Goal: Task Accomplishment & Management: Manage account settings

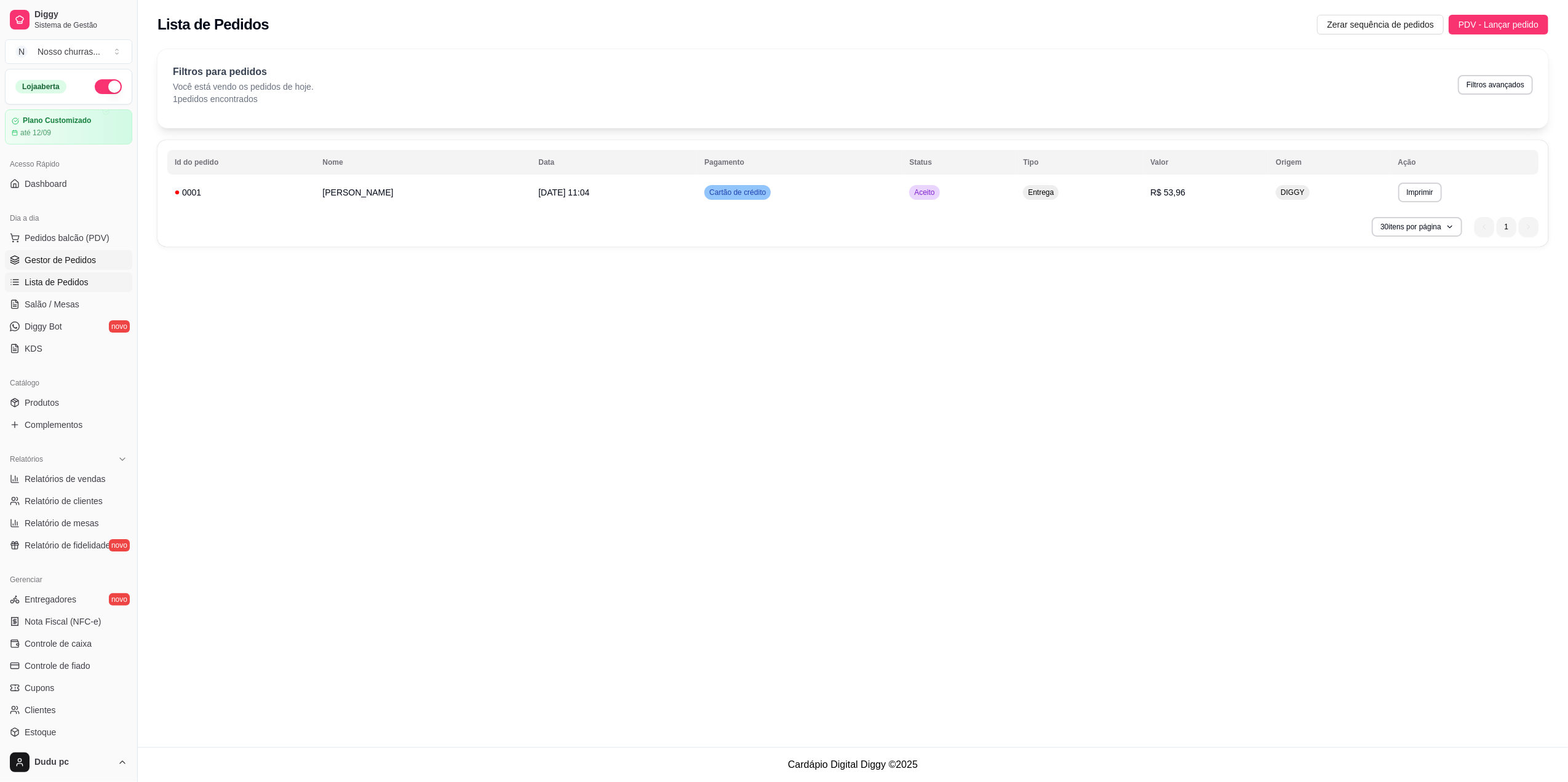
click at [78, 261] on span "Gestor de Pedidos" at bounding box center [60, 260] width 71 height 13
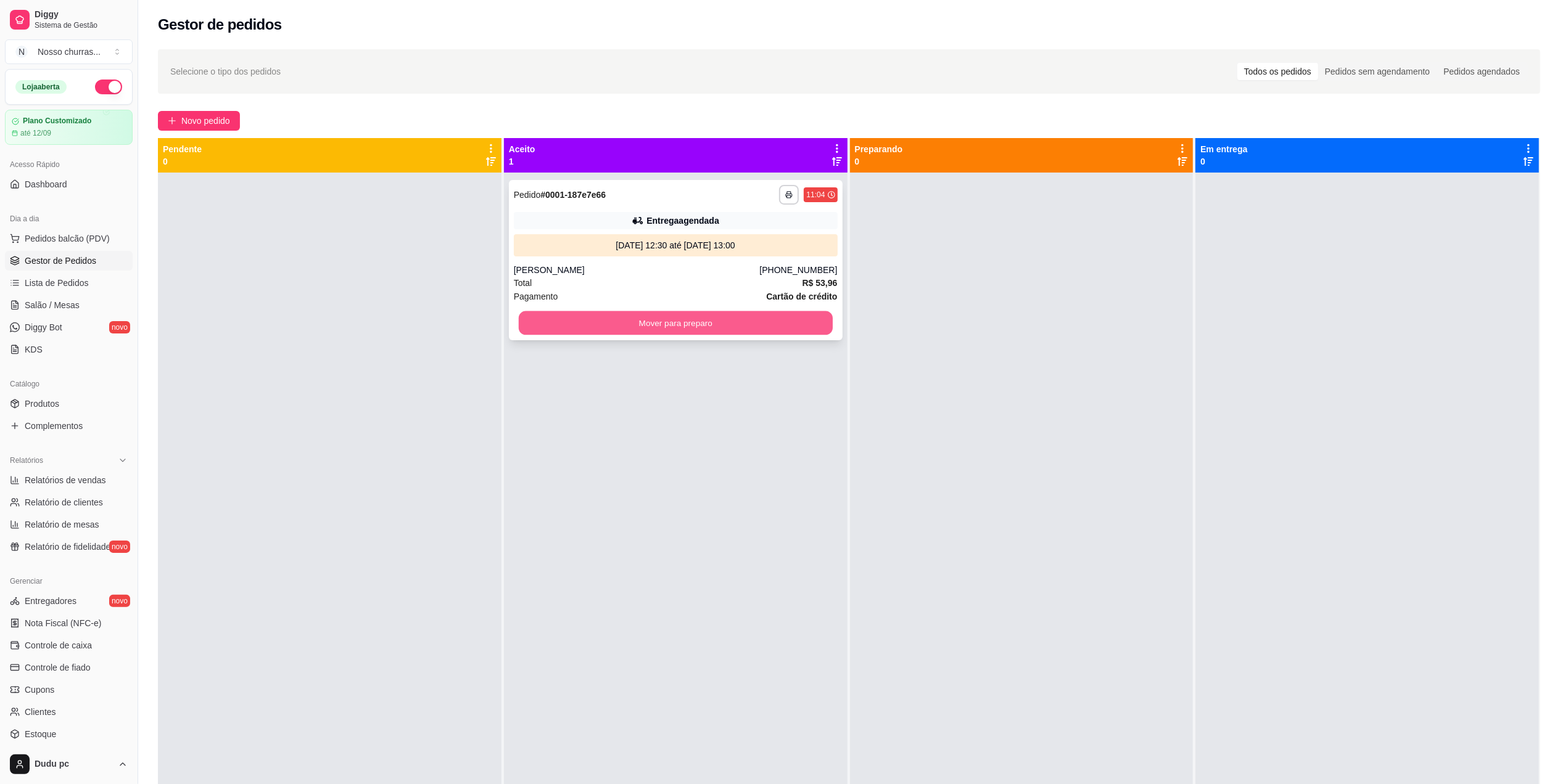
click at [588, 324] on button "Mover para preparo" at bounding box center [676, 323] width 314 height 24
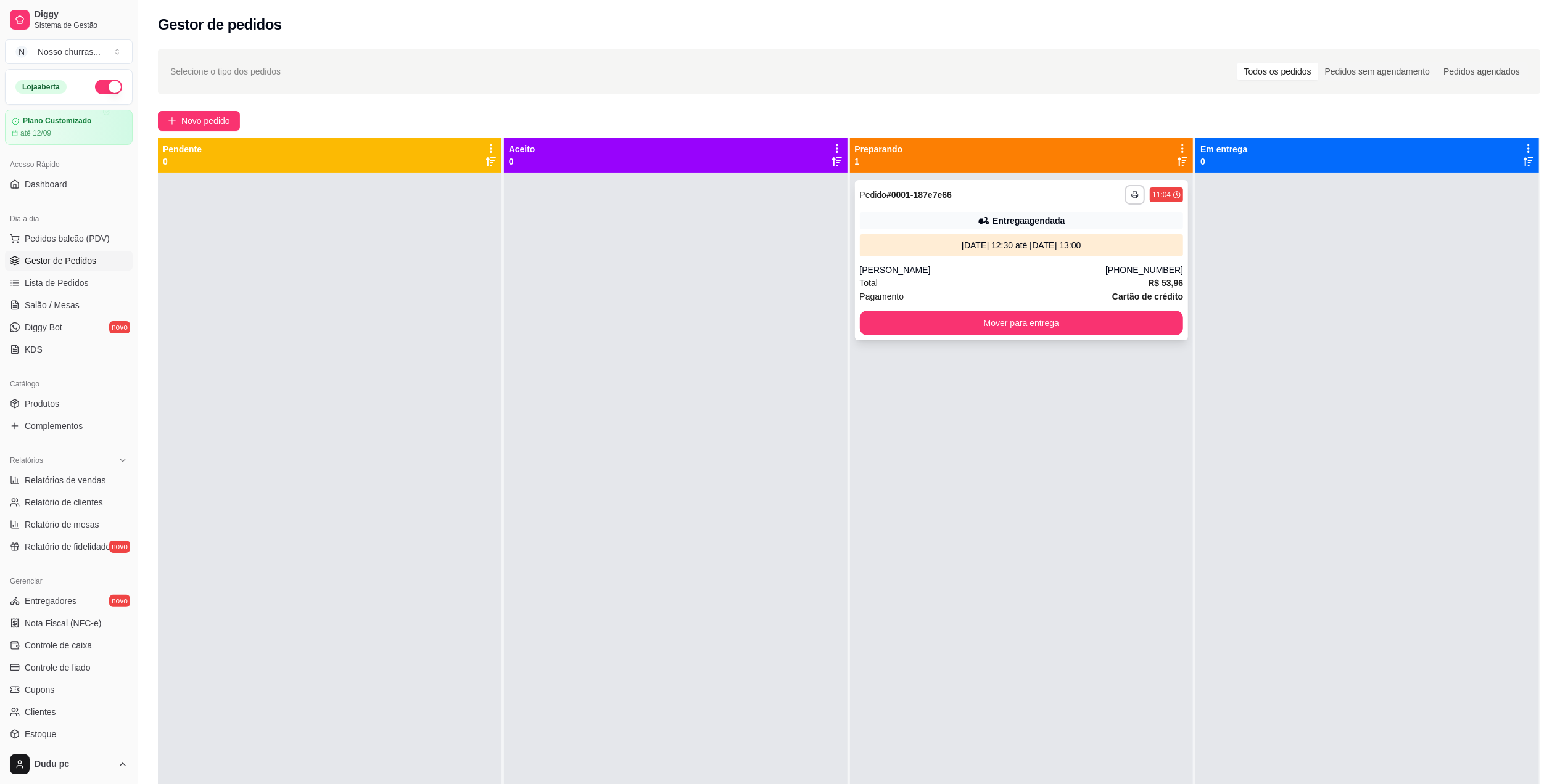
click at [1015, 222] on div "Entrega agendada" at bounding box center [1029, 221] width 72 height 13
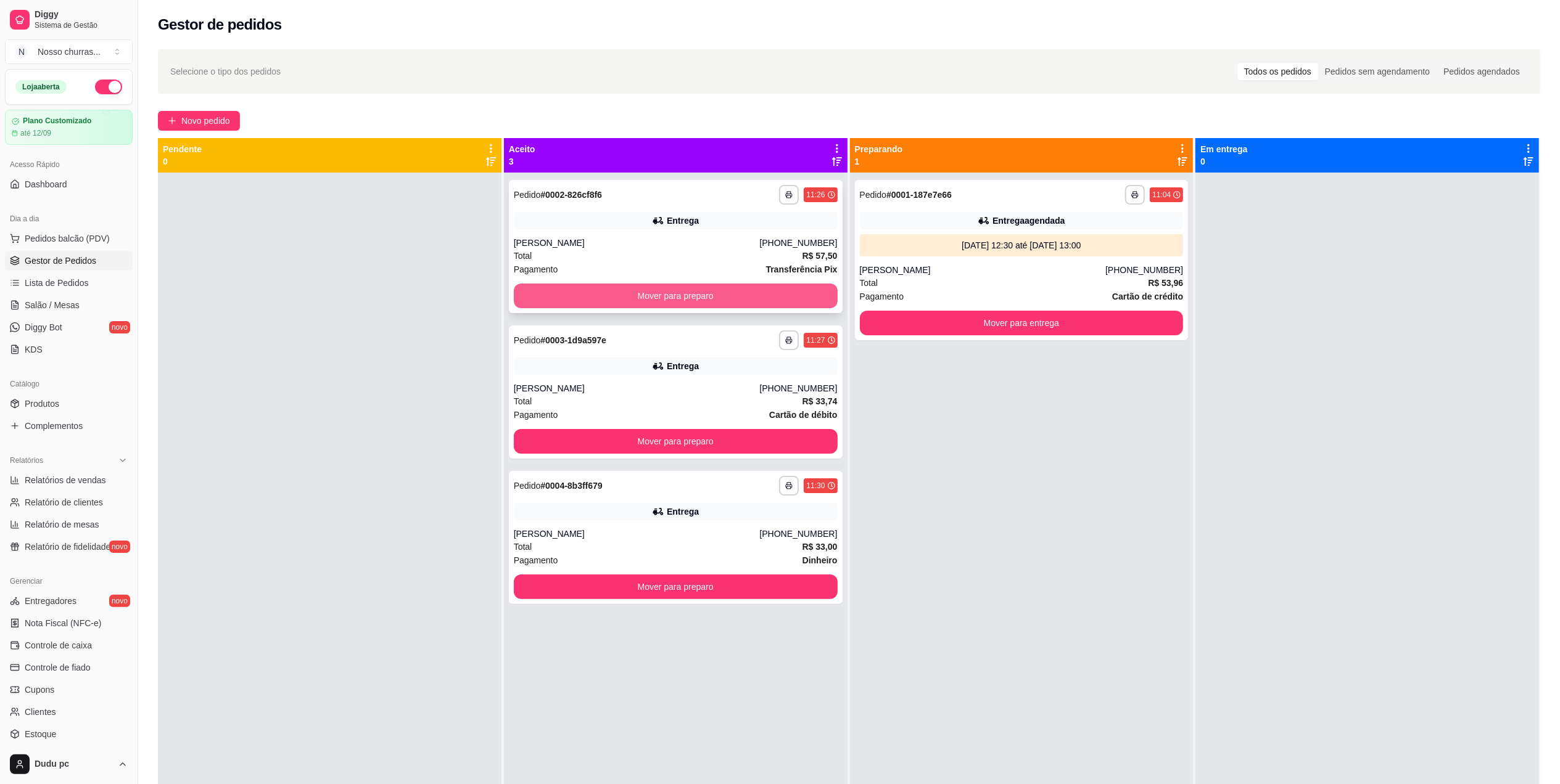
click at [818, 294] on button "Mover para preparo" at bounding box center [676, 295] width 324 height 24
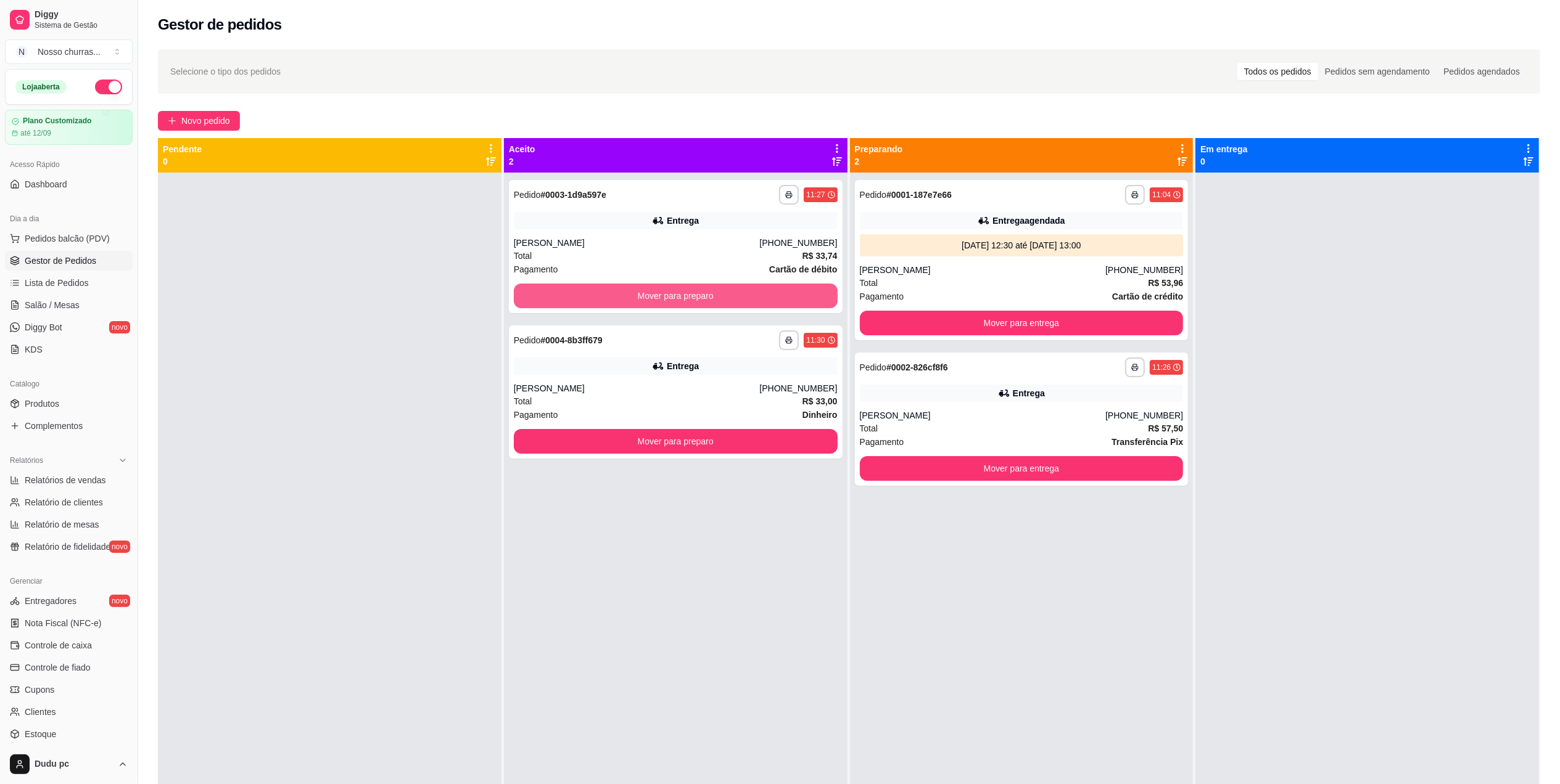
click at [818, 294] on button "Mover para preparo" at bounding box center [676, 295] width 324 height 24
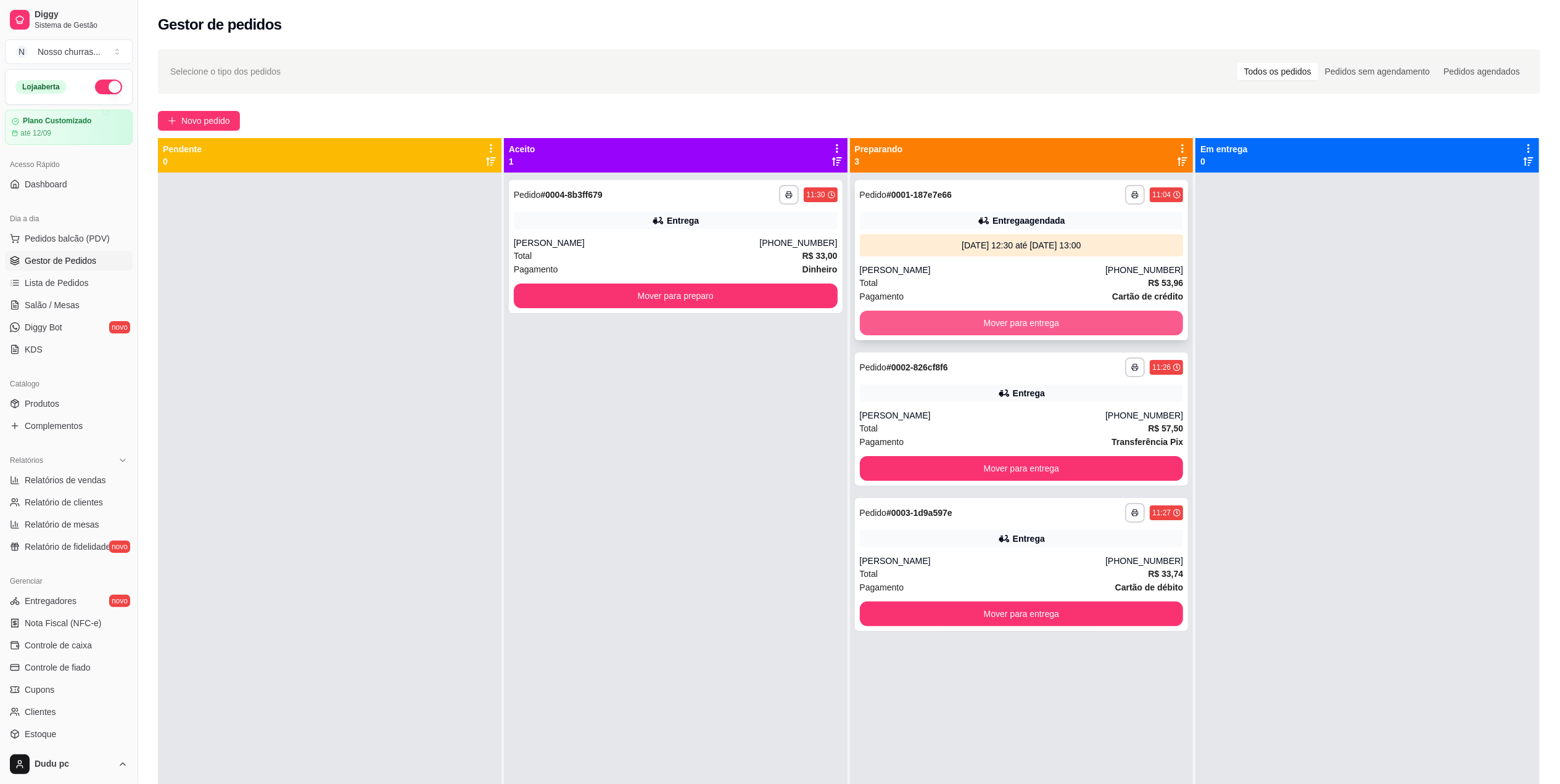
click at [931, 323] on button "Mover para entrega" at bounding box center [1022, 323] width 324 height 24
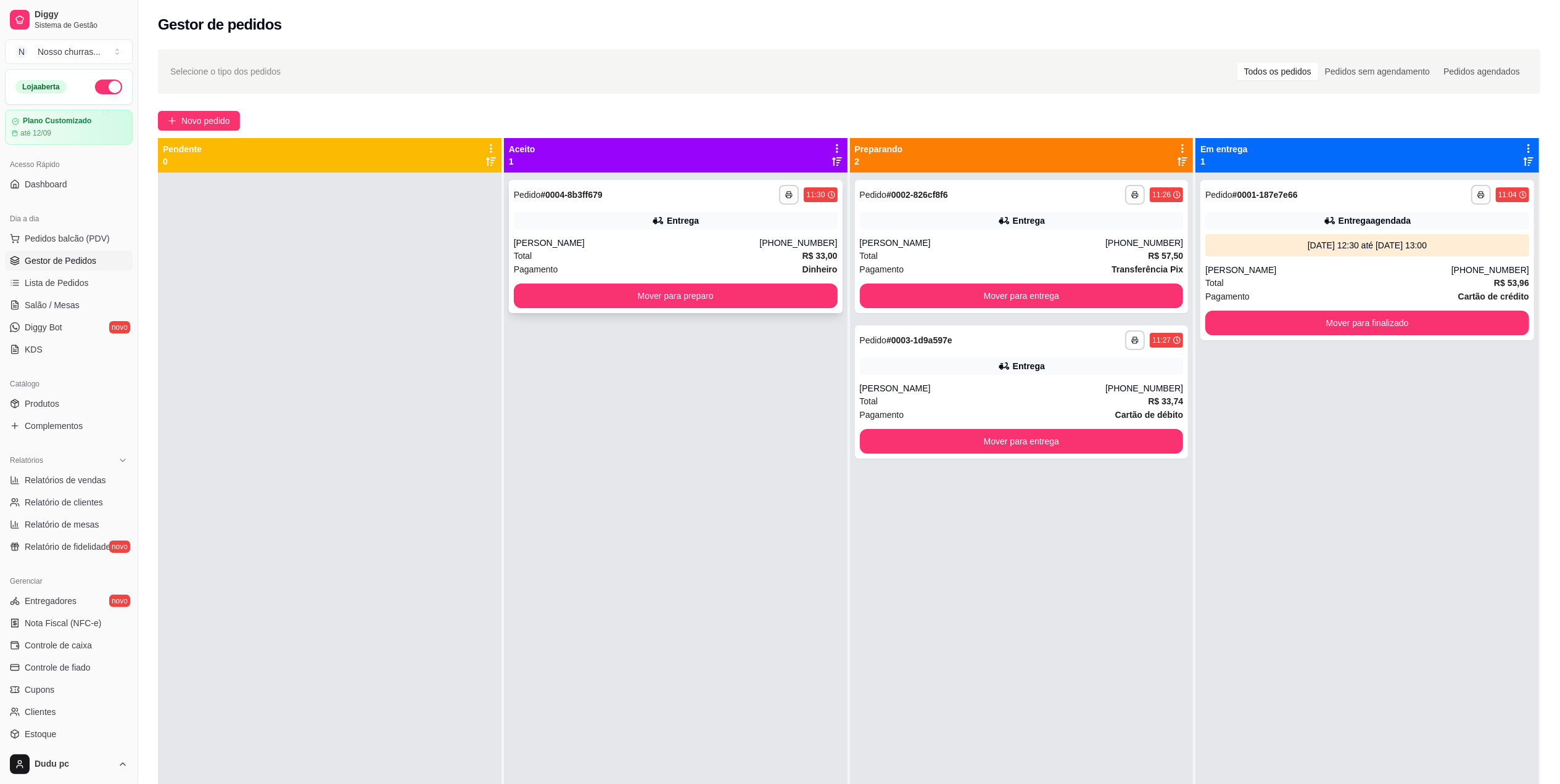
click at [741, 310] on div "**********" at bounding box center [676, 247] width 334 height 134
click at [546, 297] on button "Mover para preparo" at bounding box center [676, 296] width 314 height 24
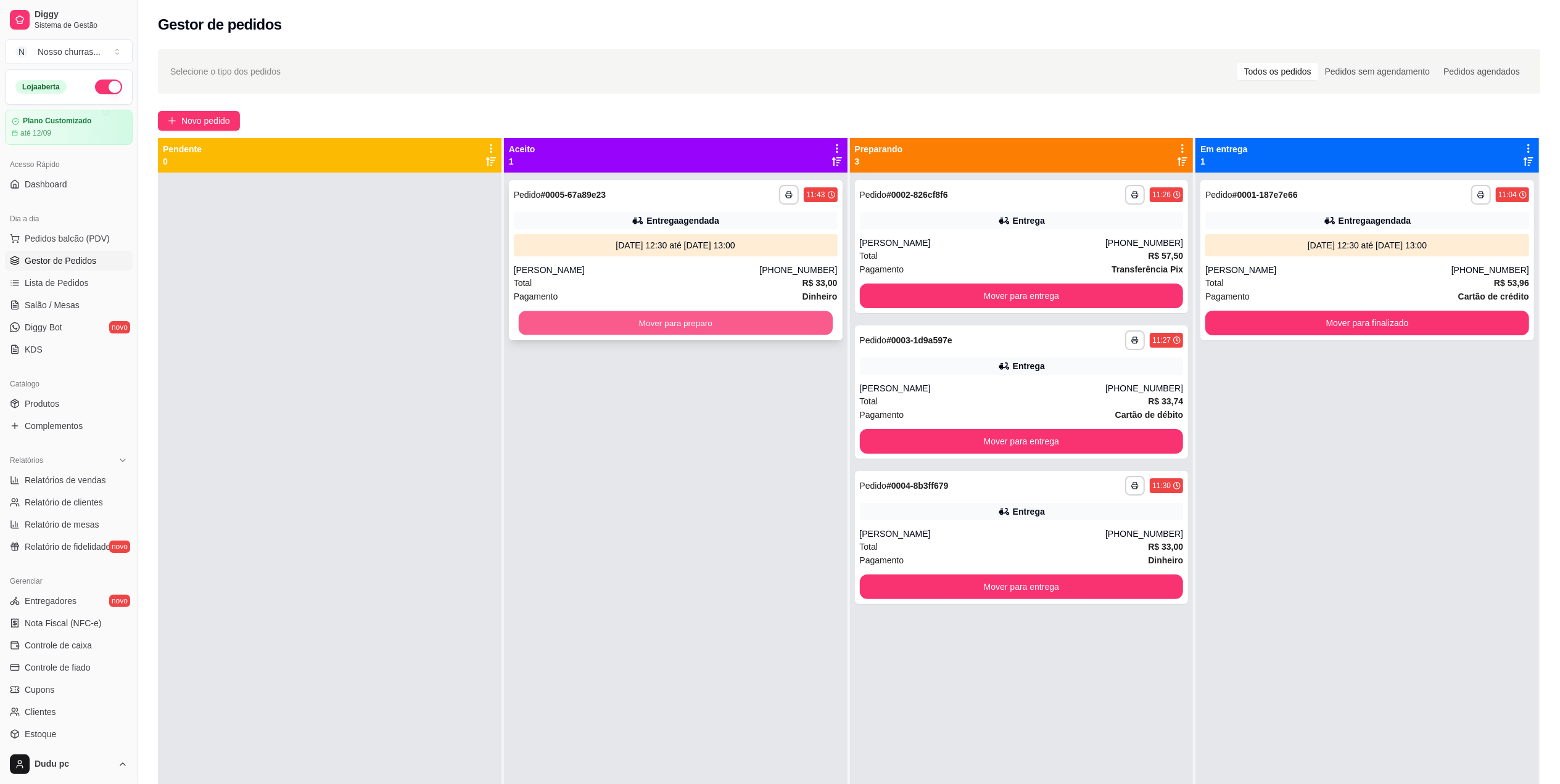
click at [546, 324] on button "Mover para preparo" at bounding box center [676, 323] width 314 height 24
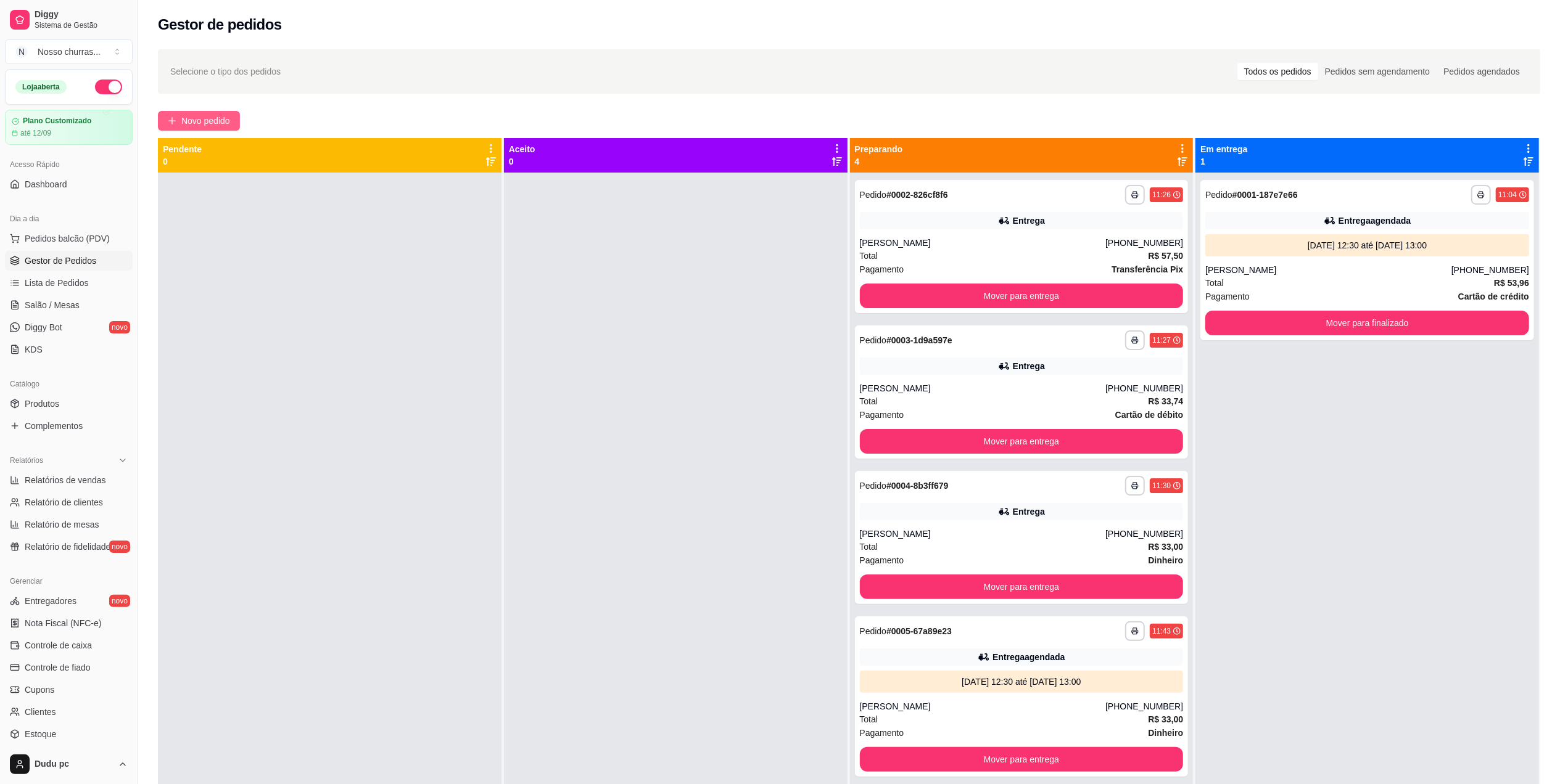
click at [193, 115] on span "Novo pedido" at bounding box center [206, 120] width 49 height 13
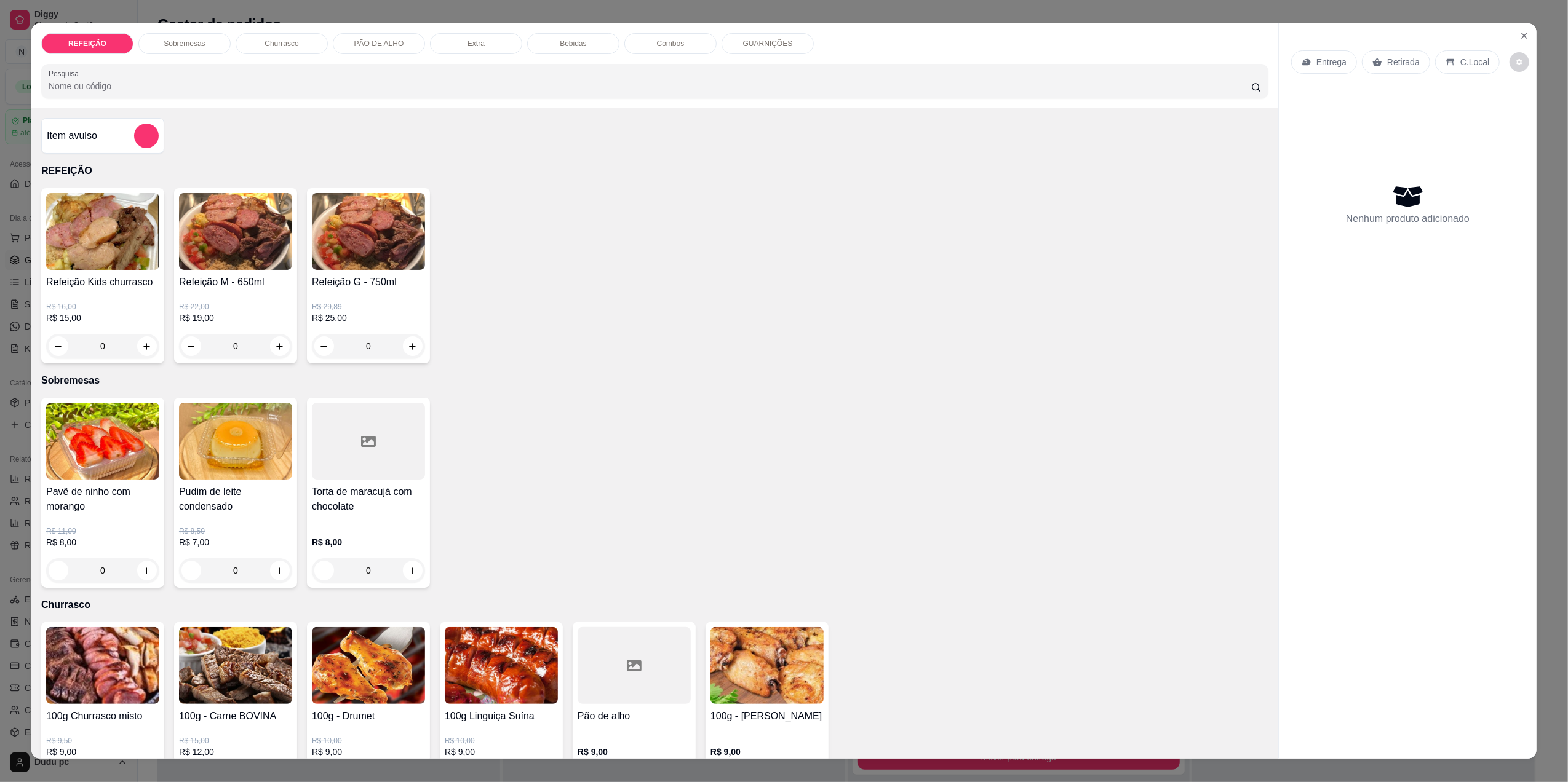
click at [142, 725] on div "R$ 9,50 R$ 9,00 0" at bounding box center [103, 758] width 113 height 69
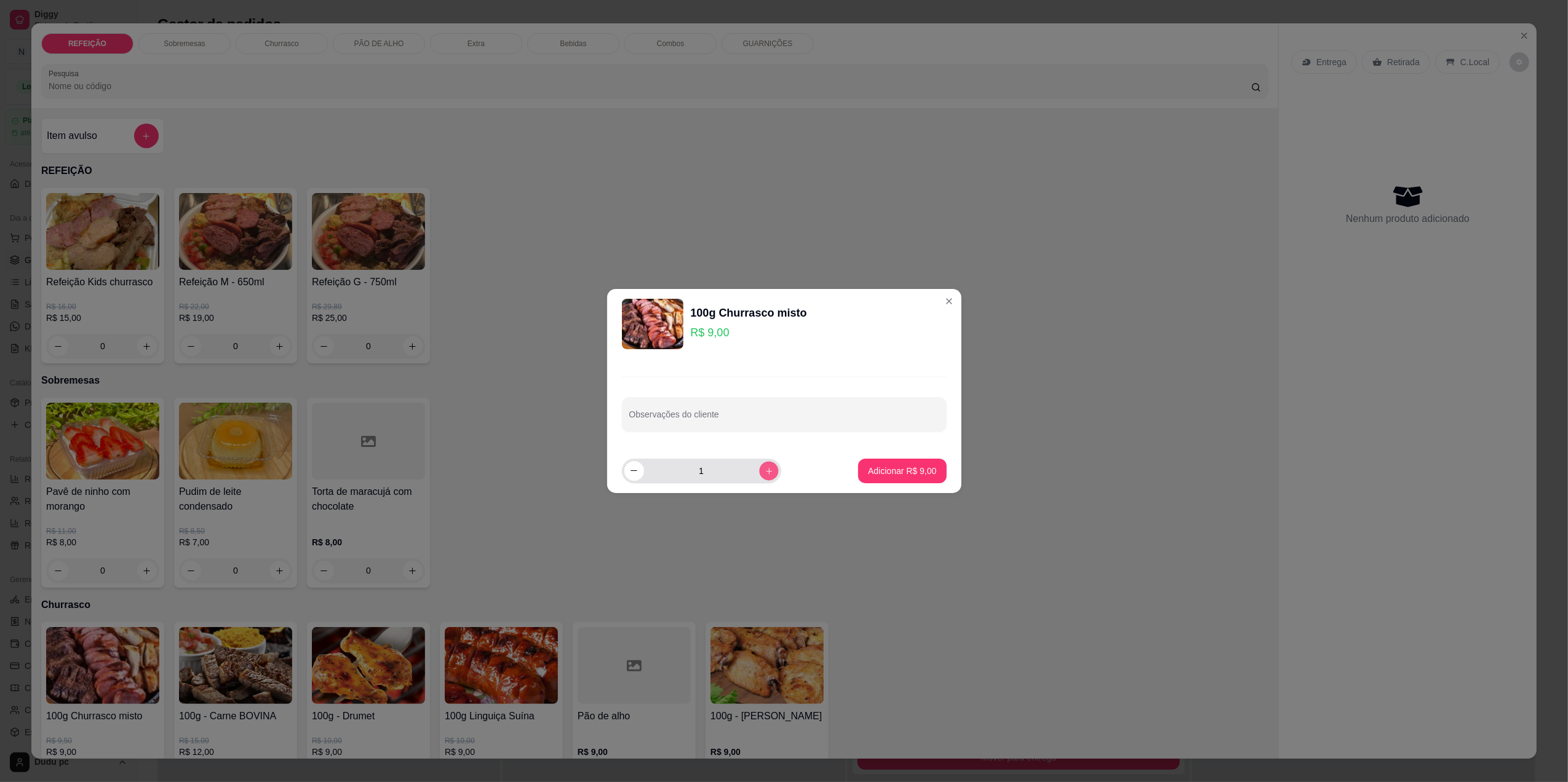
click at [768, 476] on button "increase-product-quantity" at bounding box center [769, 471] width 19 height 19
type input "5"
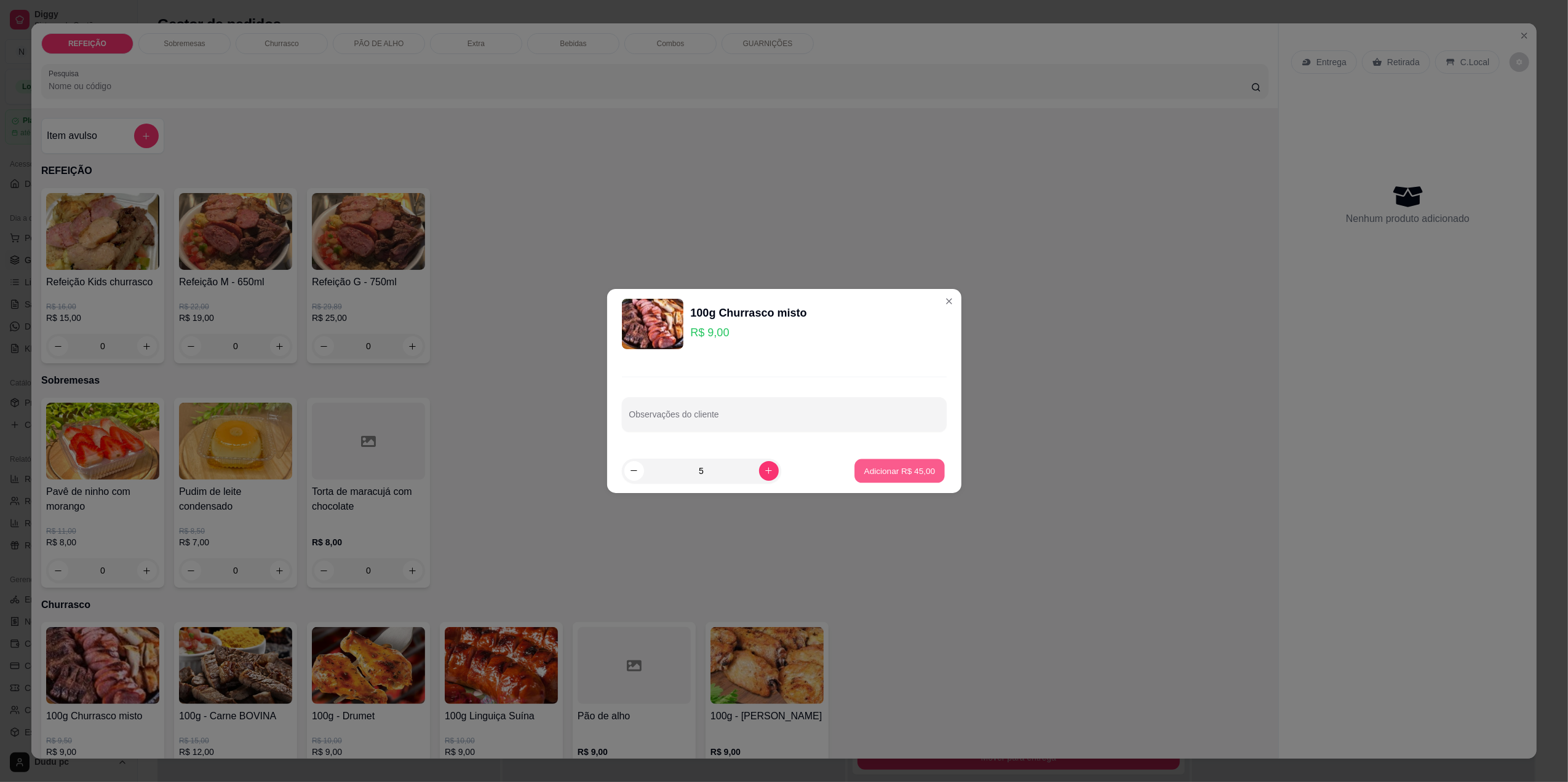
click at [887, 464] on button "Adicionar R$ 45,00" at bounding box center [900, 471] width 90 height 24
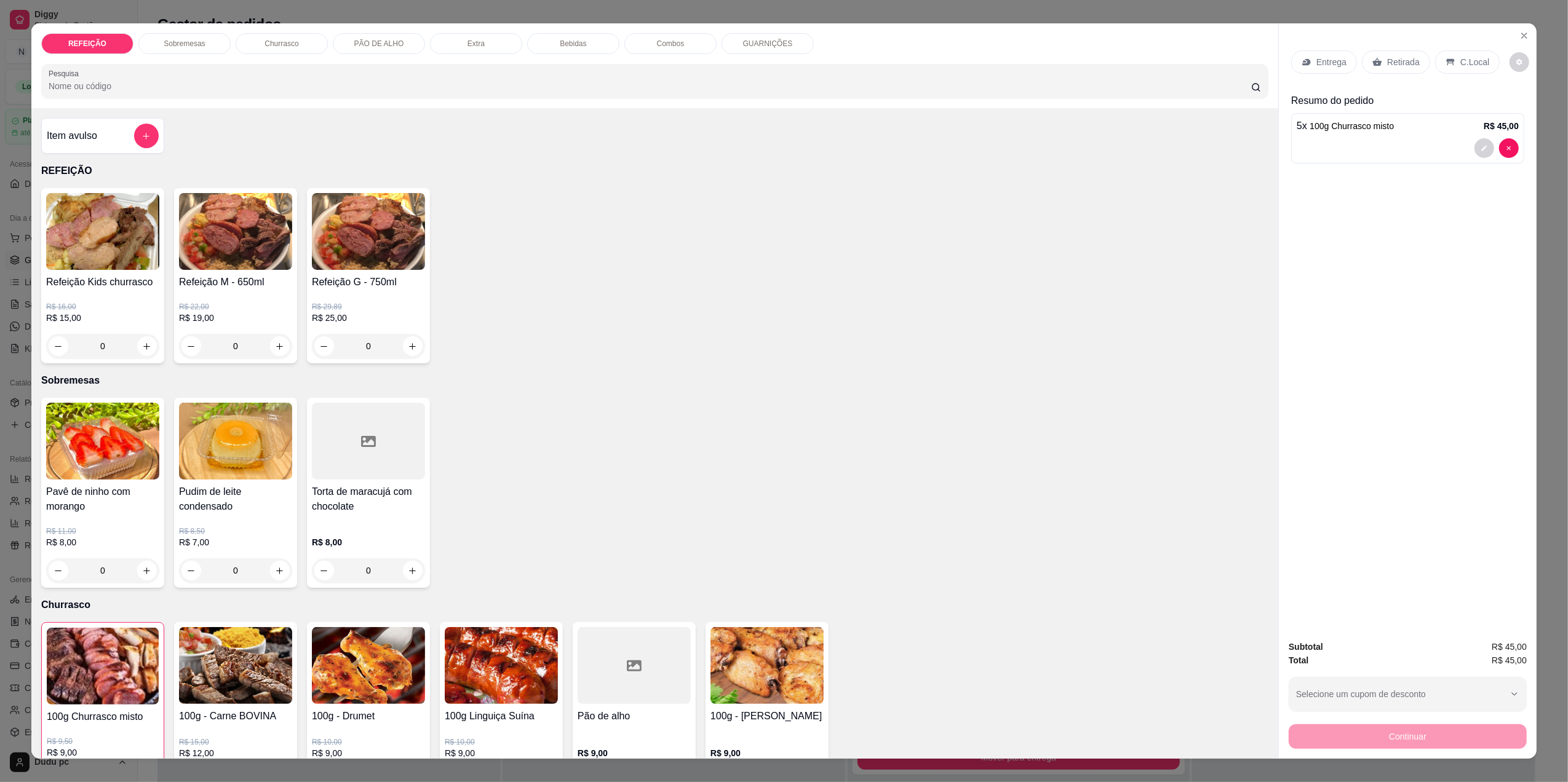
click at [1406, 62] on p "Retirada" at bounding box center [1403, 62] width 33 height 13
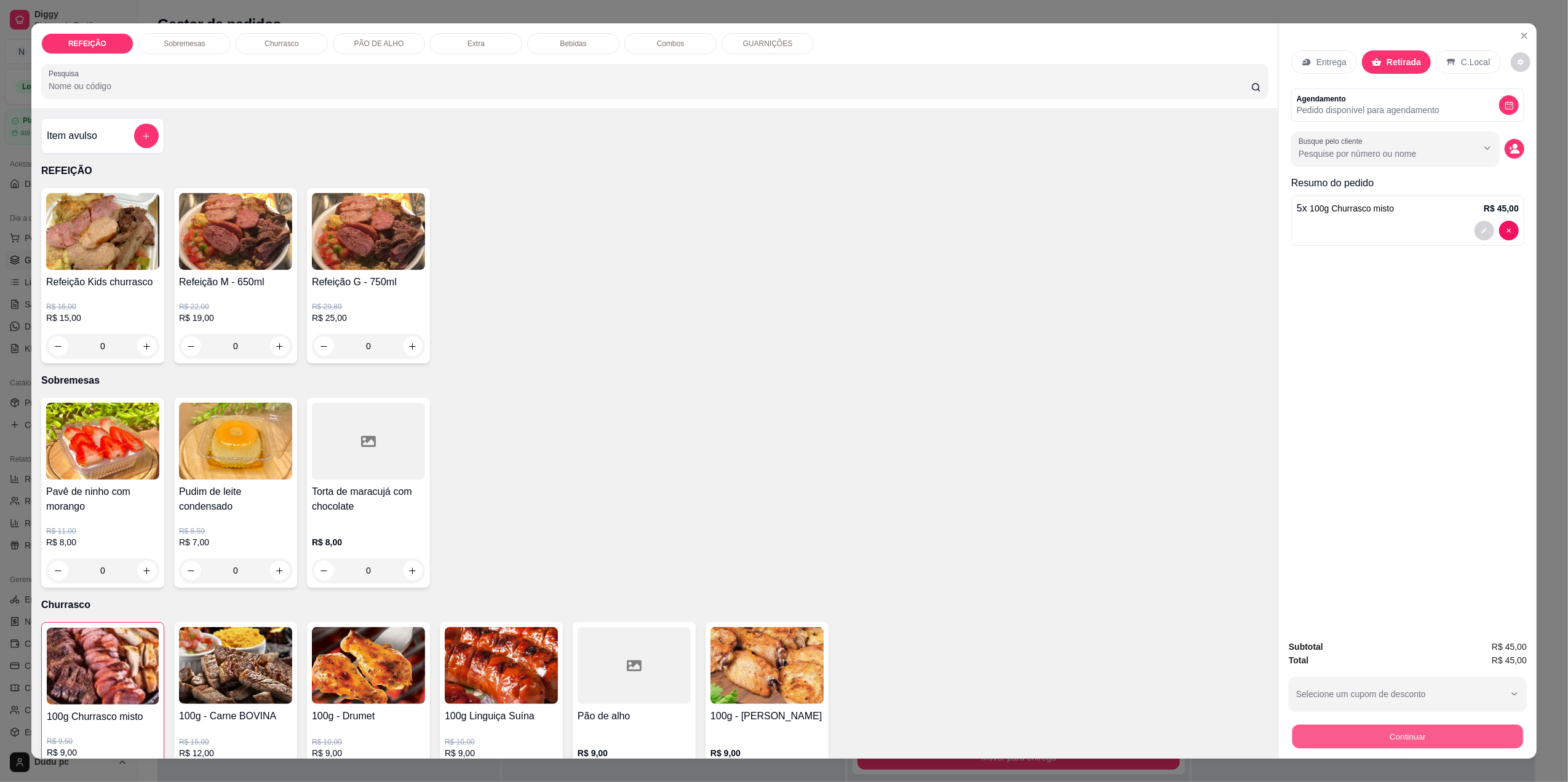
click at [1360, 733] on button "Continuar" at bounding box center [1407, 737] width 230 height 24
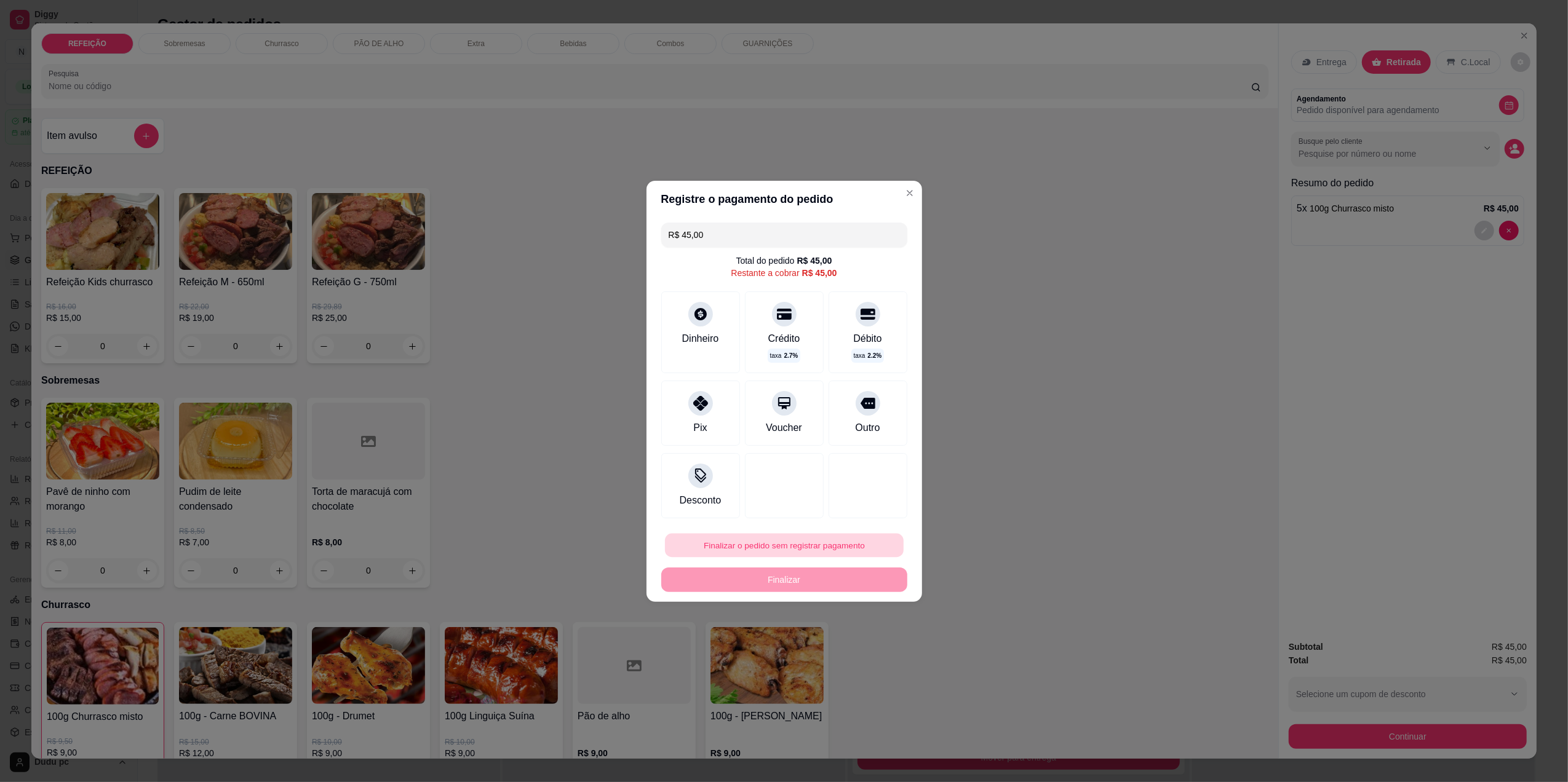
click at [744, 545] on button "Finalizar o pedido sem registrar pagamento" at bounding box center [784, 545] width 239 height 24
click at [863, 650] on button "Confirmar" at bounding box center [859, 646] width 44 height 19
type input "0"
type input "R$ 0,00"
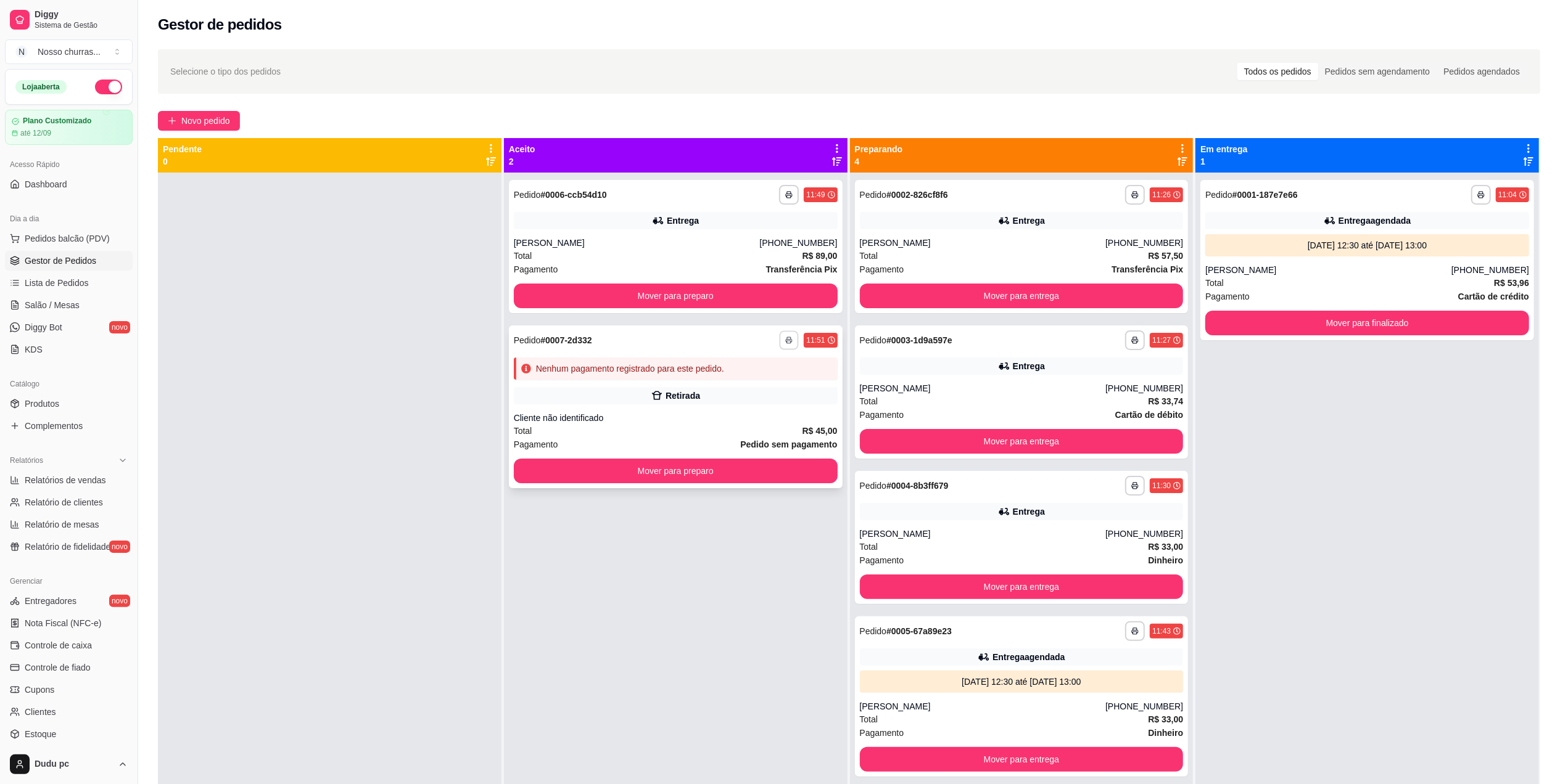
click at [786, 335] on button "button" at bounding box center [789, 340] width 19 height 19
click at [776, 386] on button "IMPRESSORA" at bounding box center [751, 383] width 86 height 19
click at [229, 115] on span "Novo pedido" at bounding box center [206, 120] width 49 height 13
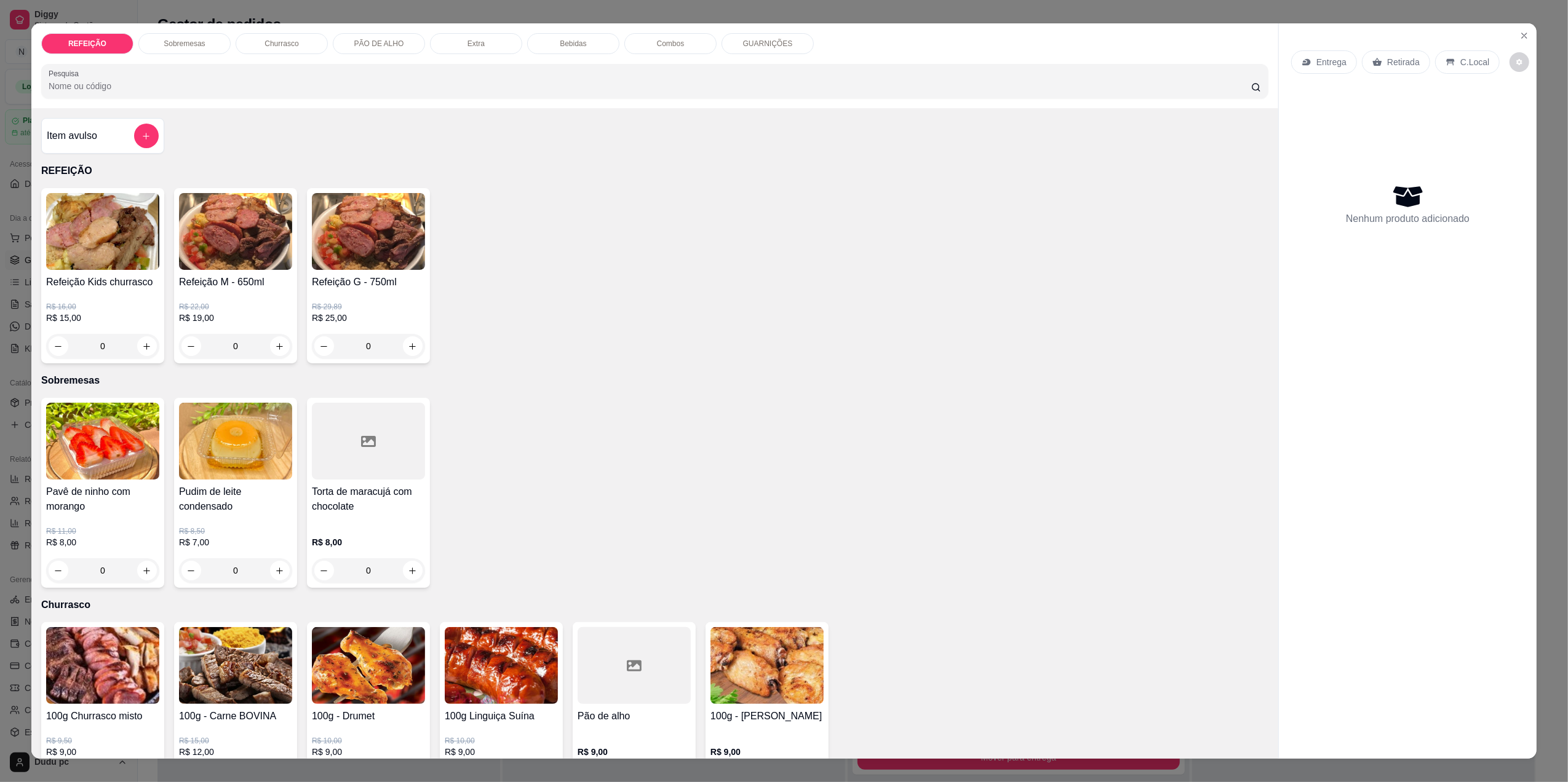
click at [1317, 69] on div "Entrega" at bounding box center [1324, 62] width 66 height 24
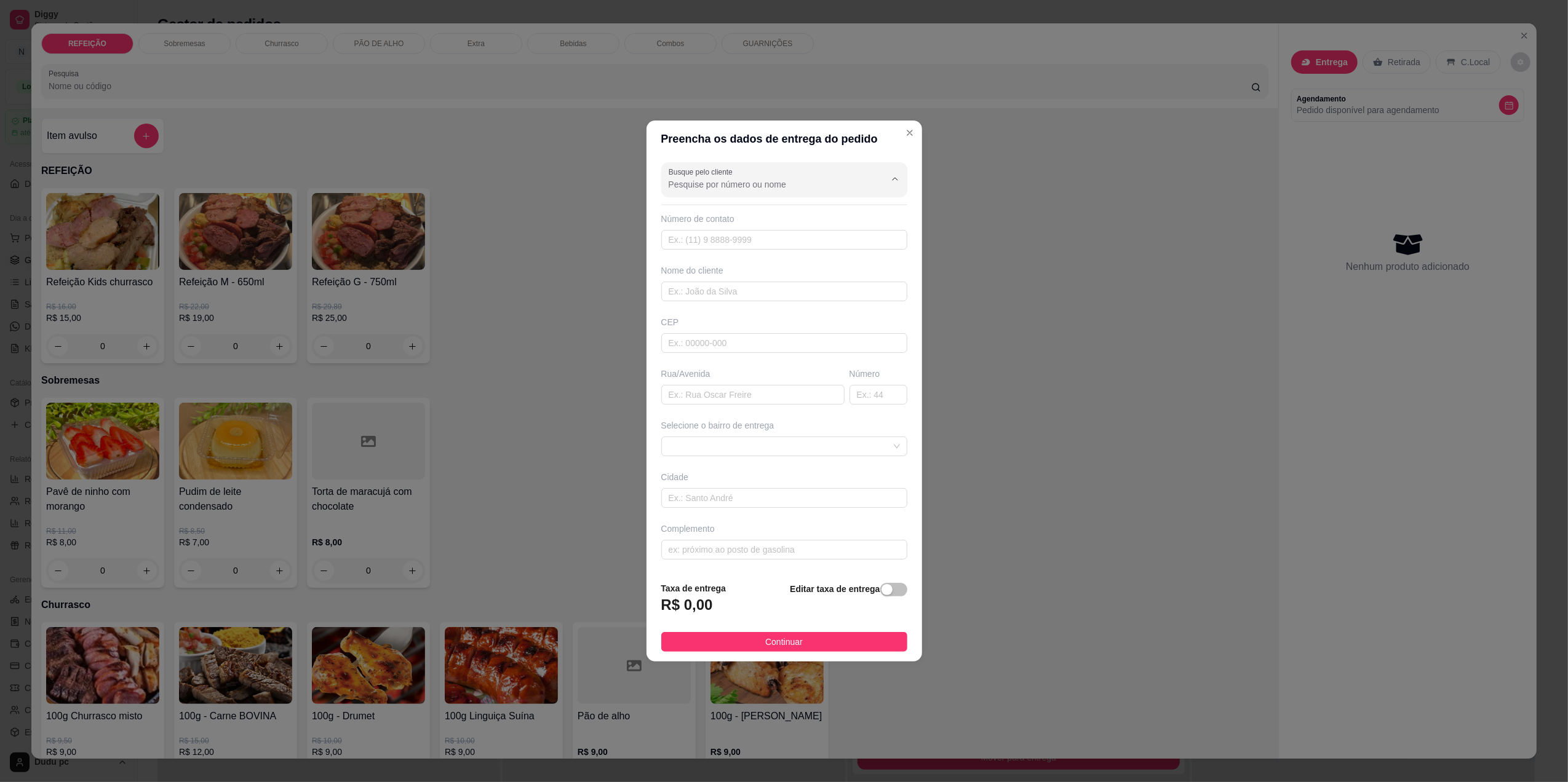
click at [702, 179] on input "Busque pelo cliente" at bounding box center [766, 185] width 197 height 13
click at [702, 213] on span "[PERSON_NAME]" at bounding box center [771, 213] width 201 height 13
type input "[PERSON_NAME]"
type input "21991075218"
type input "[PERSON_NAME]"
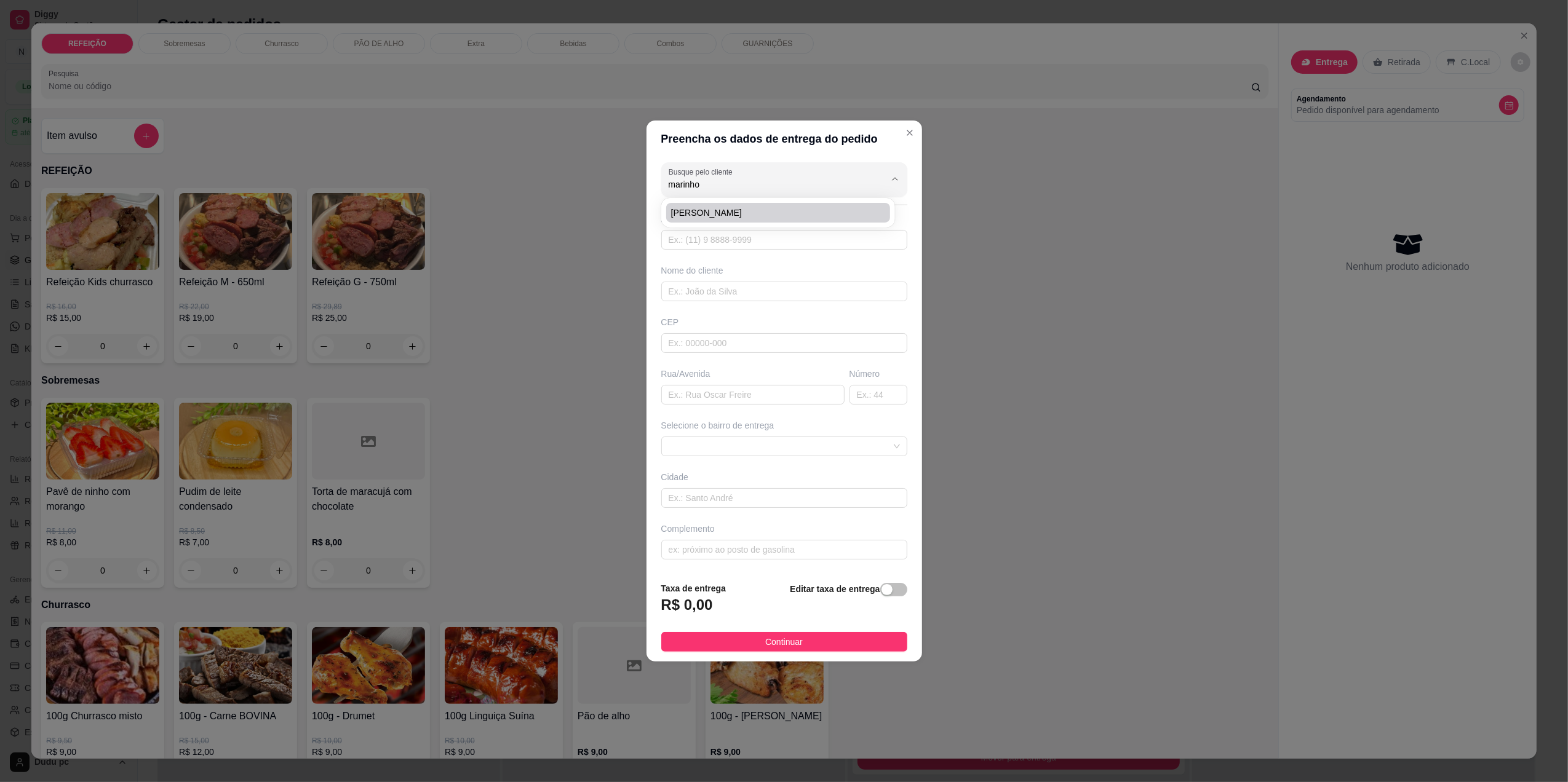
type input "[PERSON_NAME]"
type input "207"
type input "[GEOGRAPHIC_DATA]"
type input "GALERIA vendendo empada"
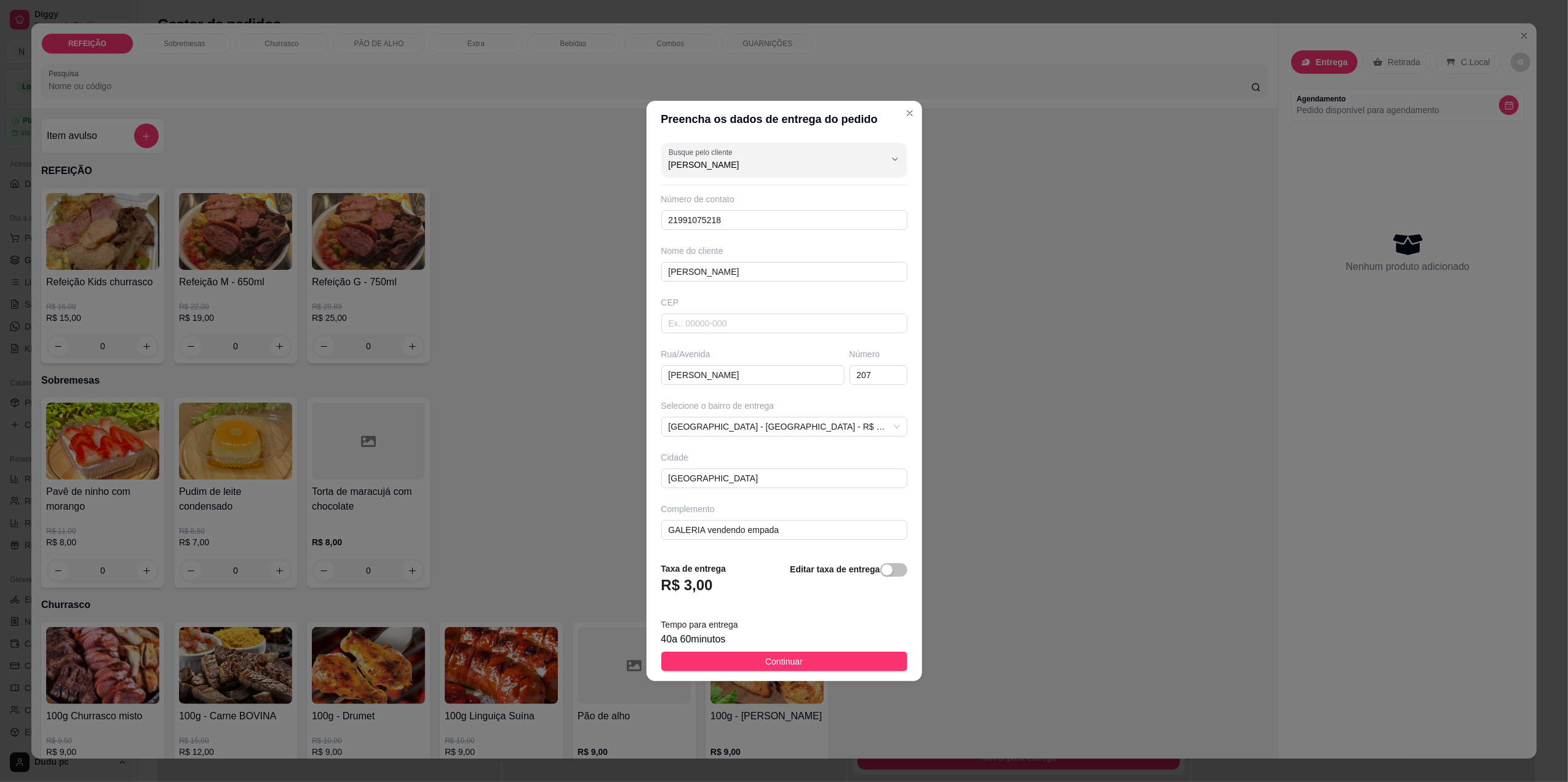
type input "[PERSON_NAME]"
click at [726, 673] on footer "Taxa de entrega R$ 3,00 Editar taxa de entrega Tempo para entrega 40 a 60 minut…" at bounding box center [784, 617] width 276 height 129
click at [719, 660] on button "Continuar" at bounding box center [784, 661] width 246 height 20
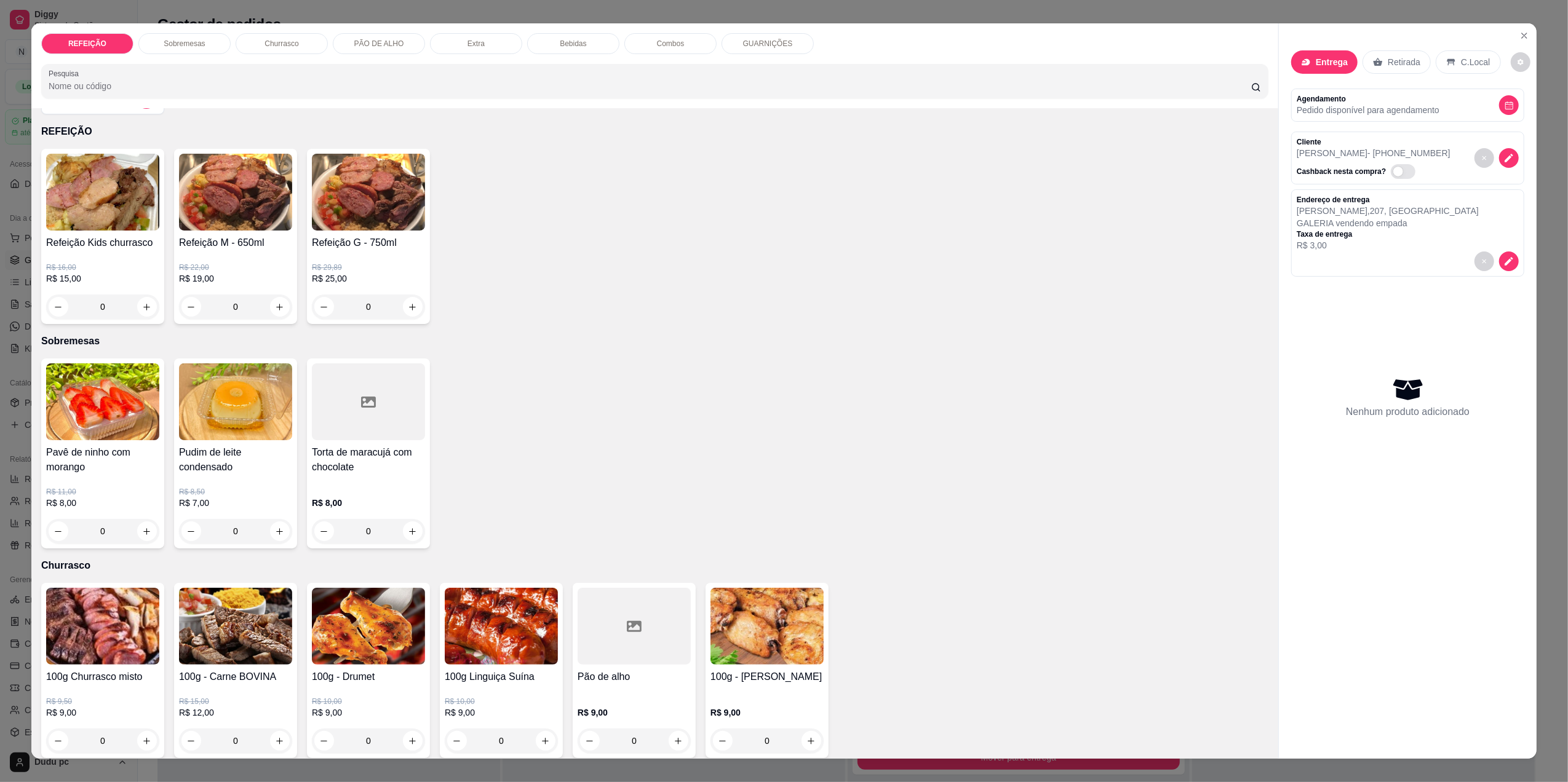
scroll to position [65, 0]
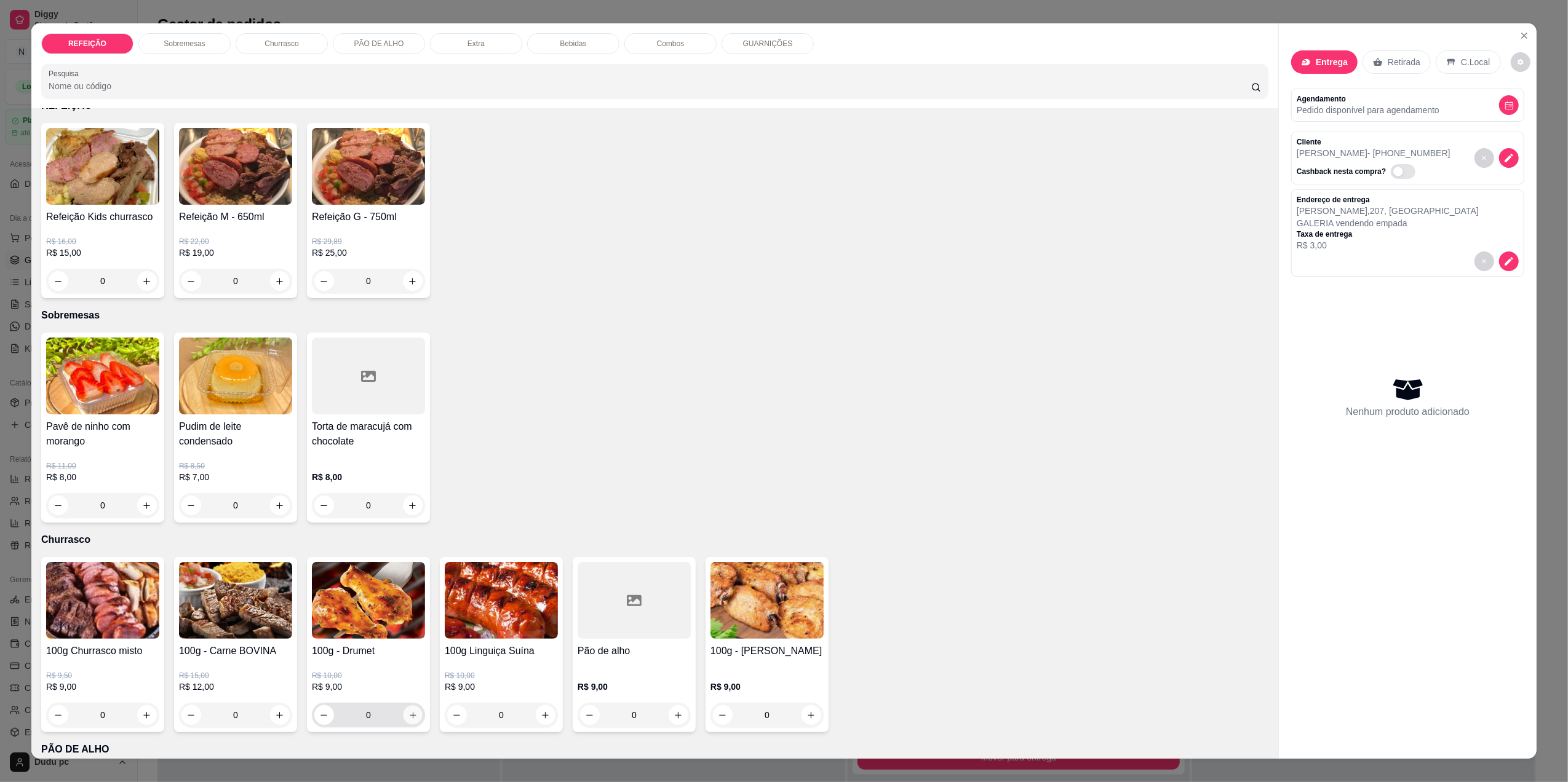
click at [408, 711] on icon "increase-product-quantity" at bounding box center [413, 715] width 9 height 9
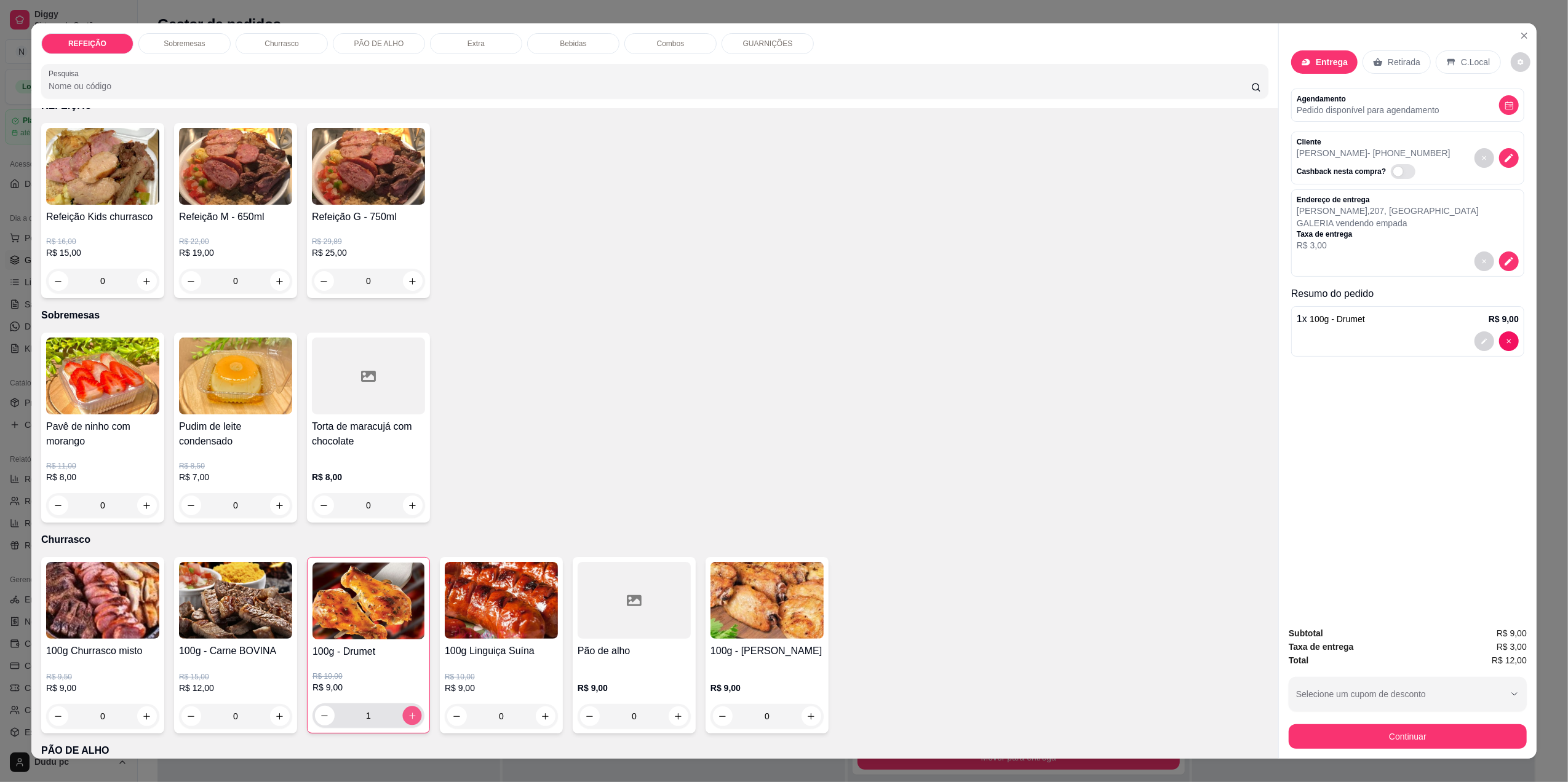
click at [402, 711] on button "increase-product-quantity" at bounding box center [411, 716] width 19 height 19
type input "2"
click at [541, 719] on icon "increase-product-quantity" at bounding box center [546, 717] width 9 height 9
type input "1"
click at [276, 714] on icon "increase-product-quantity" at bounding box center [281, 717] width 9 height 9
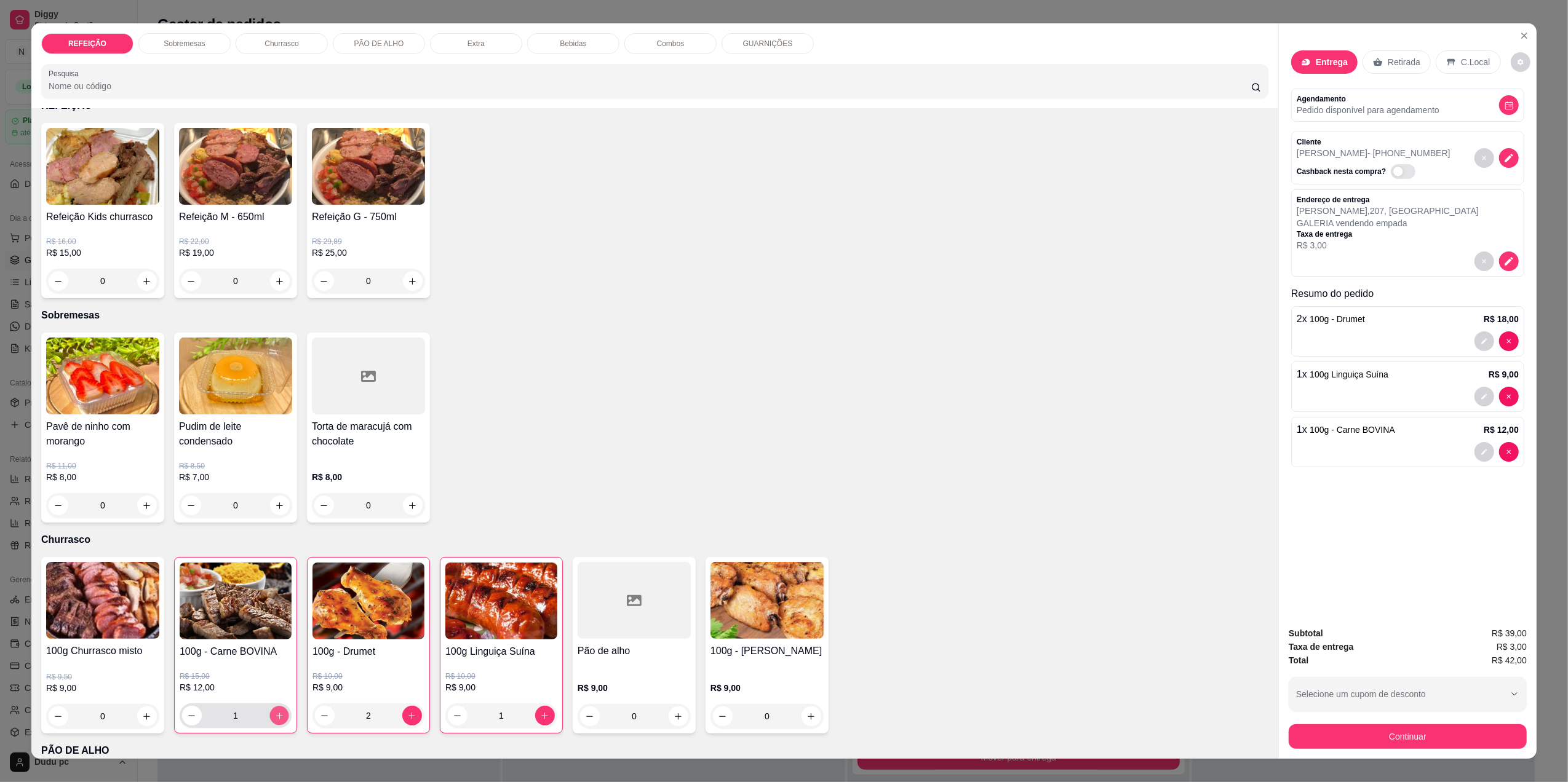
click at [276, 714] on icon "increase-product-quantity" at bounding box center [280, 716] width 9 height 9
type input "2"
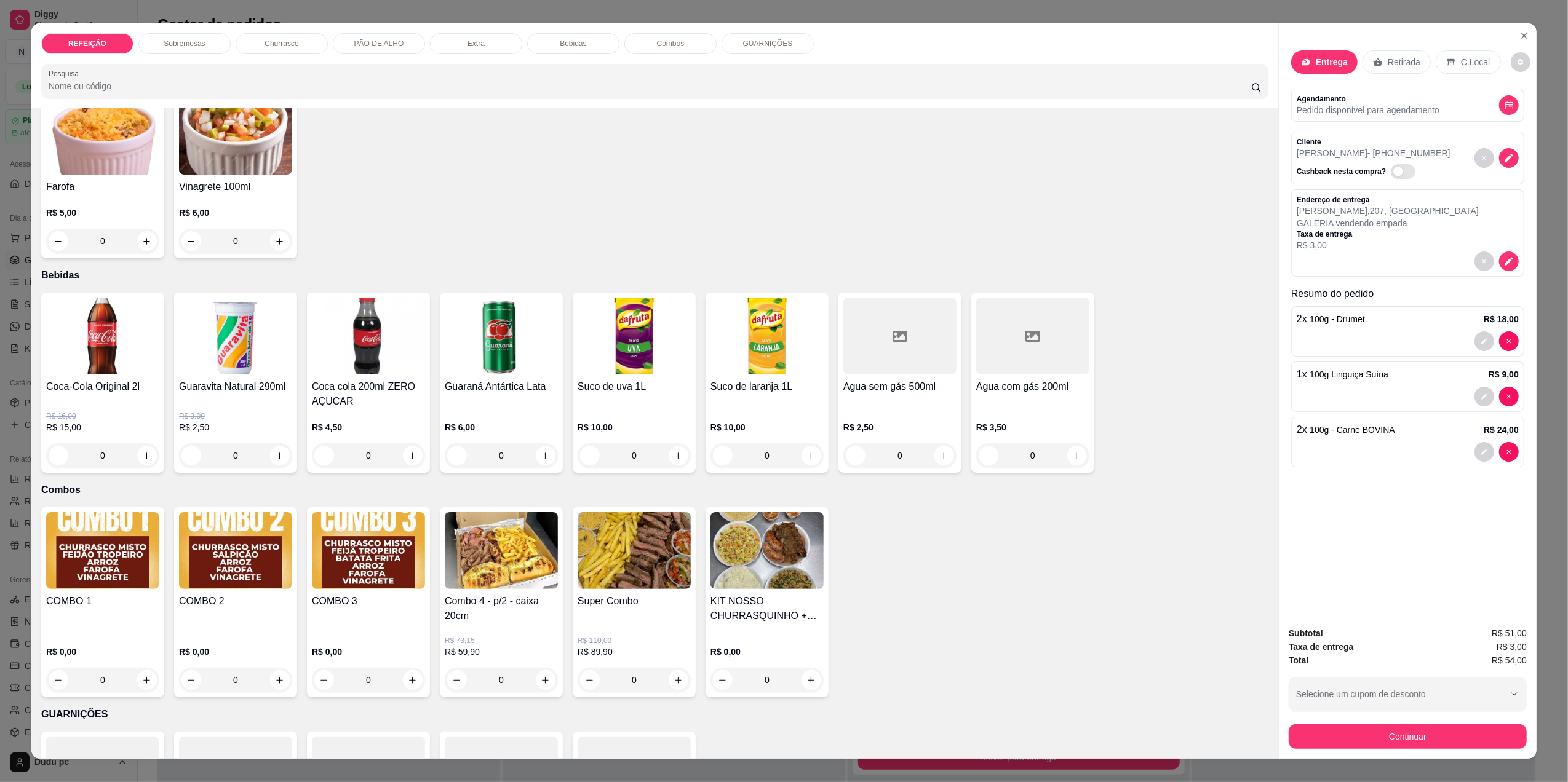
scroll to position [951, 0]
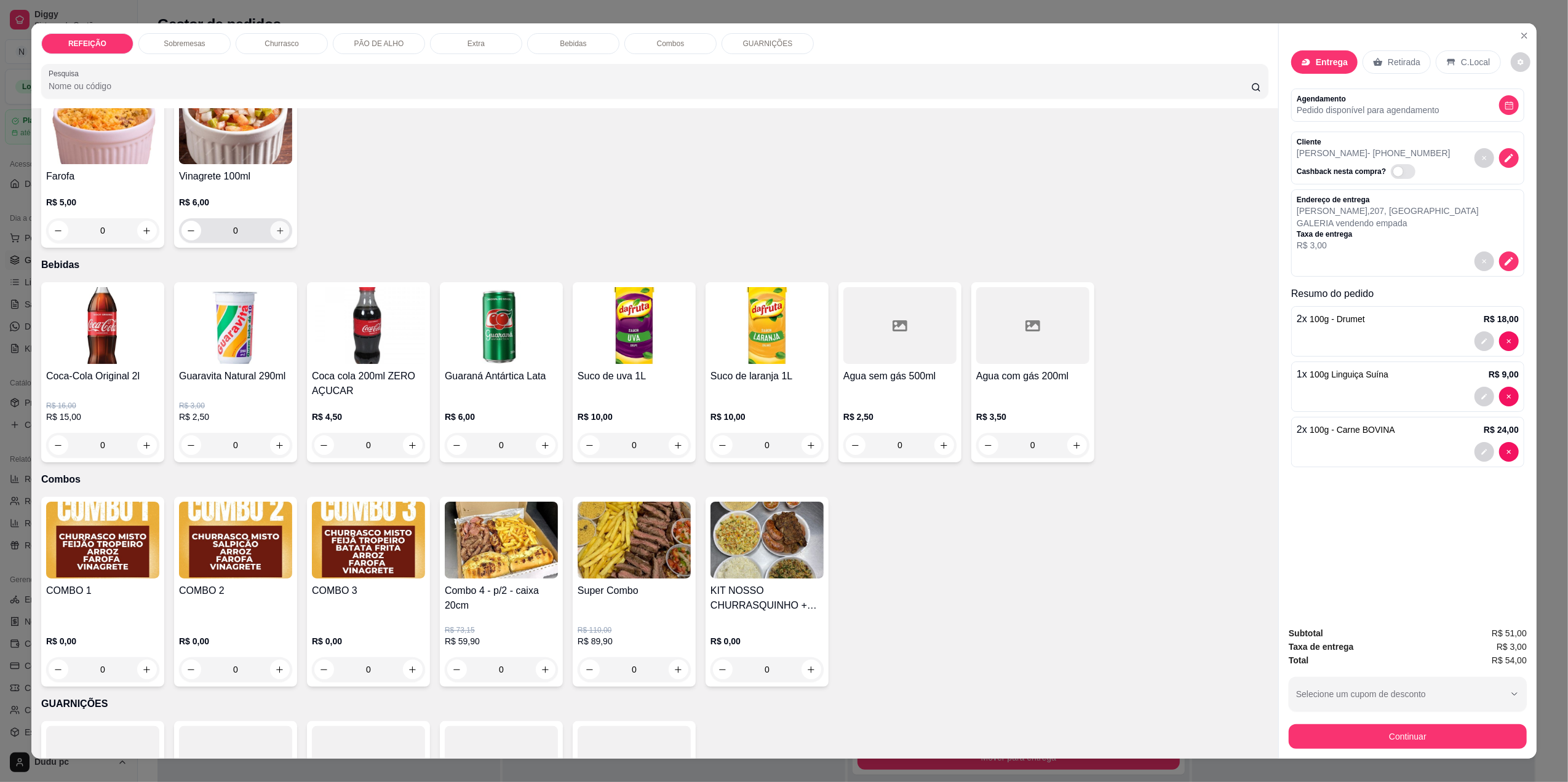
click at [276, 226] on icon "increase-product-quantity" at bounding box center [281, 231] width 9 height 9
type input "1"
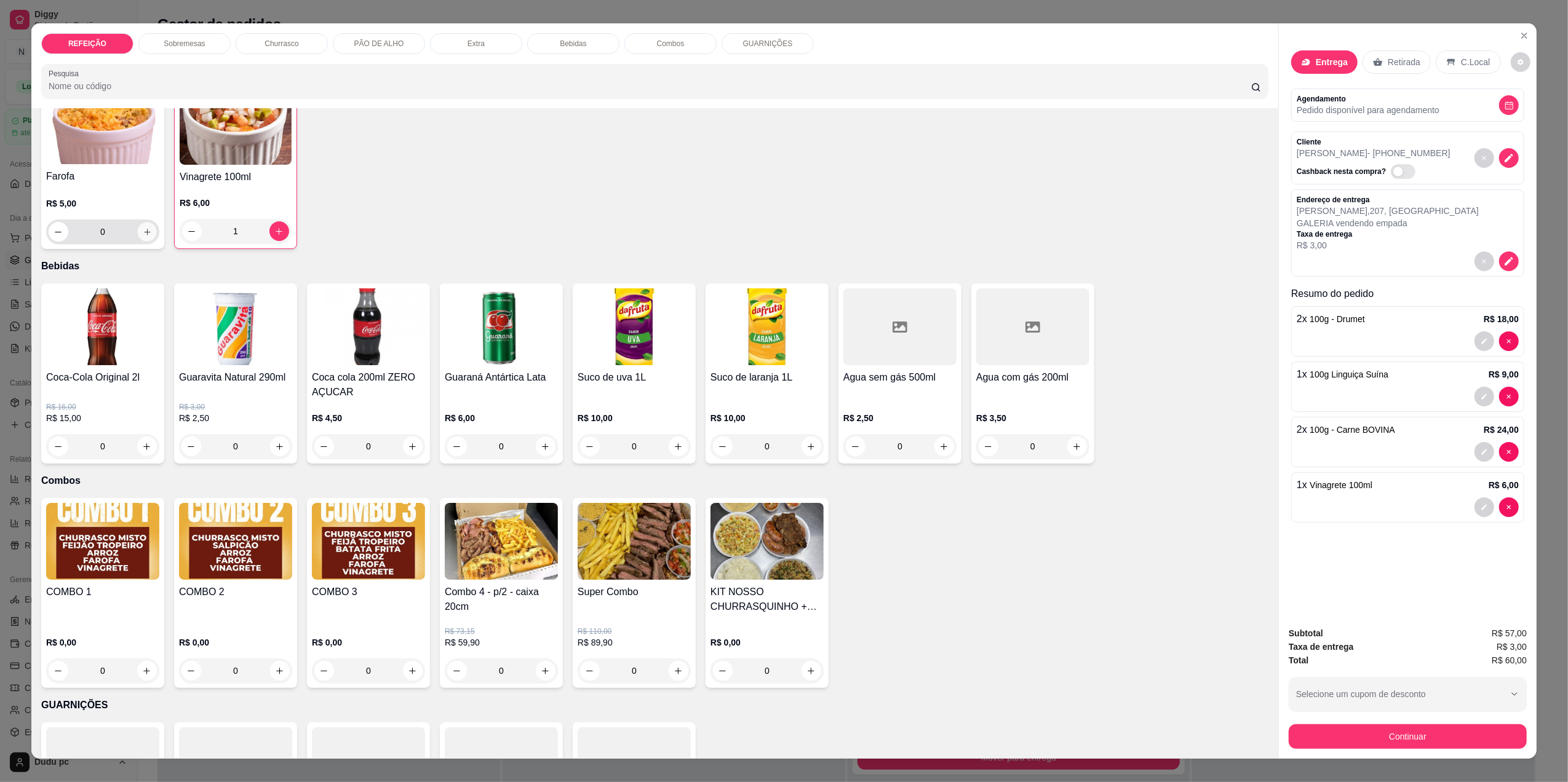
click at [143, 230] on icon "increase-product-quantity" at bounding box center [147, 232] width 9 height 9
type input "2"
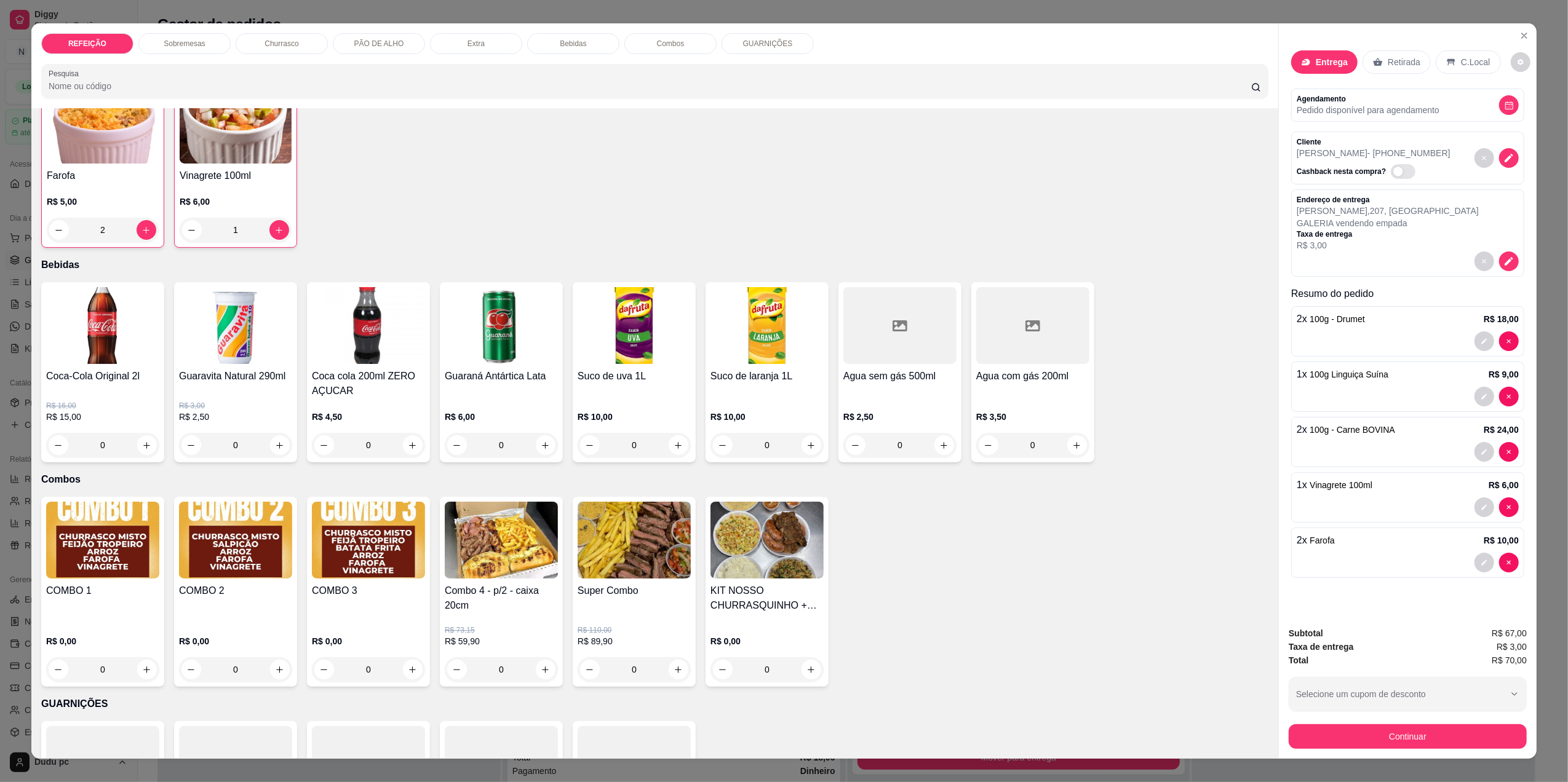
click at [751, 47] on p "GUARNIÇÕES" at bounding box center [768, 43] width 50 height 10
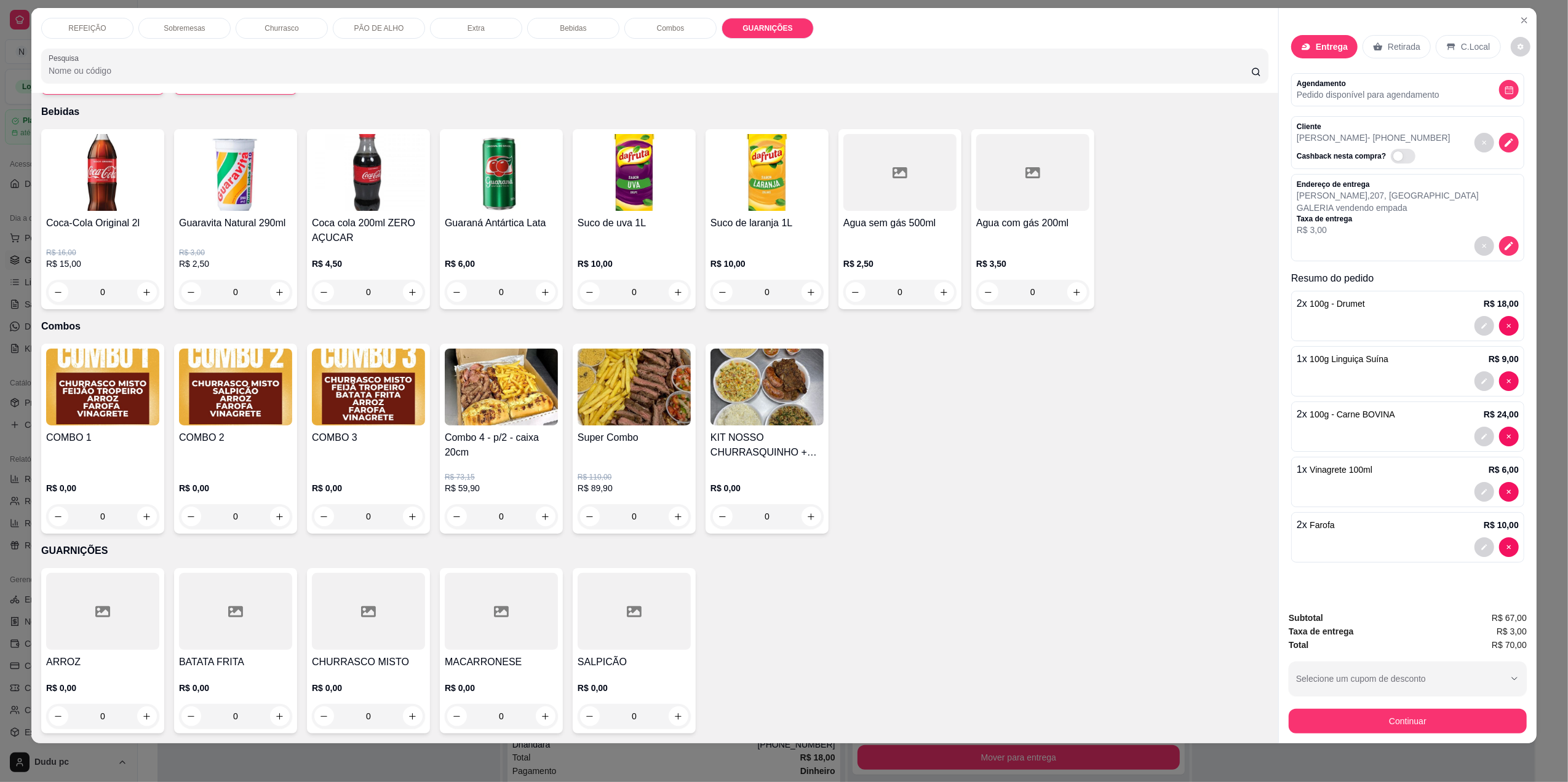
click at [266, 711] on div "0" at bounding box center [235, 716] width 113 height 24
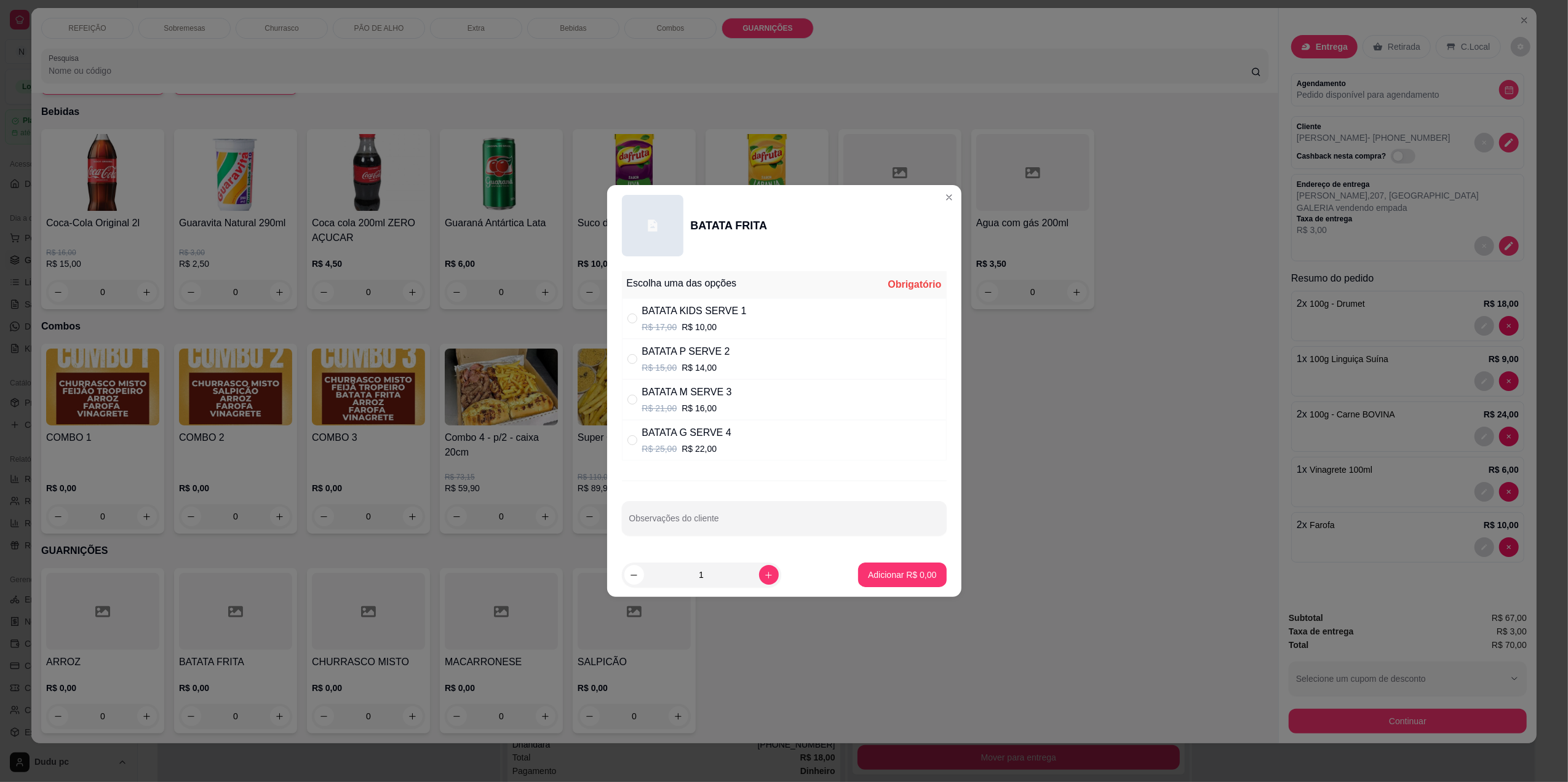
click at [728, 439] on div "BATATA G SERVE 4 R$ 25,00 R$ 22,00" at bounding box center [784, 440] width 324 height 41
radio input "true"
click at [903, 581] on p "Adicionar R$ 22,00" at bounding box center [900, 574] width 71 height 12
type input "1"
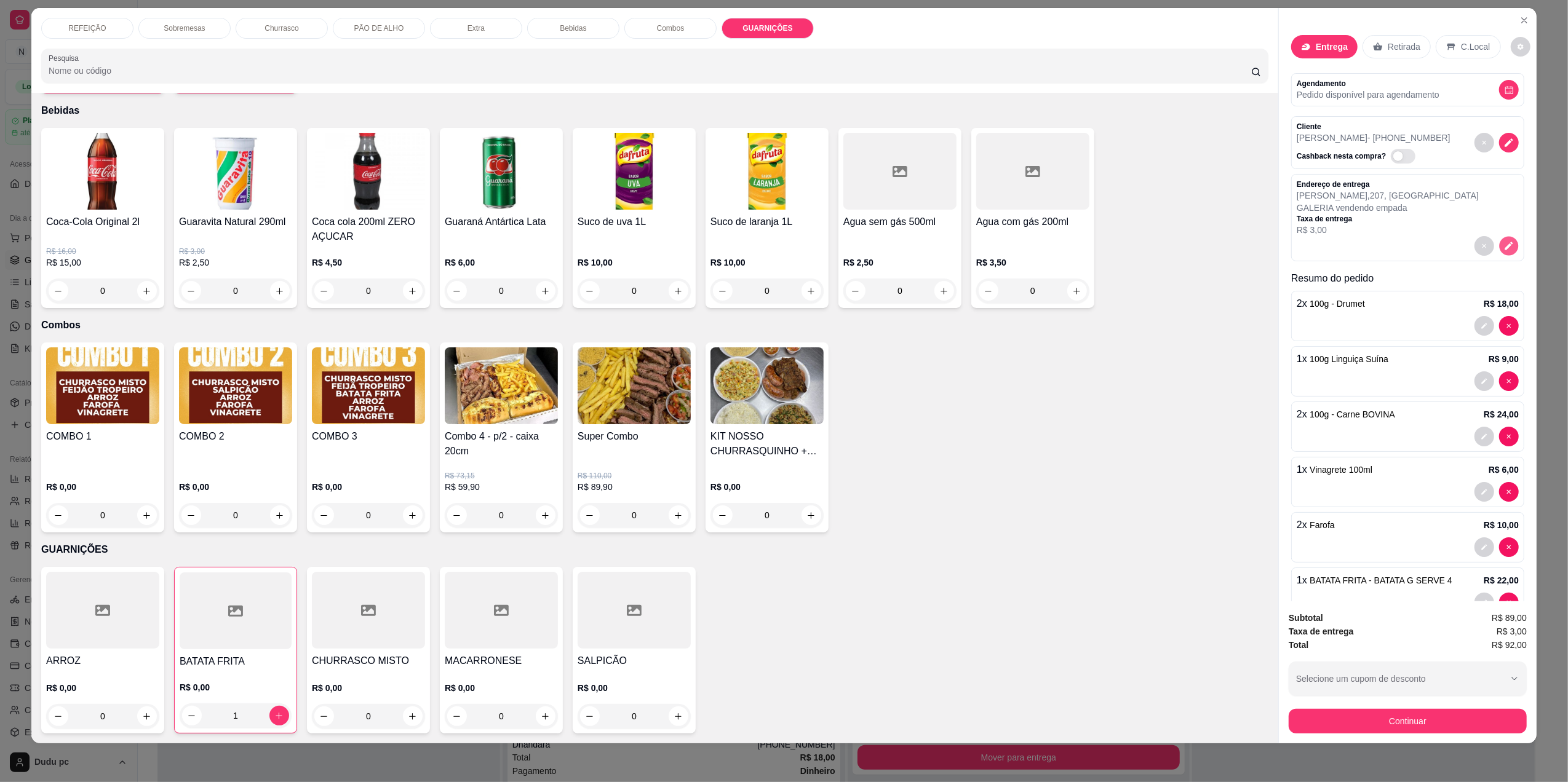
click at [1505, 247] on icon "decrease-product-quantity" at bounding box center [1508, 246] width 8 height 8
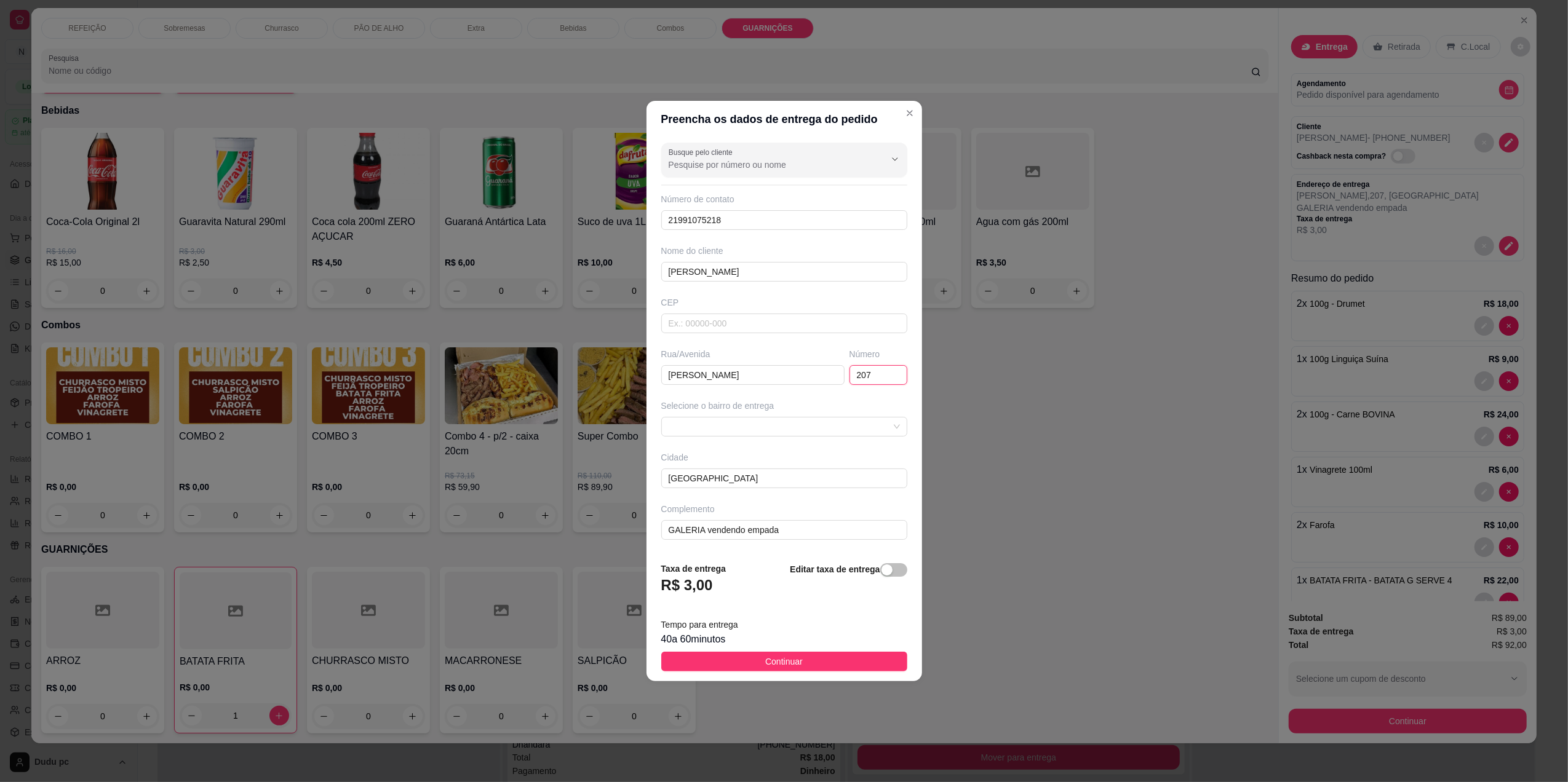
click at [879, 382] on input "207" at bounding box center [878, 375] width 58 height 20
type input "468"
click at [780, 537] on input "GALERIA vendendo empada" at bounding box center [784, 530] width 246 height 20
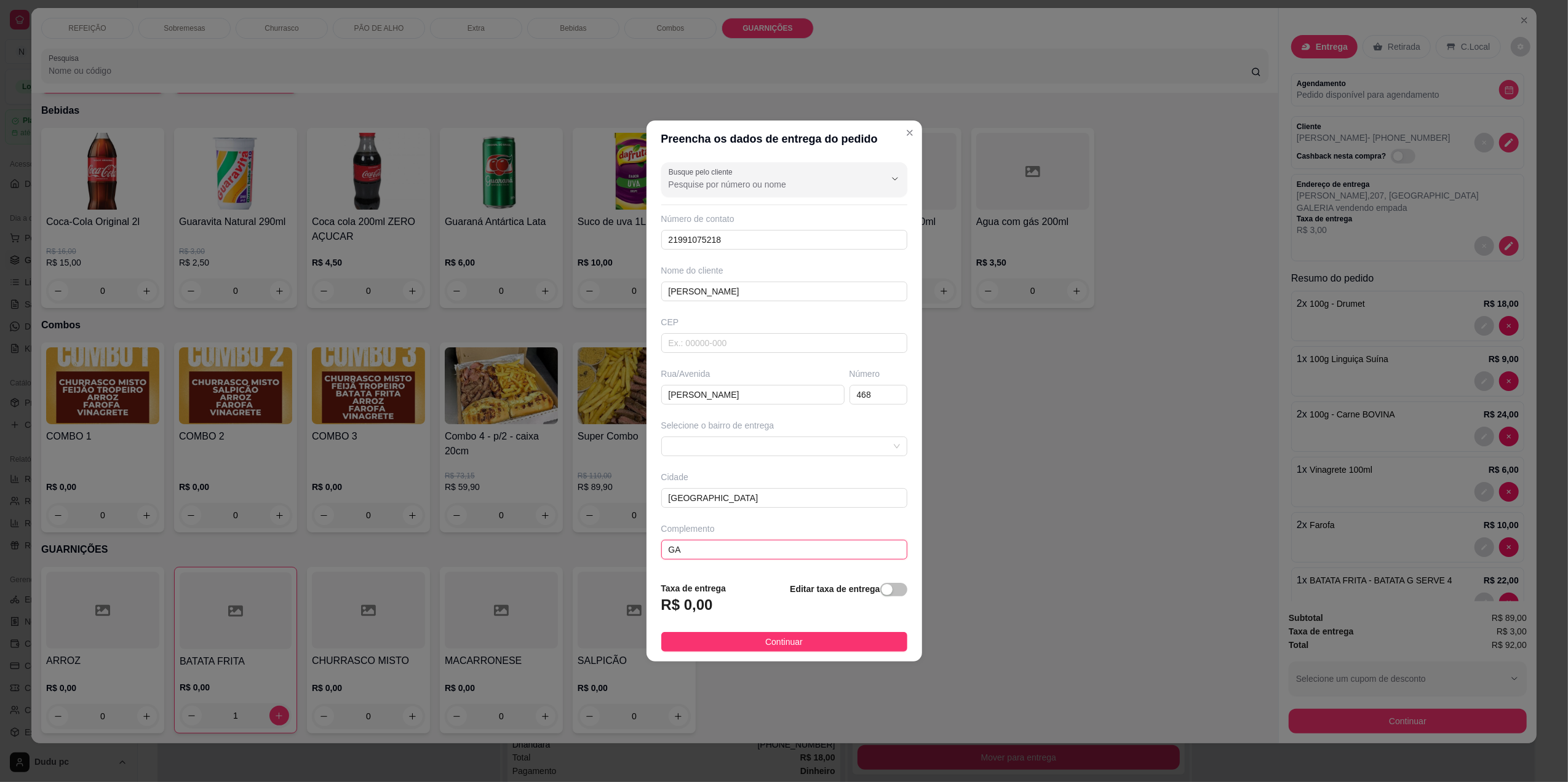
type input "G"
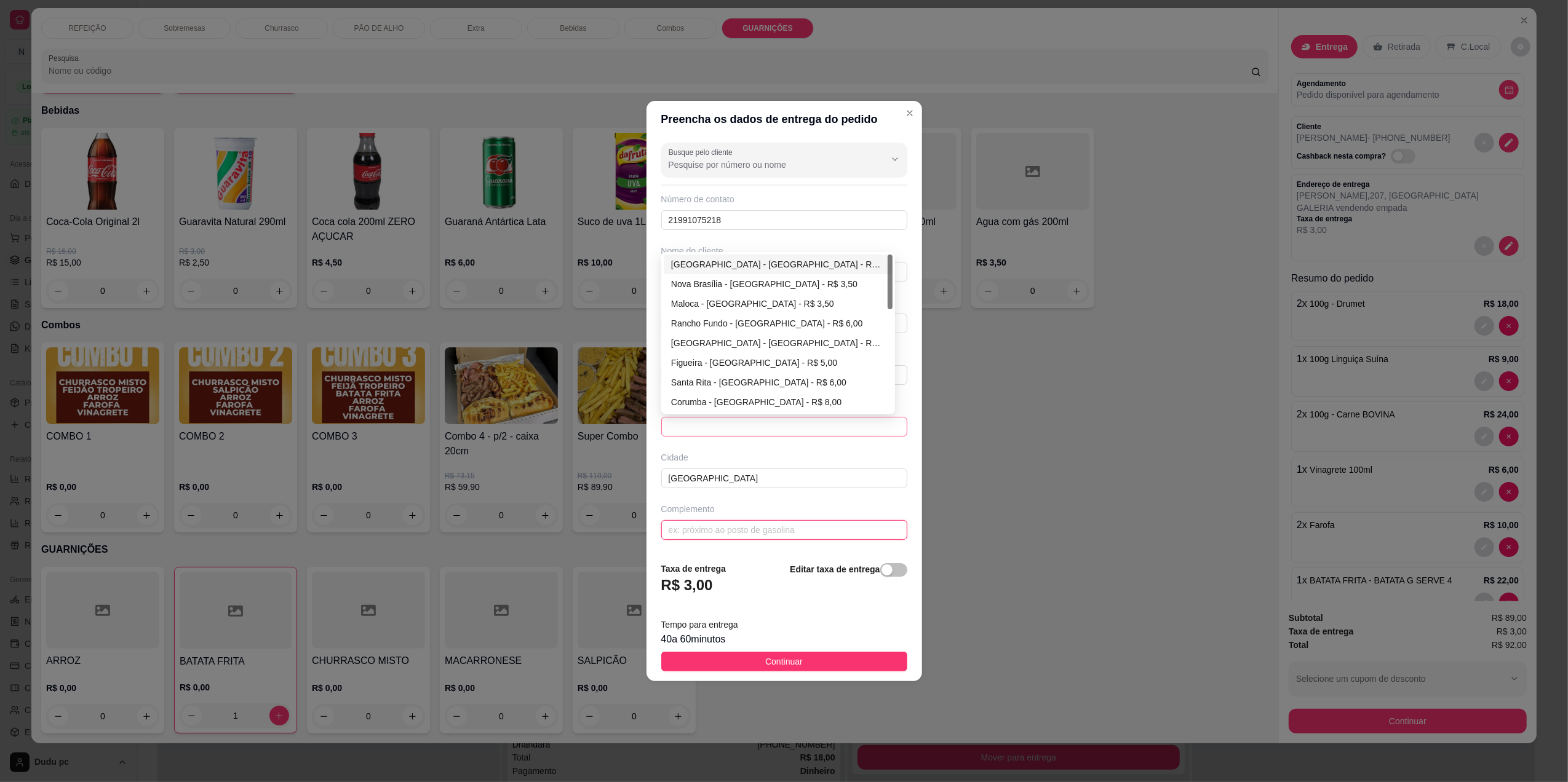
click at [751, 430] on span at bounding box center [784, 427] width 231 height 19
click at [751, 265] on div "[GEOGRAPHIC_DATA] - [GEOGRAPHIC_DATA] - R$ 3,00" at bounding box center [777, 264] width 214 height 13
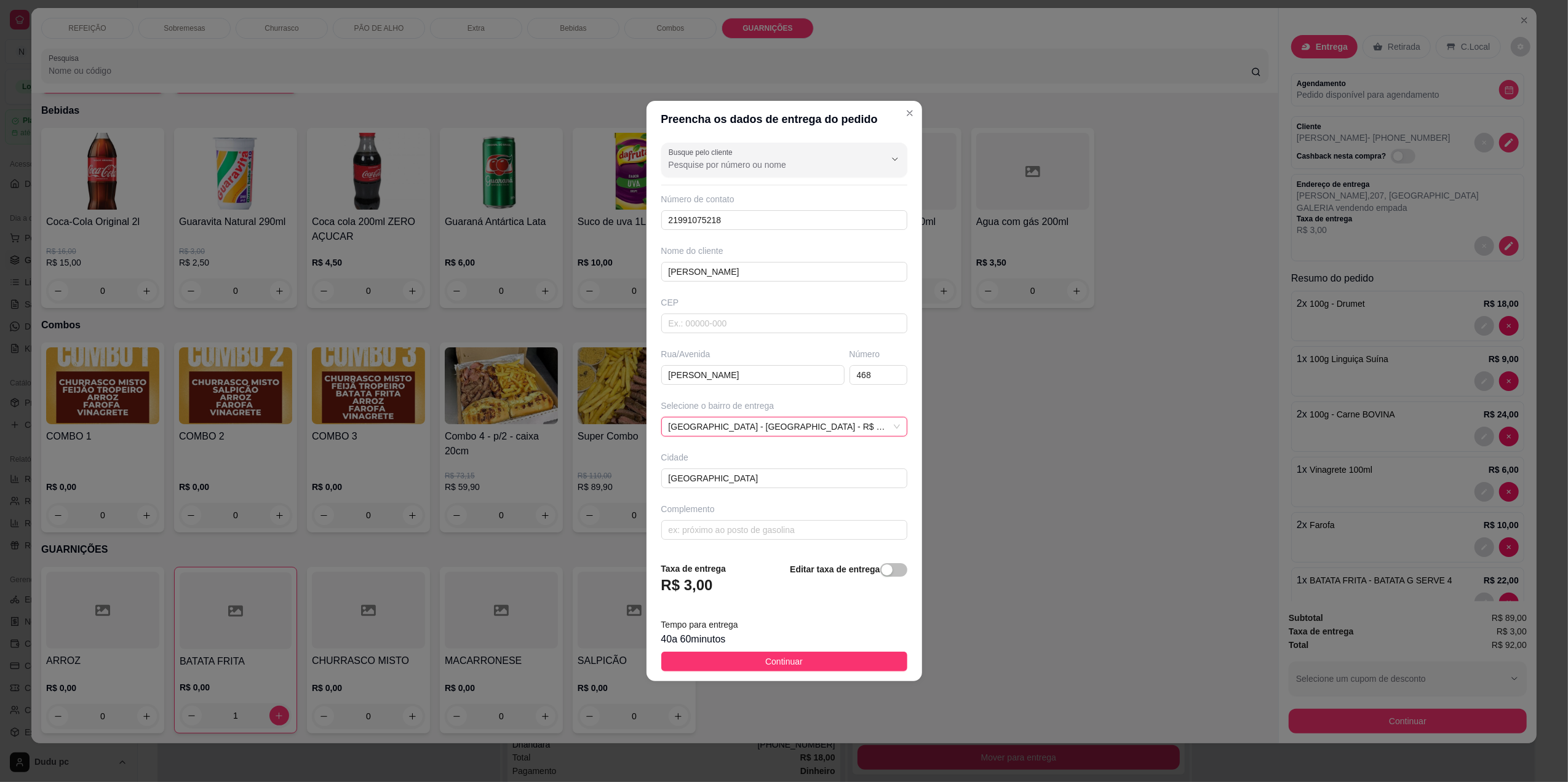
click at [731, 673] on footer "Taxa de entrega R$ 3,00 Editar taxa de entrega Tempo para entrega 40 a 60 minut…" at bounding box center [784, 617] width 276 height 129
click at [729, 668] on button "Continuar" at bounding box center [784, 661] width 246 height 20
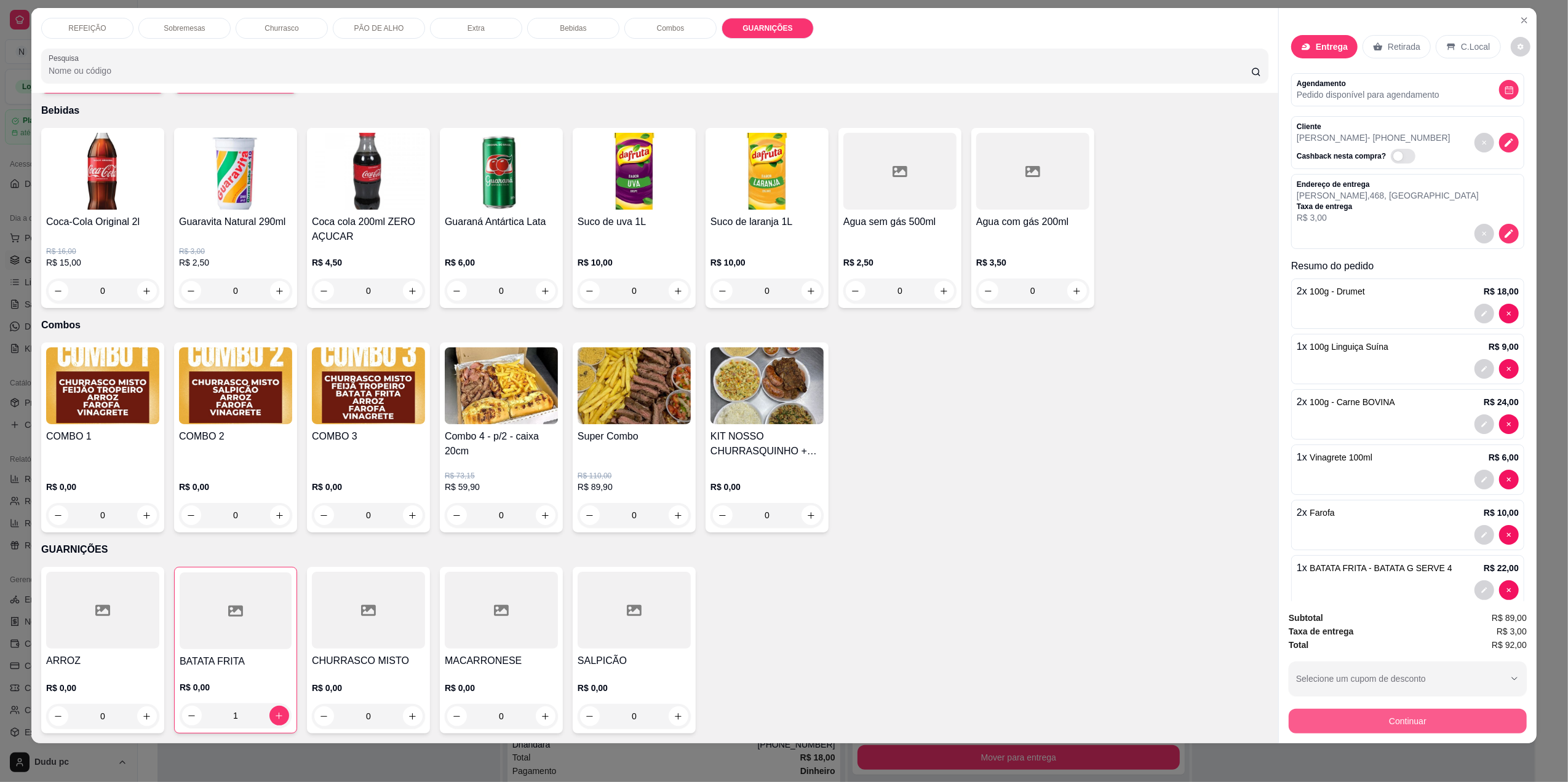
click at [1352, 727] on button "Continuar" at bounding box center [1408, 721] width 238 height 24
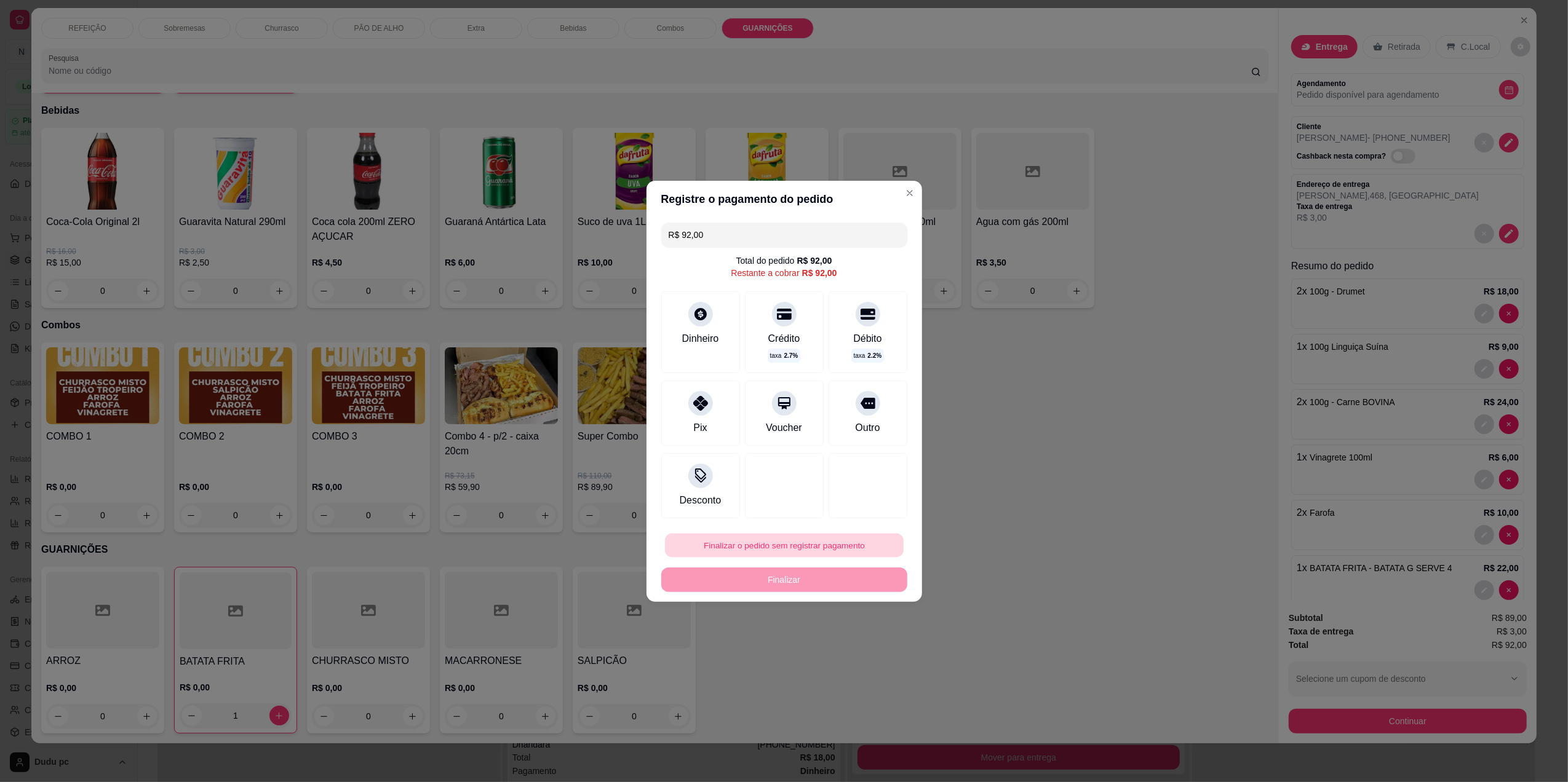
click at [802, 556] on button "Finalizar o pedido sem registrar pagamento" at bounding box center [784, 545] width 239 height 24
click at [855, 650] on button "Confirmar" at bounding box center [859, 646] width 44 height 19
type input "0"
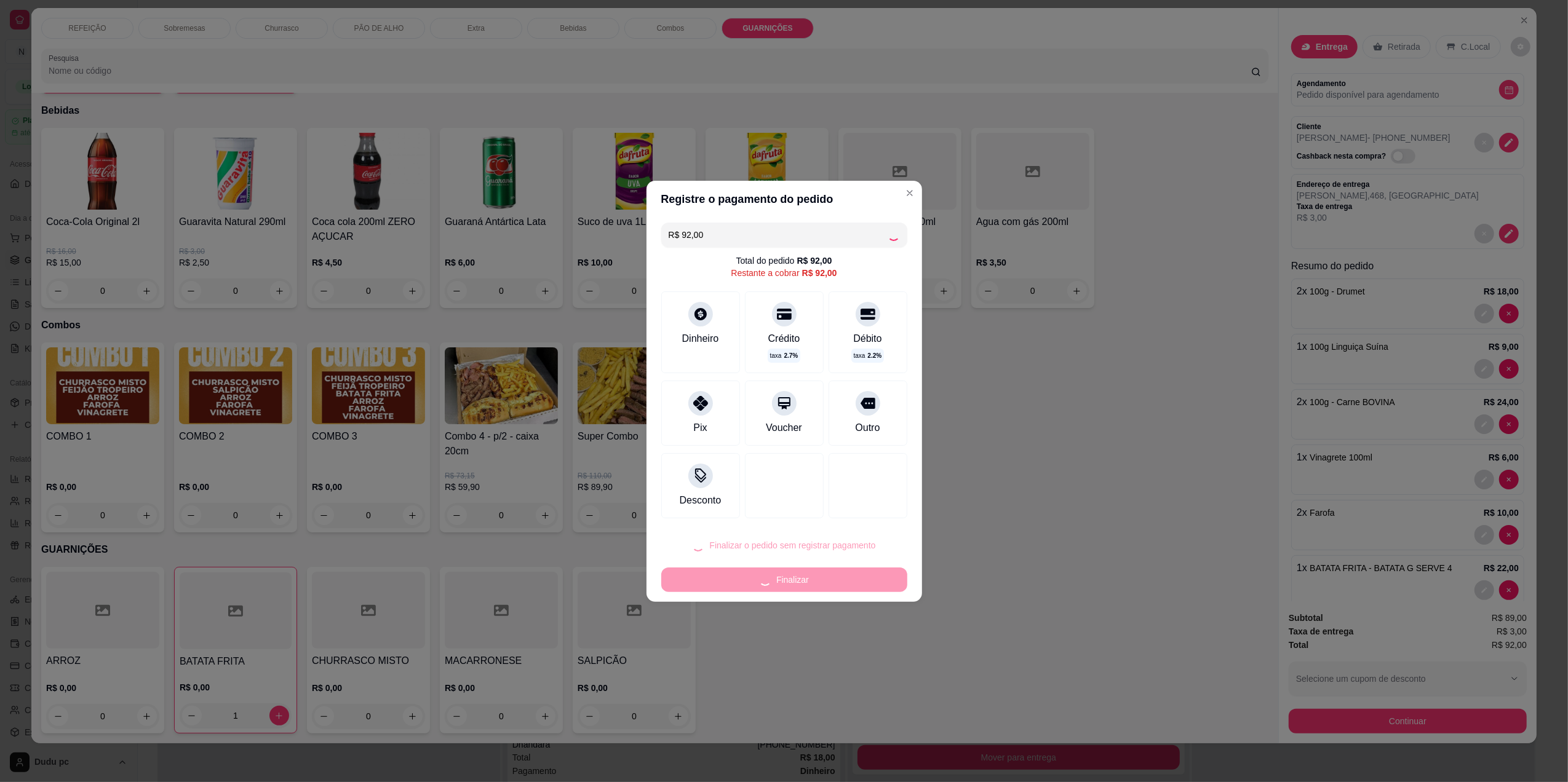
type input "0"
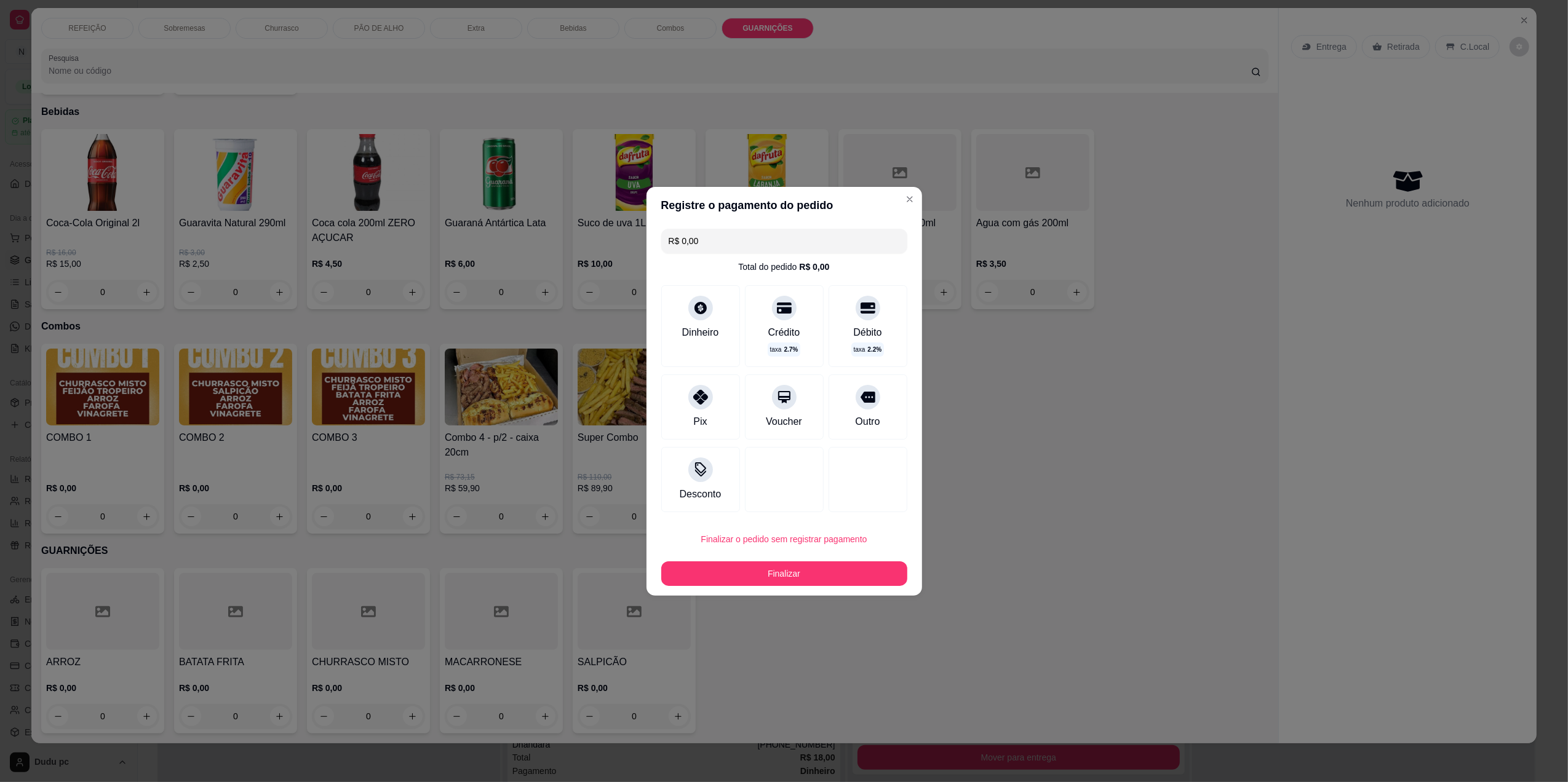
type input "R$ 0,00"
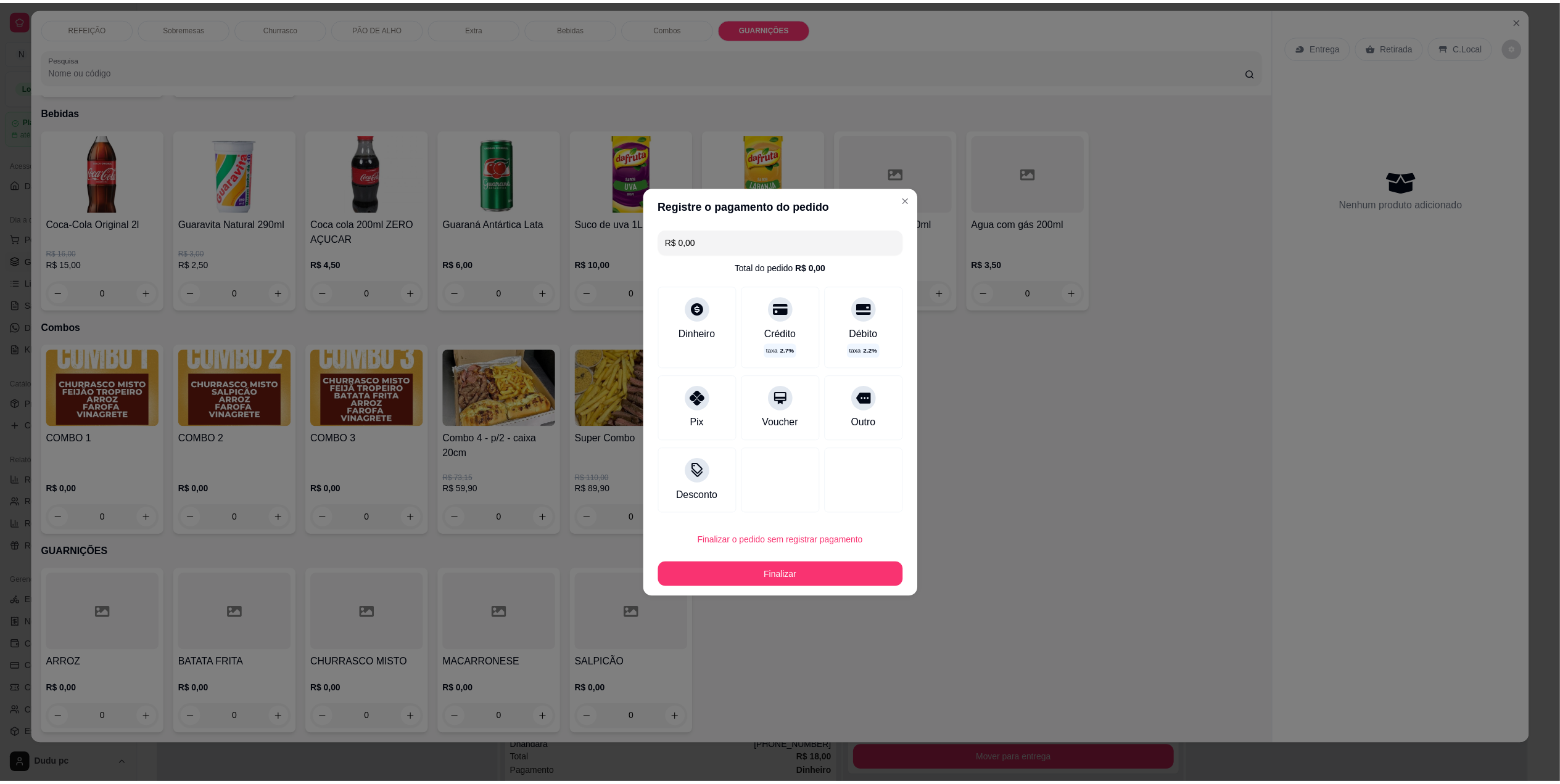
scroll to position [1091, 0]
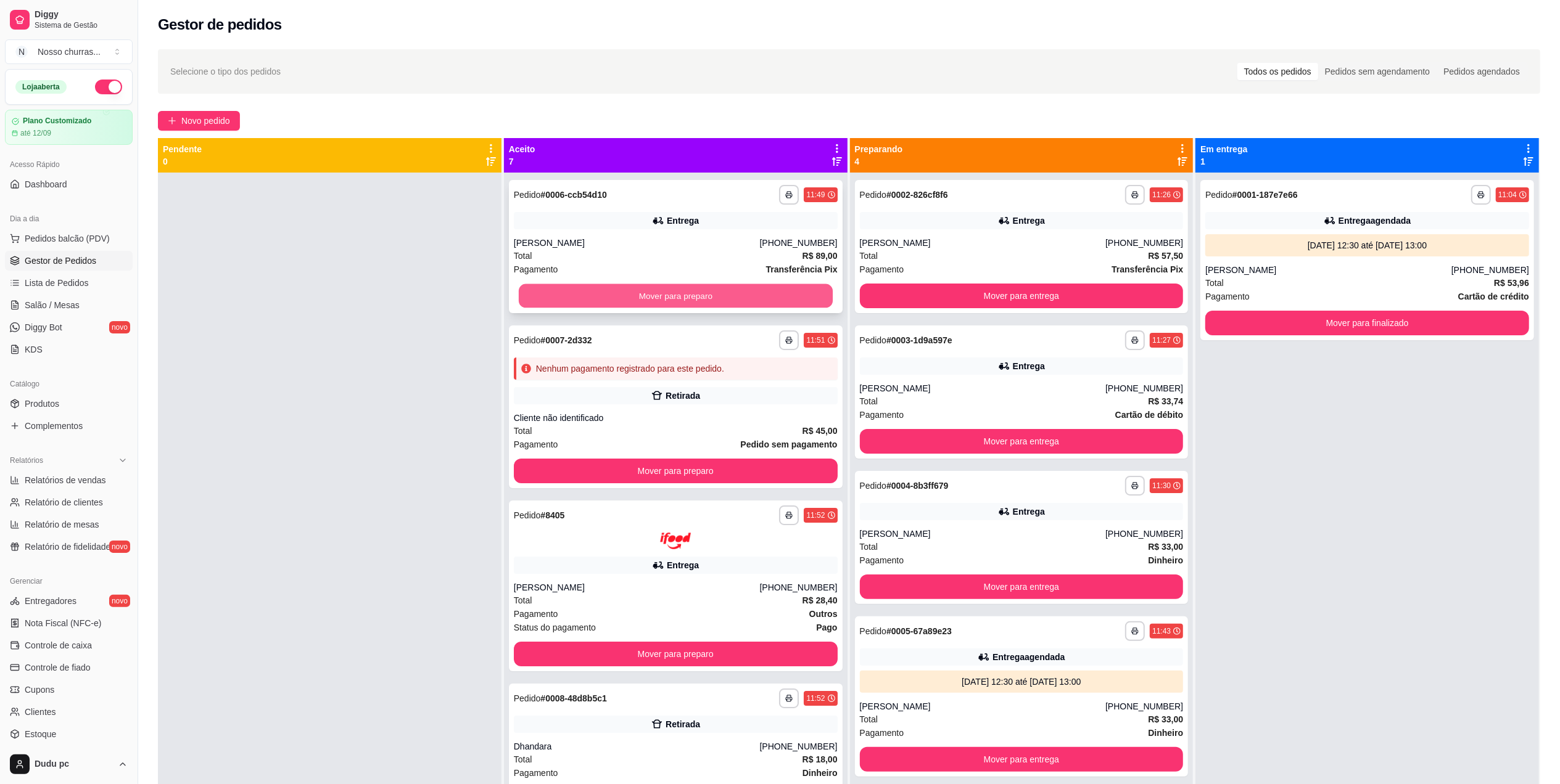
click at [736, 299] on button "Mover para preparo" at bounding box center [676, 296] width 314 height 24
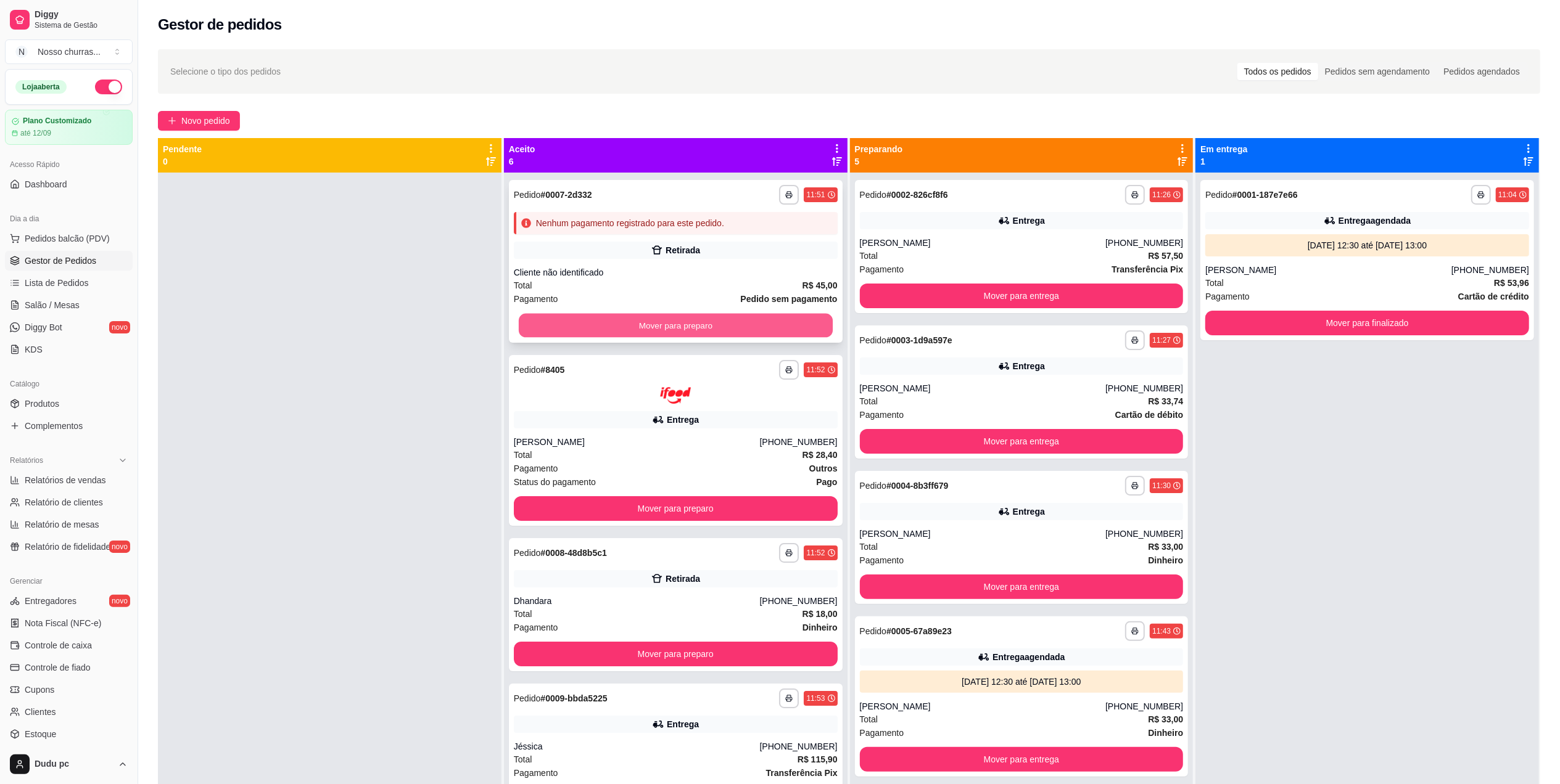
click at [742, 333] on button "Mover para preparo" at bounding box center [676, 326] width 314 height 24
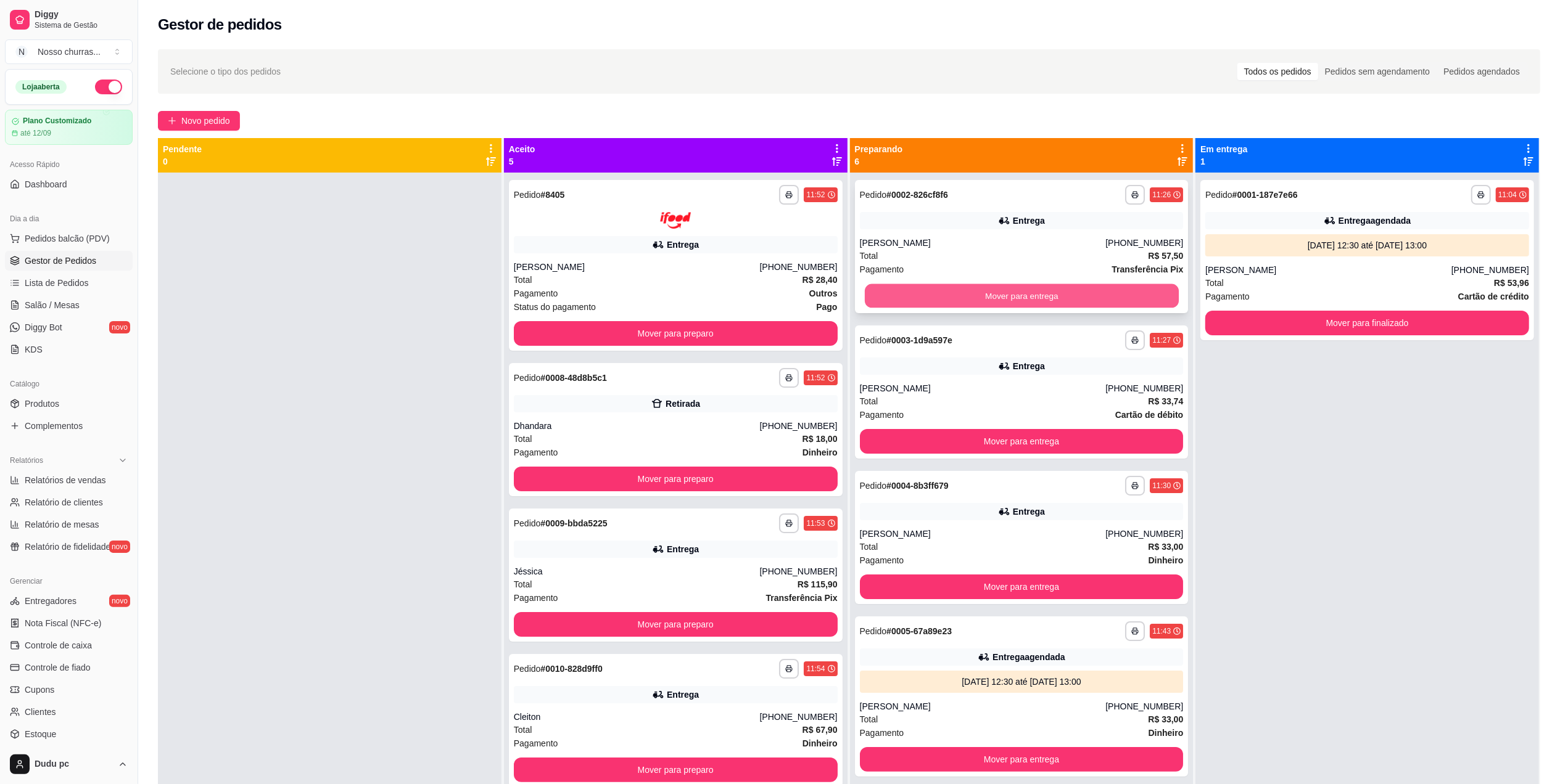
click at [942, 286] on button "Mover para entrega" at bounding box center [1022, 296] width 314 height 24
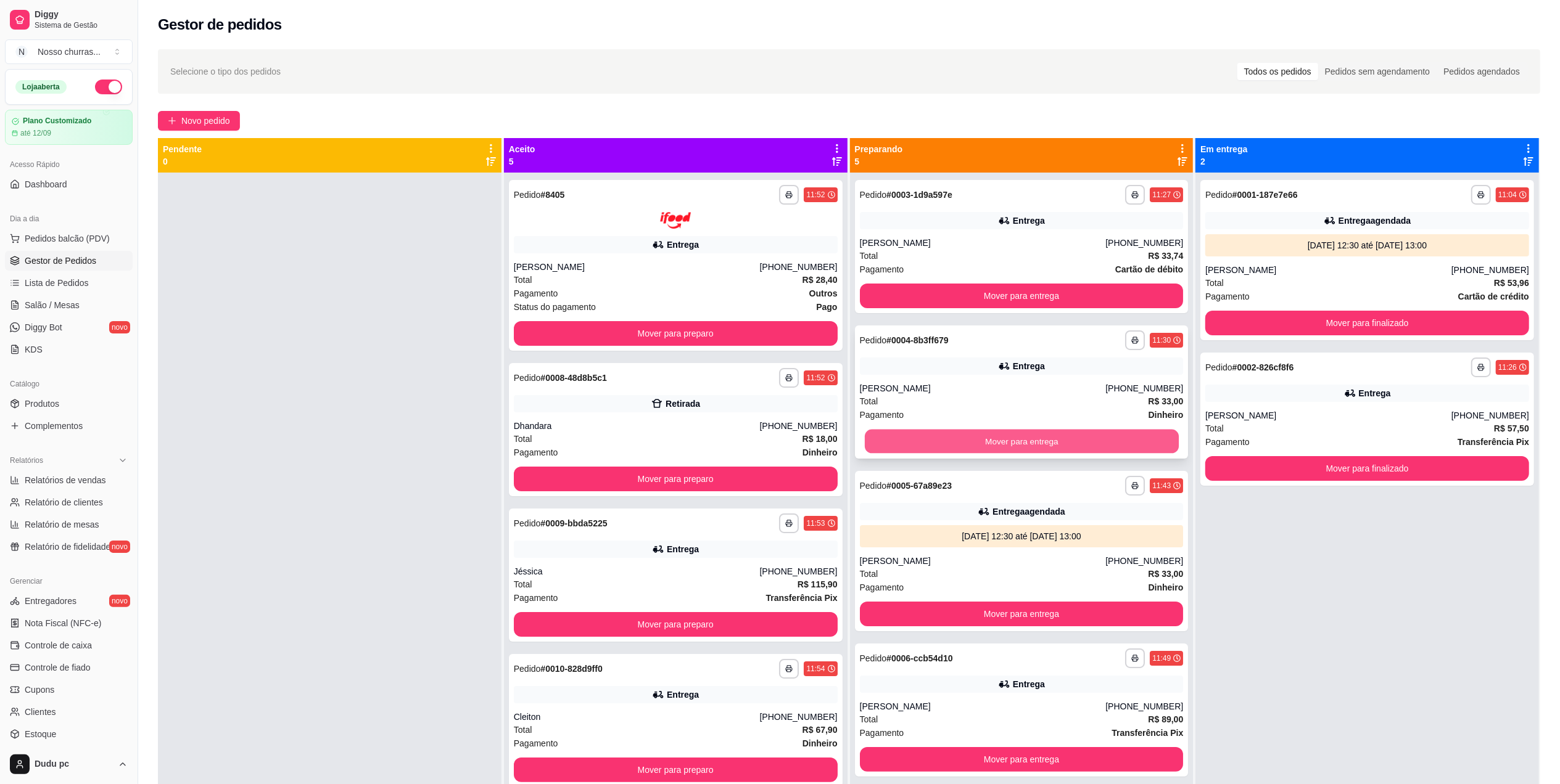
click at [886, 440] on button "Mover para entrega" at bounding box center [1022, 441] width 314 height 24
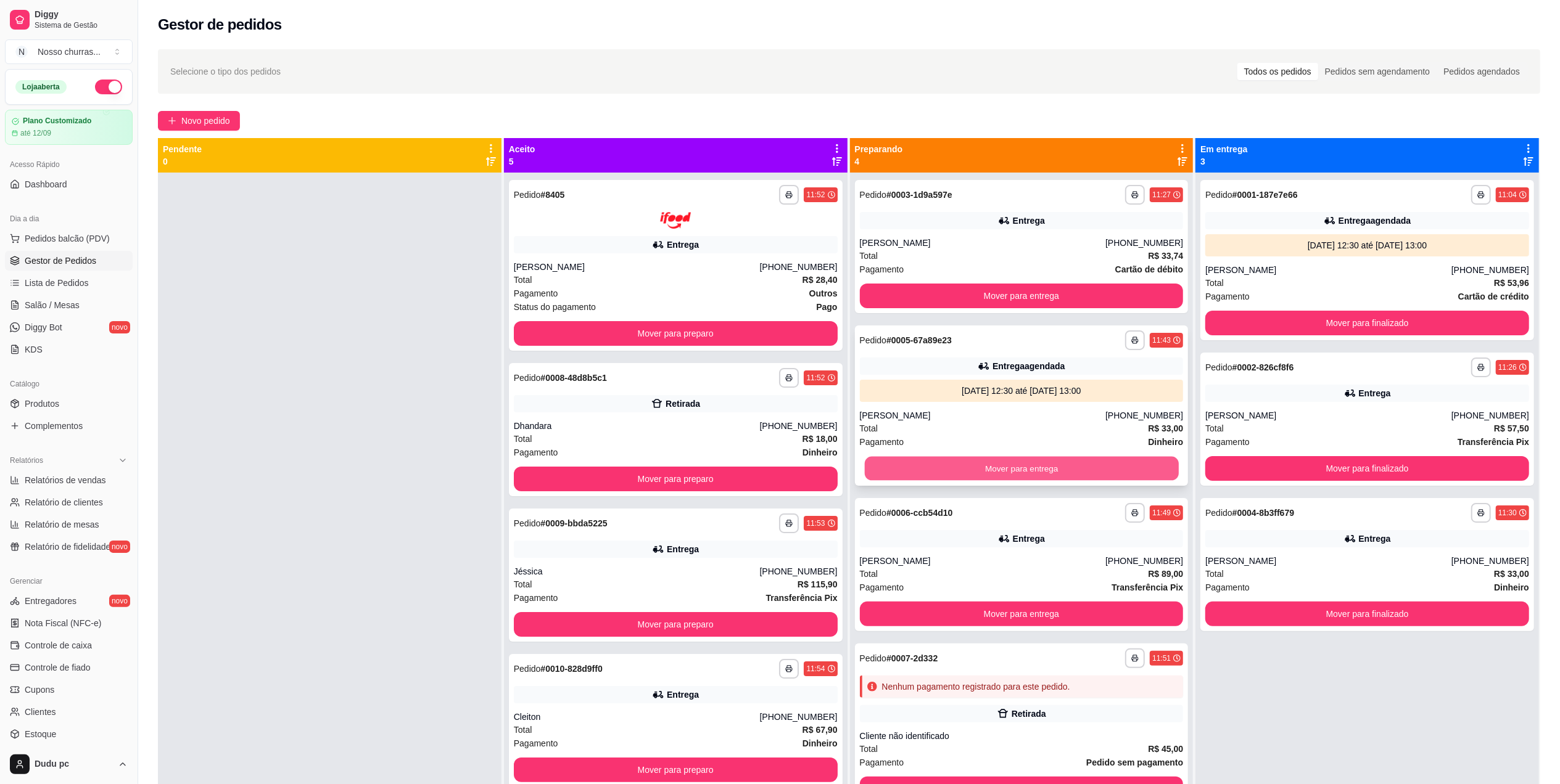
click at [890, 479] on button "Mover para entrega" at bounding box center [1022, 469] width 314 height 24
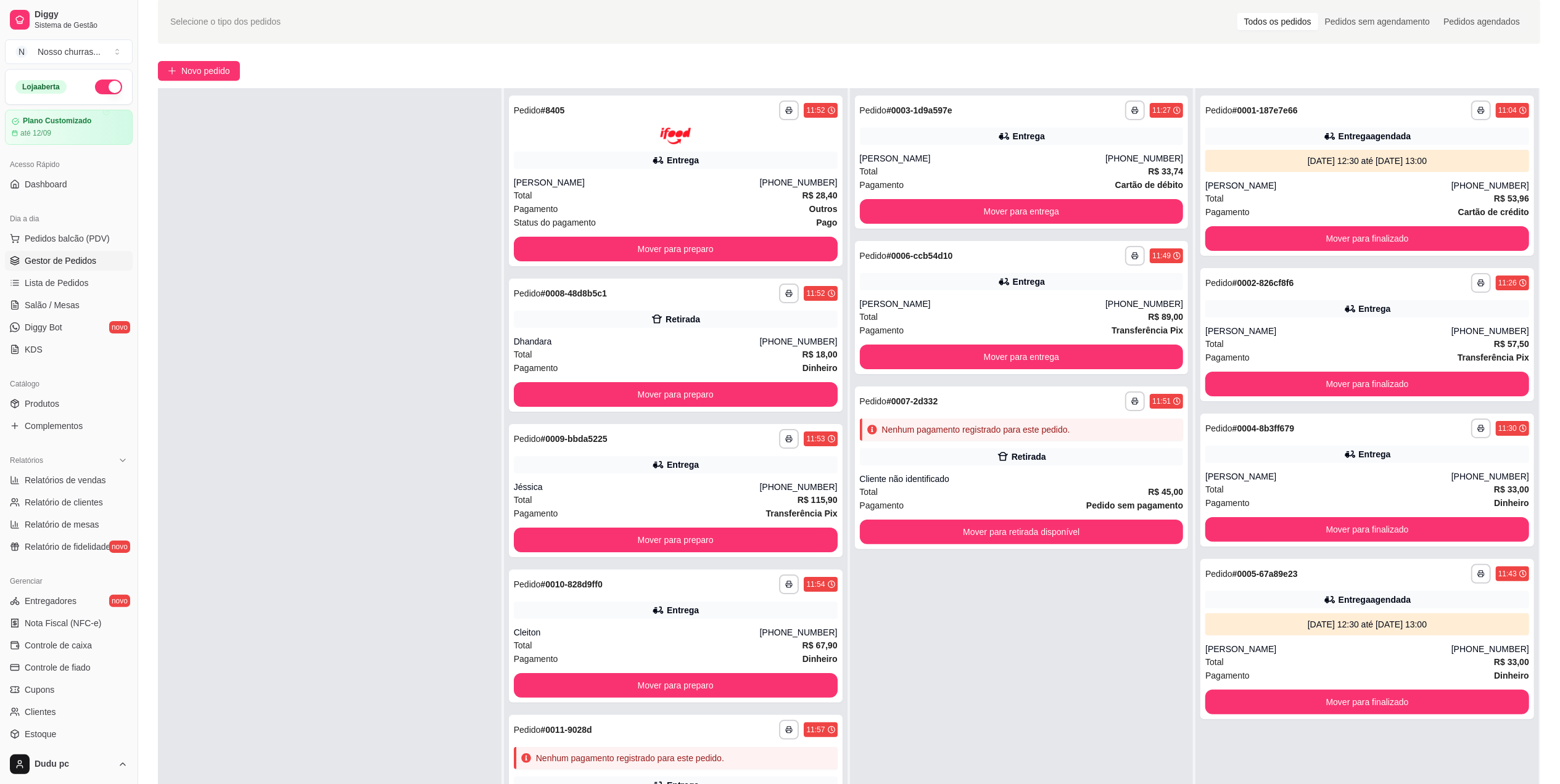
scroll to position [188, 0]
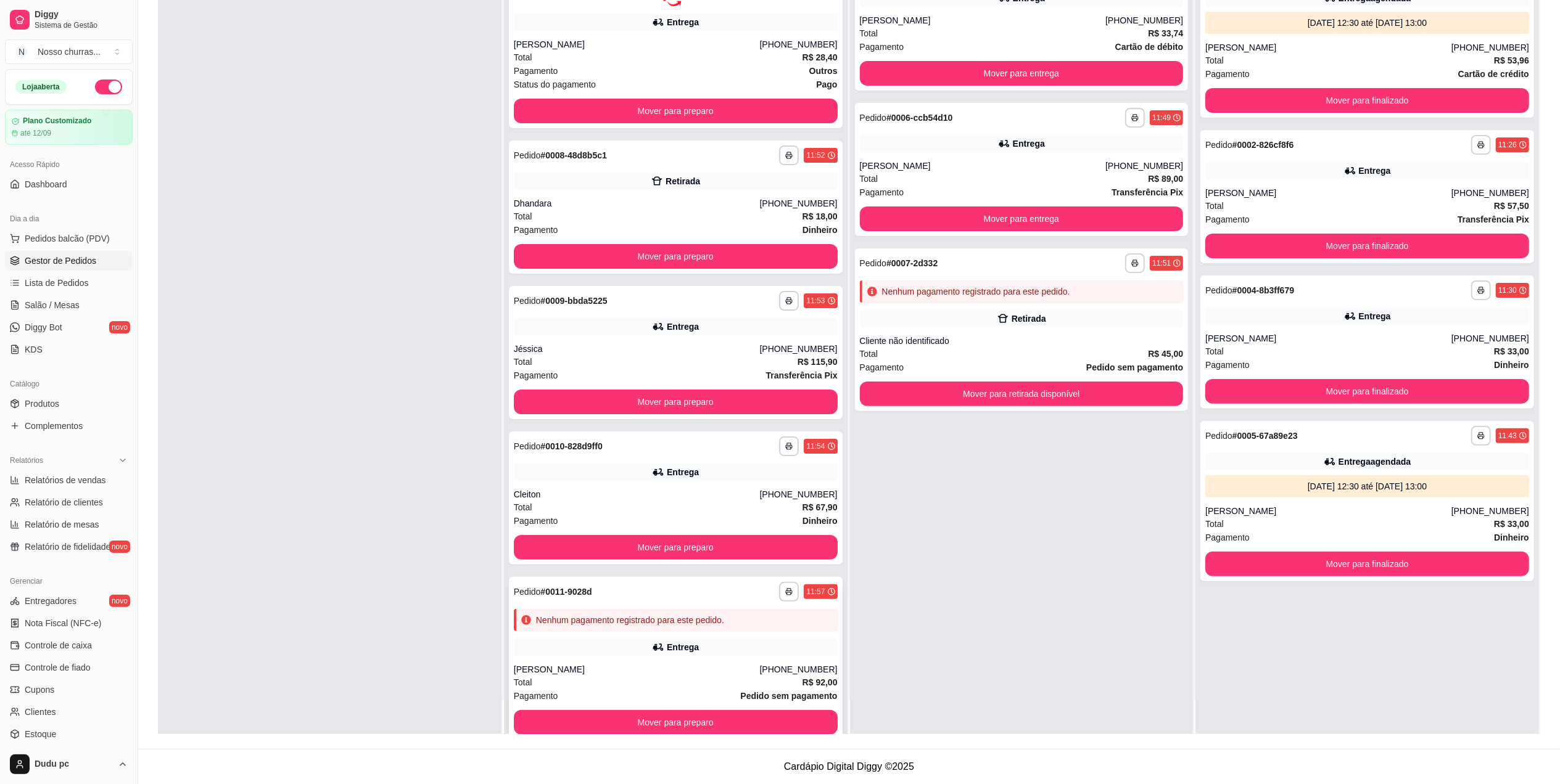
click at [777, 691] on strong "Pedido sem pagamento" at bounding box center [788, 696] width 97 height 10
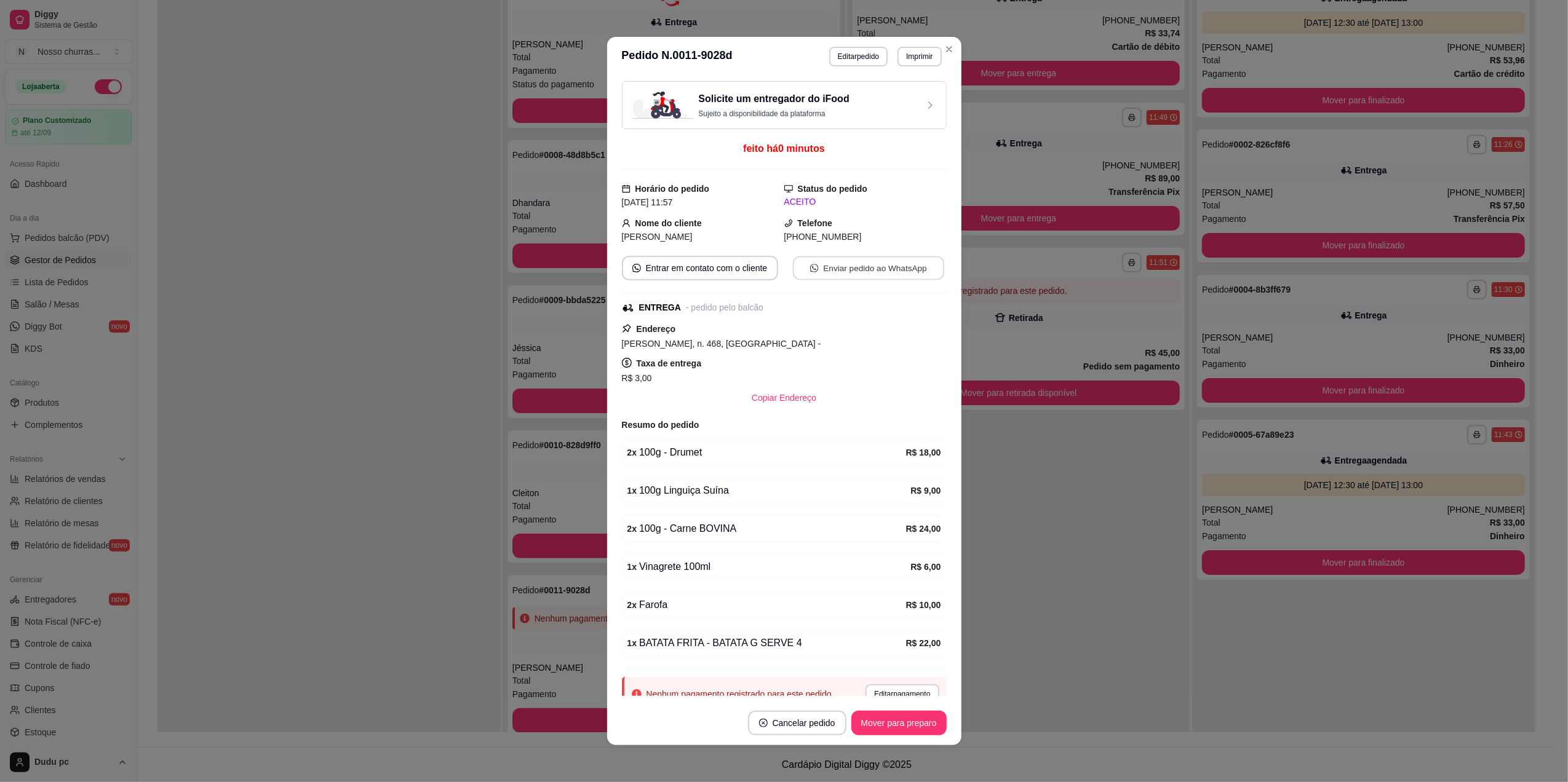
click at [875, 263] on button "Enviar pedido ao WhatsApp" at bounding box center [867, 268] width 151 height 24
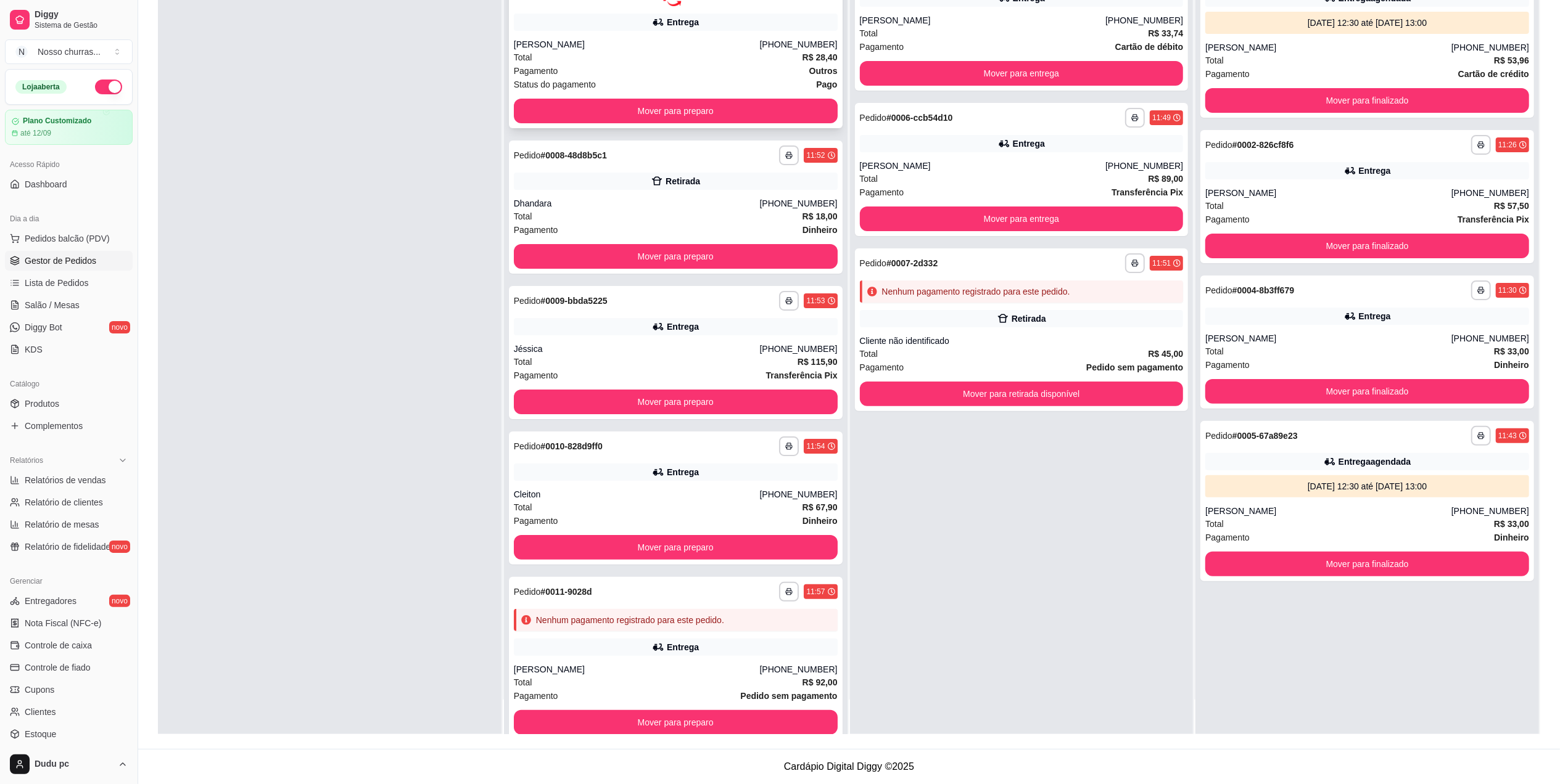
click at [742, 61] on div "Total R$ 28,40" at bounding box center [676, 57] width 324 height 13
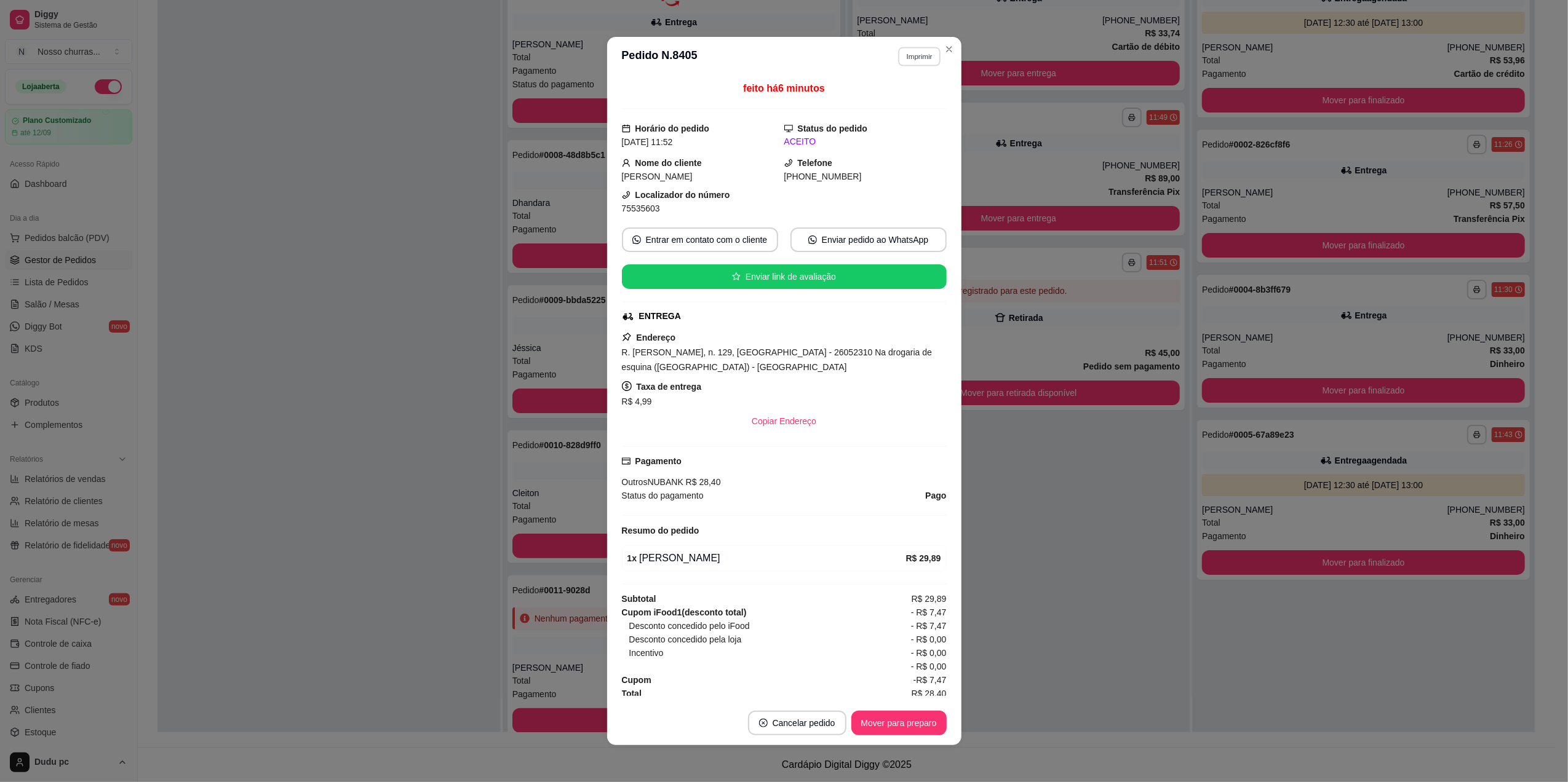
click at [902, 52] on button "Imprimir" at bounding box center [919, 56] width 42 height 19
click at [908, 96] on button "IMPRESSORA" at bounding box center [893, 100] width 89 height 20
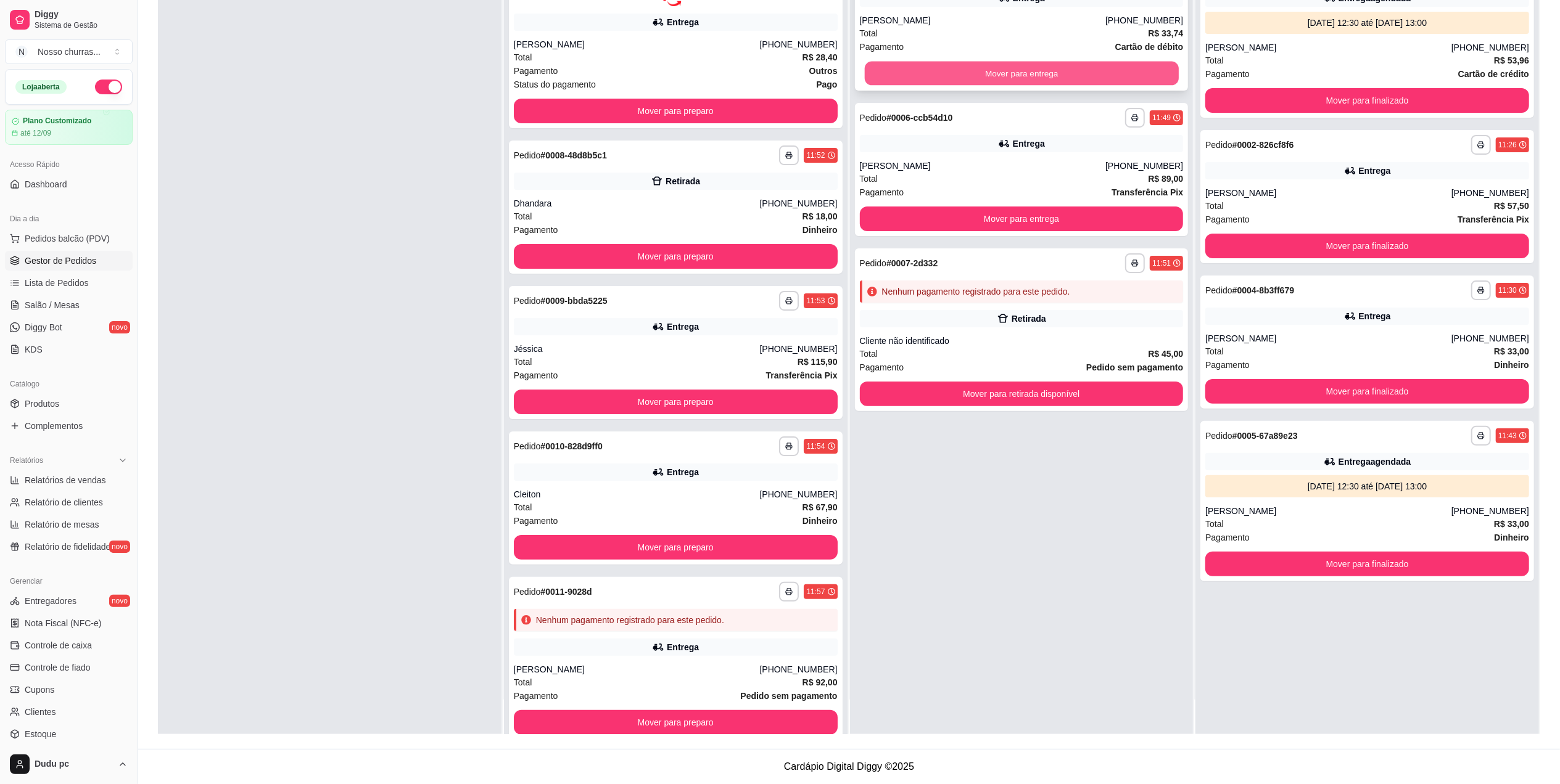
click at [1039, 75] on button "Mover para entrega" at bounding box center [1022, 73] width 314 height 24
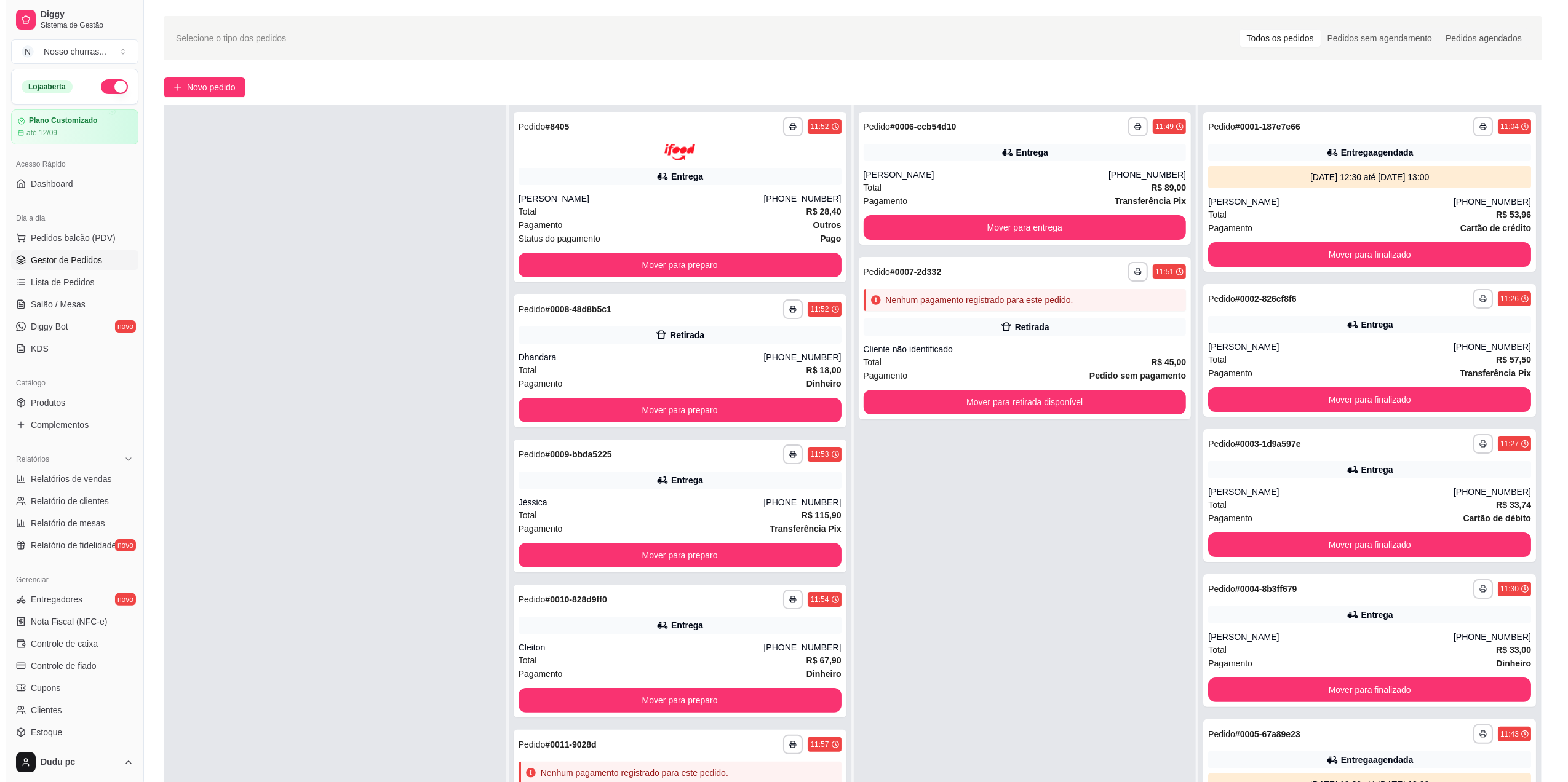
scroll to position [0, 0]
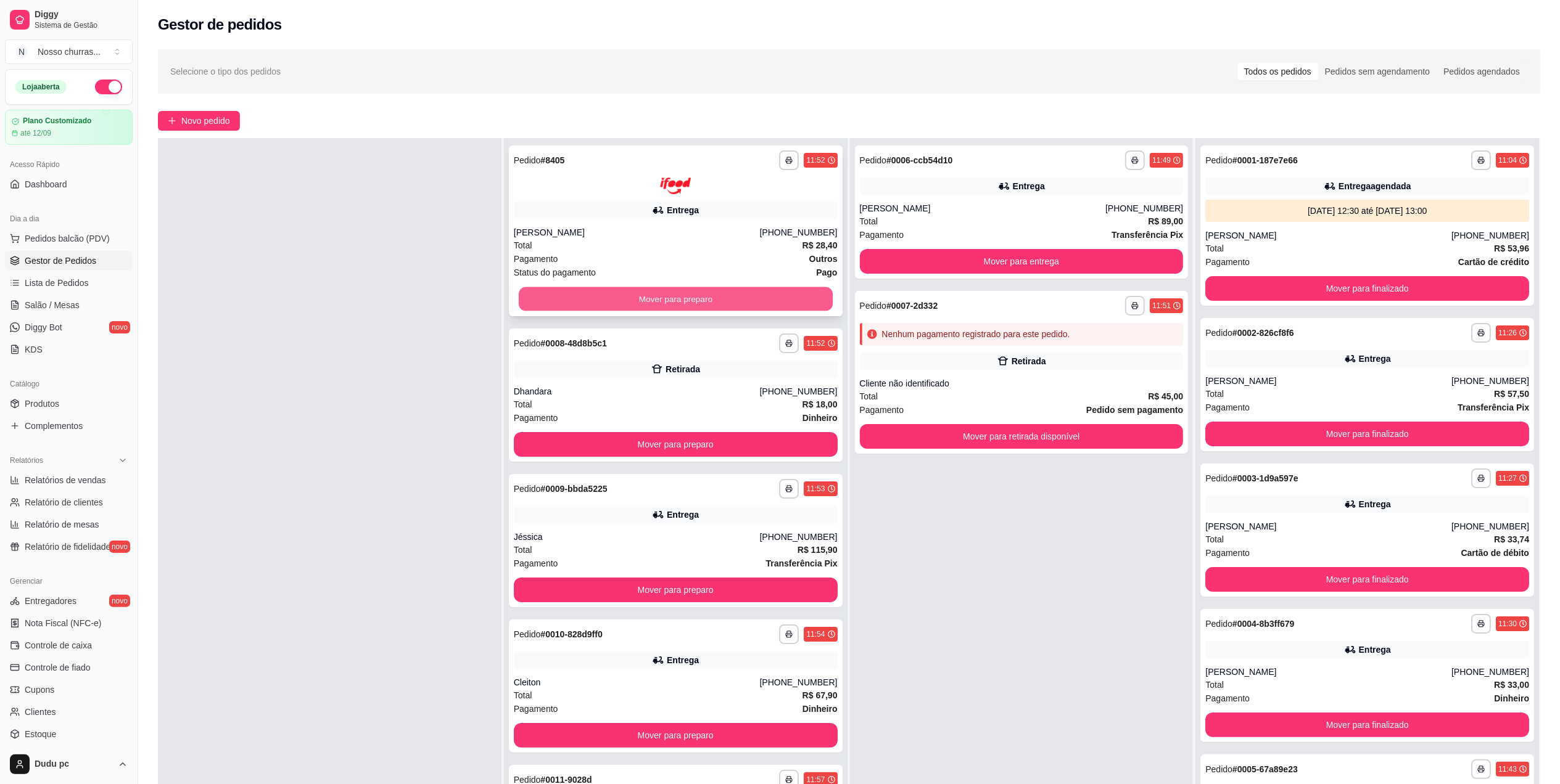
click at [816, 305] on div "Mover para preparo" at bounding box center [676, 299] width 324 height 24
click at [552, 294] on button "Mover para preparo" at bounding box center [676, 299] width 314 height 24
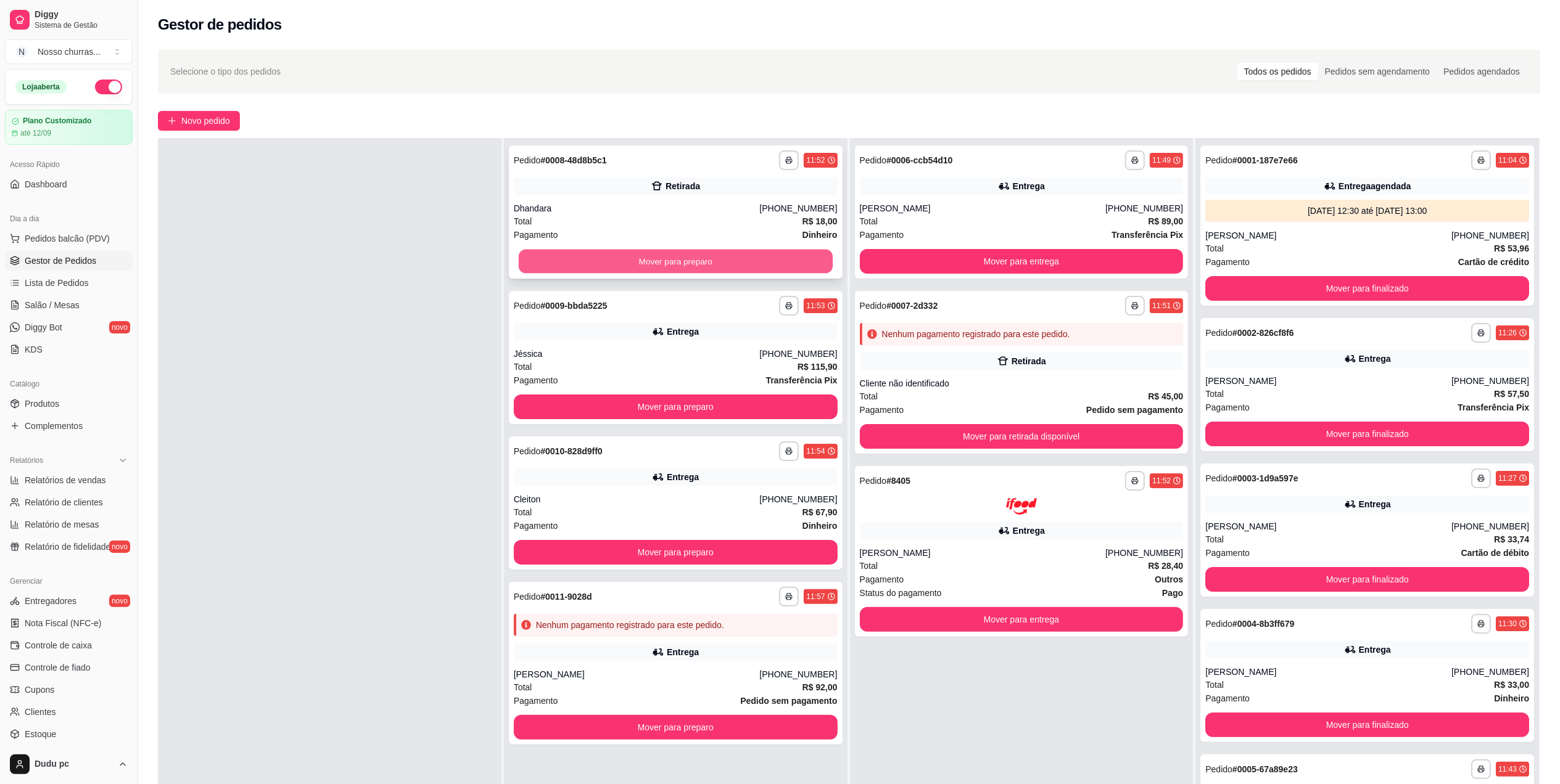
click at [549, 269] on button "Mover para preparo" at bounding box center [676, 262] width 314 height 24
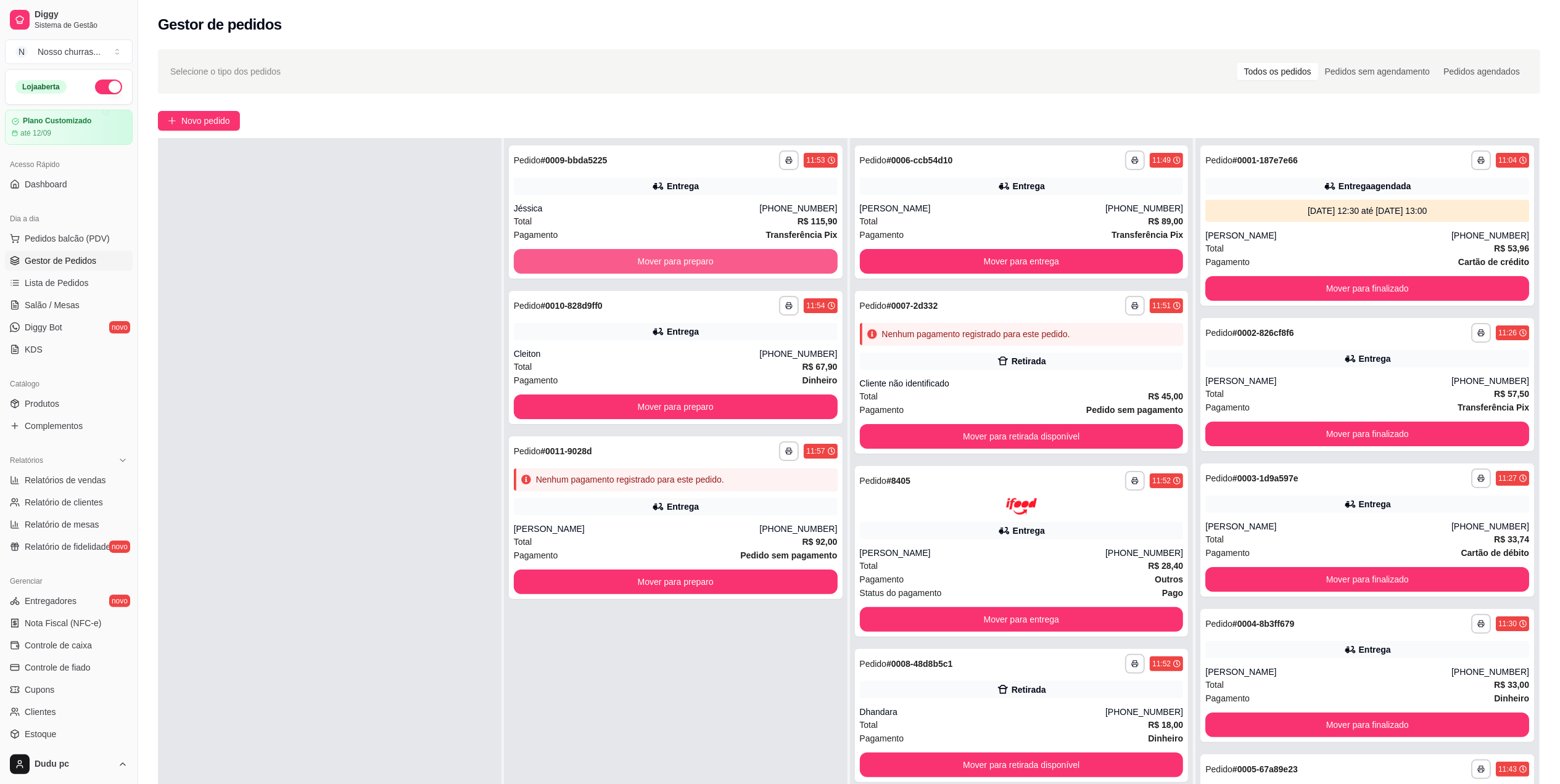
click at [549, 269] on button "Mover para preparo" at bounding box center [676, 261] width 324 height 24
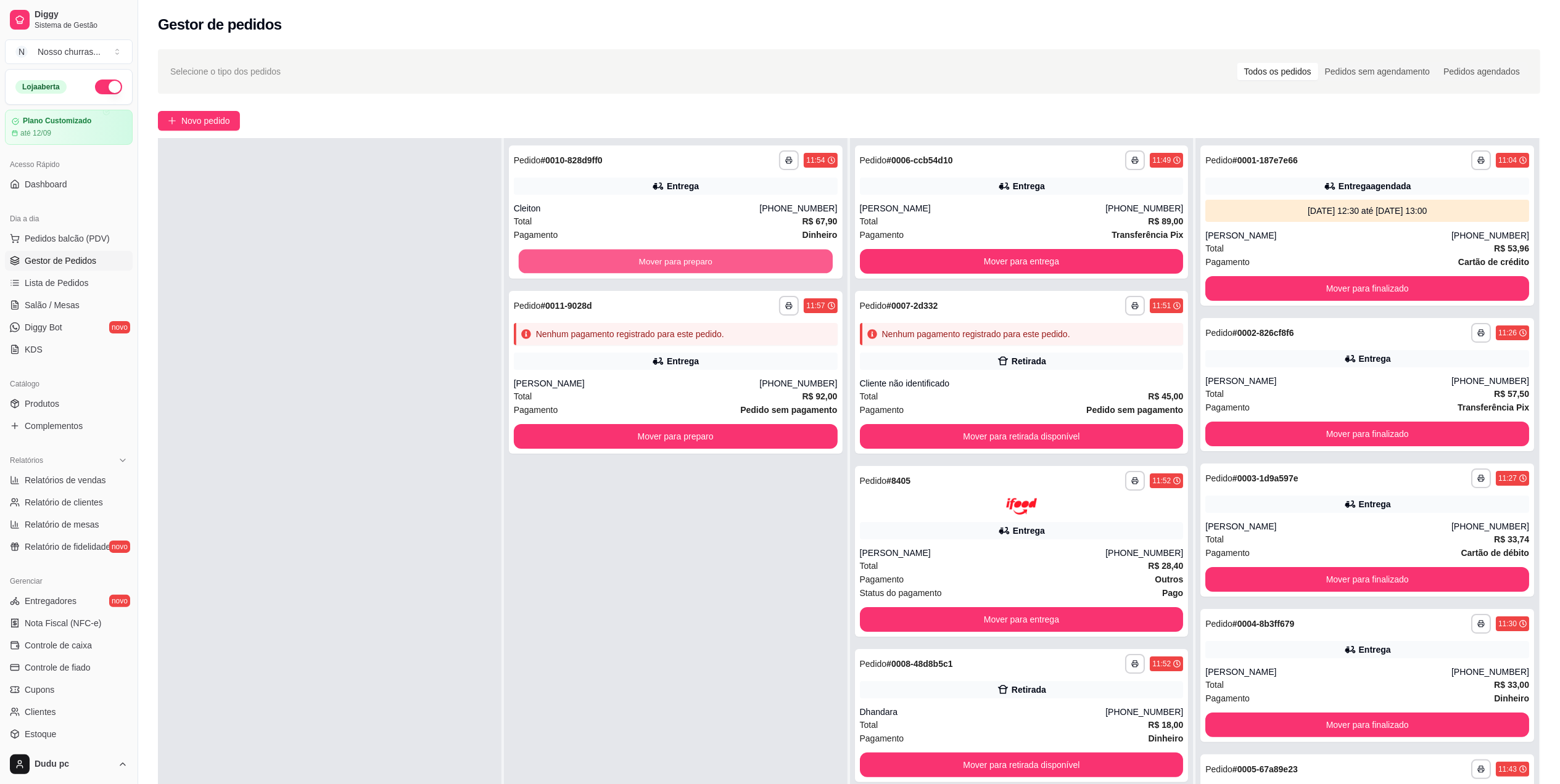
click at [549, 269] on button "Mover para preparo" at bounding box center [676, 262] width 314 height 24
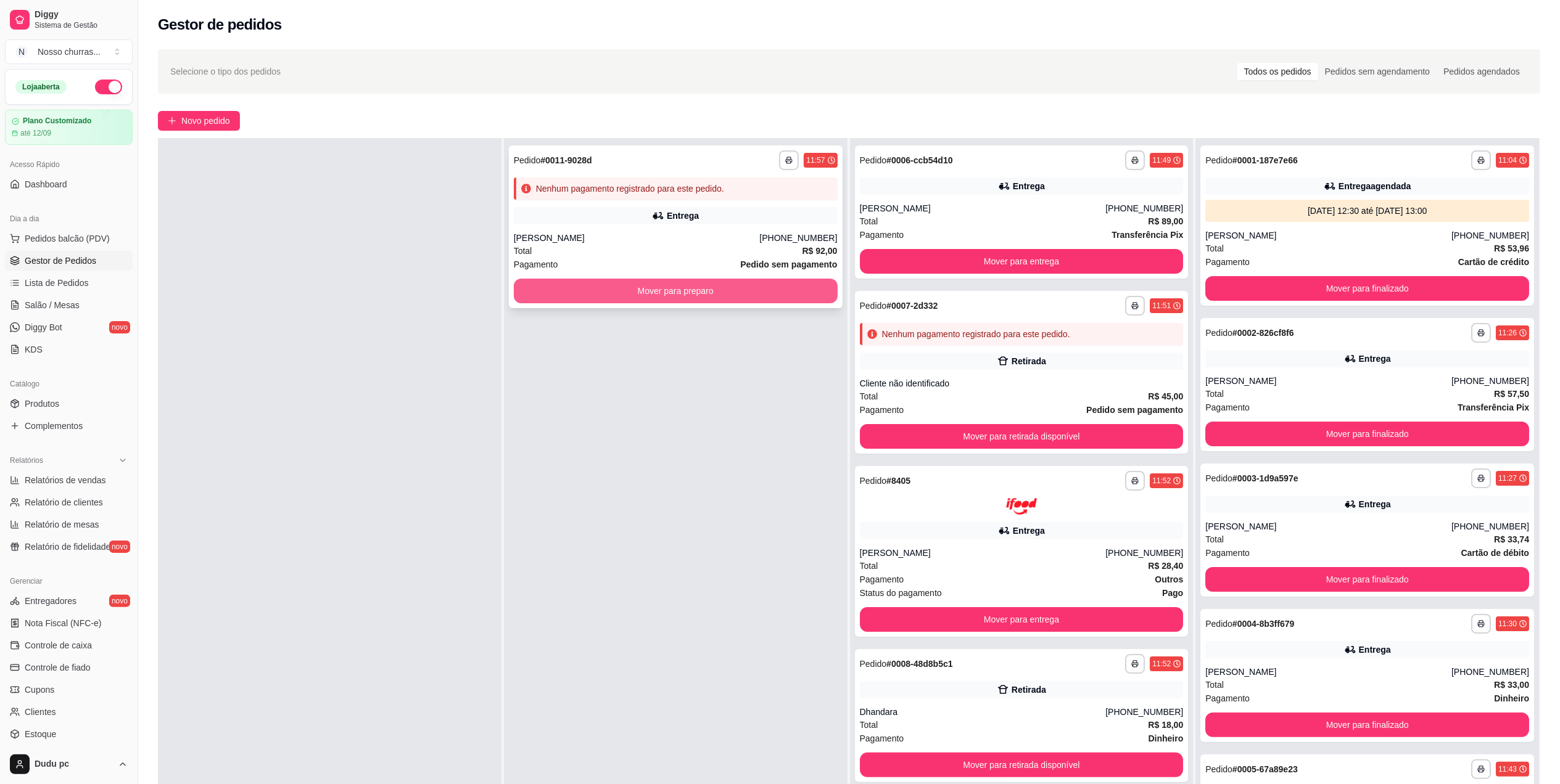
click at [552, 295] on button "Mover para preparo" at bounding box center [676, 291] width 324 height 24
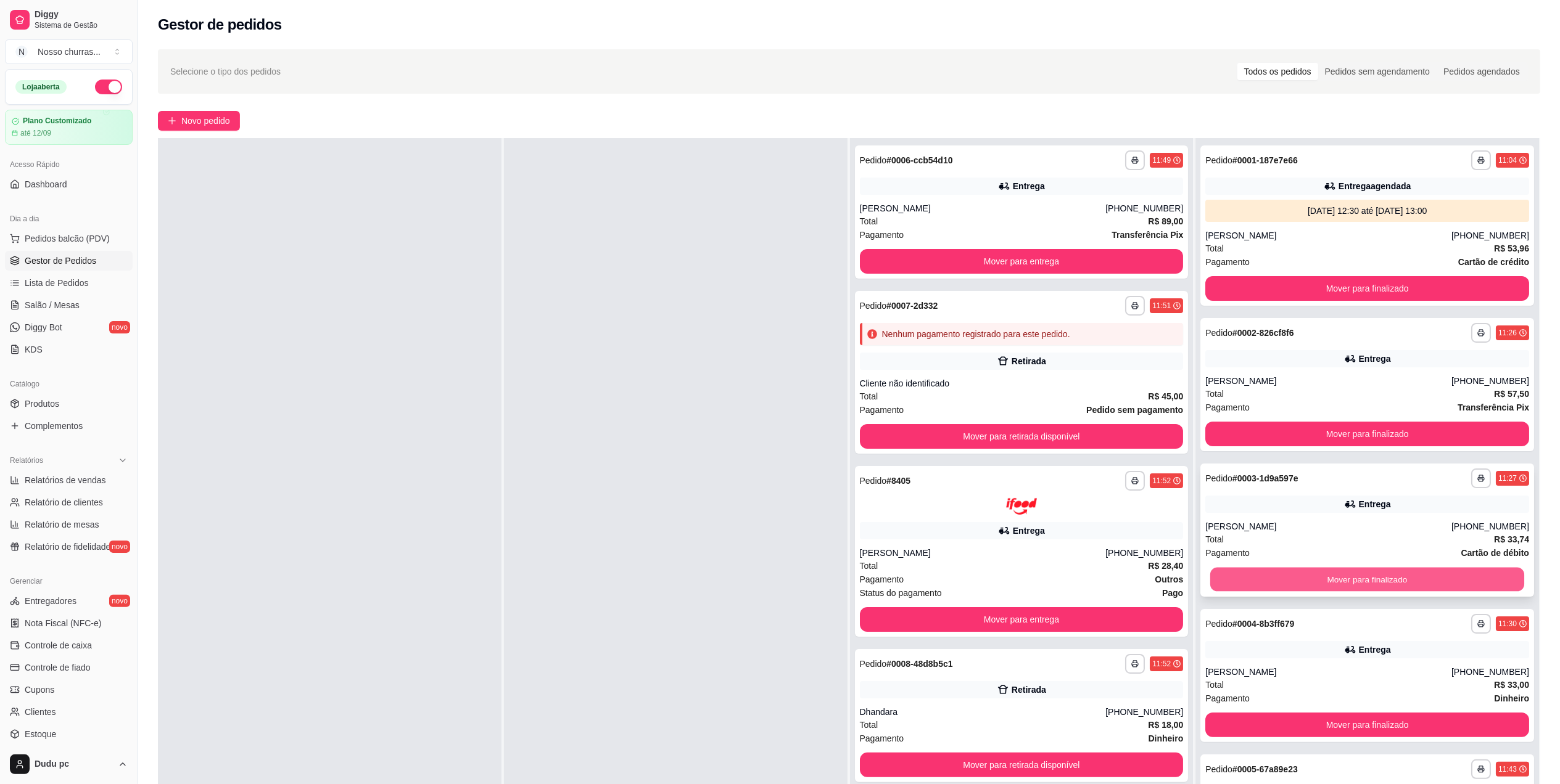
click at [1326, 584] on button "Mover para finalizado" at bounding box center [1367, 580] width 314 height 24
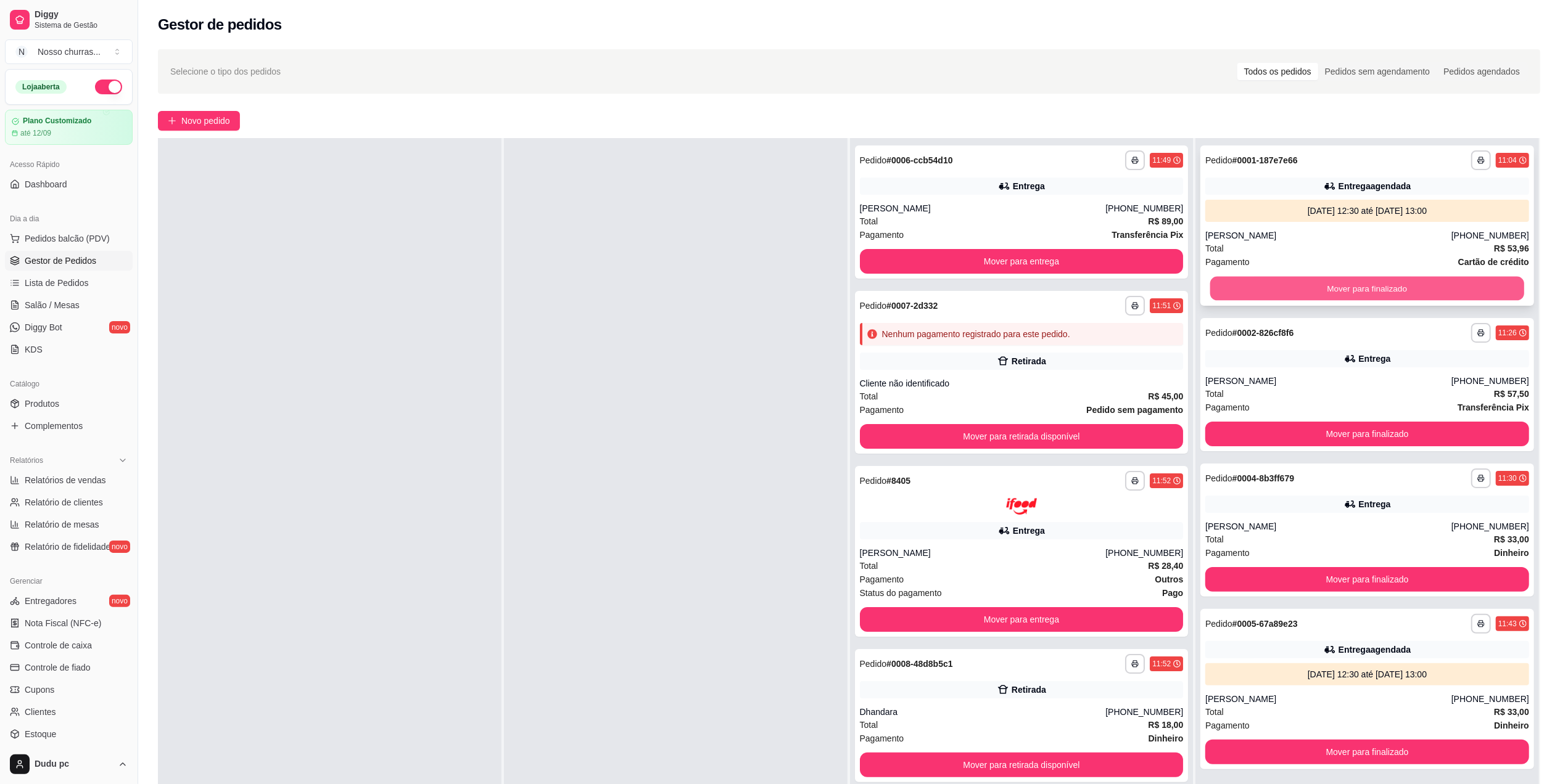
click at [1397, 296] on button "Mover para finalizado" at bounding box center [1367, 288] width 314 height 24
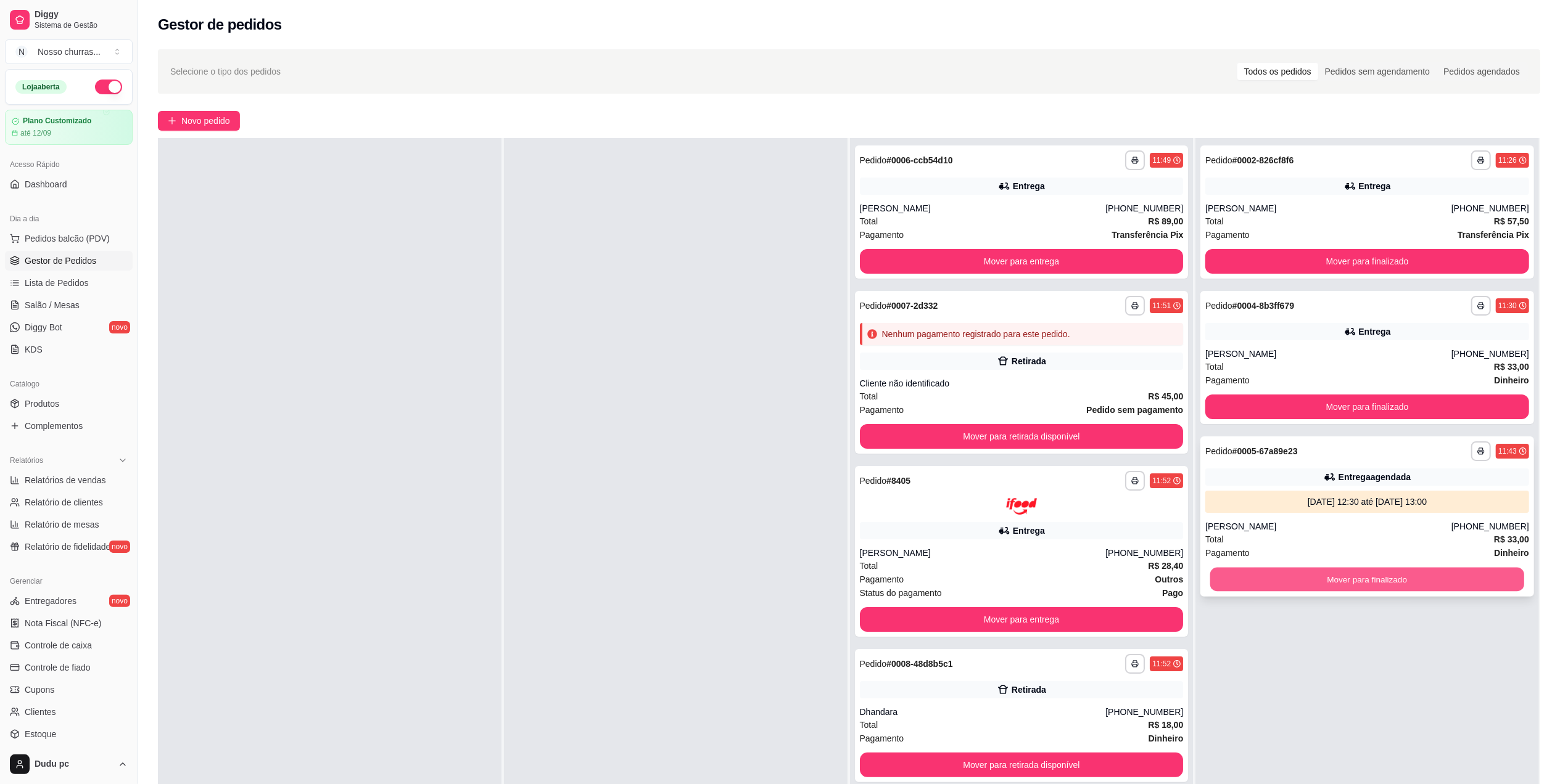
click at [1312, 586] on button "Mover para finalizado" at bounding box center [1367, 580] width 314 height 24
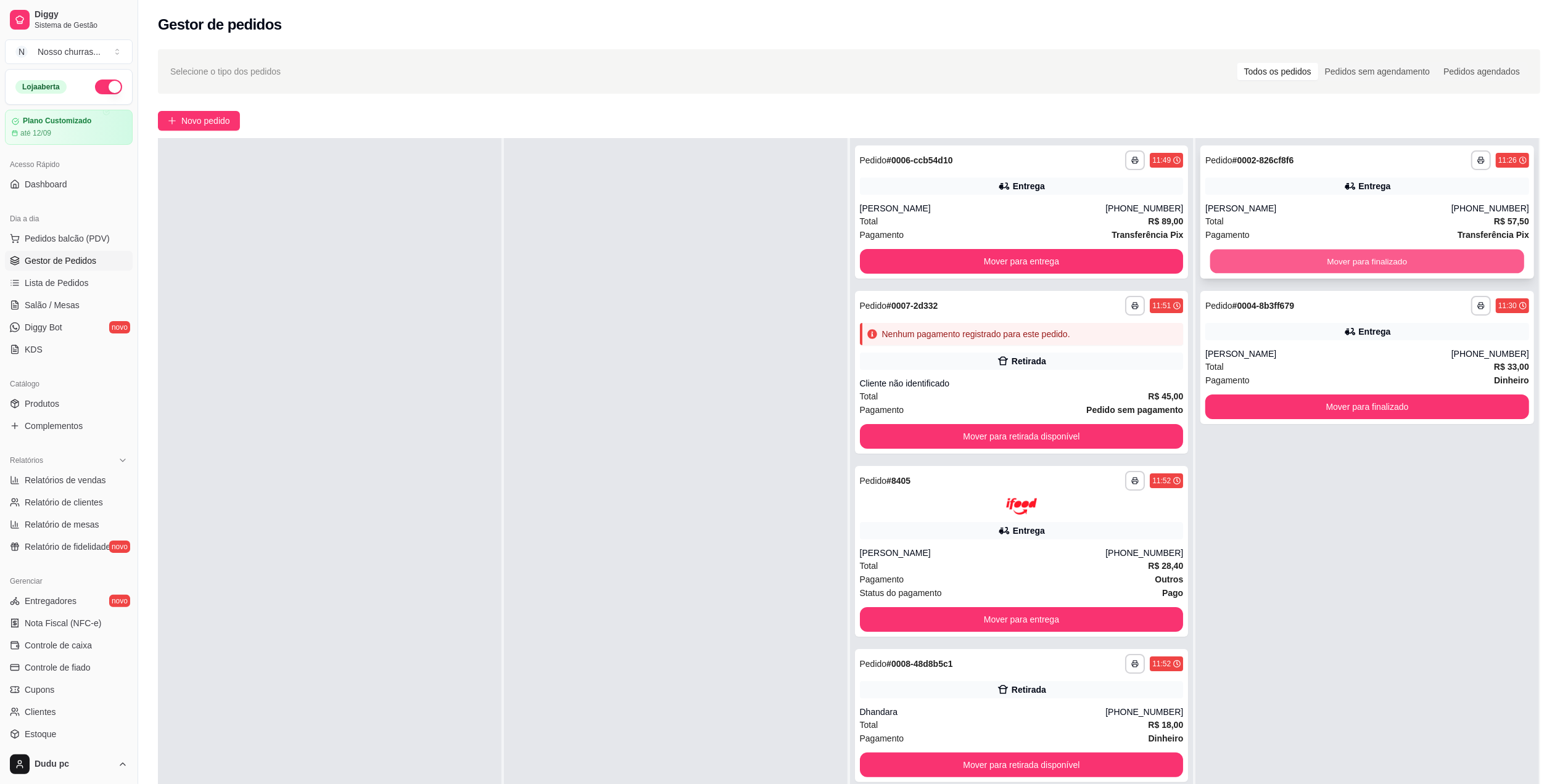
click at [1266, 257] on button "Mover para finalizado" at bounding box center [1367, 262] width 314 height 24
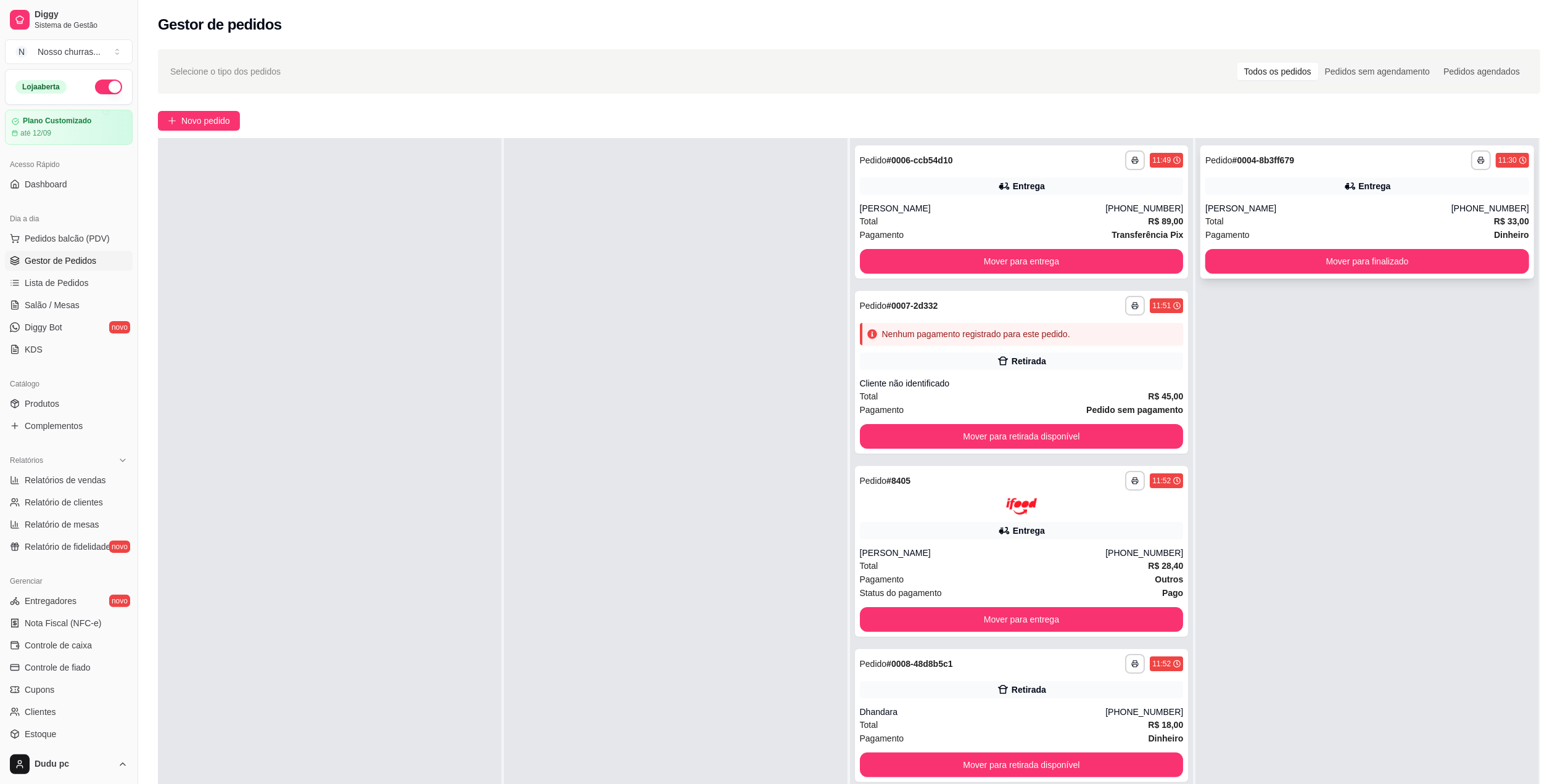
click at [1227, 216] on div "Total R$ 33,00" at bounding box center [1367, 221] width 324 height 13
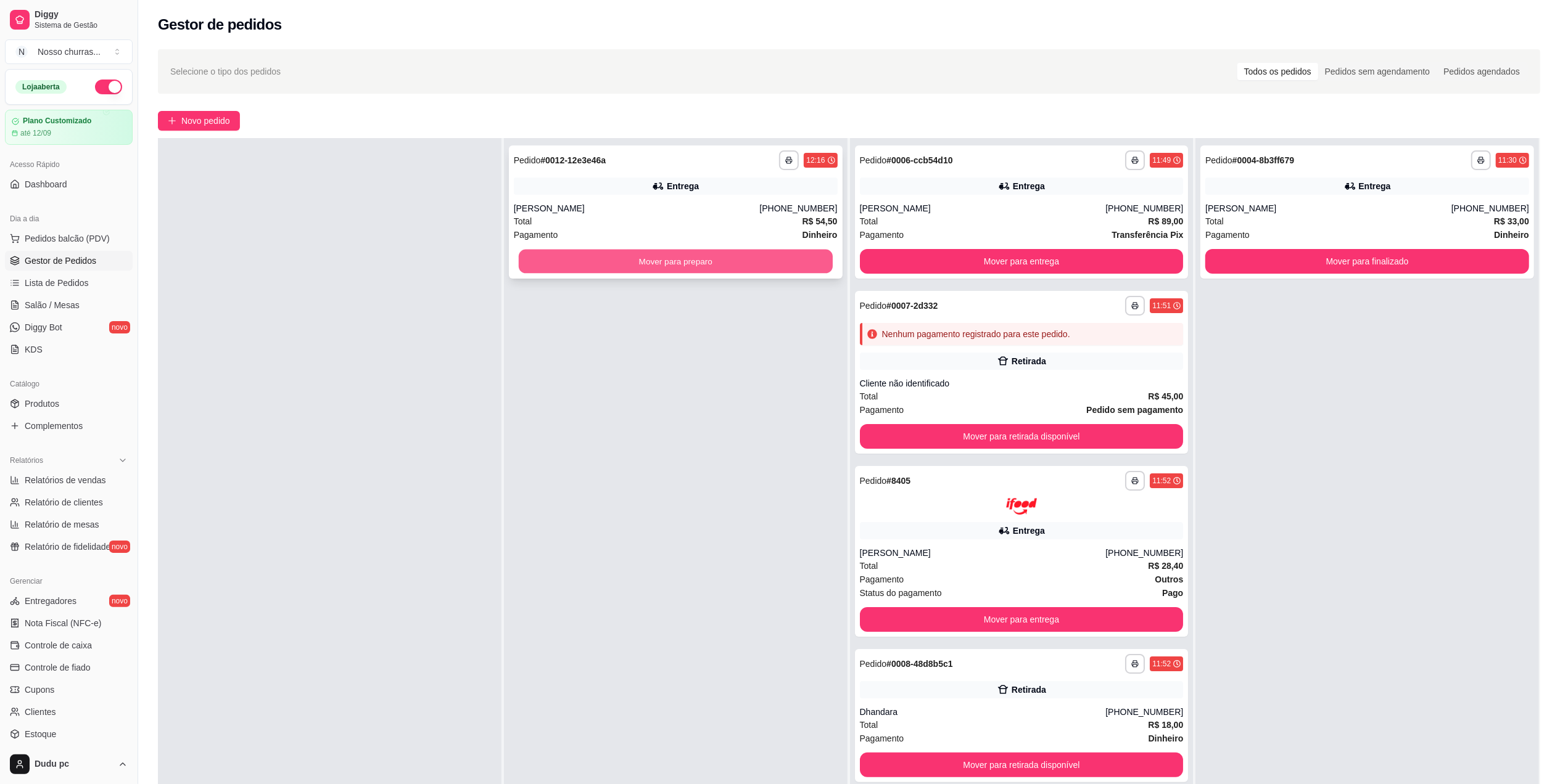
click at [587, 265] on button "Mover para preparo" at bounding box center [676, 262] width 314 height 24
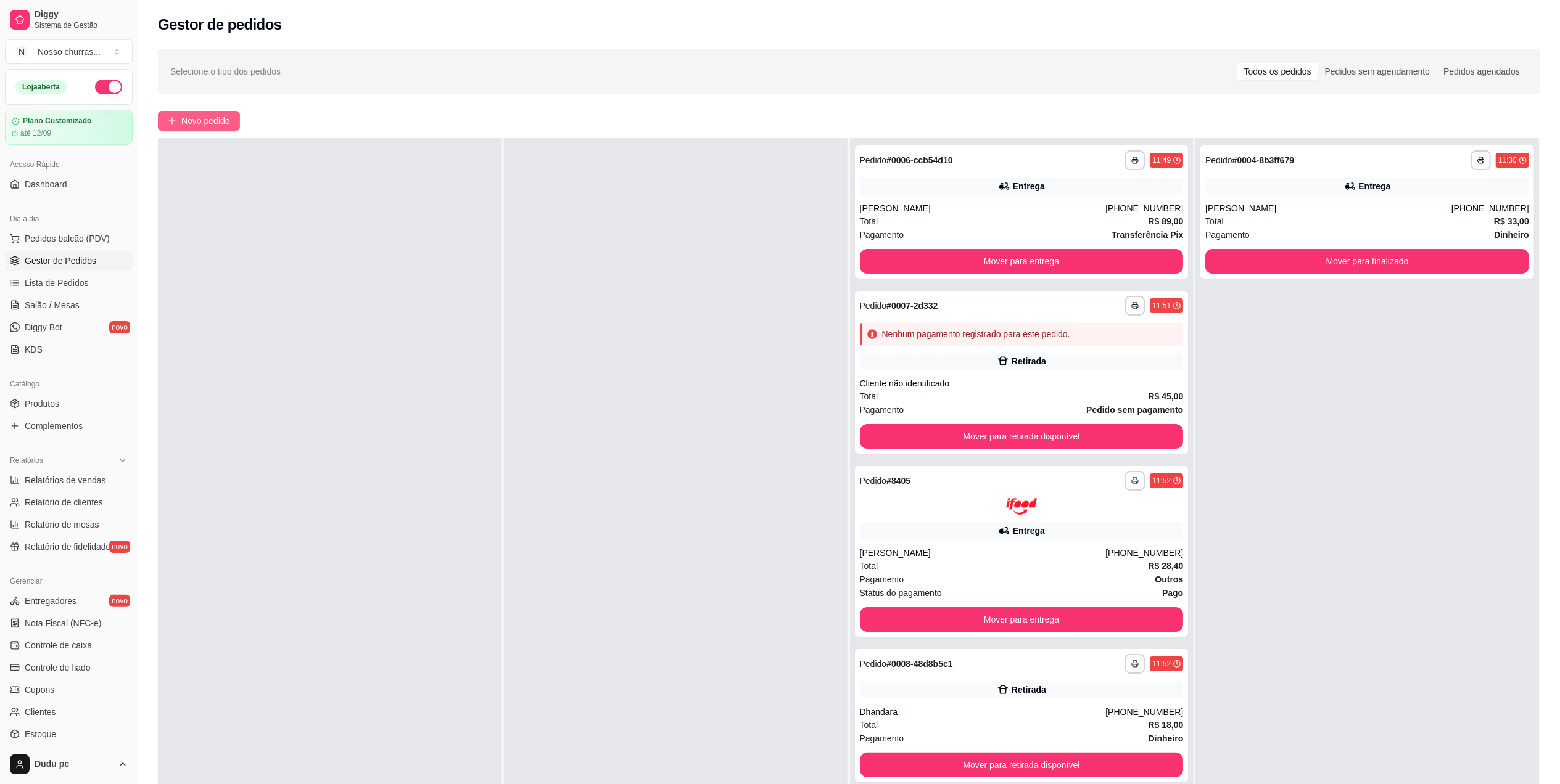
click at [169, 116] on icon "plus" at bounding box center [172, 120] width 9 height 9
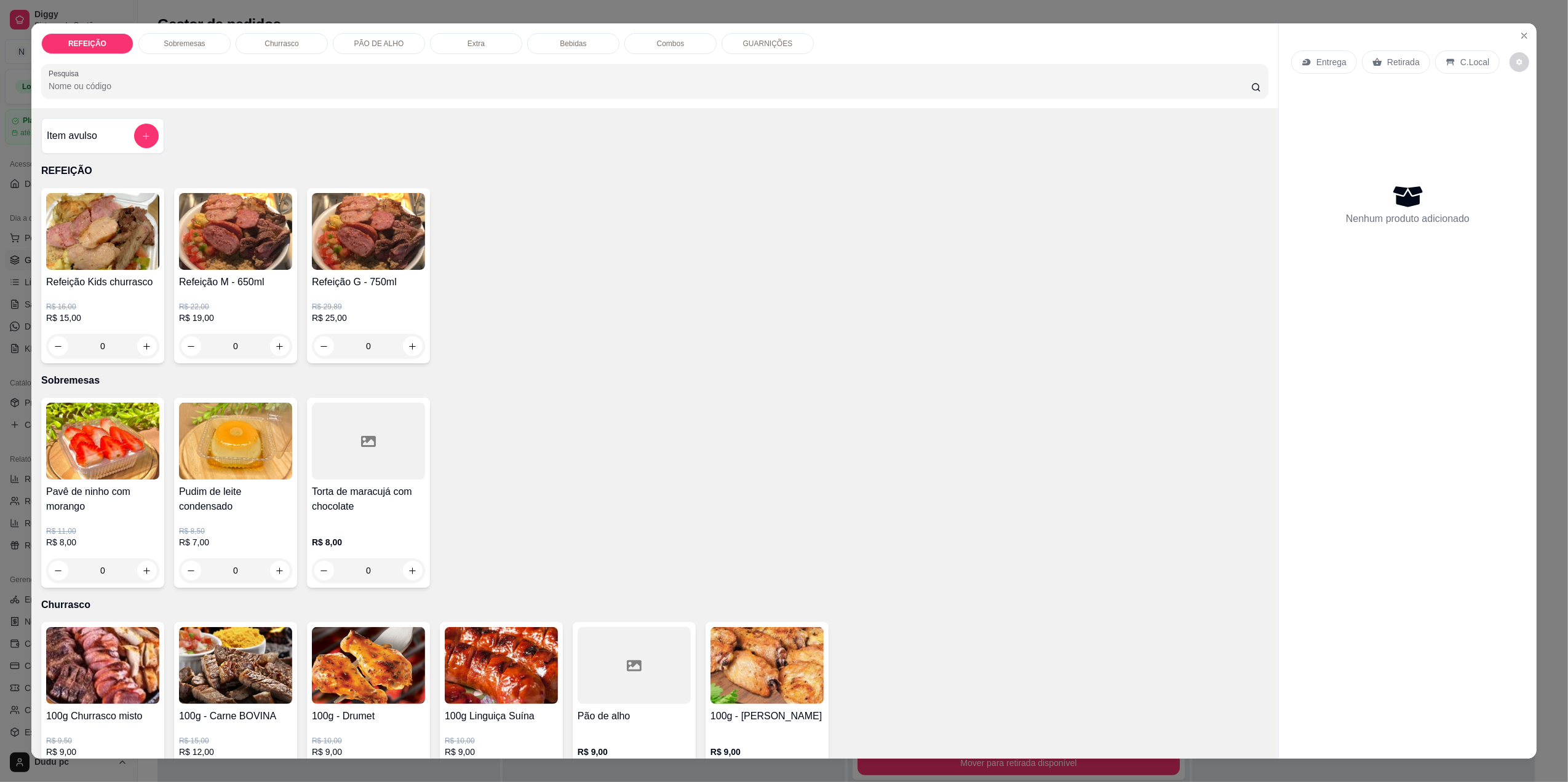
click at [276, 348] on div "0" at bounding box center [235, 346] width 113 height 24
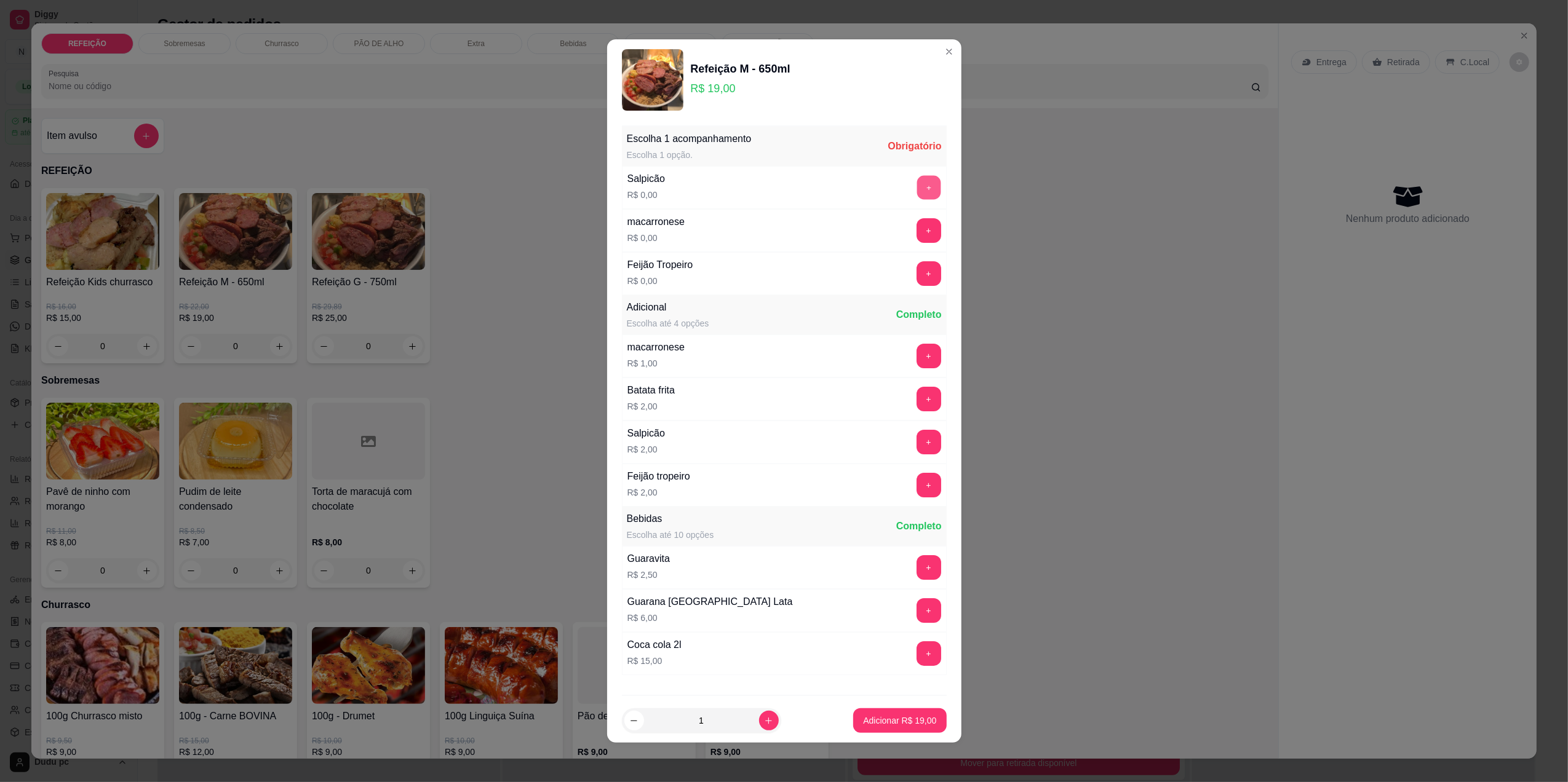
click at [917, 192] on button "+" at bounding box center [929, 187] width 24 height 24
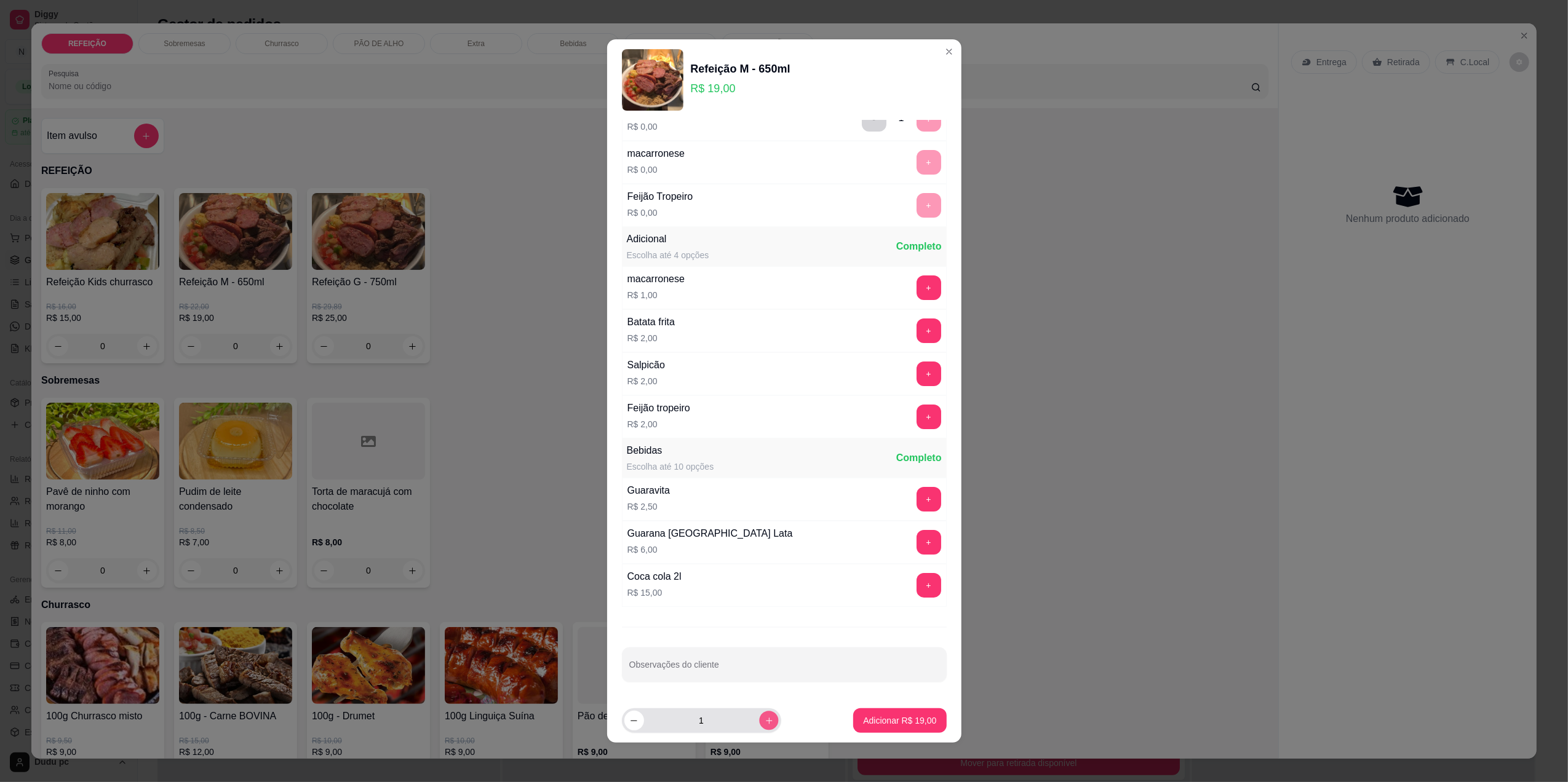
click at [768, 716] on button "increase-product-quantity" at bounding box center [769, 721] width 19 height 19
type input "3"
click at [871, 723] on p "Adicionar R$ 57,00" at bounding box center [900, 721] width 71 height 12
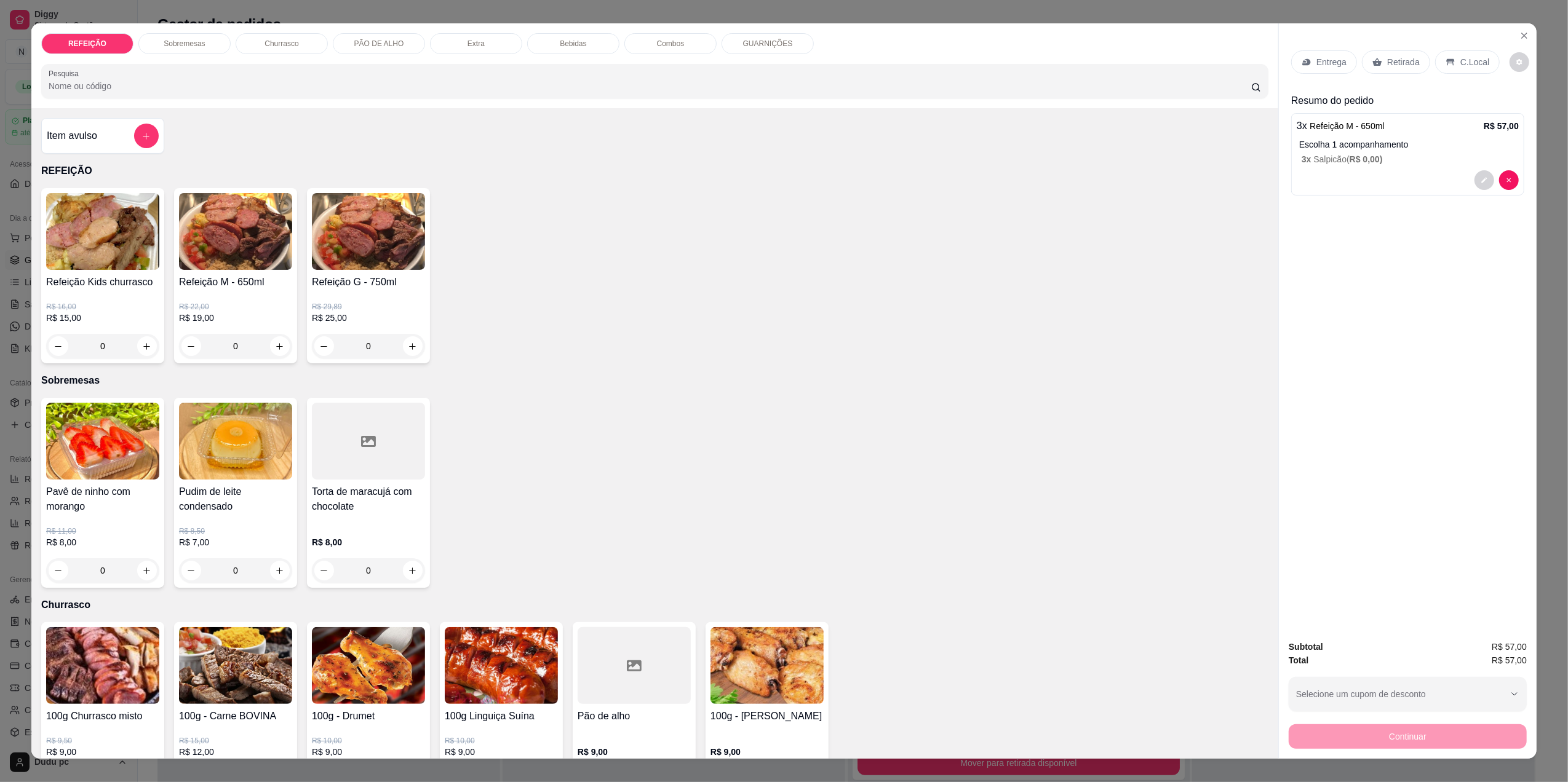
click at [1406, 64] on p "Retirada" at bounding box center [1403, 62] width 33 height 13
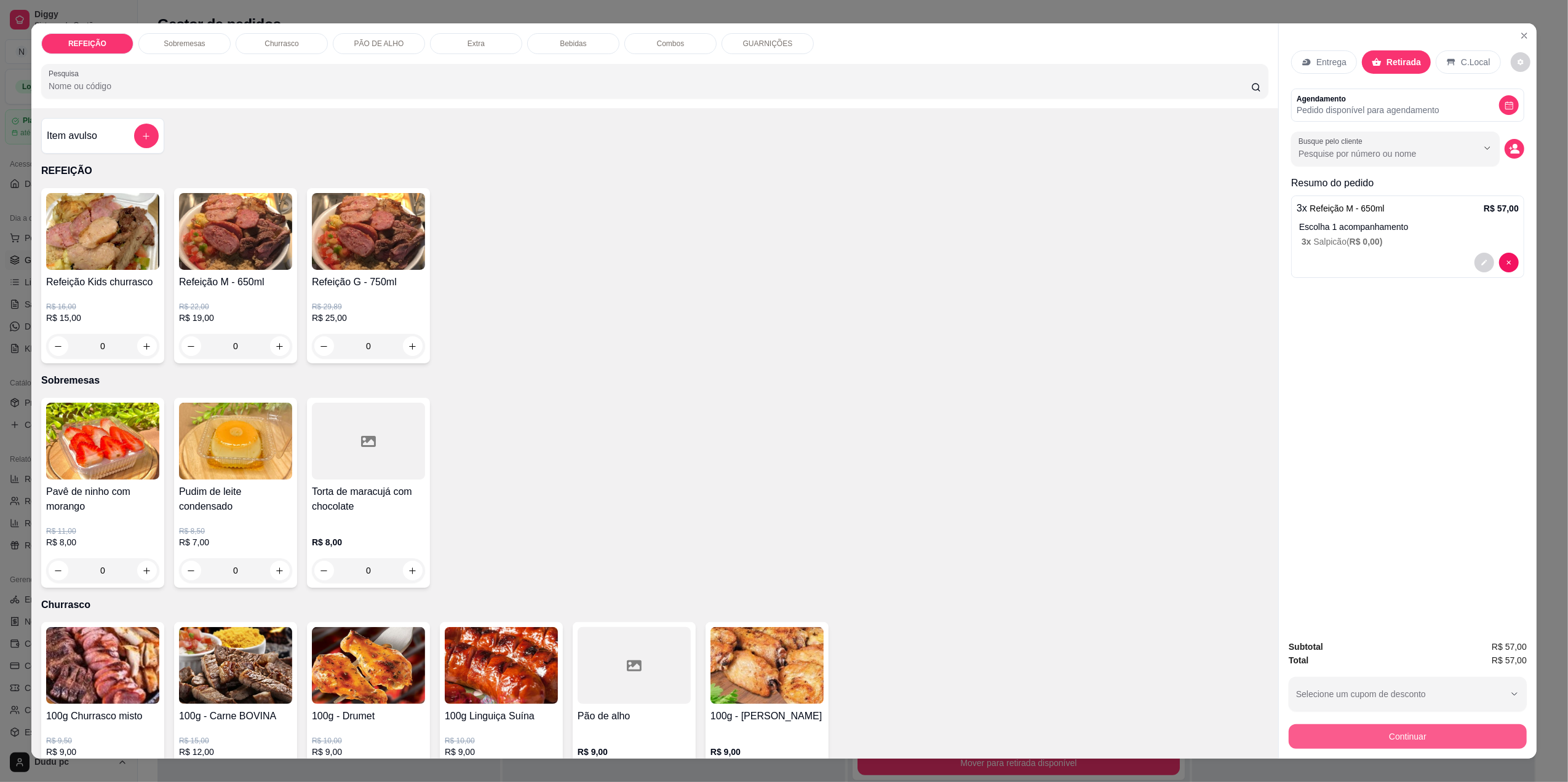
click at [1411, 740] on button "Continuar" at bounding box center [1408, 737] width 238 height 24
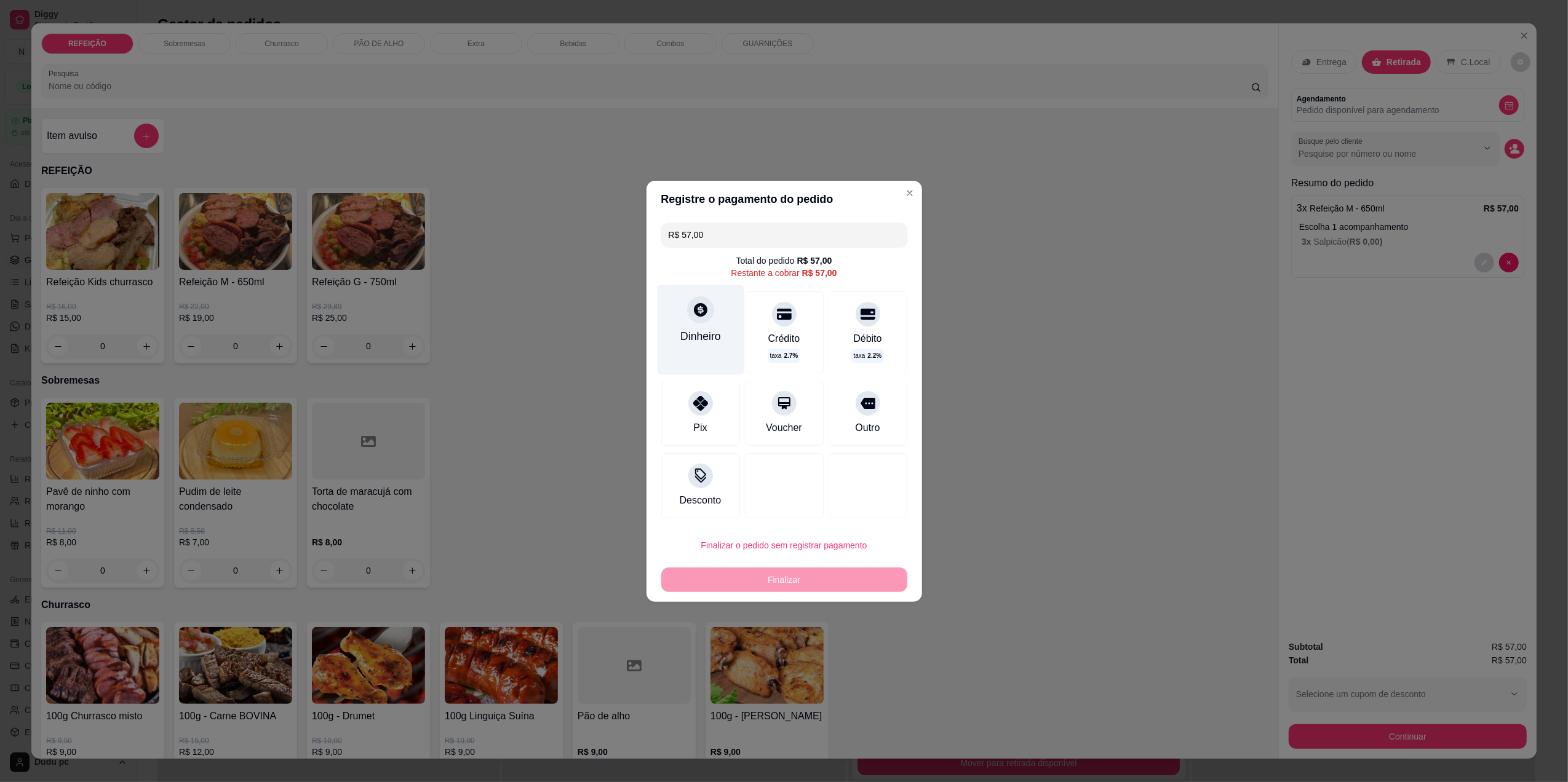
click at [704, 313] on icon at bounding box center [700, 310] width 13 height 13
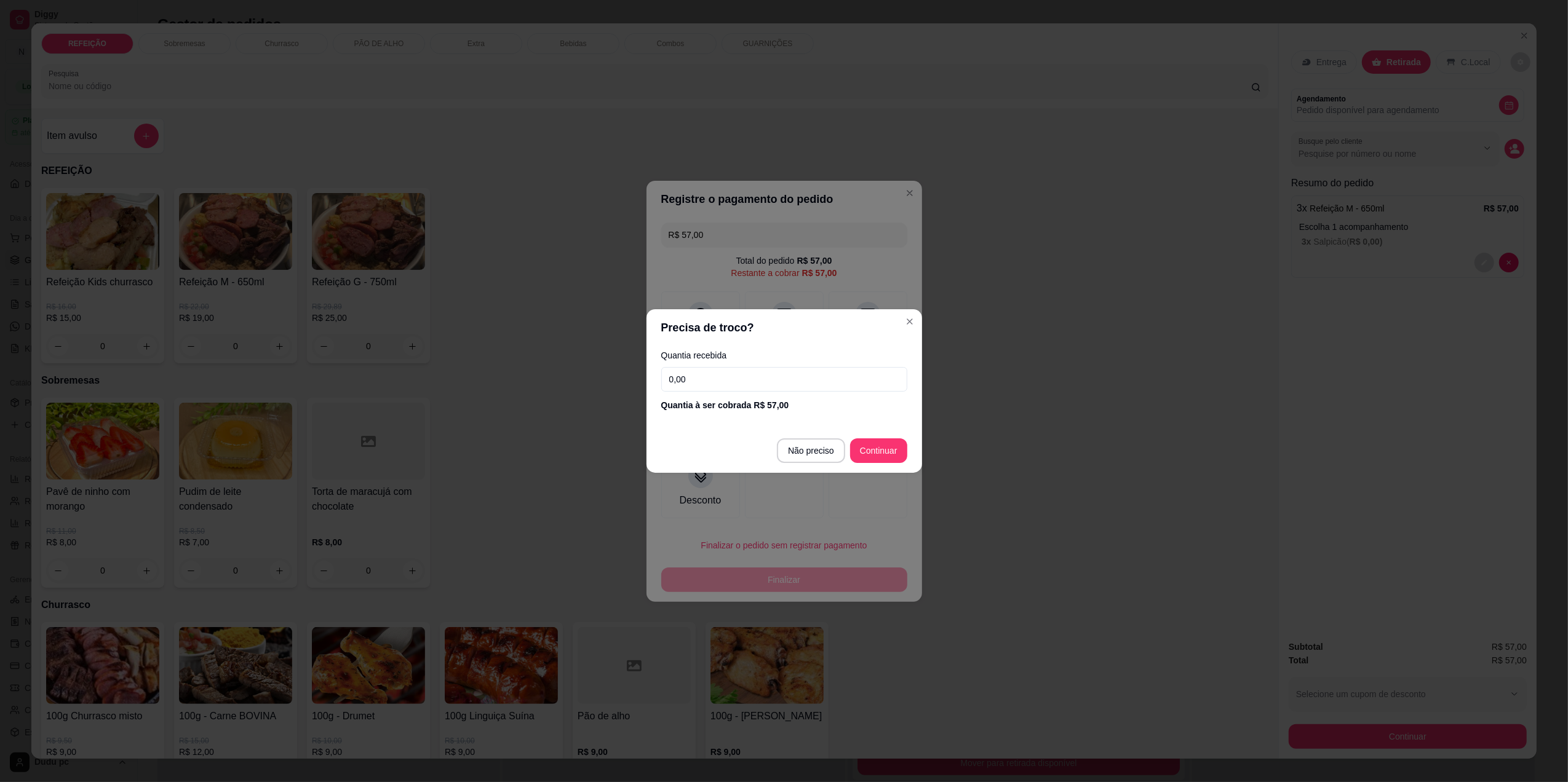
click at [744, 379] on input "0,00" at bounding box center [784, 379] width 246 height 24
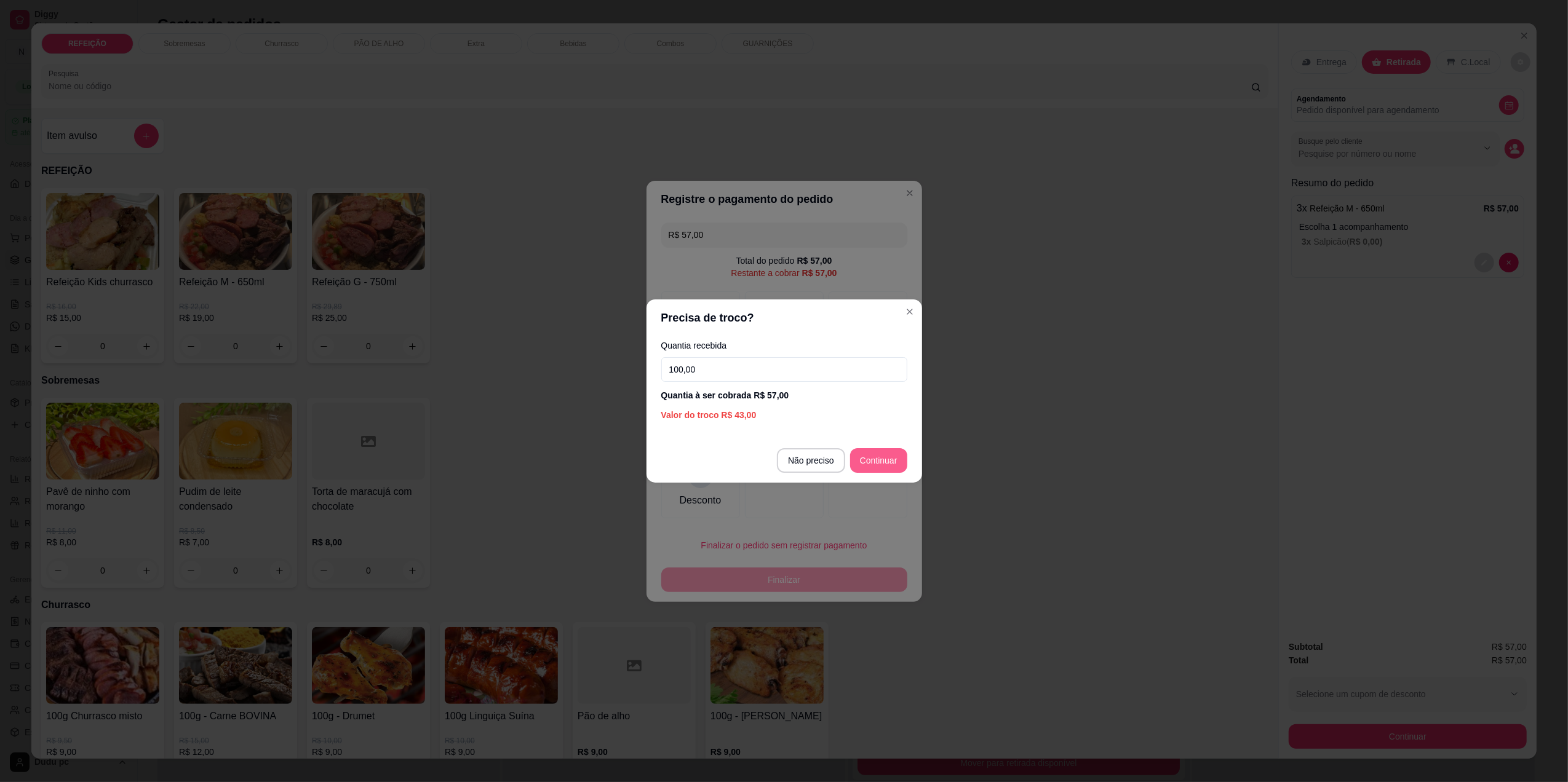
type input "100,00"
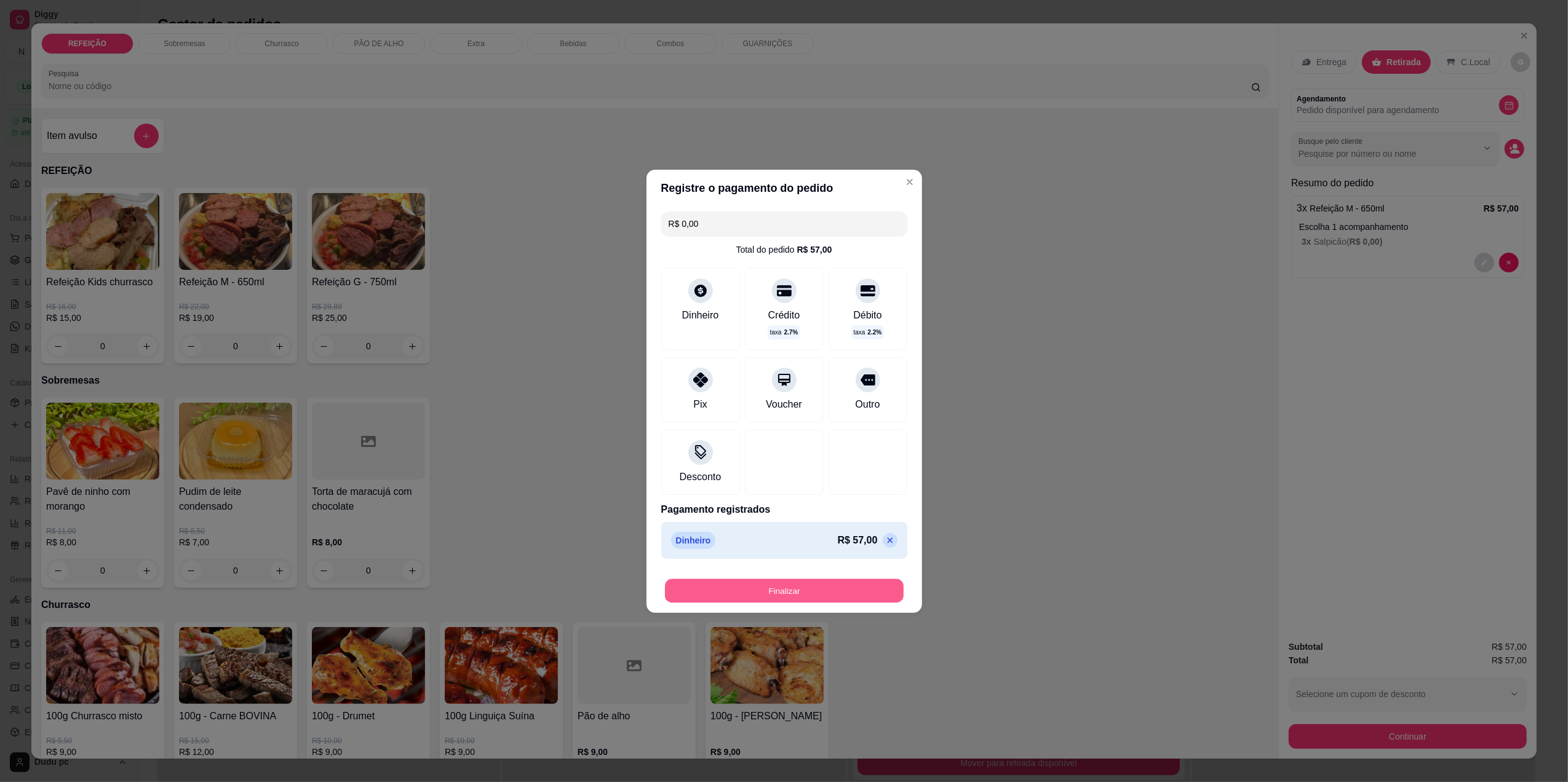
click at [849, 588] on button "Finalizar" at bounding box center [784, 591] width 239 height 24
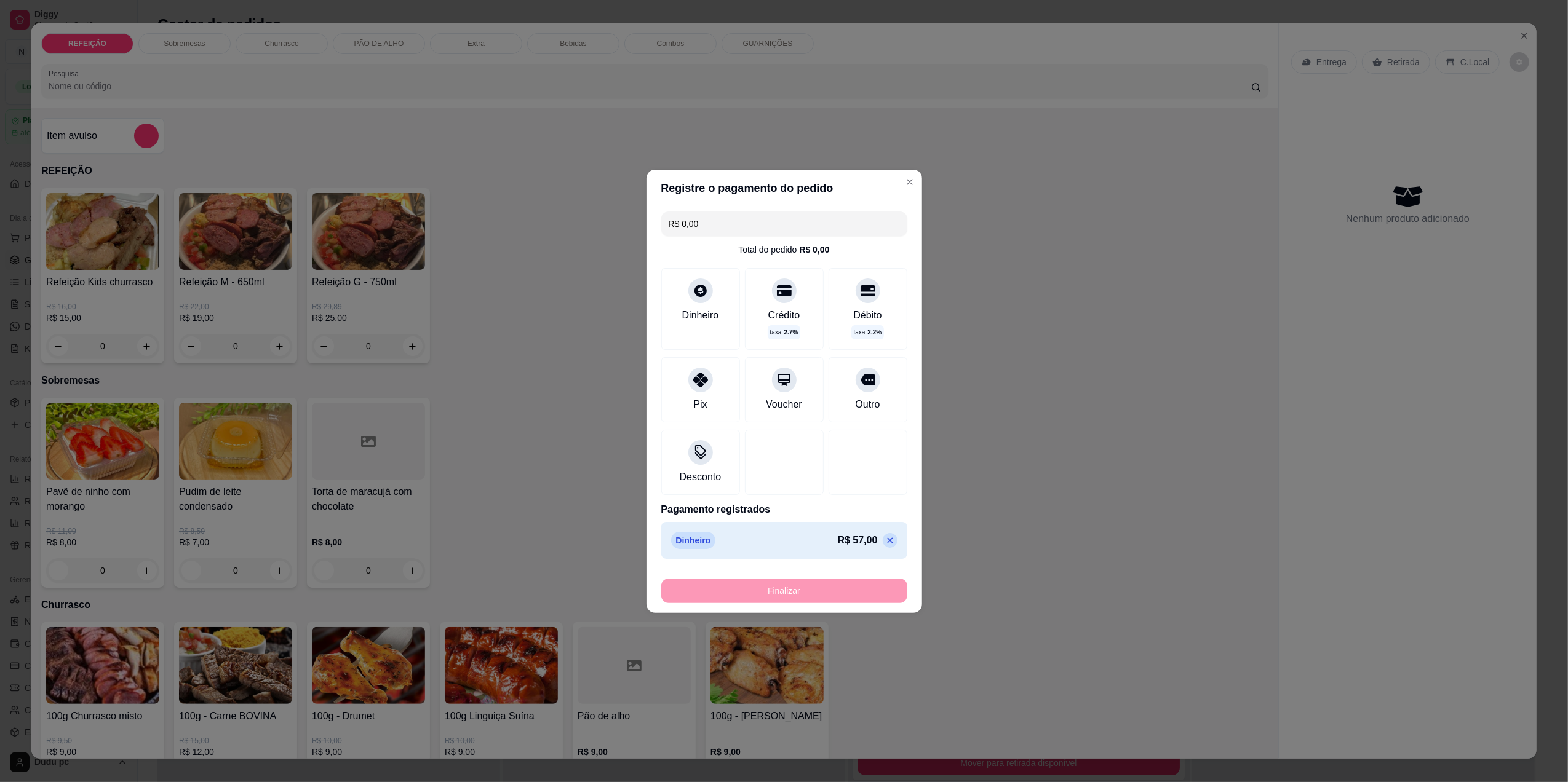
type input "-R$ 57,00"
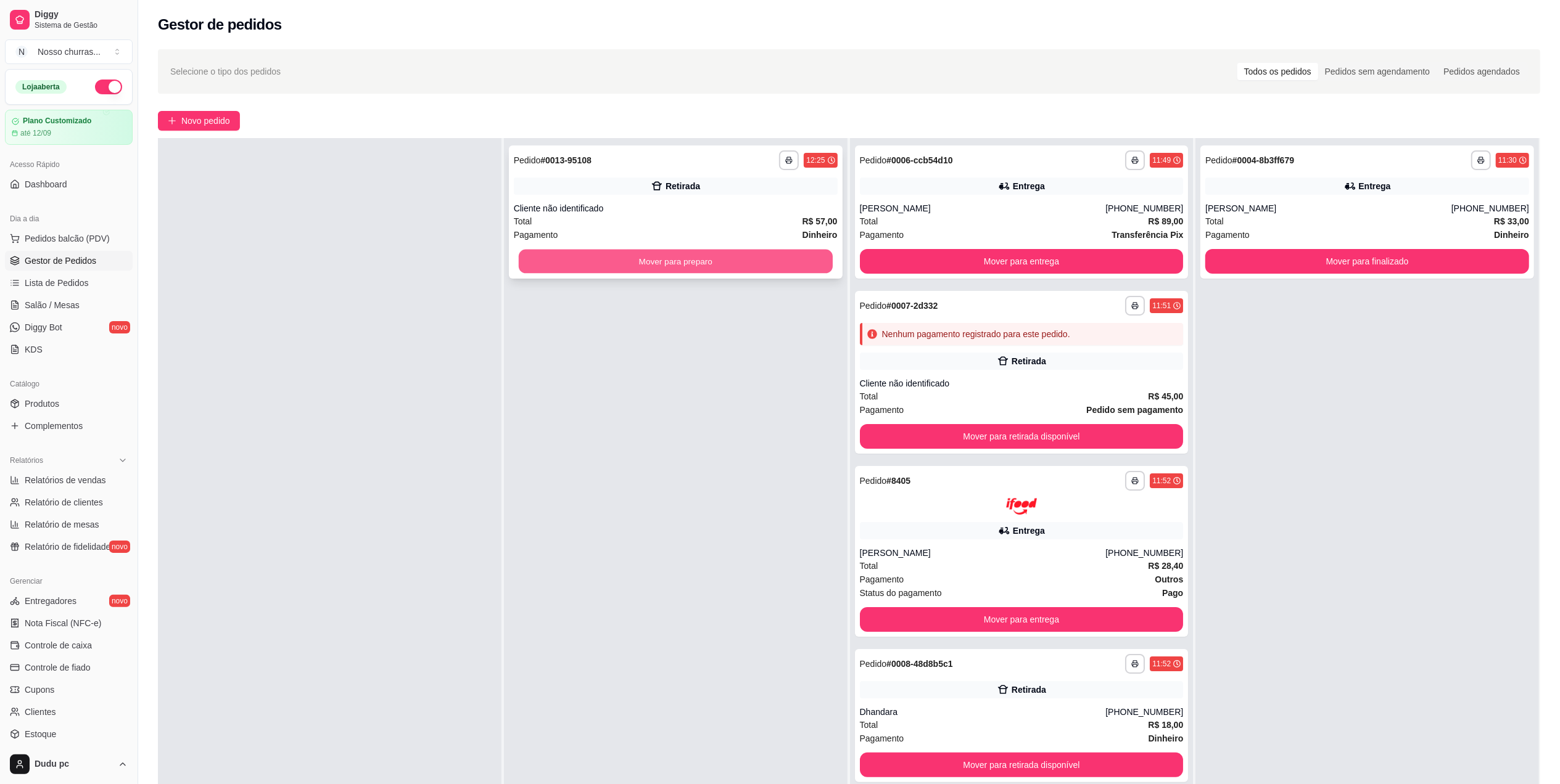
click at [709, 271] on button "Mover para preparo" at bounding box center [676, 262] width 314 height 24
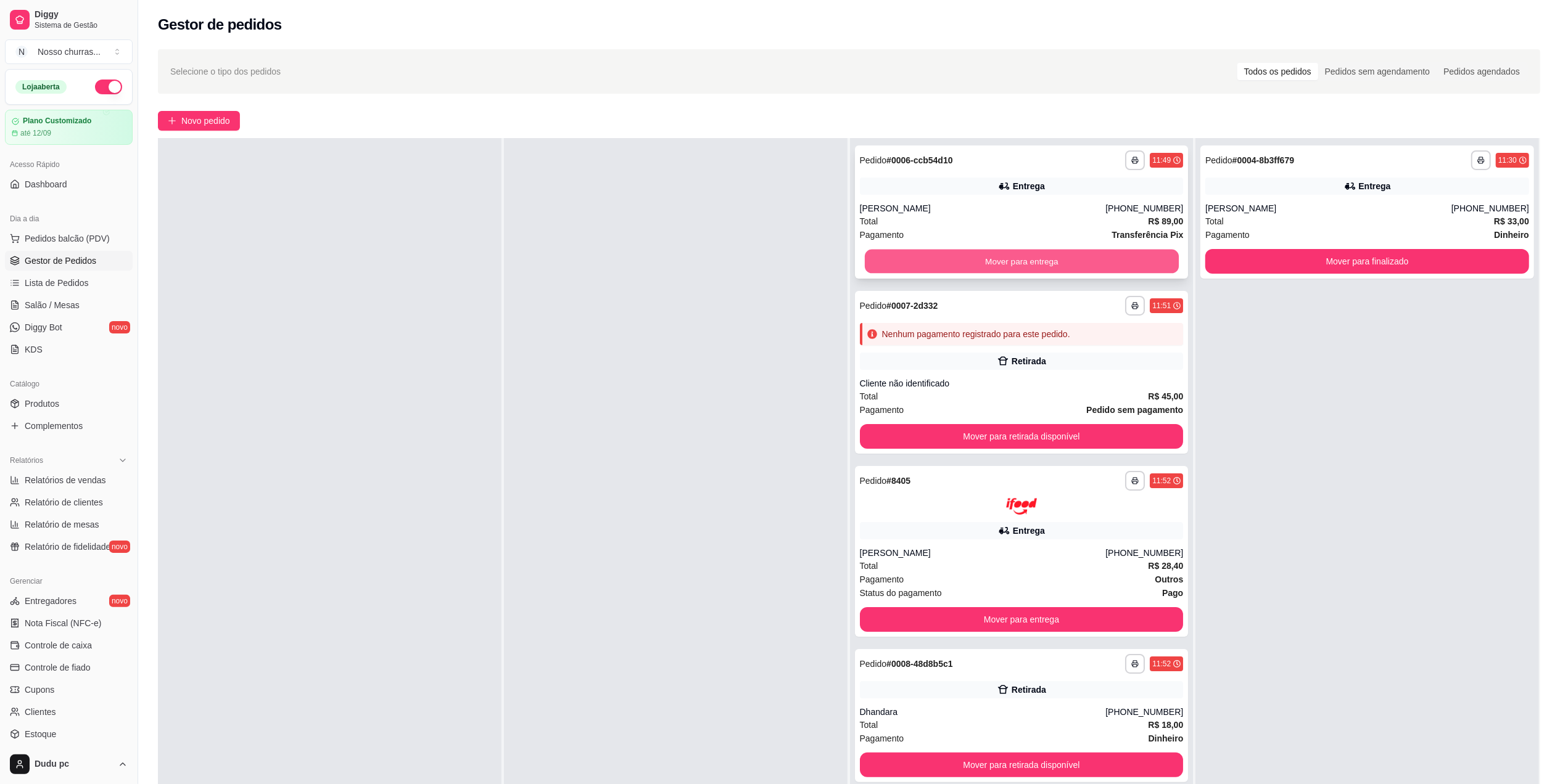
click at [876, 254] on button "Mover para entrega" at bounding box center [1022, 262] width 314 height 24
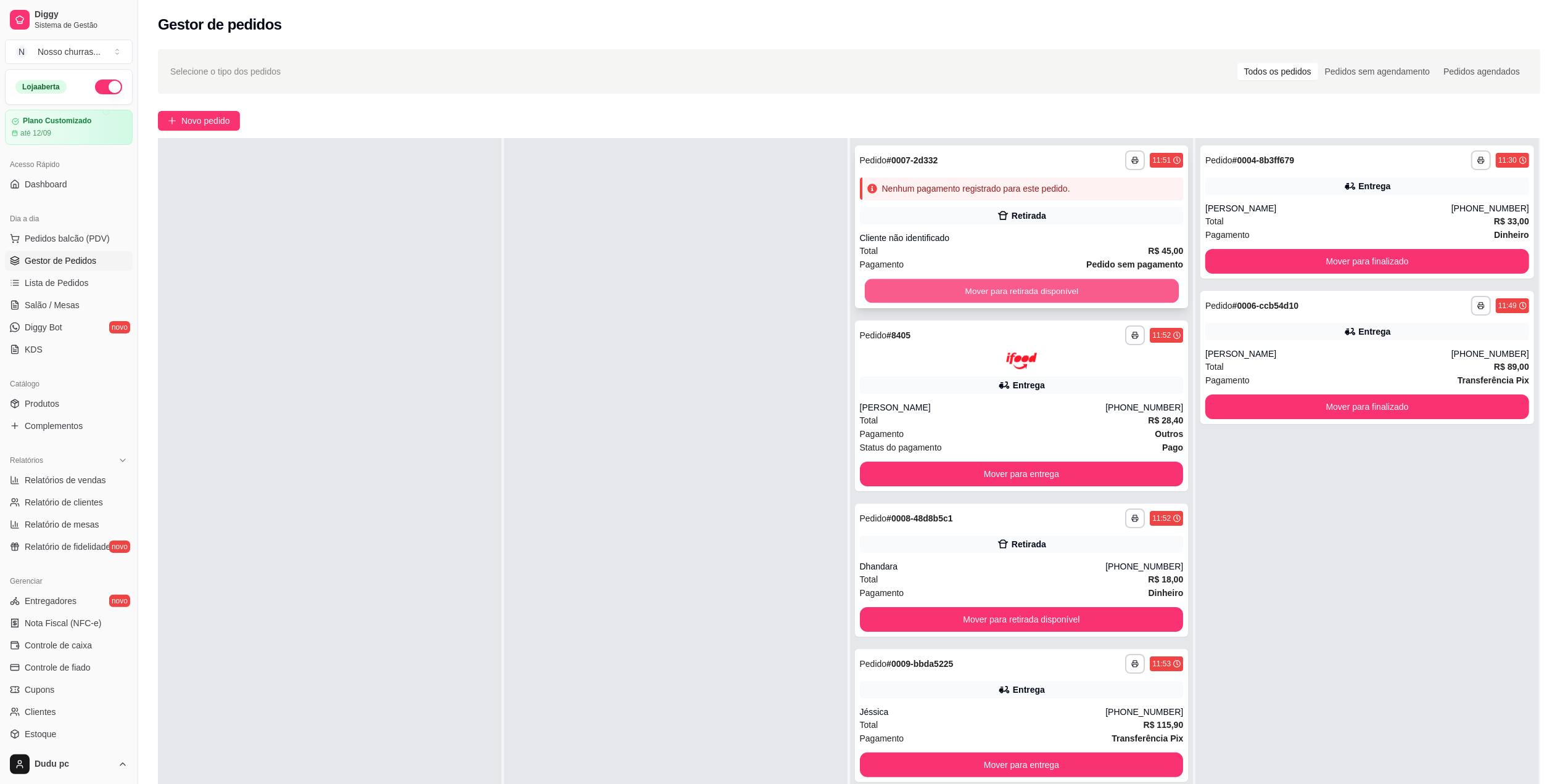
click at [1082, 294] on button "Mover para retirada disponível" at bounding box center [1022, 291] width 314 height 24
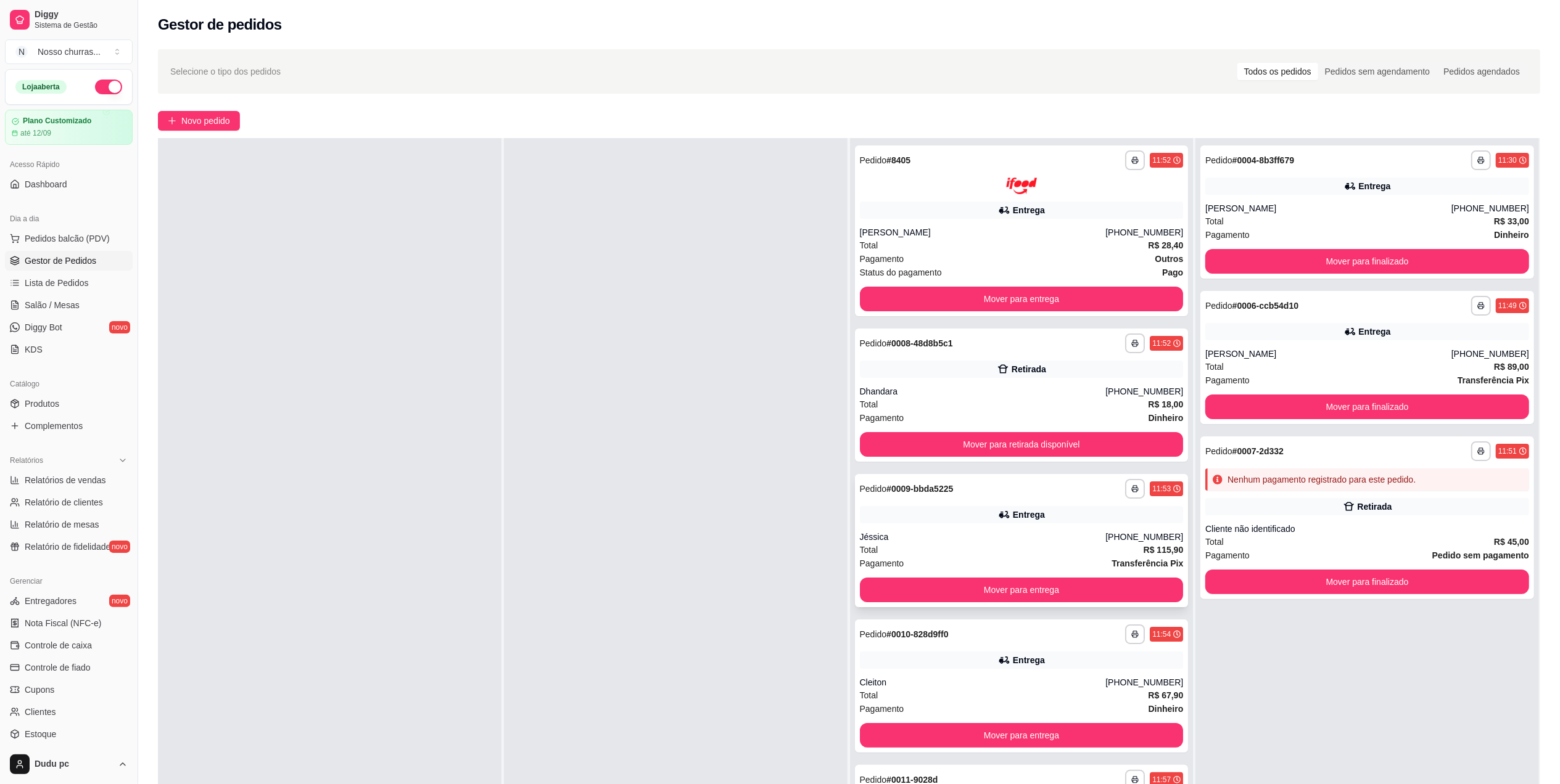
click at [1074, 511] on div "Entrega" at bounding box center [1022, 515] width 324 height 17
click at [1028, 561] on div "Pagamento Transferência Pix" at bounding box center [1022, 563] width 324 height 13
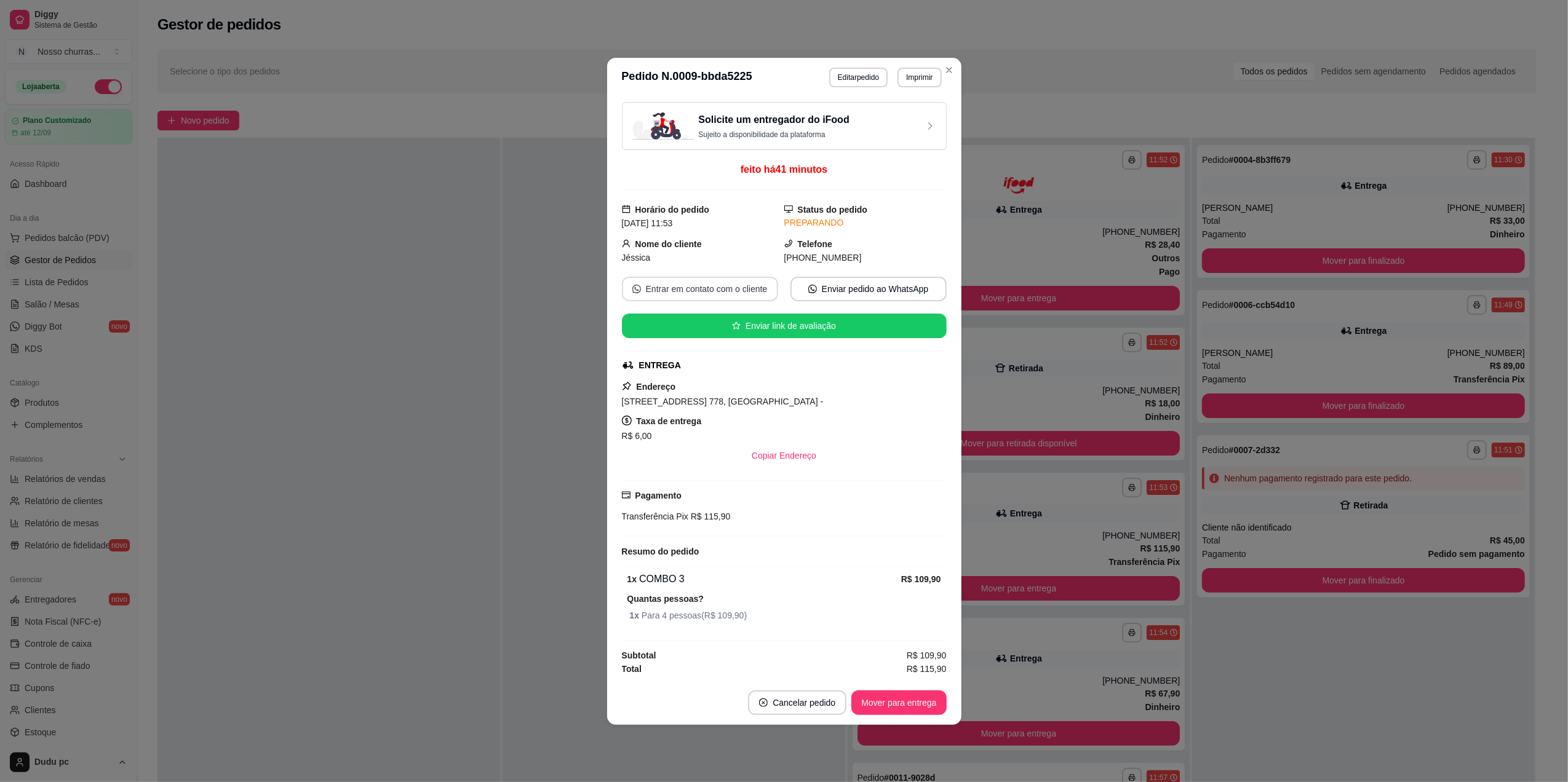
click at [716, 299] on button "Entrar em contato com o cliente" at bounding box center [700, 288] width 156 height 24
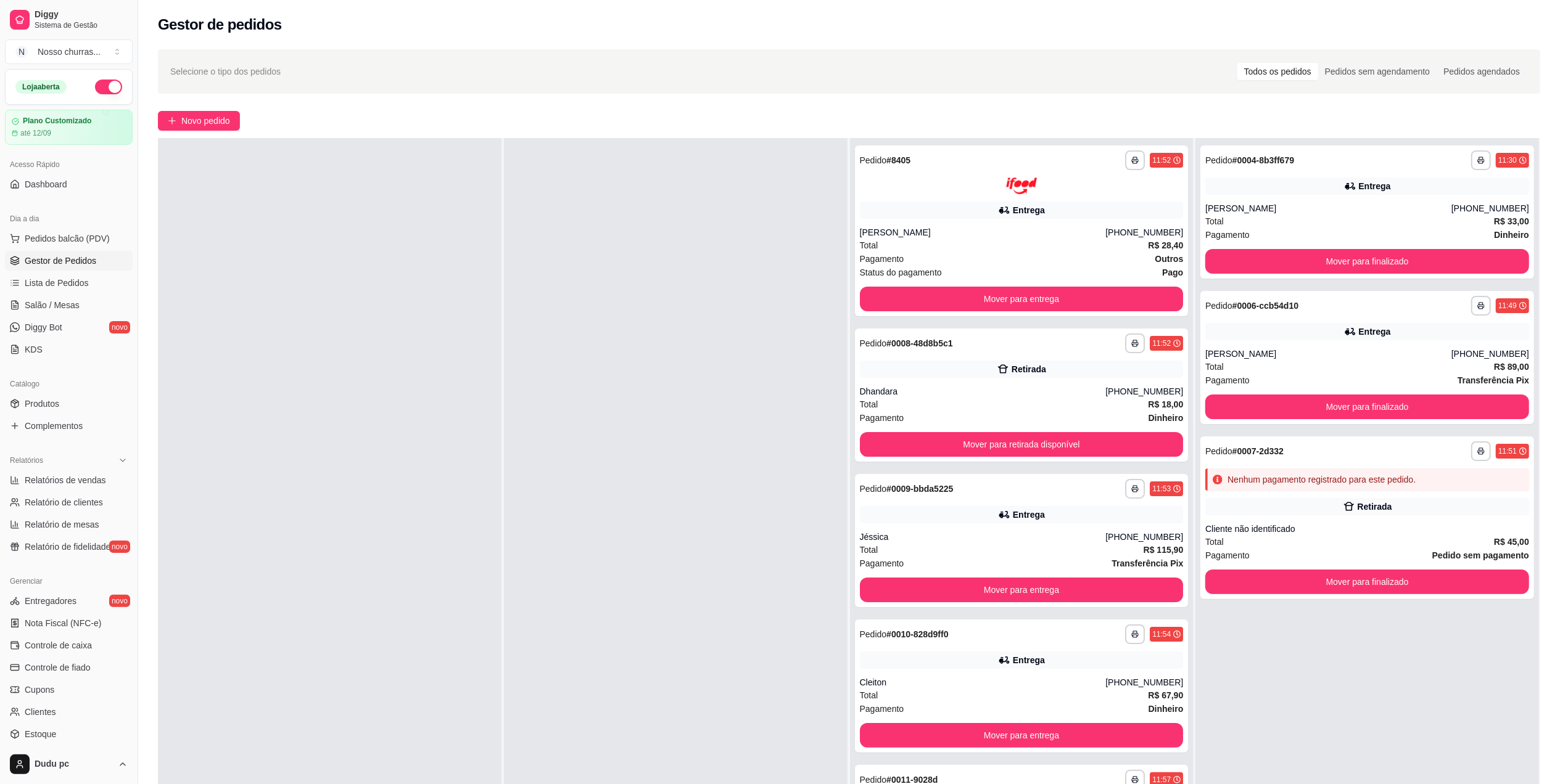
click at [225, 117] on span "Novo pedido" at bounding box center [206, 120] width 49 height 13
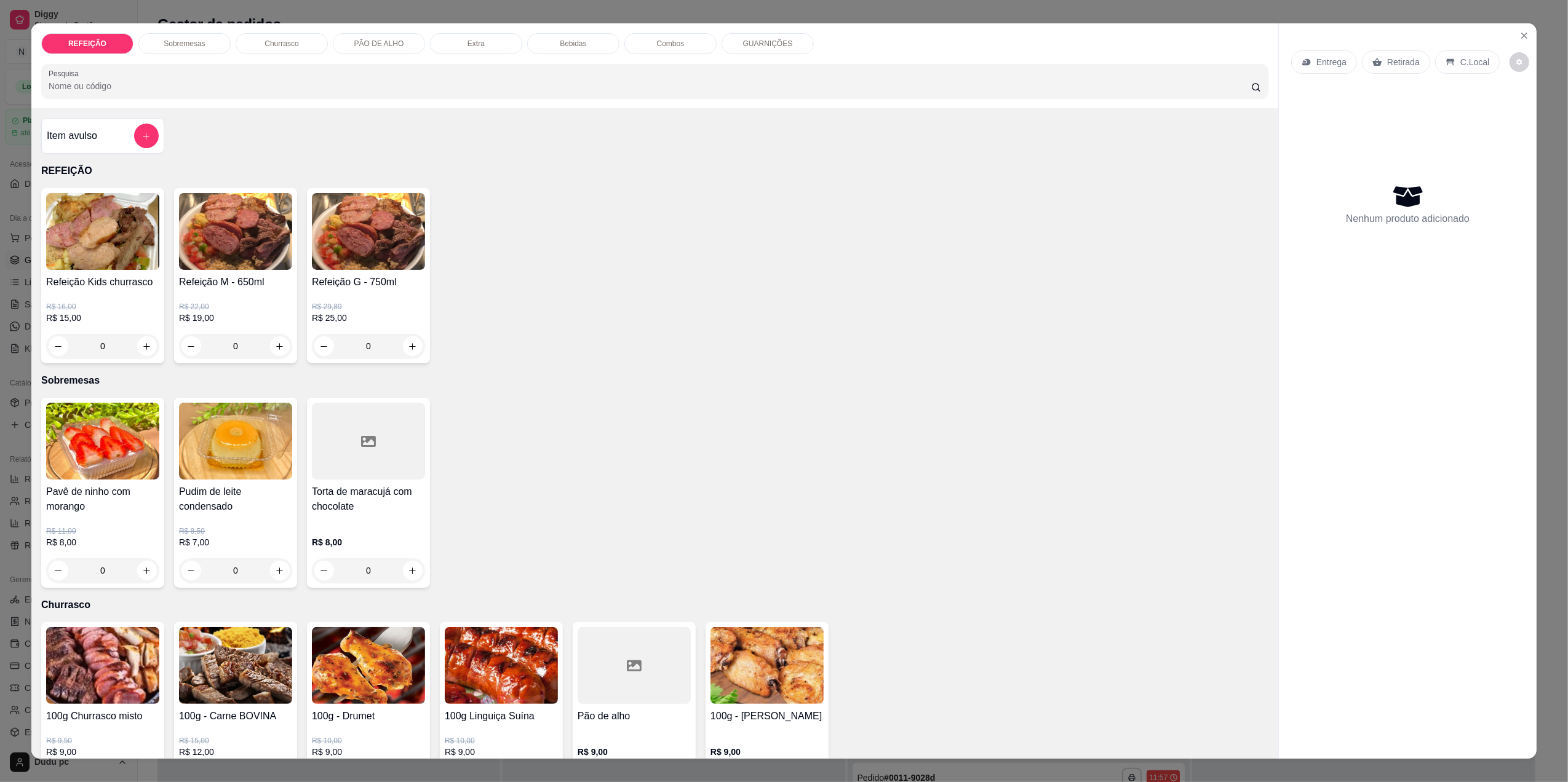
click at [266, 341] on div "0" at bounding box center [235, 346] width 113 height 24
click at [268, 348] on div "0" at bounding box center [235, 346] width 113 height 24
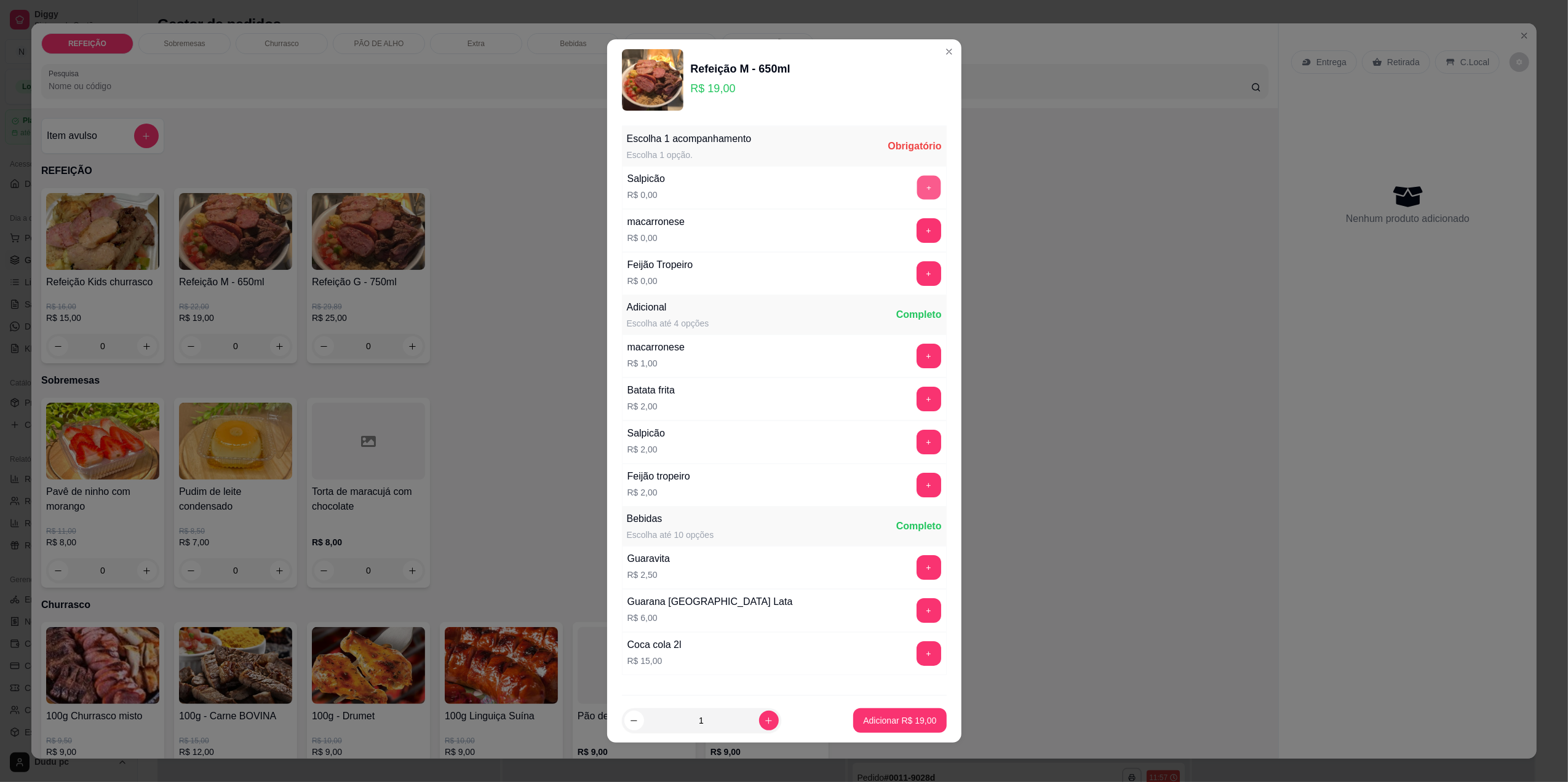
click at [917, 185] on button "+" at bounding box center [929, 187] width 24 height 24
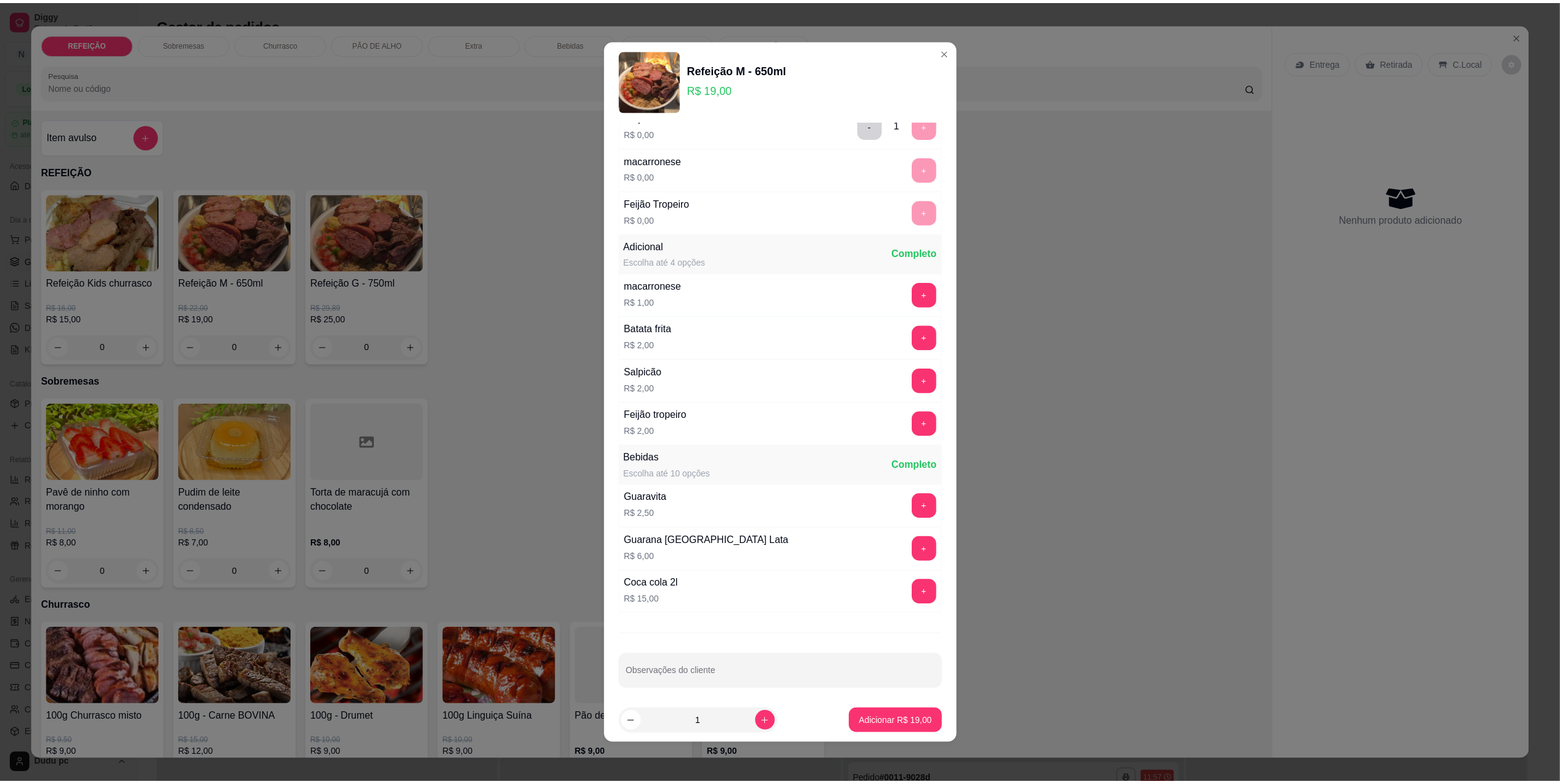
scroll to position [73, 0]
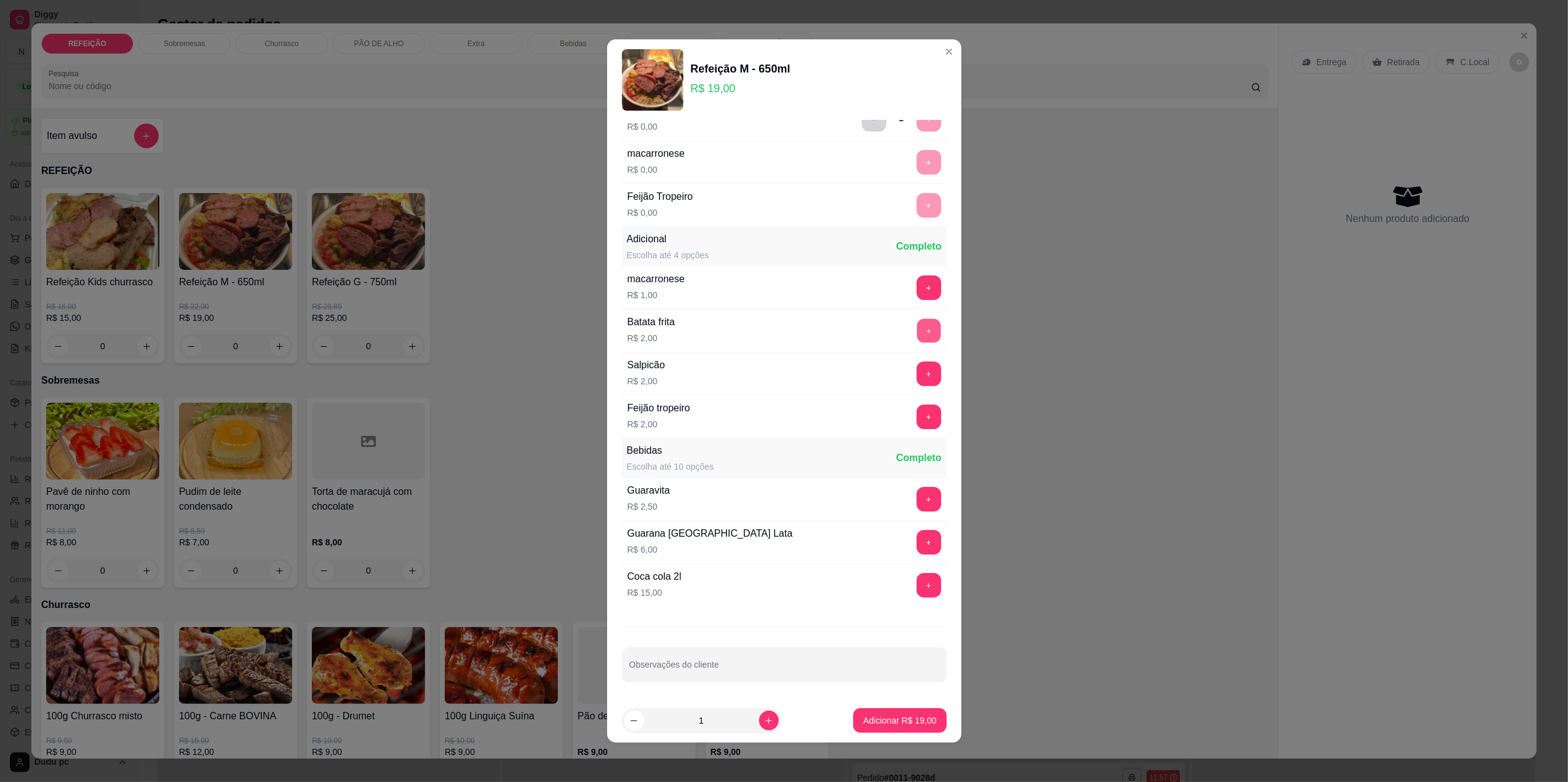
click at [917, 323] on button "+" at bounding box center [929, 331] width 24 height 24
click at [896, 722] on p "Adicionar R$ 21,00" at bounding box center [900, 721] width 71 height 12
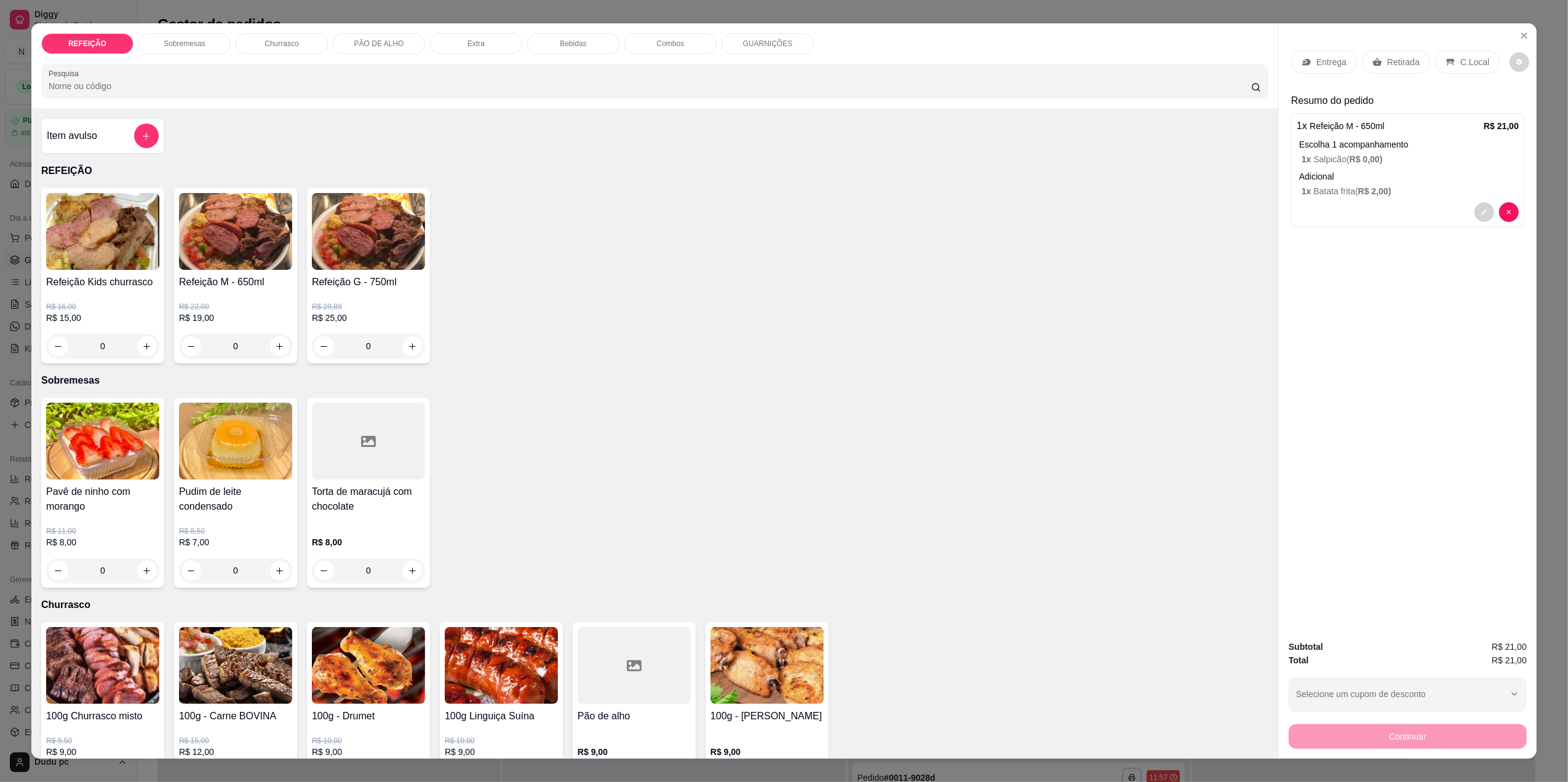
click at [1369, 67] on div "Retirada" at bounding box center [1396, 62] width 68 height 24
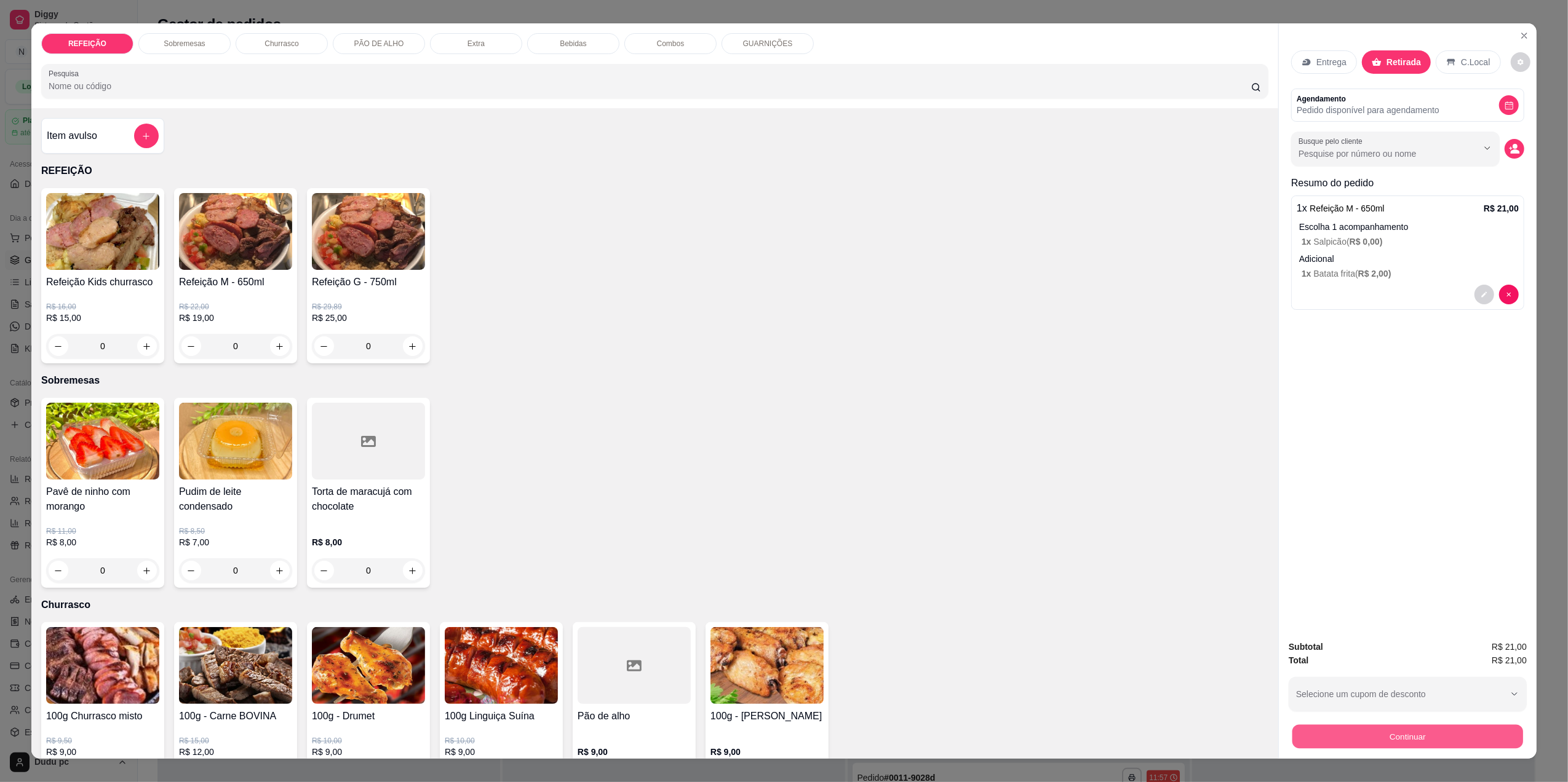
click at [1447, 737] on button "Continuar" at bounding box center [1407, 737] width 230 height 24
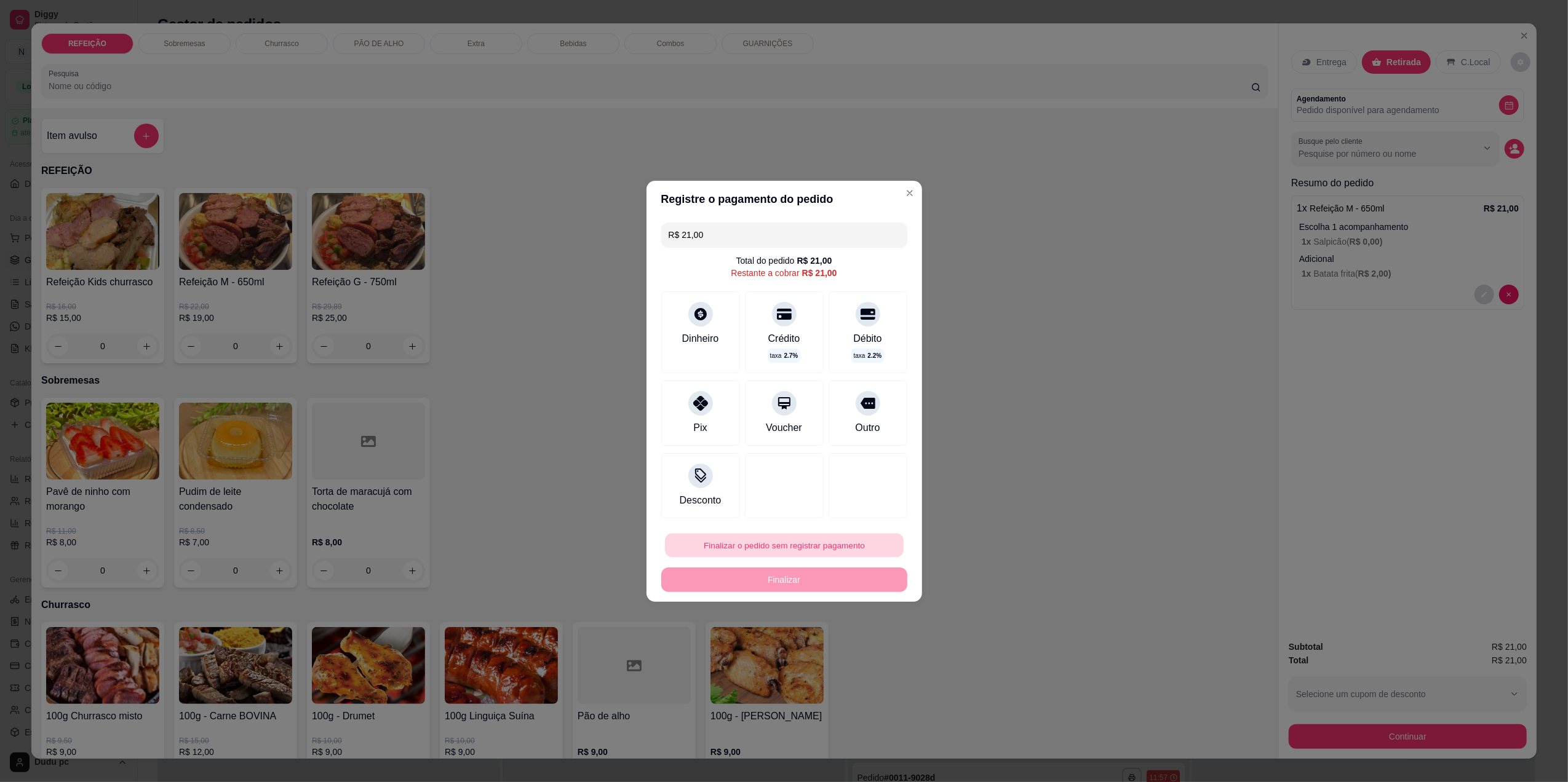
click at [840, 540] on button "Finalizar o pedido sem registrar pagamento" at bounding box center [784, 545] width 239 height 24
click at [847, 650] on button "Confirmar" at bounding box center [859, 646] width 44 height 19
type input "R$ 0,00"
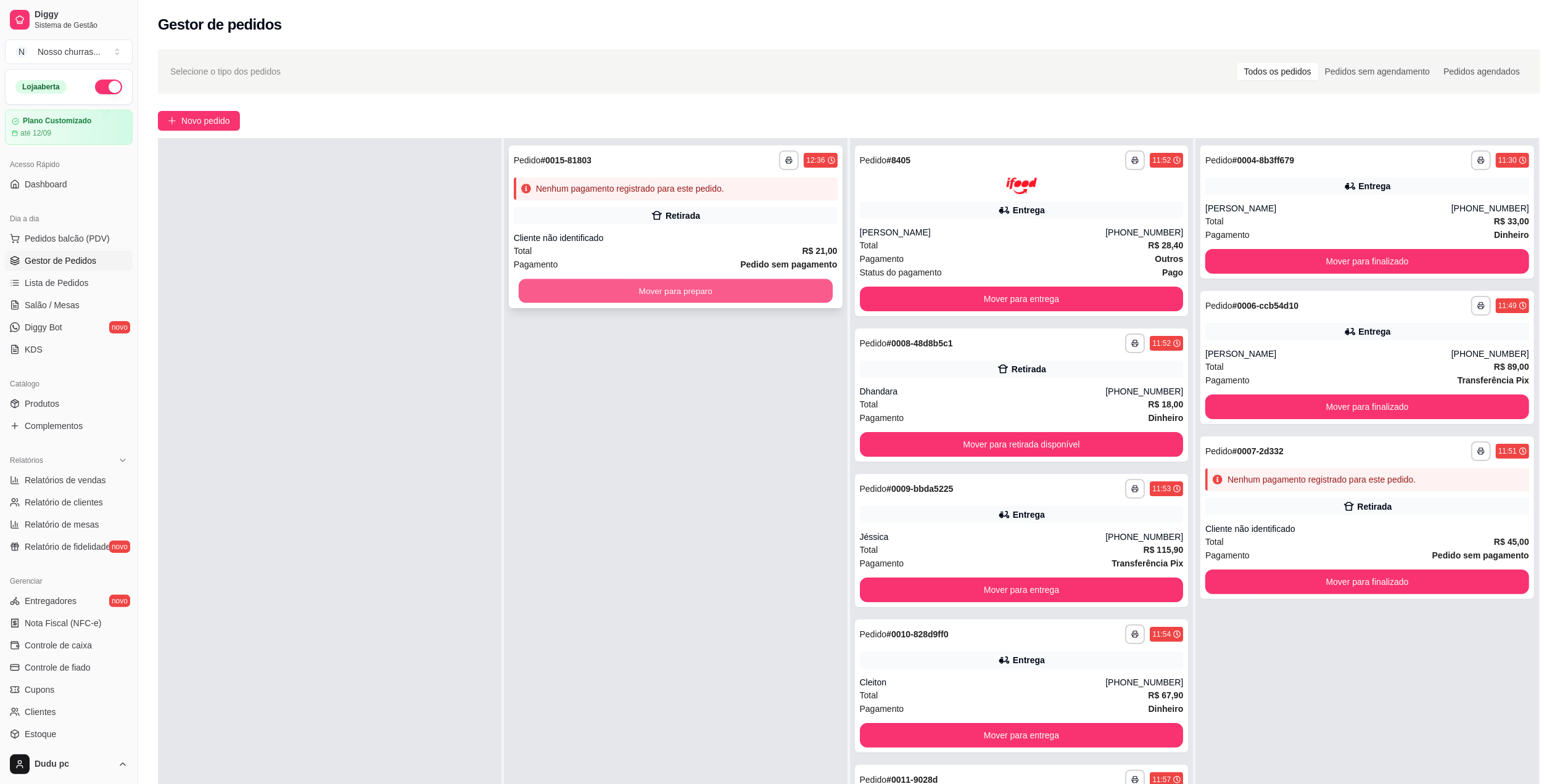
click at [793, 280] on button "Mover para preparo" at bounding box center [676, 291] width 314 height 24
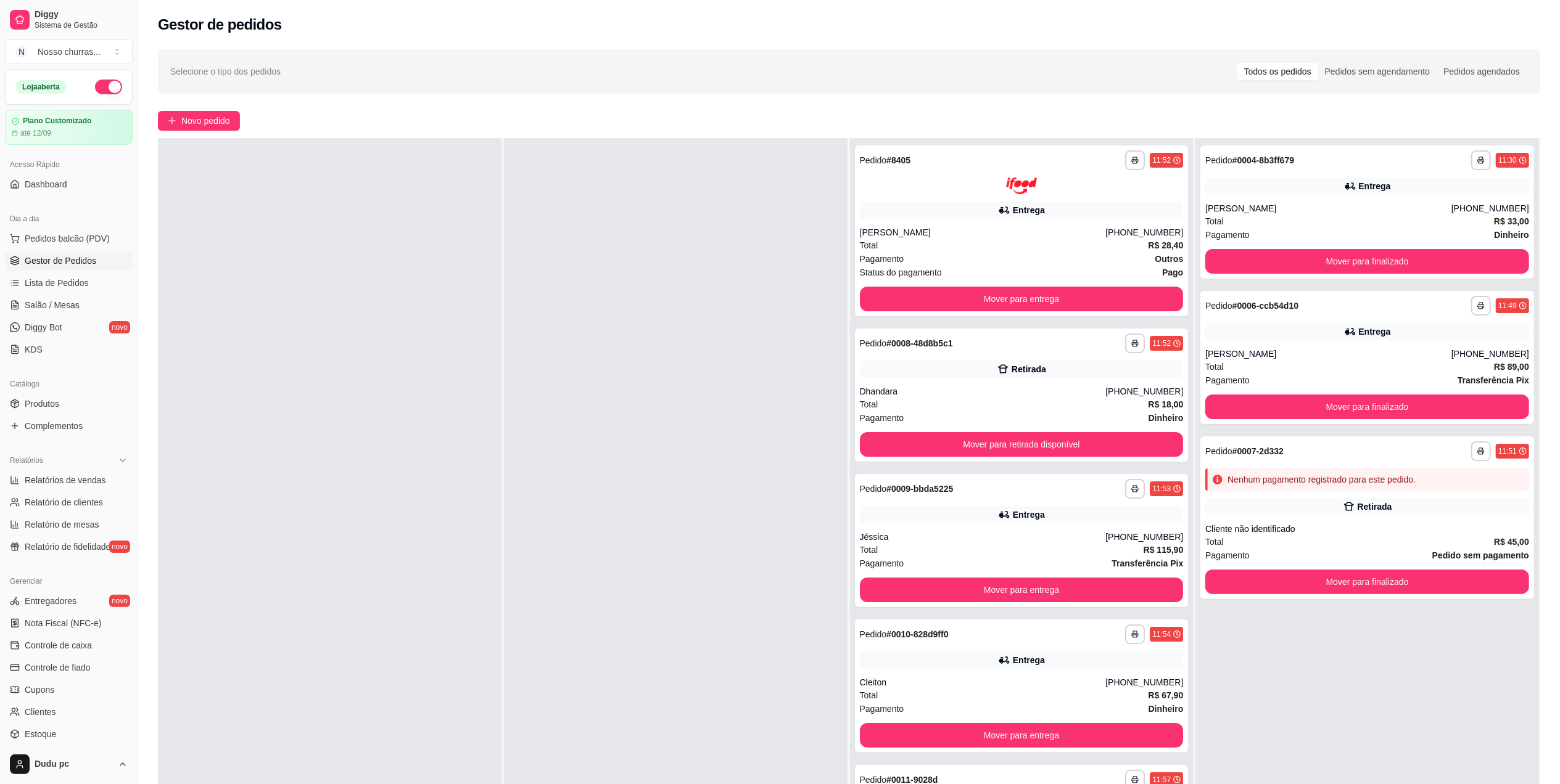
scroll to position [634, 0]
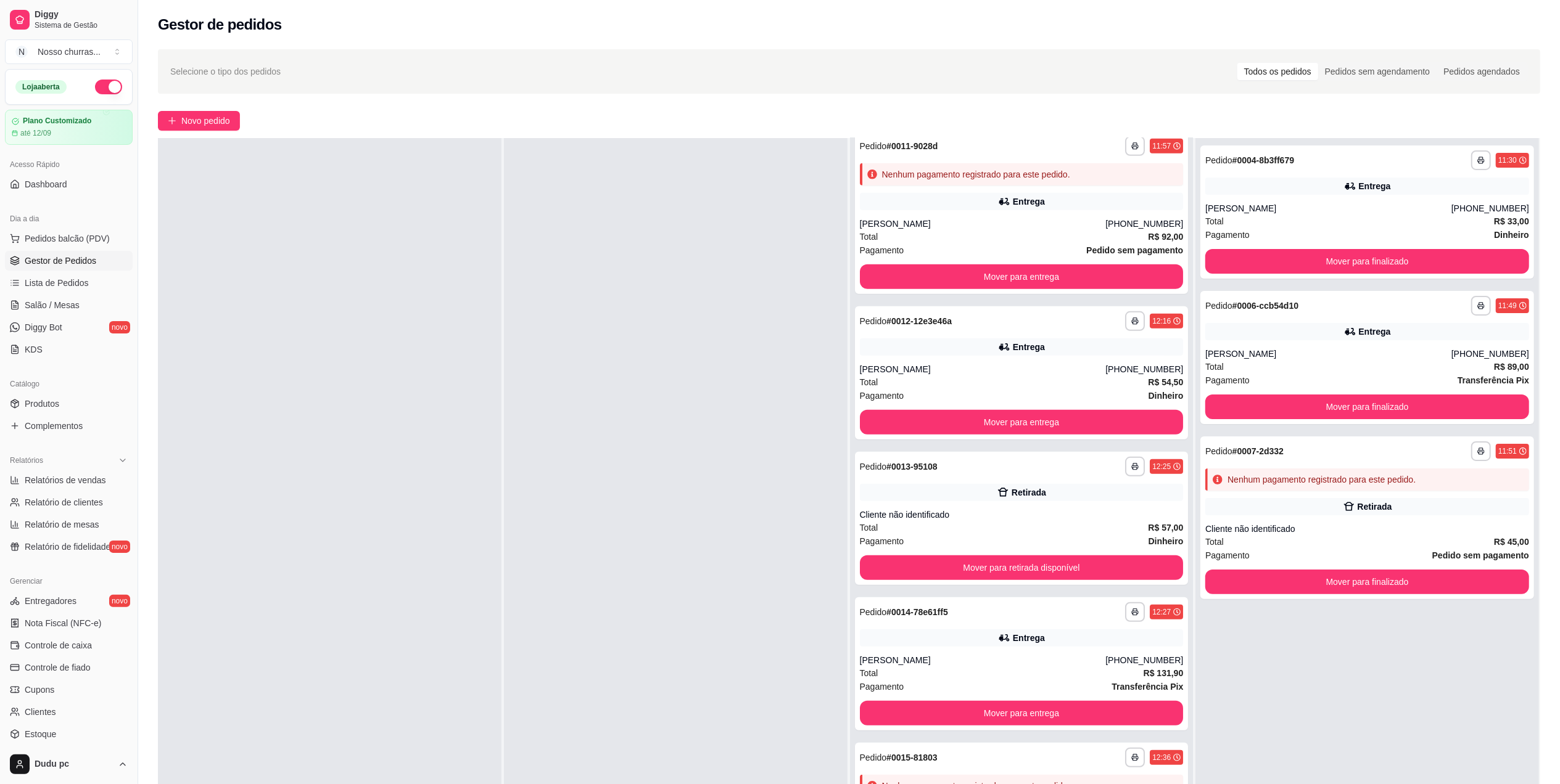
click at [1314, 756] on div "**********" at bounding box center [1367, 530] width 343 height 784
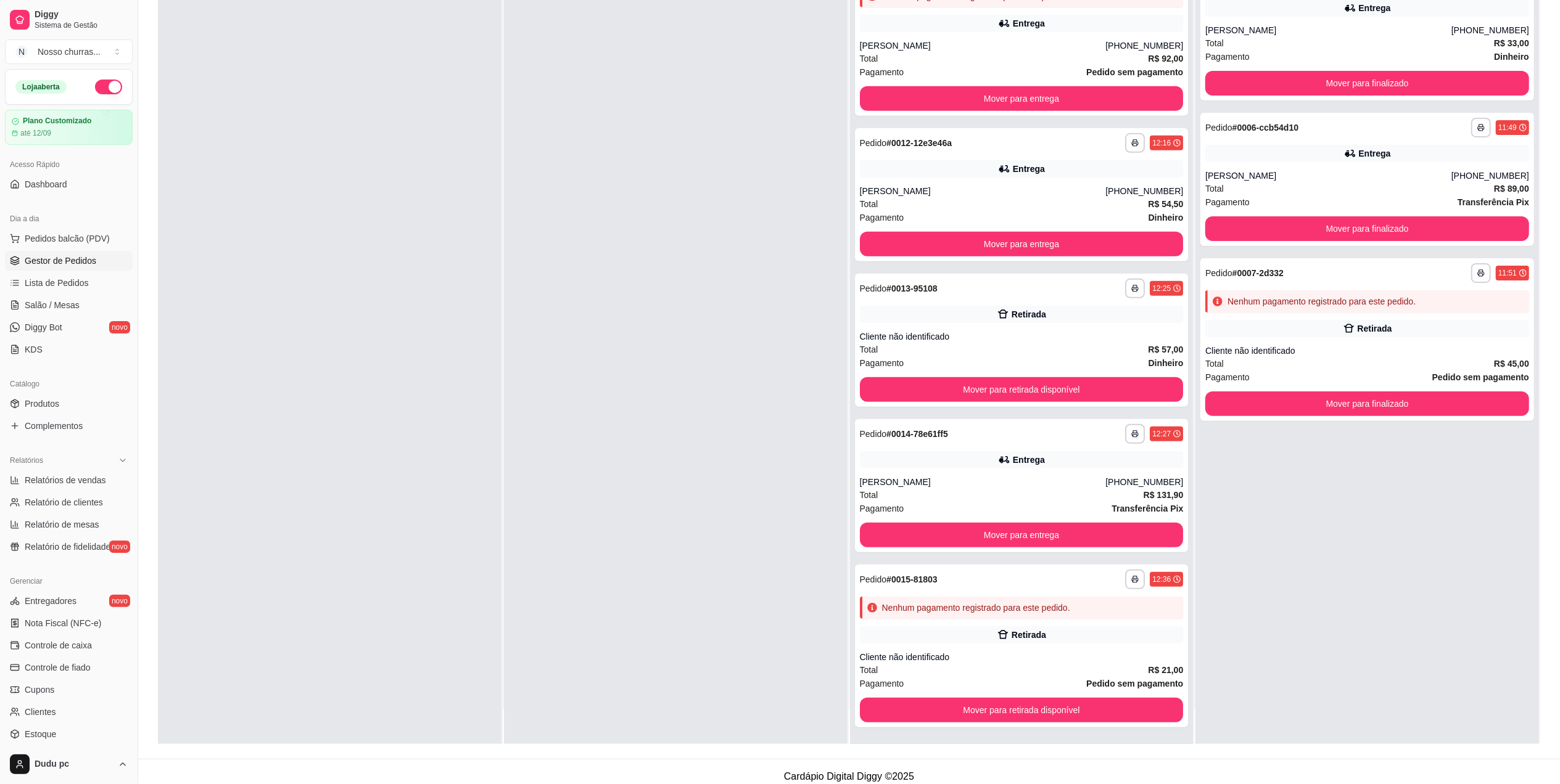
scroll to position [188, 0]
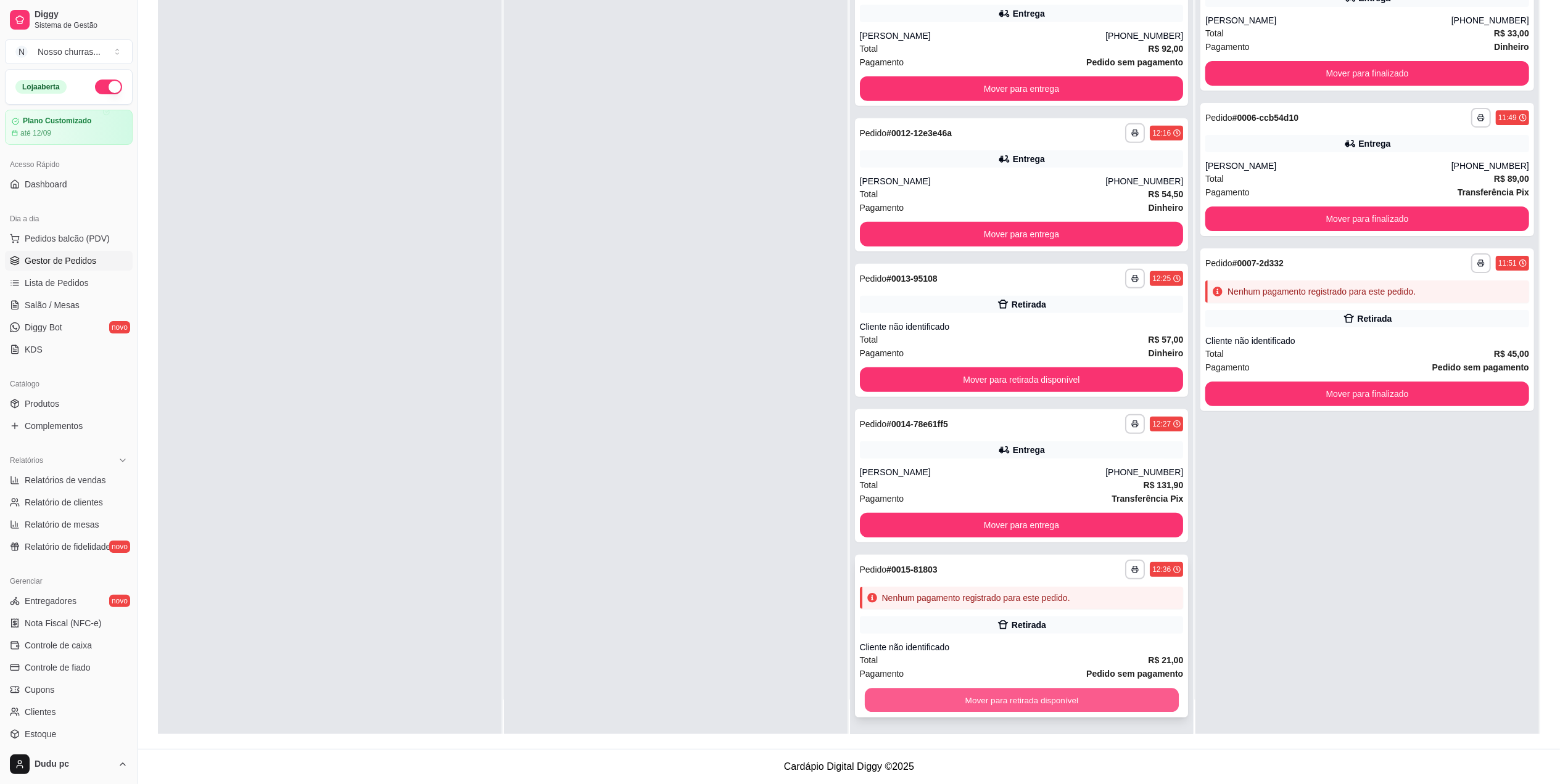
click at [1099, 691] on button "Mover para retirada disponível" at bounding box center [1022, 700] width 314 height 24
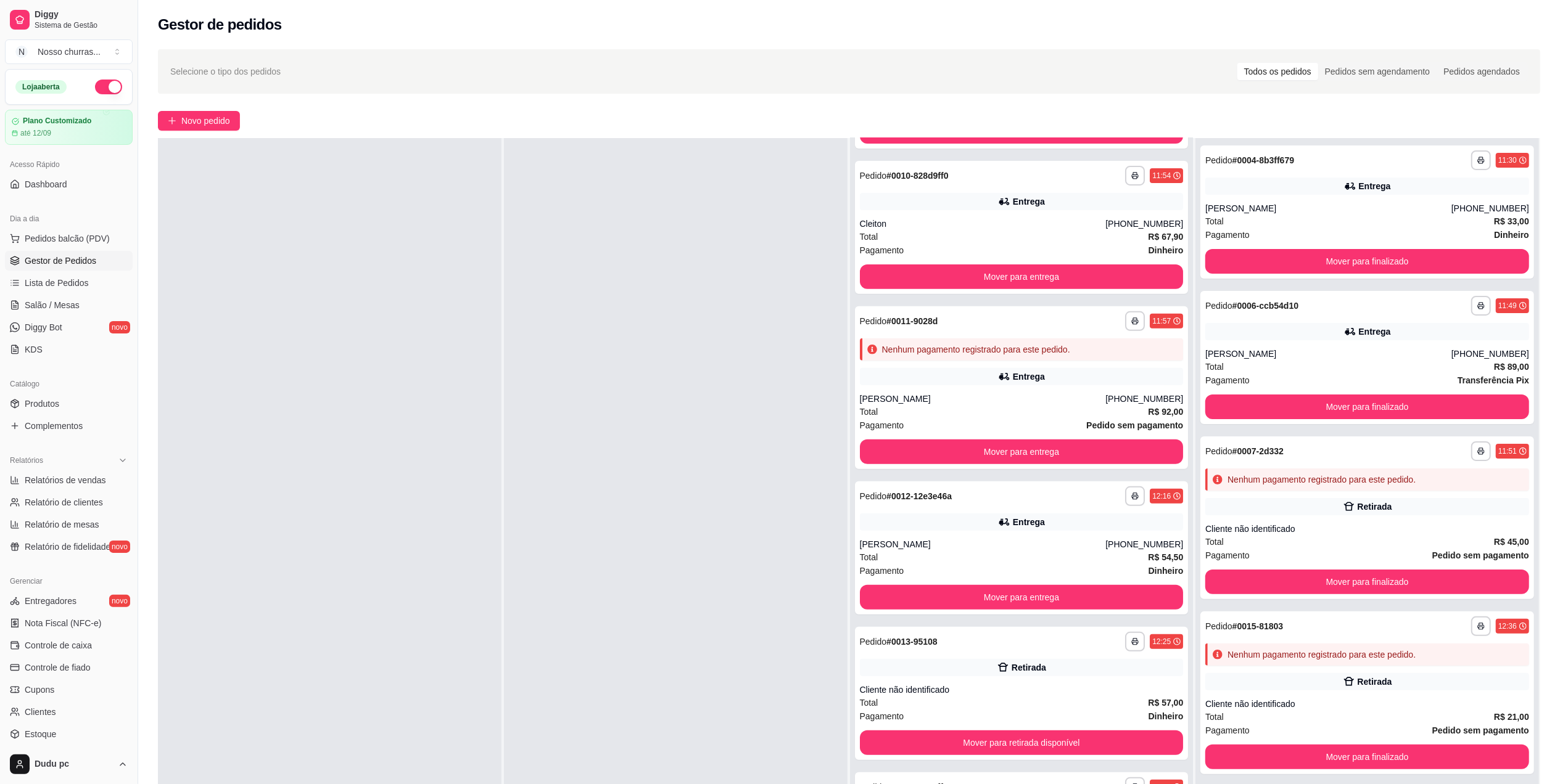
scroll to position [0, 0]
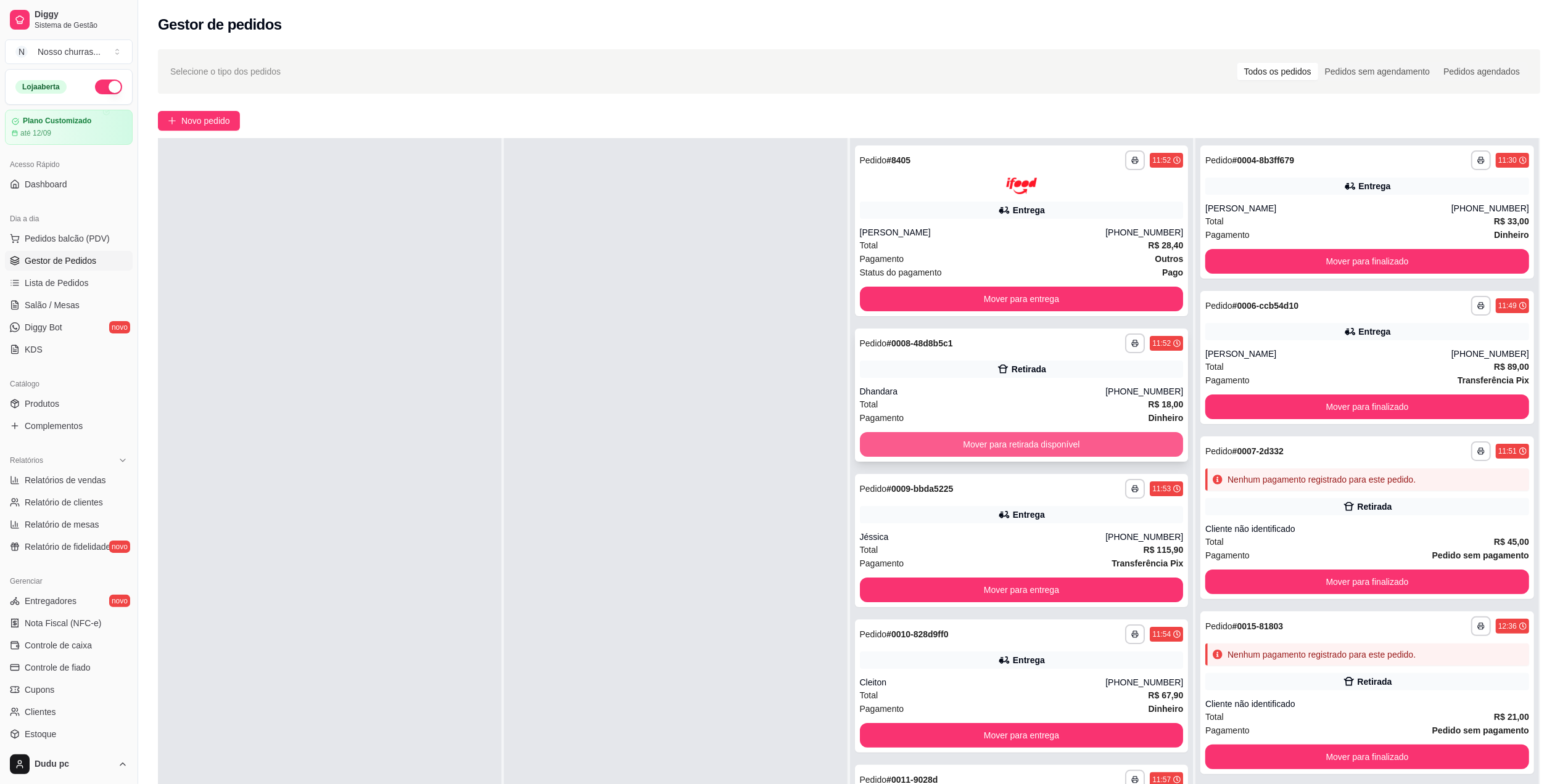
click at [1103, 457] on div "**********" at bounding box center [1022, 395] width 334 height 134
click at [1099, 447] on button "Mover para retirada disponível" at bounding box center [1022, 444] width 314 height 24
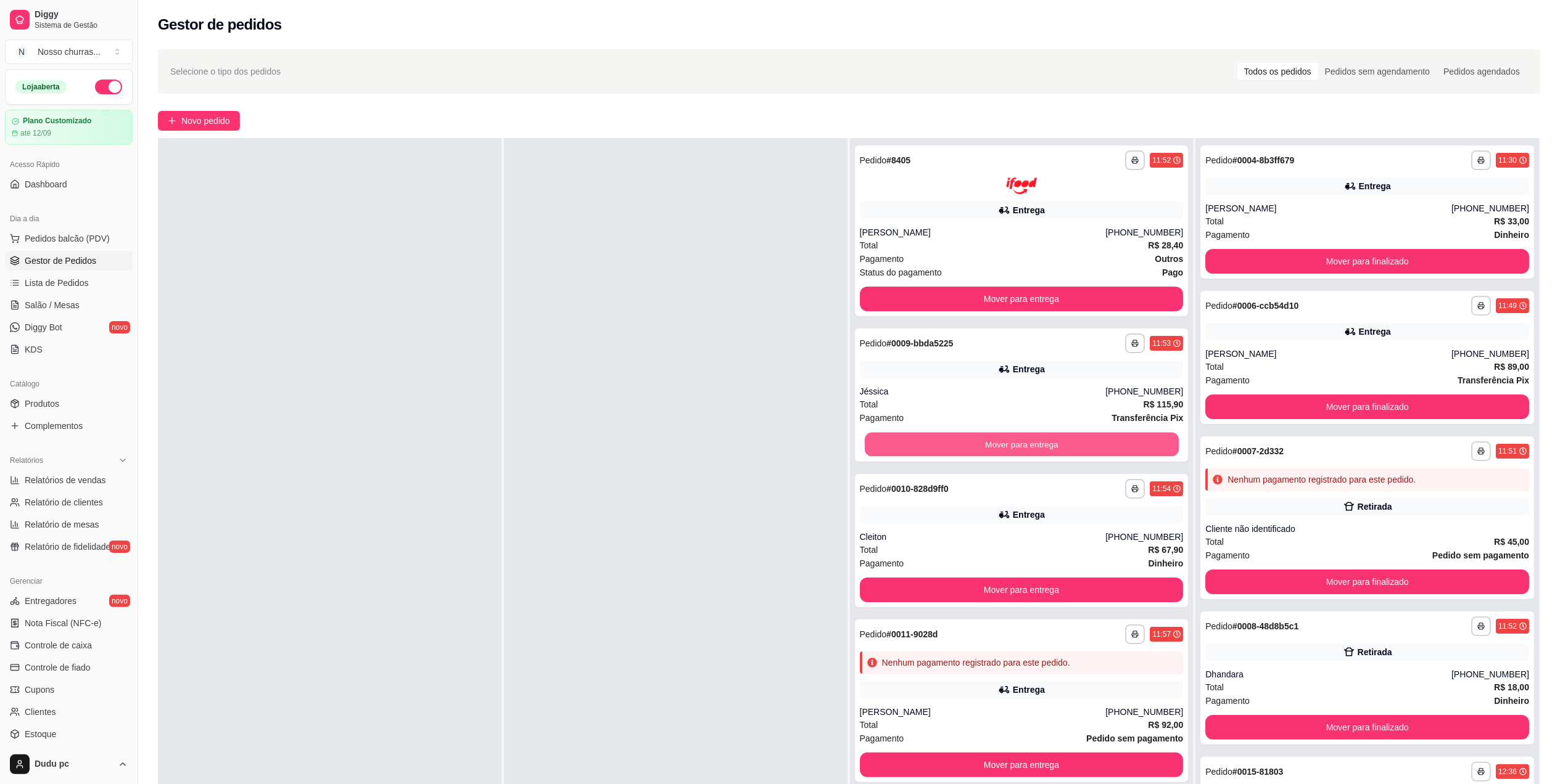
click at [1099, 447] on button "Mover para entrega" at bounding box center [1022, 444] width 314 height 24
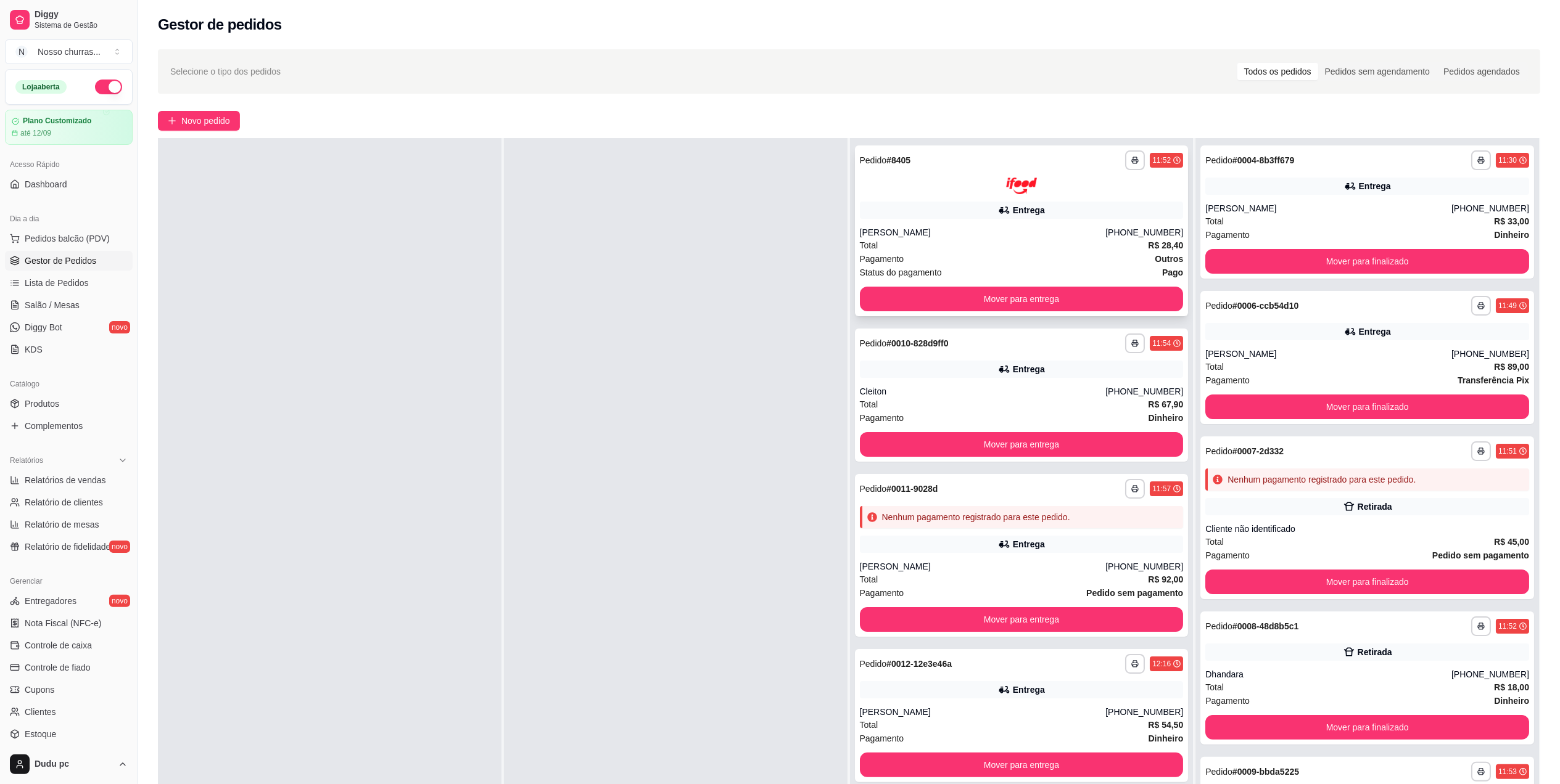
click at [1022, 252] on div "Pagamento Outros" at bounding box center [1022, 258] width 324 height 13
click at [1245, 583] on button "Mover para finalizado" at bounding box center [1367, 582] width 314 height 24
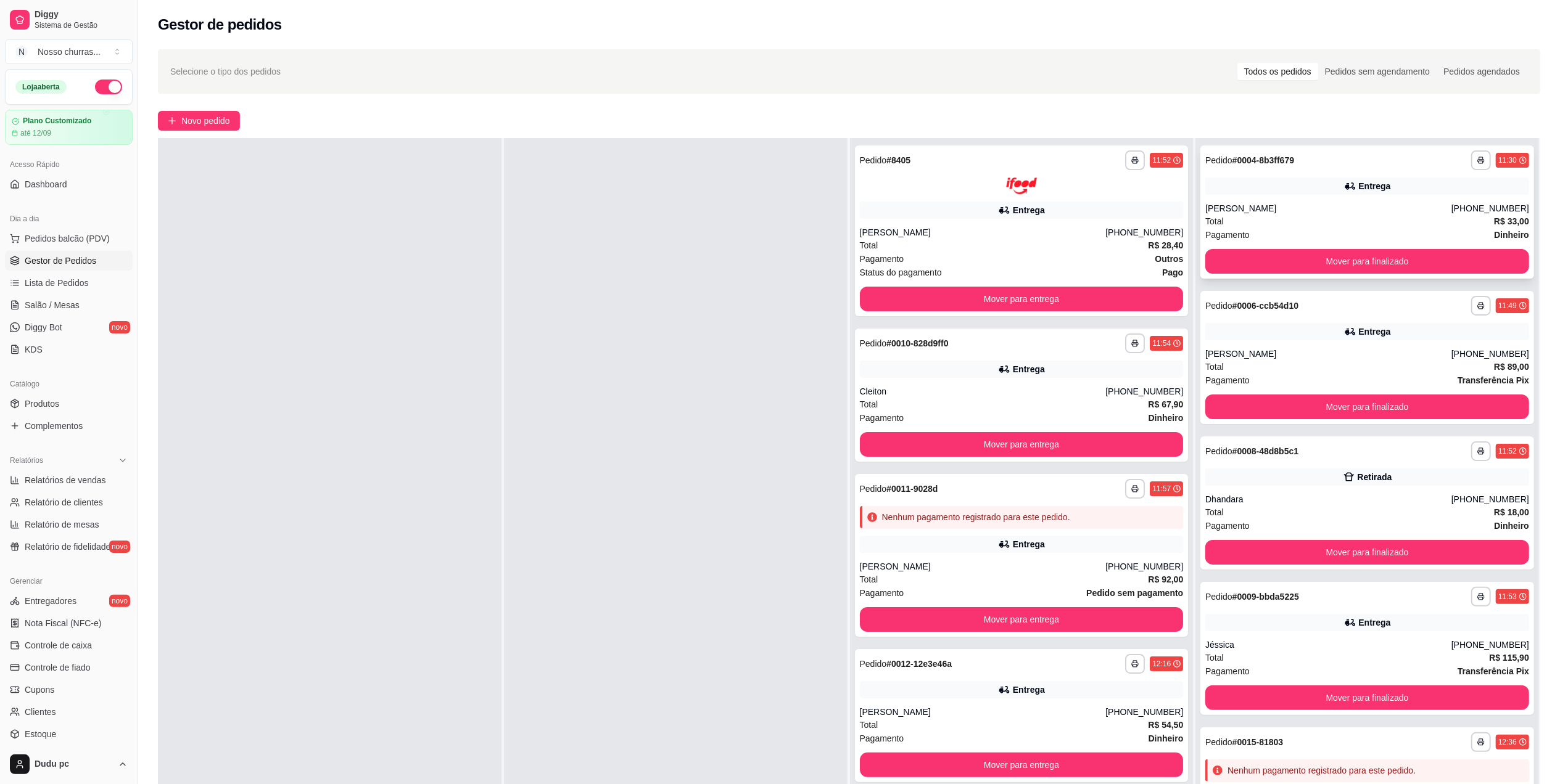
click at [1393, 222] on div "Total R$ 33,00" at bounding box center [1367, 221] width 324 height 13
click at [1390, 262] on button "Mover para finalizado" at bounding box center [1367, 262] width 314 height 24
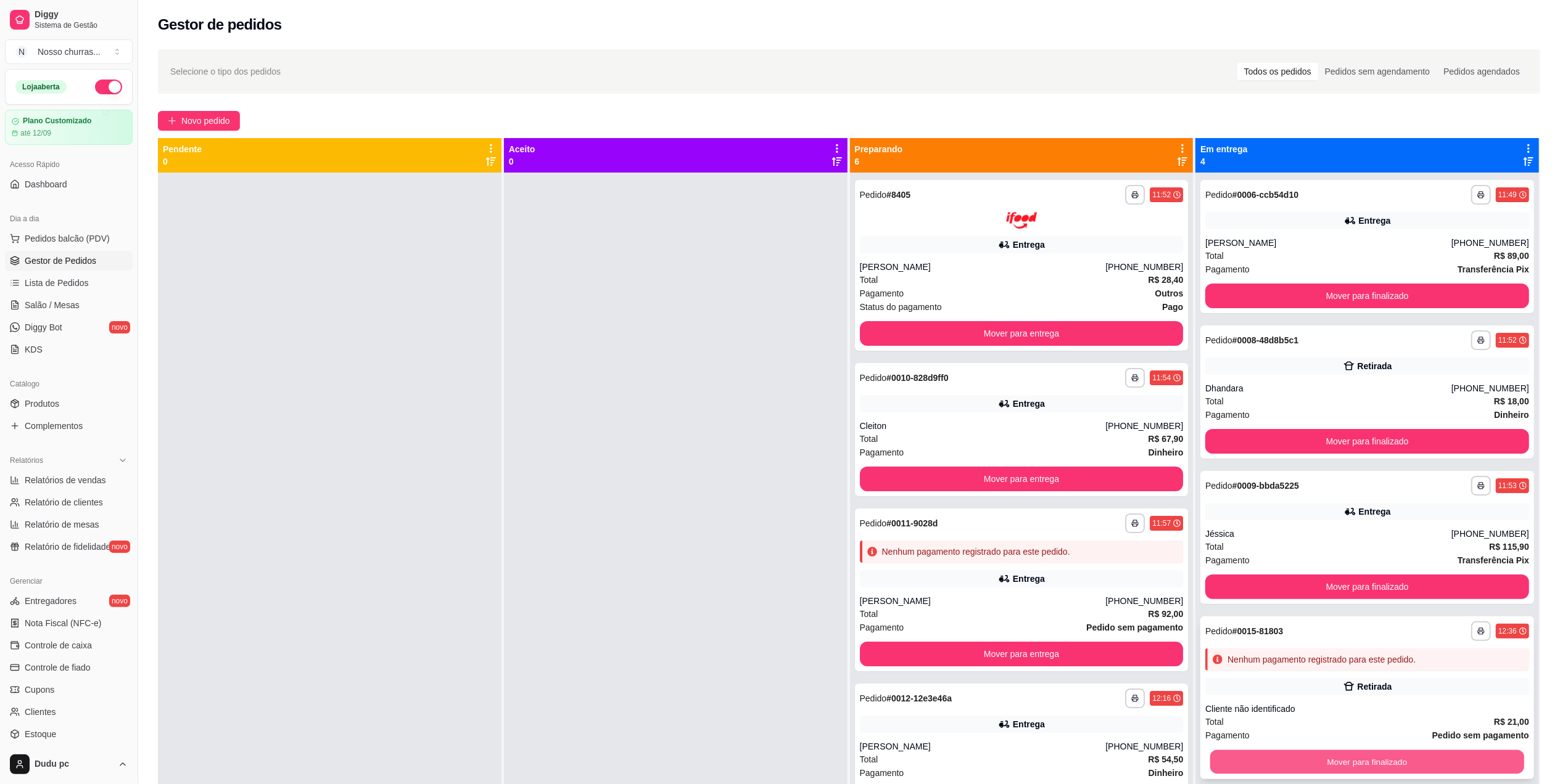
click at [1212, 756] on button "Mover para finalizado" at bounding box center [1367, 762] width 314 height 24
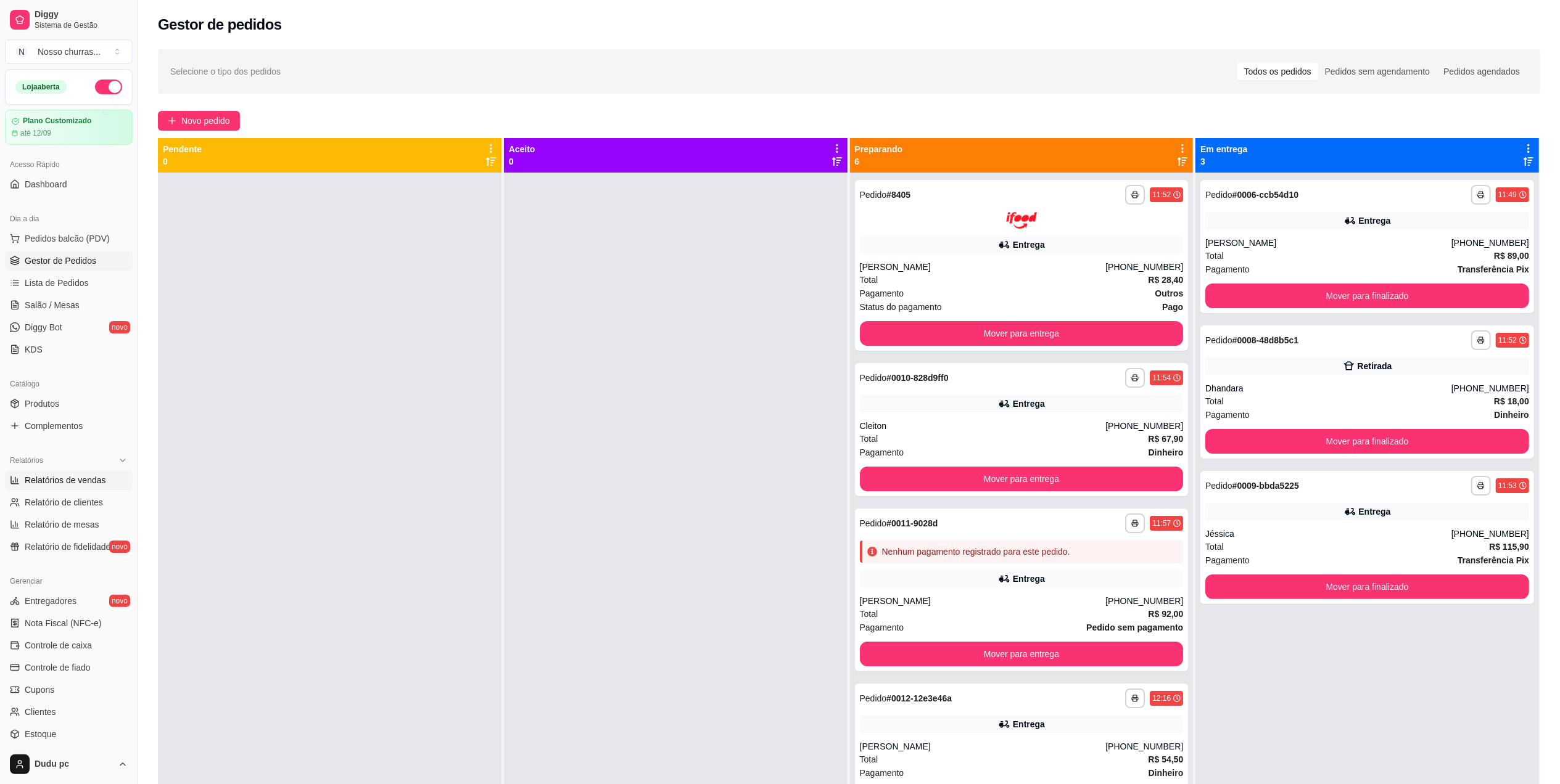
click at [76, 479] on span "Relatórios de vendas" at bounding box center [65, 481] width 82 height 13
select select "ALL"
select select "0"
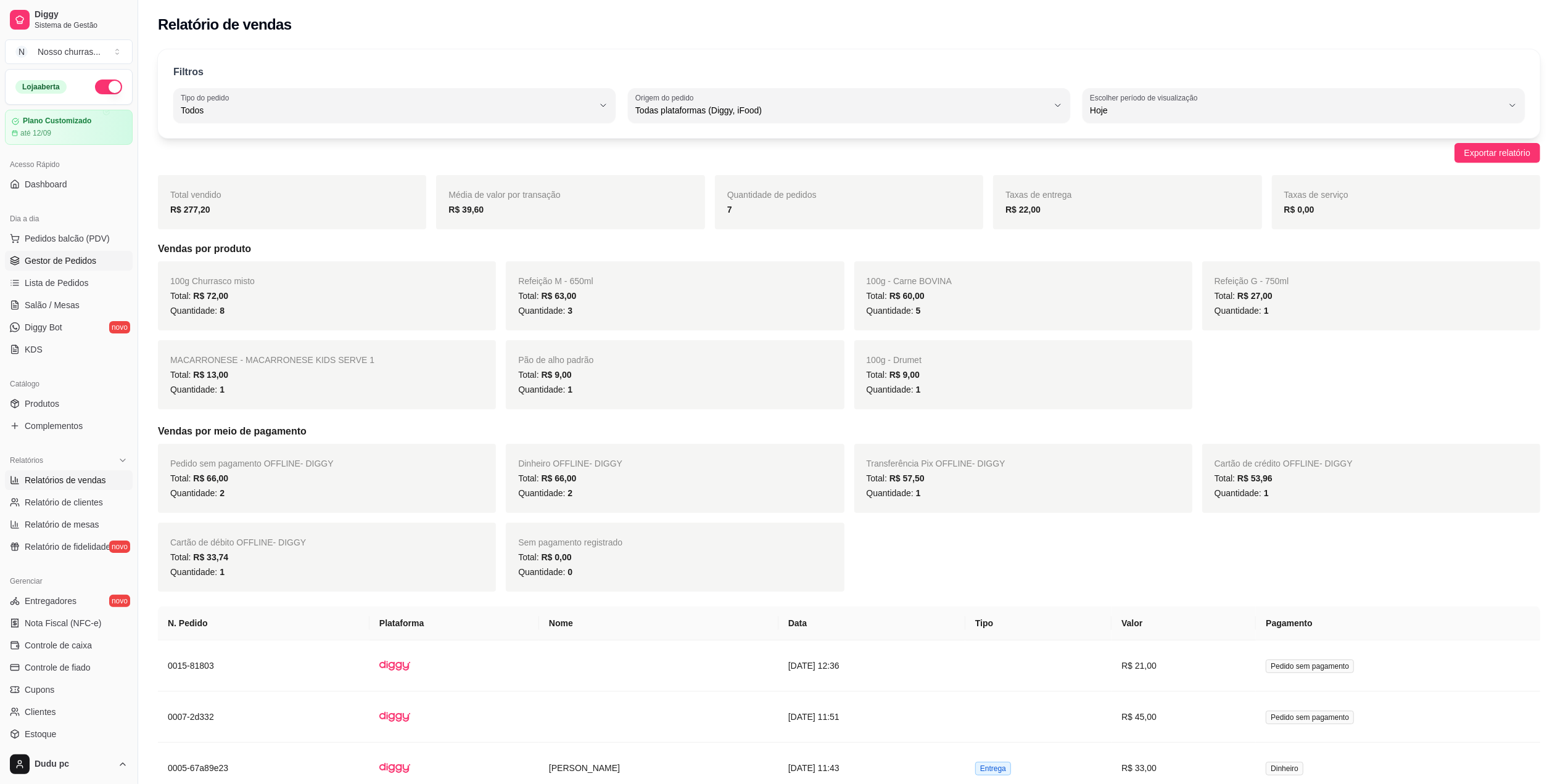
click at [57, 255] on span "Gestor de Pedidos" at bounding box center [60, 261] width 72 height 13
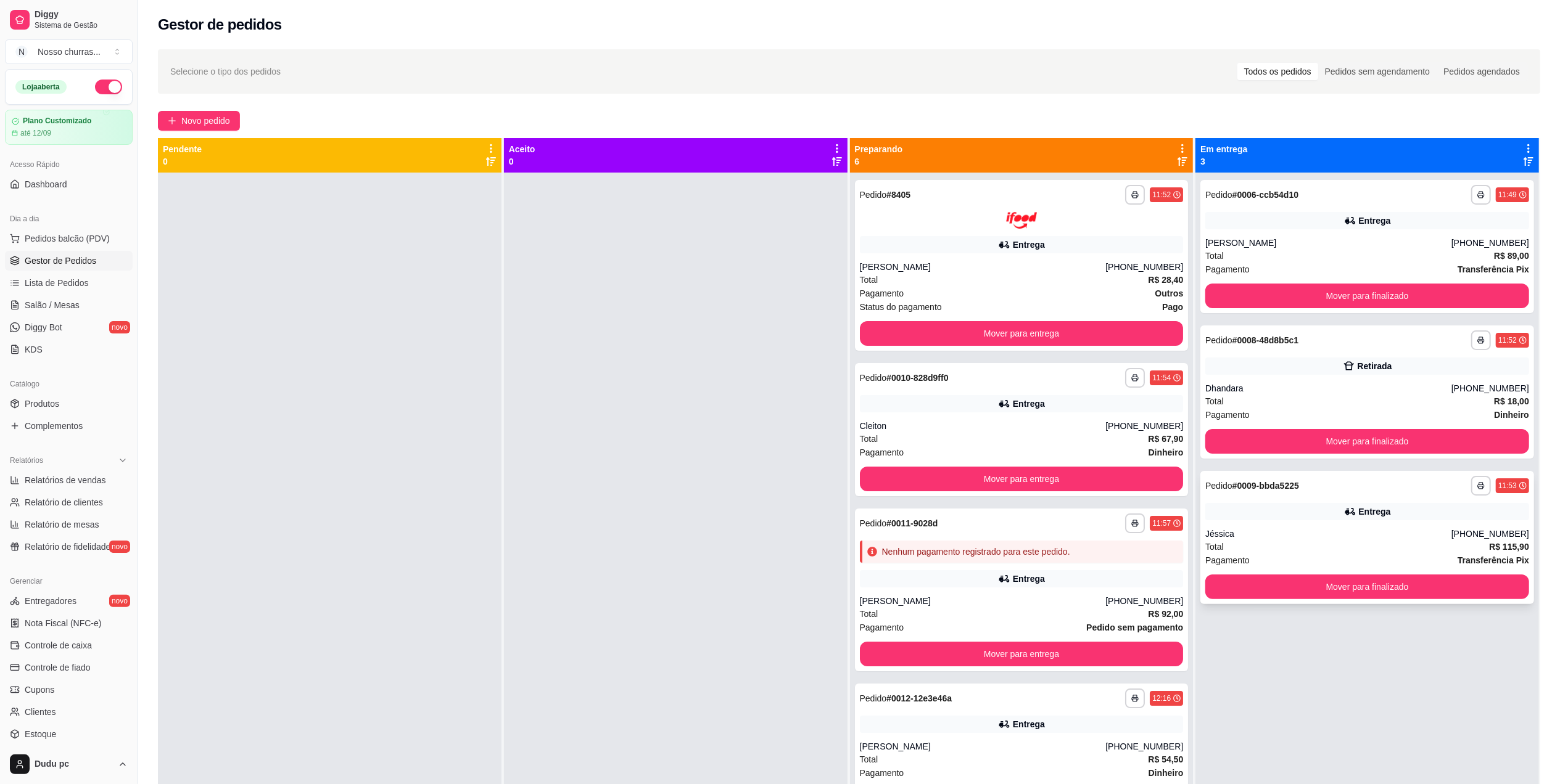
click at [1378, 532] on div "Jéssica" at bounding box center [1328, 534] width 246 height 13
click at [1294, 240] on div "[PERSON_NAME]" at bounding box center [1328, 243] width 246 height 13
click at [934, 262] on div "[PERSON_NAME]" at bounding box center [982, 267] width 246 height 13
click at [1055, 337] on button "Mover para entrega" at bounding box center [1022, 333] width 314 height 24
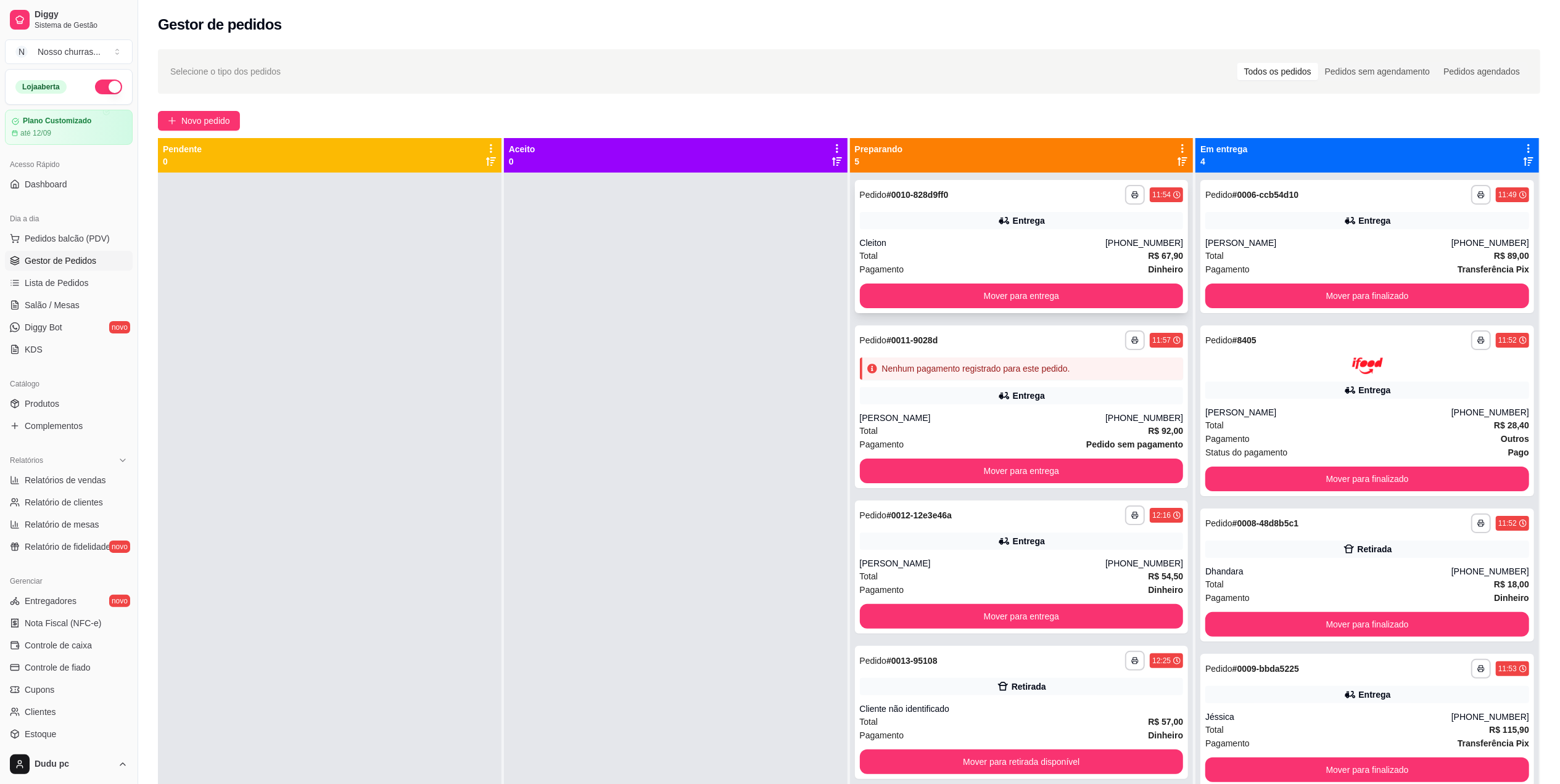
click at [1025, 254] on div "Total R$ 67,90" at bounding box center [1022, 255] width 324 height 13
click at [1264, 614] on button "Mover para finalizado" at bounding box center [1367, 624] width 314 height 24
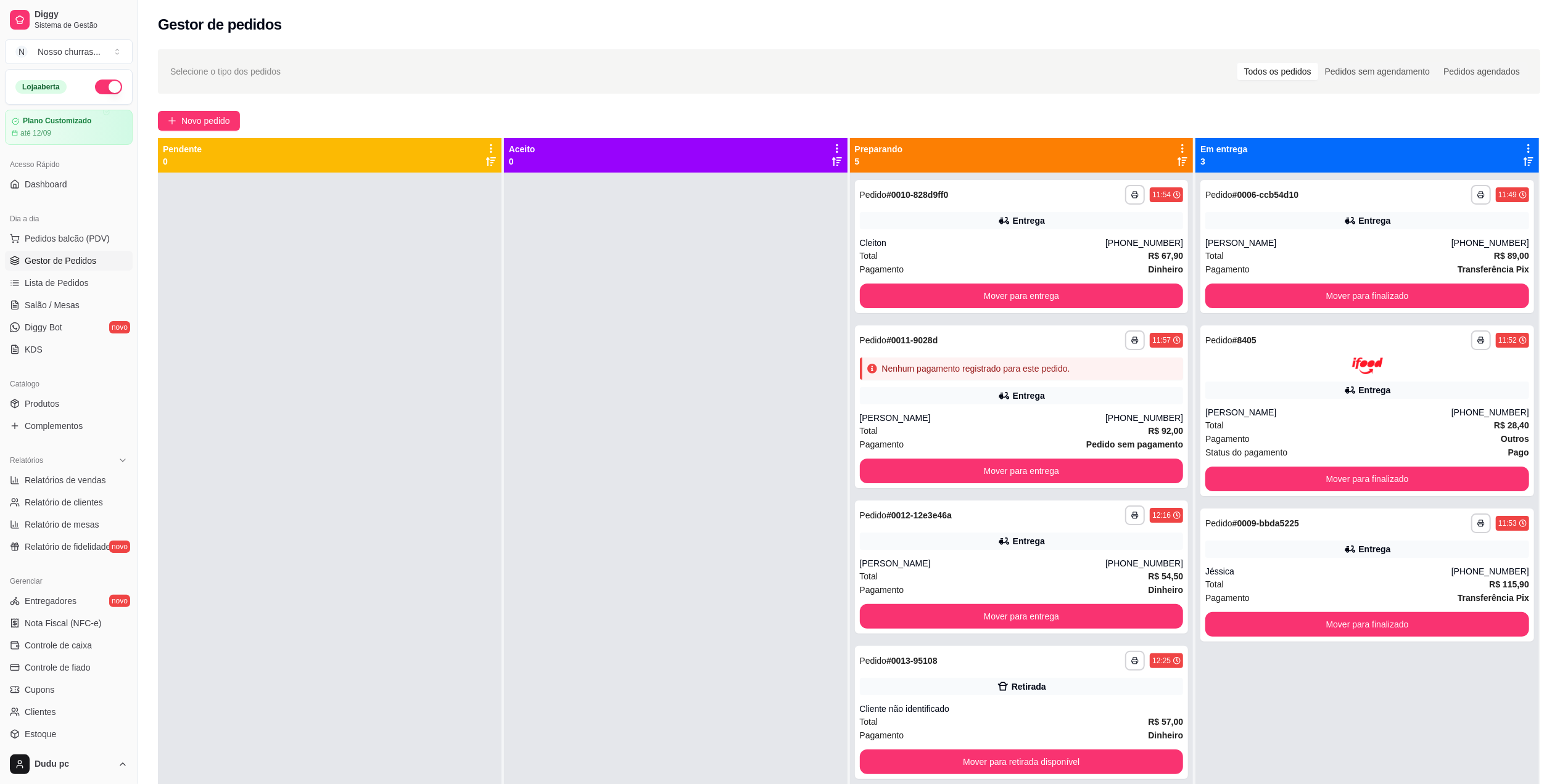
click at [650, 599] on div at bounding box center [675, 565] width 343 height 784
click at [1050, 251] on div "Total R$ 67,90" at bounding box center [1022, 255] width 324 height 13
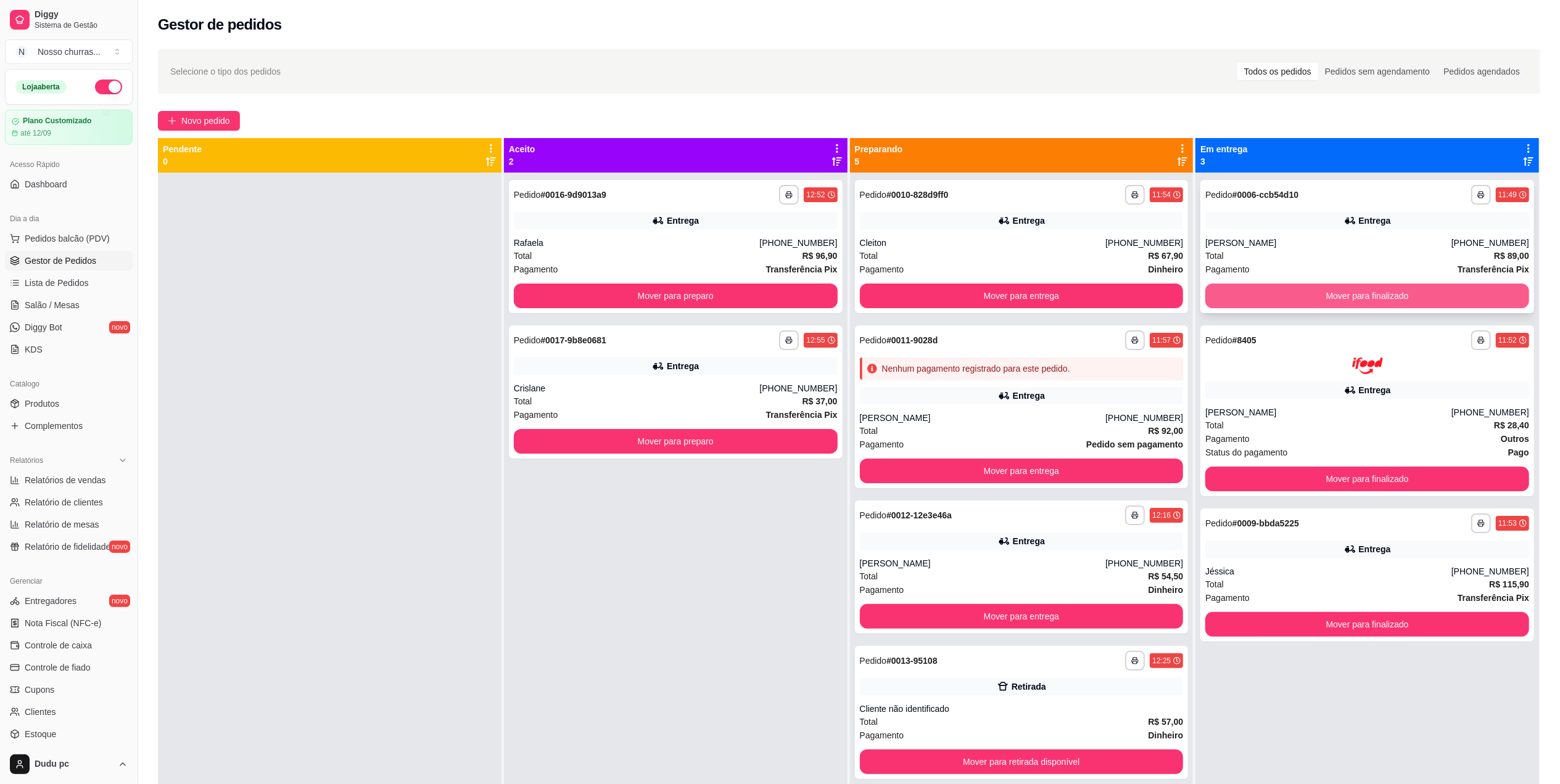
click at [1368, 295] on button "Mover para finalizado" at bounding box center [1367, 295] width 324 height 24
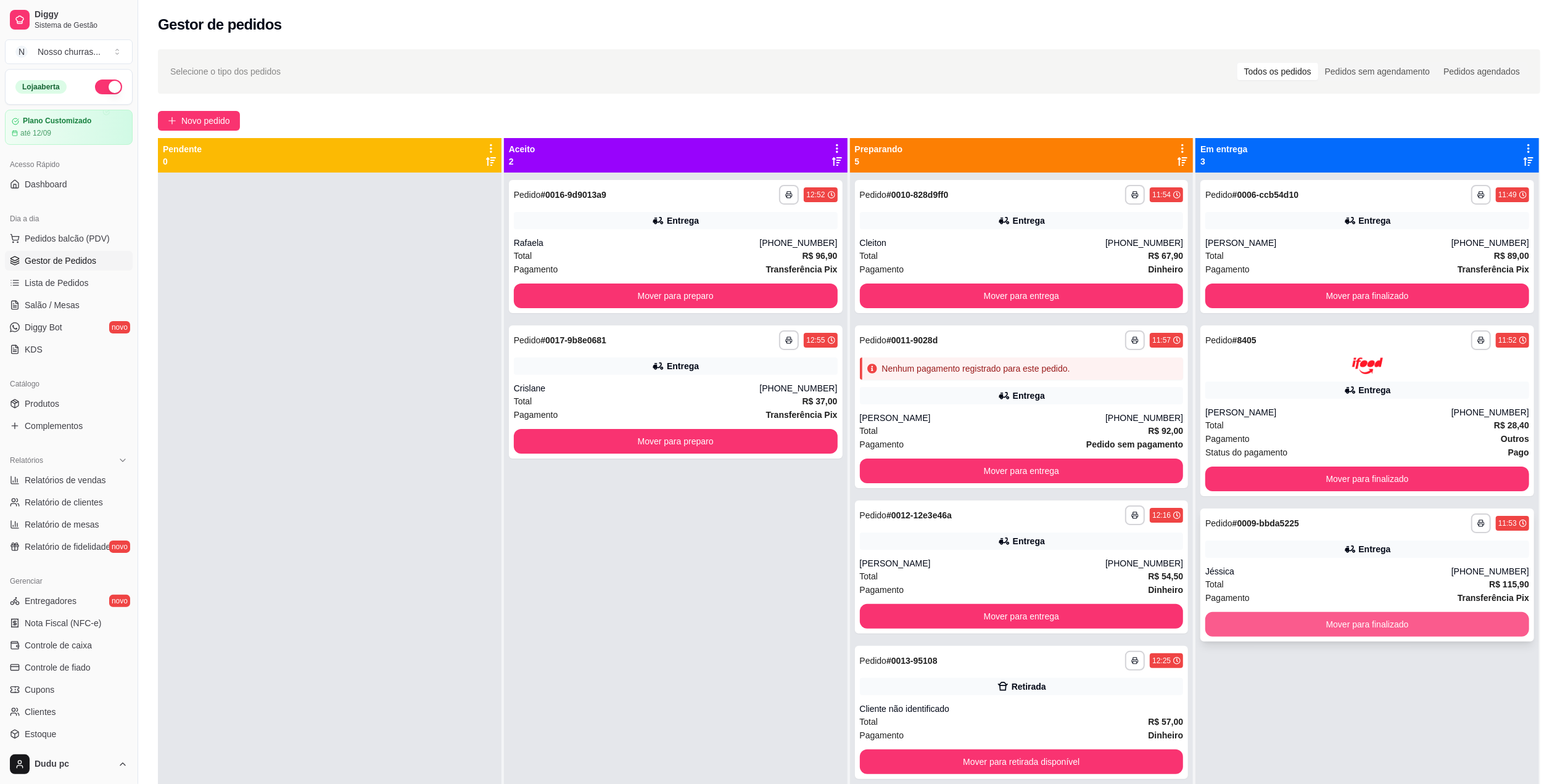
click at [1312, 621] on button "Mover para finalizado" at bounding box center [1367, 624] width 324 height 24
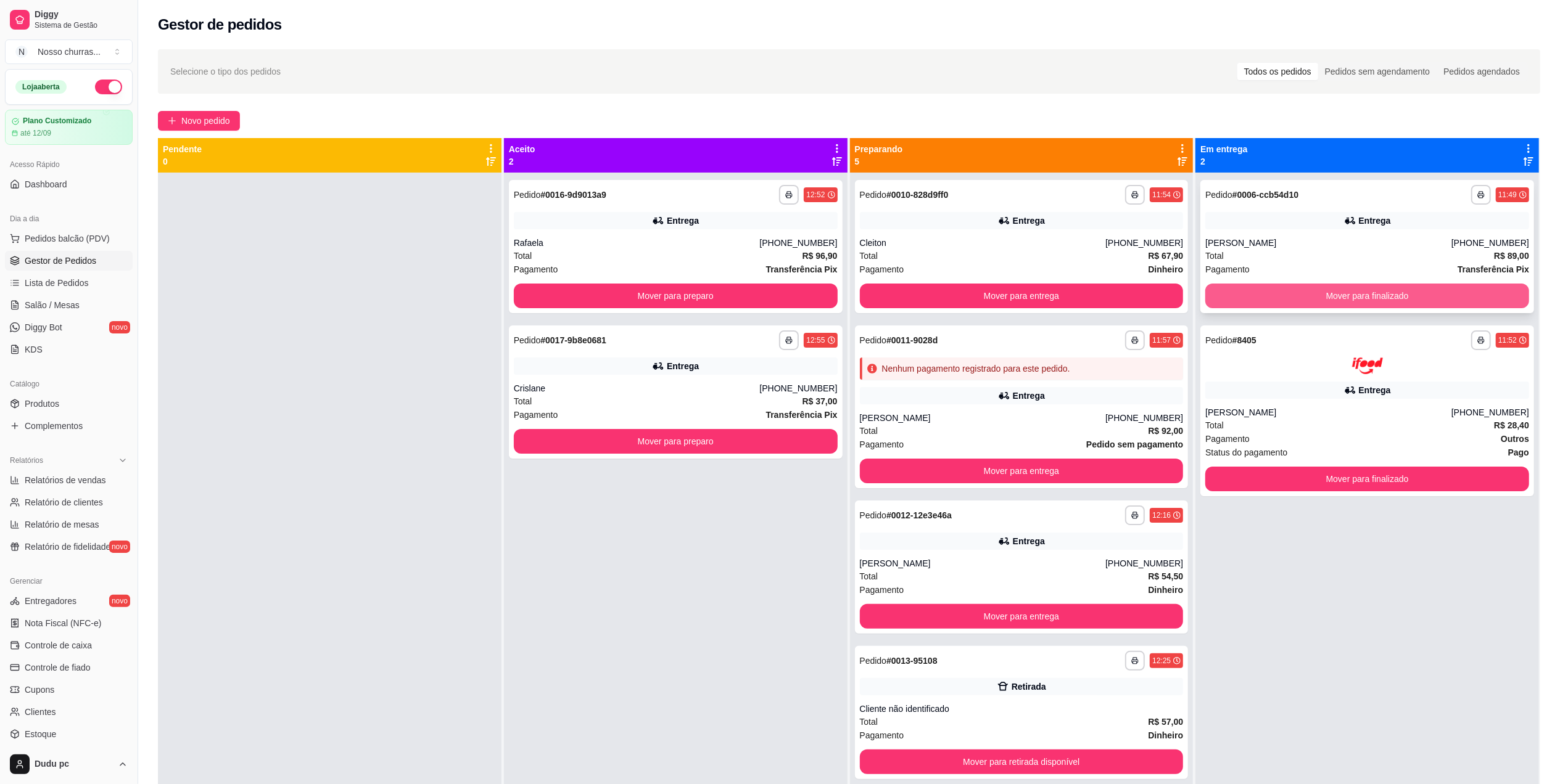
click at [1297, 299] on button "Mover para finalizado" at bounding box center [1367, 295] width 324 height 24
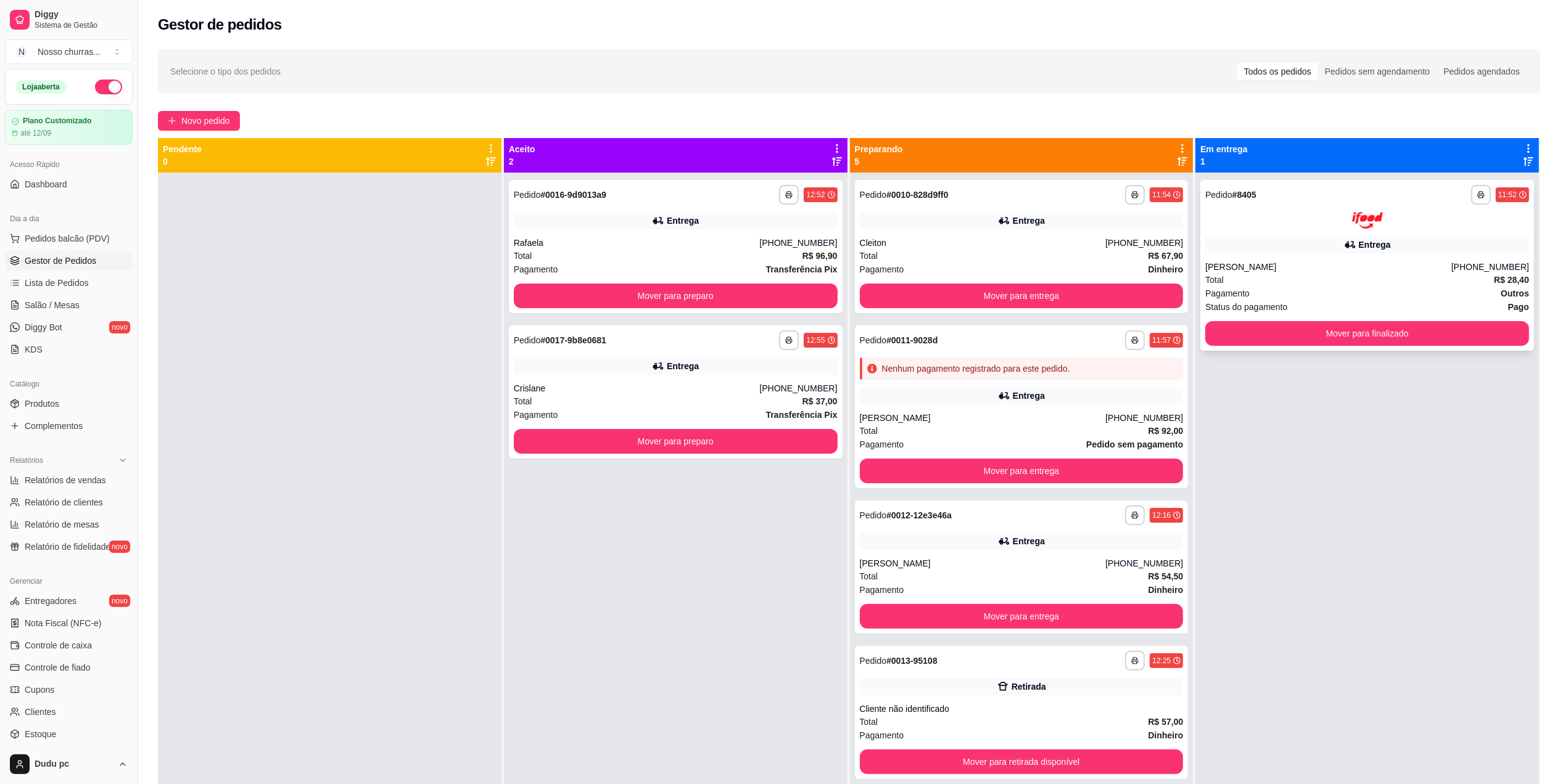
click at [1230, 273] on div "Total R$ 28,40" at bounding box center [1367, 280] width 324 height 13
click at [1031, 264] on div "Pagamento Dinheiro" at bounding box center [1022, 269] width 324 height 13
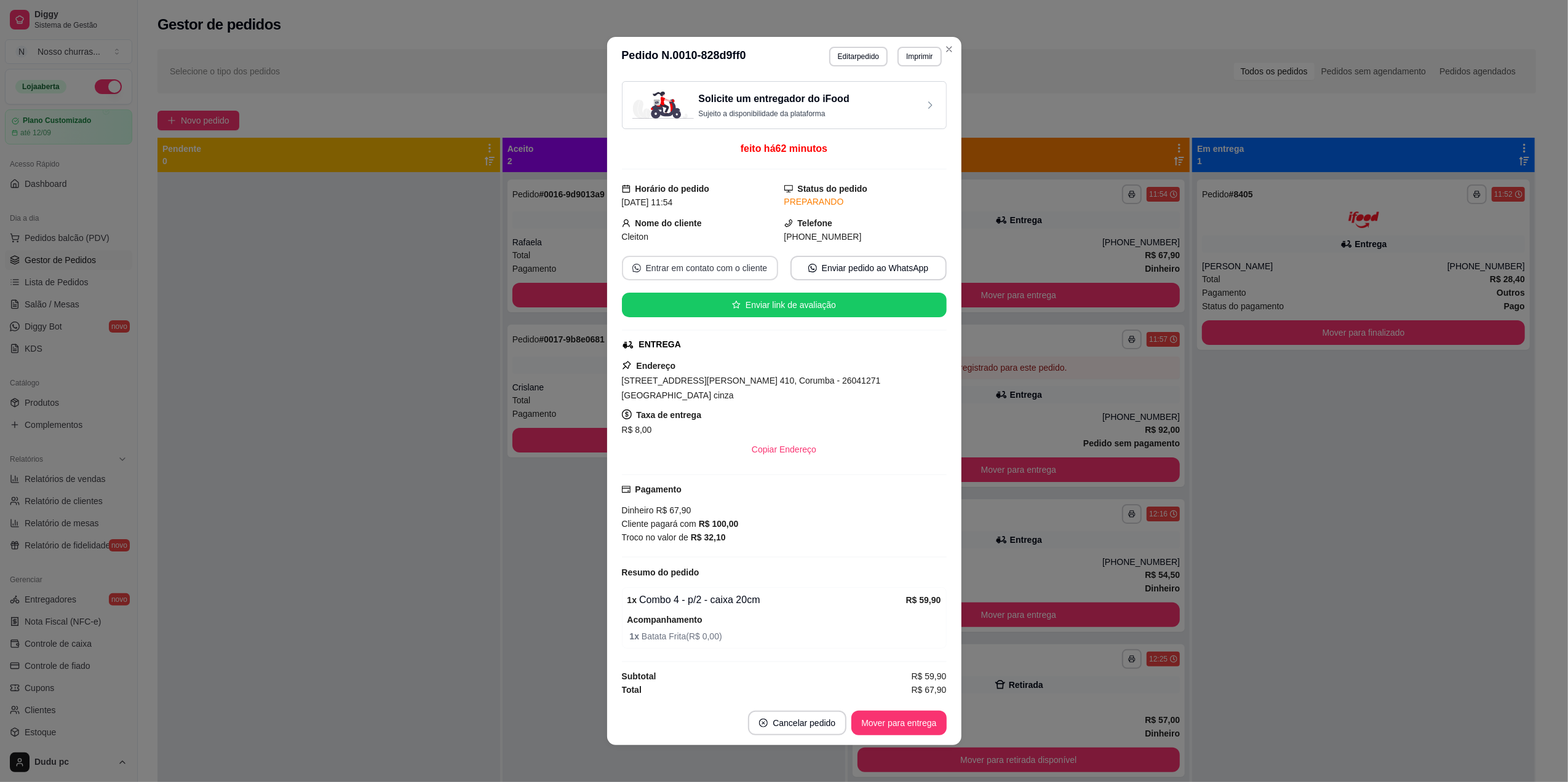
click at [748, 277] on button "Entrar em contato com o cliente" at bounding box center [700, 268] width 156 height 24
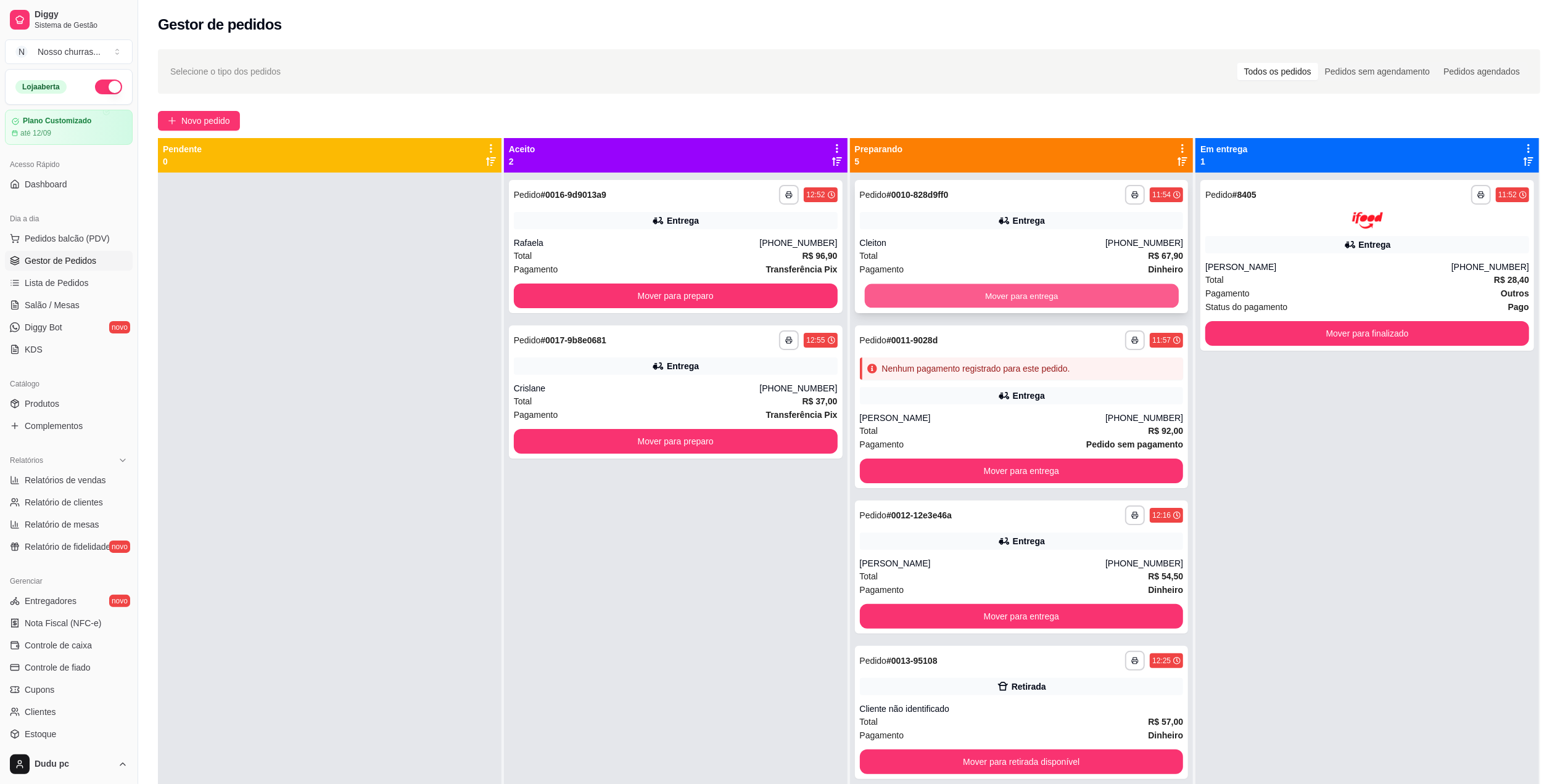
click at [977, 288] on button "Mover para entrega" at bounding box center [1022, 296] width 314 height 24
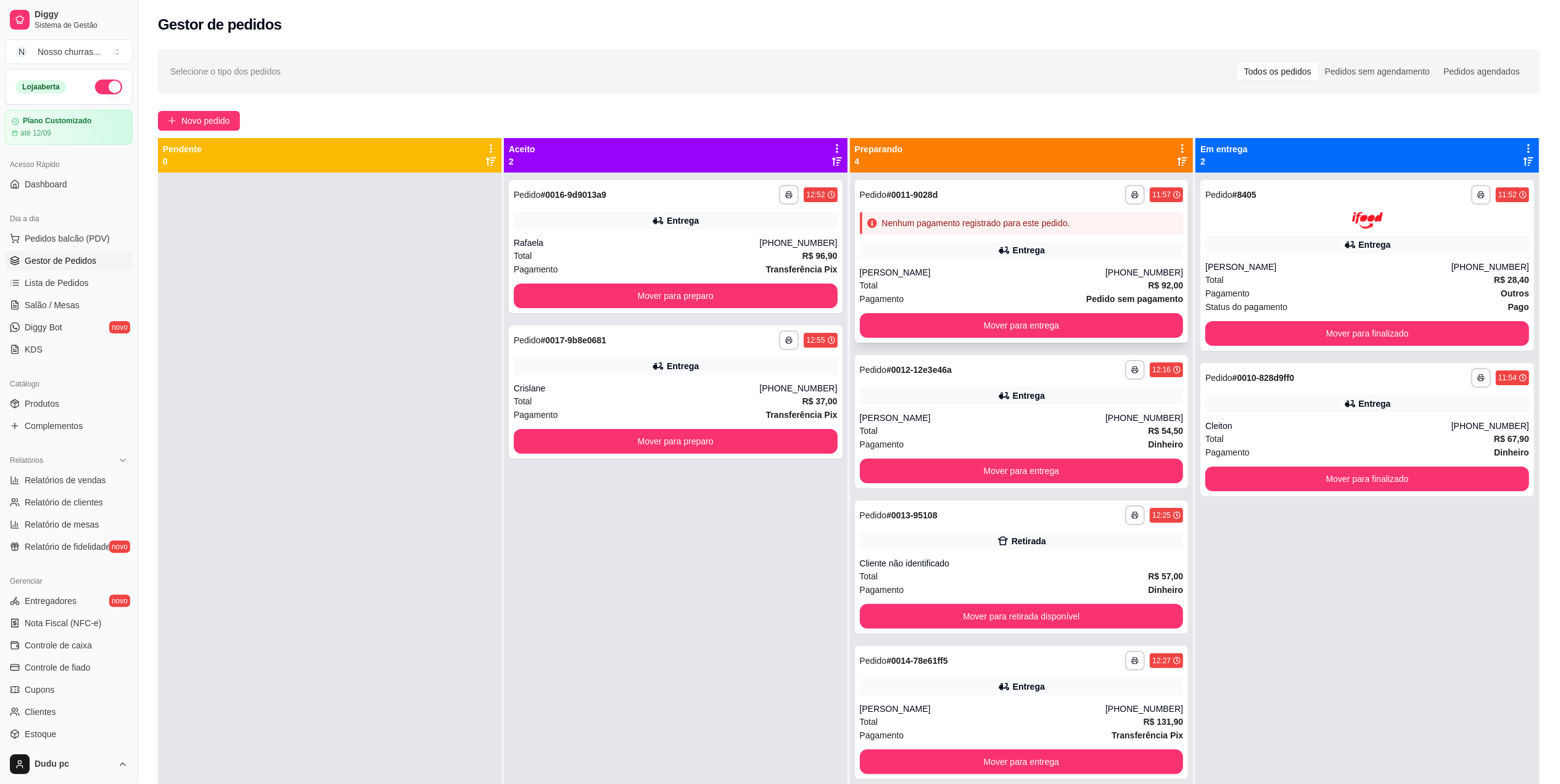
click at [931, 245] on div "Entrega" at bounding box center [1022, 251] width 324 height 17
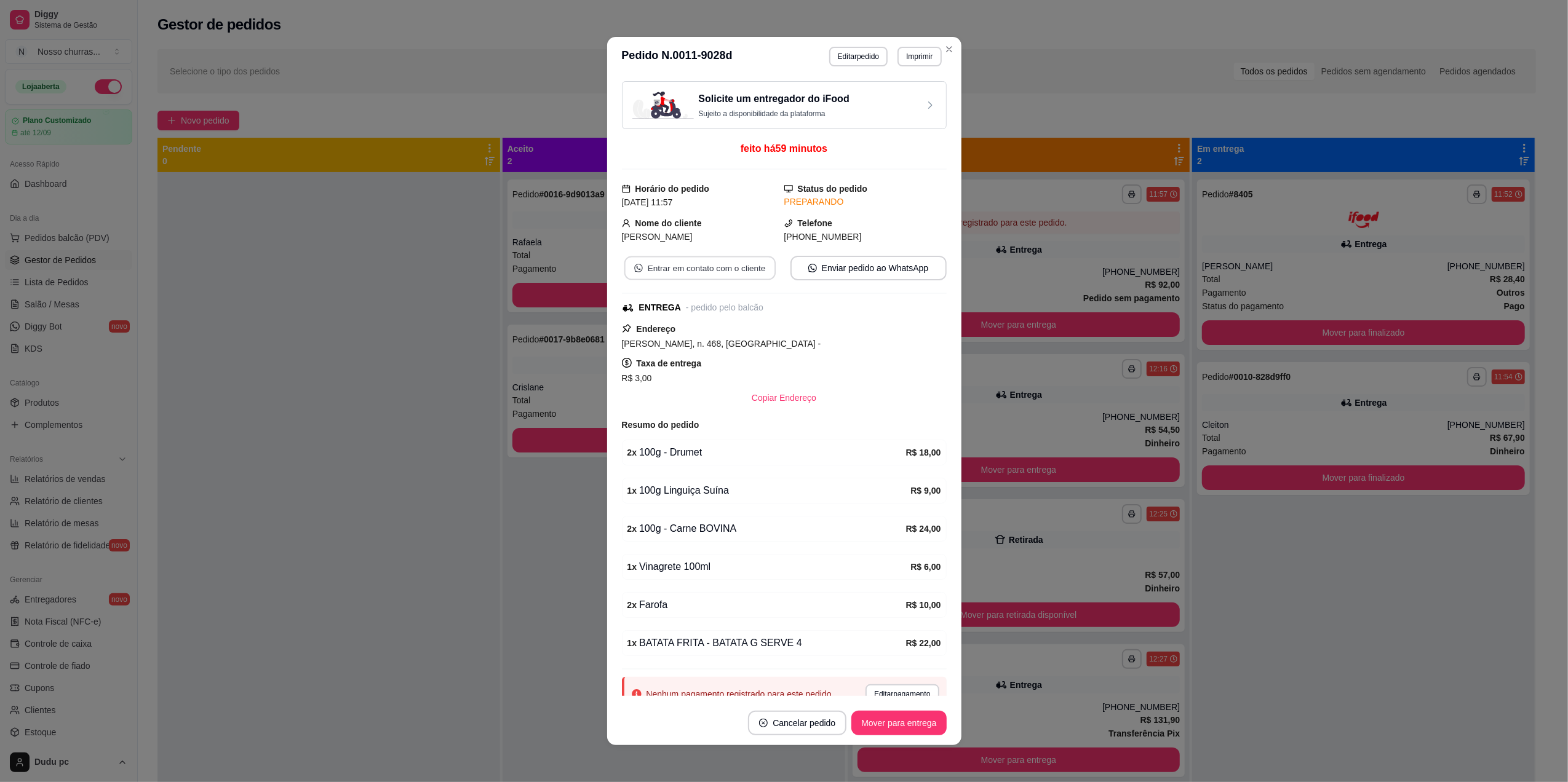
click at [716, 272] on button "Entrar em contato com o cliente" at bounding box center [699, 268] width 151 height 24
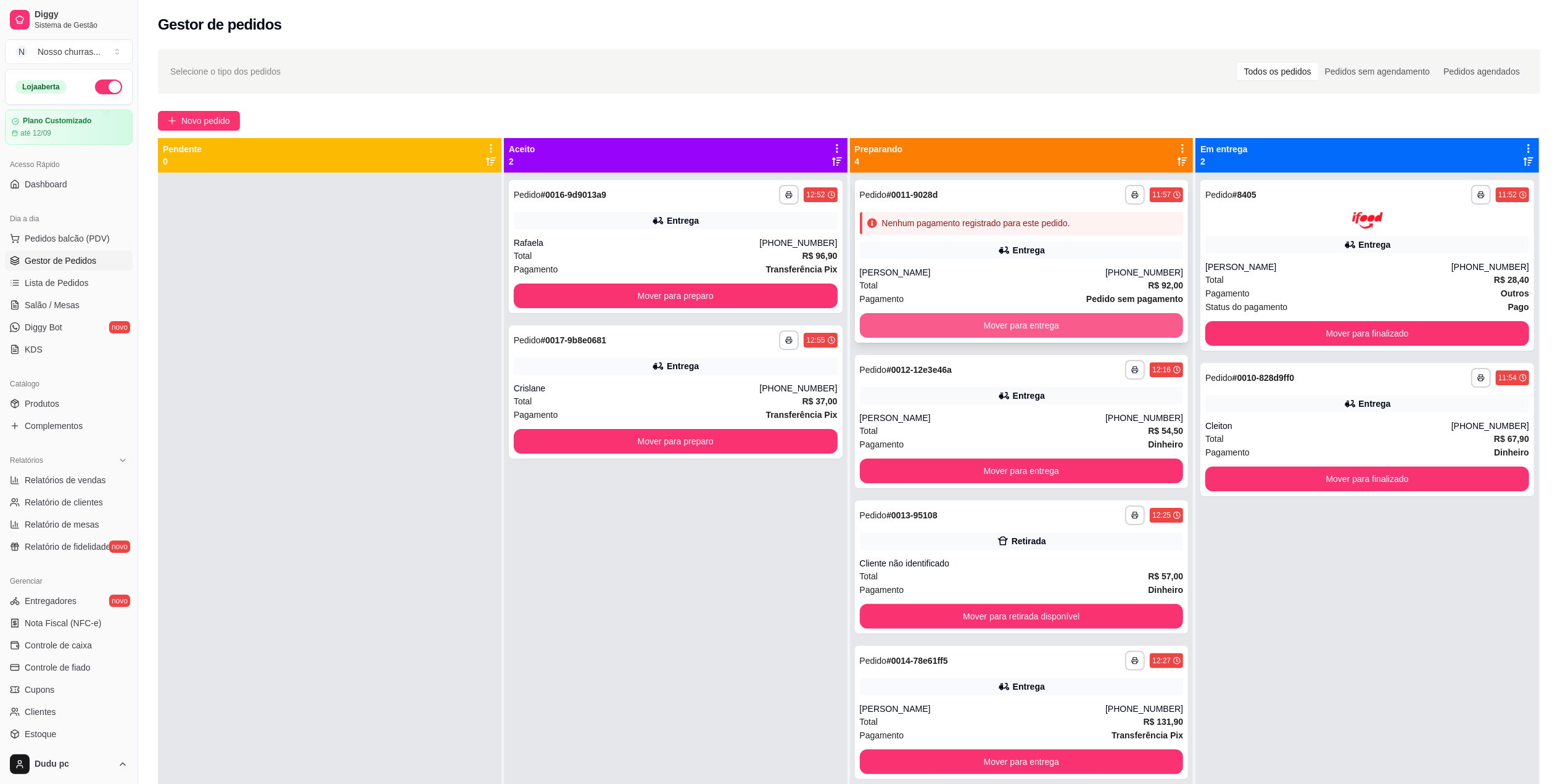
click at [896, 331] on button "Mover para entrega" at bounding box center [1022, 325] width 324 height 24
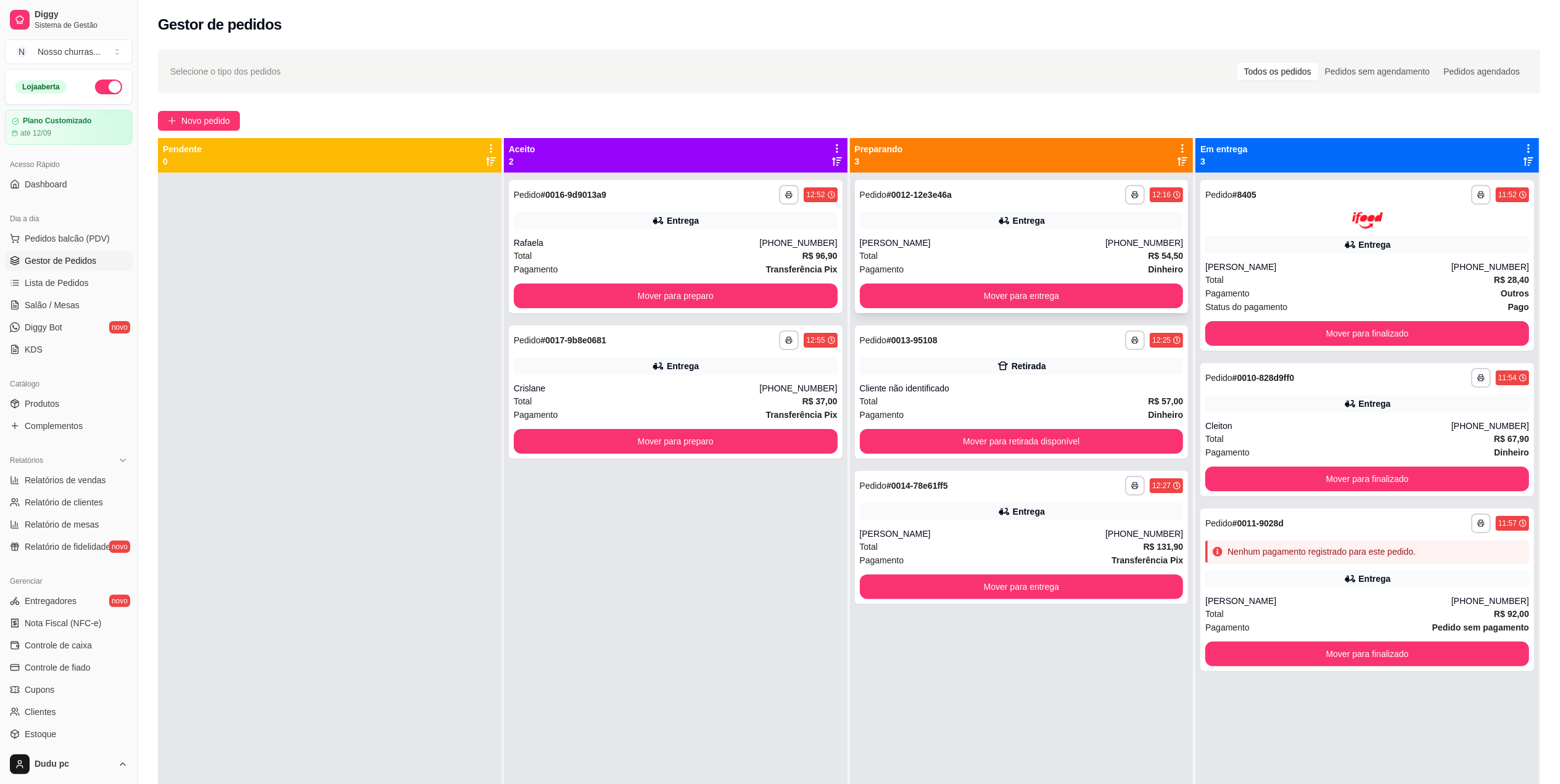
click at [899, 250] on div "Total R$ 54,50" at bounding box center [1022, 255] width 324 height 13
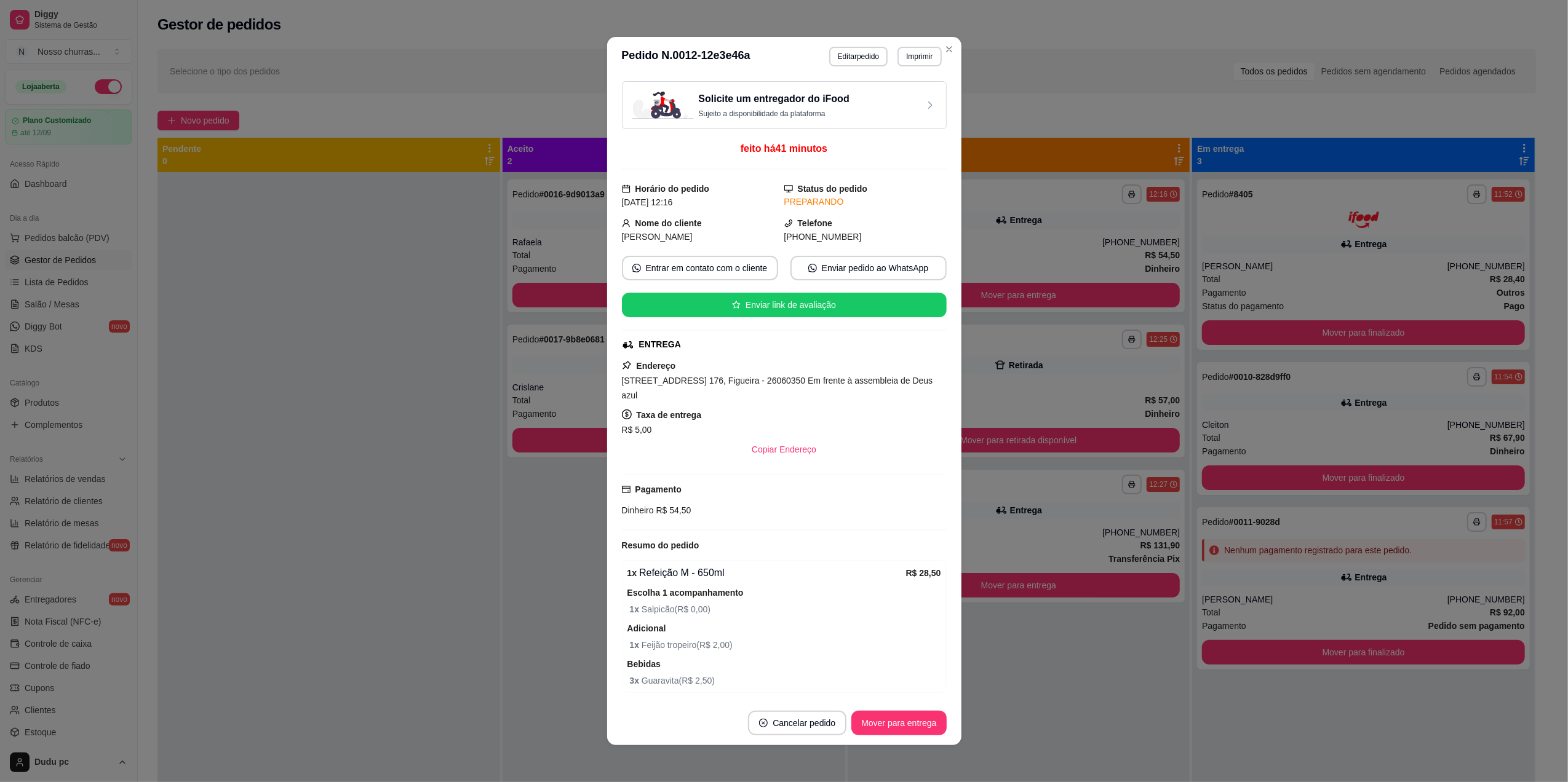
scroll to position [149, 0]
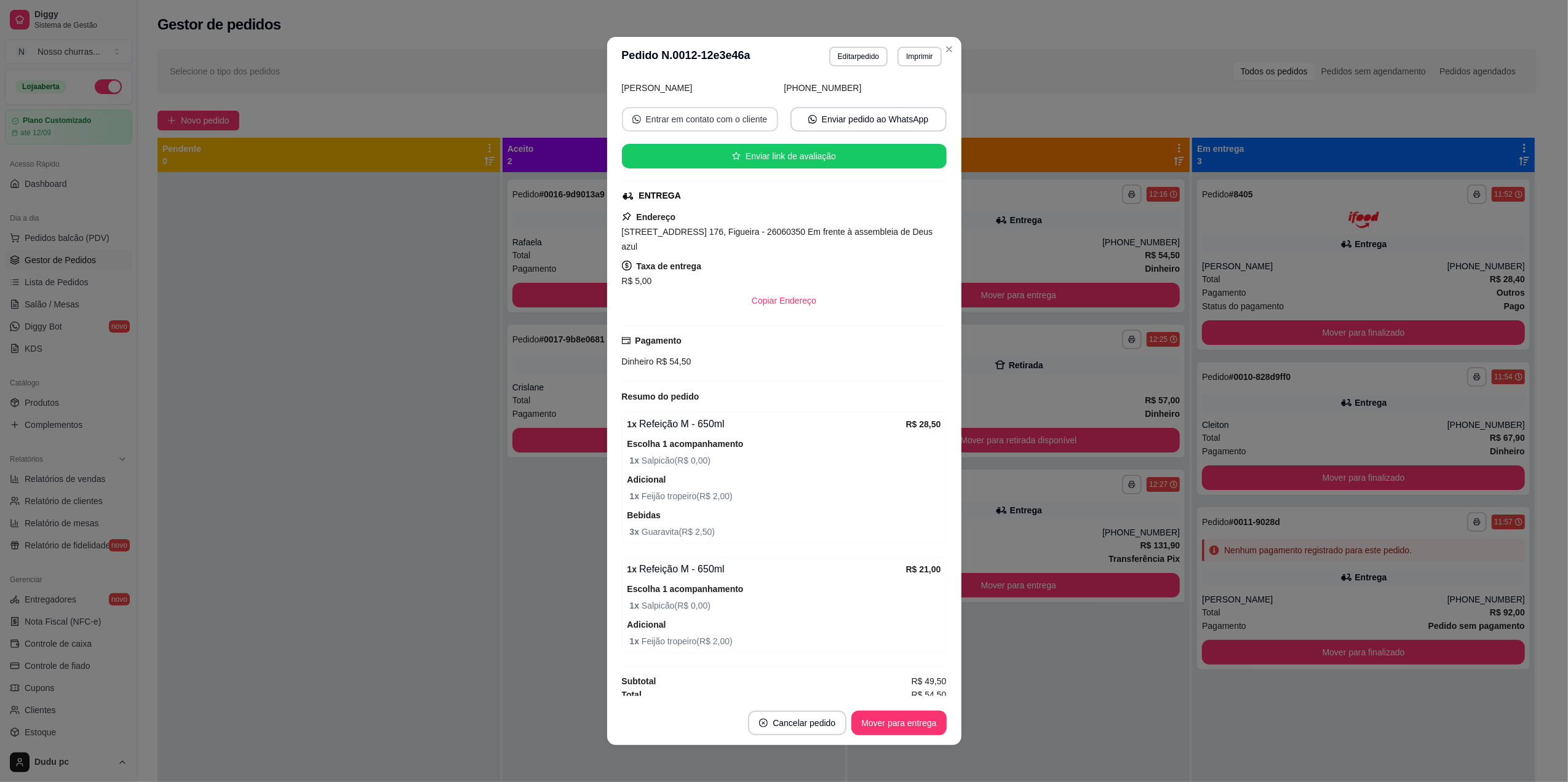
click at [721, 125] on button "Entrar em contato com o cliente" at bounding box center [700, 119] width 156 height 24
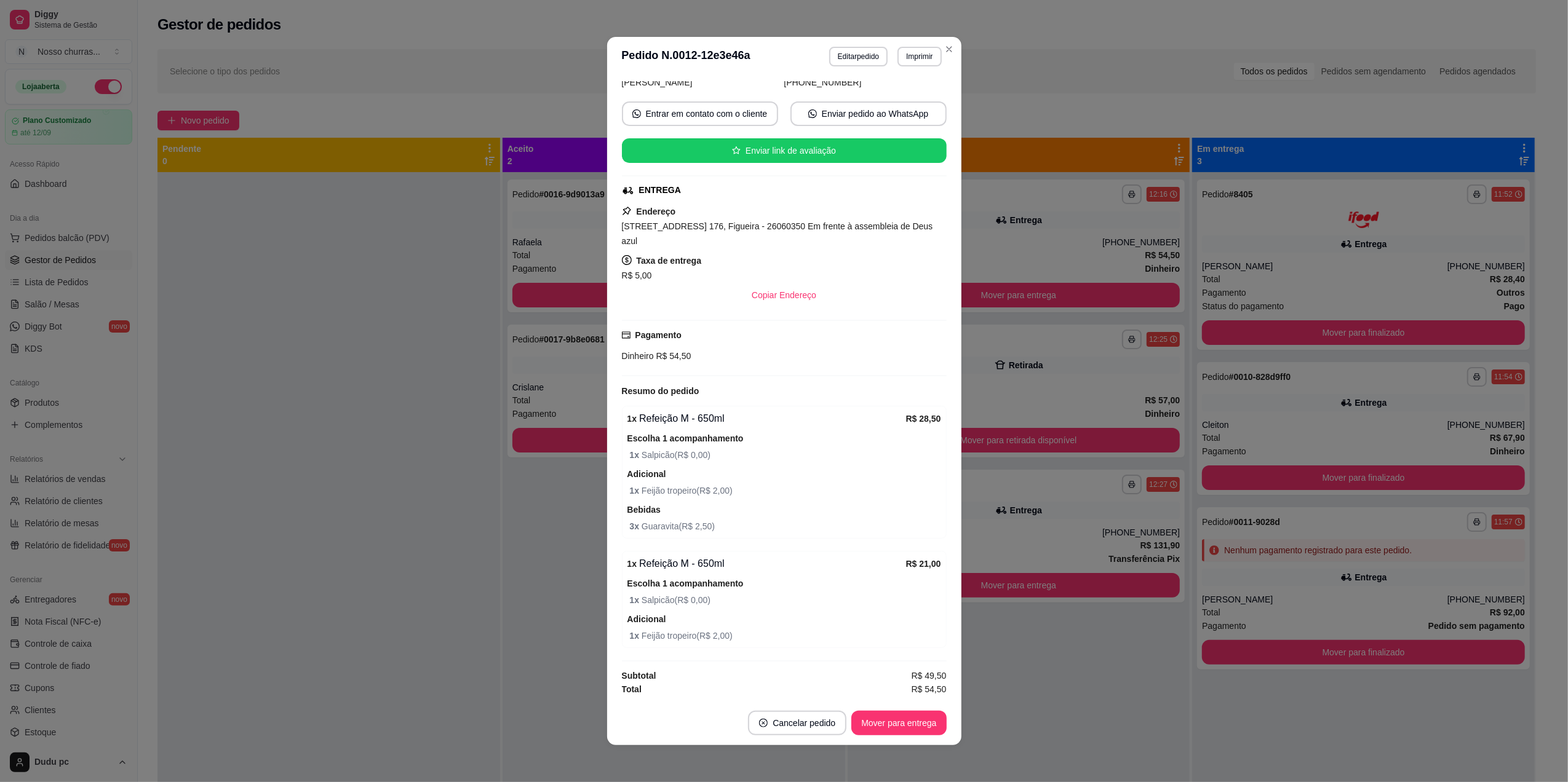
scroll to position [89, 0]
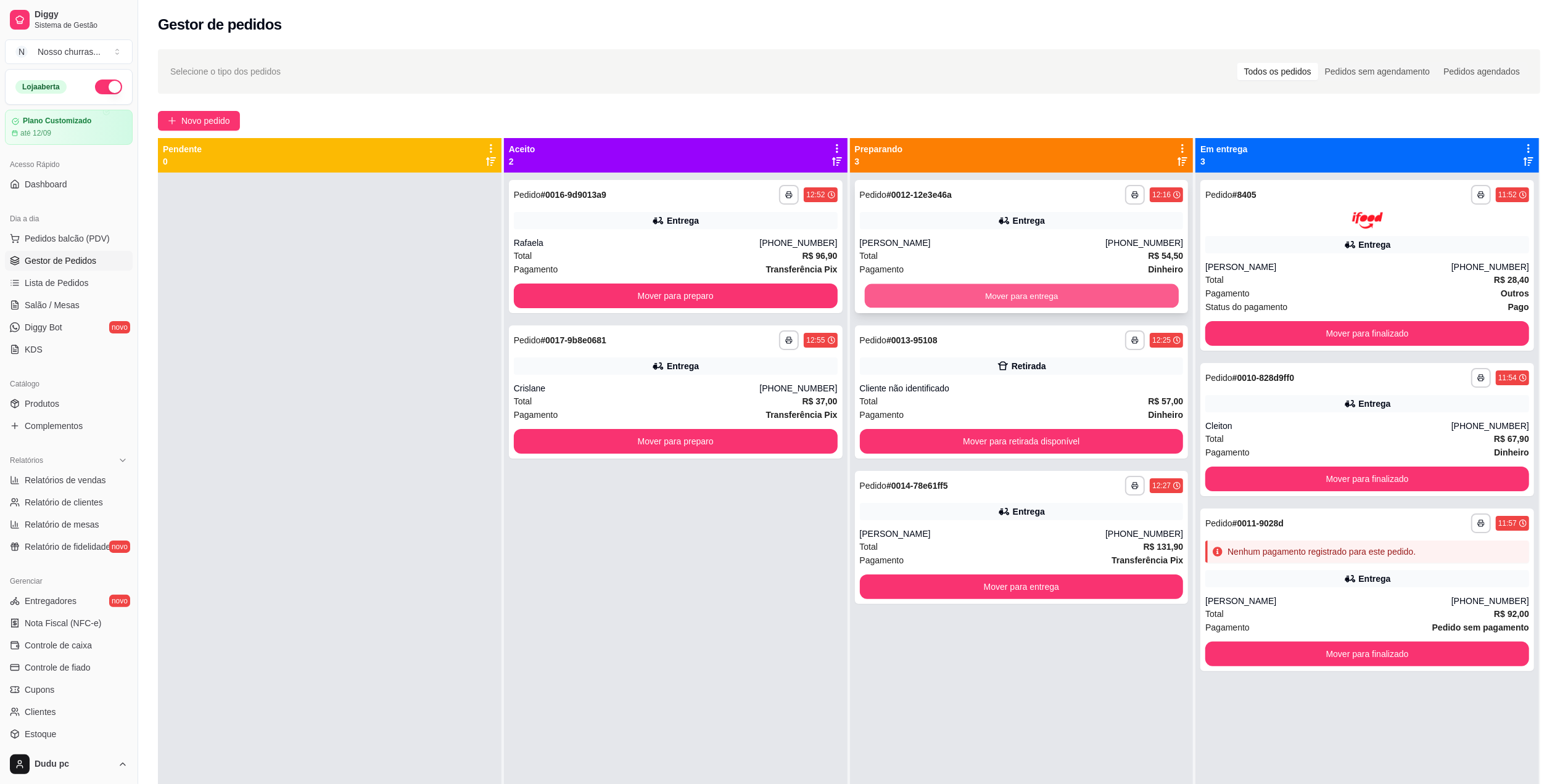
click at [945, 302] on button "Mover para entrega" at bounding box center [1022, 296] width 314 height 24
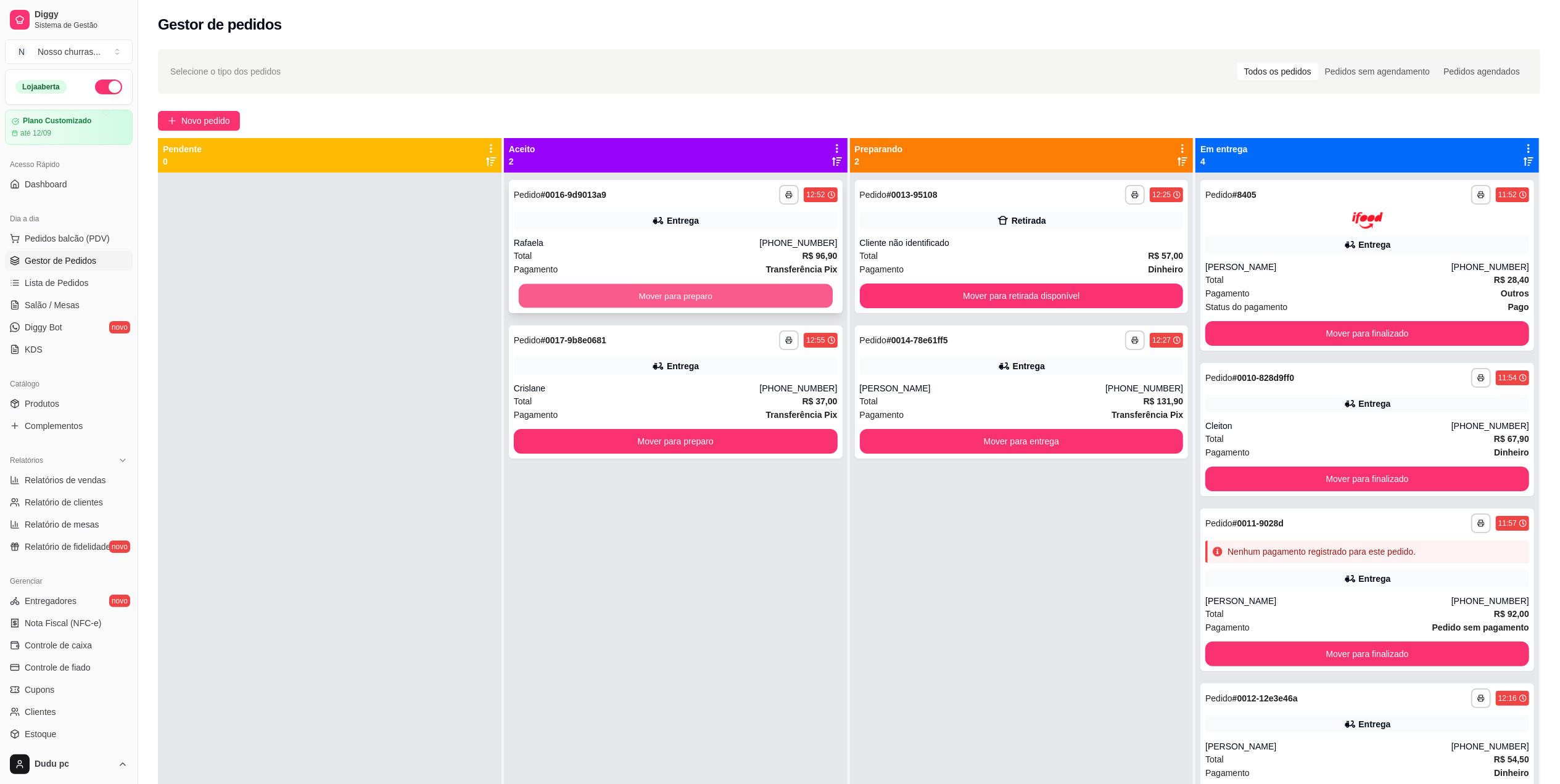
click at [791, 297] on button "Mover para preparo" at bounding box center [676, 296] width 314 height 24
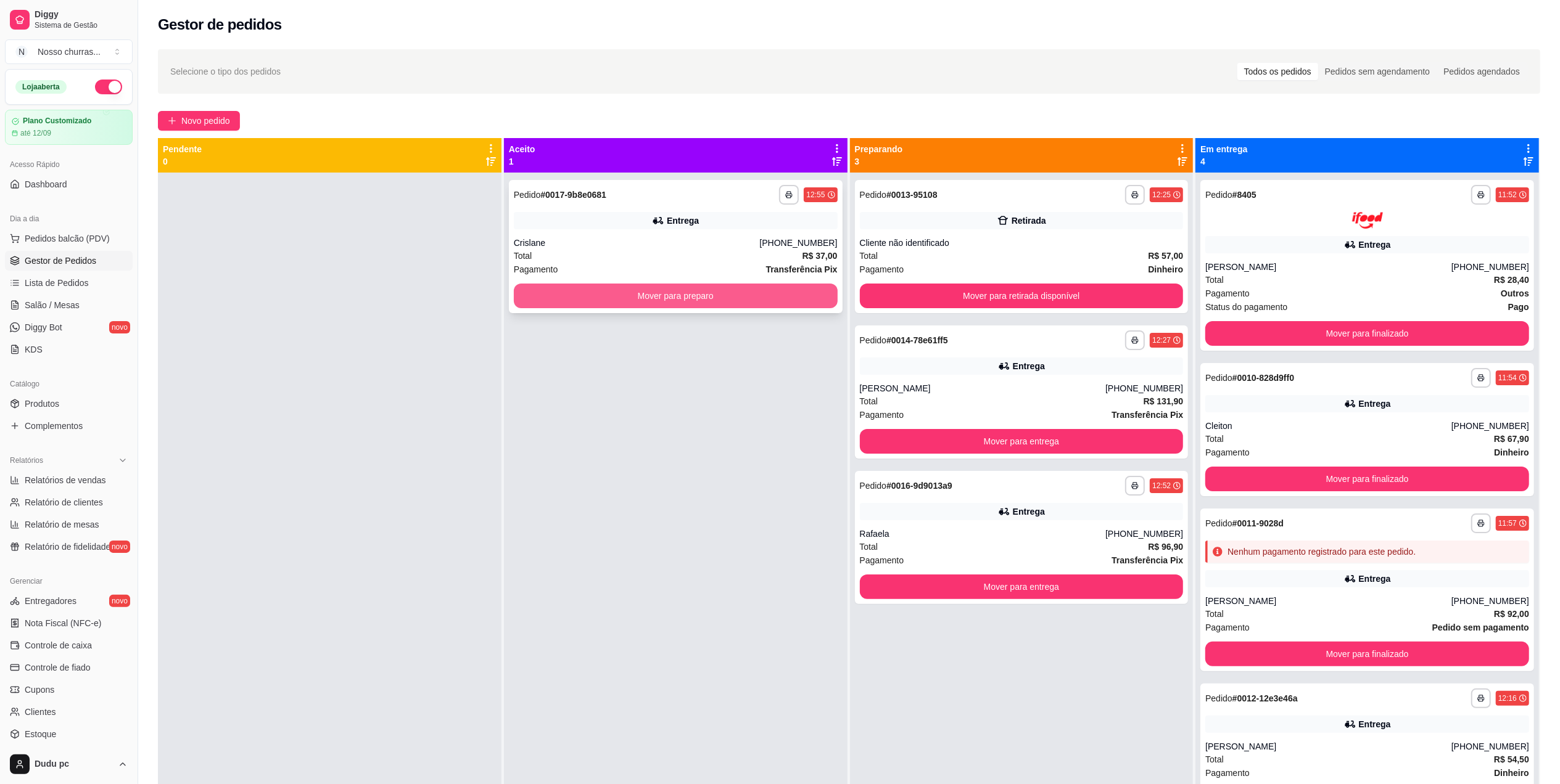
click at [791, 299] on button "Mover para preparo" at bounding box center [676, 295] width 324 height 24
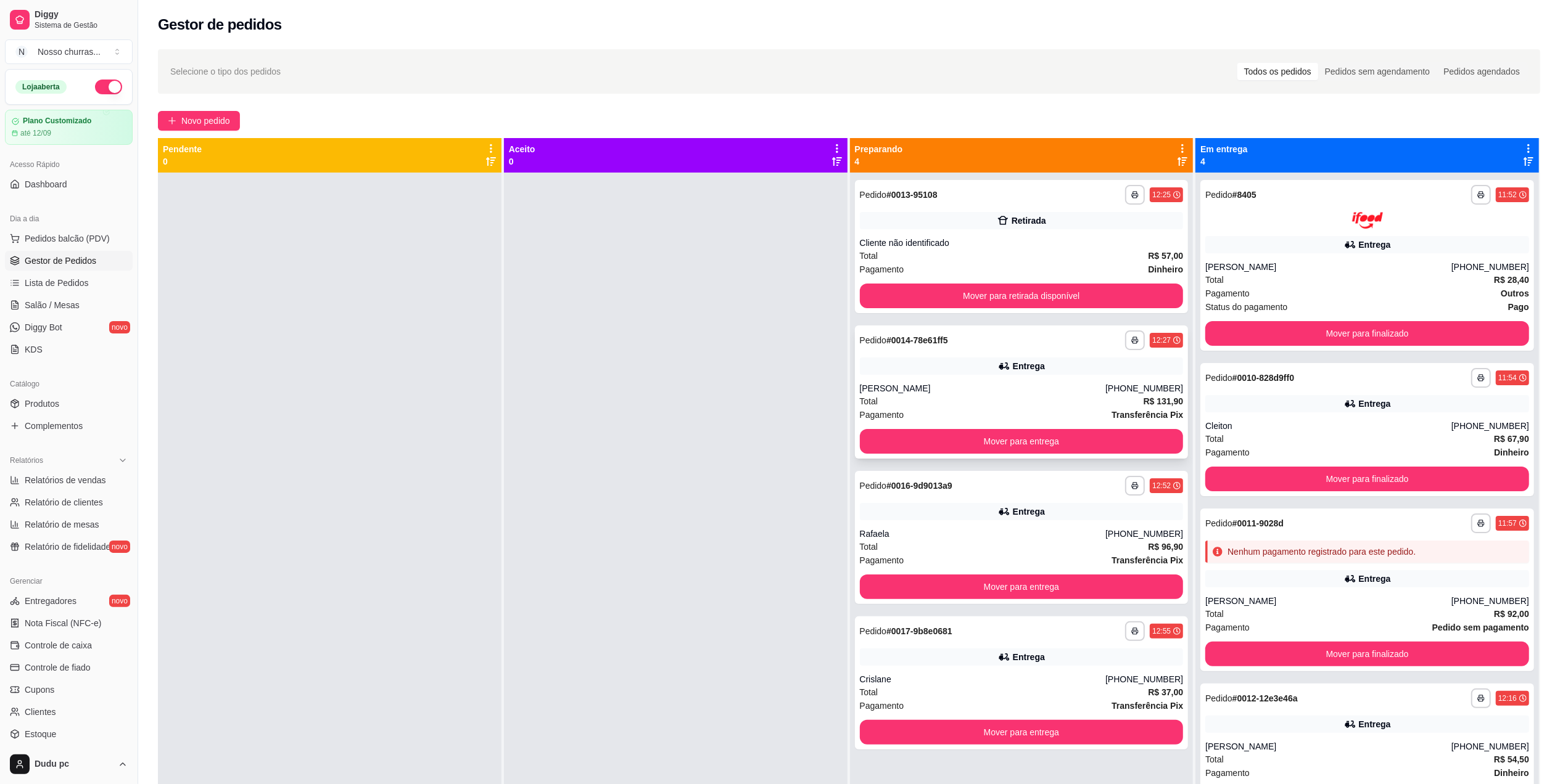
click at [865, 423] on div "**********" at bounding box center [1022, 392] width 334 height 134
click at [993, 296] on button "Mover para retirada disponível" at bounding box center [1022, 296] width 314 height 24
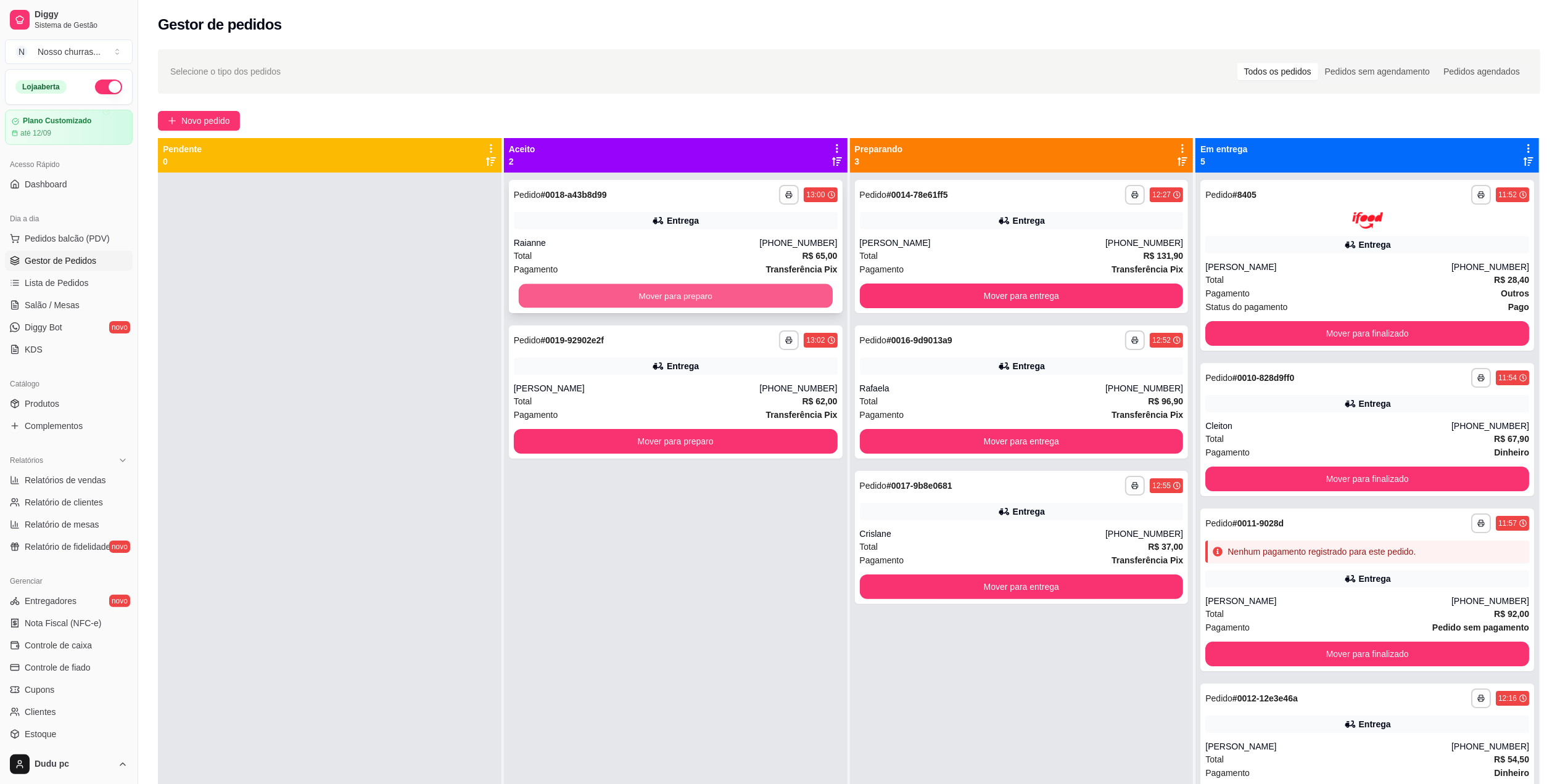
click at [777, 291] on button "Mover para preparo" at bounding box center [676, 296] width 314 height 24
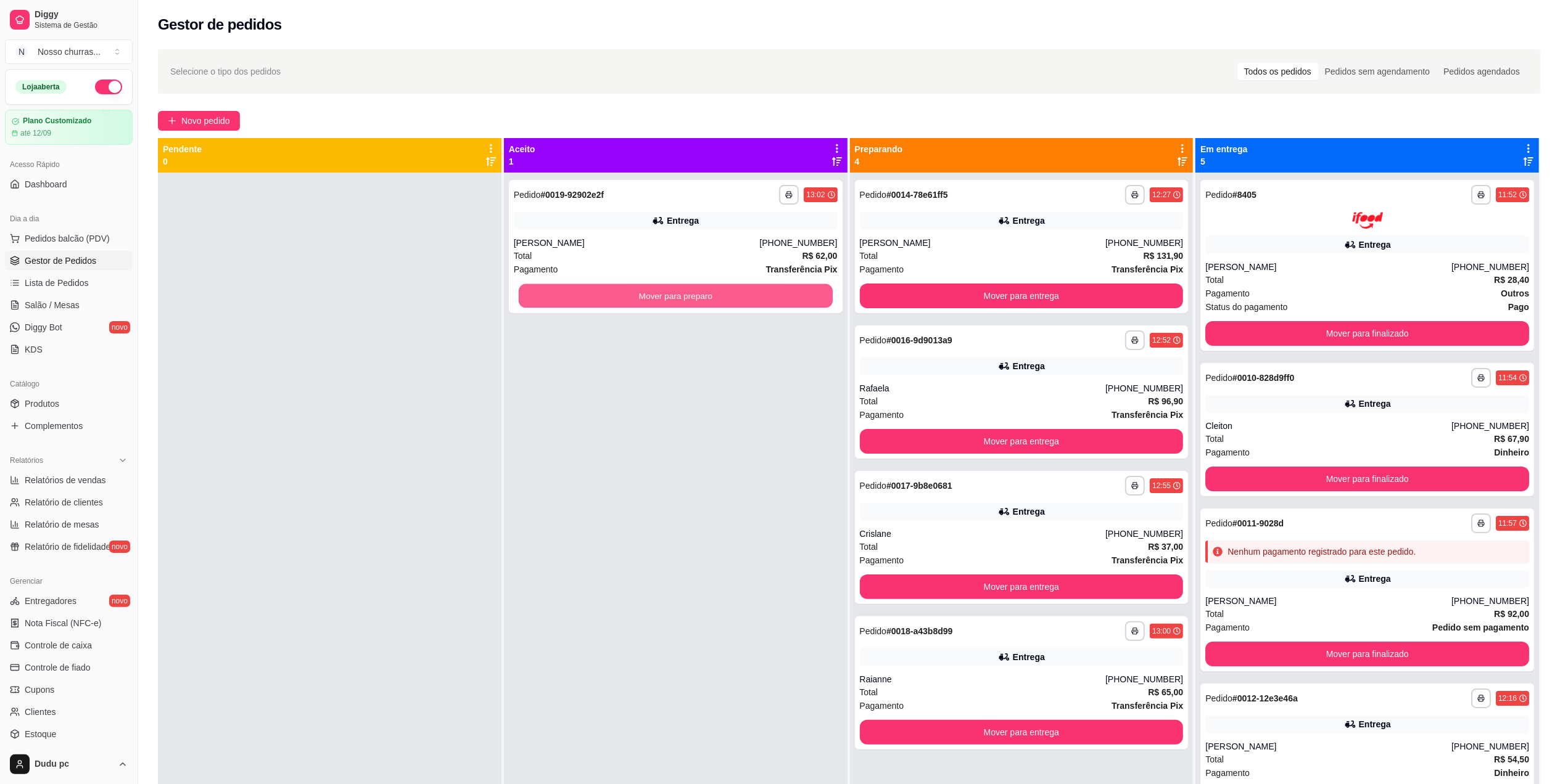
click at [777, 291] on button "Mover para preparo" at bounding box center [676, 296] width 314 height 24
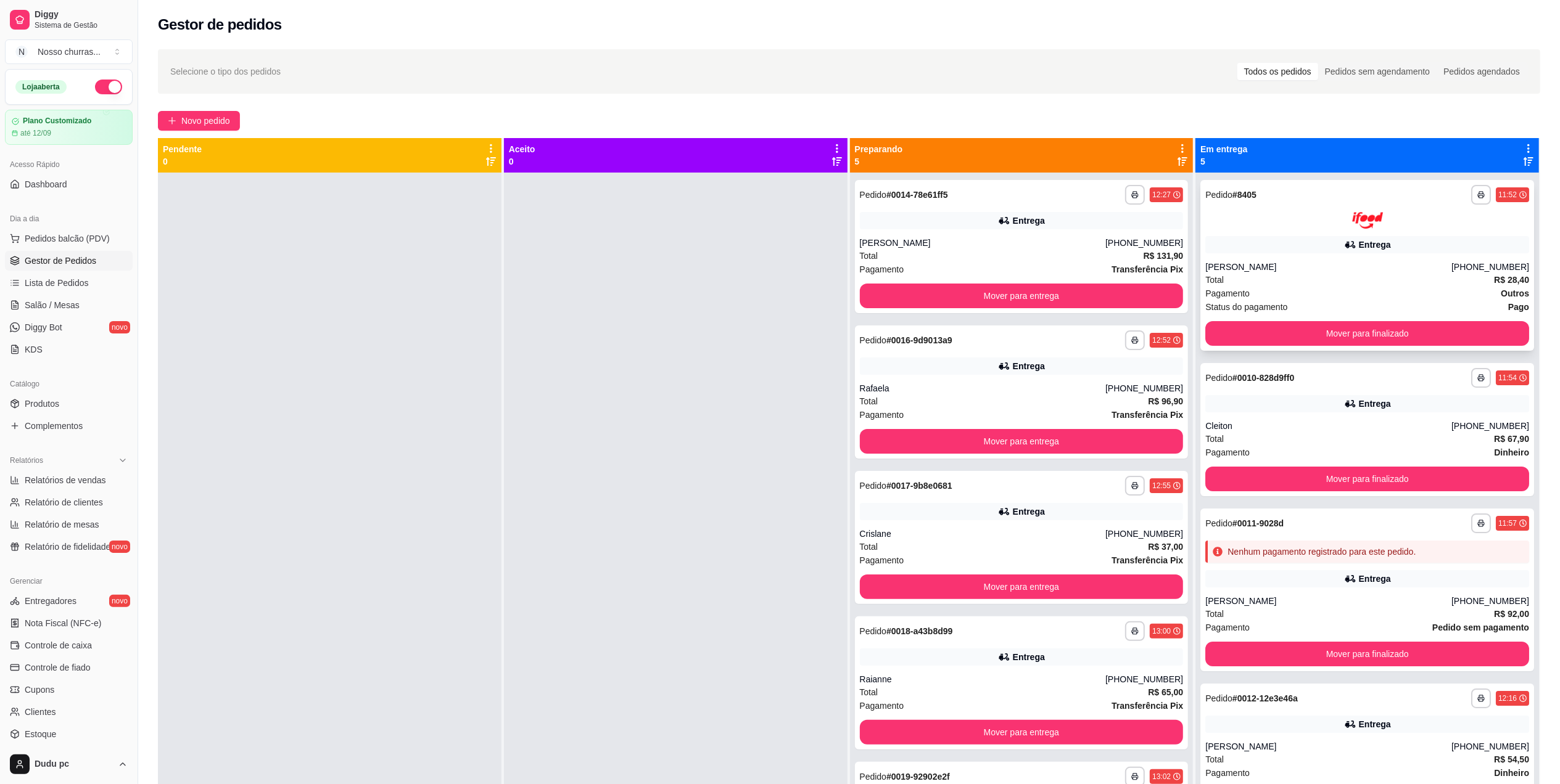
click at [1394, 227] on div at bounding box center [1367, 220] width 324 height 16
click at [1477, 720] on div "Entrega" at bounding box center [1367, 724] width 324 height 17
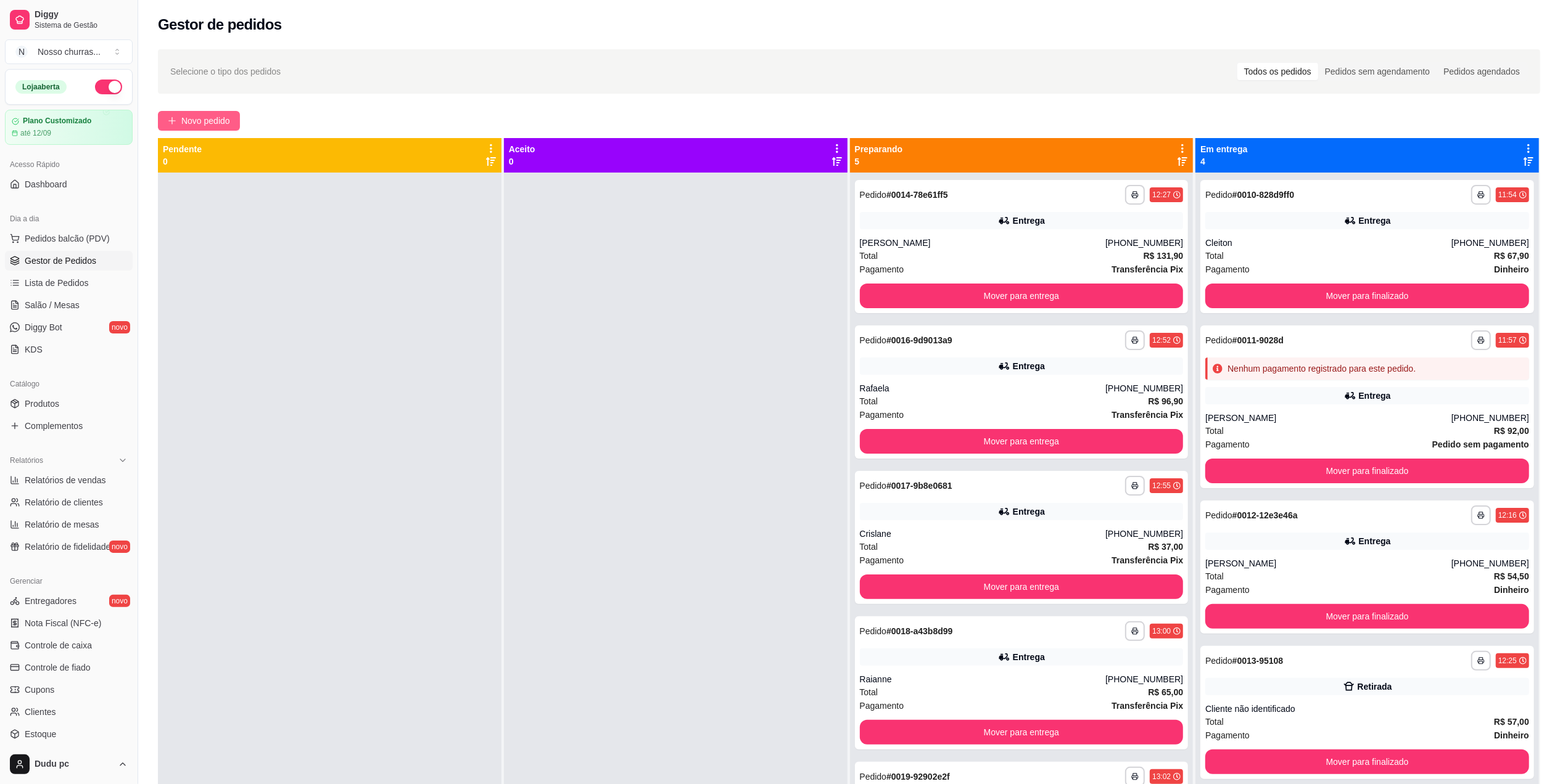
click at [182, 116] on span "Novo pedido" at bounding box center [206, 120] width 49 height 13
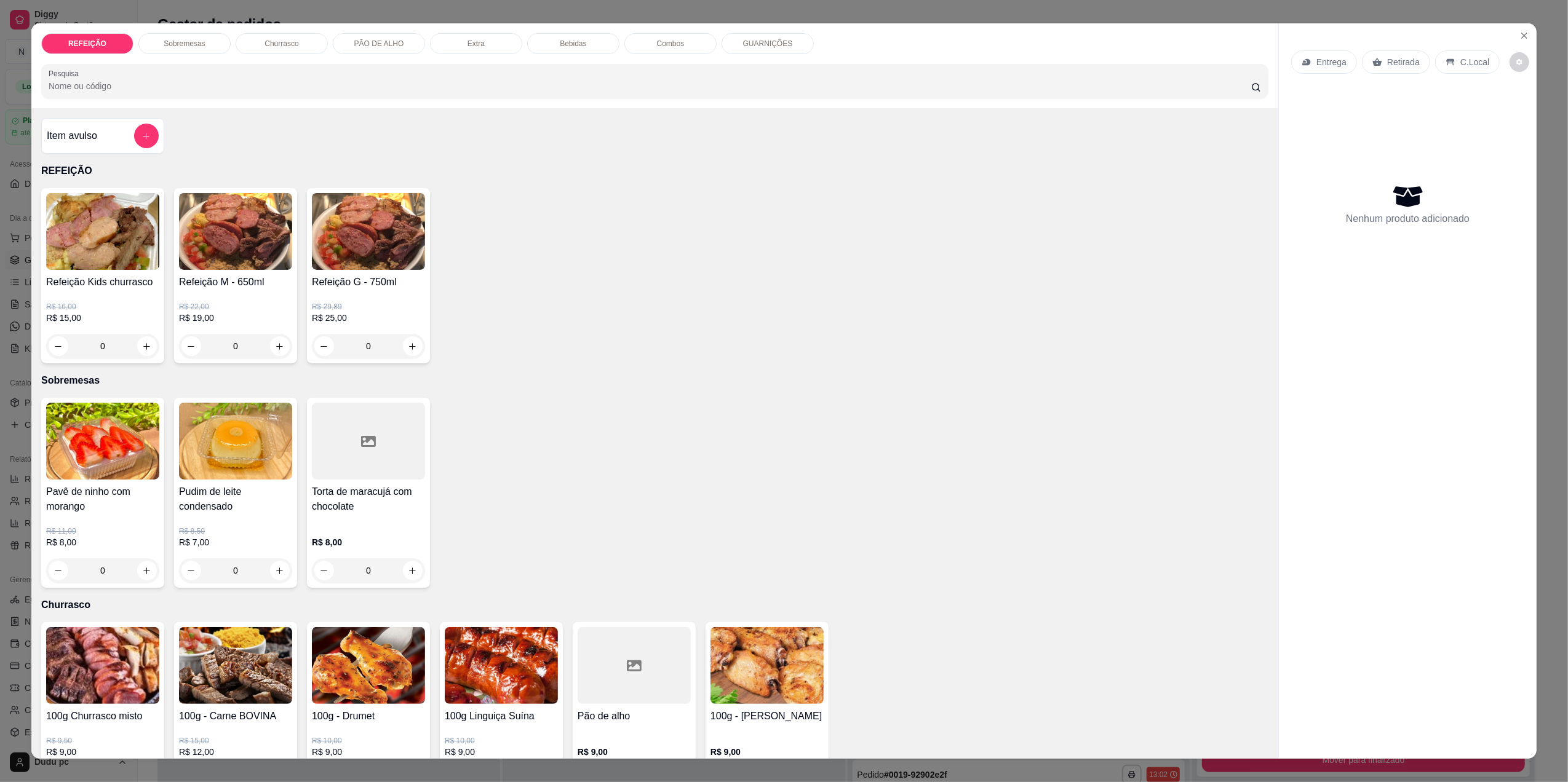
click at [411, 347] on div "0" at bounding box center [368, 346] width 113 height 24
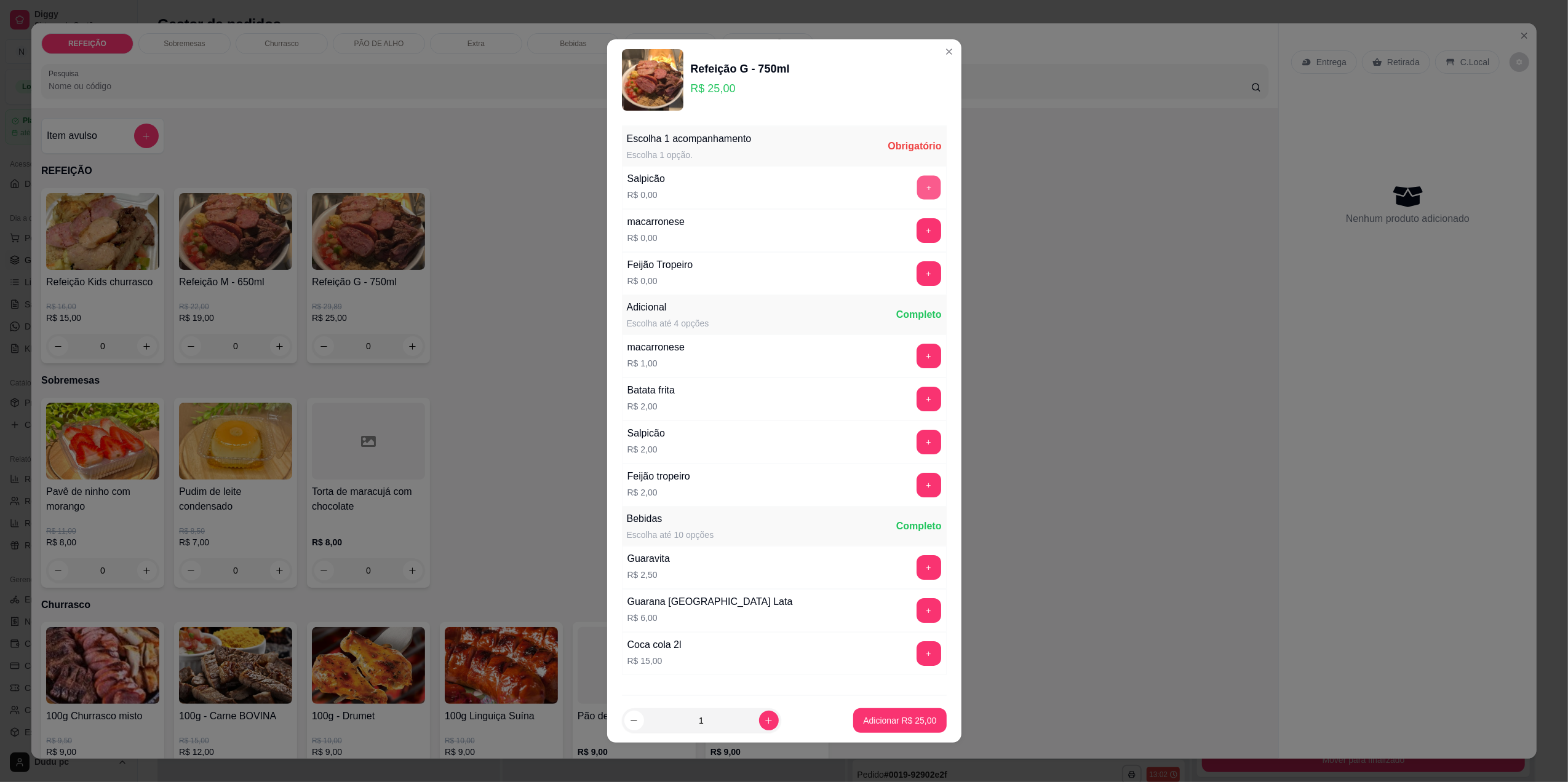
click at [917, 183] on button "+" at bounding box center [929, 187] width 24 height 24
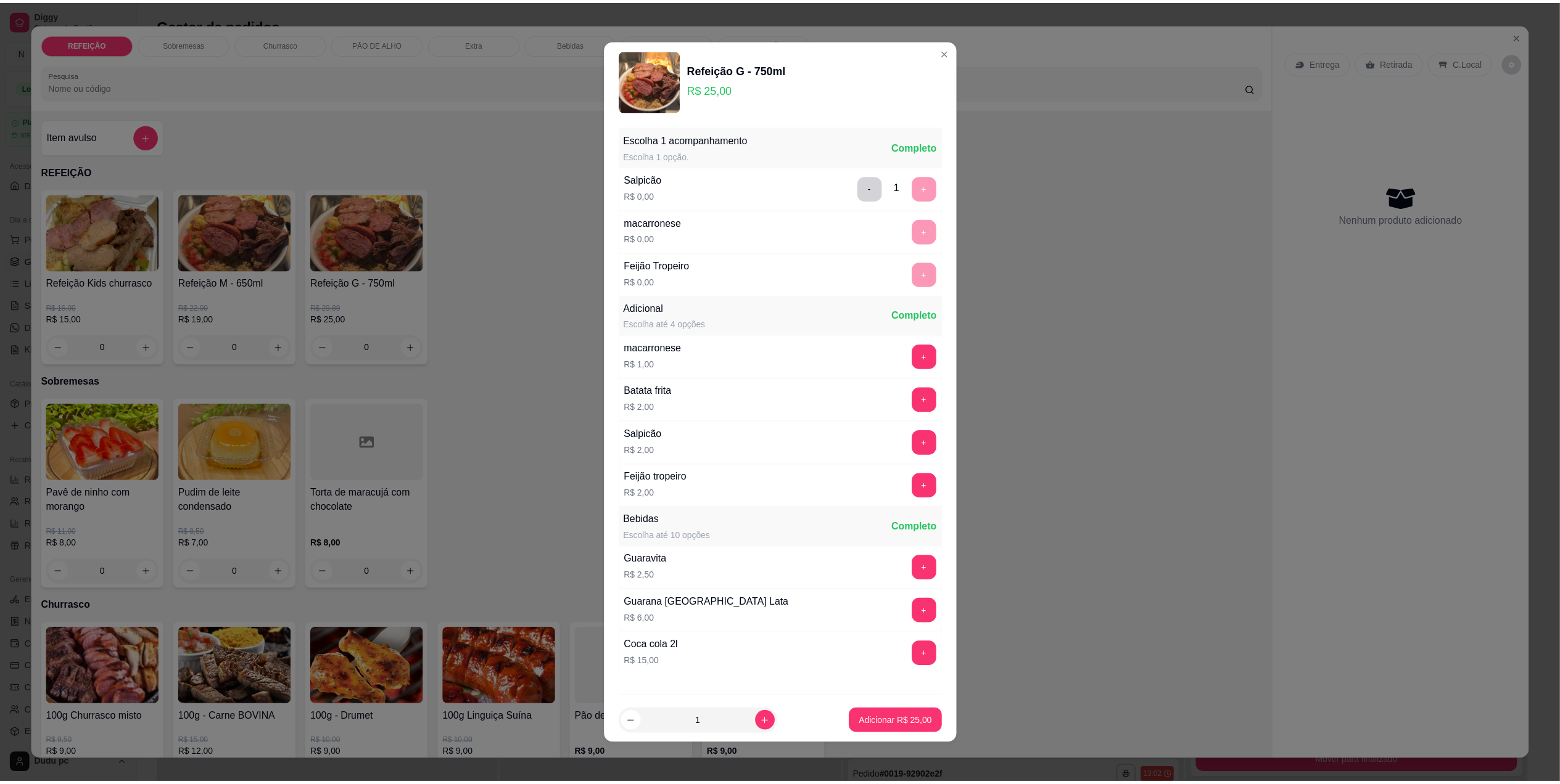
scroll to position [73, 0]
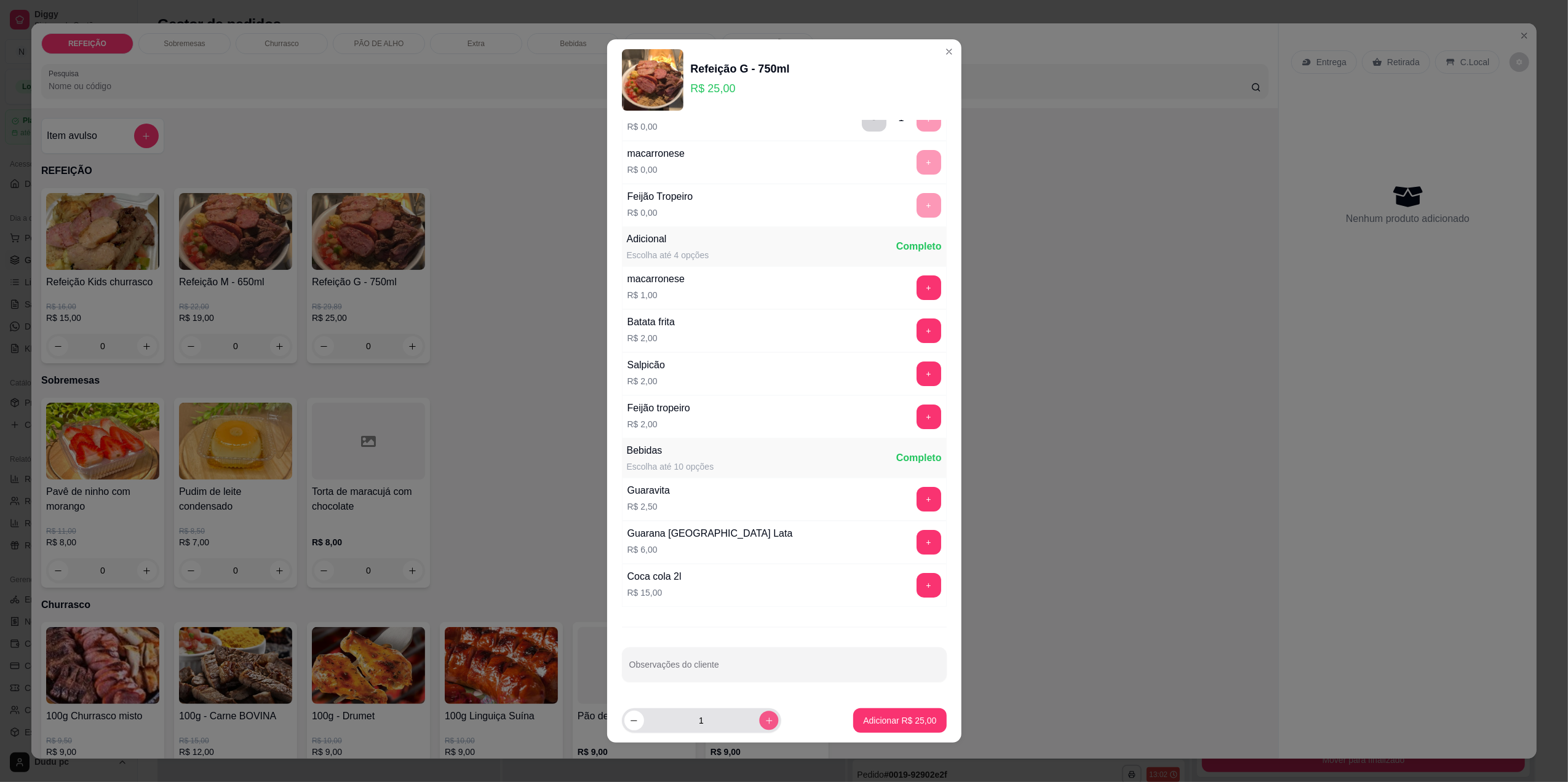
click at [761, 711] on button "increase-product-quantity" at bounding box center [769, 721] width 19 height 19
type input "2"
click at [874, 719] on p "Adicionar R$ 50,00" at bounding box center [900, 721] width 71 height 12
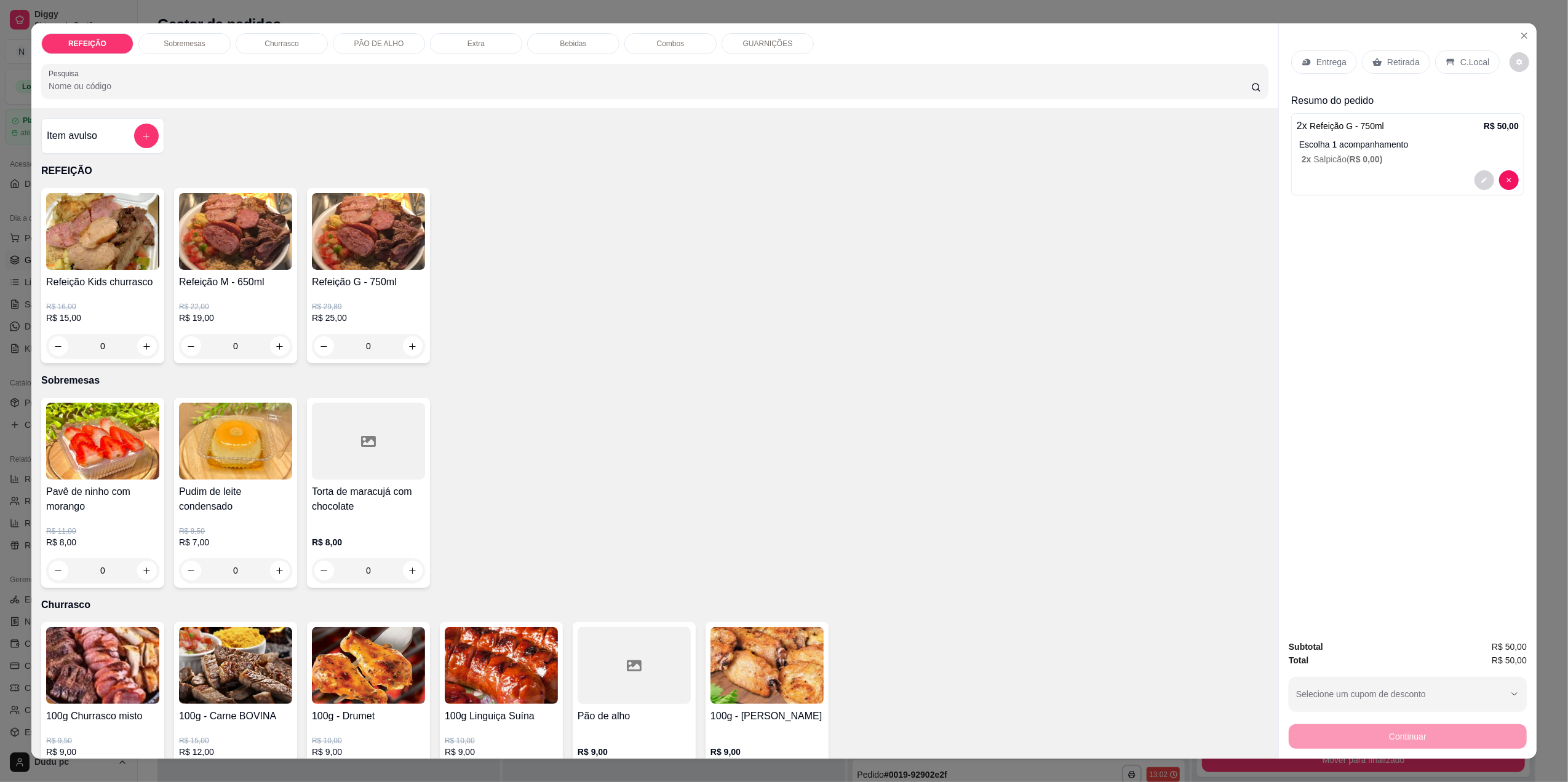
click at [1305, 56] on div "Entrega" at bounding box center [1324, 62] width 66 height 24
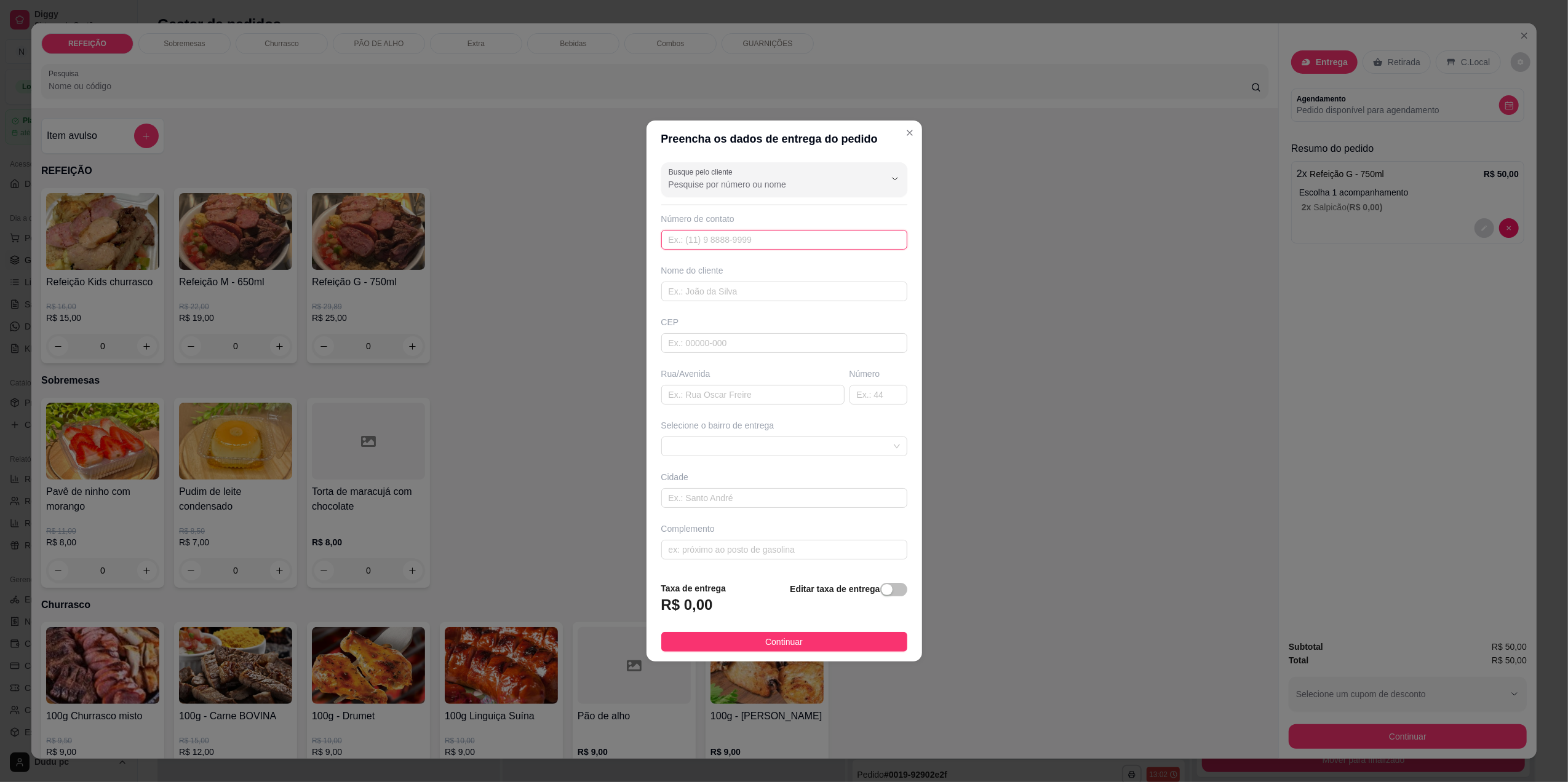
click at [806, 248] on input "text" at bounding box center [784, 240] width 246 height 20
type input "[PHONE_NUMBER]"
click at [807, 293] on input "text" at bounding box center [784, 291] width 246 height 20
type input "sem nome"
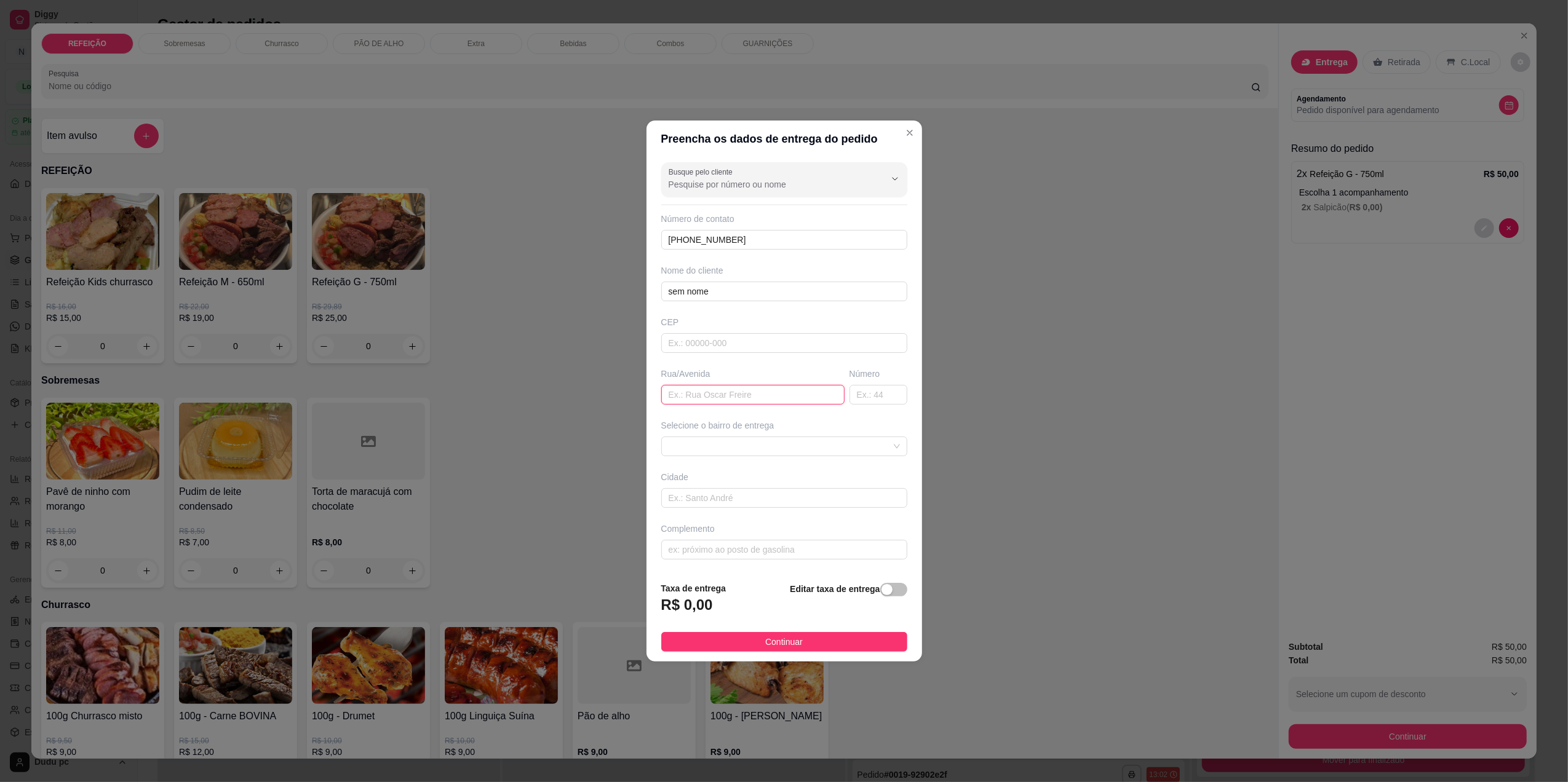
click at [809, 399] on input "text" at bounding box center [753, 394] width 183 height 20
click at [866, 394] on input "text" at bounding box center [878, 394] width 58 height 20
click at [780, 391] on input "MARIA CUSTODIA217" at bounding box center [753, 394] width 183 height 20
type input "[PERSON_NAME]"
click at [862, 390] on input "text" at bounding box center [878, 394] width 58 height 20
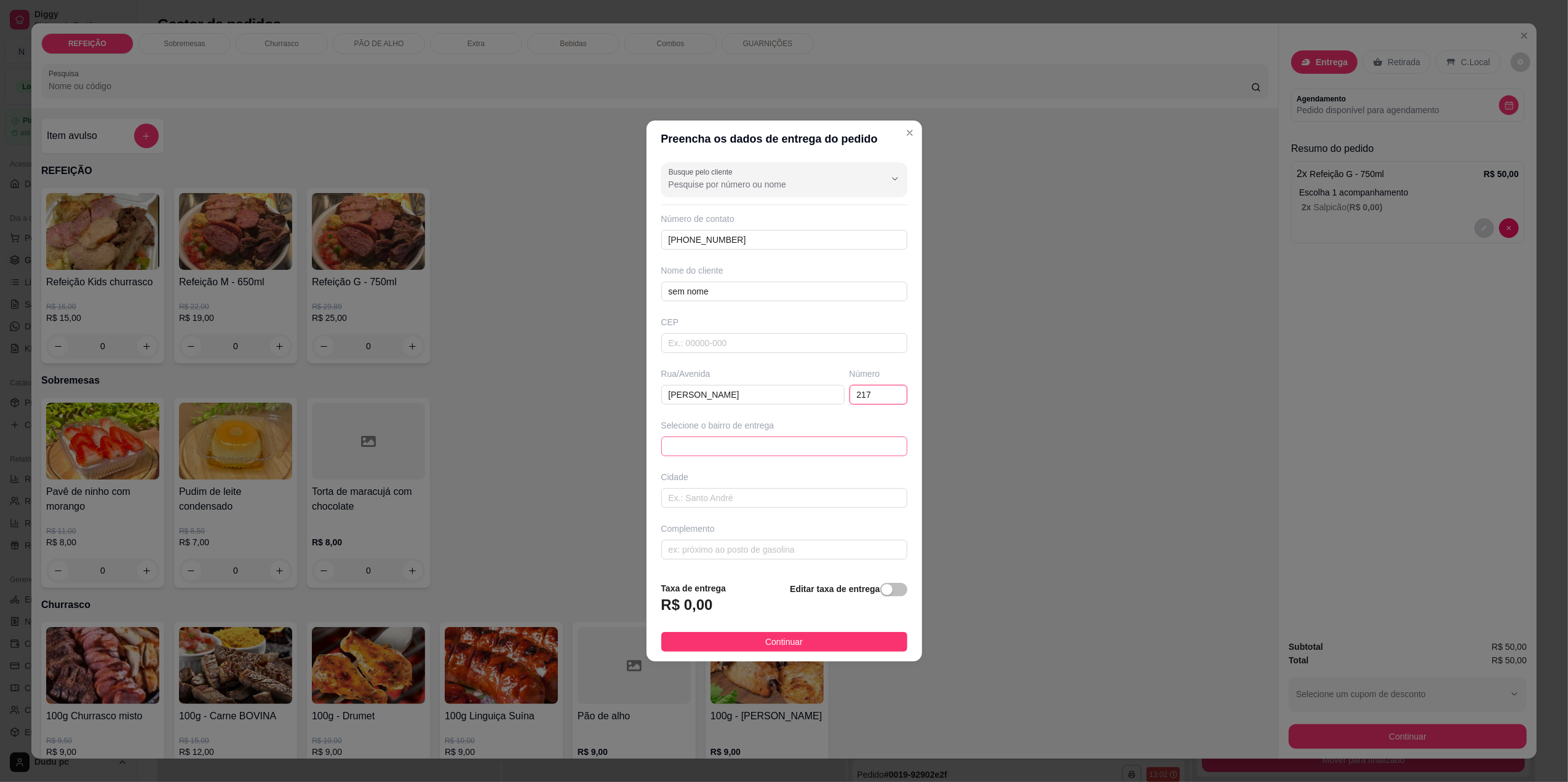
click at [874, 445] on span at bounding box center [784, 447] width 231 height 19
type input "217"
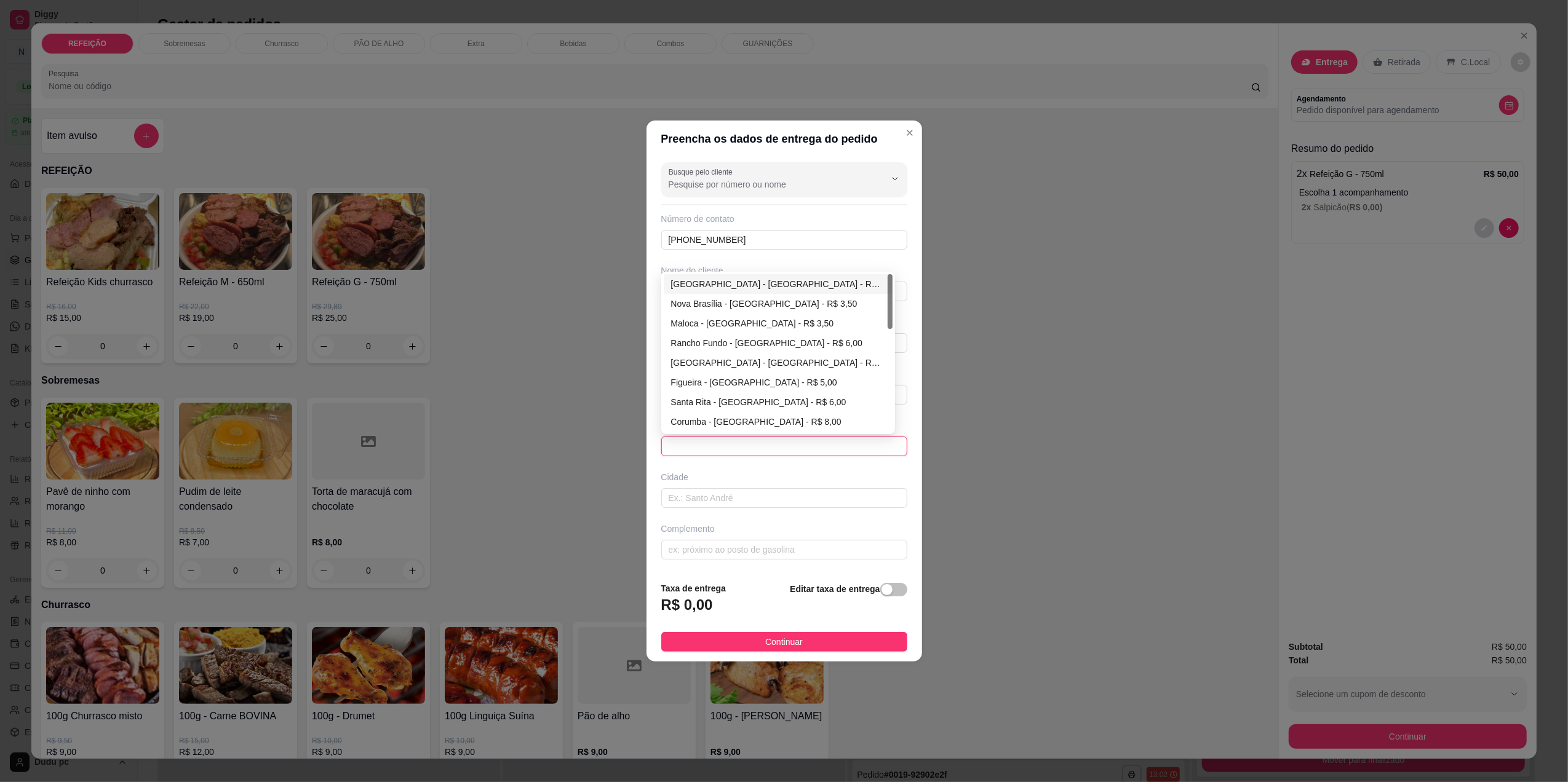
click at [799, 279] on div "[GEOGRAPHIC_DATA] - [GEOGRAPHIC_DATA] - R$ 3,00" at bounding box center [777, 284] width 214 height 13
type input "[GEOGRAPHIC_DATA]"
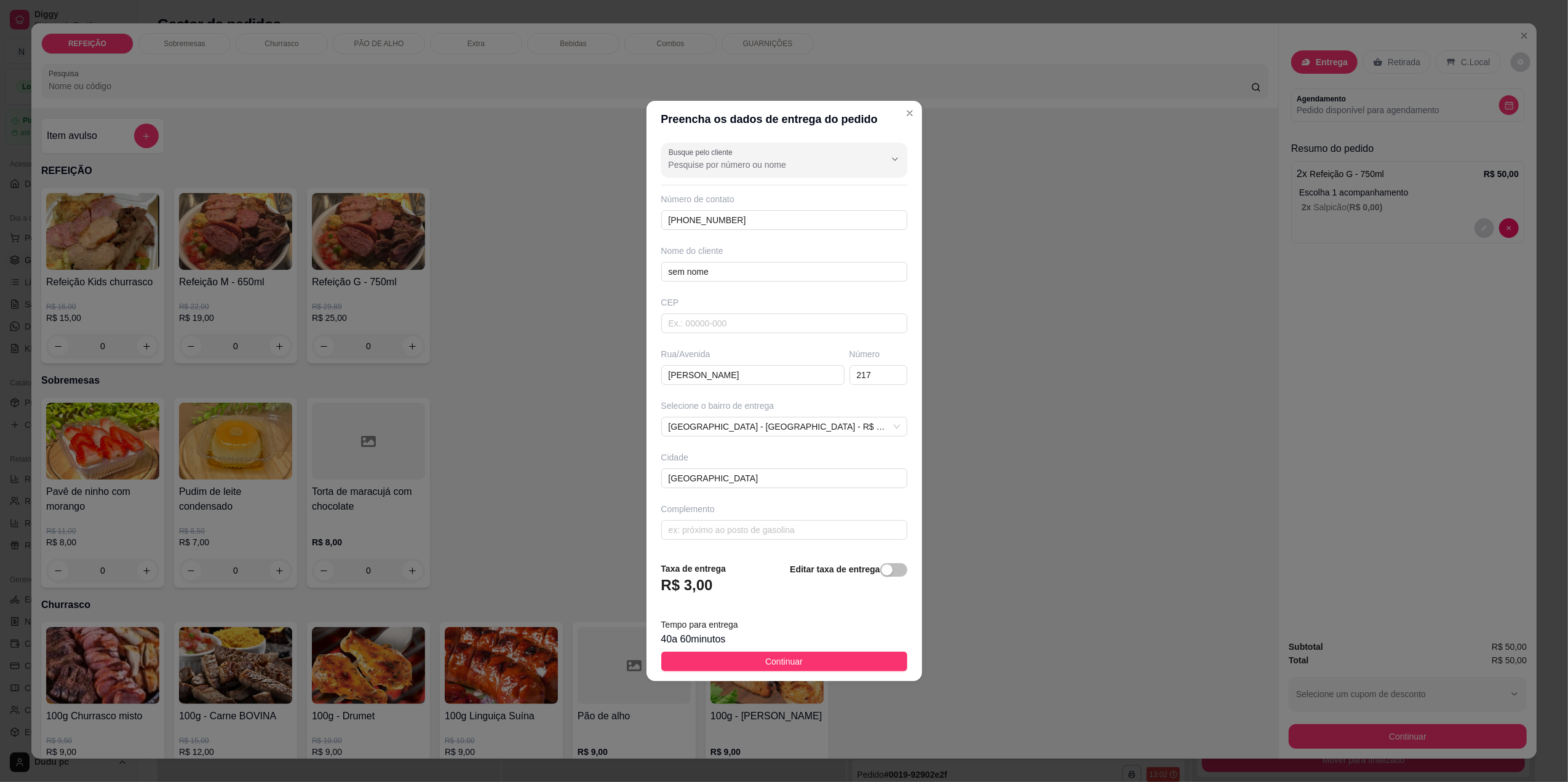
click at [766, 674] on footer "Taxa de entrega R$ 3,00 Editar taxa de entrega Tempo para entrega 40 a 60 minut…" at bounding box center [784, 617] width 276 height 129
click at [754, 663] on button "Continuar" at bounding box center [784, 661] width 246 height 20
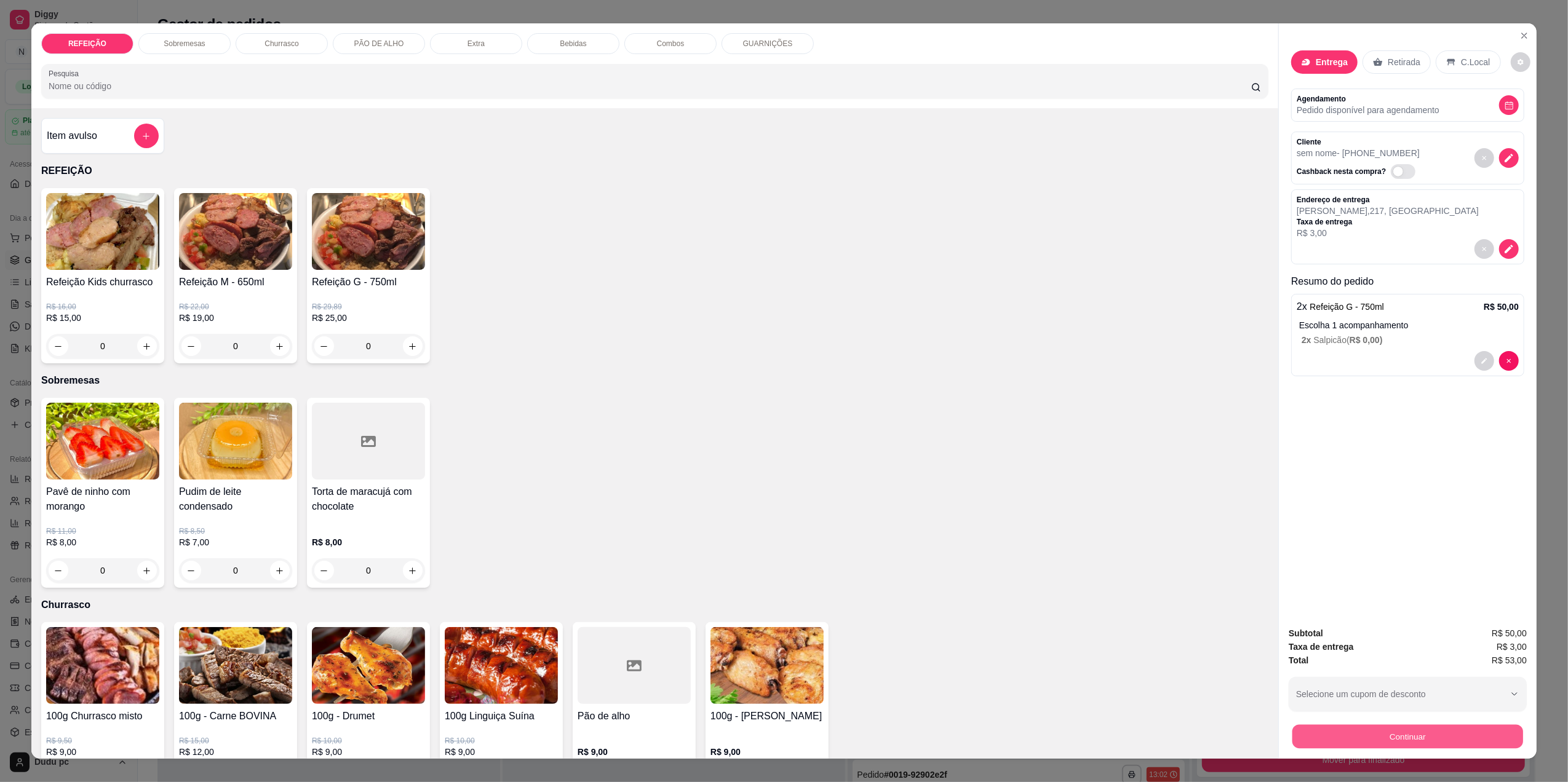
click at [1308, 741] on button "Continuar" at bounding box center [1407, 737] width 230 height 24
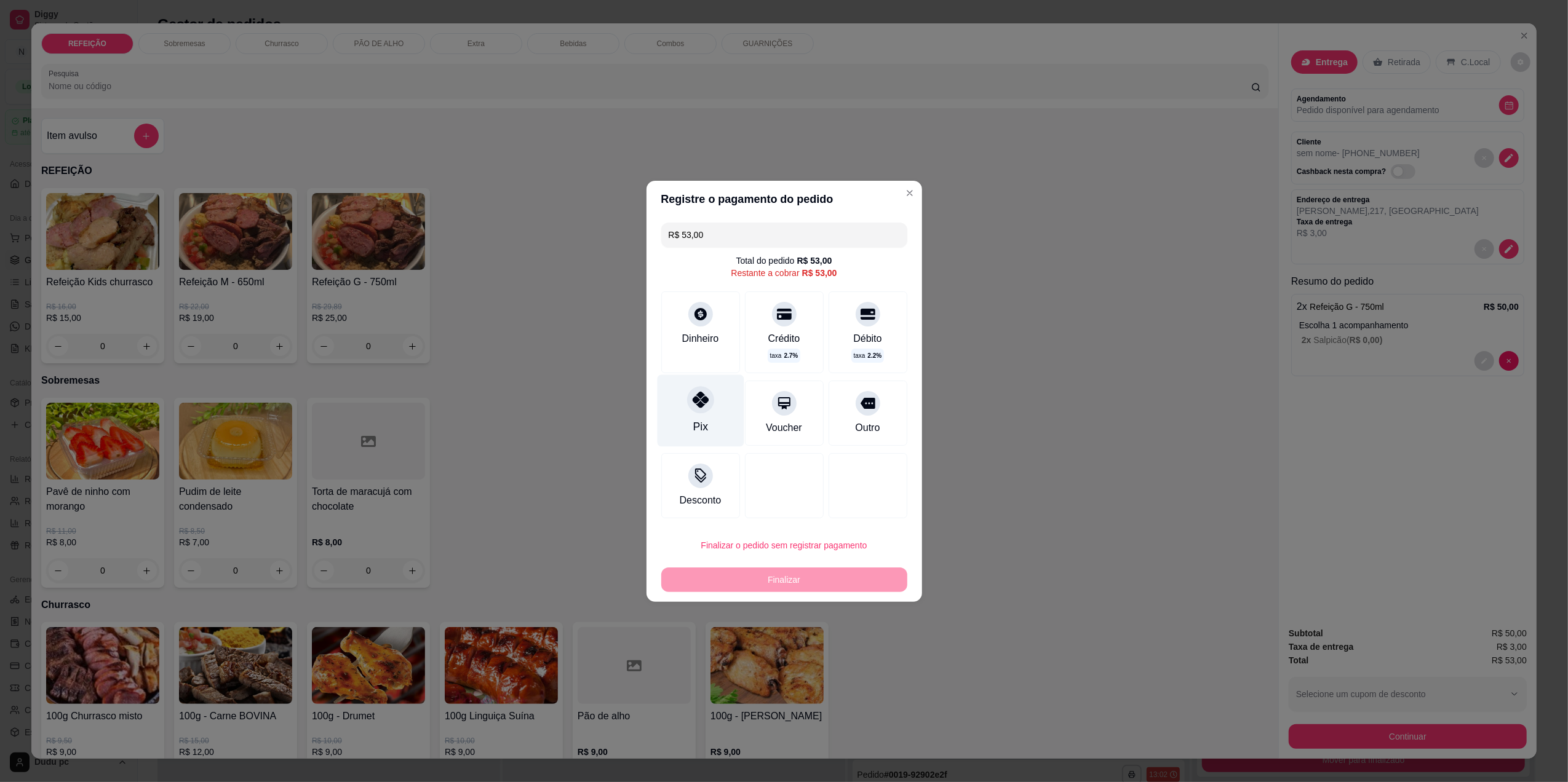
click at [700, 419] on div "Pix" at bounding box center [700, 427] width 15 height 16
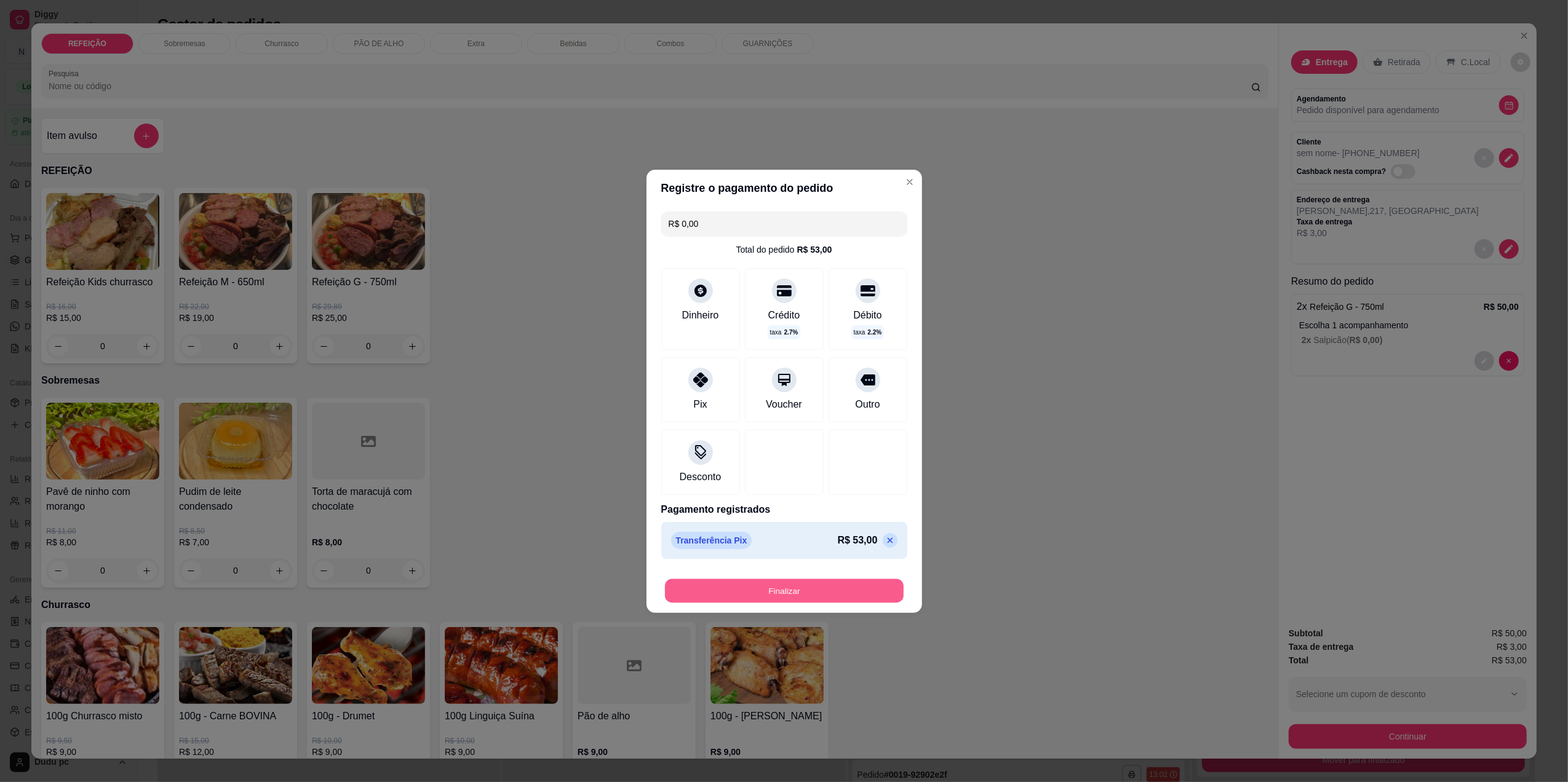
click at [757, 596] on button "Finalizar" at bounding box center [784, 591] width 239 height 24
type input "-R$ 53,00"
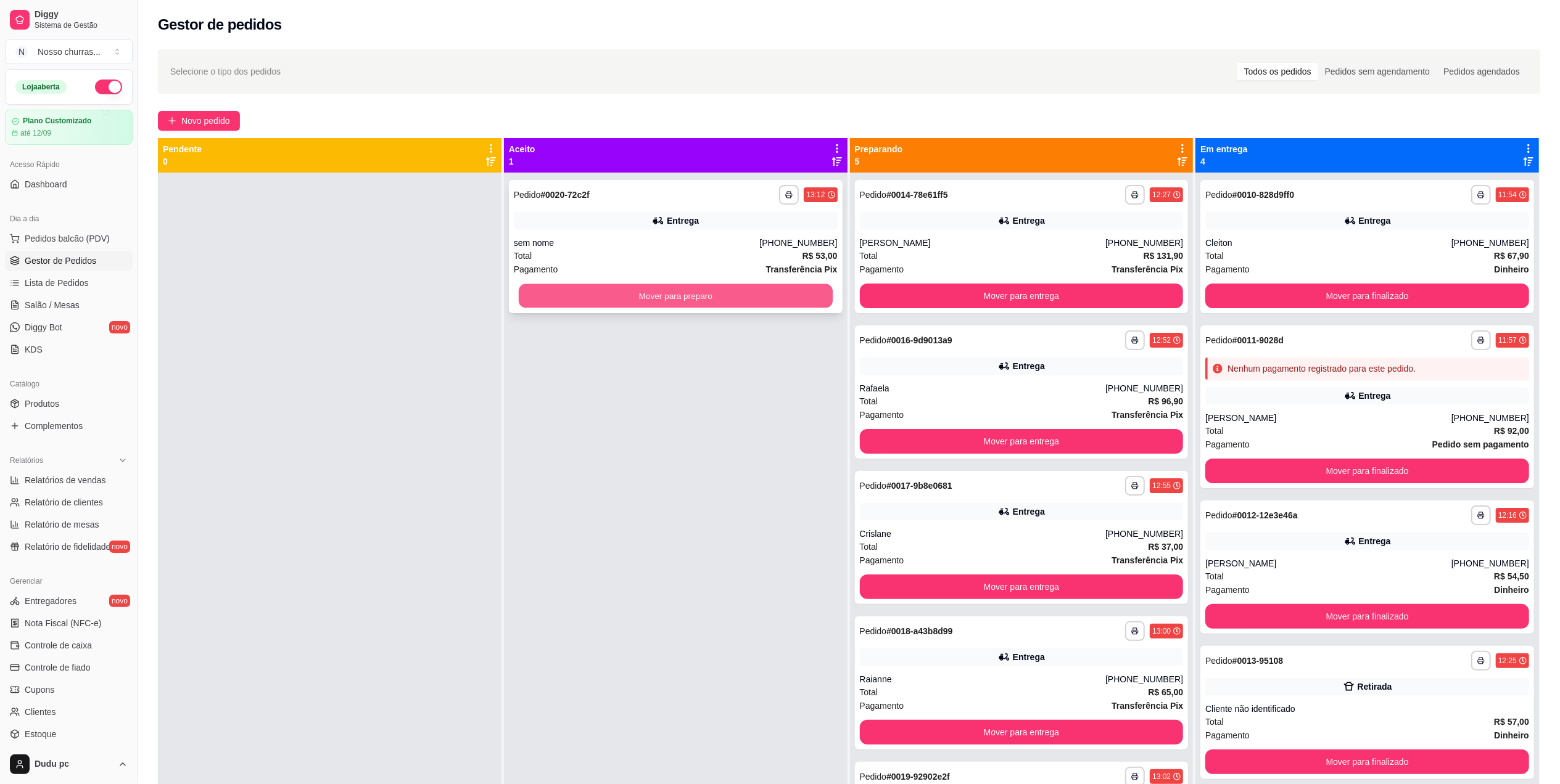
click at [726, 299] on button "Mover para preparo" at bounding box center [676, 296] width 314 height 24
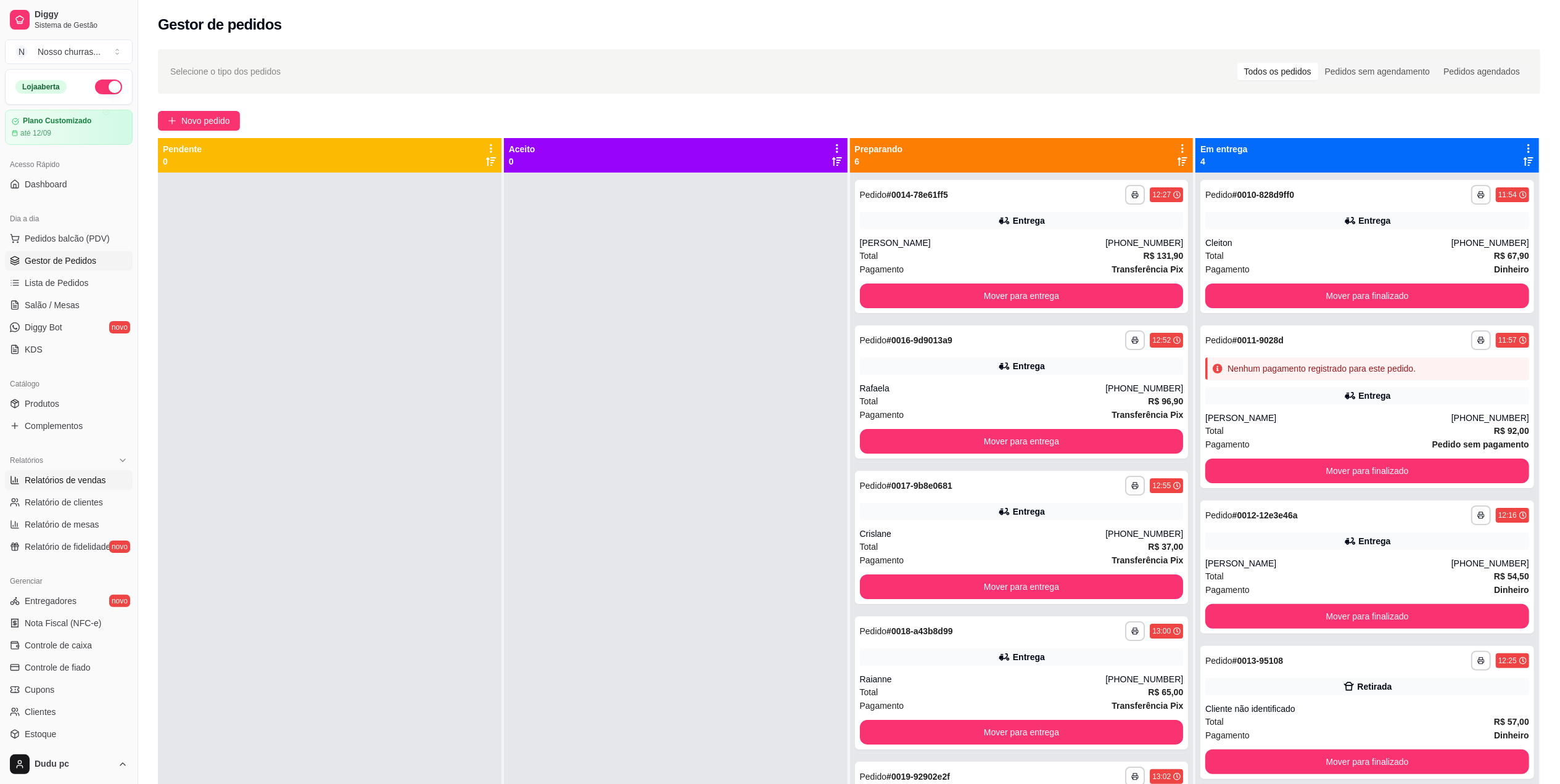
click at [70, 474] on span "Relatórios de vendas" at bounding box center [65, 481] width 82 height 13
select select "ALL"
select select "0"
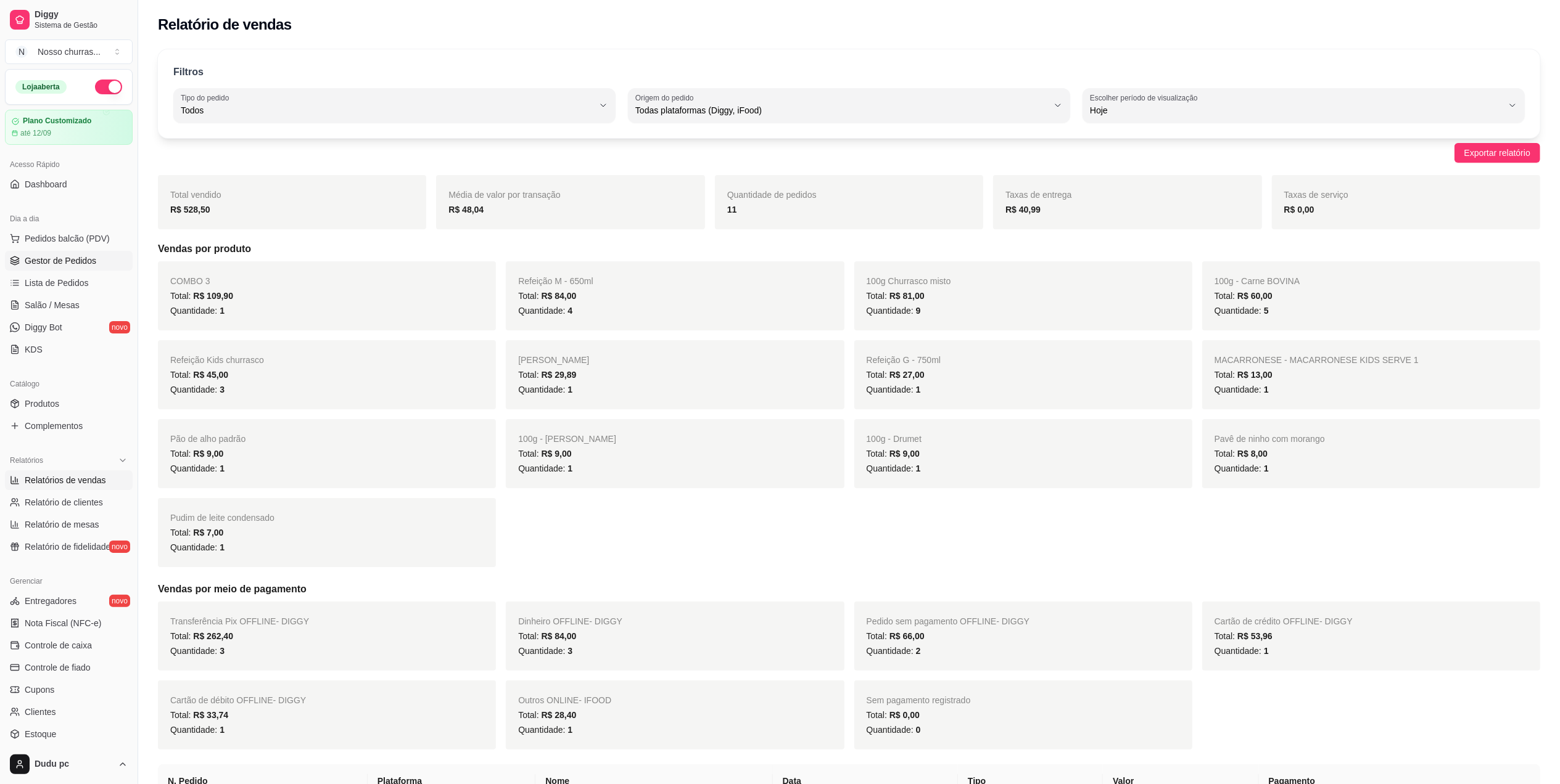
click at [52, 269] on link "Gestor de Pedidos" at bounding box center [68, 260] width 127 height 20
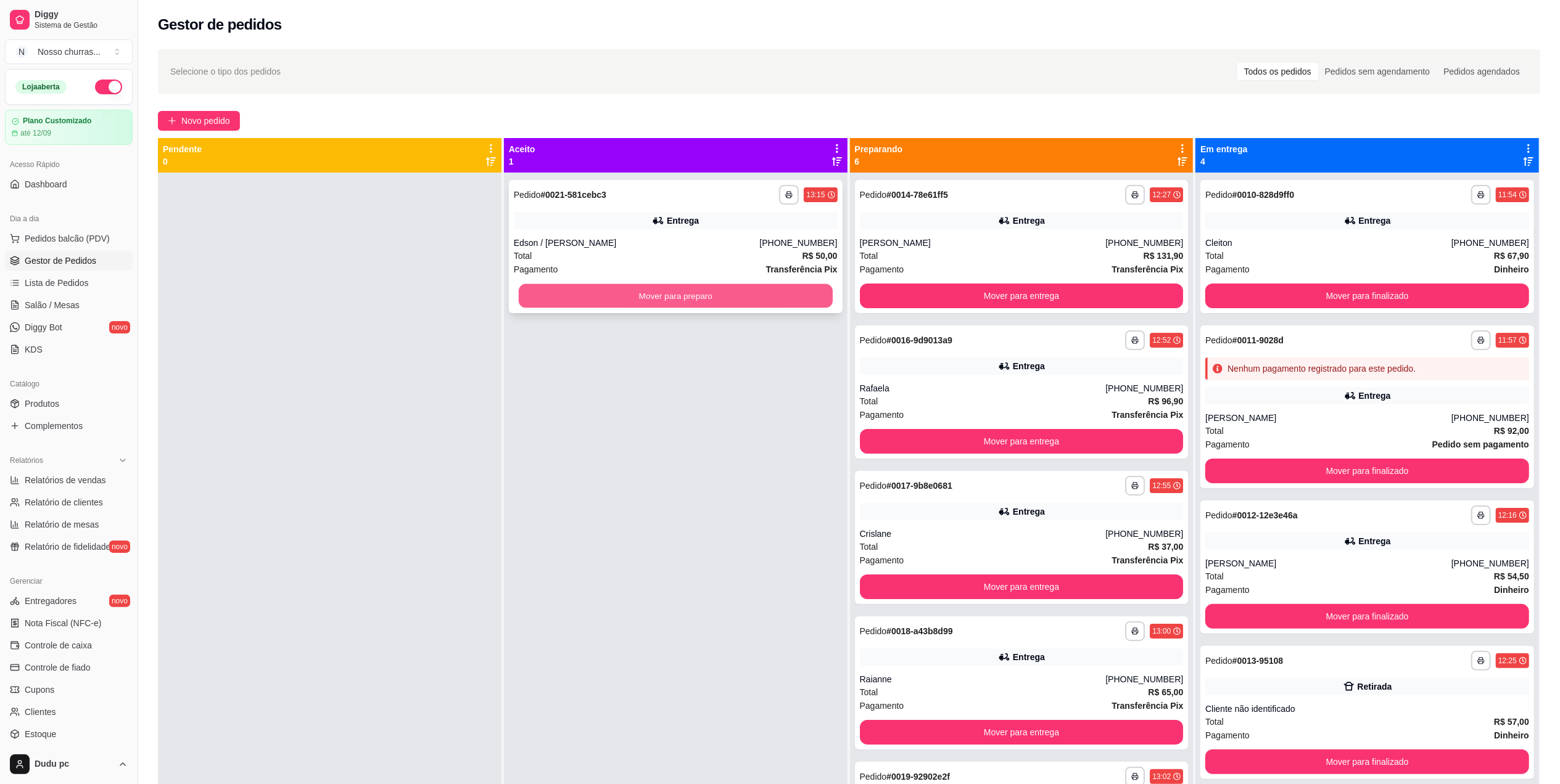
click at [675, 291] on button "Mover para preparo" at bounding box center [676, 296] width 314 height 24
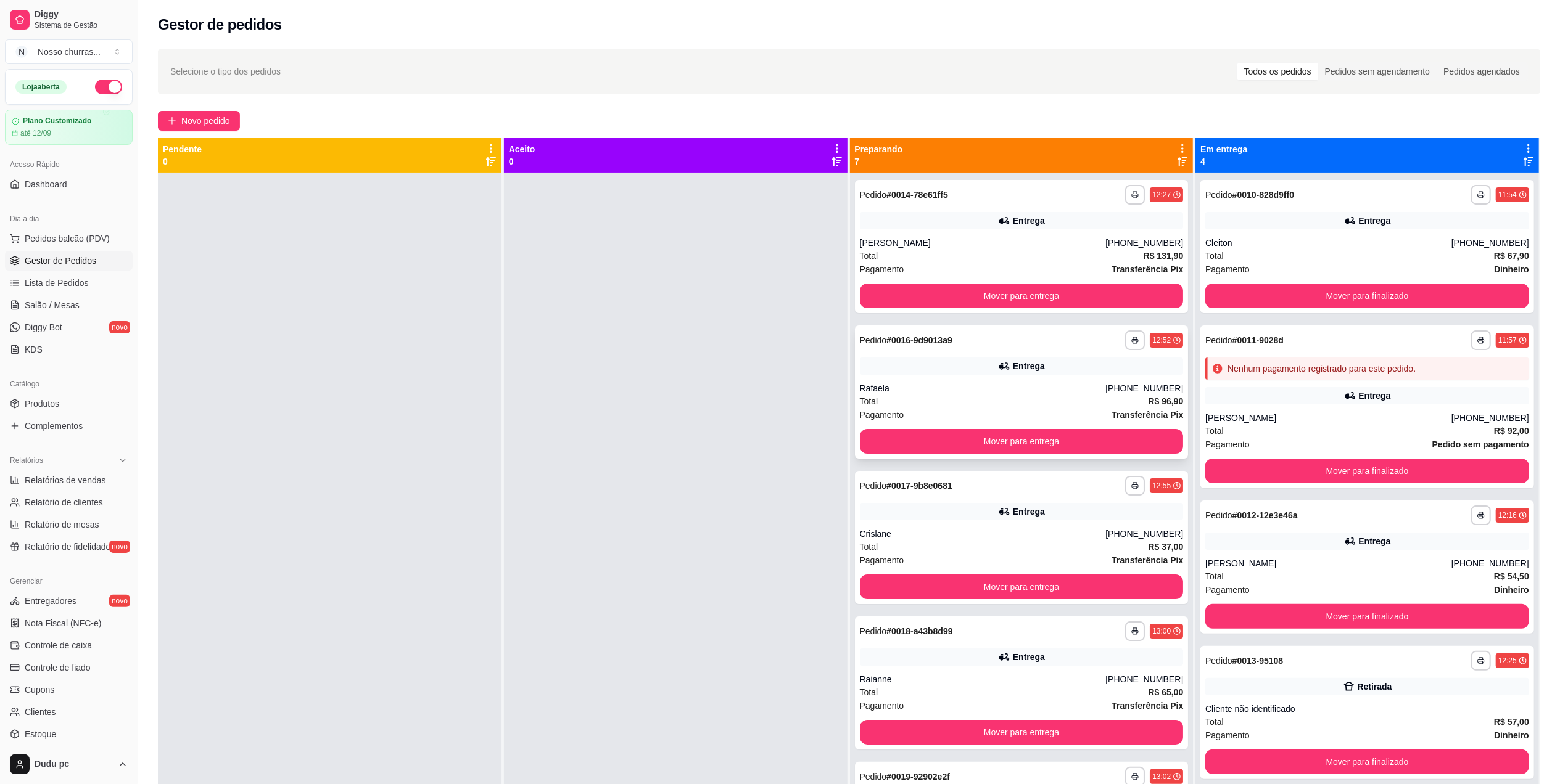
click at [951, 395] on div "Total R$ 96,90" at bounding box center [1022, 401] width 324 height 13
click at [977, 234] on div "**********" at bounding box center [1022, 247] width 334 height 134
click at [911, 223] on div "Entrega" at bounding box center [1022, 221] width 324 height 17
click at [876, 581] on button "Mover para entrega" at bounding box center [1022, 587] width 314 height 24
click at [944, 302] on button "Mover para entrega" at bounding box center [1022, 295] width 324 height 24
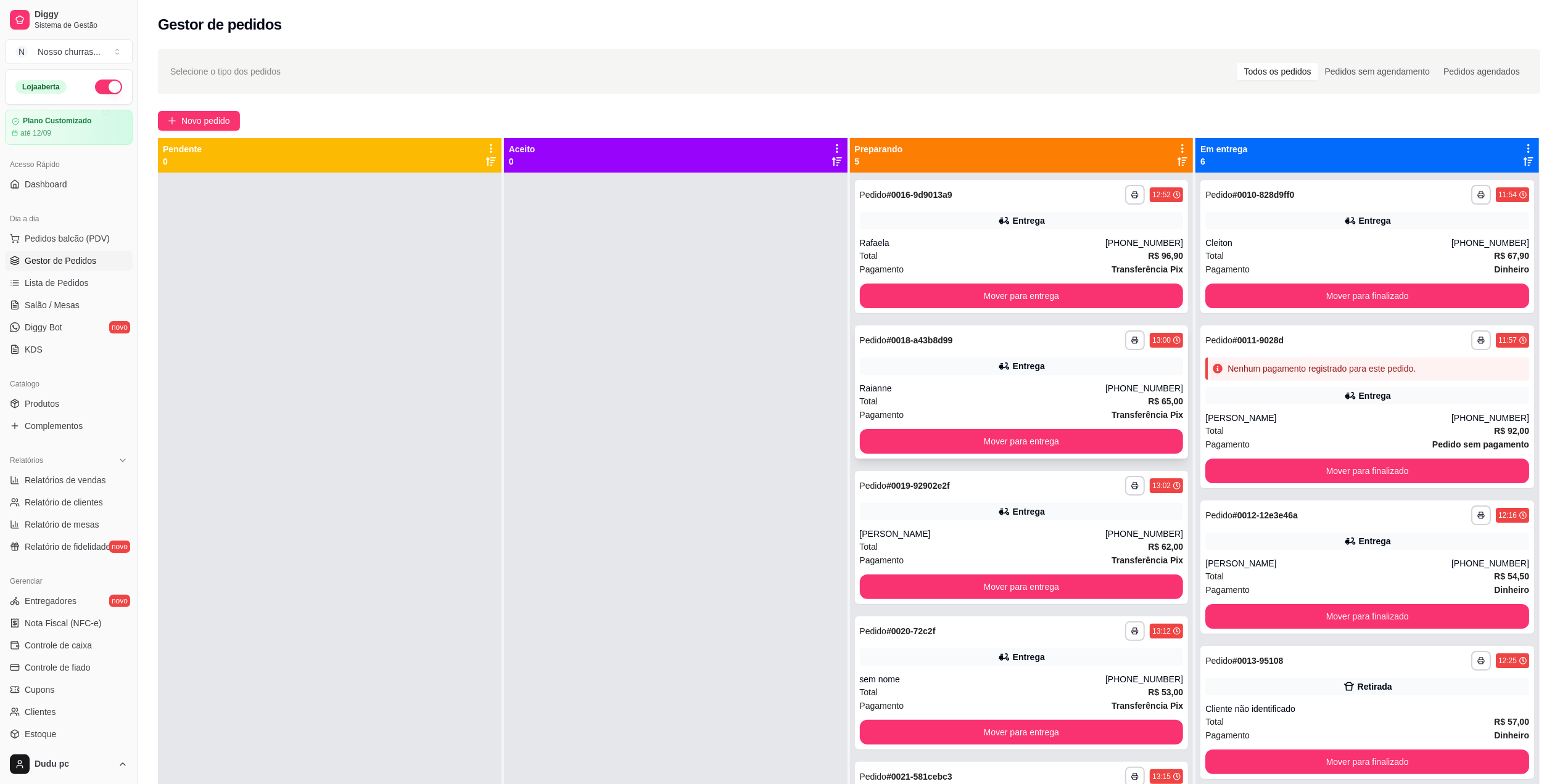
click at [876, 376] on div "**********" at bounding box center [1022, 392] width 334 height 134
click at [914, 449] on button "Mover para entrega" at bounding box center [1022, 441] width 314 height 24
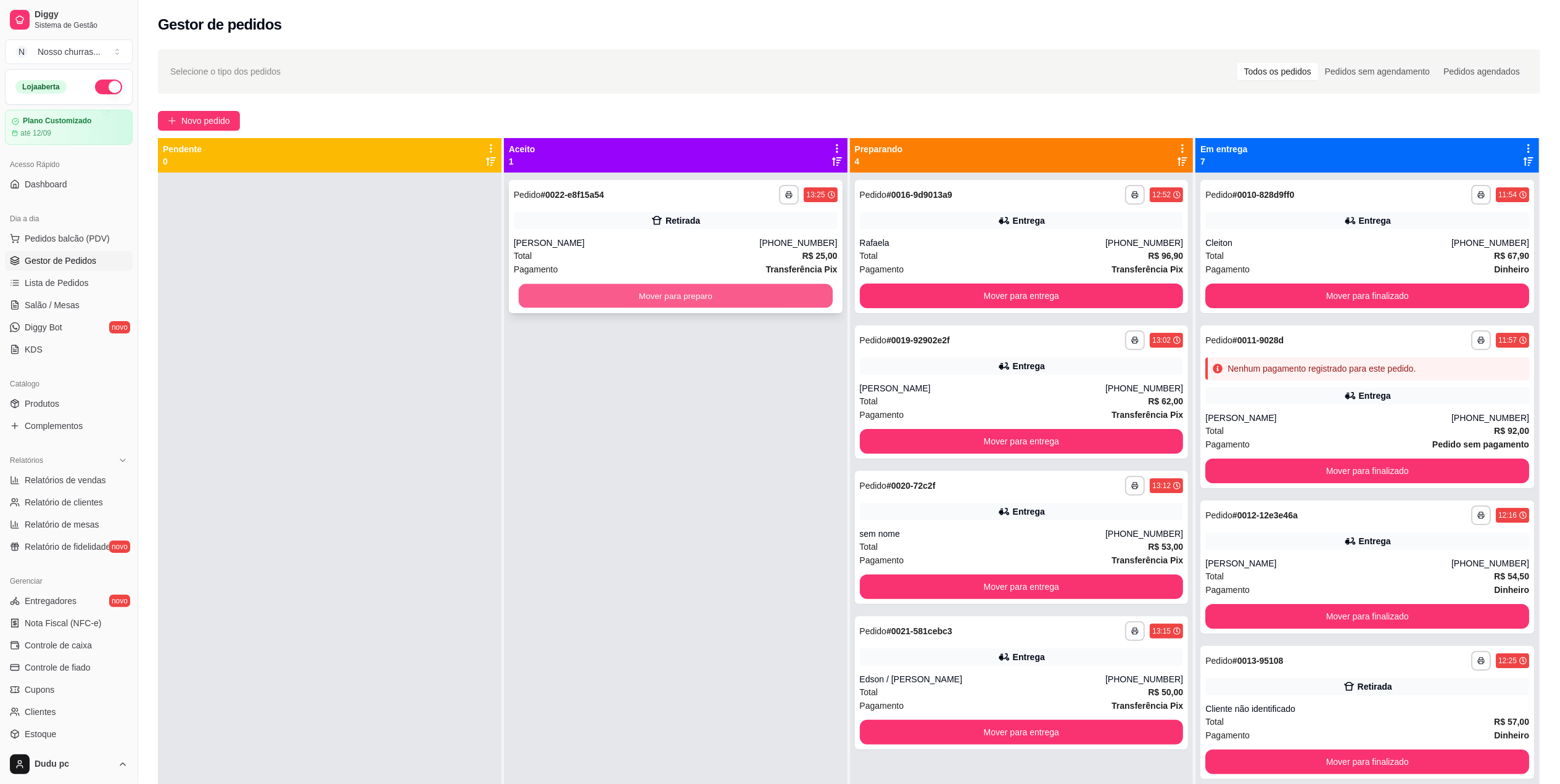
click at [701, 297] on button "Mover para preparo" at bounding box center [676, 296] width 314 height 24
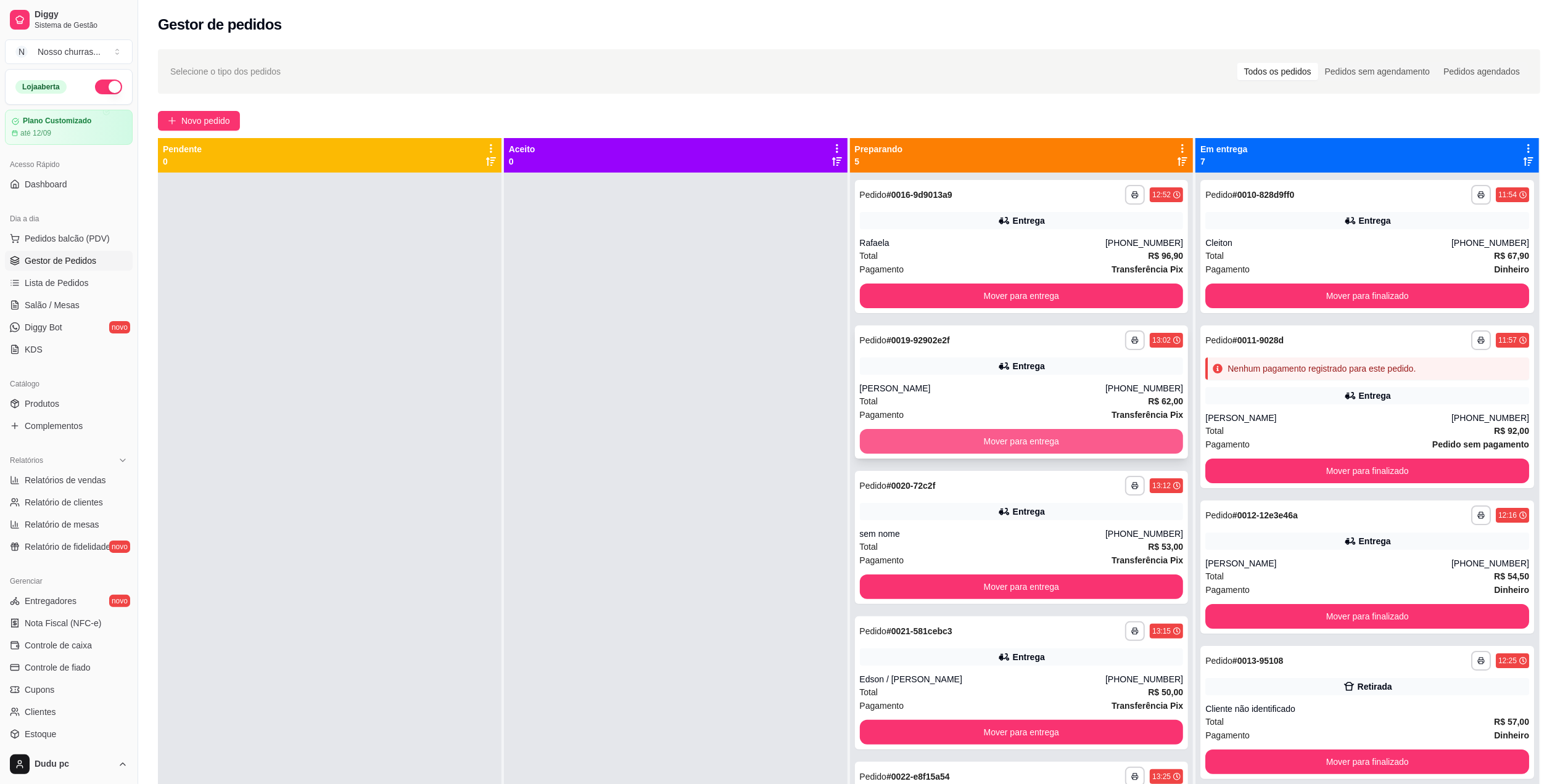
click at [939, 444] on button "Mover para entrega" at bounding box center [1022, 441] width 324 height 24
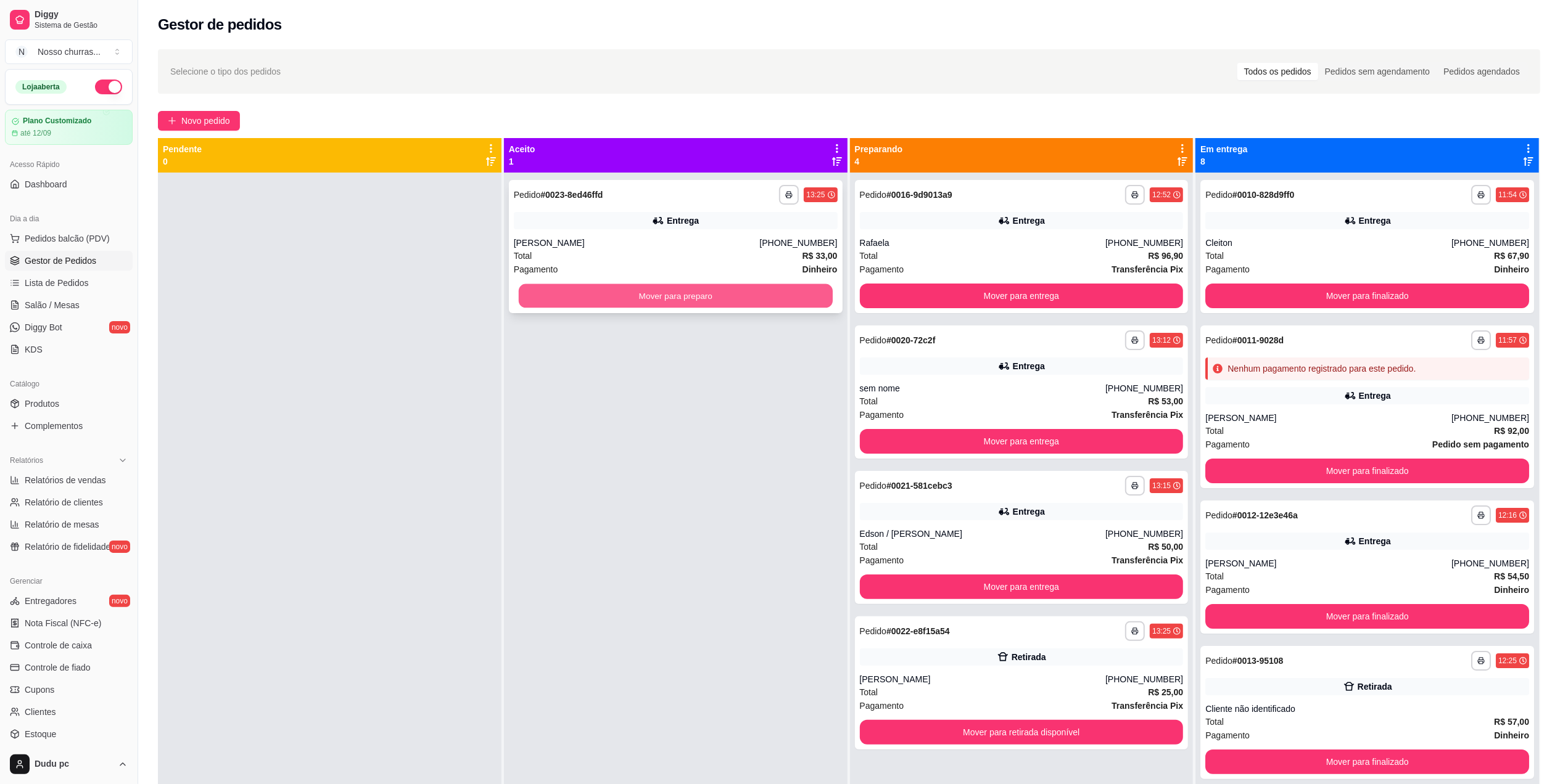
click at [538, 292] on button "Mover para preparo" at bounding box center [676, 296] width 314 height 24
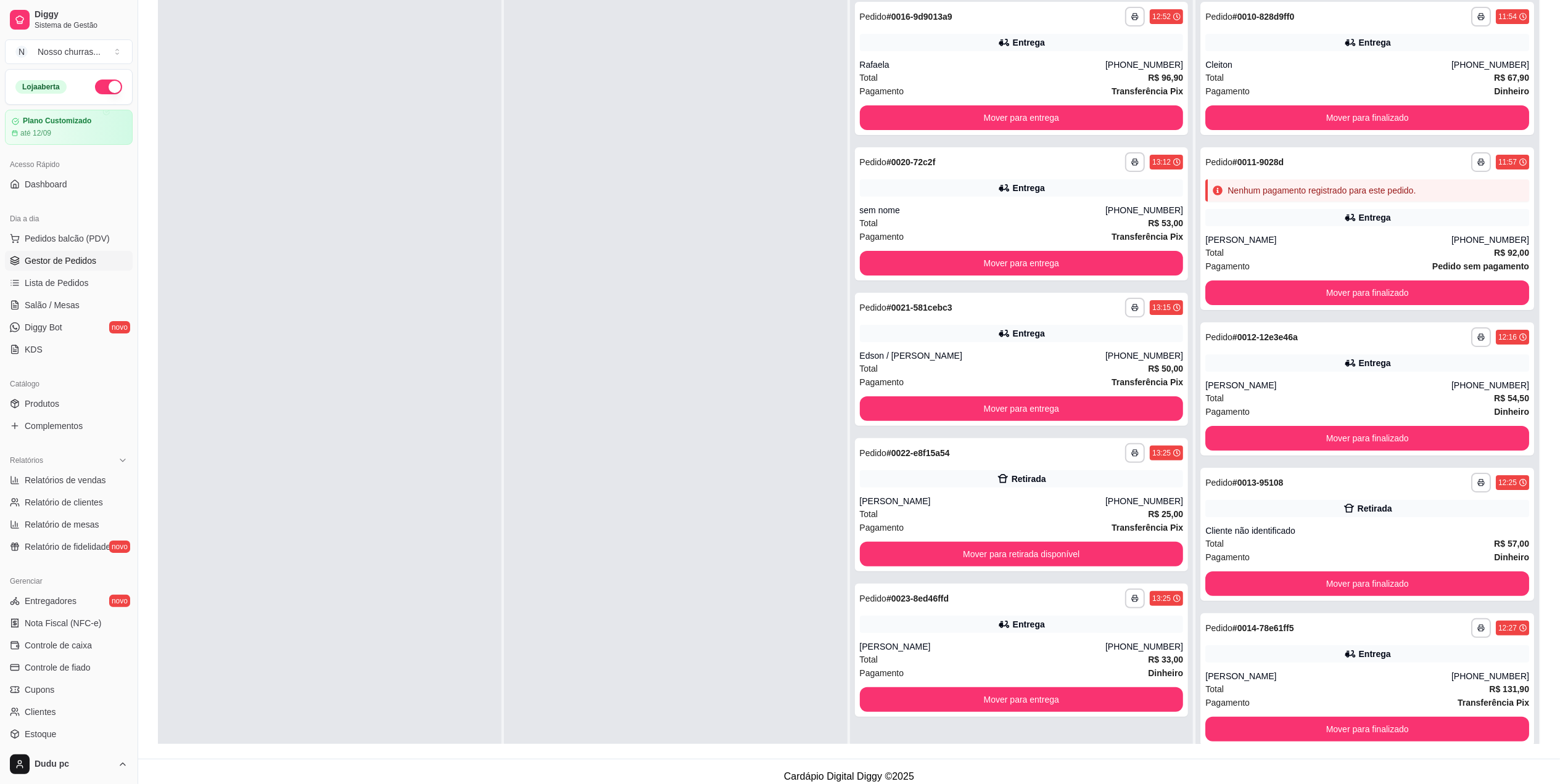
scroll to position [188, 0]
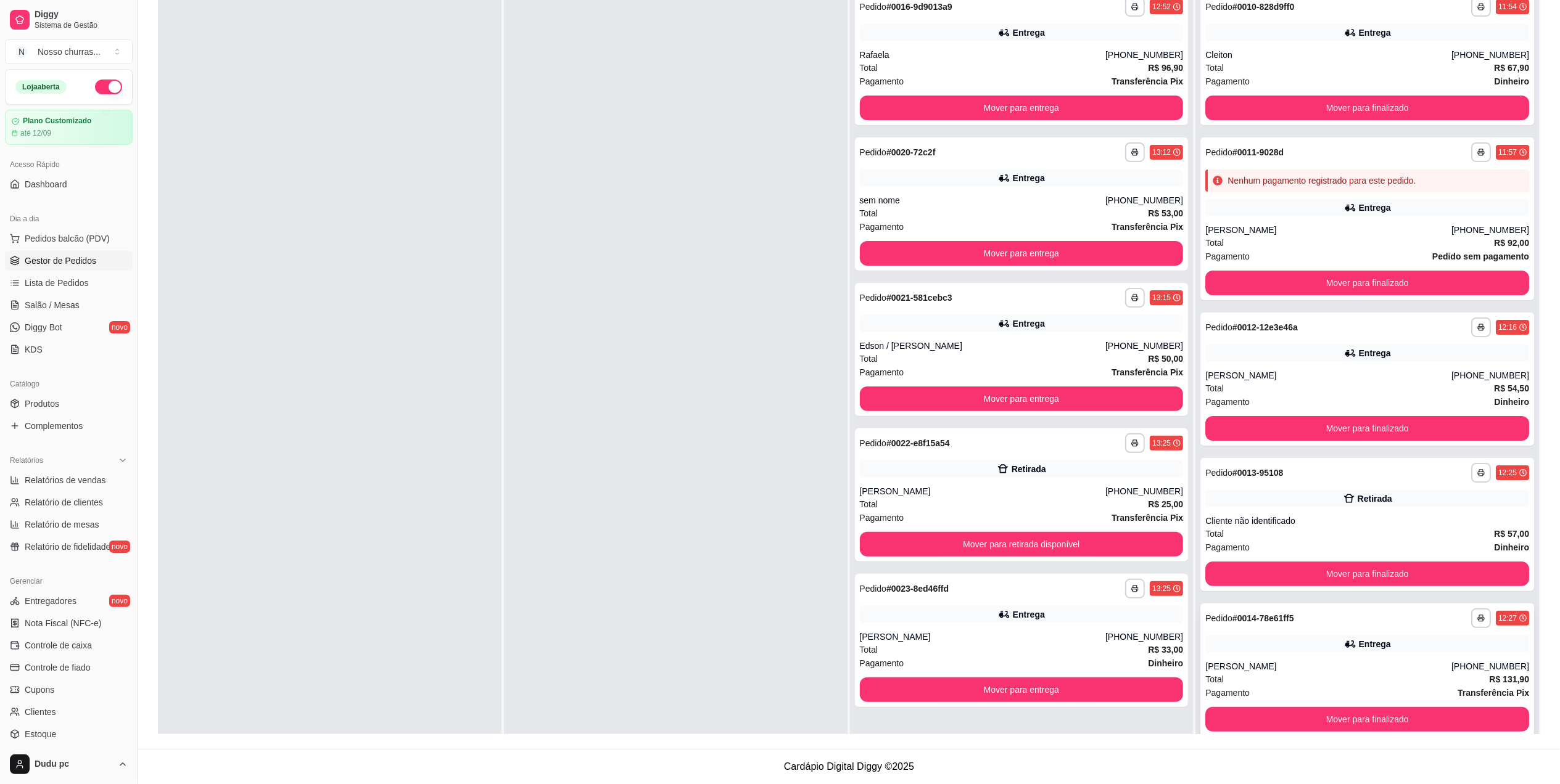
click at [1201, 657] on div "**********" at bounding box center [1367, 670] width 334 height 134
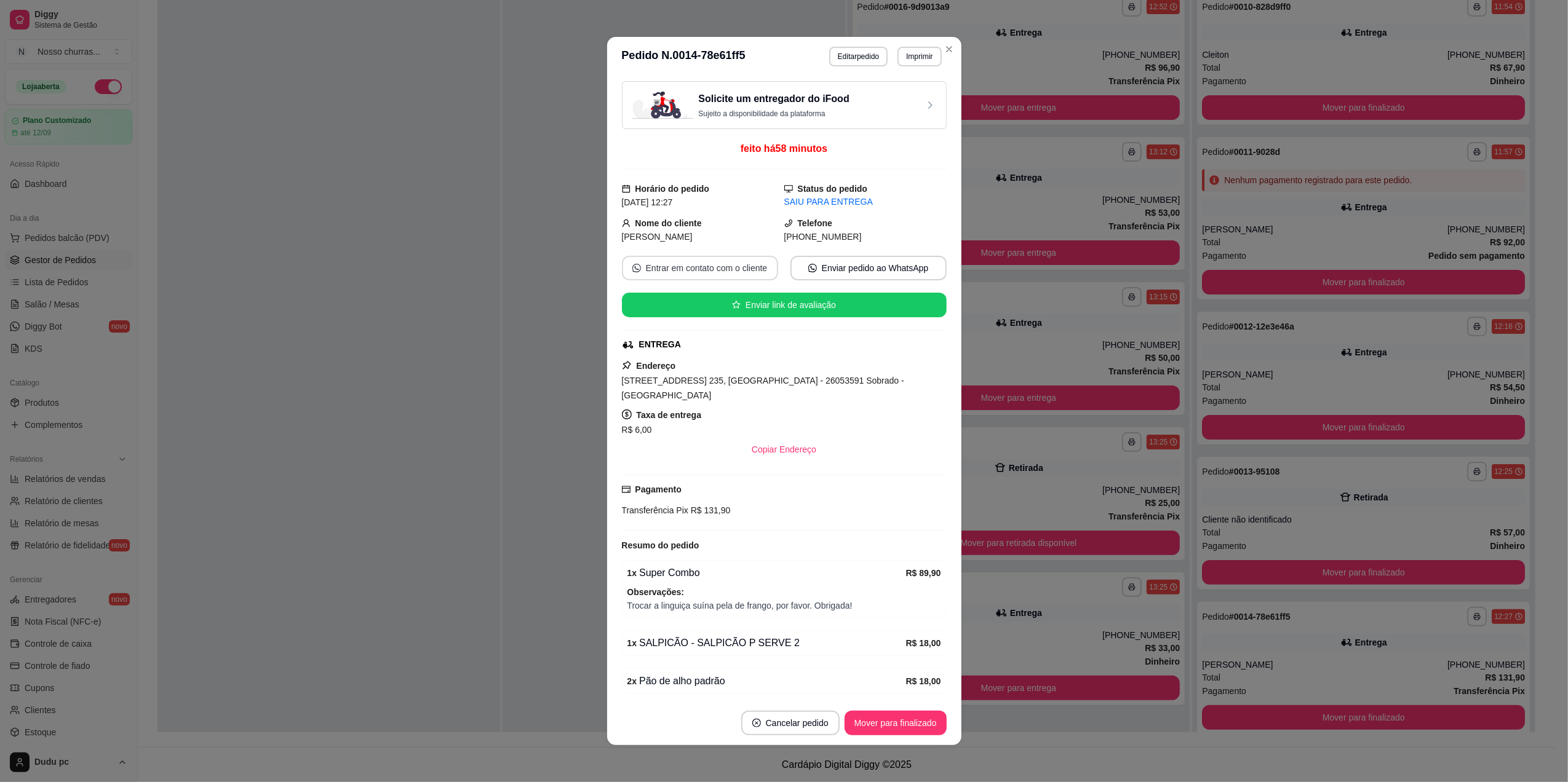
click at [693, 268] on button "Entrar em contato com o cliente" at bounding box center [700, 268] width 156 height 24
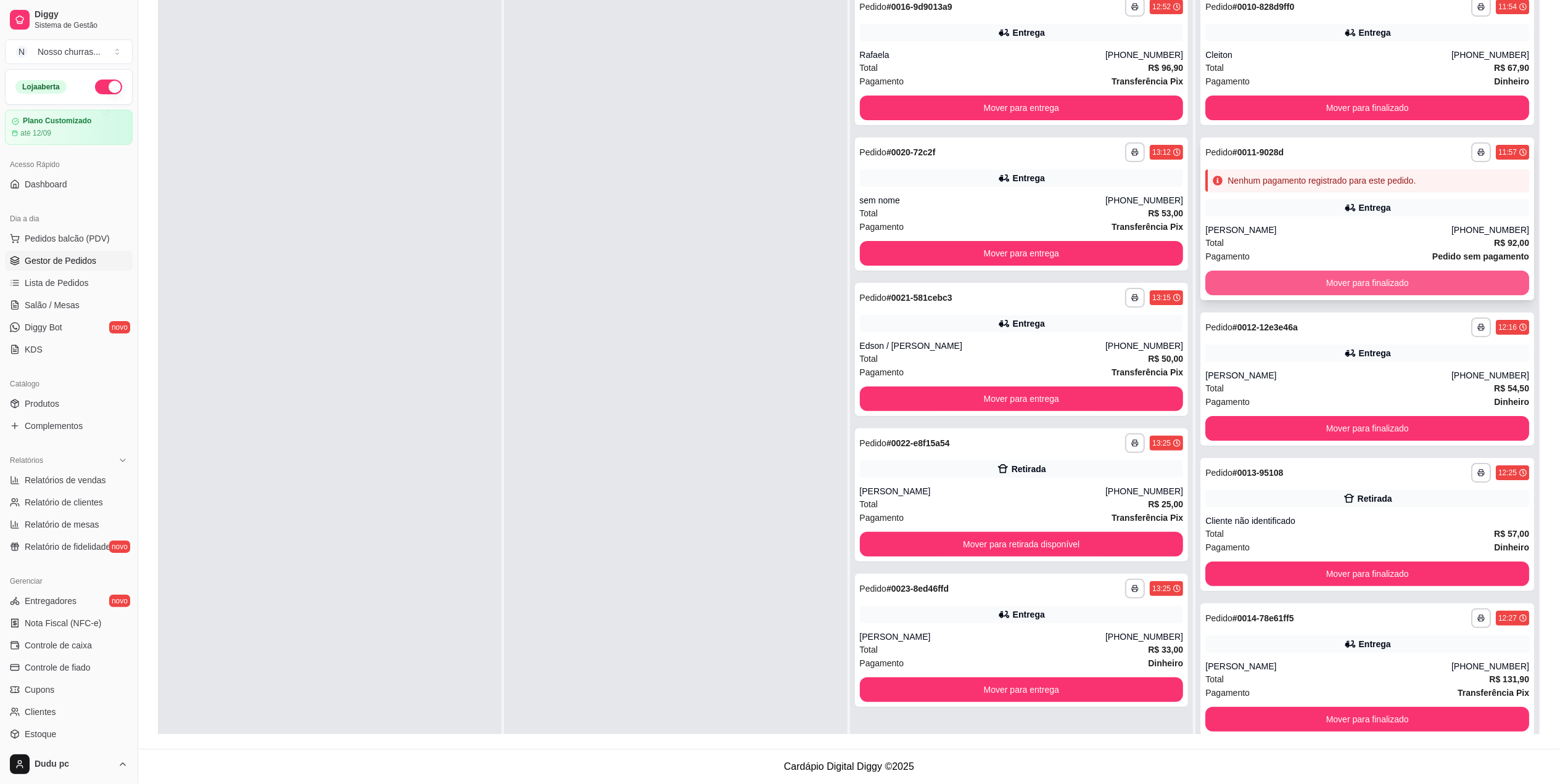
click at [1342, 280] on button "Mover para finalizado" at bounding box center [1367, 283] width 324 height 24
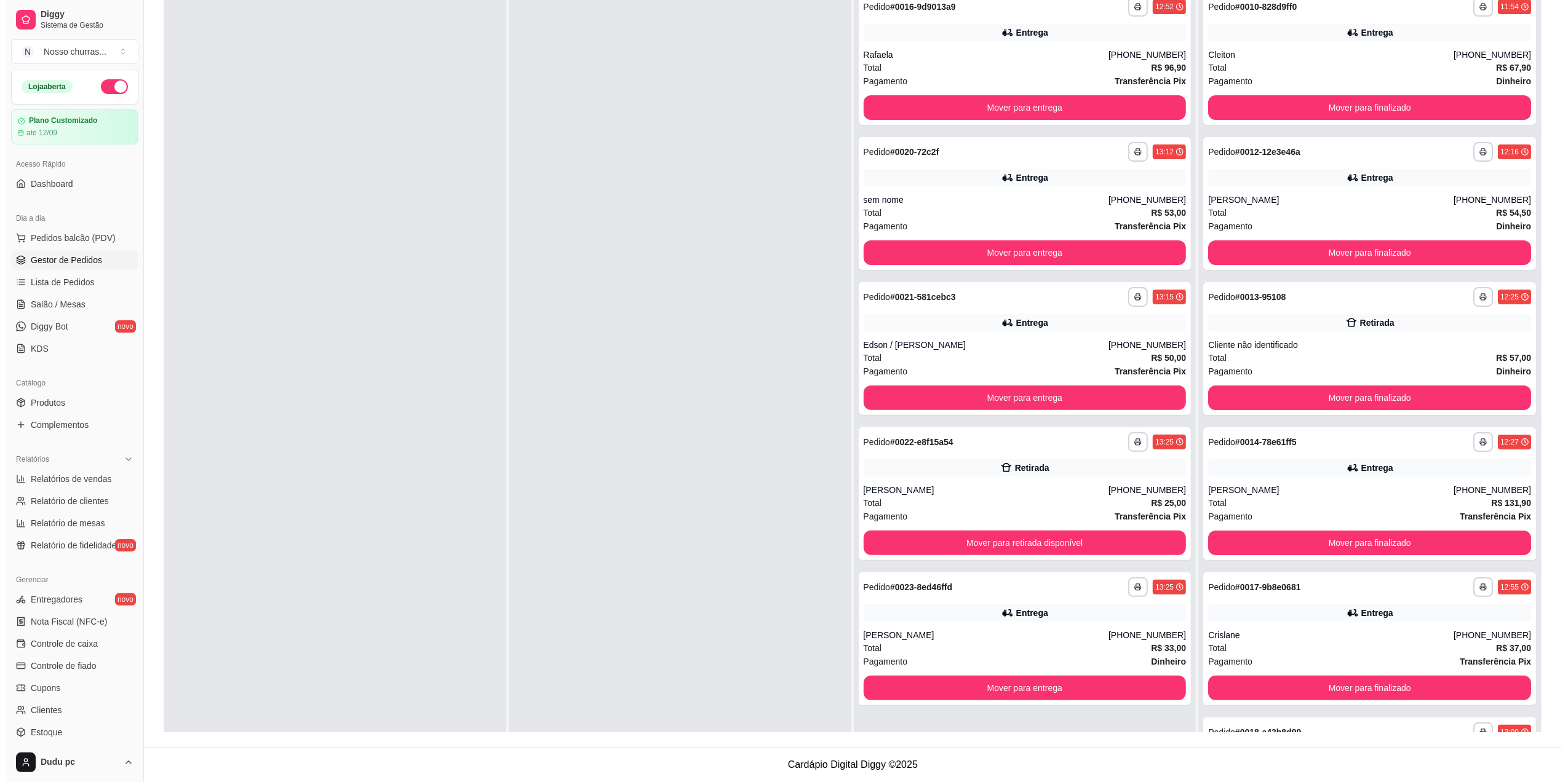
scroll to position [0, 0]
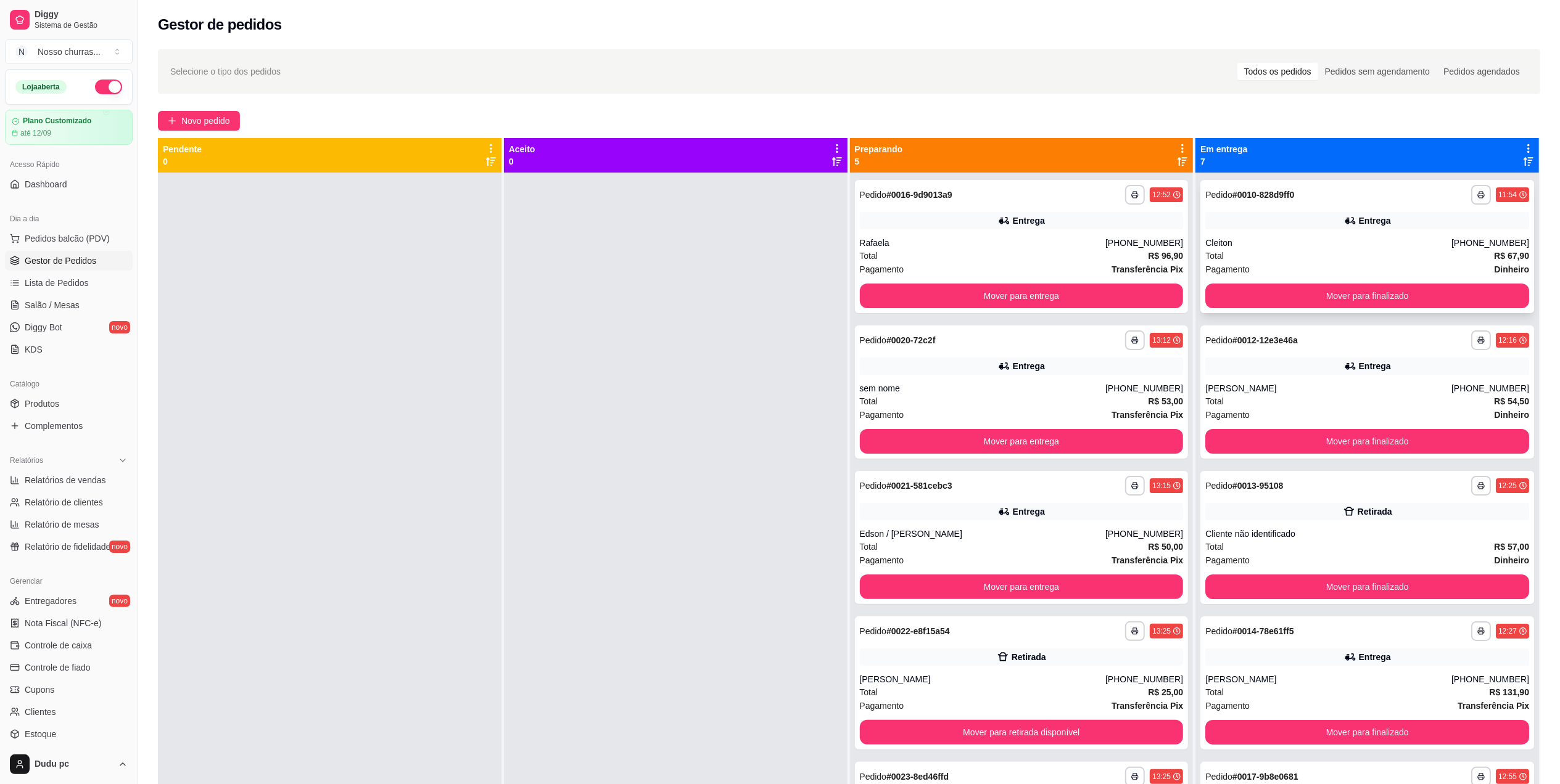
click at [1408, 257] on div "Total R$ 67,90" at bounding box center [1367, 255] width 324 height 13
click at [1380, 291] on button "Mover para finalizado" at bounding box center [1367, 296] width 314 height 24
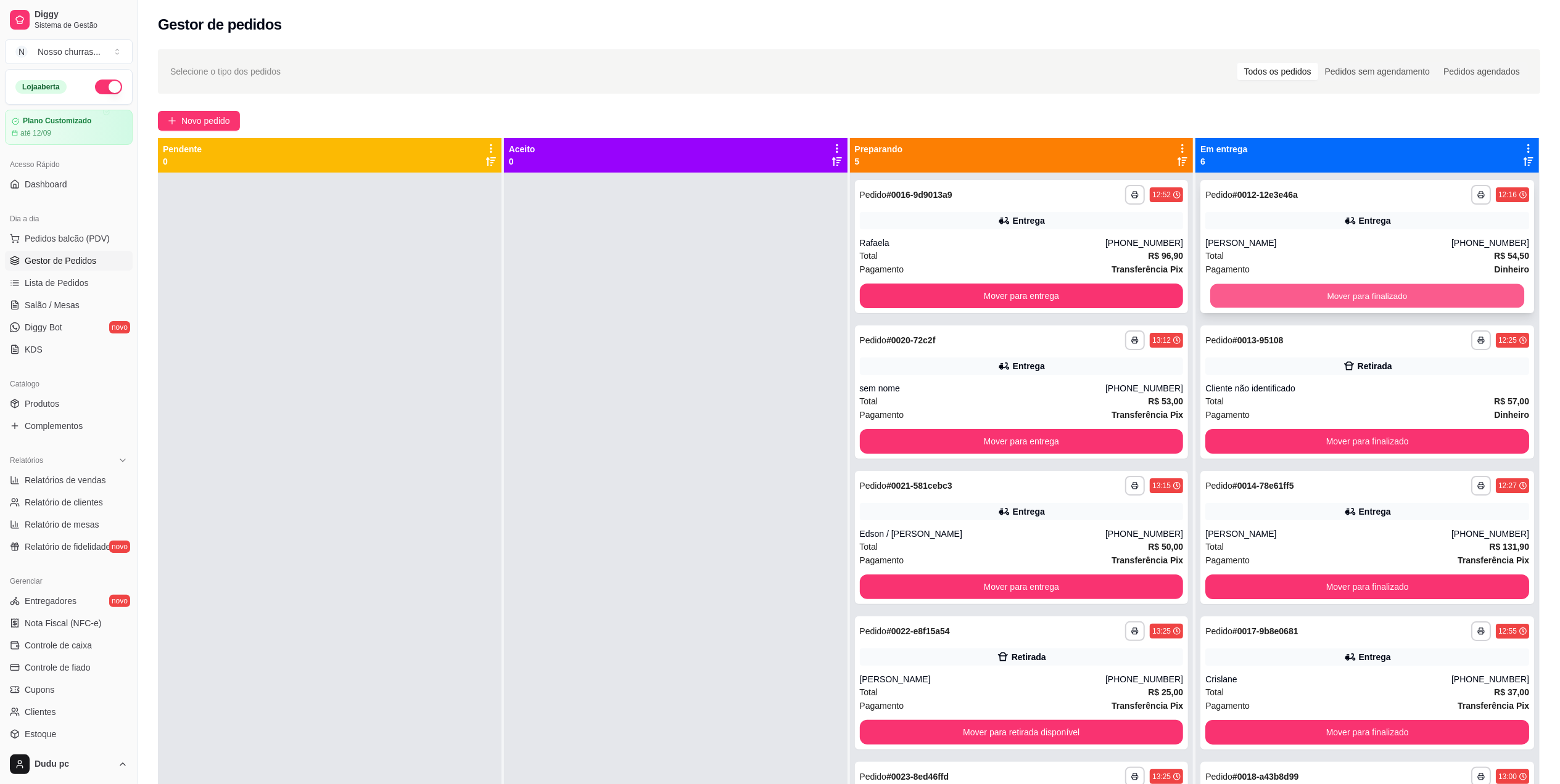
click at [1364, 288] on button "Mover para finalizado" at bounding box center [1367, 296] width 314 height 24
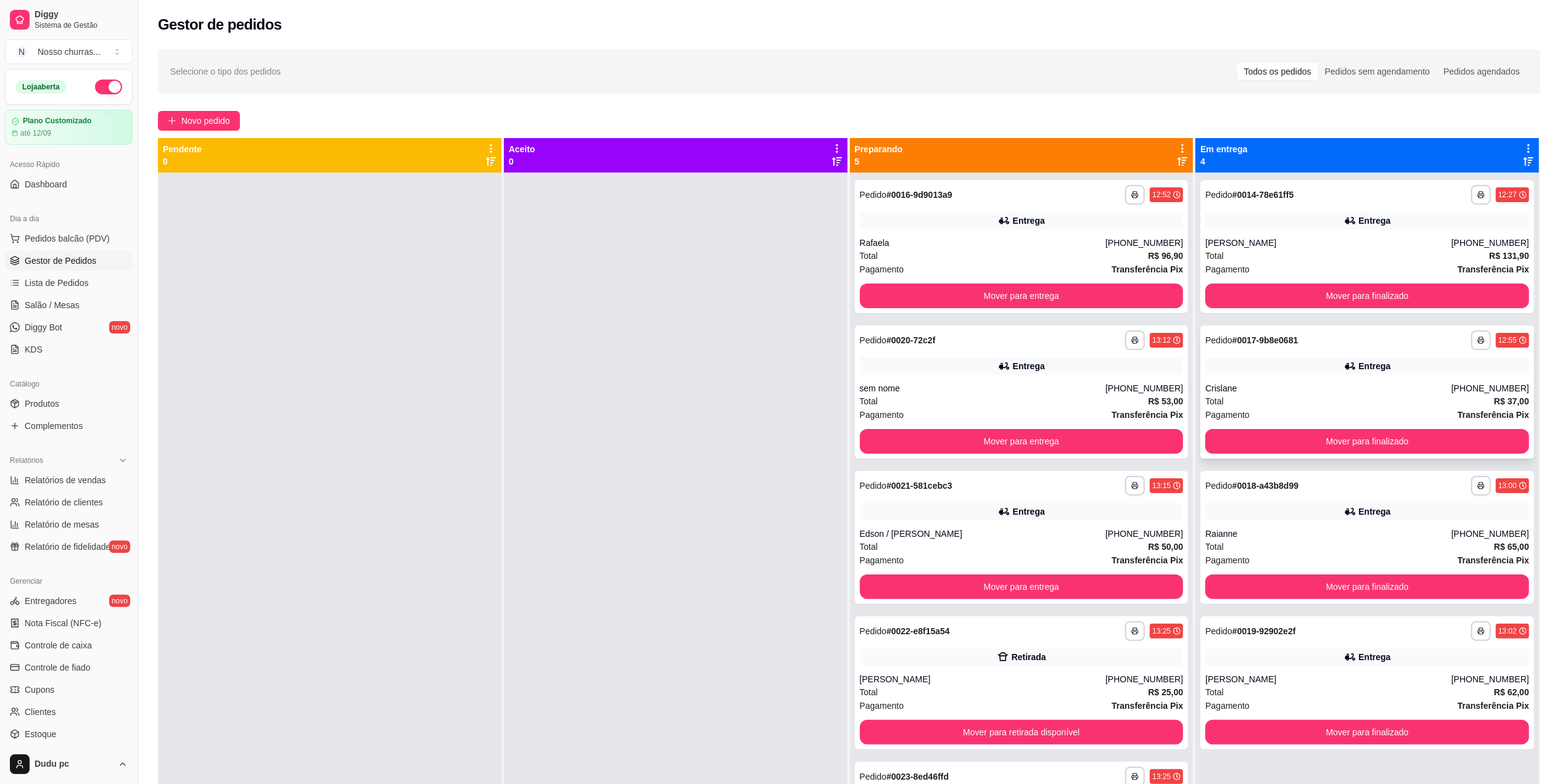
click at [1279, 372] on div "Entrega" at bounding box center [1367, 366] width 324 height 17
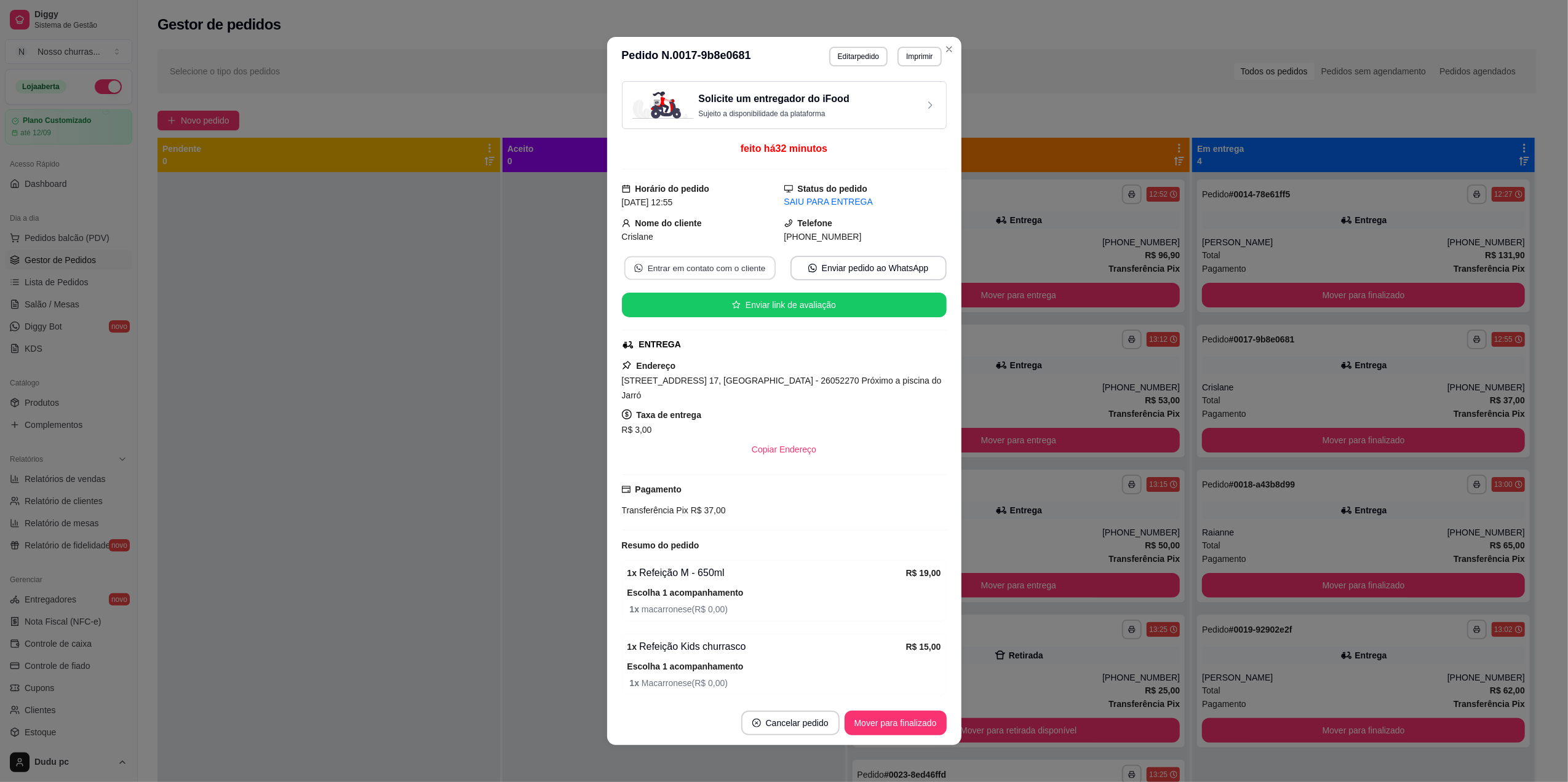
click at [731, 274] on button "Entrar em contato com o cliente" at bounding box center [699, 268] width 151 height 24
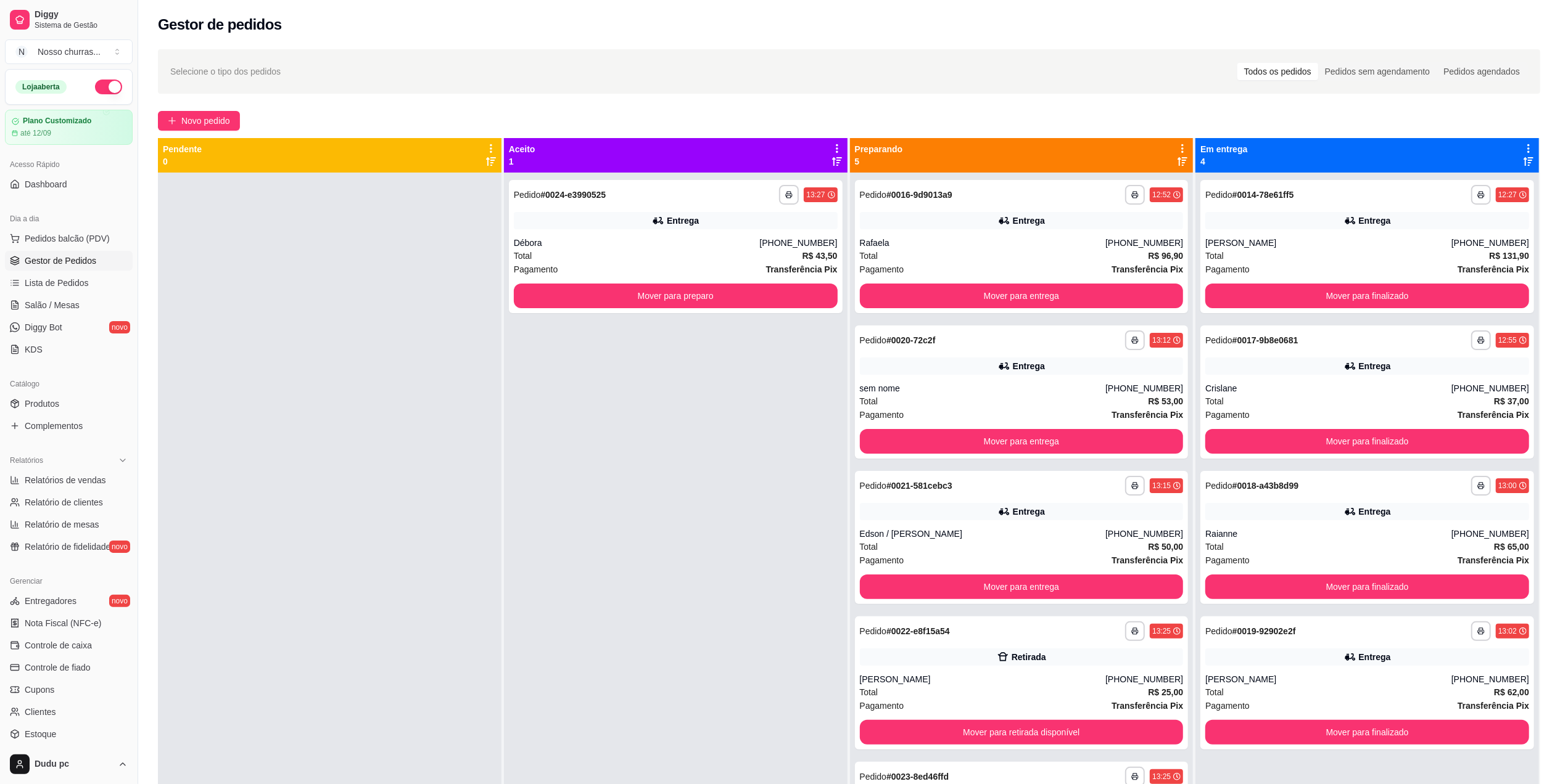
click at [1353, 538] on div "Raianne" at bounding box center [1328, 534] width 246 height 13
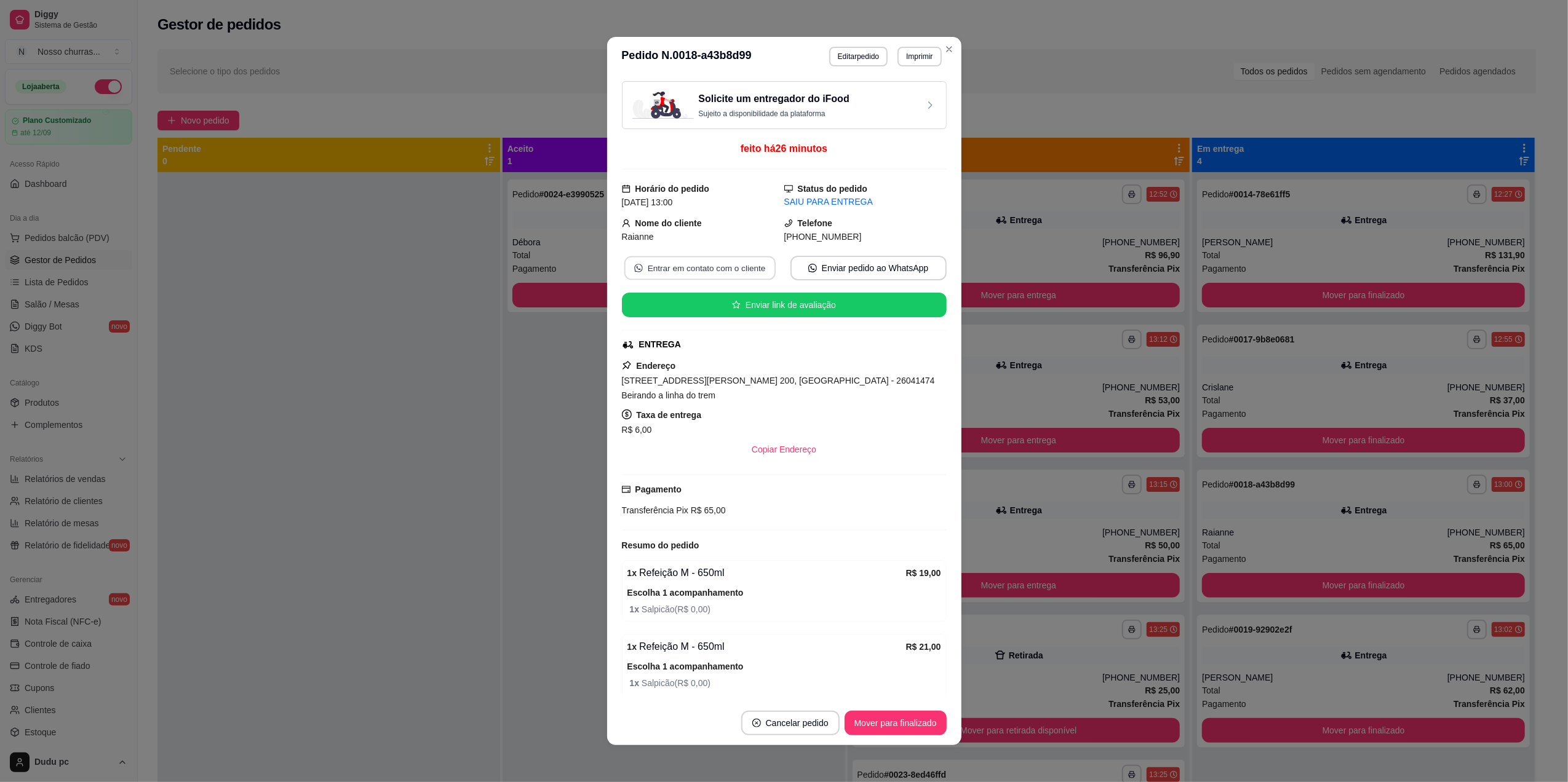
click at [708, 269] on button "Entrar em contato com o cliente" at bounding box center [699, 268] width 151 height 24
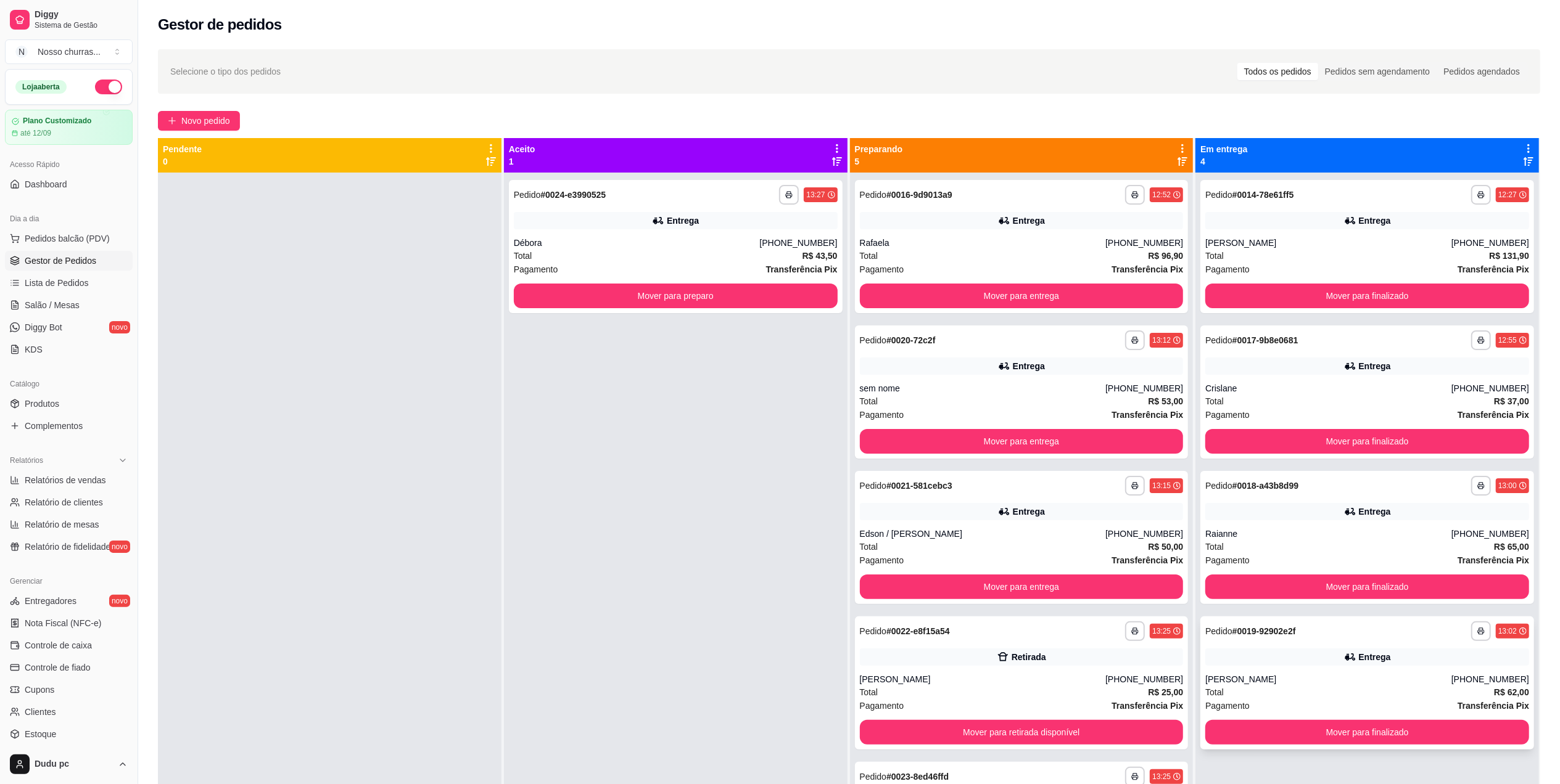
click at [1304, 667] on div "**********" at bounding box center [1367, 683] width 334 height 134
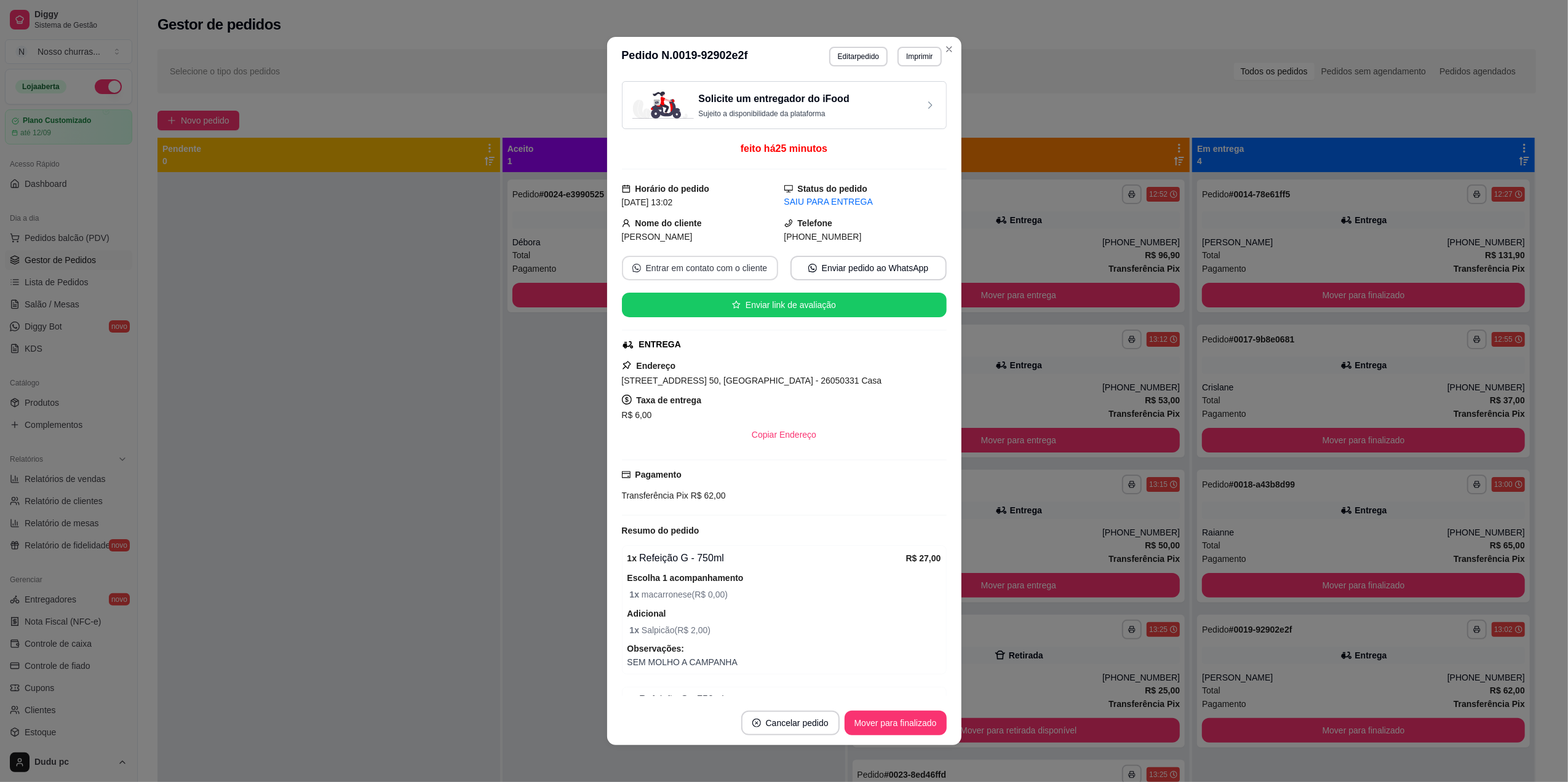
click at [650, 276] on button "Entrar em contato com o cliente" at bounding box center [700, 268] width 156 height 24
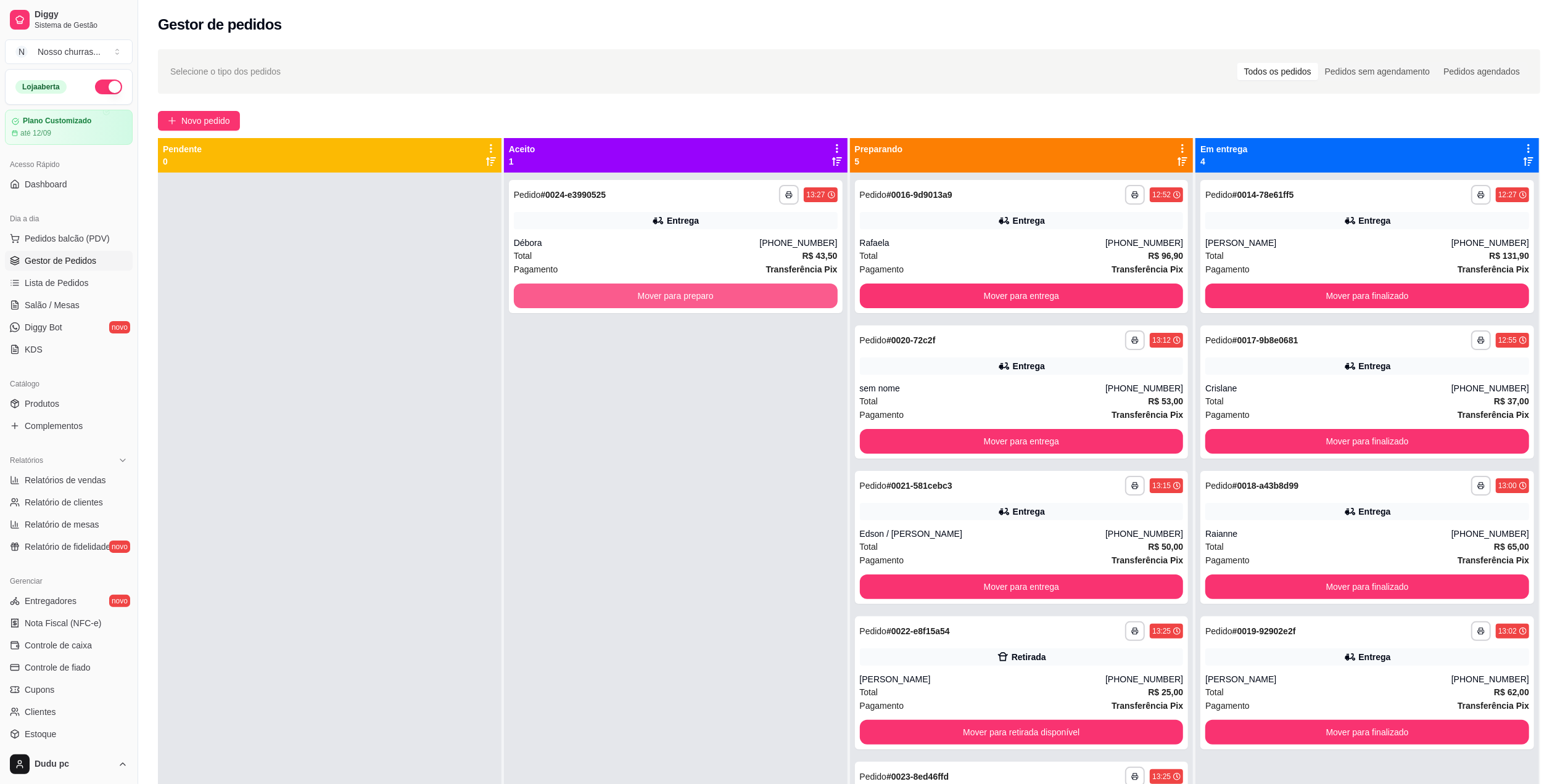
click at [527, 297] on button "Mover para preparo" at bounding box center [676, 295] width 324 height 24
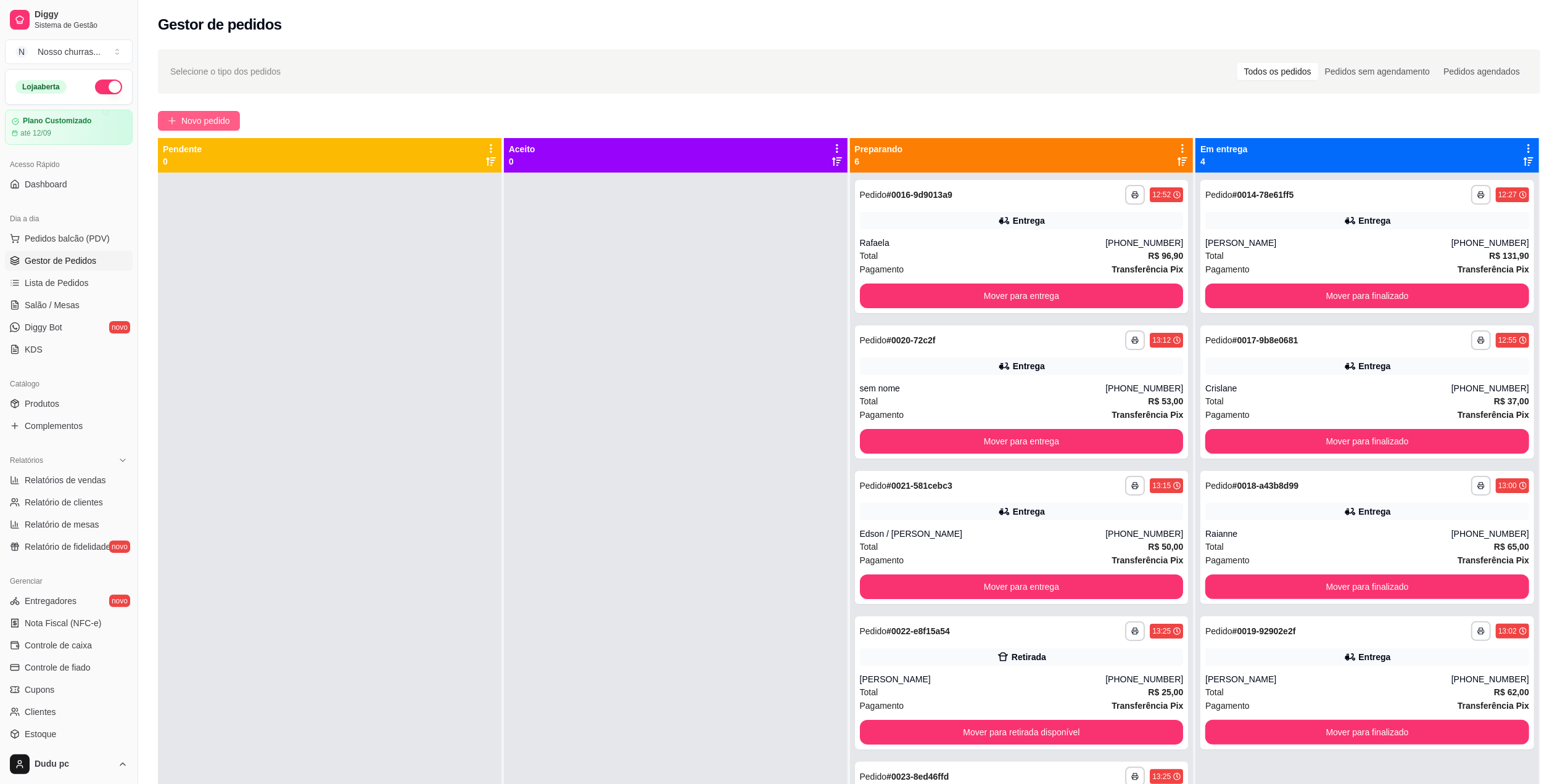
click at [217, 126] on span "Novo pedido" at bounding box center [206, 120] width 49 height 13
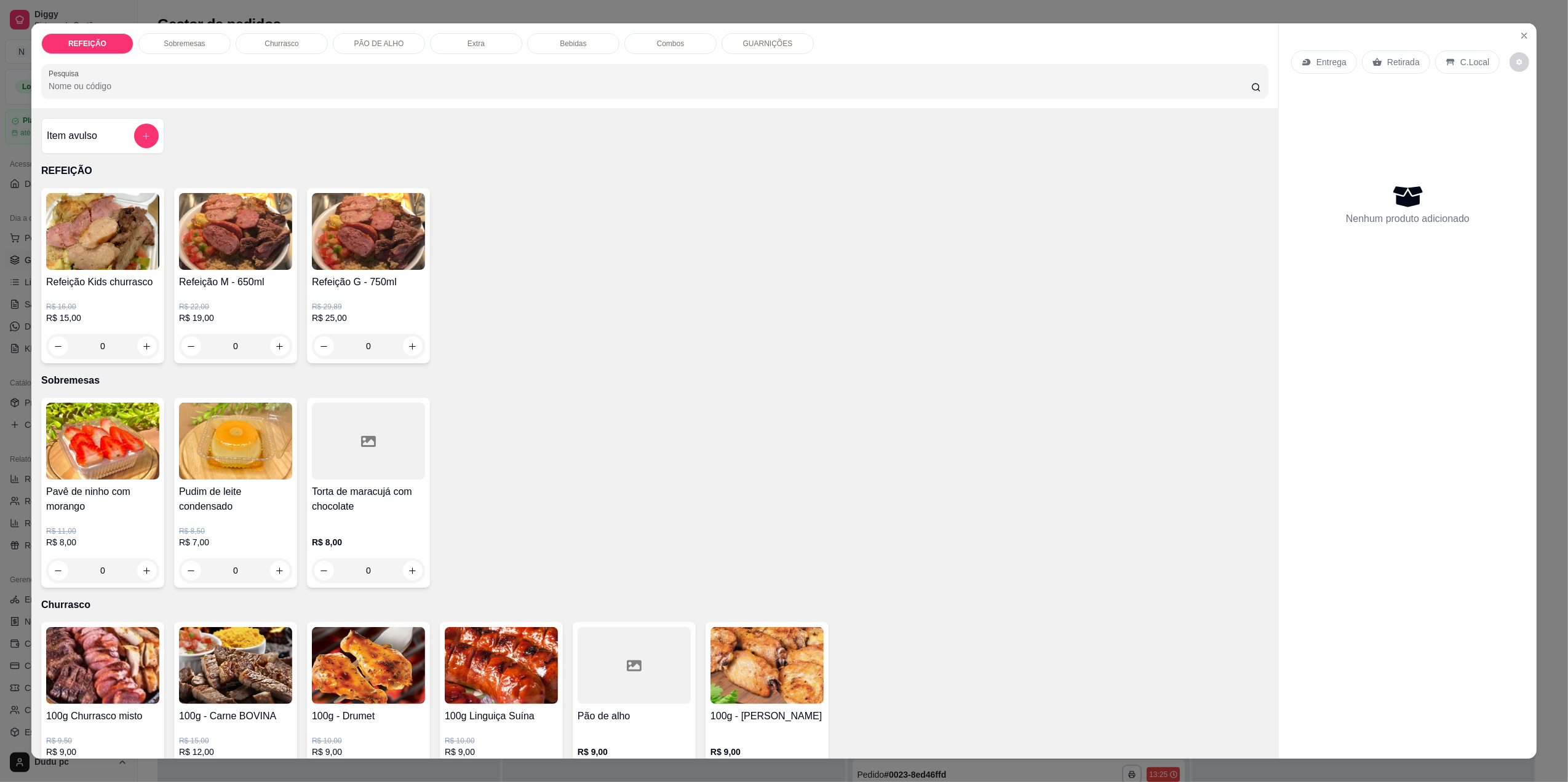
click at [399, 345] on div "0" at bounding box center [368, 346] width 113 height 24
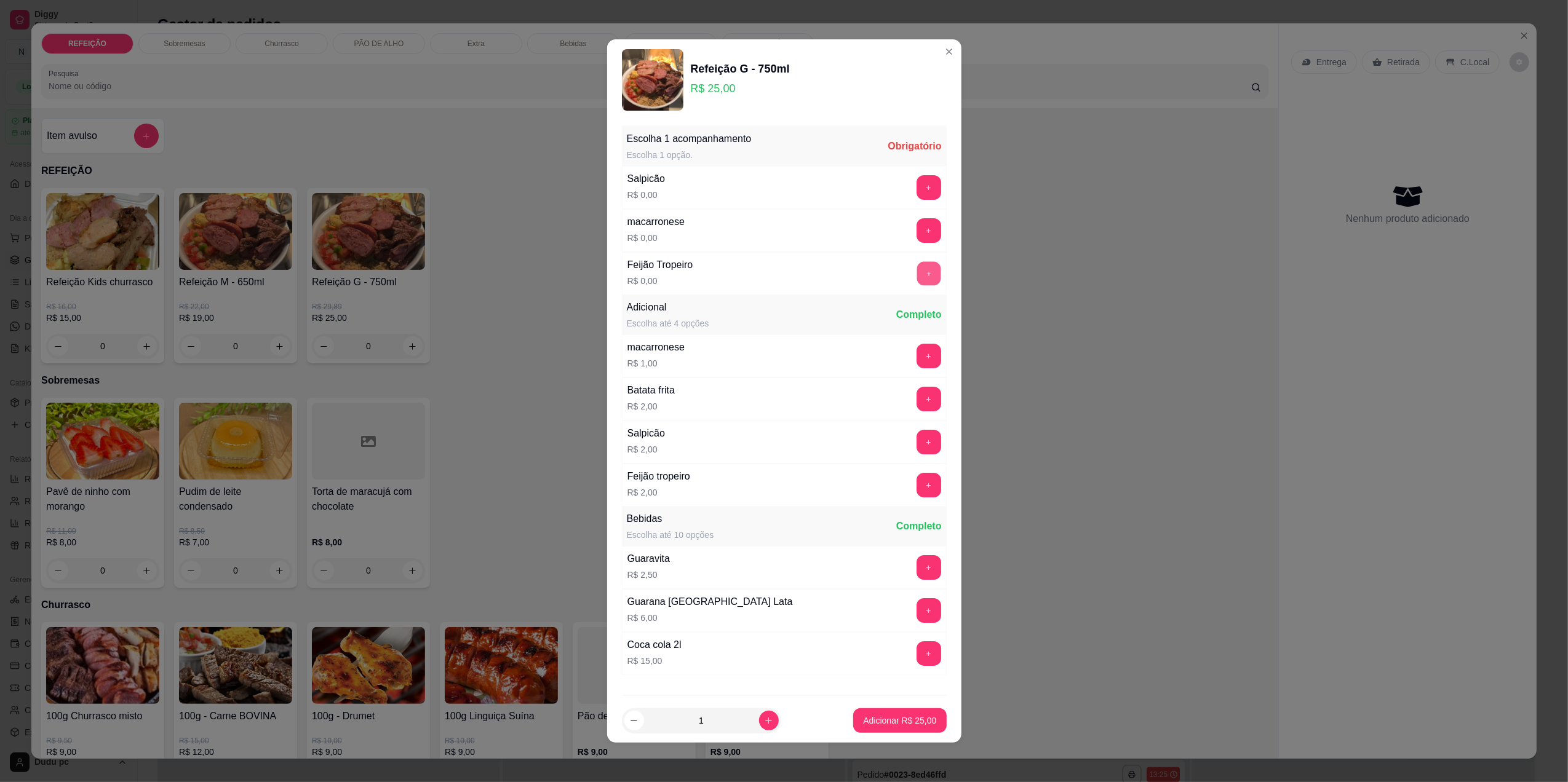
click at [917, 276] on button "+" at bounding box center [929, 273] width 24 height 24
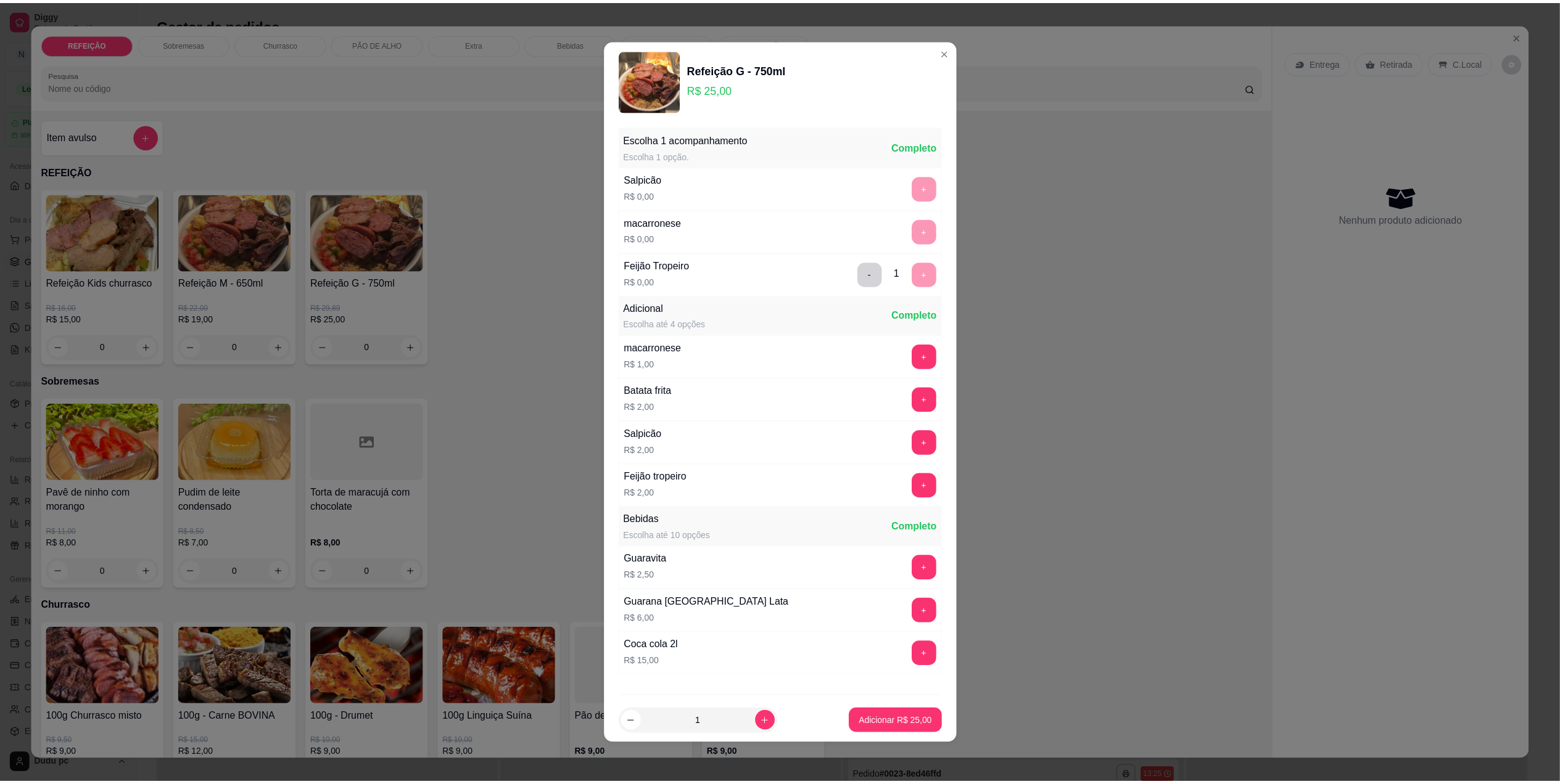
scroll to position [73, 0]
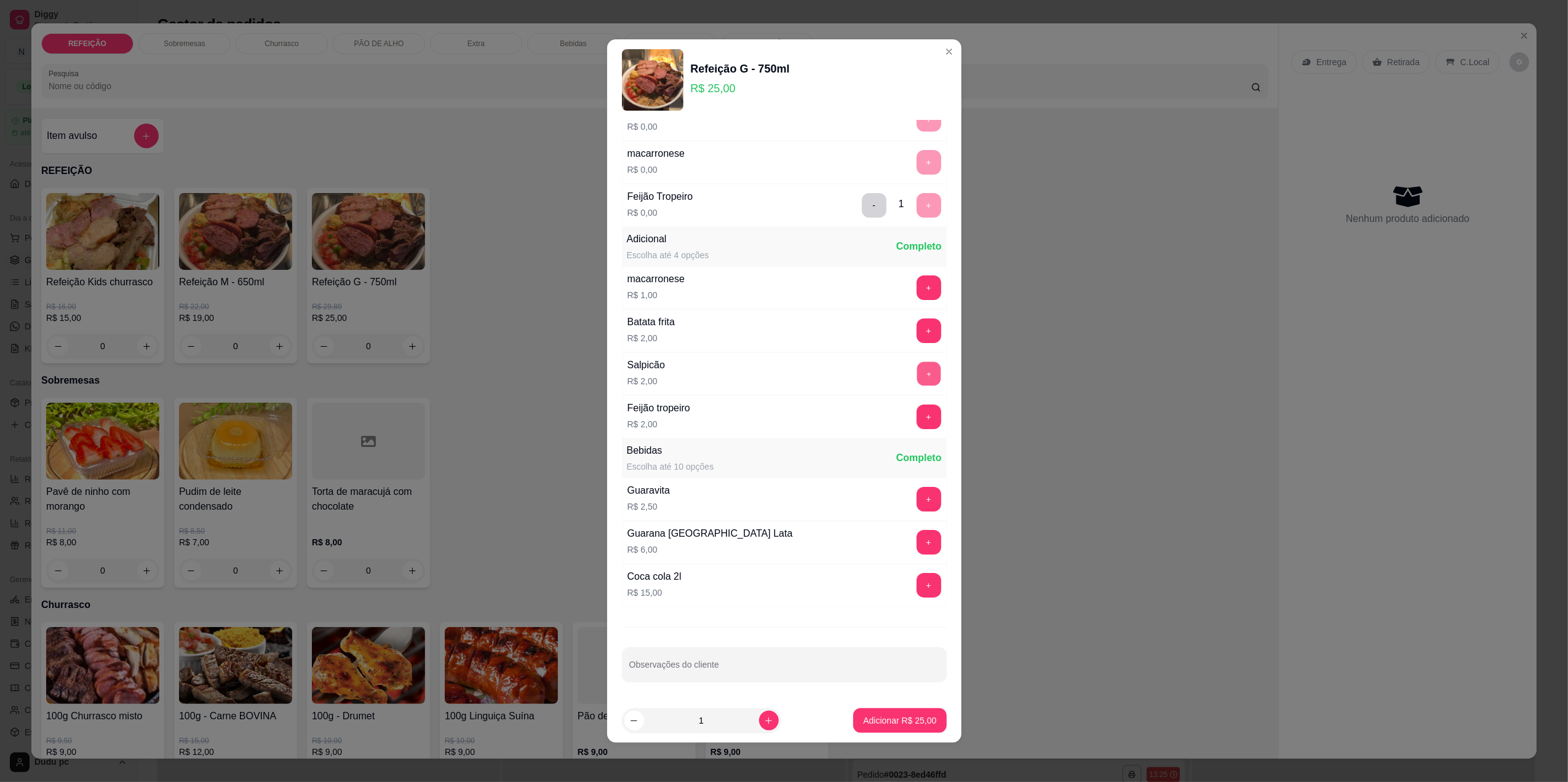
click at [917, 365] on button "+" at bounding box center [929, 374] width 24 height 24
click at [764, 719] on icon "increase-product-quantity" at bounding box center [769, 721] width 9 height 9
type input "2"
click at [882, 716] on p "Adicionar R$ 54,00" at bounding box center [899, 721] width 73 height 13
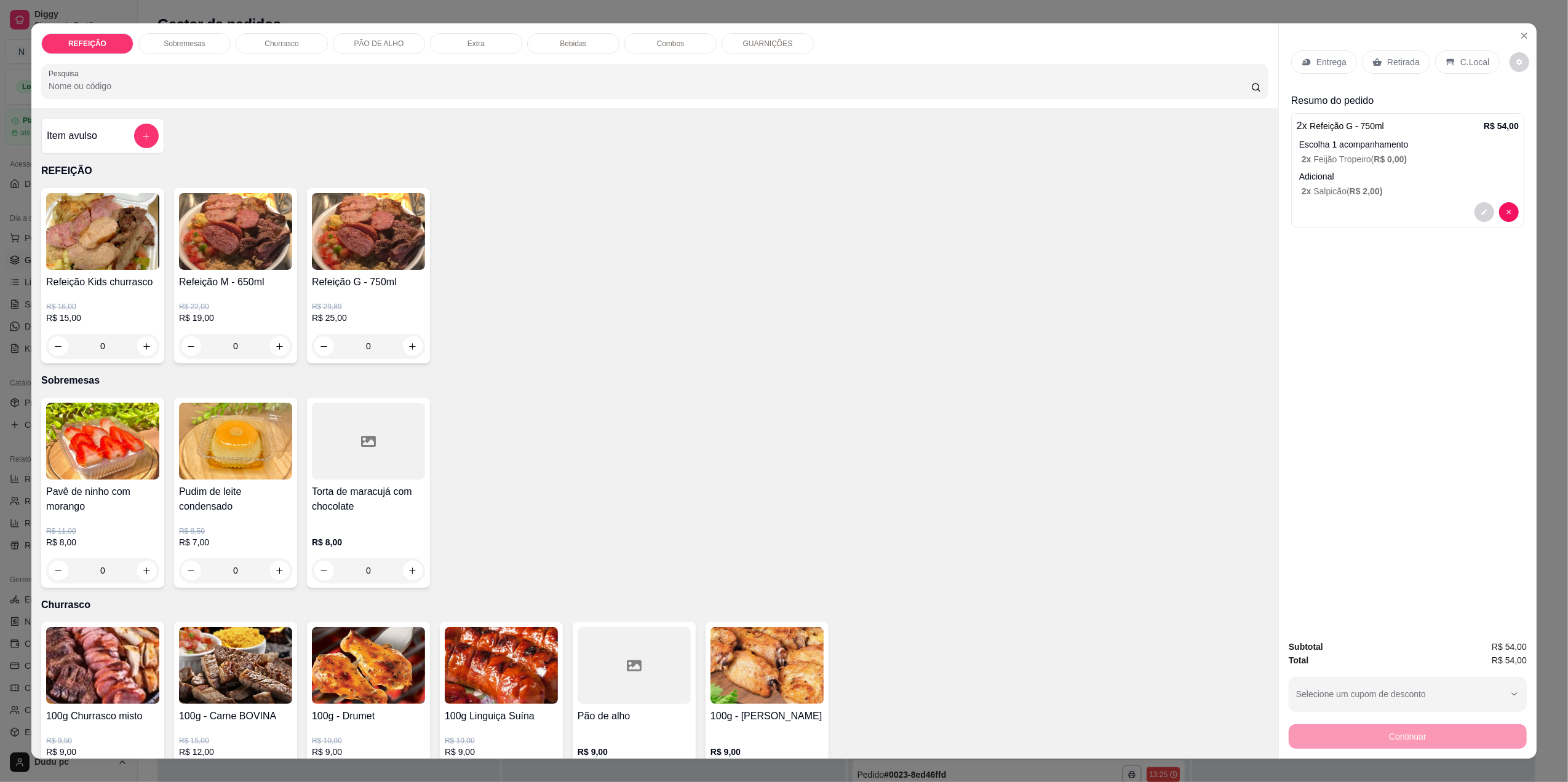
click at [1380, 70] on div "Retirada" at bounding box center [1396, 62] width 68 height 24
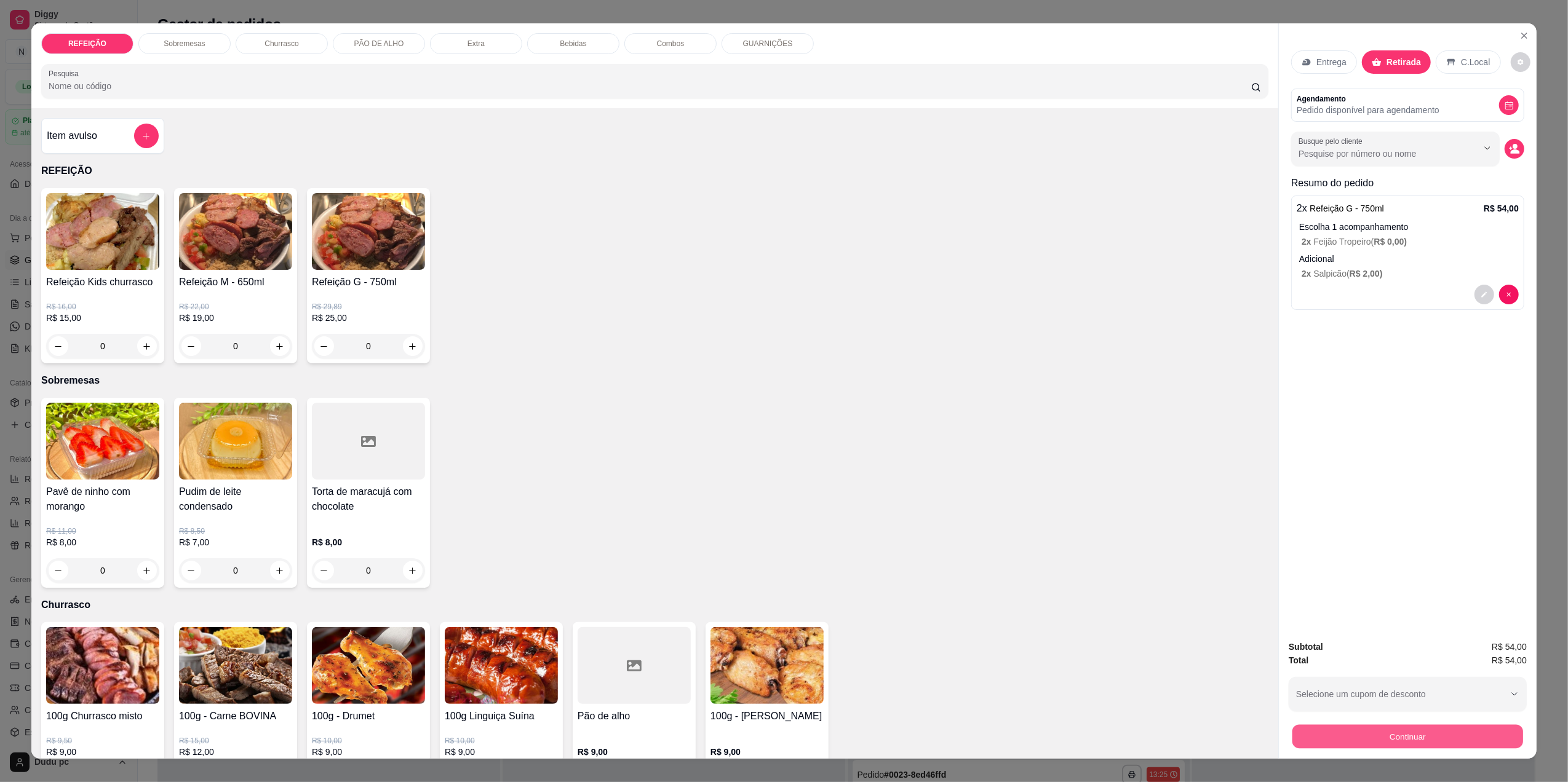
click at [1317, 742] on button "Continuar" at bounding box center [1407, 737] width 230 height 24
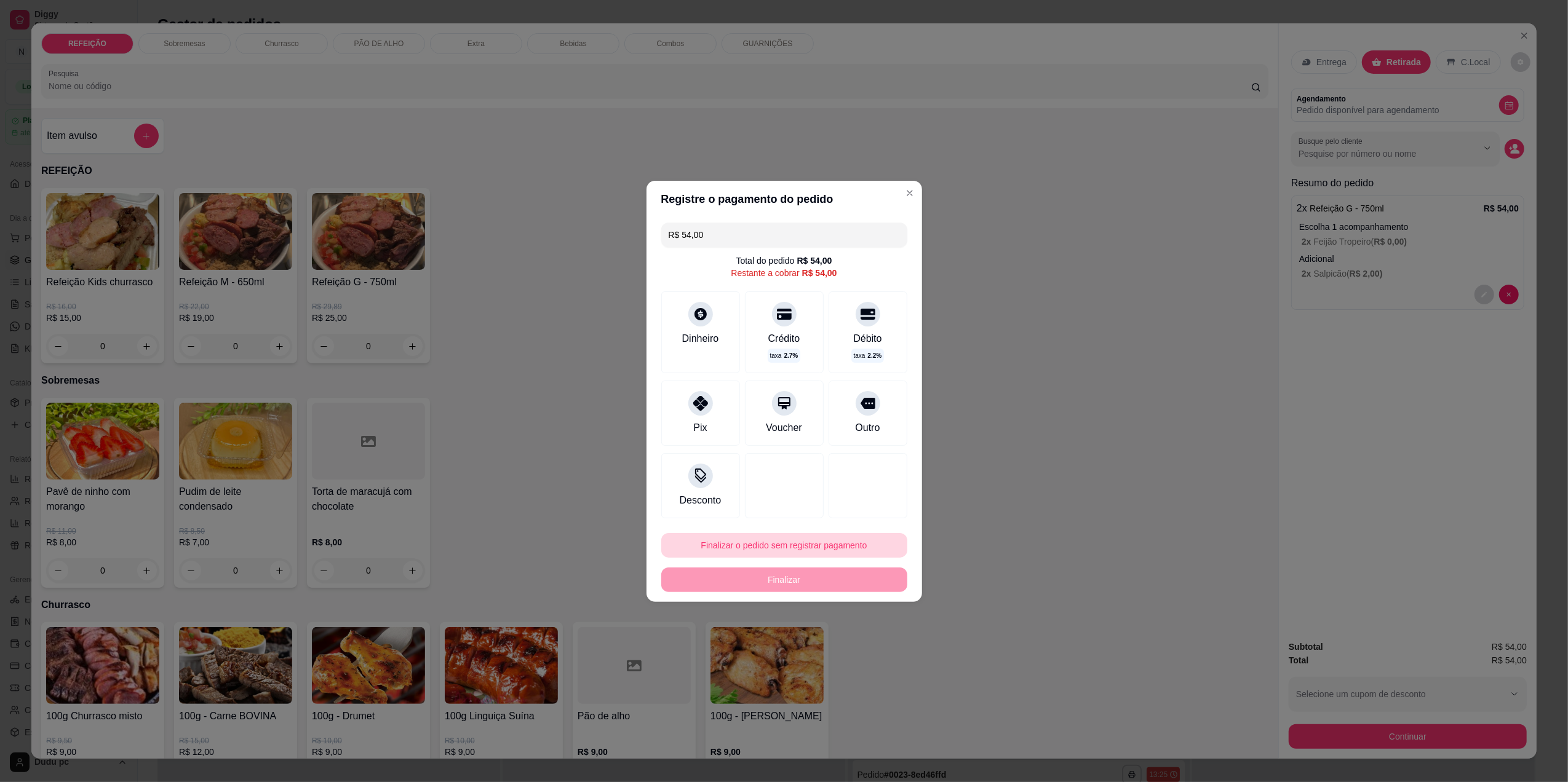
click at [741, 535] on button "Finalizar o pedido sem registrar pagamento" at bounding box center [784, 545] width 246 height 24
click at [853, 652] on button "Confirmar" at bounding box center [860, 646] width 45 height 19
type input "R$ 0,00"
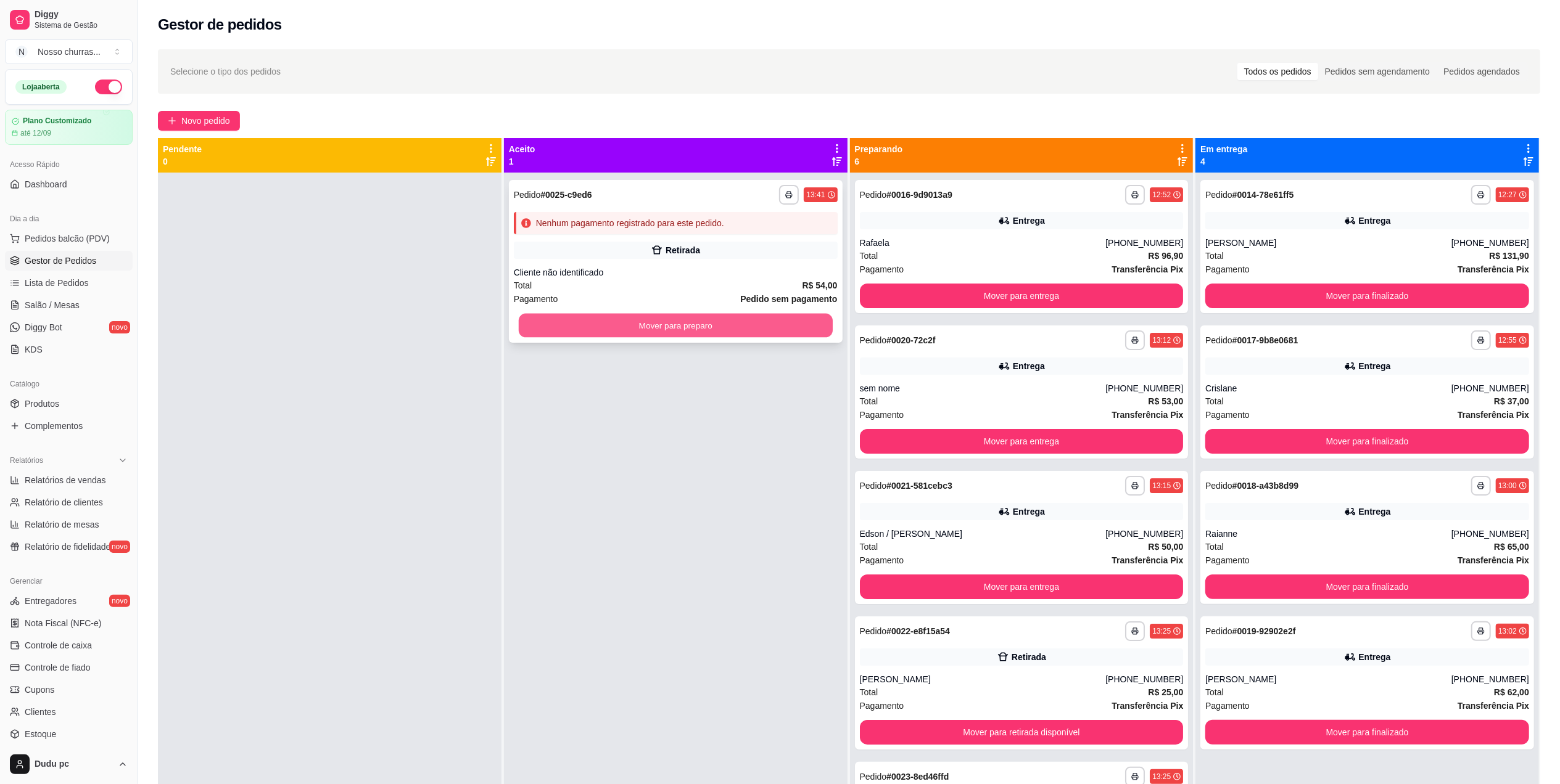
click at [680, 320] on button "Mover para preparo" at bounding box center [676, 326] width 314 height 24
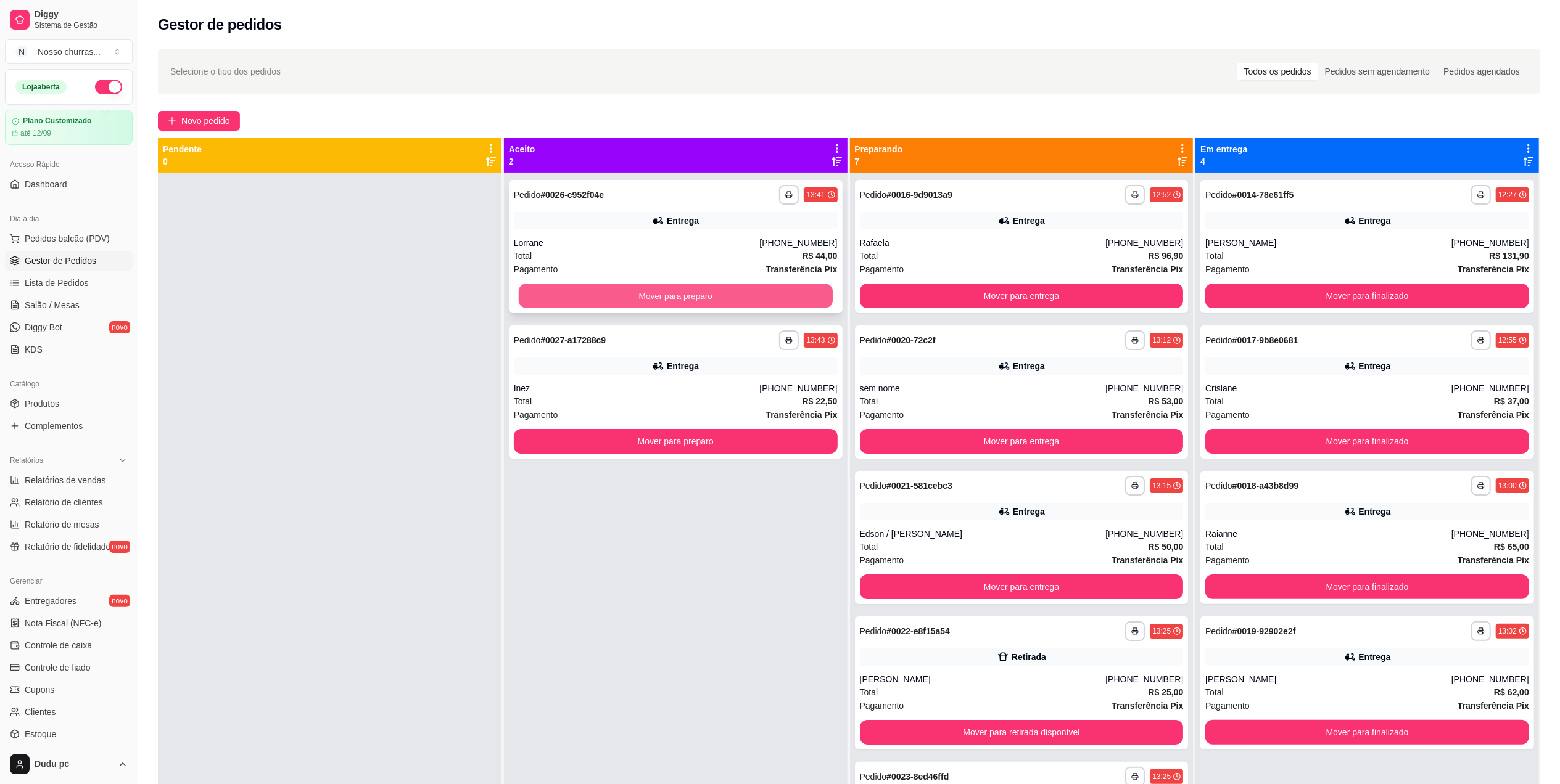
click at [567, 306] on button "Mover para preparo" at bounding box center [676, 296] width 314 height 24
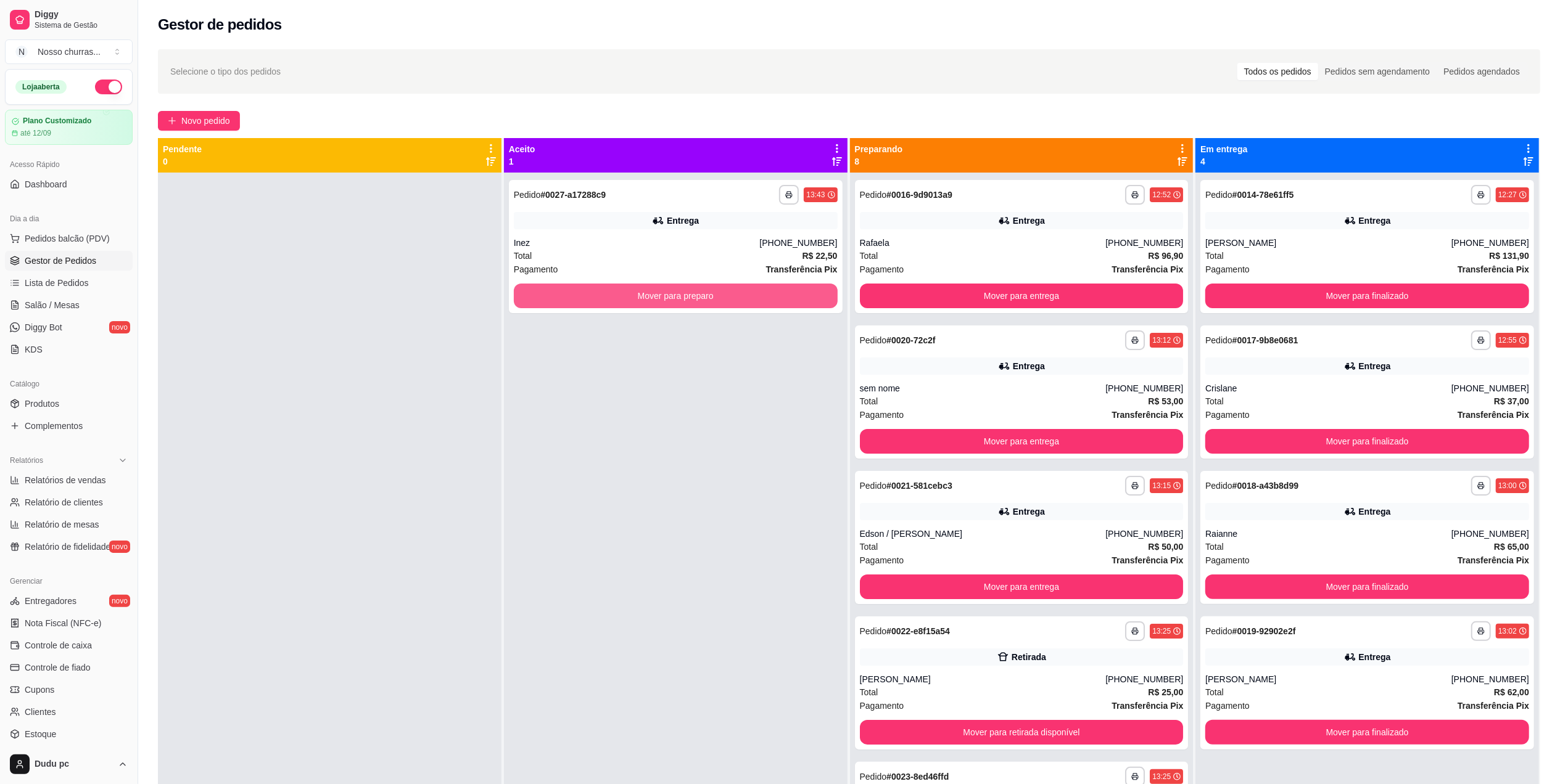
click at [567, 306] on button "Mover para preparo" at bounding box center [676, 295] width 324 height 24
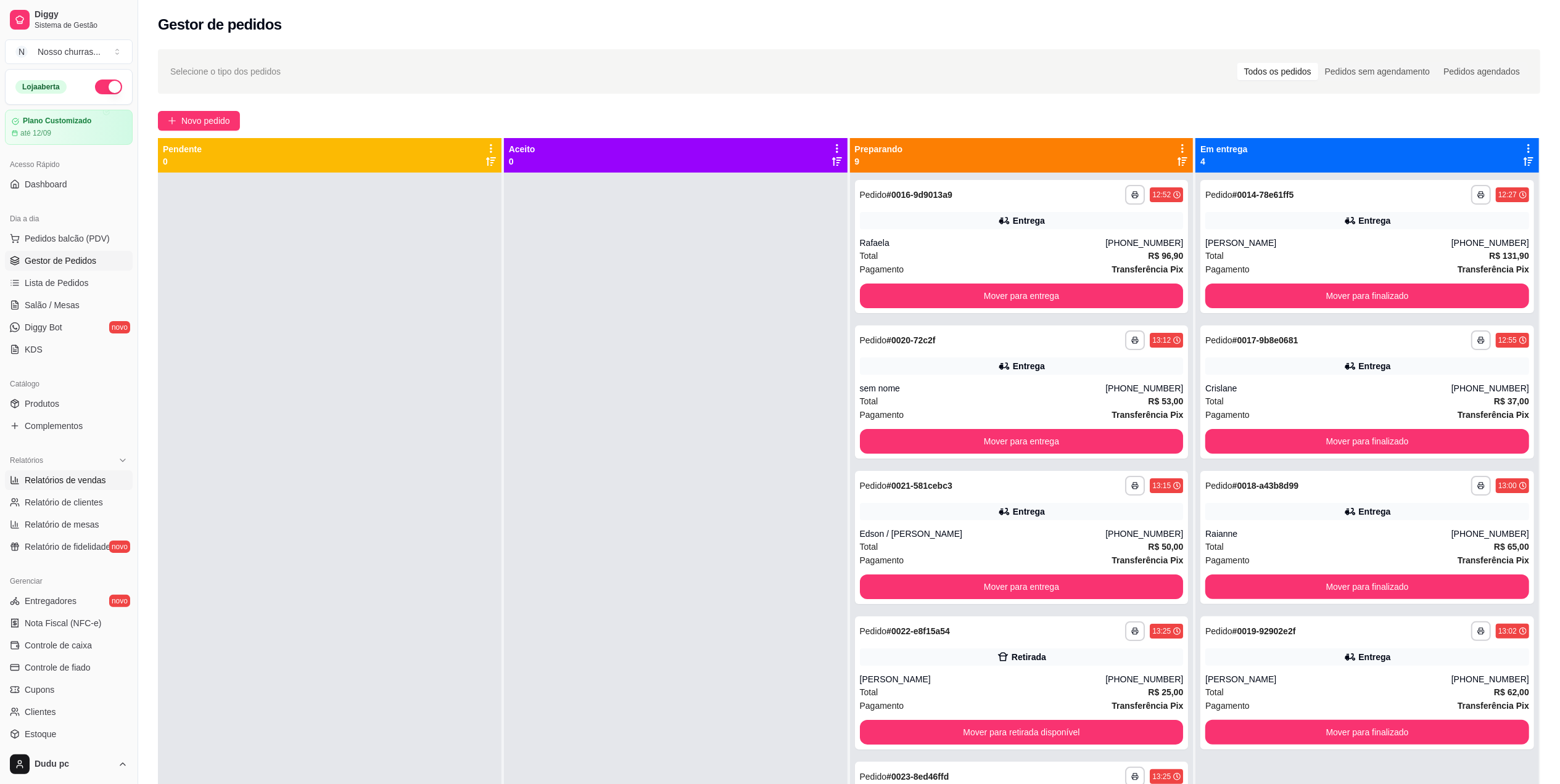
click at [92, 480] on span "Relatórios de vendas" at bounding box center [65, 481] width 82 height 13
select select "ALL"
select select "0"
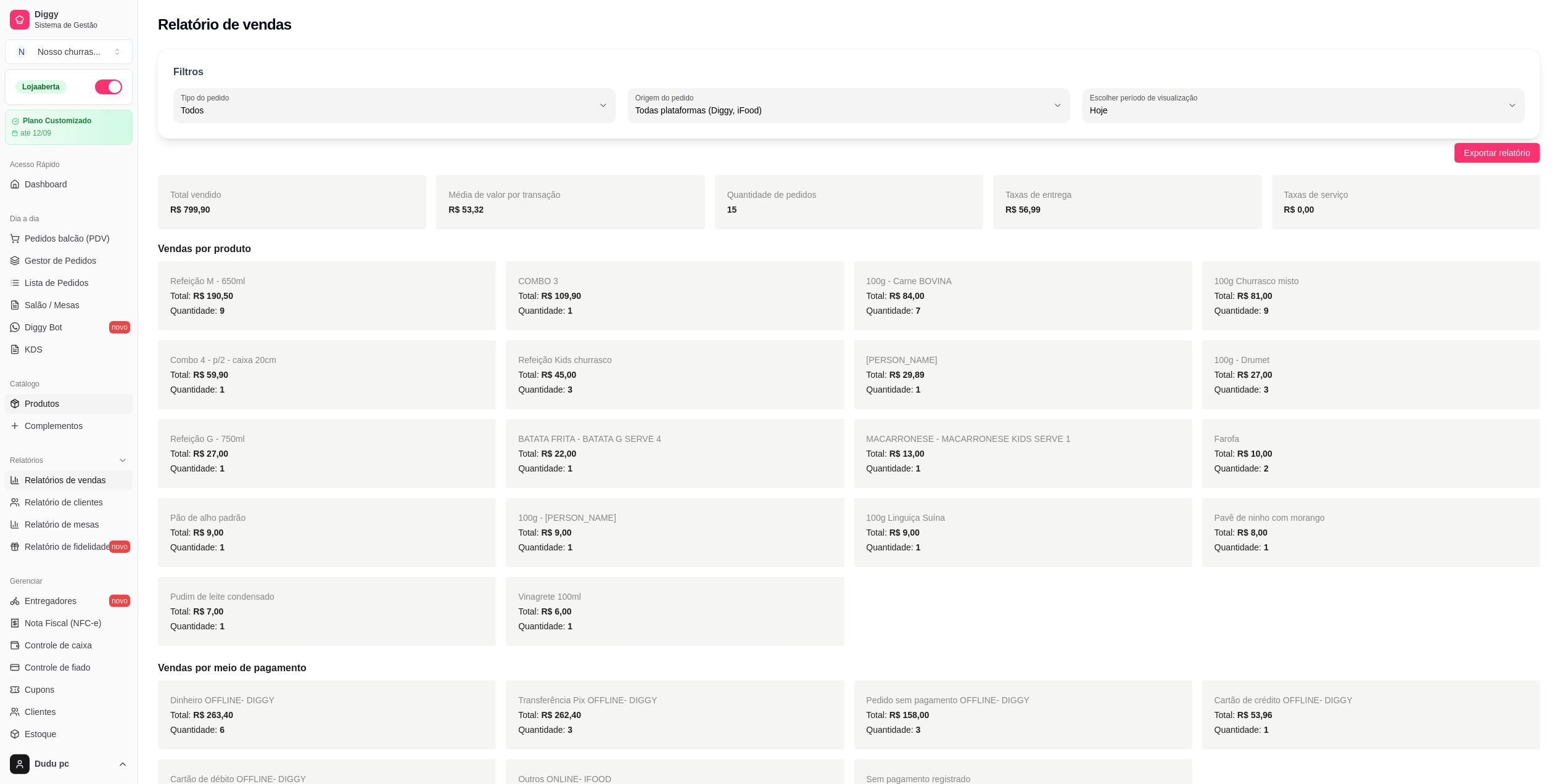
click at [70, 407] on link "Produtos" at bounding box center [68, 404] width 127 height 20
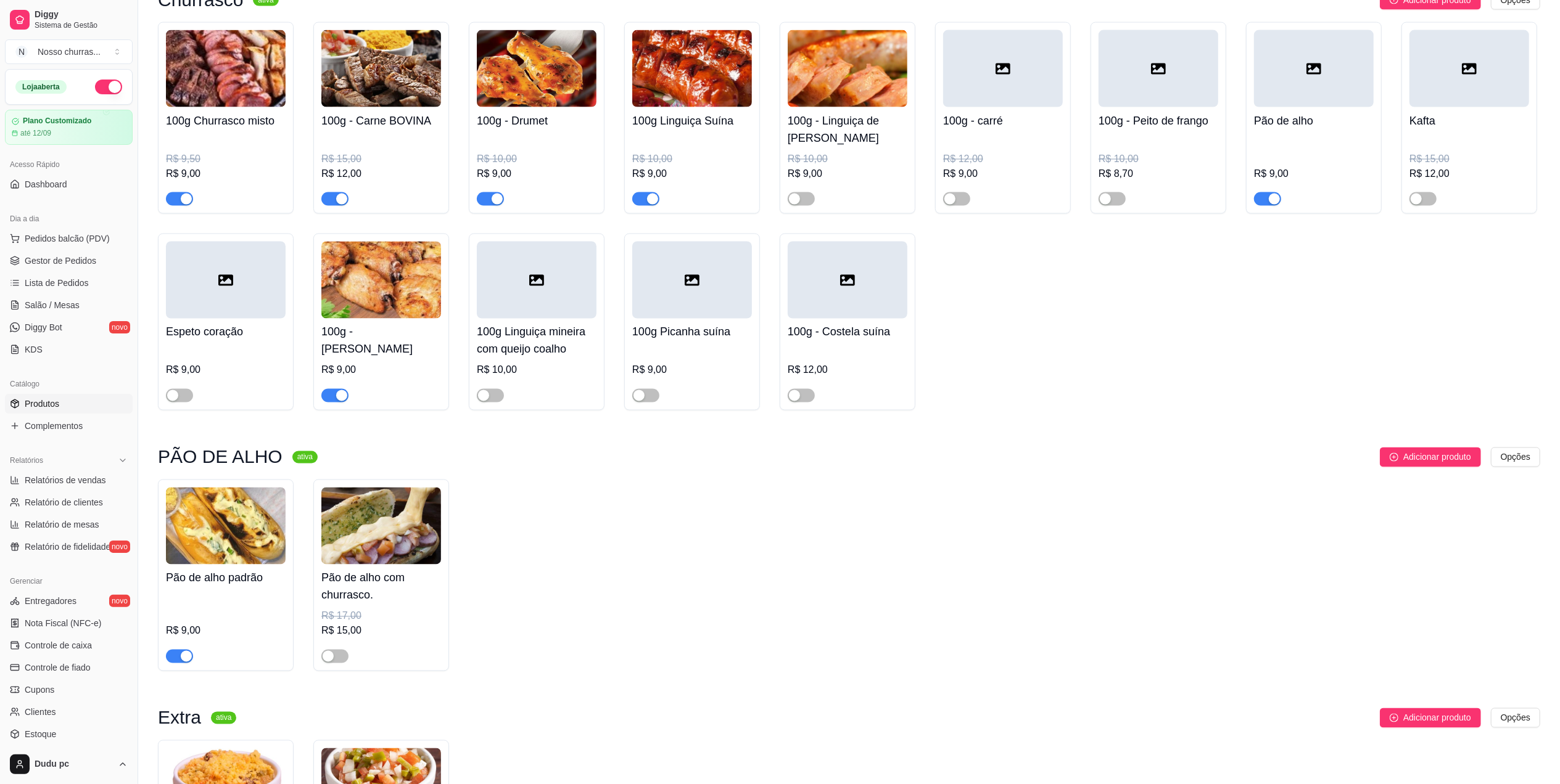
scroll to position [2011, 0]
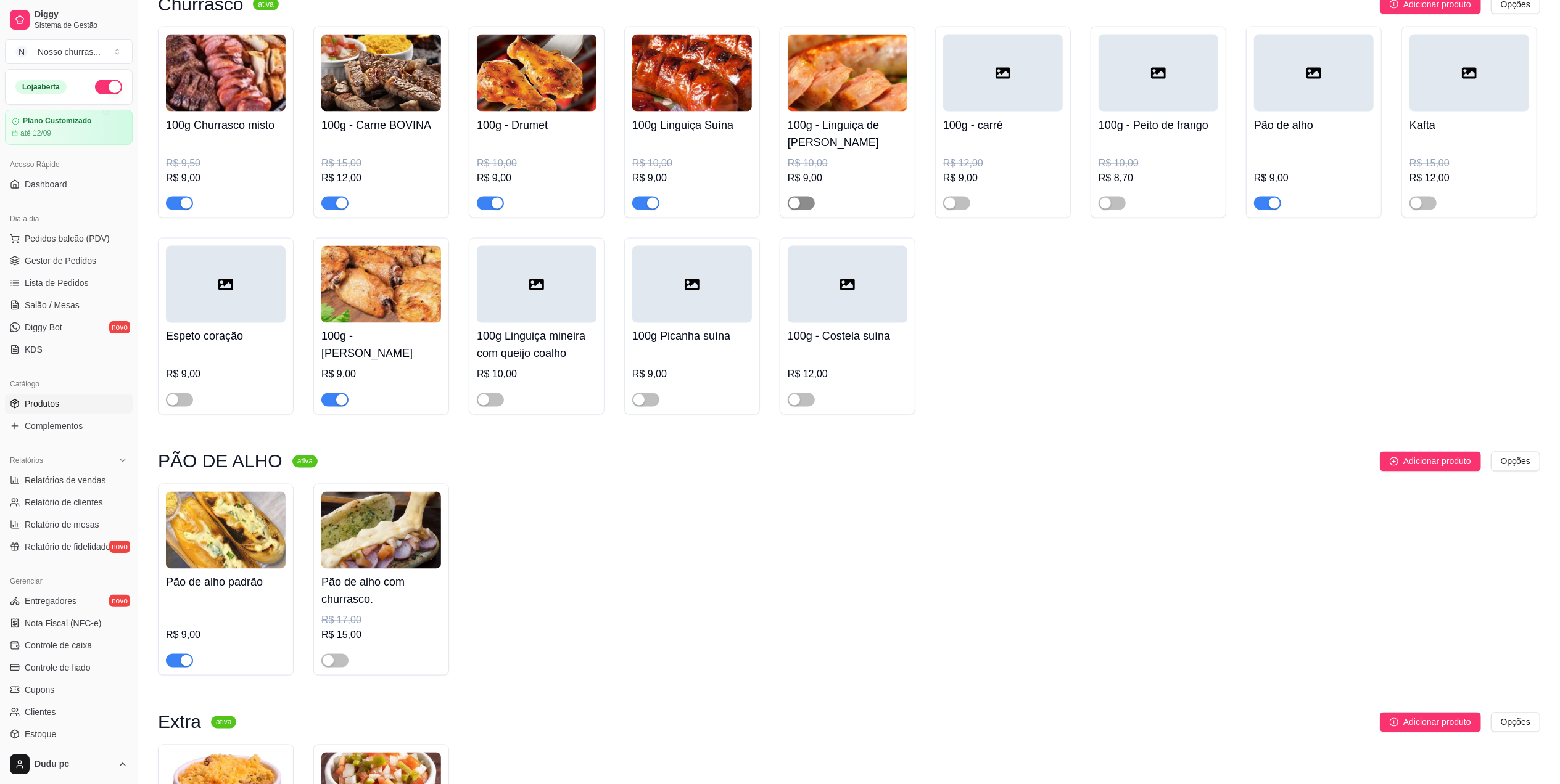
click at [797, 209] on div "button" at bounding box center [795, 203] width 11 height 11
click at [1284, 211] on div at bounding box center [1314, 197] width 119 height 24
click at [1269, 209] on div "button" at bounding box center [1275, 203] width 11 height 11
click at [188, 667] on div "button" at bounding box center [186, 661] width 11 height 11
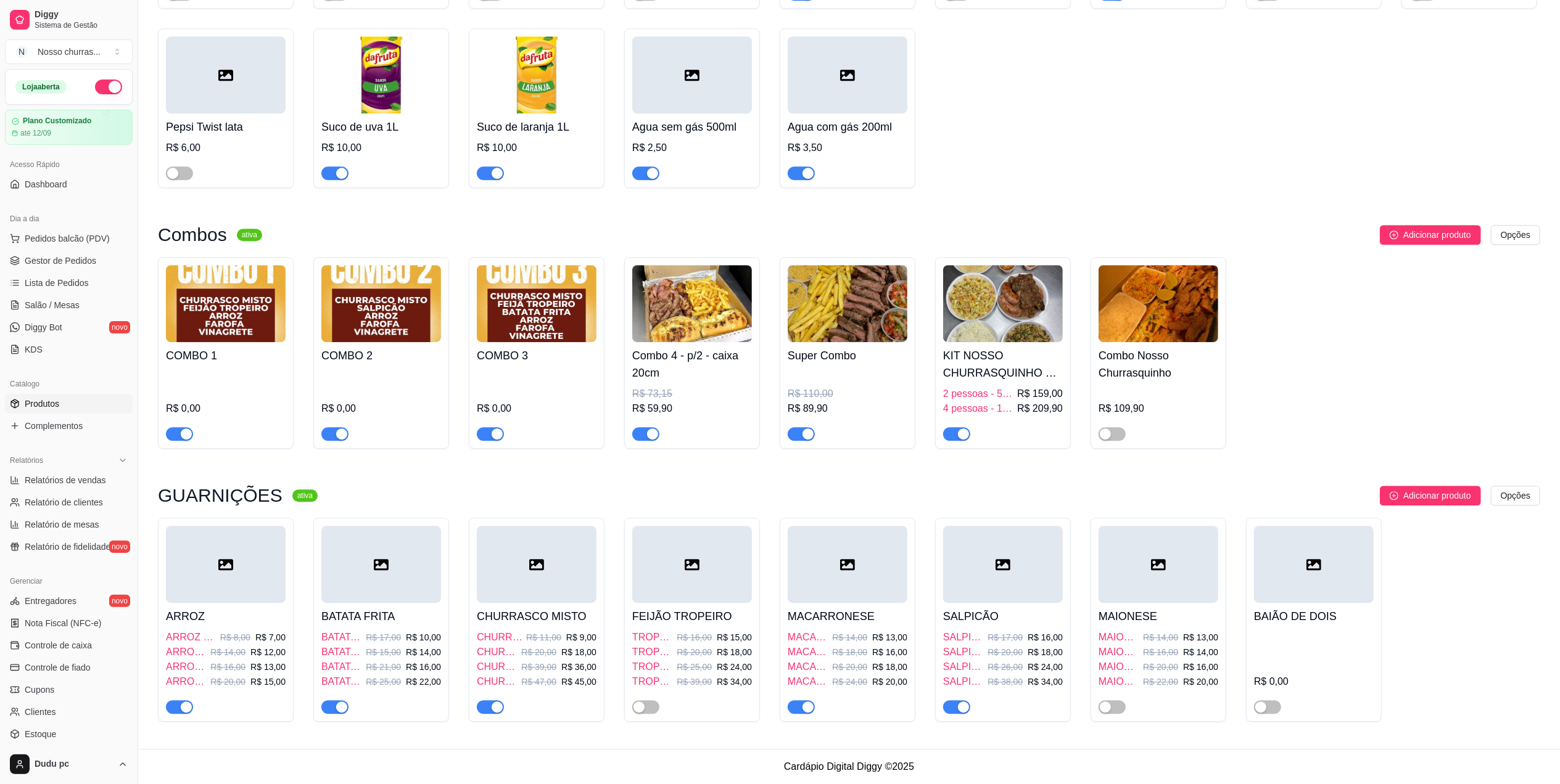
scroll to position [3376, 0]
click at [652, 440] on div "button" at bounding box center [652, 434] width 11 height 11
click at [53, 255] on span "Gestor de Pedidos" at bounding box center [60, 261] width 72 height 13
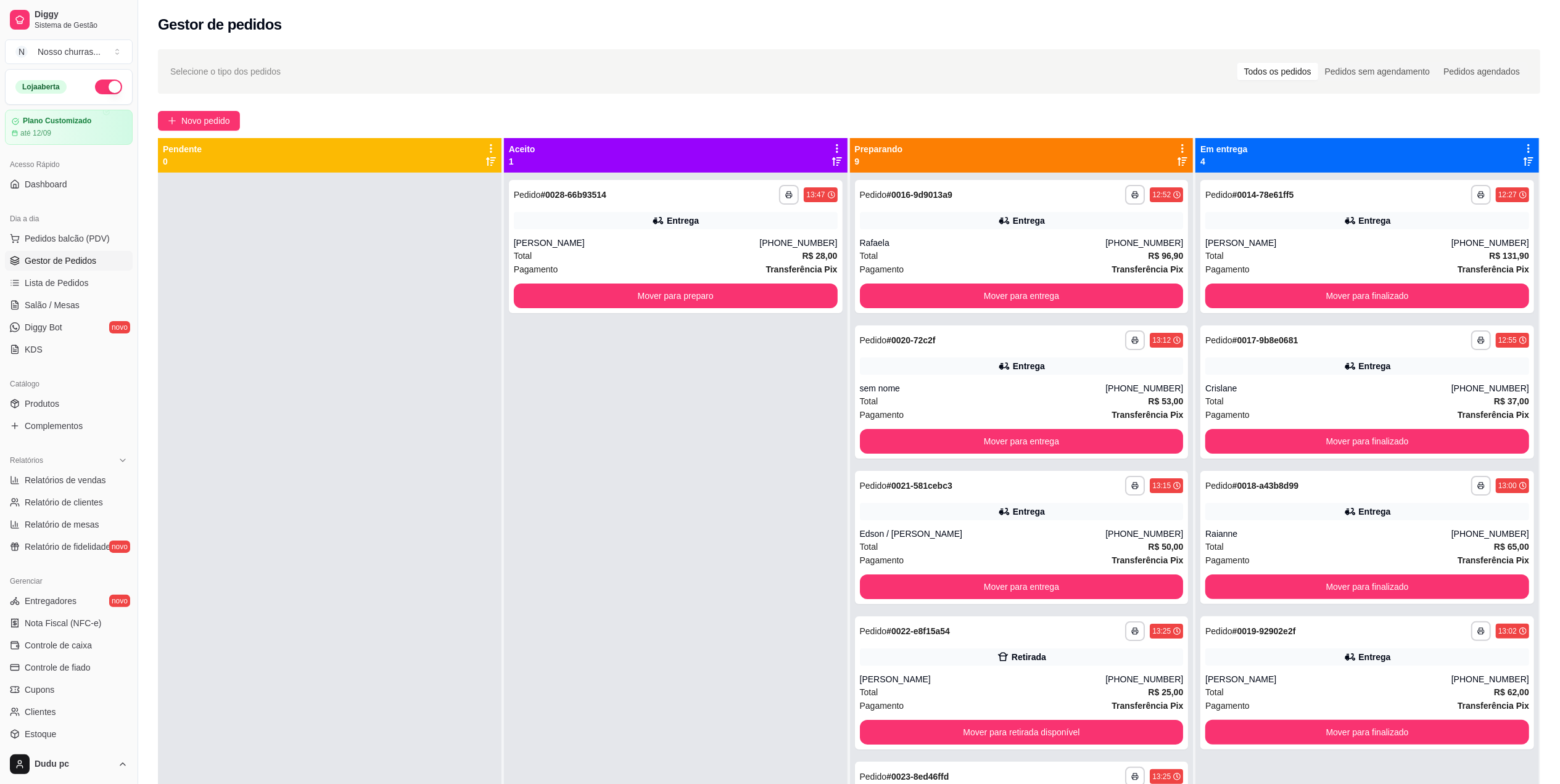
scroll to position [567, 0]
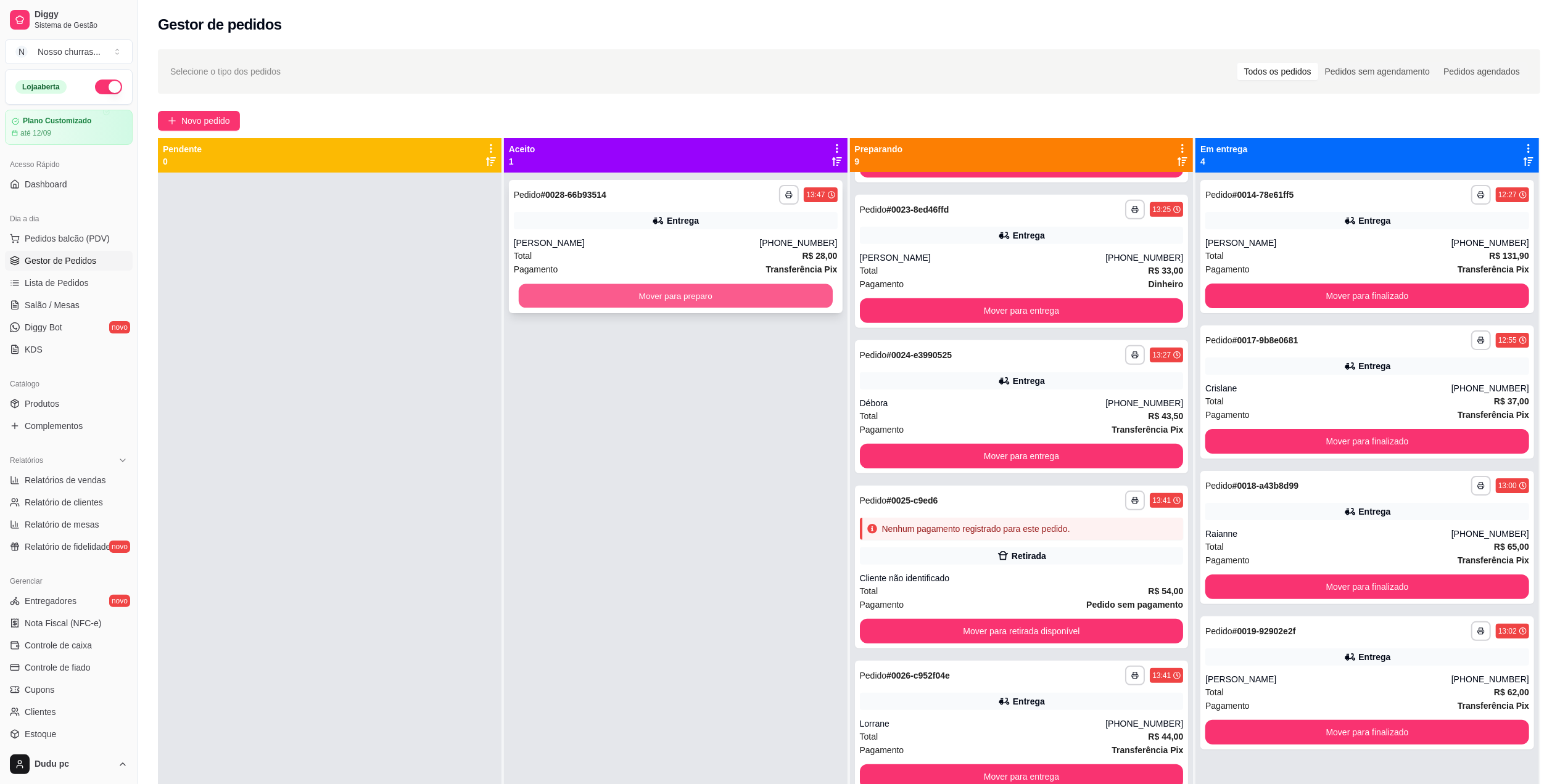
click at [637, 304] on button "Mover para preparo" at bounding box center [676, 296] width 314 height 24
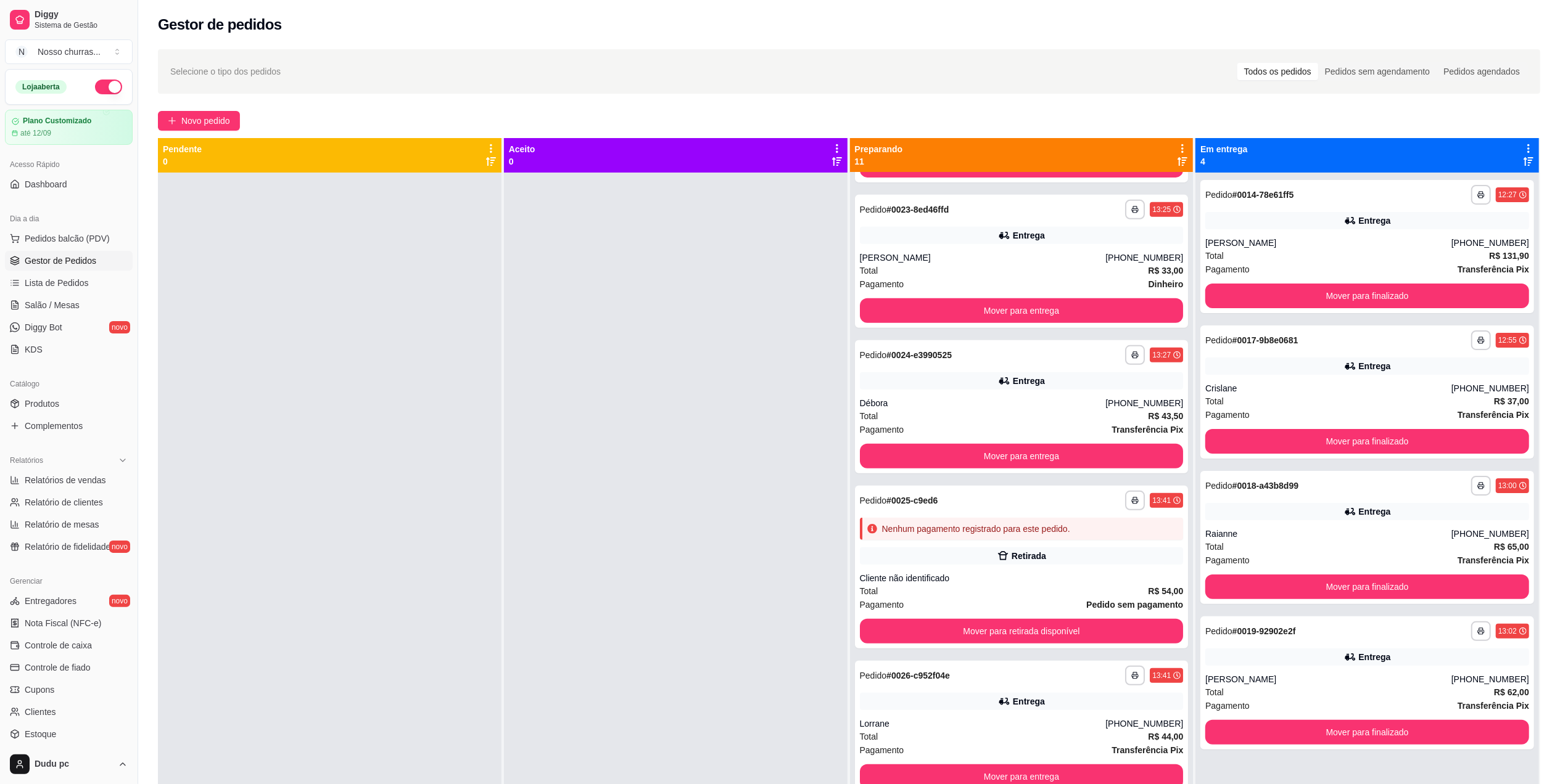
scroll to position [0, 0]
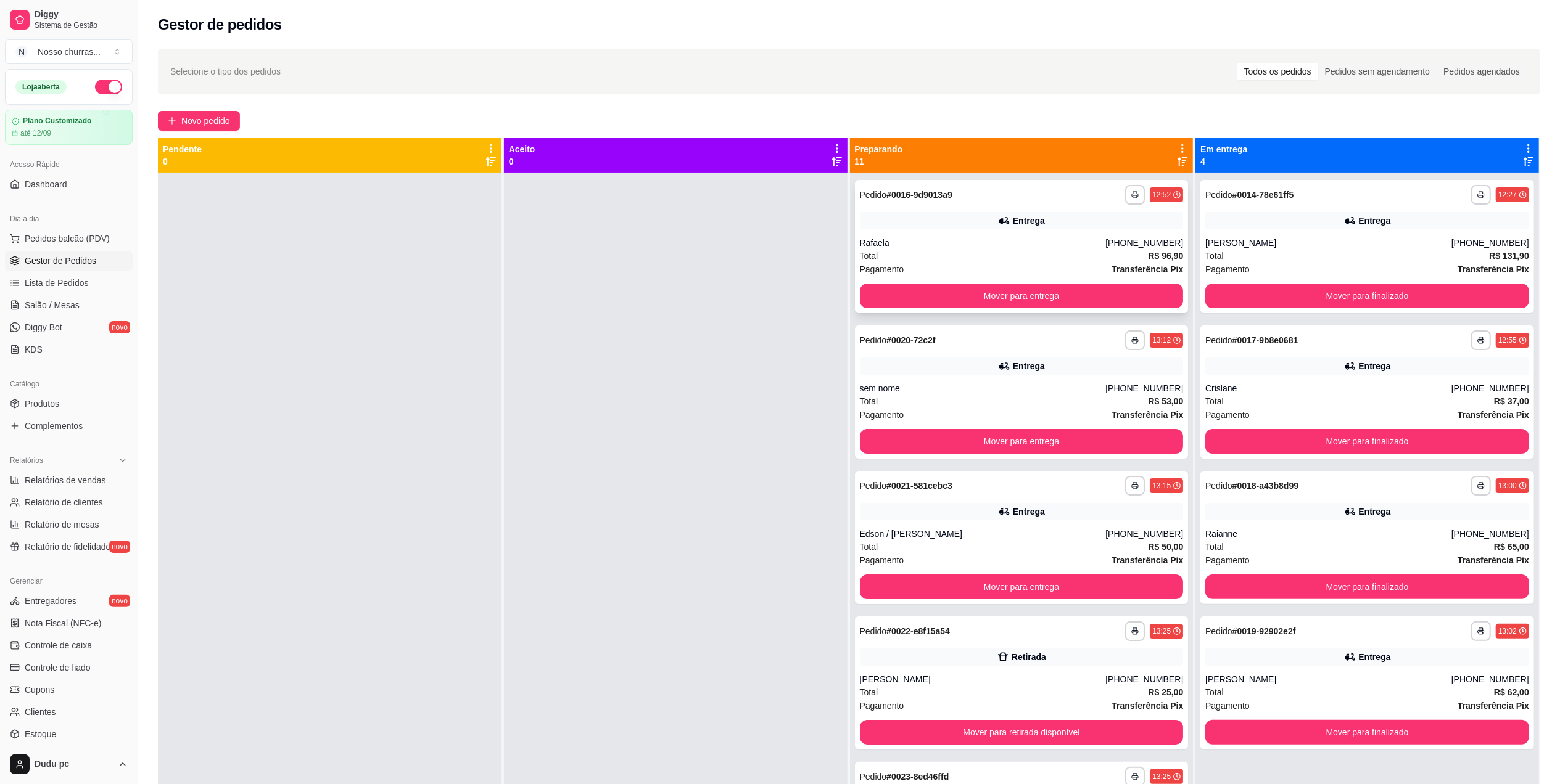
click at [1071, 231] on div "**********" at bounding box center [1022, 247] width 334 height 134
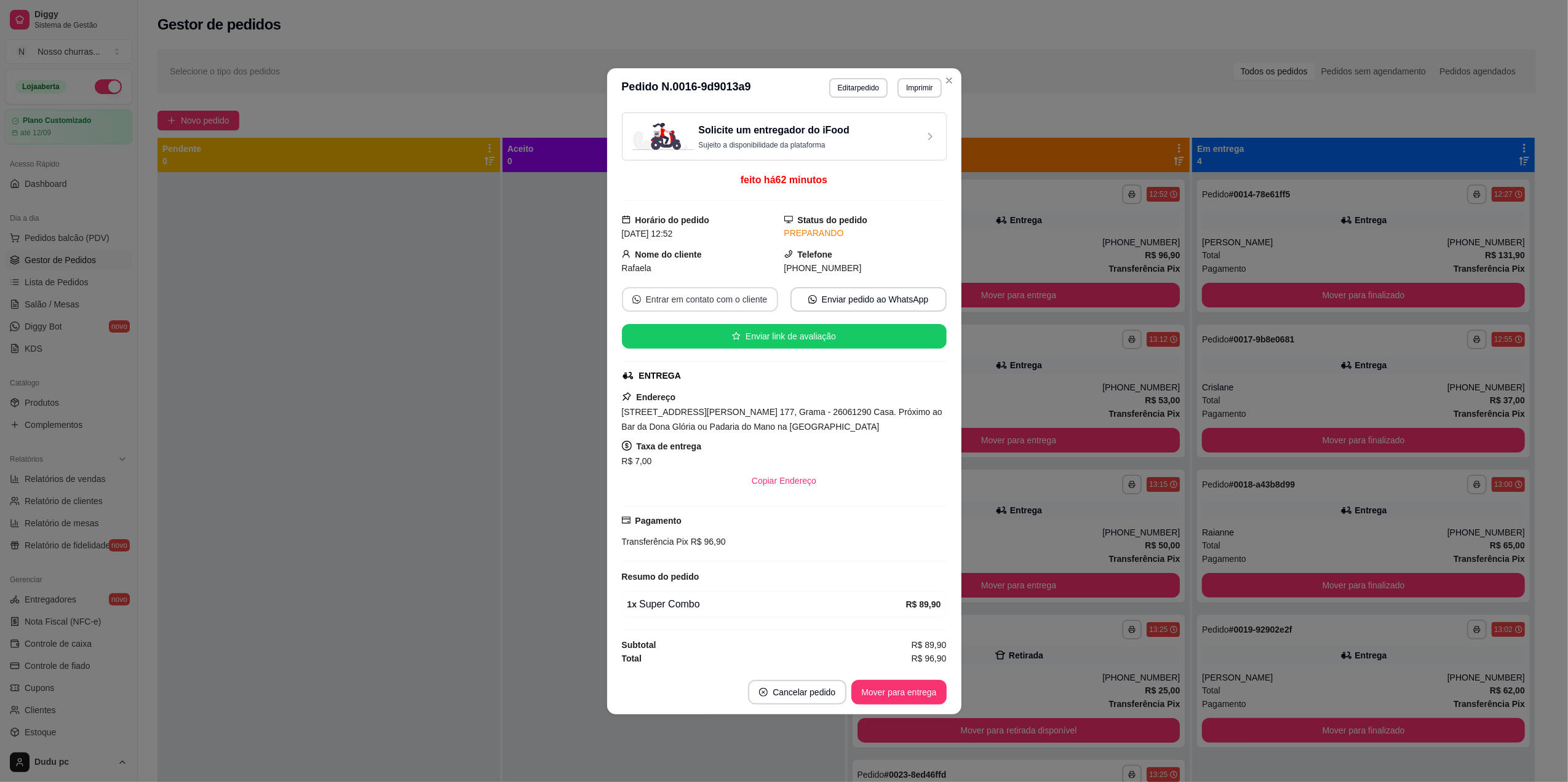
click at [690, 300] on button "Entrar em contato com o cliente" at bounding box center [700, 299] width 156 height 24
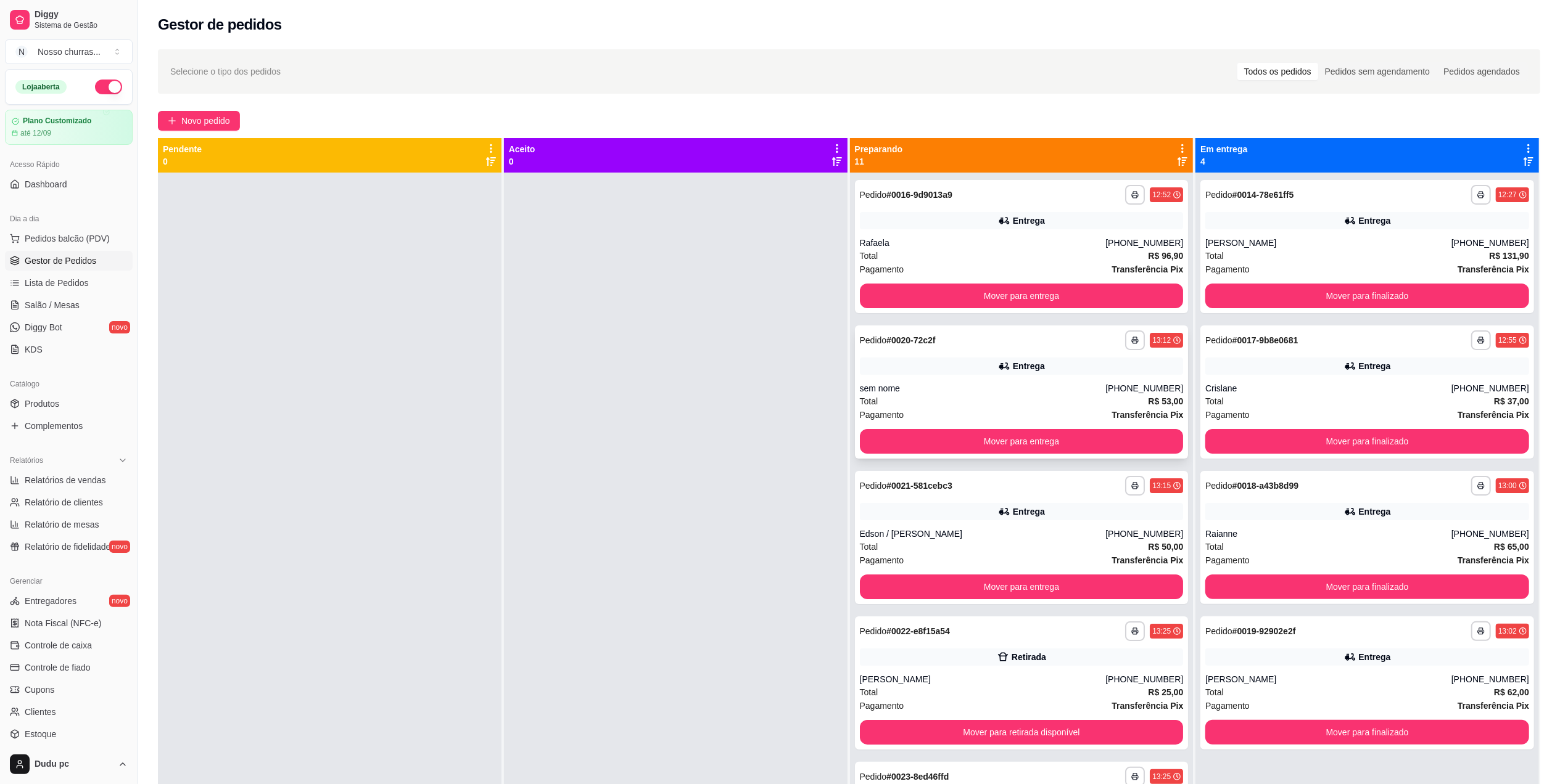
click at [985, 346] on div "**********" at bounding box center [1022, 340] width 324 height 20
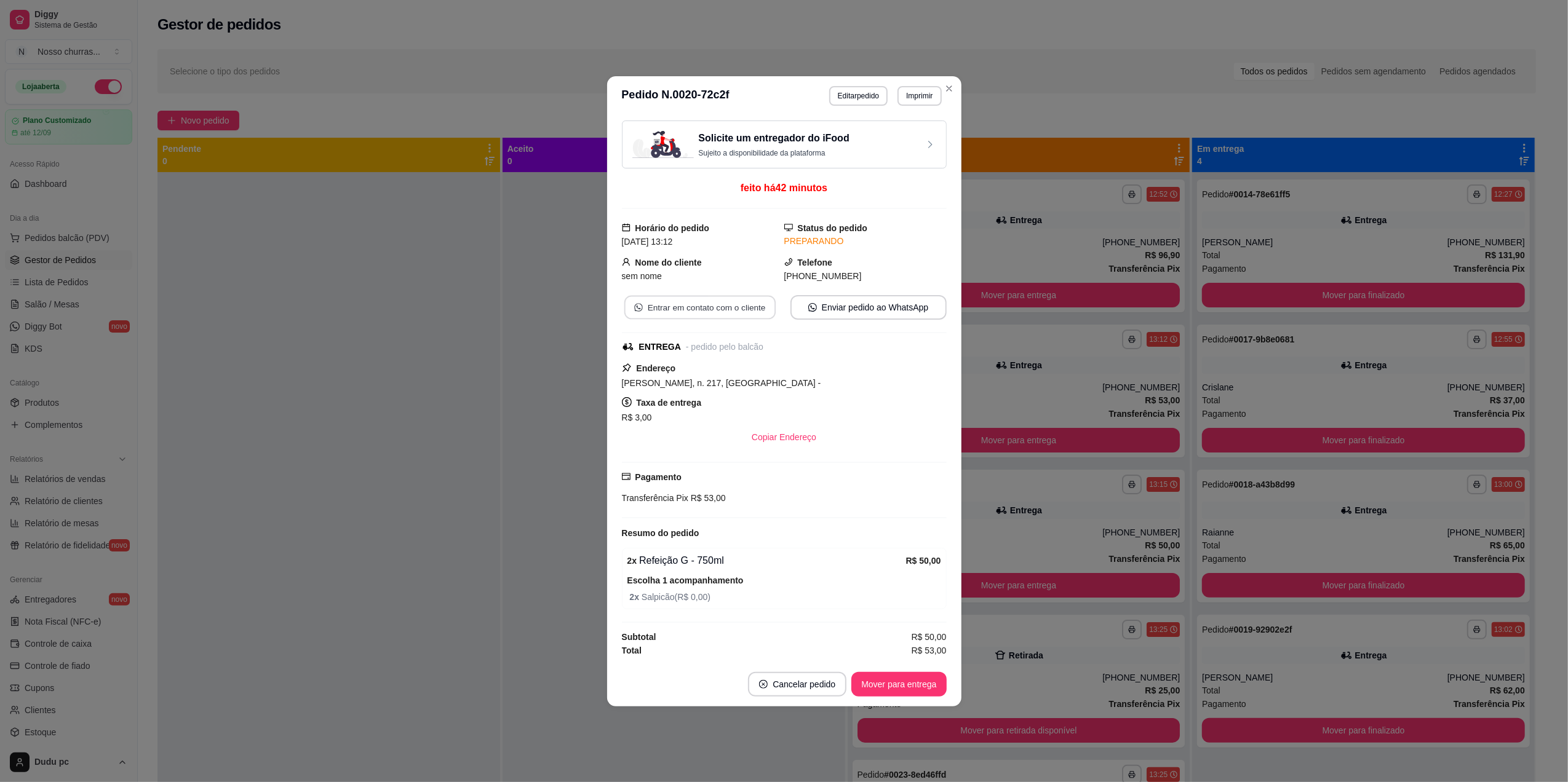
click at [741, 307] on button "Entrar em contato com o cliente" at bounding box center [699, 307] width 151 height 24
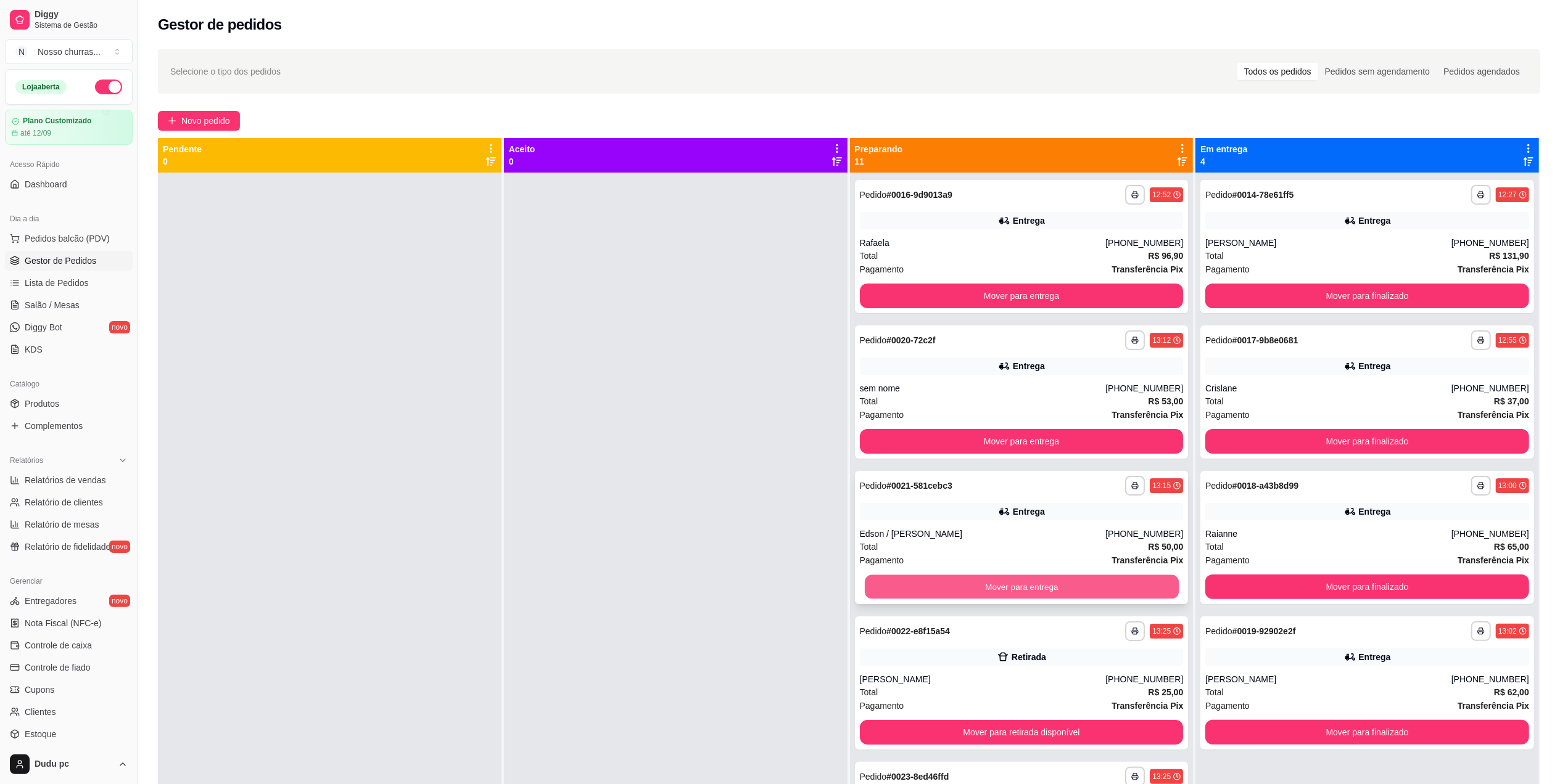
click at [942, 576] on button "Mover para entrega" at bounding box center [1022, 587] width 314 height 24
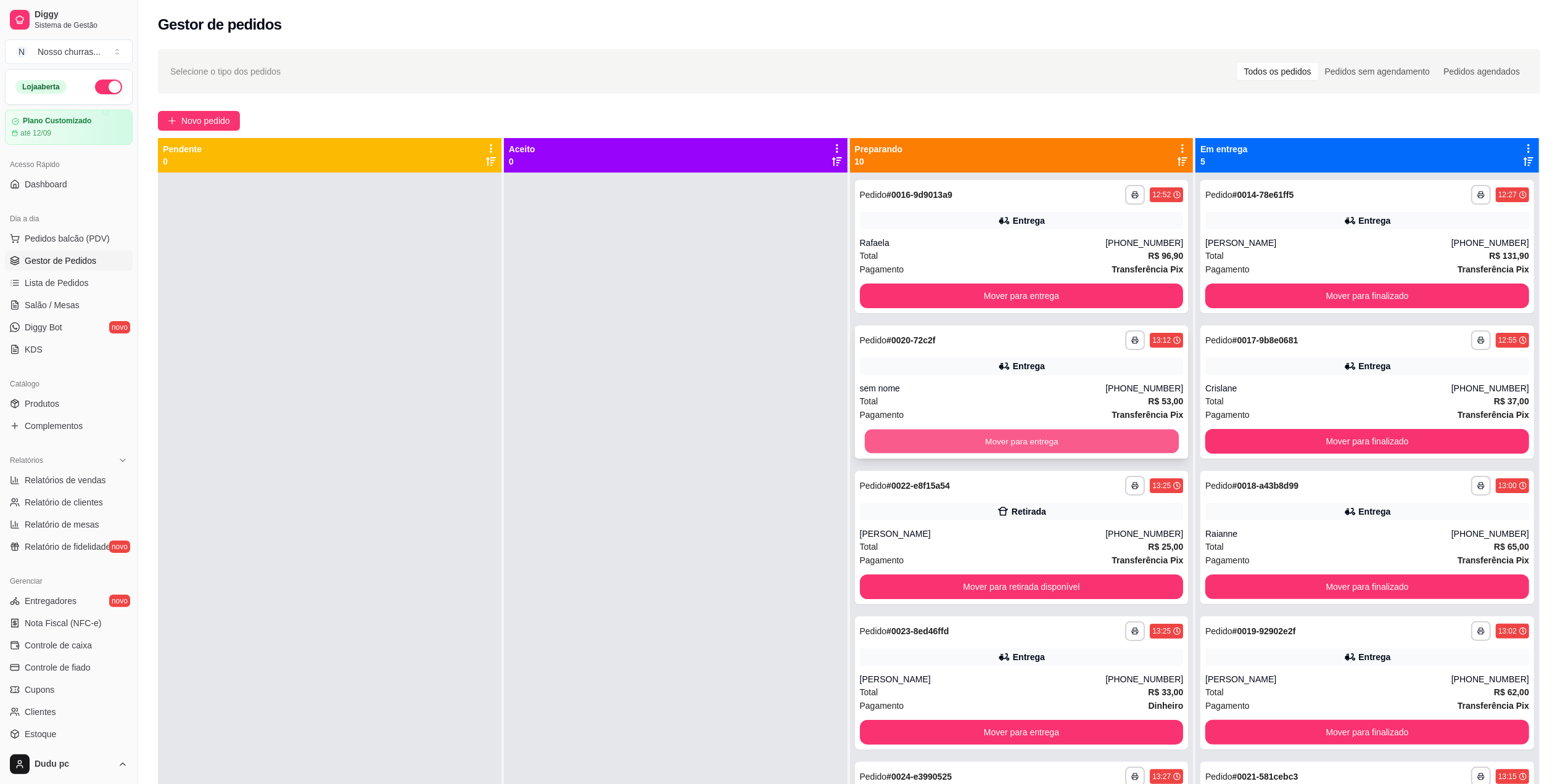
click at [928, 433] on button "Mover para entrega" at bounding box center [1022, 441] width 314 height 24
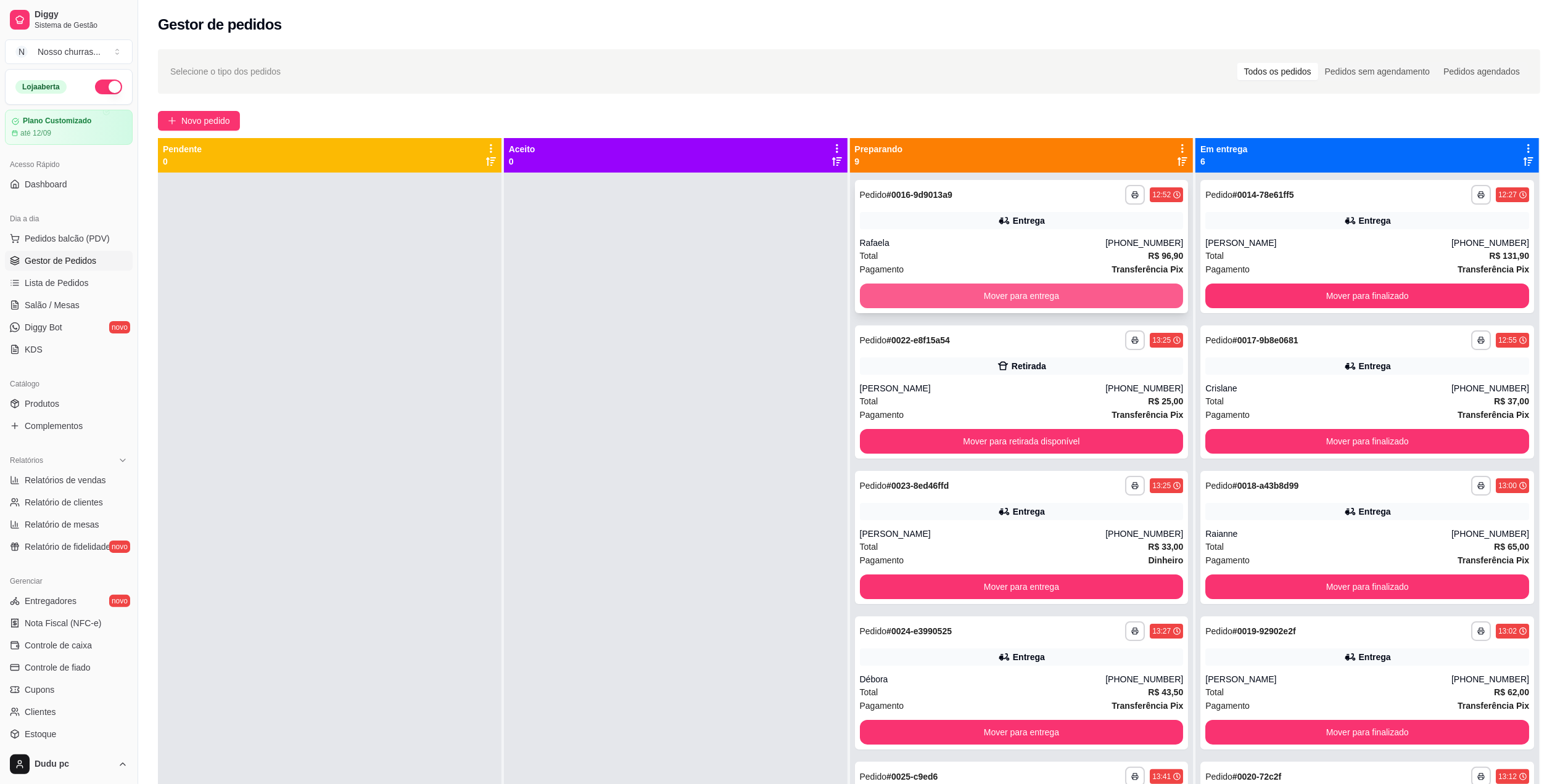
click at [925, 306] on button "Mover para entrega" at bounding box center [1022, 295] width 324 height 24
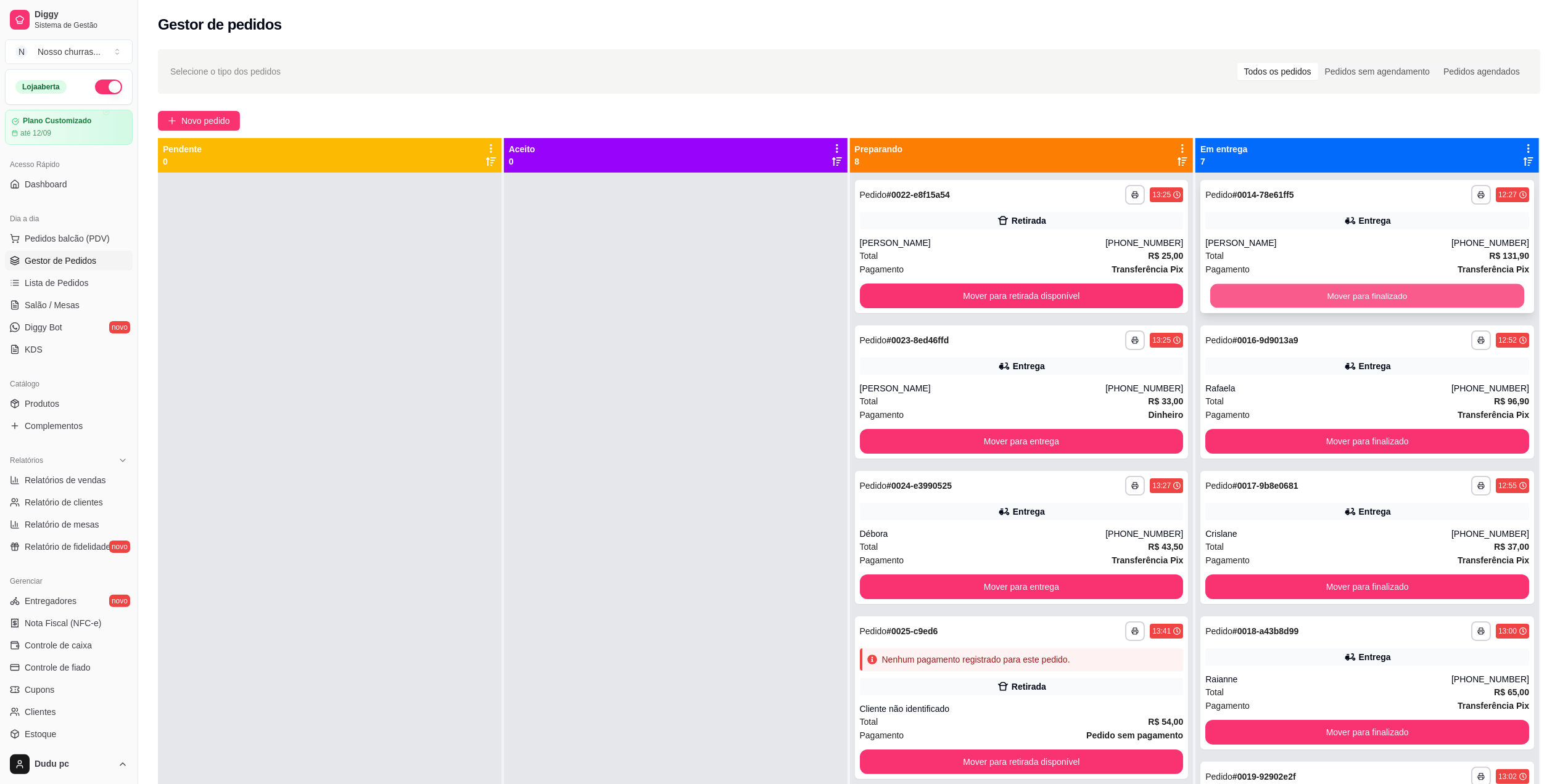
click at [1259, 302] on button "Mover para finalizado" at bounding box center [1367, 296] width 314 height 24
click at [1257, 297] on button "Mover para finalizado" at bounding box center [1367, 296] width 314 height 24
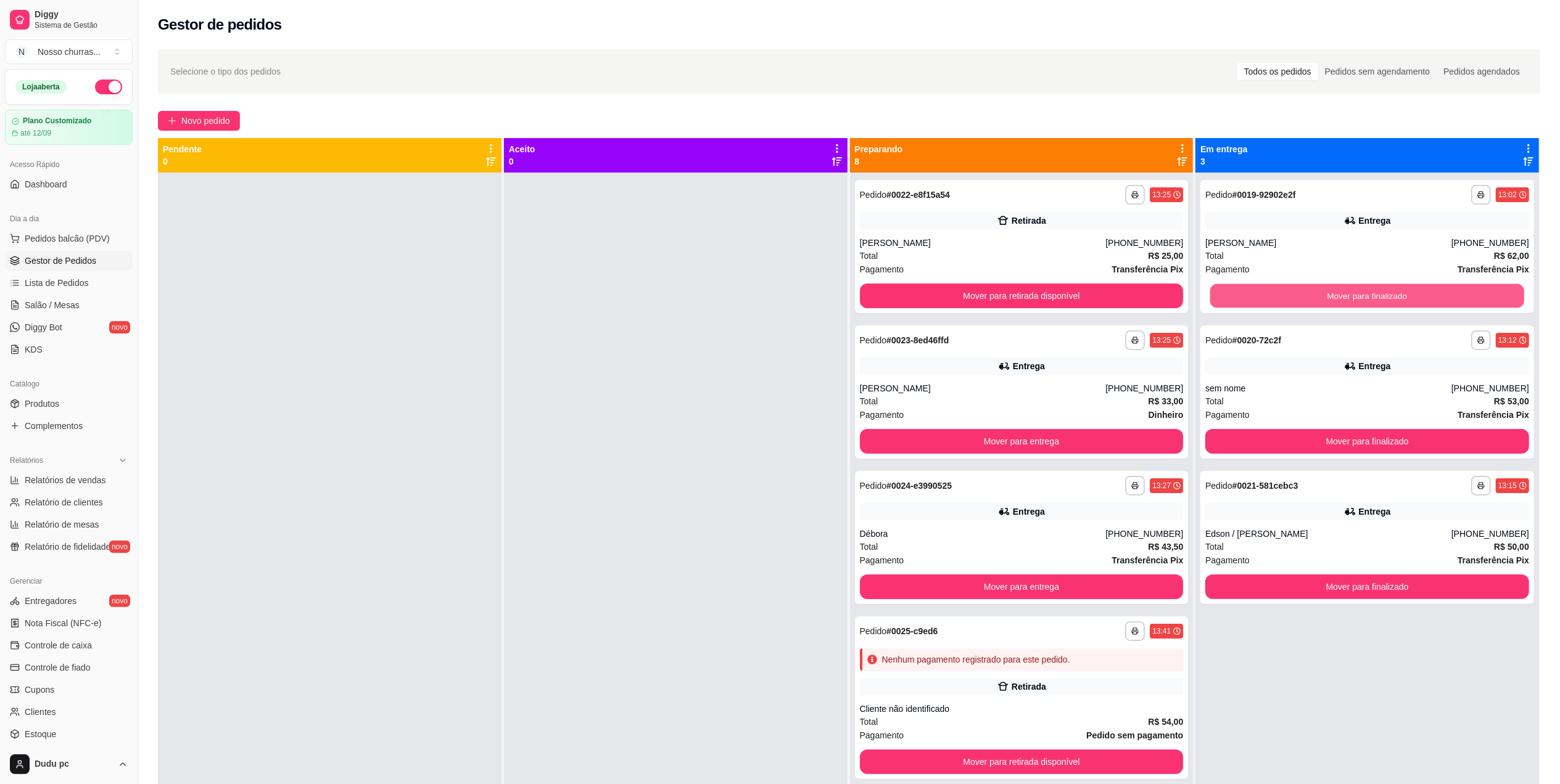
click at [1257, 297] on button "Mover para finalizado" at bounding box center [1367, 296] width 314 height 24
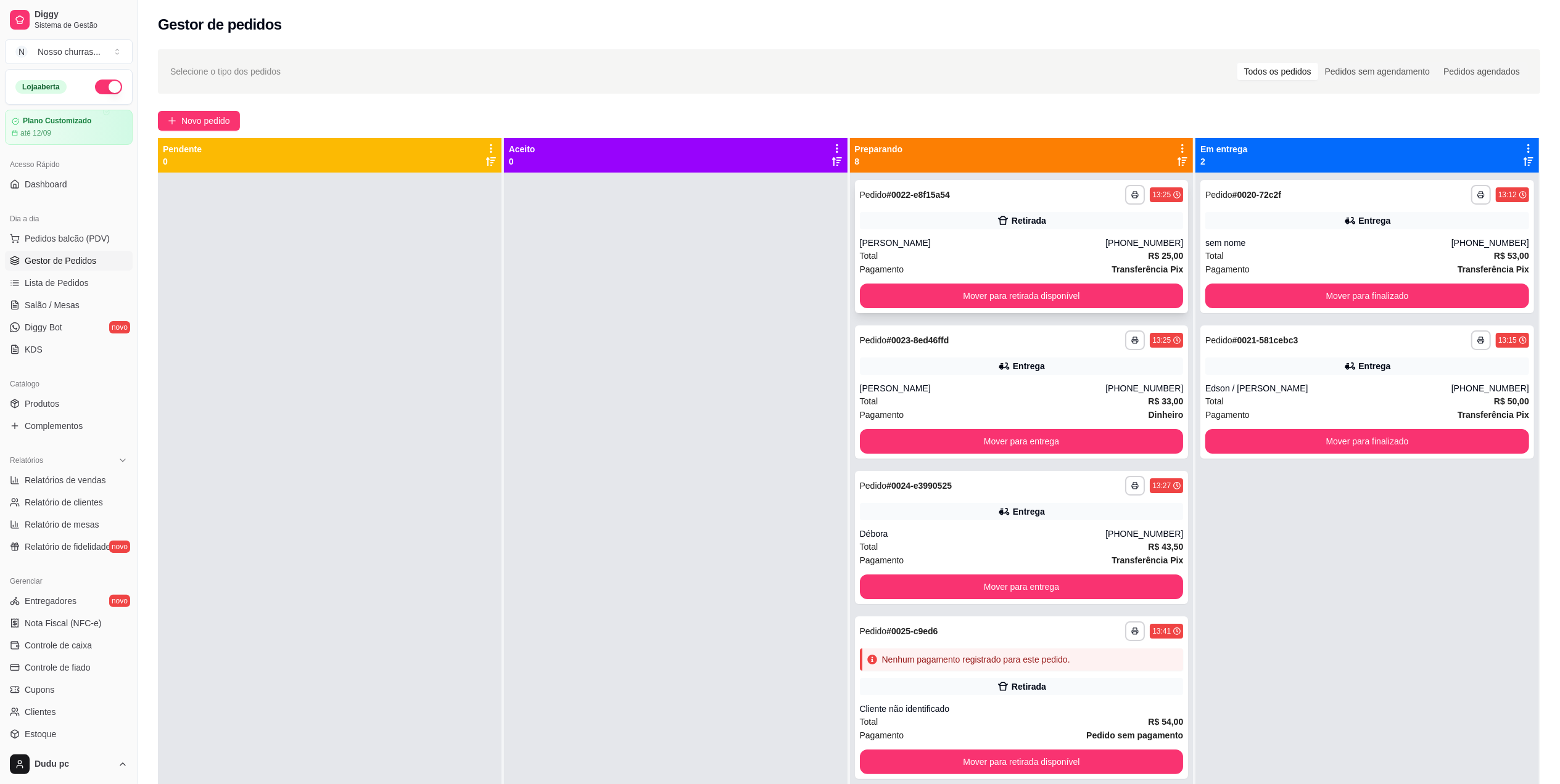
click at [1008, 259] on div "Total R$ 25,00" at bounding box center [1022, 255] width 324 height 13
click at [920, 763] on button "Mover para retirada disponível" at bounding box center [1022, 762] width 314 height 24
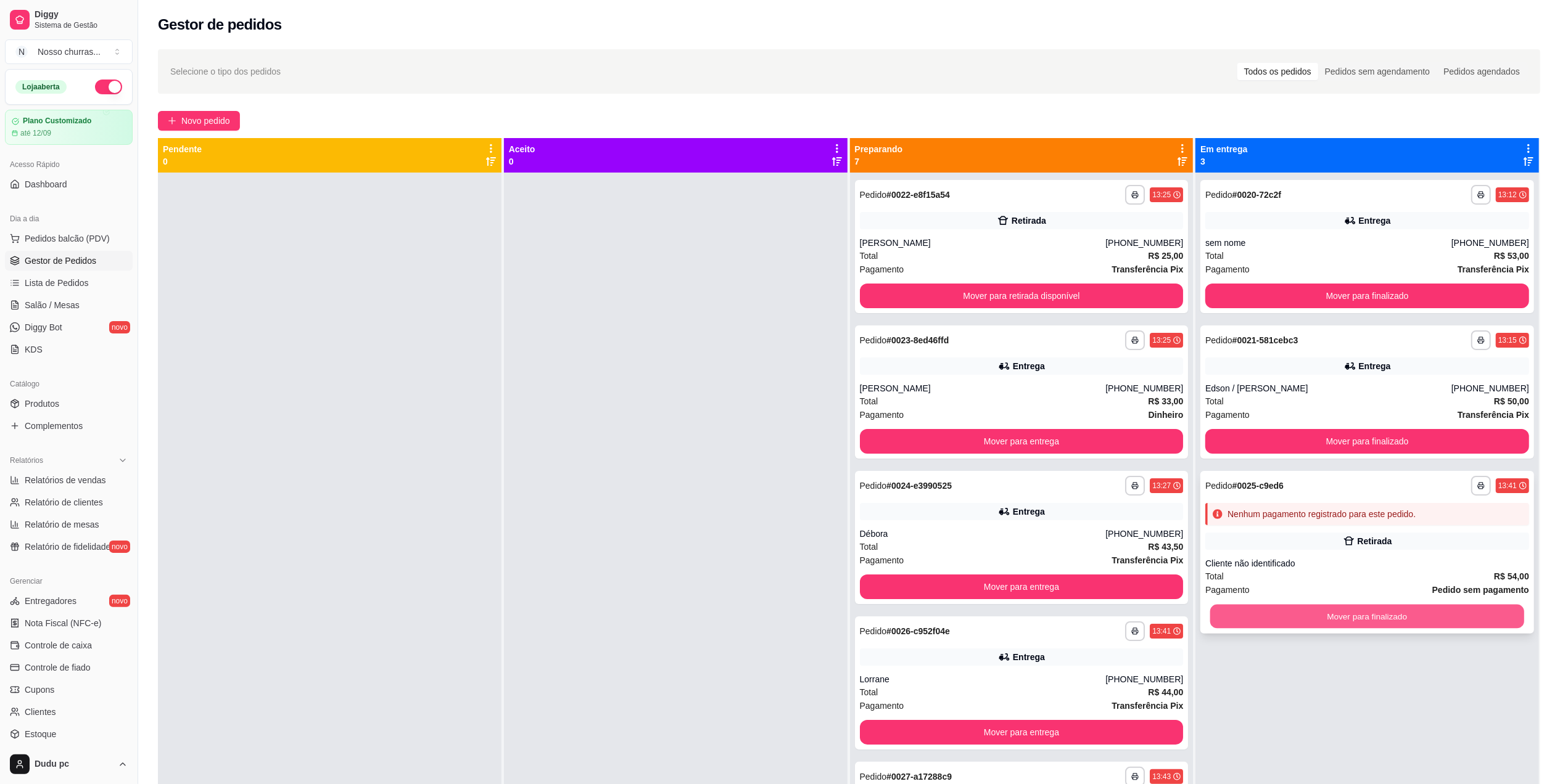
click at [1229, 624] on button "Mover para finalizado" at bounding box center [1367, 617] width 314 height 24
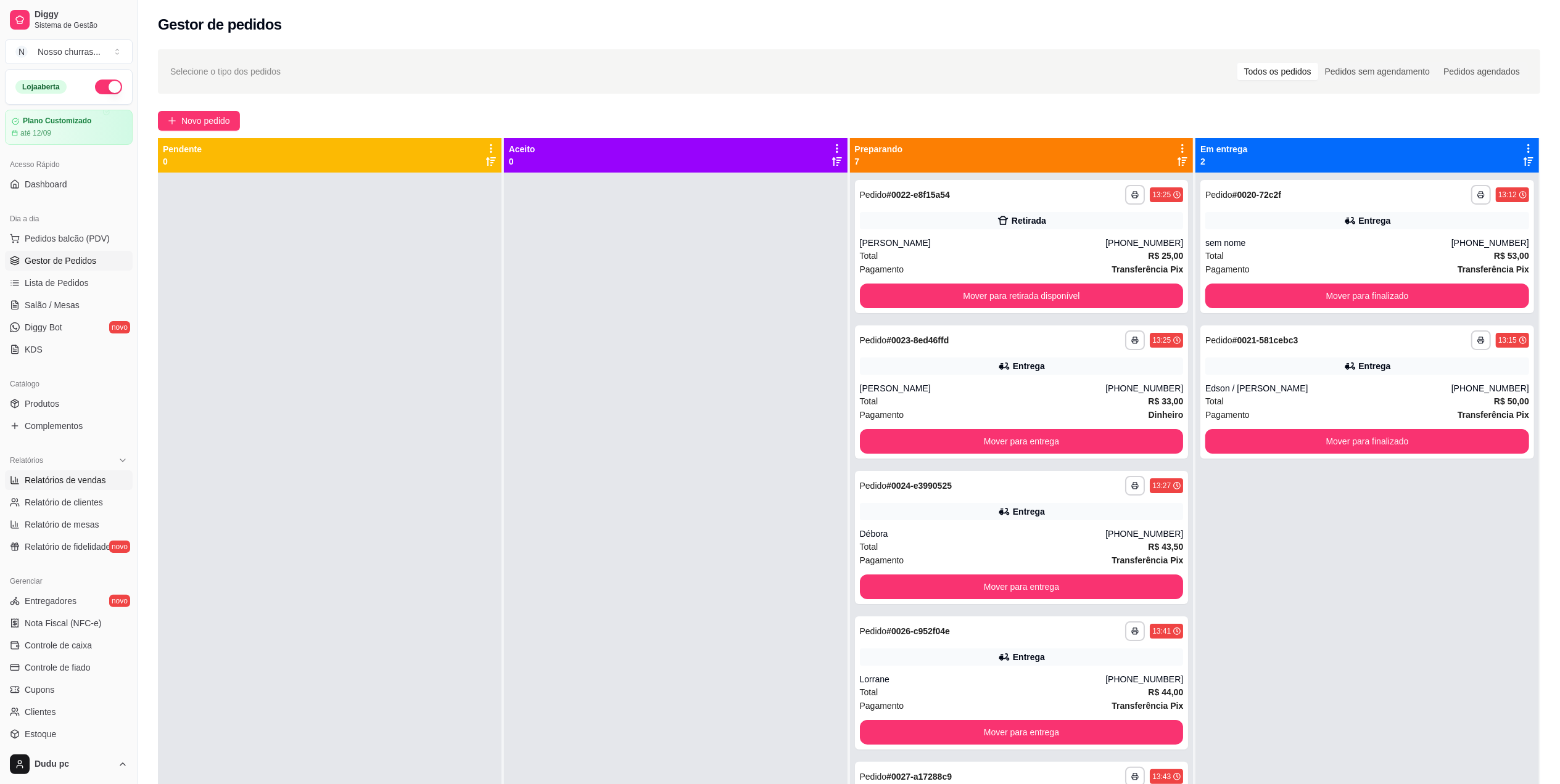
click at [105, 478] on link "Relatórios de vendas" at bounding box center [68, 480] width 127 height 20
select select "ALL"
select select "0"
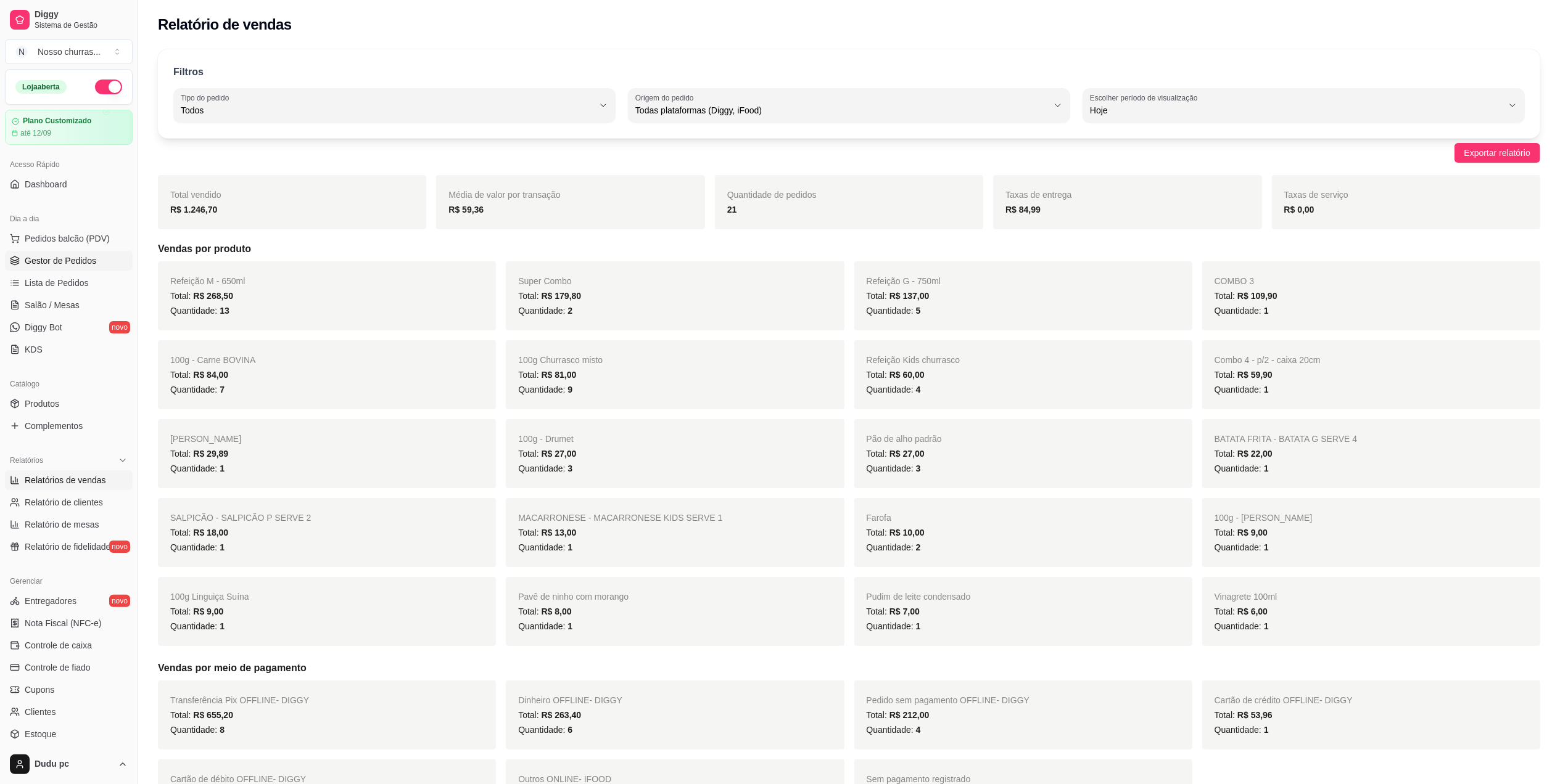
click at [68, 258] on span "Gestor de Pedidos" at bounding box center [60, 261] width 72 height 13
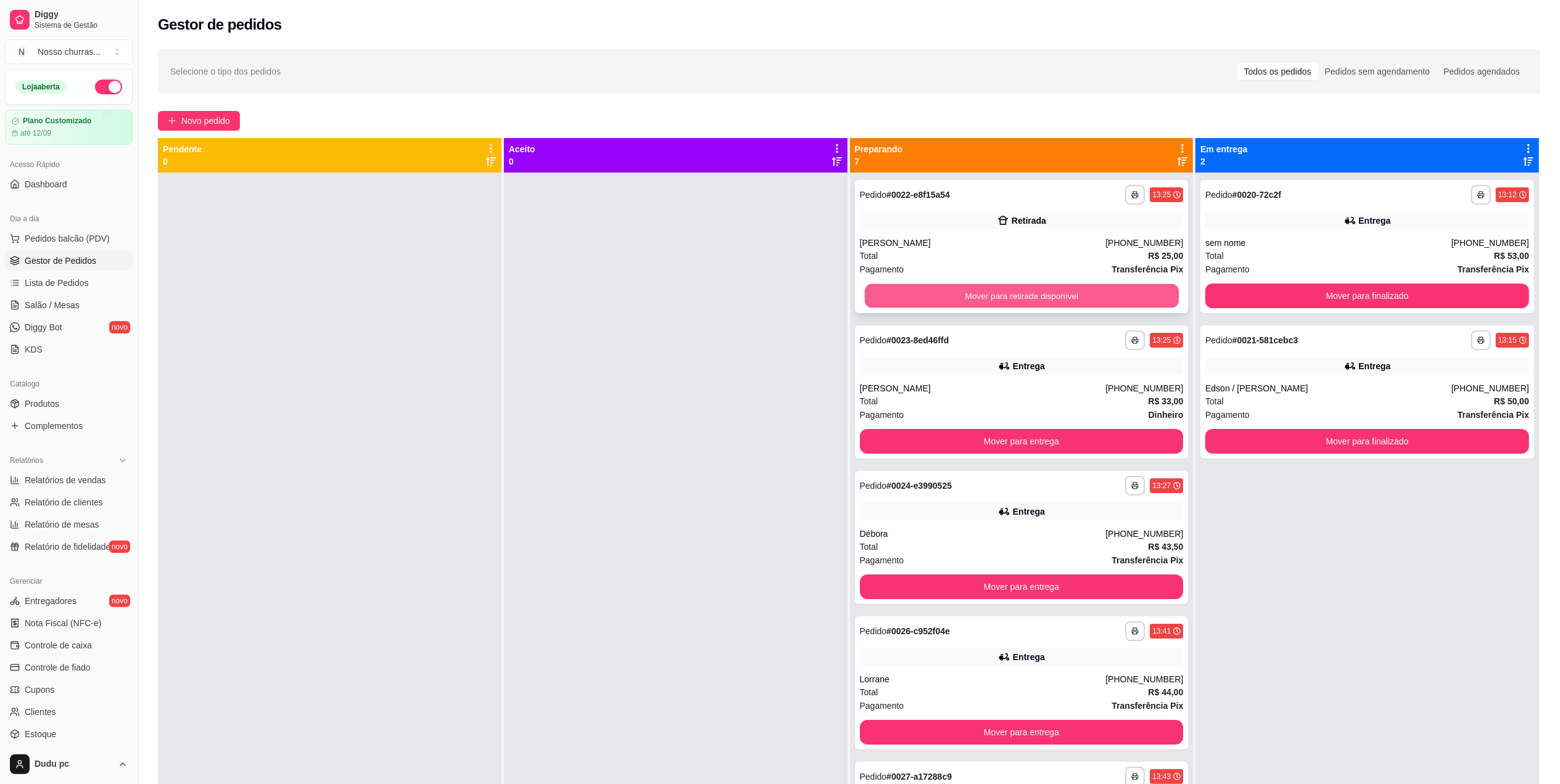
click at [876, 294] on button "Mover para retirada disponível" at bounding box center [1022, 296] width 314 height 24
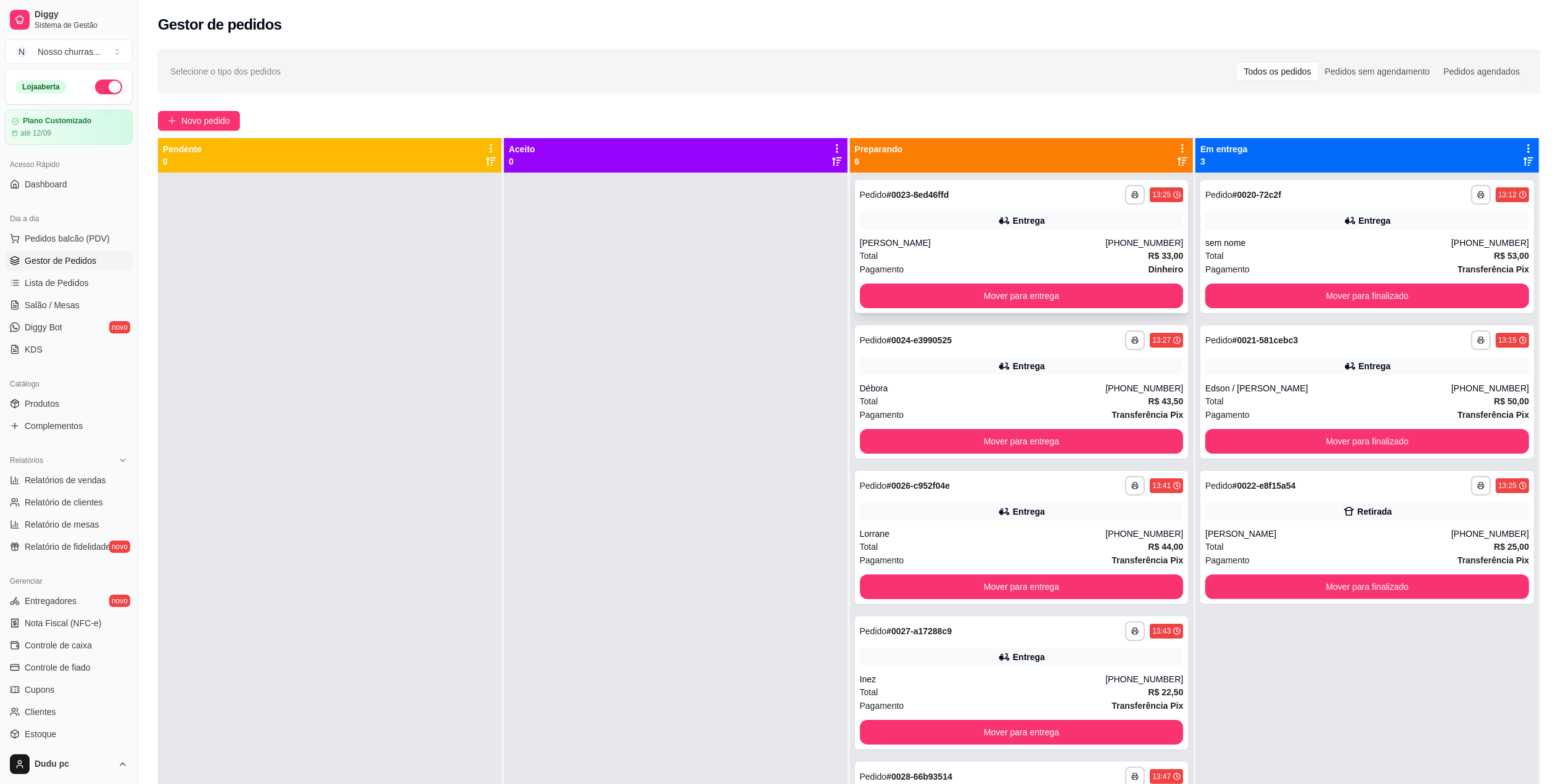
click at [894, 220] on div "Entrega" at bounding box center [1022, 221] width 324 height 17
click at [899, 388] on div "Débora" at bounding box center [982, 389] width 246 height 13
click at [965, 474] on div "**********" at bounding box center [1022, 538] width 334 height 134
click at [997, 638] on div "**********" at bounding box center [1022, 631] width 324 height 20
click at [59, 484] on span "Relatórios de vendas" at bounding box center [65, 481] width 82 height 13
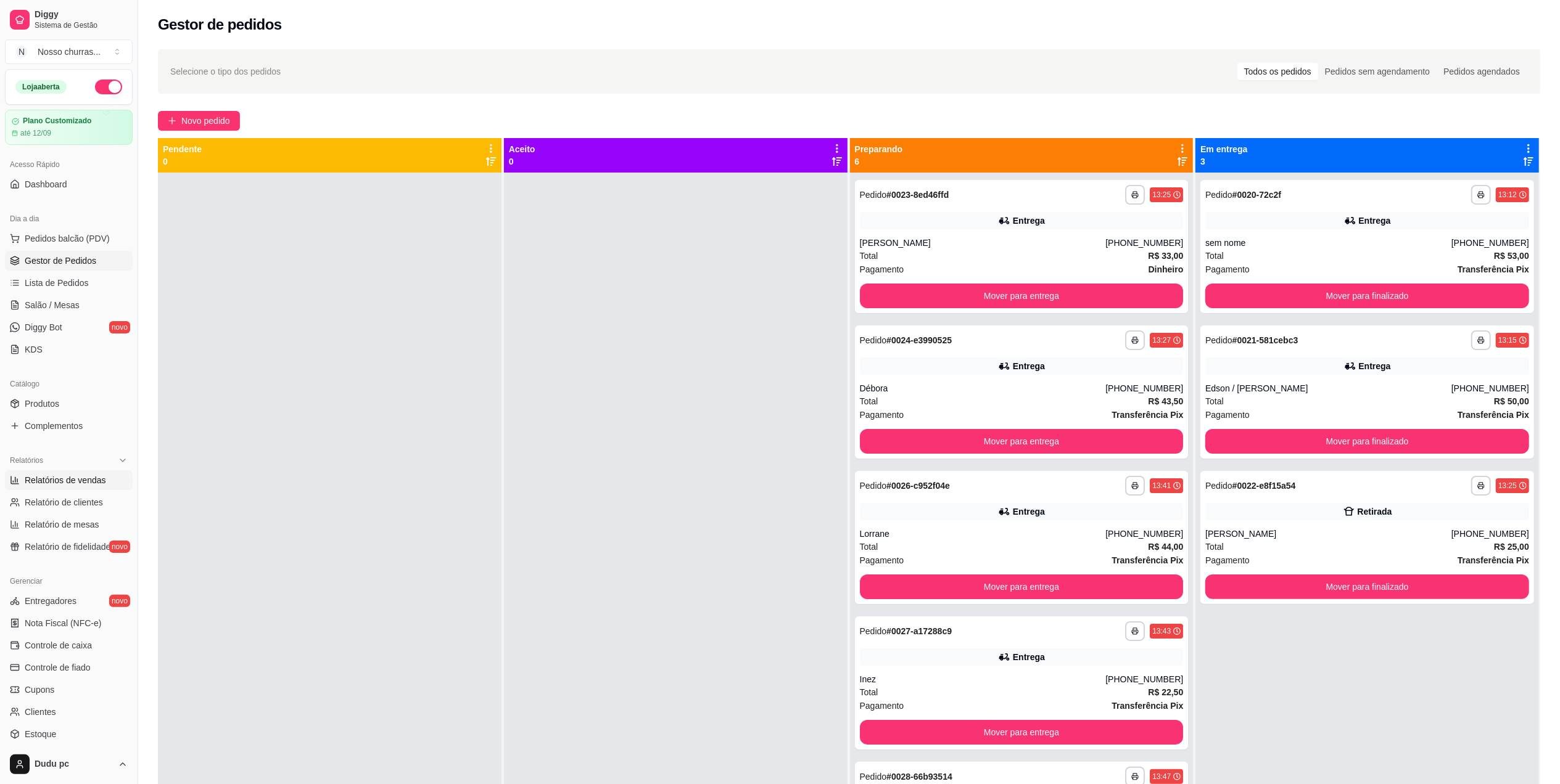
select select "ALL"
select select "0"
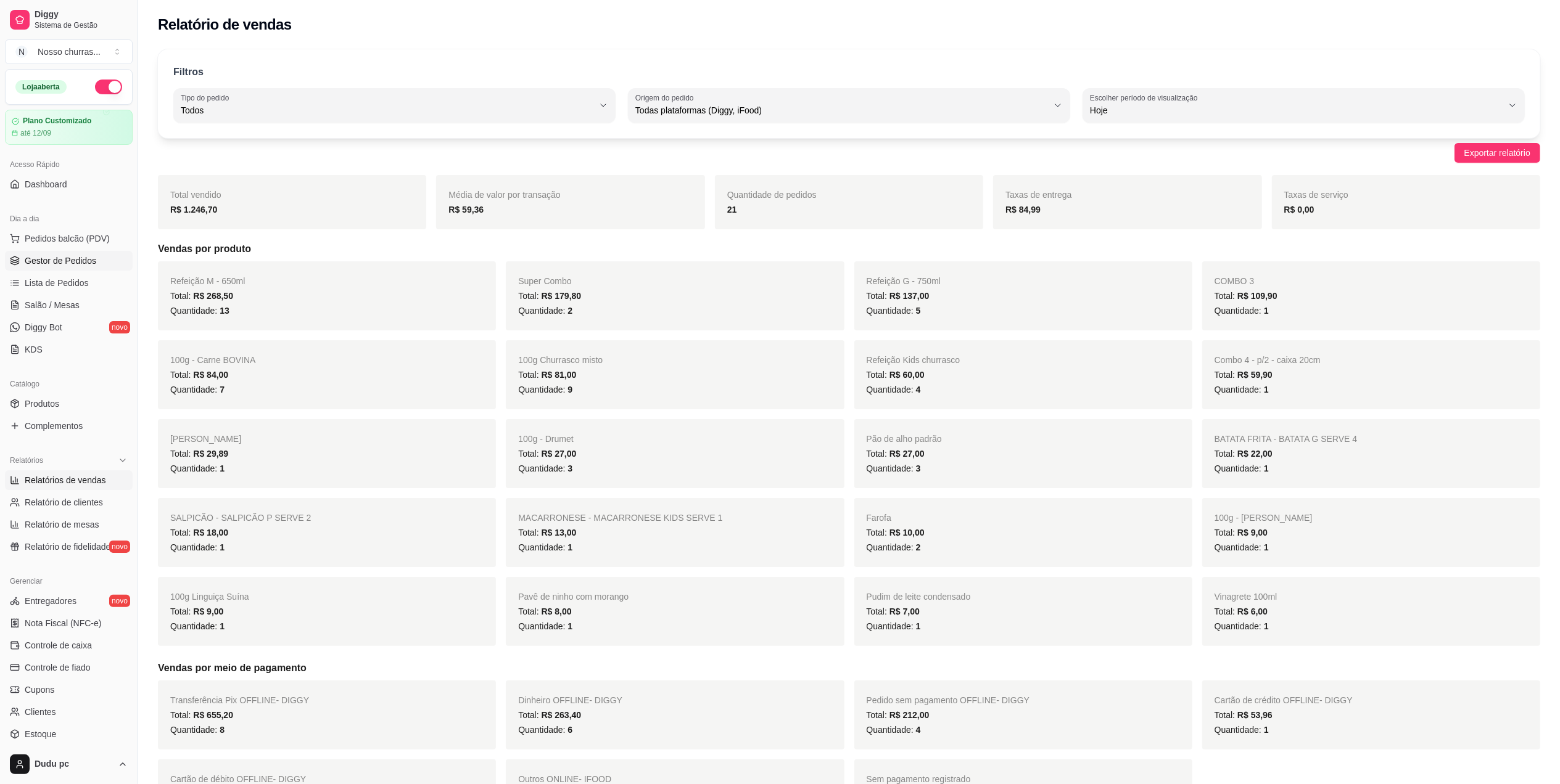
click at [108, 270] on link "Gestor de Pedidos" at bounding box center [68, 260] width 127 height 20
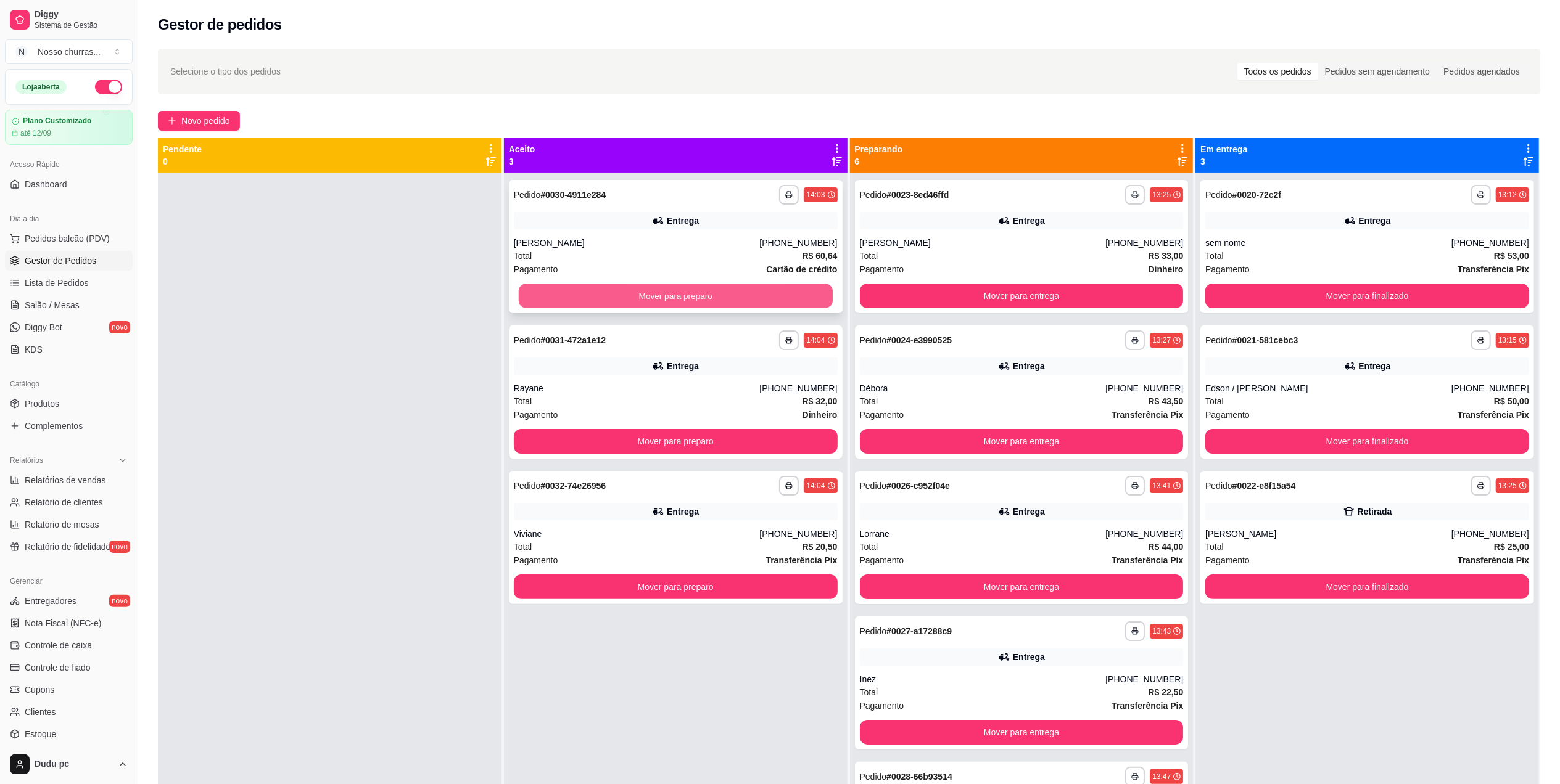
click at [541, 288] on button "Mover para preparo" at bounding box center [676, 296] width 314 height 24
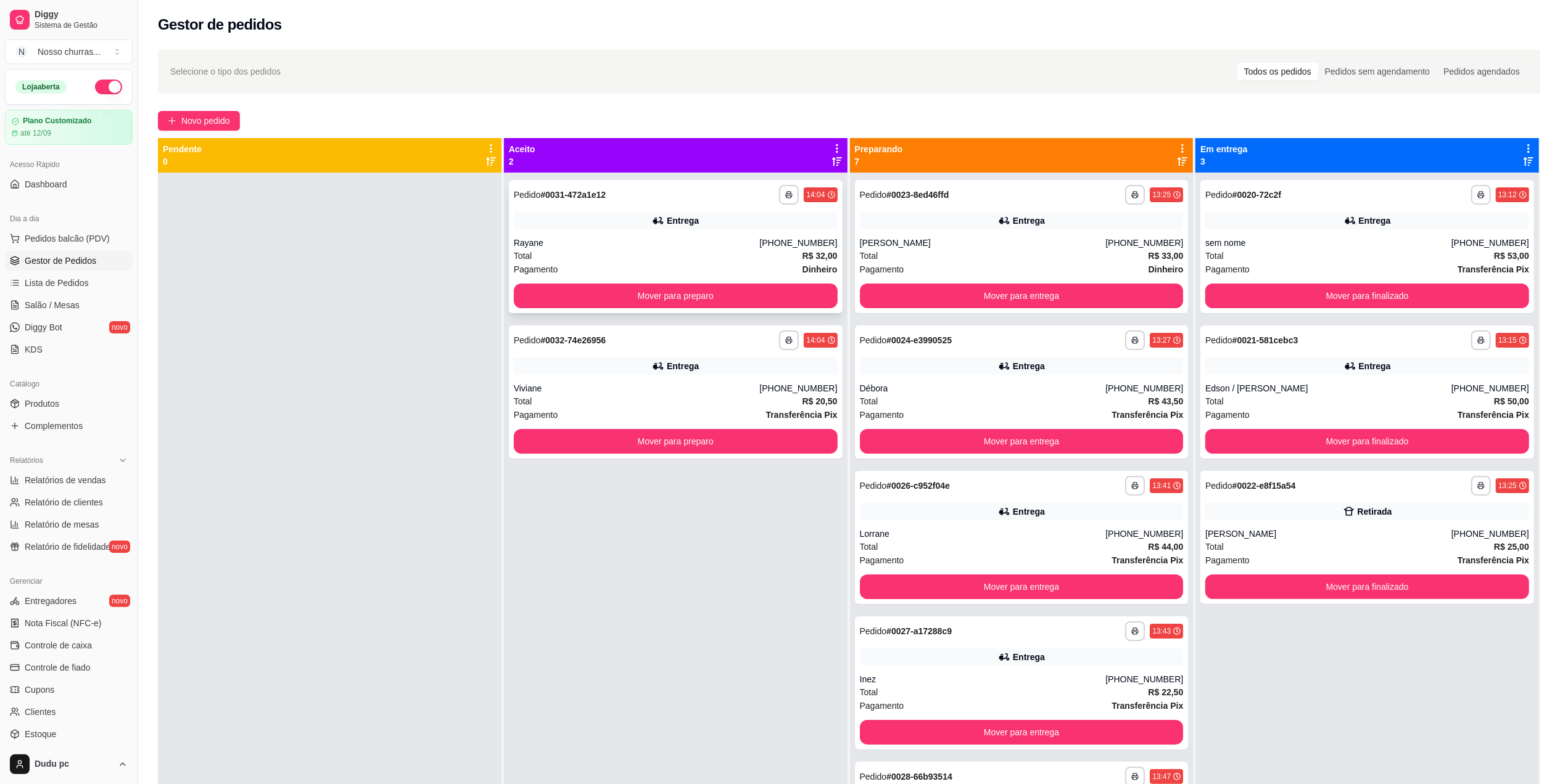
click at [566, 251] on div "Total R$ 32,00" at bounding box center [676, 255] width 324 height 13
click at [556, 297] on button "Mover para preparo" at bounding box center [676, 296] width 314 height 24
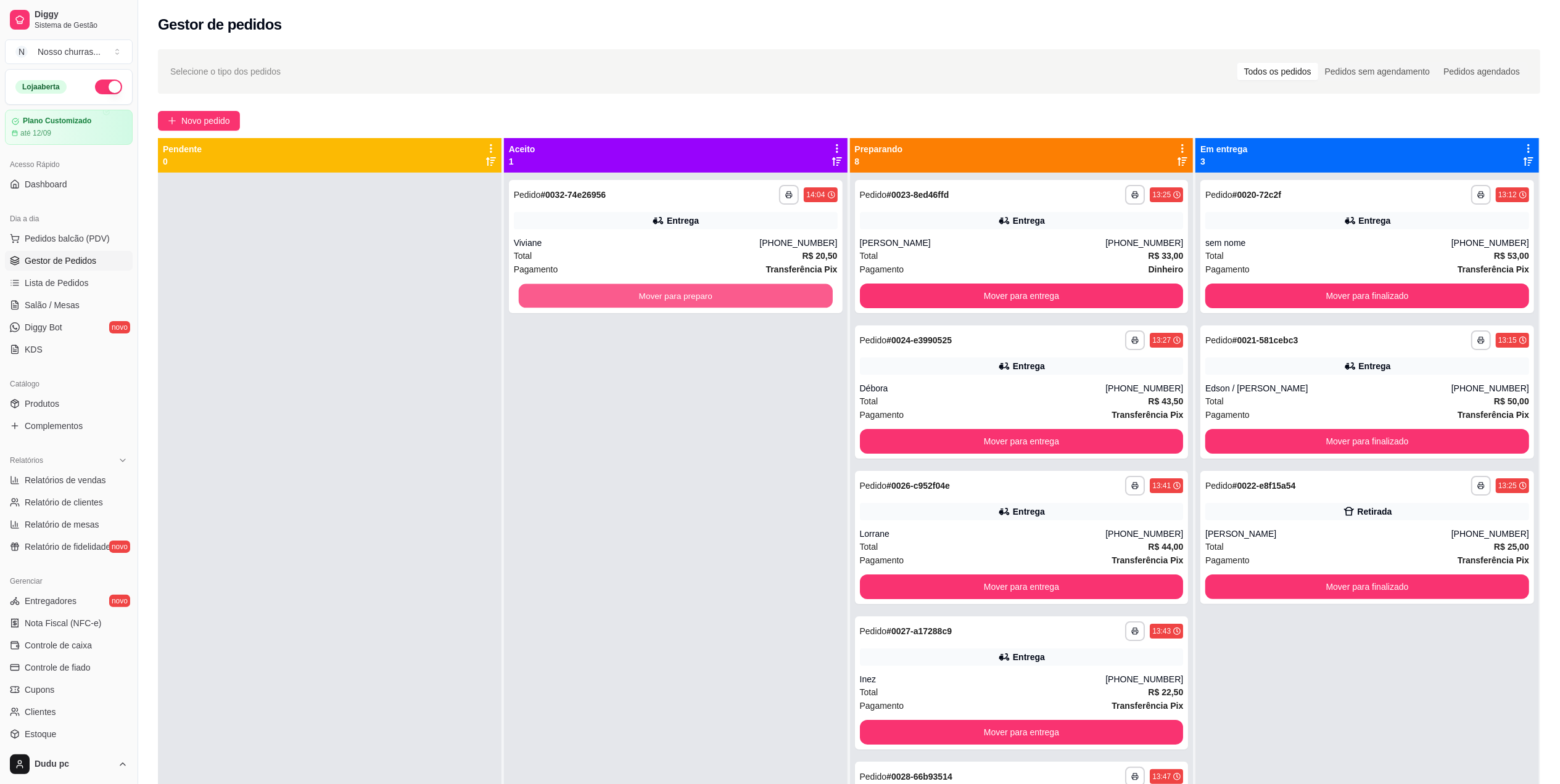
click at [556, 297] on button "Mover para preparo" at bounding box center [676, 296] width 314 height 24
click at [919, 247] on div "[PERSON_NAME]" at bounding box center [982, 243] width 246 height 13
click at [1018, 208] on div "**********" at bounding box center [1022, 247] width 334 height 134
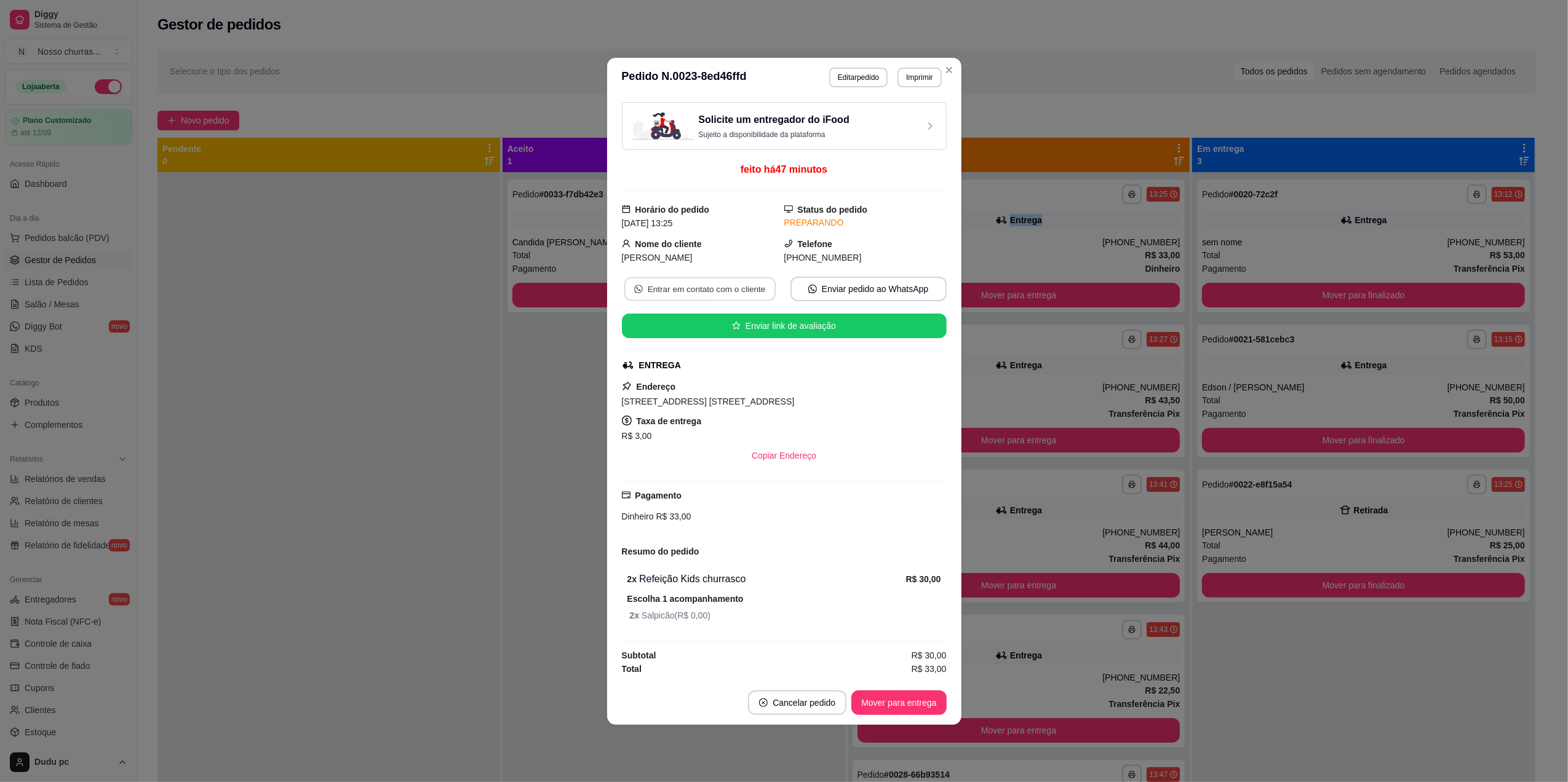
click at [726, 289] on button "Entrar em contato com o cliente" at bounding box center [699, 288] width 151 height 24
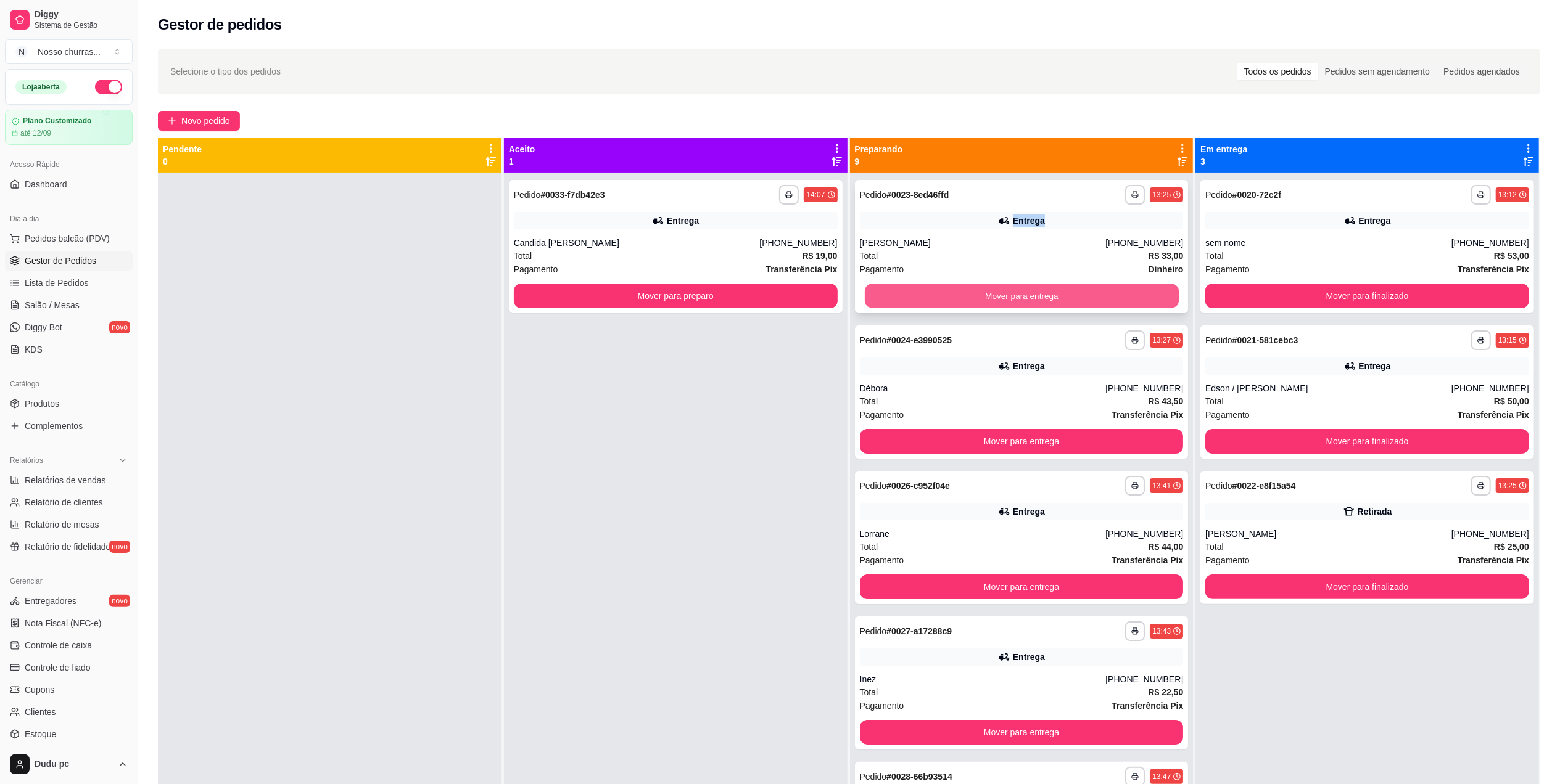
click at [904, 291] on button "Mover para entrega" at bounding box center [1022, 296] width 314 height 24
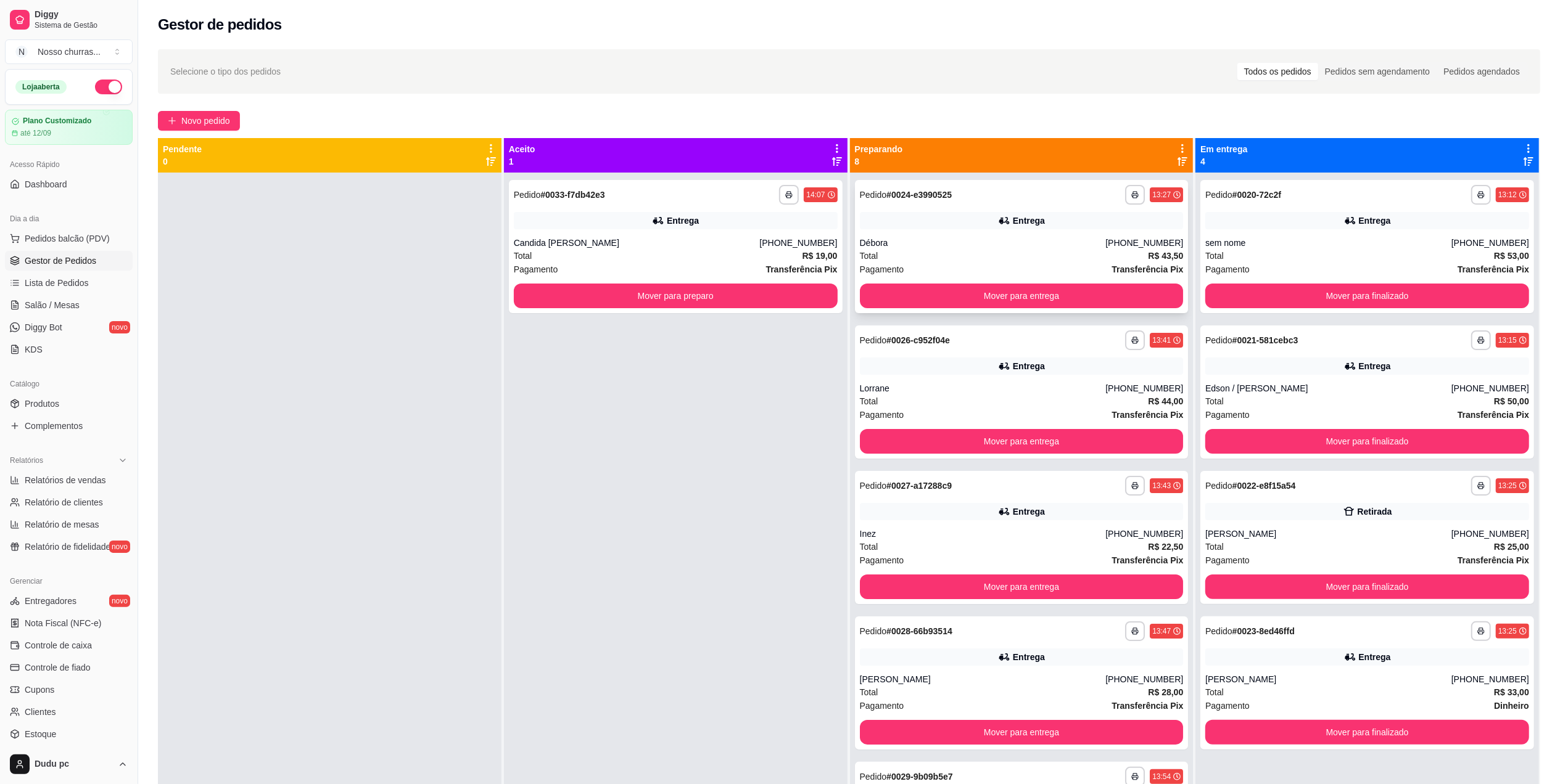
click at [877, 247] on div "Débora" at bounding box center [982, 243] width 246 height 13
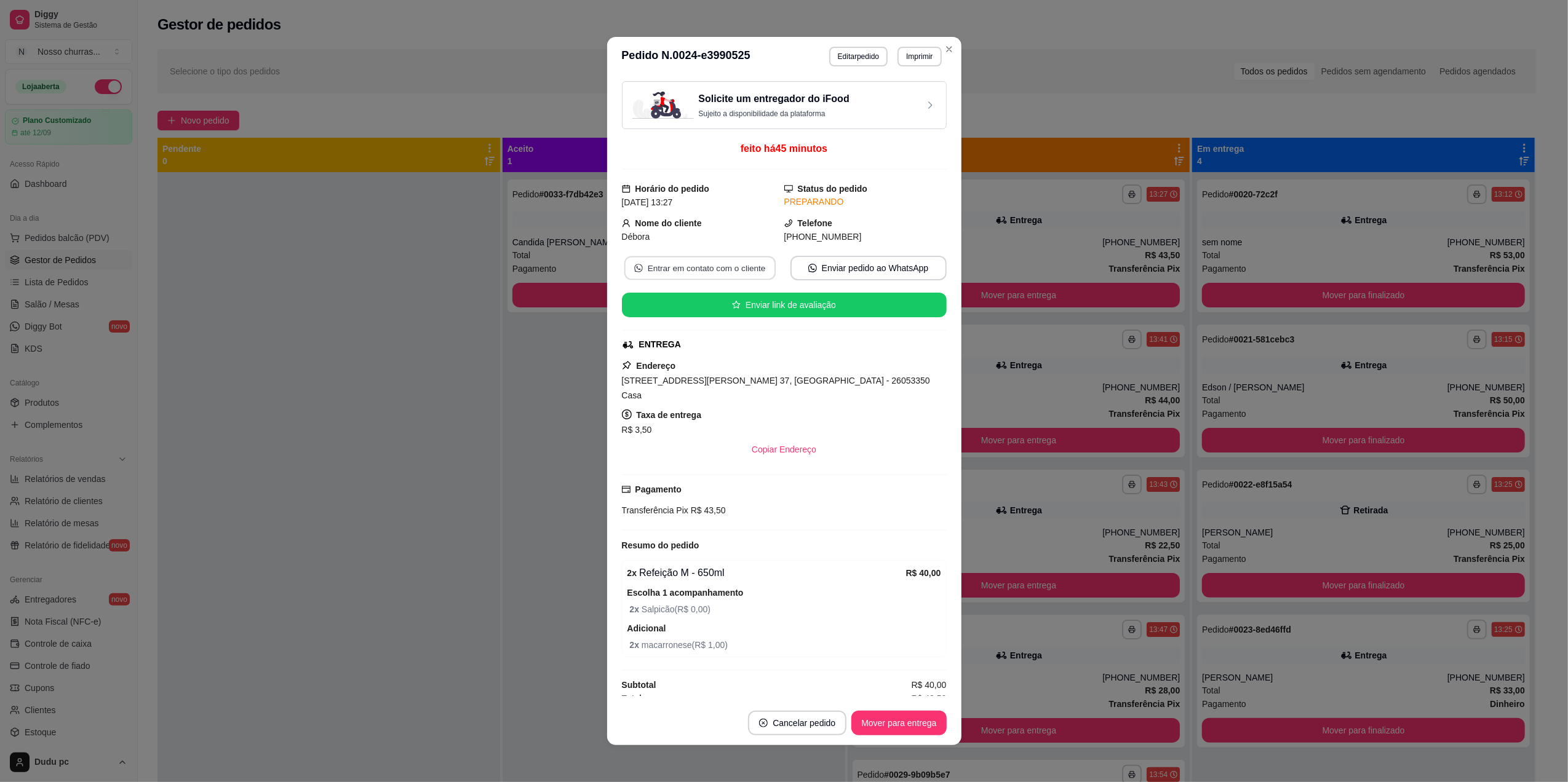
click at [751, 267] on button "Entrar em contato com o cliente" at bounding box center [699, 268] width 151 height 24
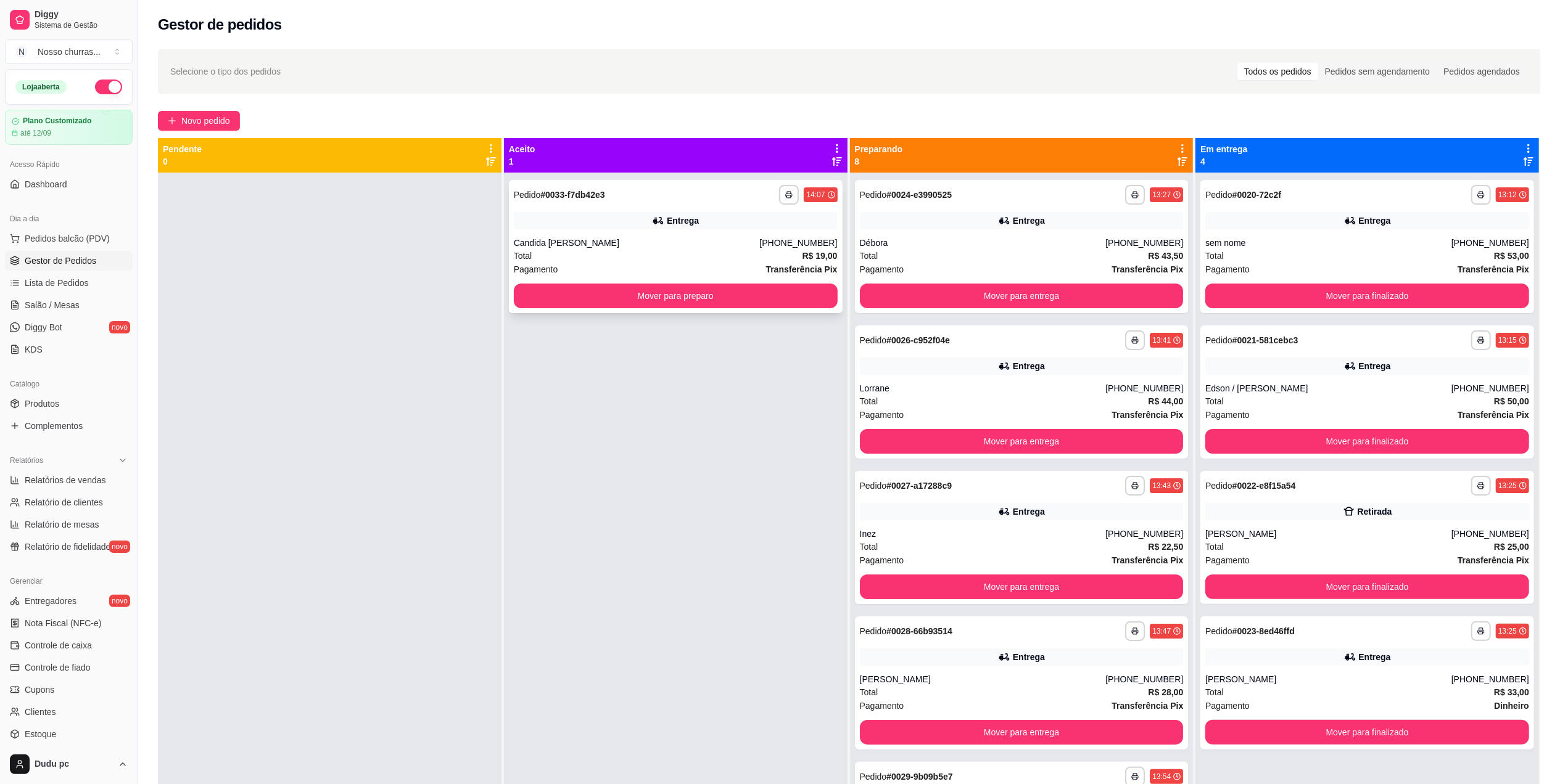
click at [618, 251] on div "Total R$ 19,00" at bounding box center [676, 255] width 324 height 13
click at [576, 305] on button "Mover para preparo" at bounding box center [676, 296] width 314 height 24
click at [576, 305] on button "Mover para preparo" at bounding box center [676, 295] width 324 height 24
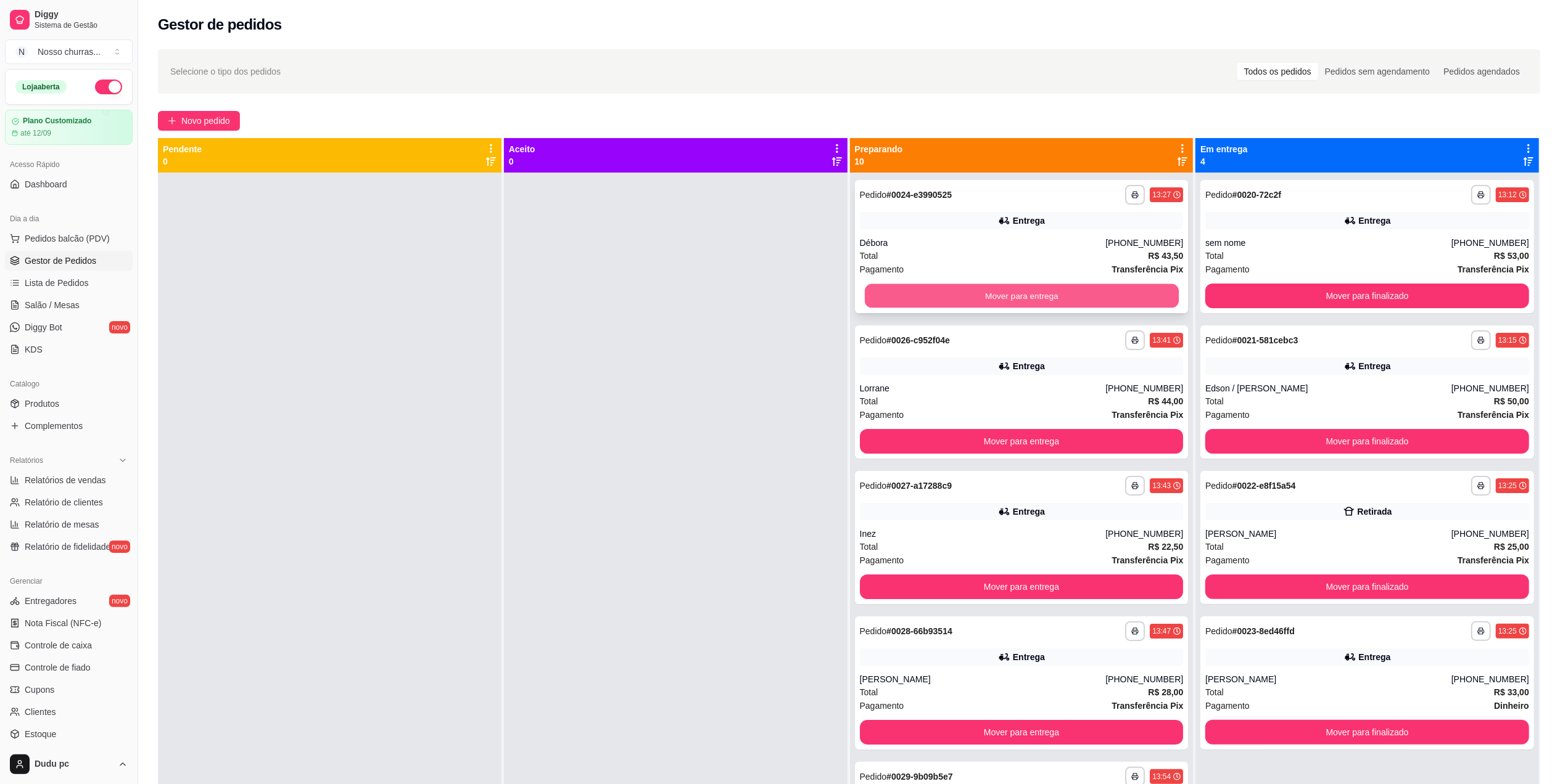
click at [934, 301] on button "Mover para entrega" at bounding box center [1022, 296] width 314 height 24
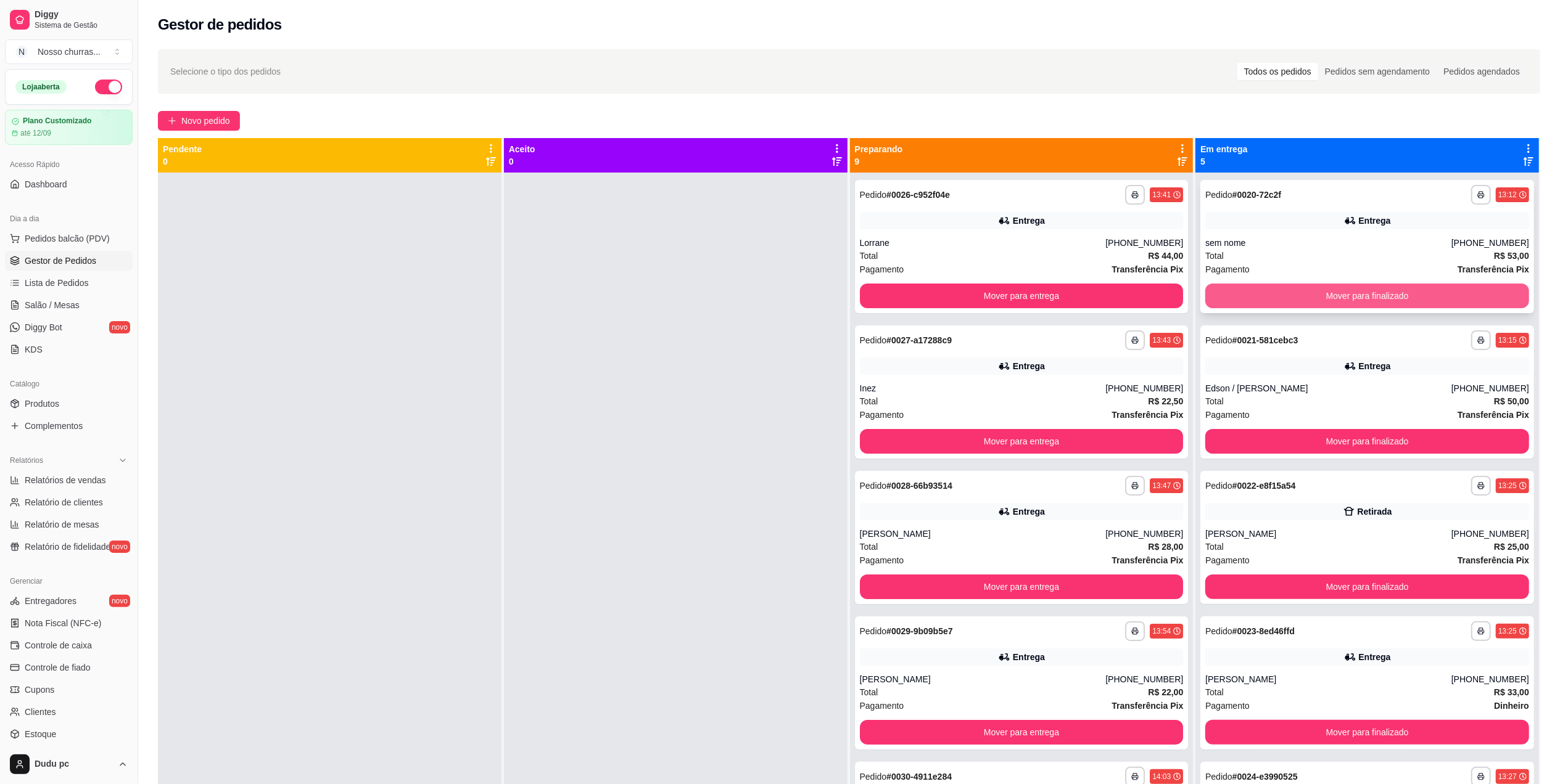
click at [1393, 297] on button "Mover para finalizado" at bounding box center [1367, 295] width 324 height 24
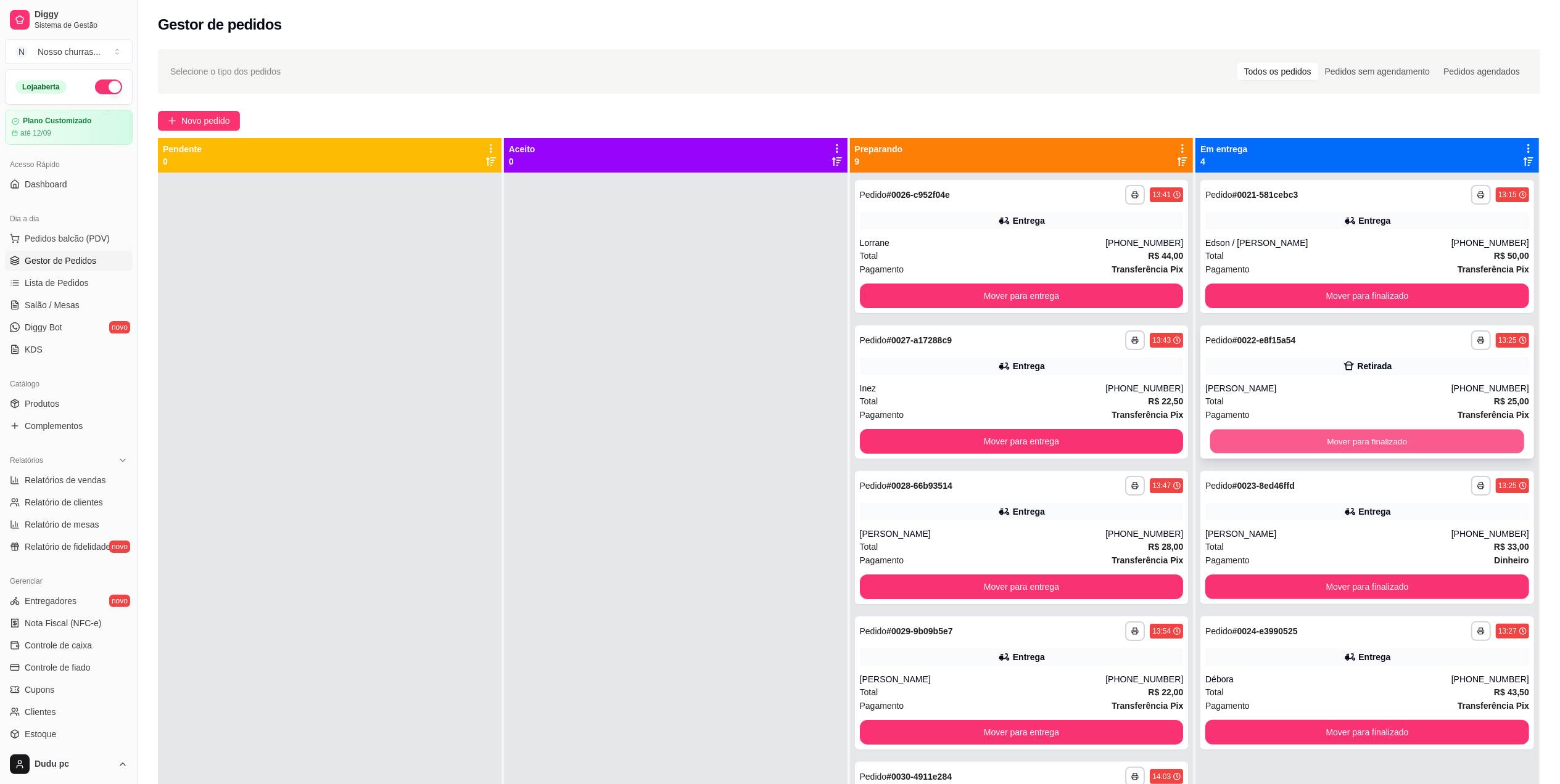
click at [1331, 438] on button "Mover para finalizado" at bounding box center [1367, 441] width 314 height 24
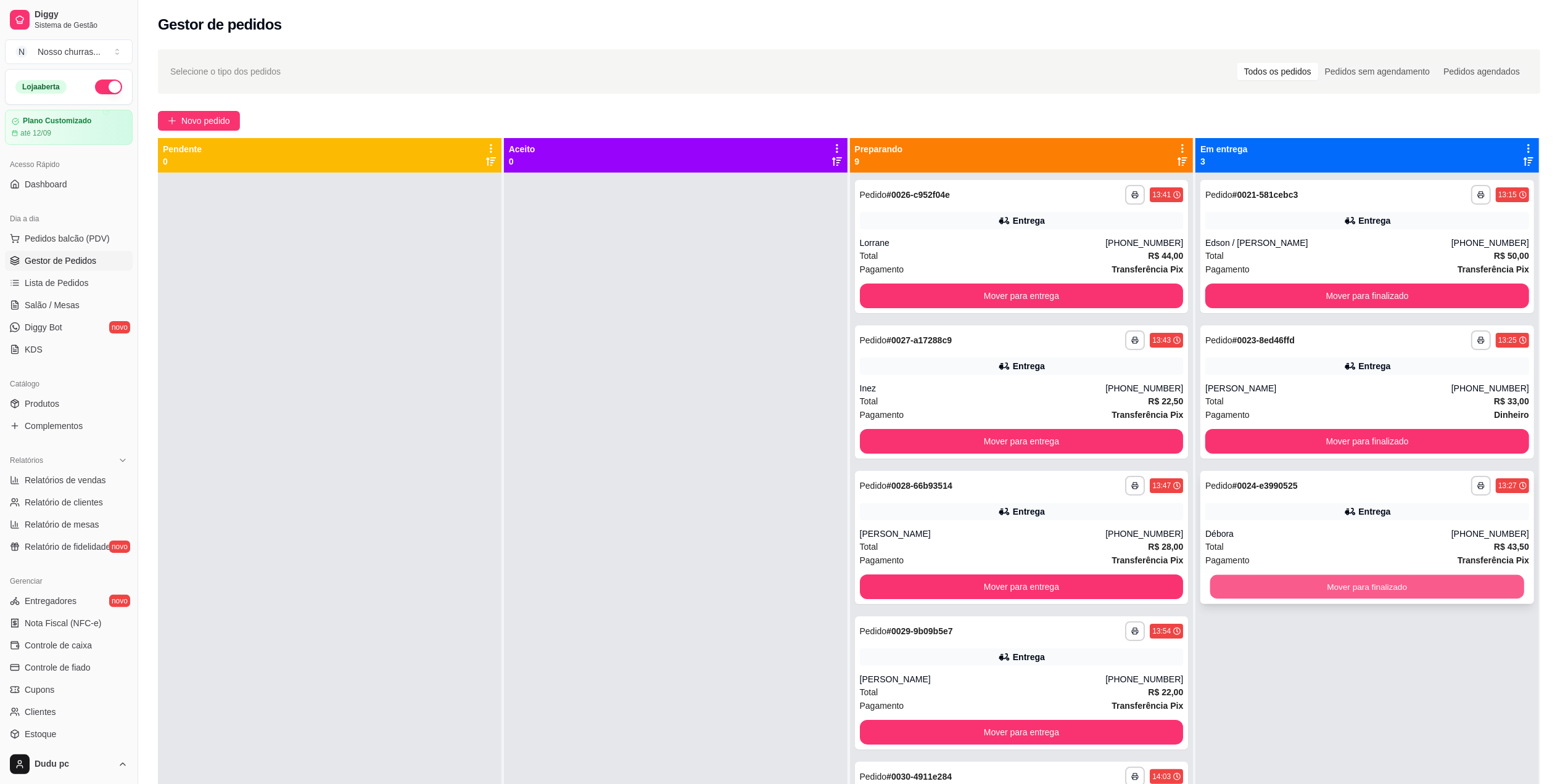
click at [1370, 582] on button "Mover para finalizado" at bounding box center [1367, 587] width 314 height 24
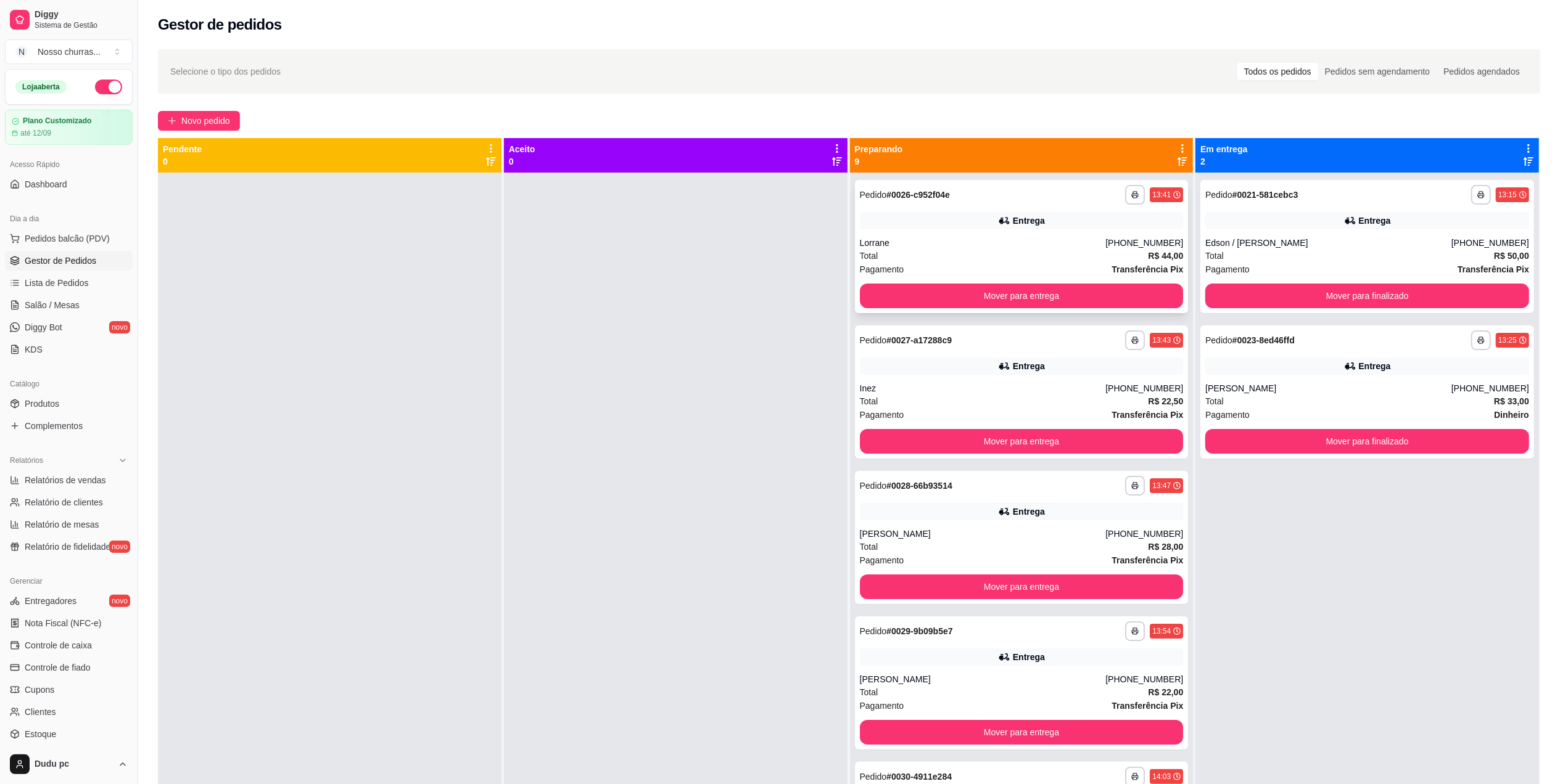
click at [989, 247] on div "Lorrane" at bounding box center [982, 243] width 246 height 13
click at [1453, 351] on div "**********" at bounding box center [1367, 392] width 334 height 134
click at [896, 303] on button "Mover para entrega" at bounding box center [1022, 296] width 314 height 24
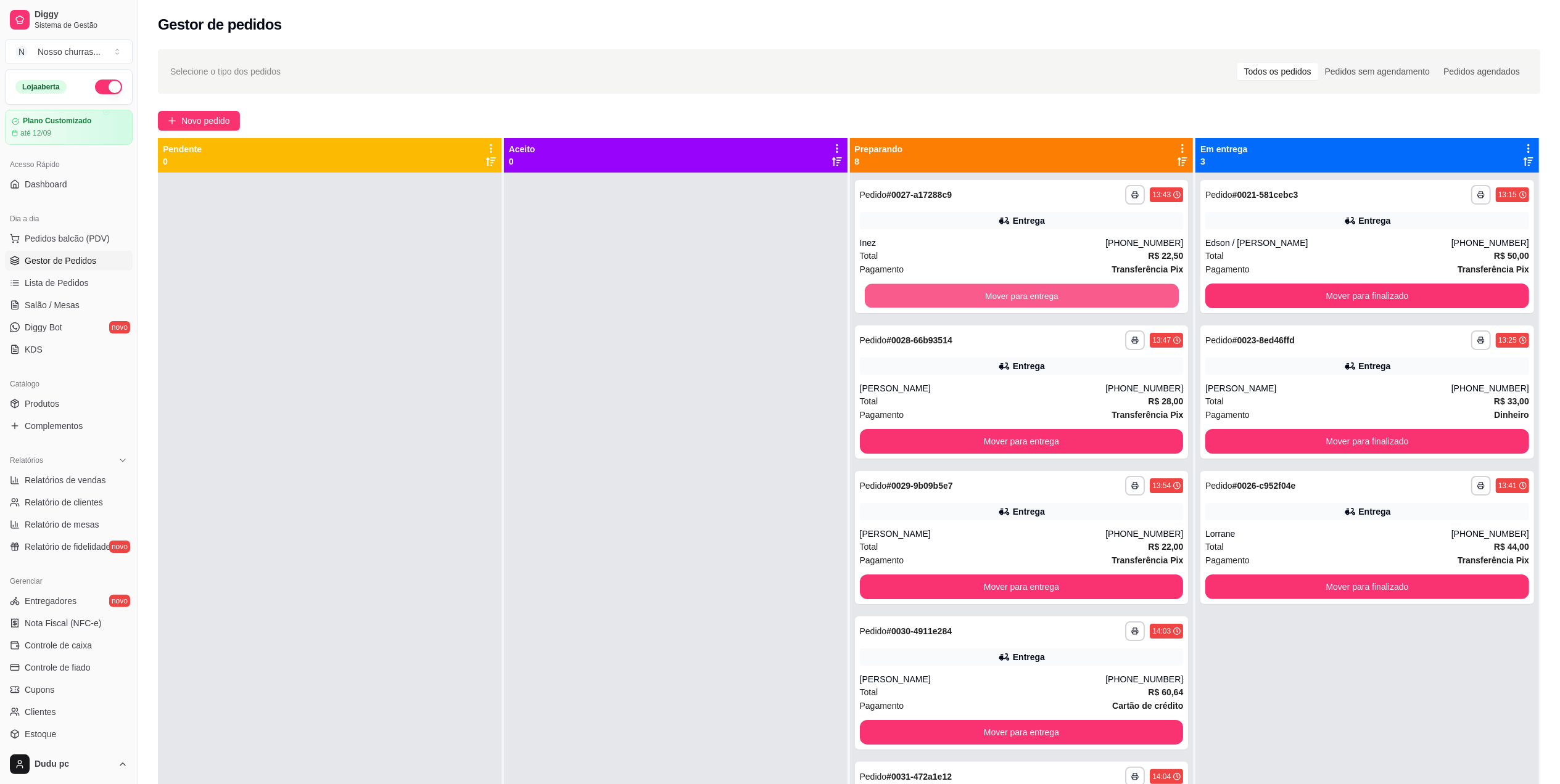
click at [896, 303] on button "Mover para entrega" at bounding box center [1022, 296] width 314 height 24
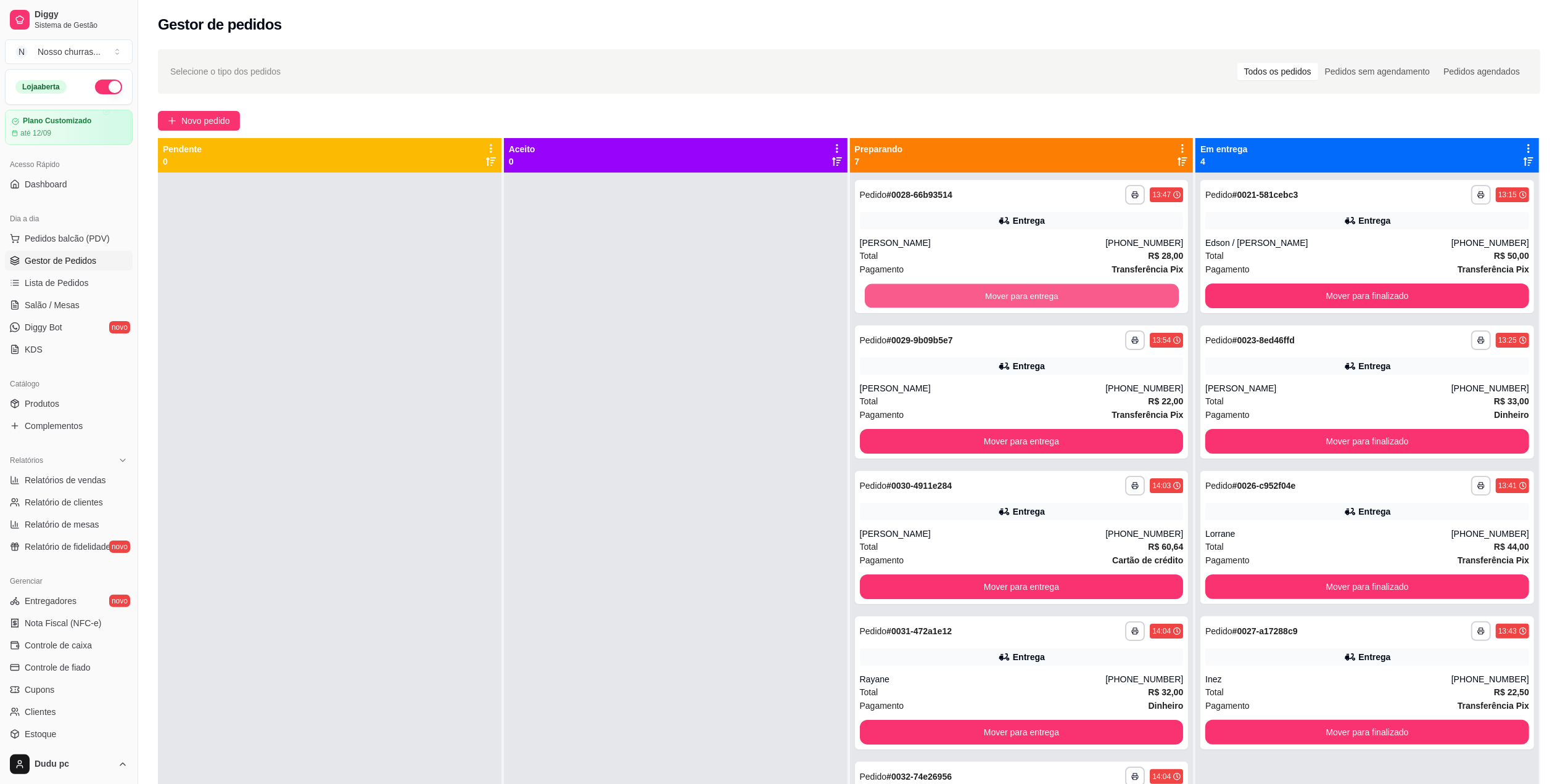
click at [896, 303] on button "Mover para entrega" at bounding box center [1022, 296] width 314 height 24
click at [896, 303] on button "Mover para entrega" at bounding box center [1022, 295] width 324 height 24
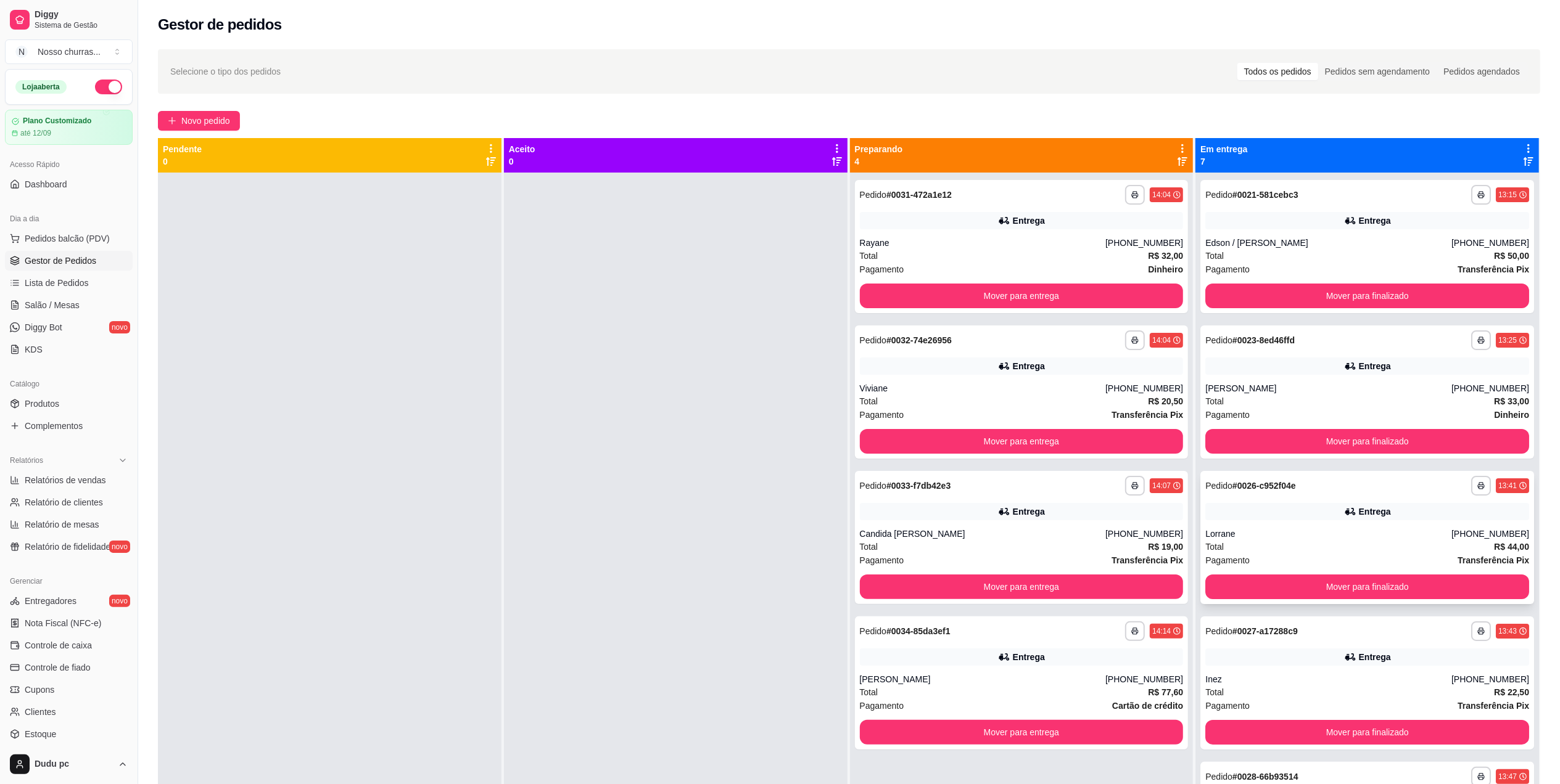
click at [1254, 544] on div "Total R$ 44,00" at bounding box center [1367, 547] width 324 height 13
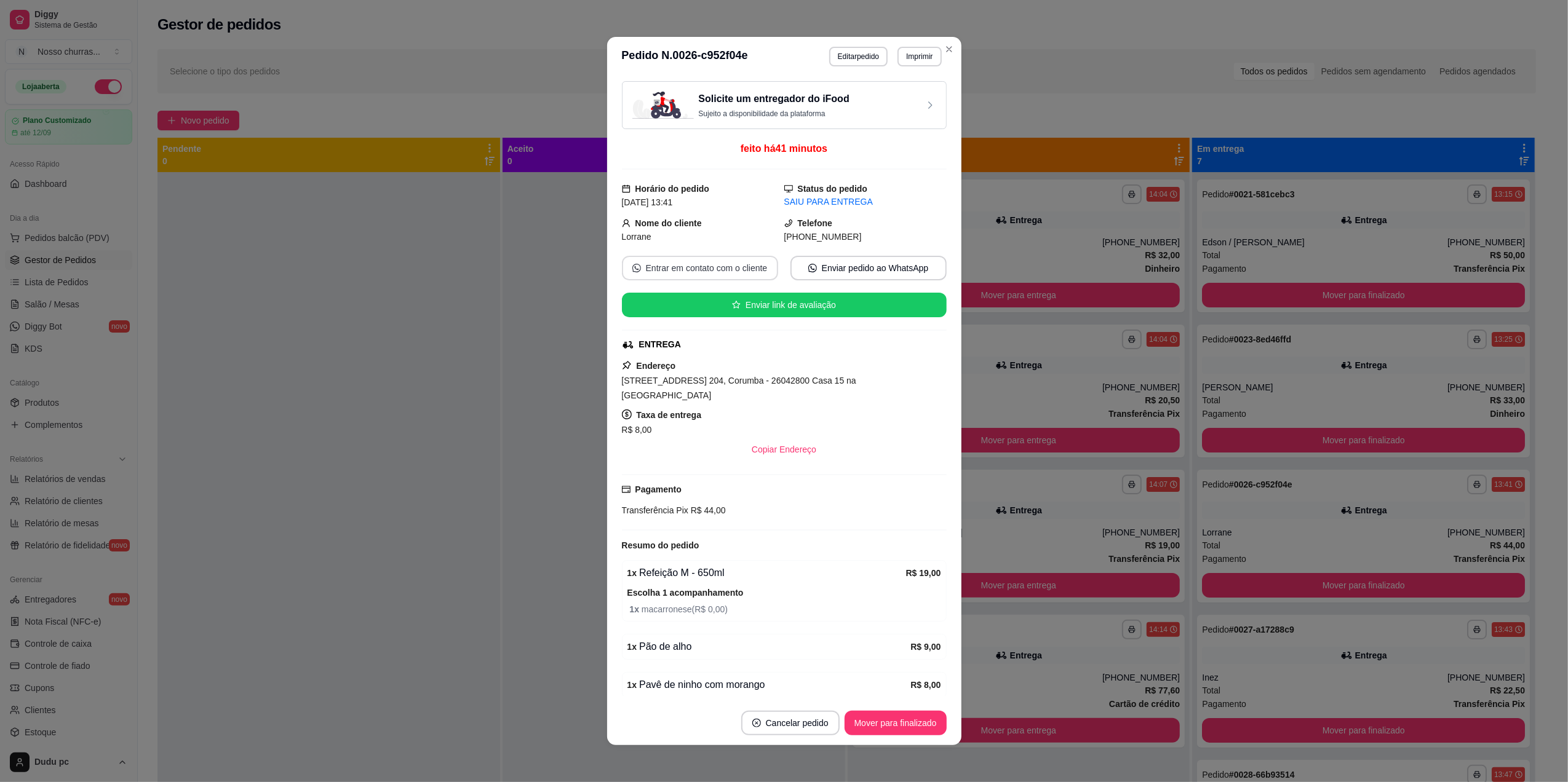
click at [684, 270] on button "Entrar em contato com o cliente" at bounding box center [700, 268] width 156 height 24
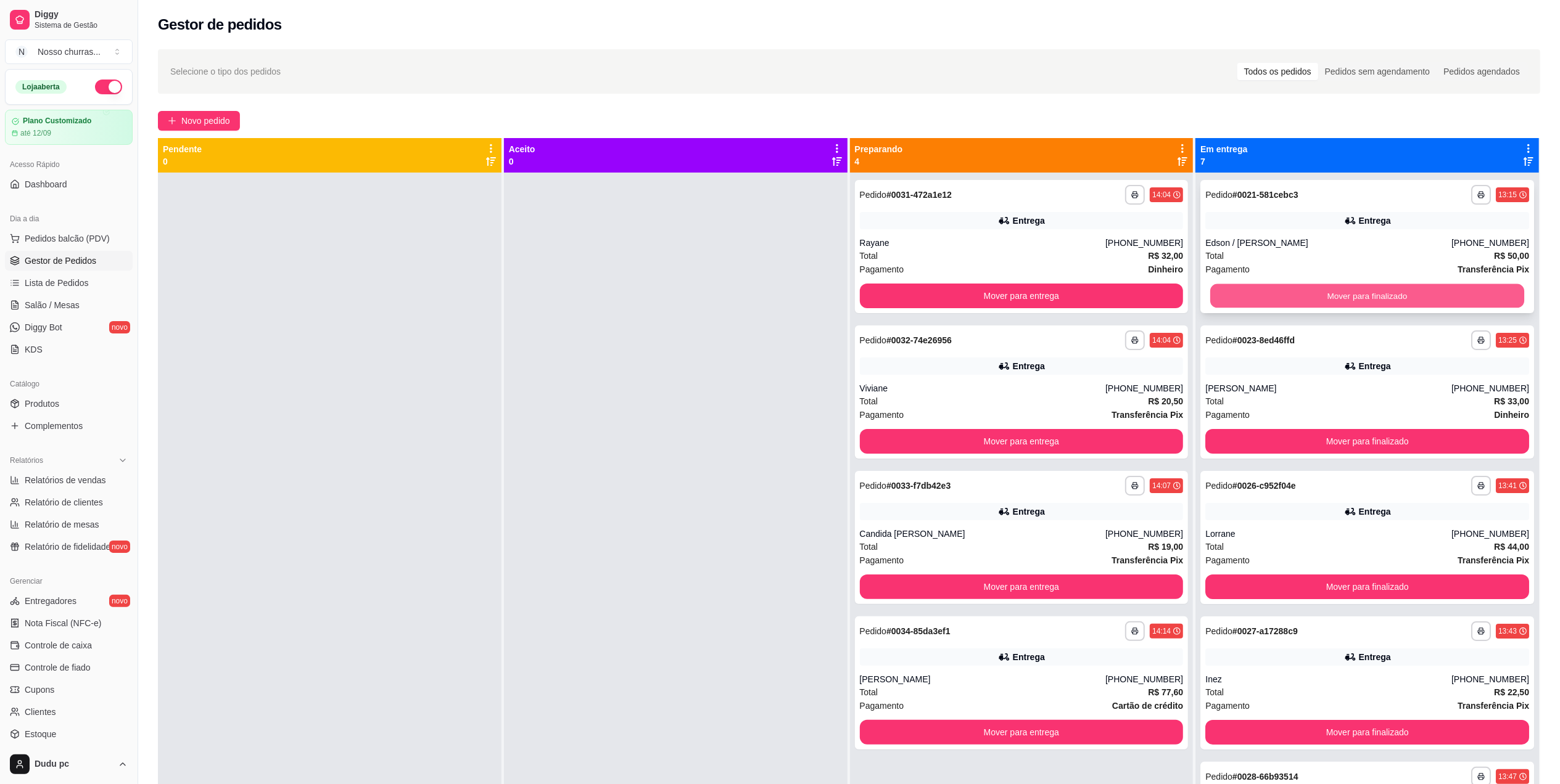
click at [1357, 294] on button "Mover para finalizado" at bounding box center [1367, 296] width 314 height 24
click at [1303, 222] on div "Entrega" at bounding box center [1367, 221] width 324 height 17
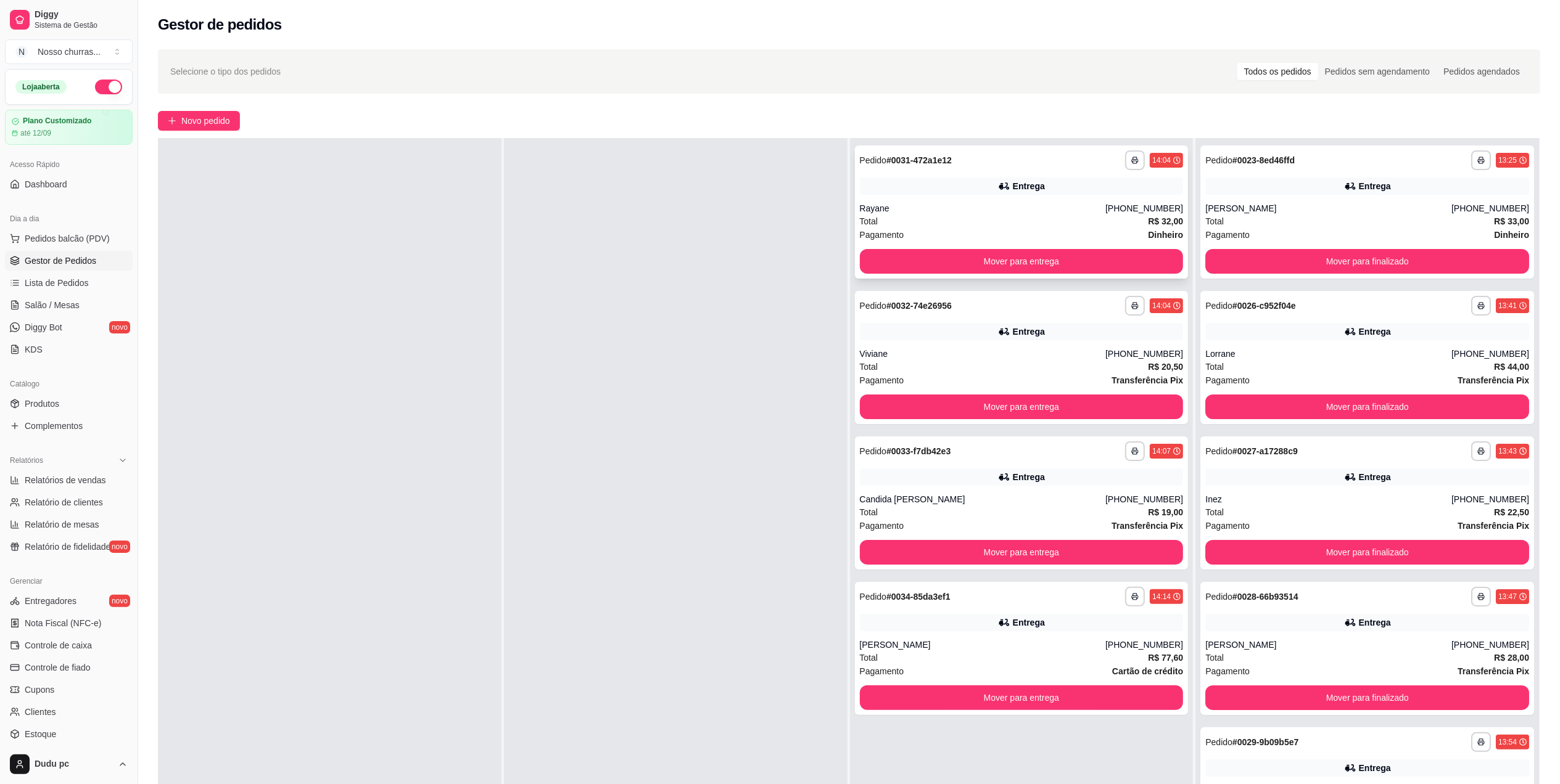
click at [1148, 220] on strong "R$ 32,00" at bounding box center [1165, 222] width 35 height 10
click at [1316, 354] on div "Lorrane" at bounding box center [1328, 354] width 246 height 13
click at [1366, 405] on button "Mover para finalizado" at bounding box center [1367, 407] width 314 height 24
click at [1353, 208] on div "[PERSON_NAME]" at bounding box center [1328, 208] width 246 height 13
click at [1328, 205] on div "[PERSON_NAME]" at bounding box center [1328, 208] width 246 height 13
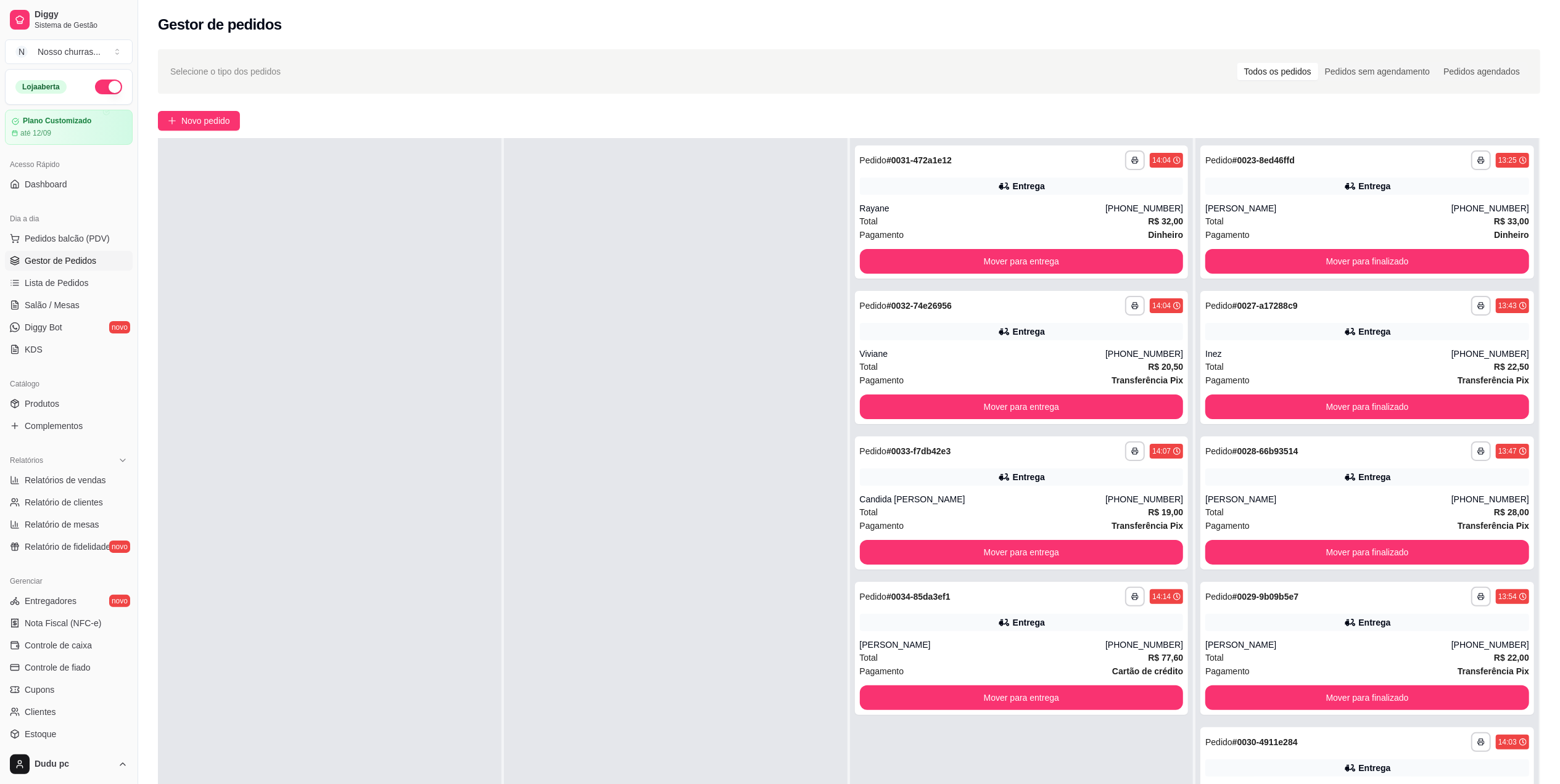
click at [1318, 318] on div "**********" at bounding box center [1367, 358] width 334 height 134
click at [1293, 472] on div "Entrega" at bounding box center [1367, 478] width 324 height 17
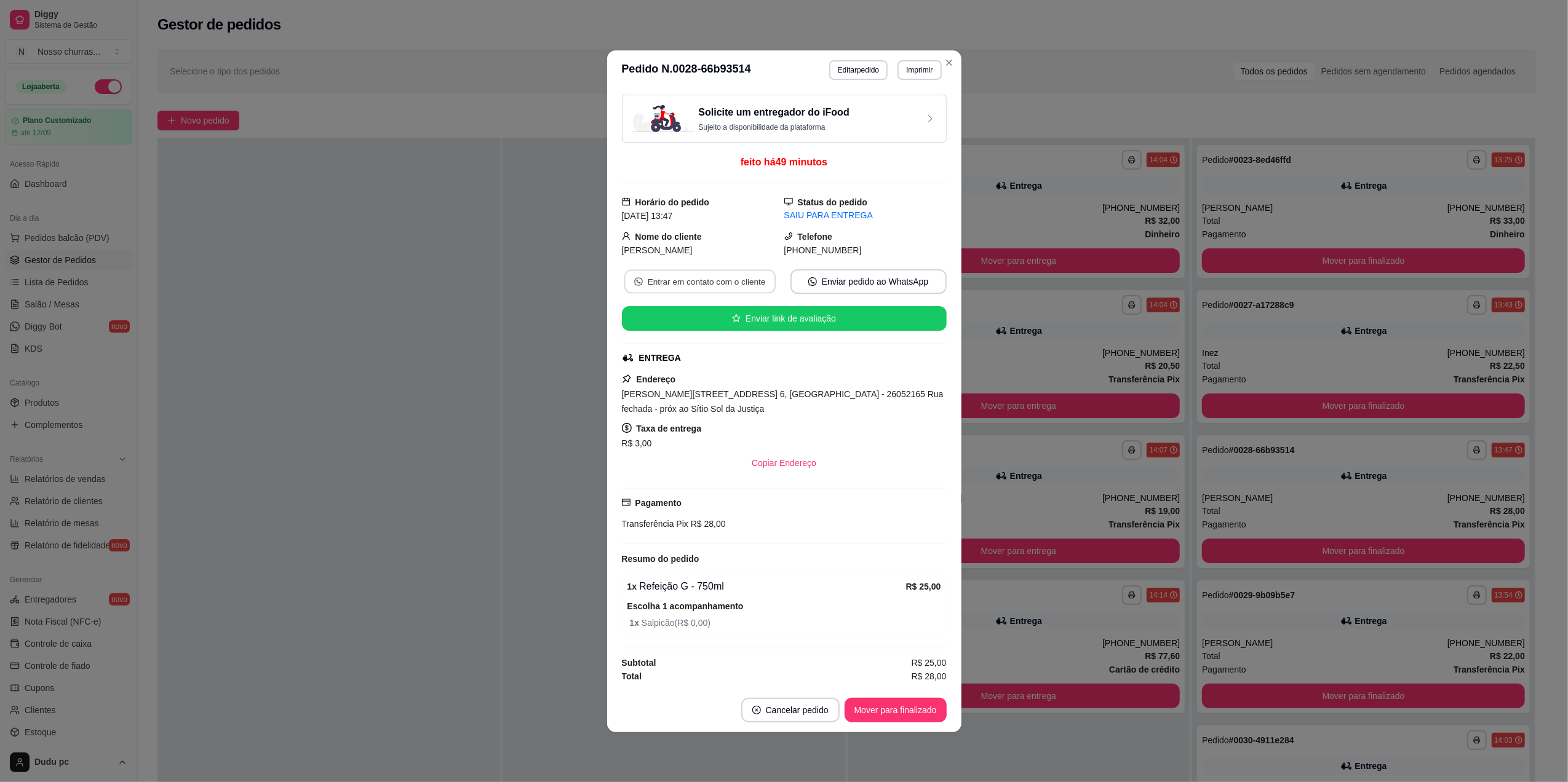
click at [754, 281] on button "Entrar em contato com o cliente" at bounding box center [699, 281] width 151 height 24
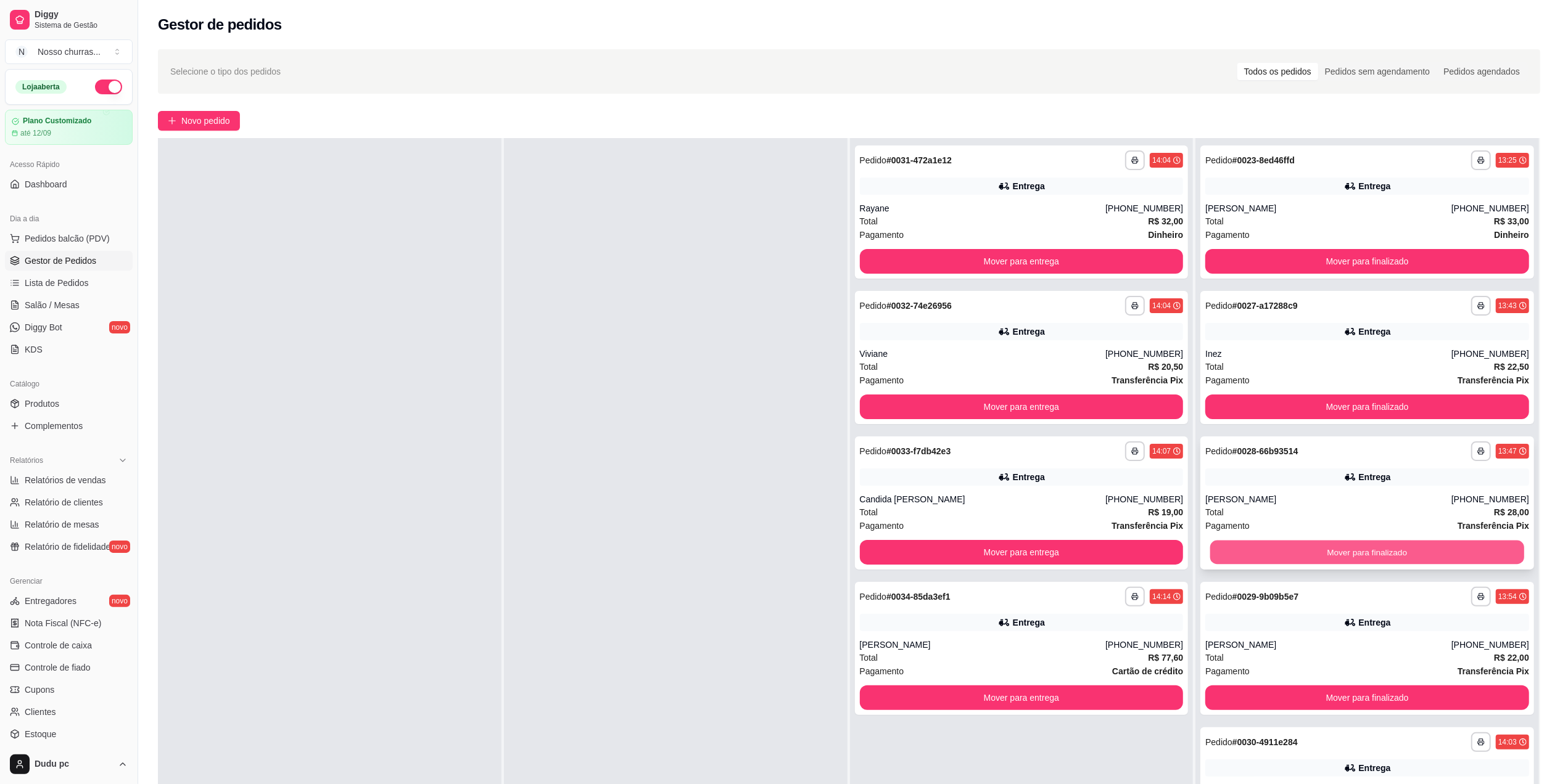
click at [1228, 544] on button "Mover para finalizado" at bounding box center [1367, 552] width 314 height 24
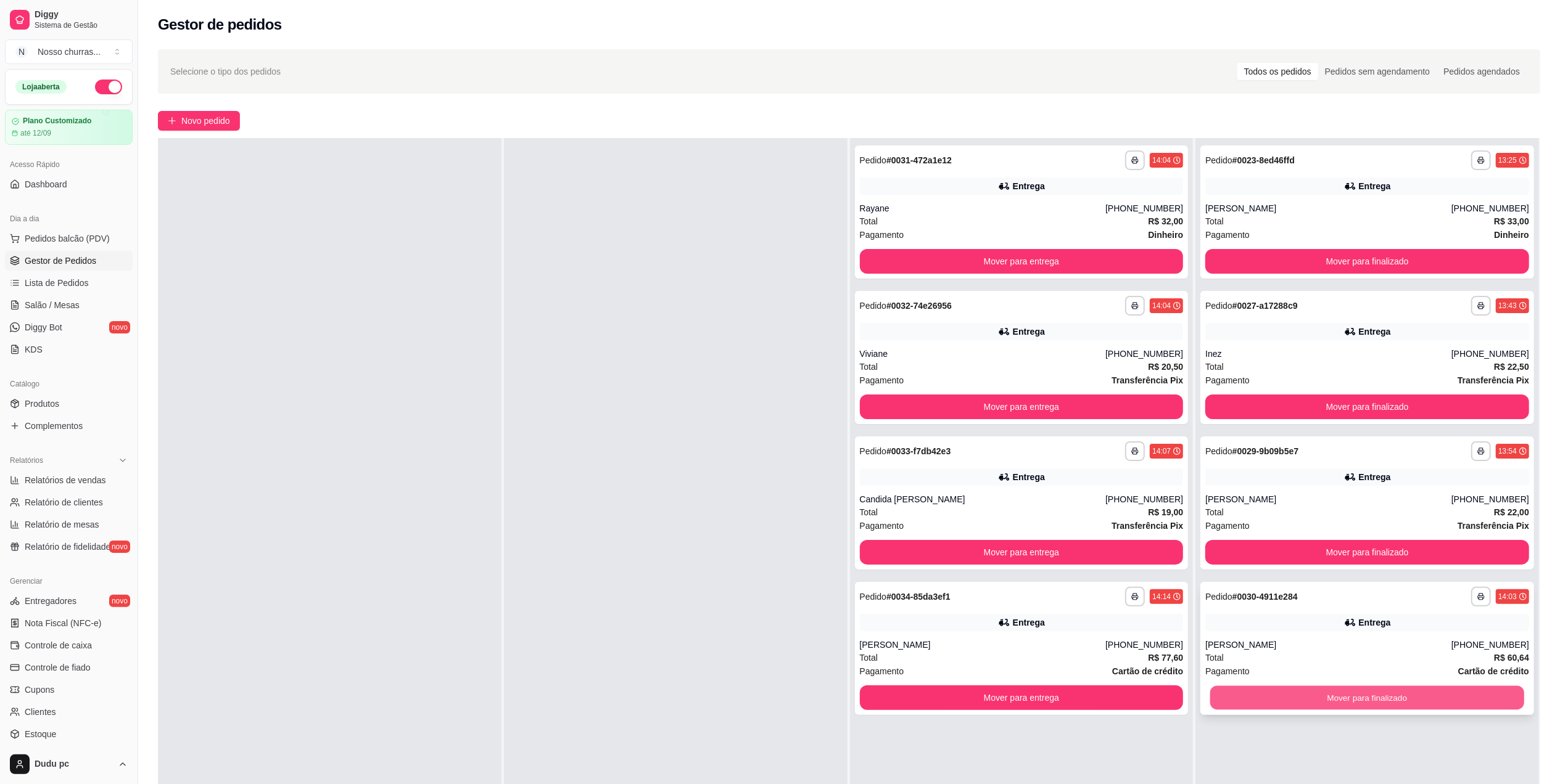
click at [1227, 694] on button "Mover para finalizado" at bounding box center [1367, 698] width 314 height 24
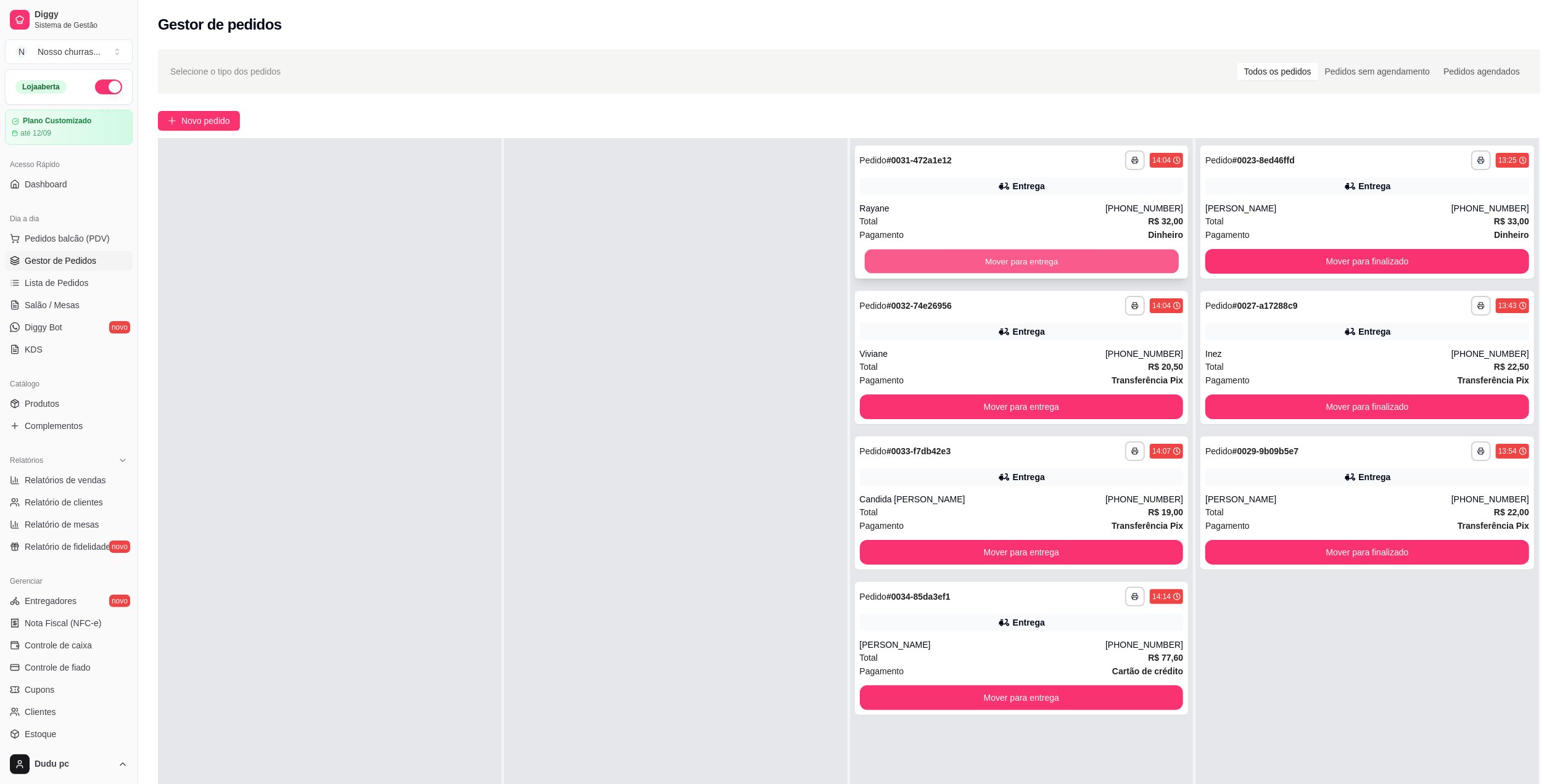
click at [1101, 251] on button "Mover para entrega" at bounding box center [1022, 262] width 314 height 24
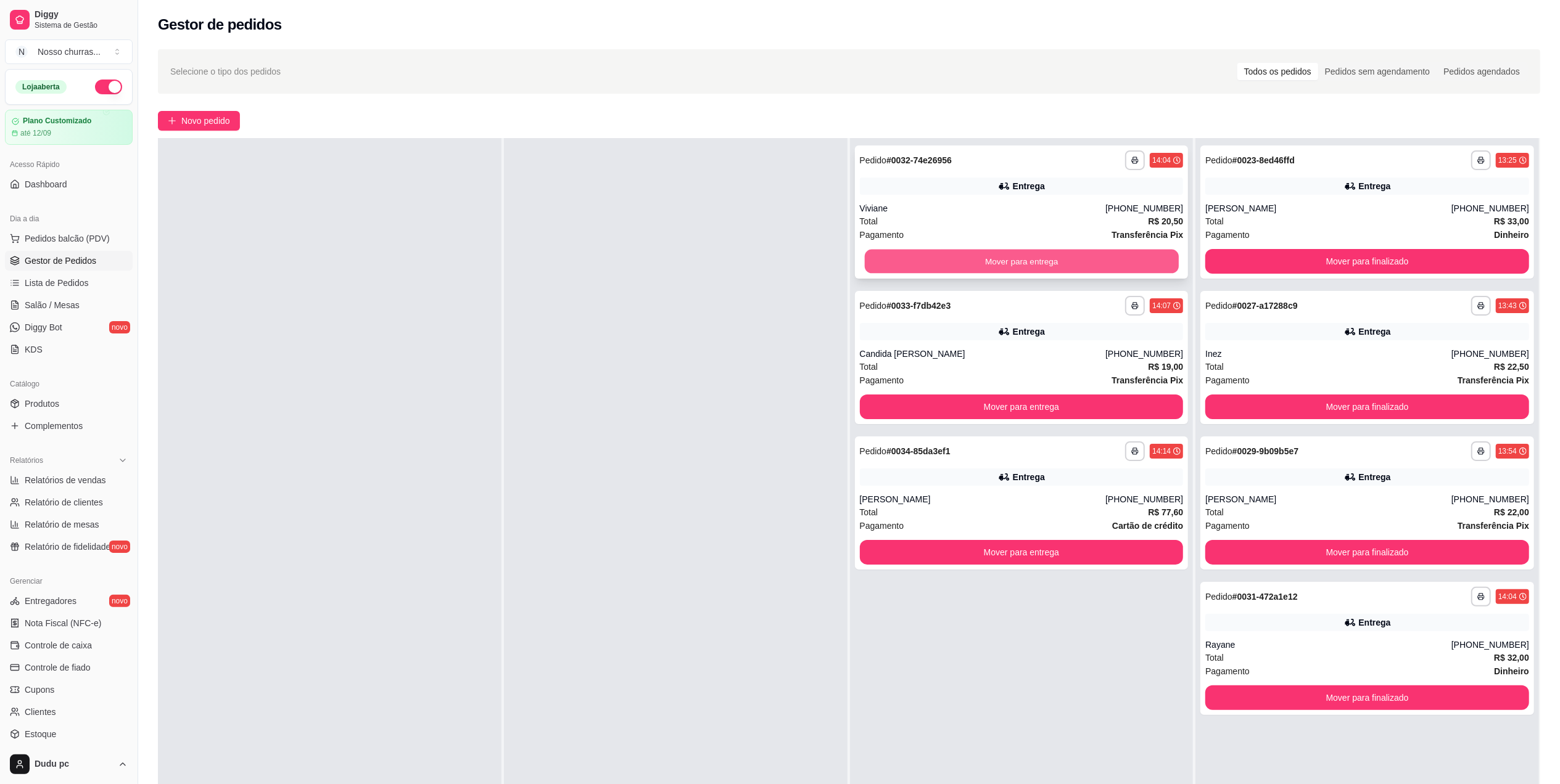
click at [1101, 260] on button "Mover para entrega" at bounding box center [1022, 262] width 314 height 24
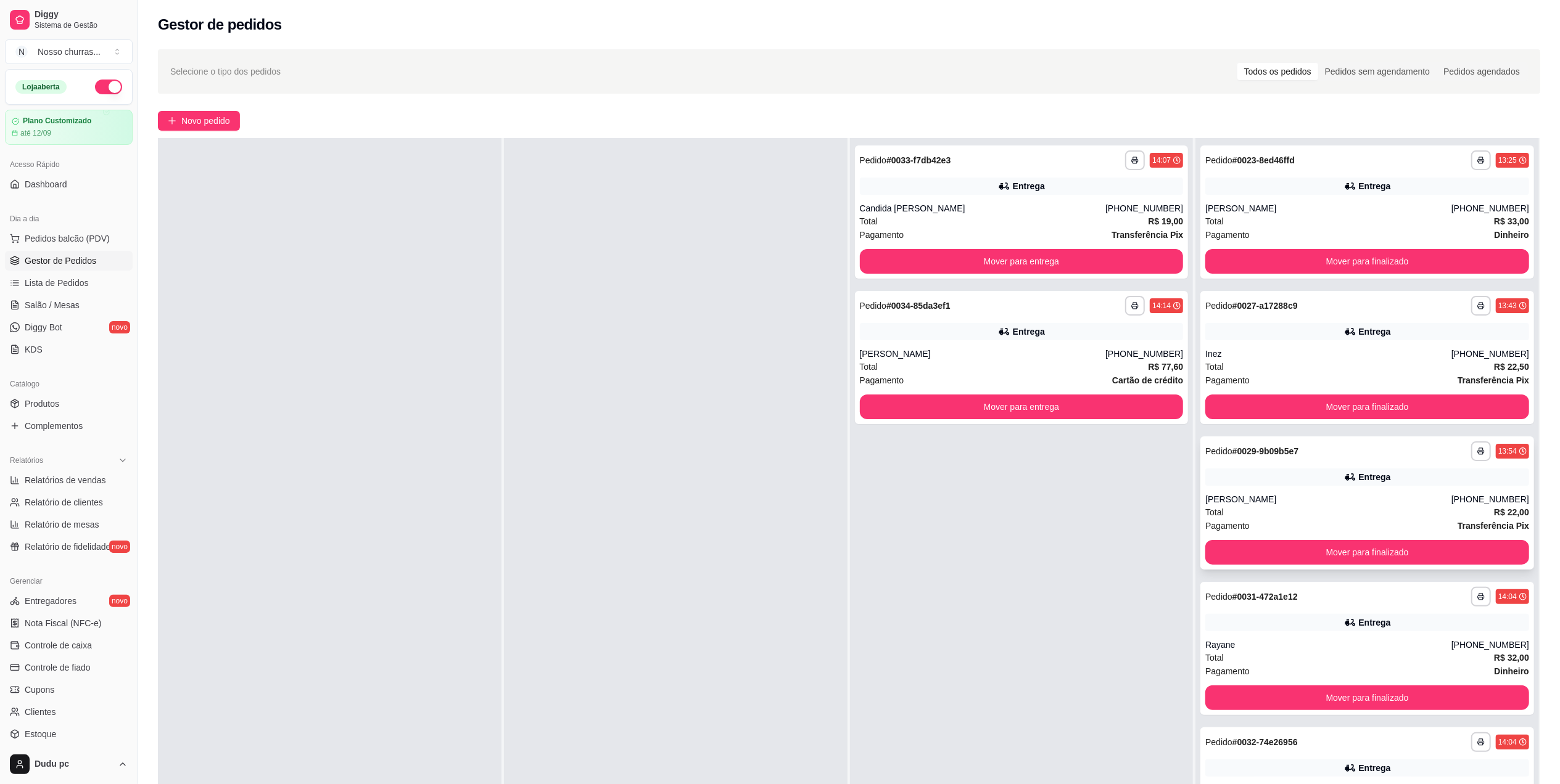
click at [1293, 489] on div "**********" at bounding box center [1367, 504] width 334 height 134
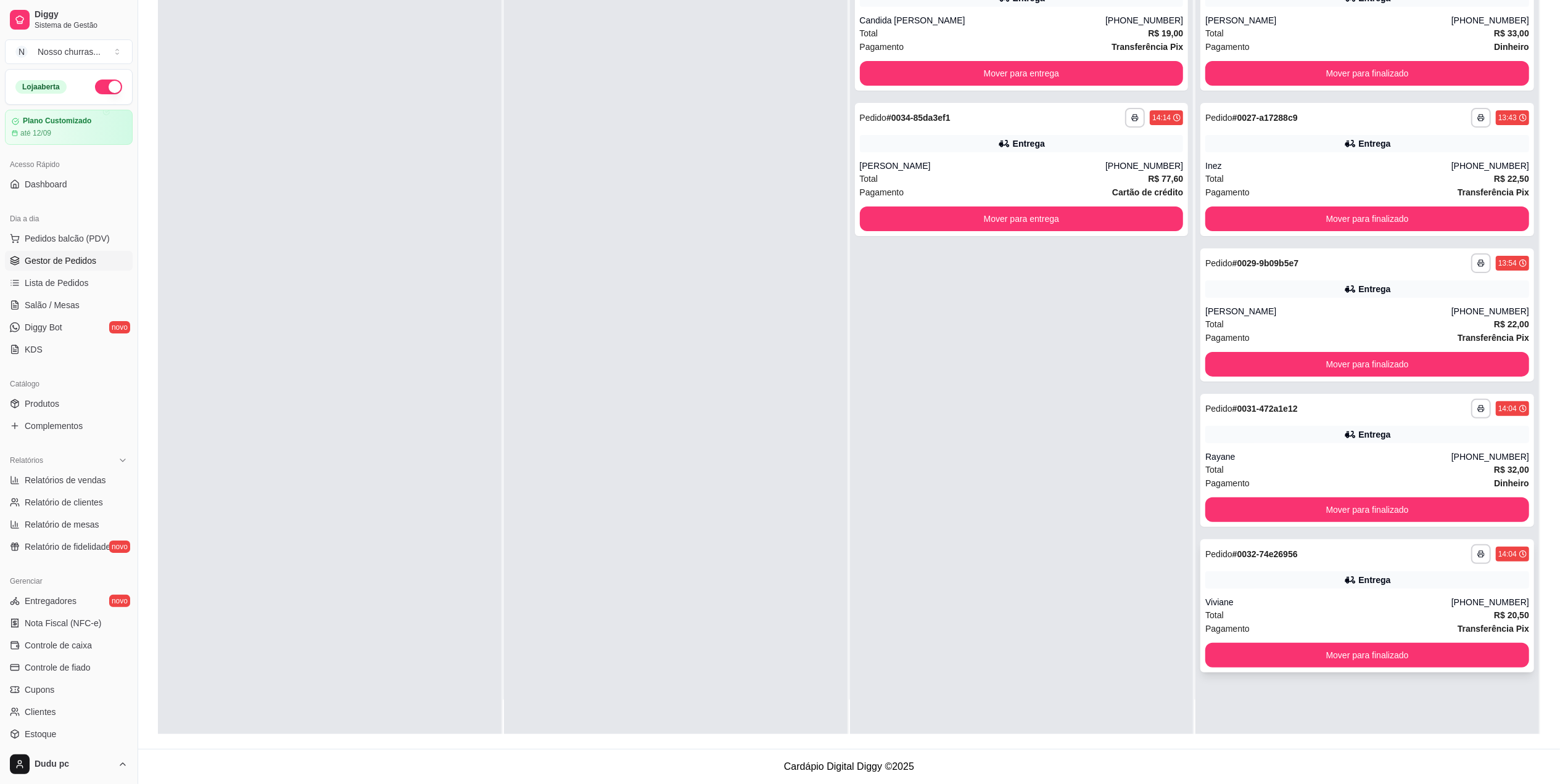
click at [1449, 605] on div "Viviane" at bounding box center [1328, 603] width 246 height 13
click at [1292, 412] on div "**********" at bounding box center [1367, 408] width 324 height 20
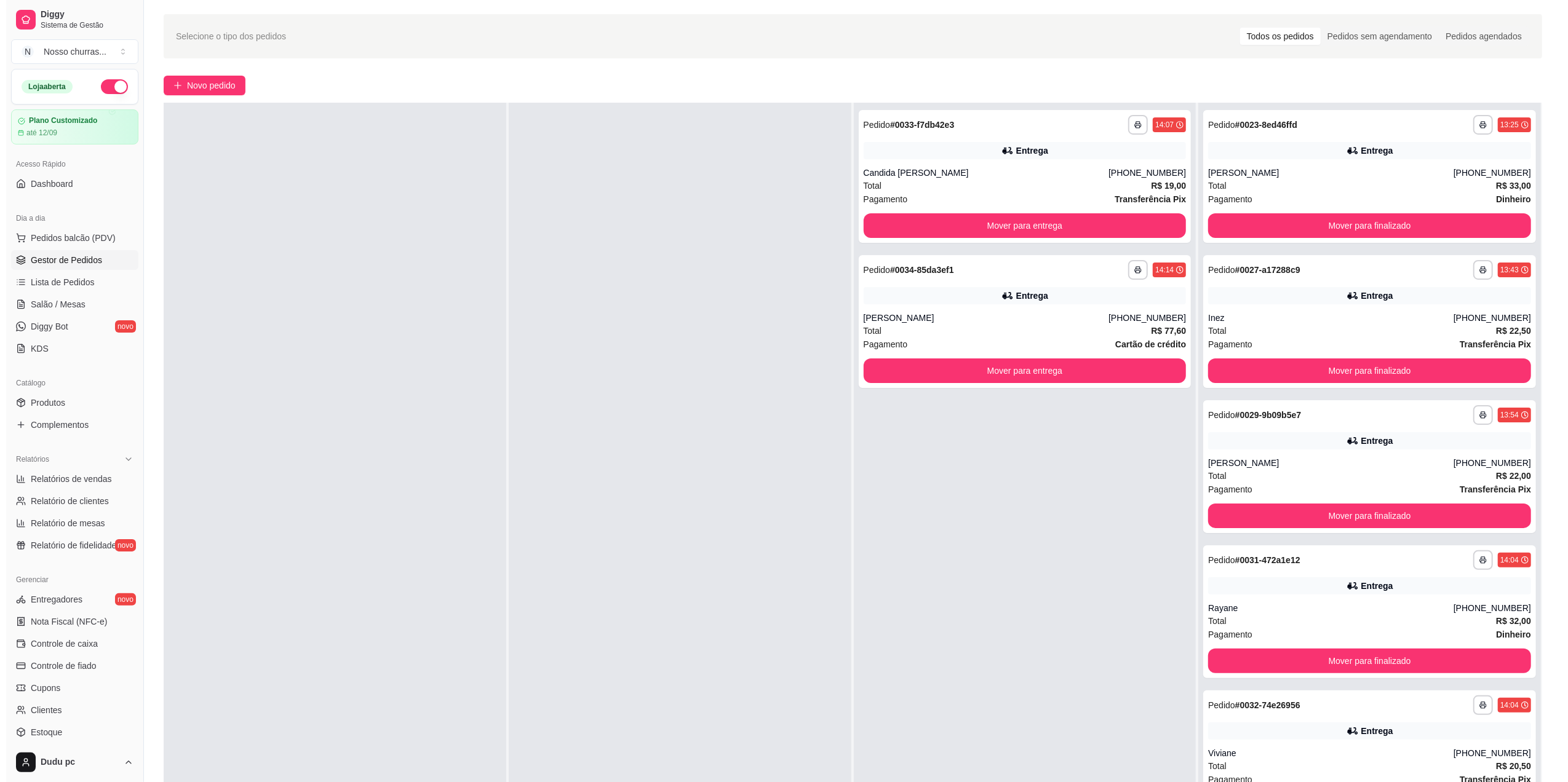
scroll to position [0, 0]
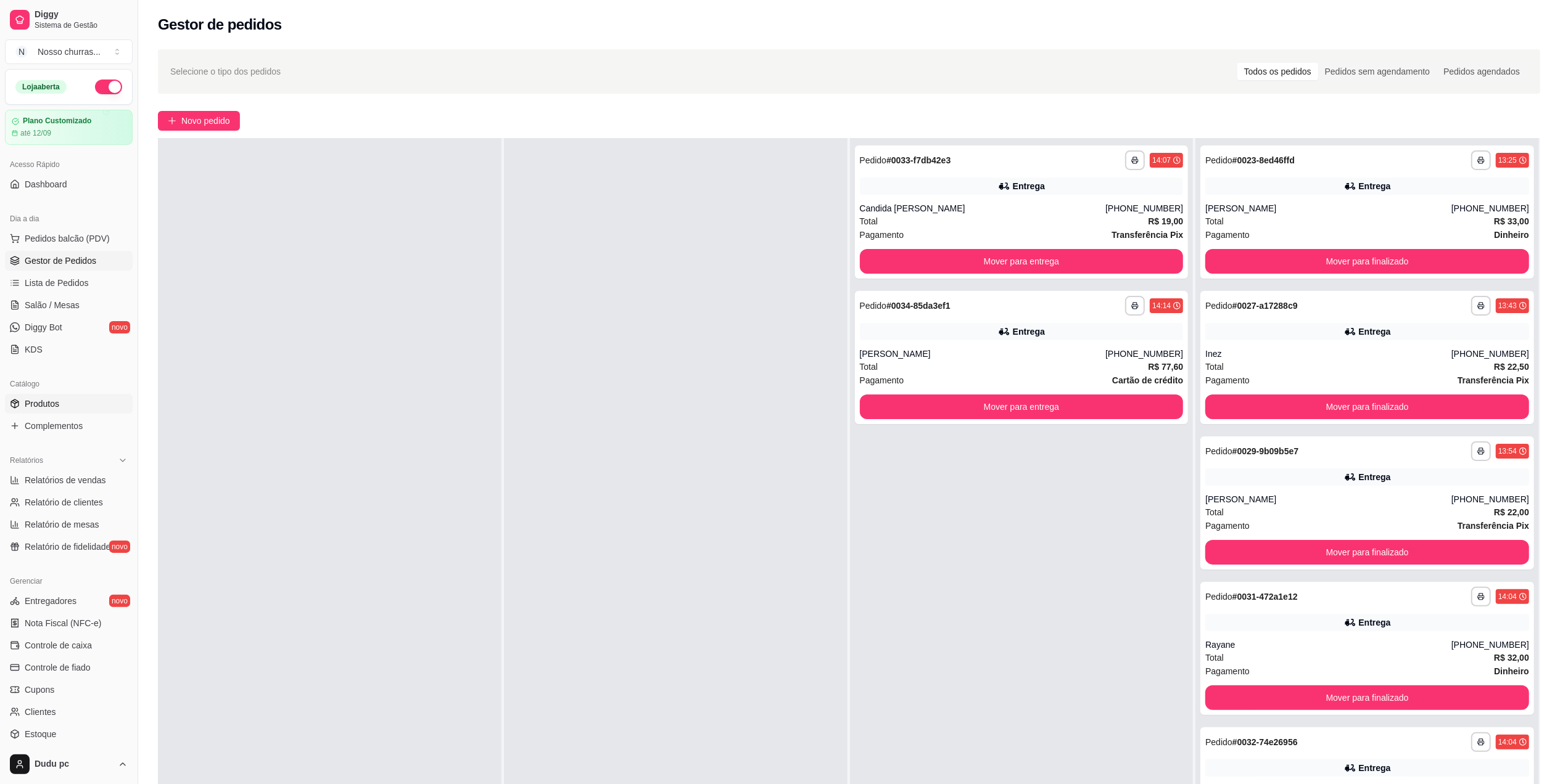
click at [40, 406] on span "Produtos" at bounding box center [42, 404] width 35 height 13
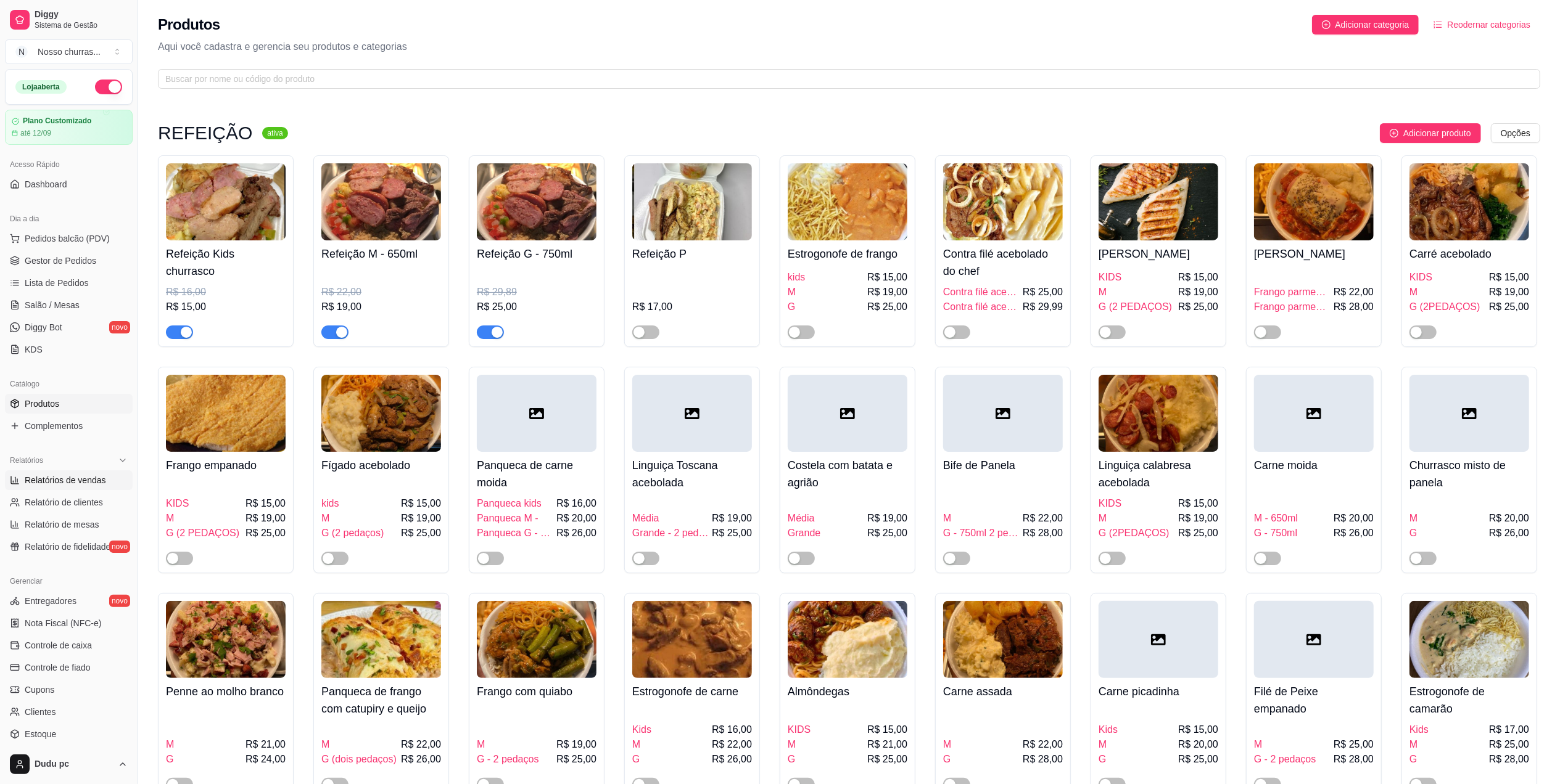
click at [54, 483] on span "Relatórios de vendas" at bounding box center [65, 481] width 82 height 13
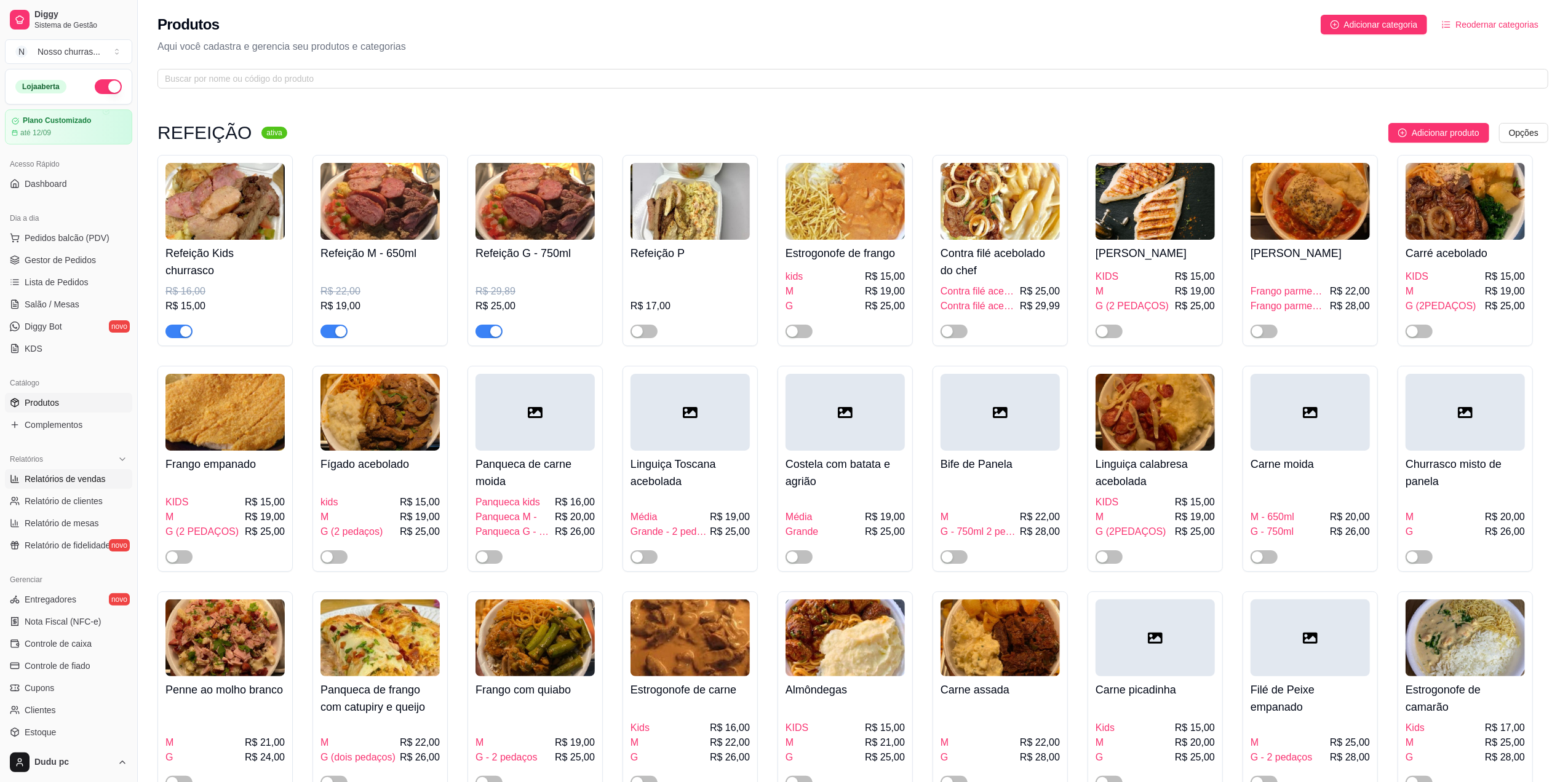
select select "ALL"
select select "0"
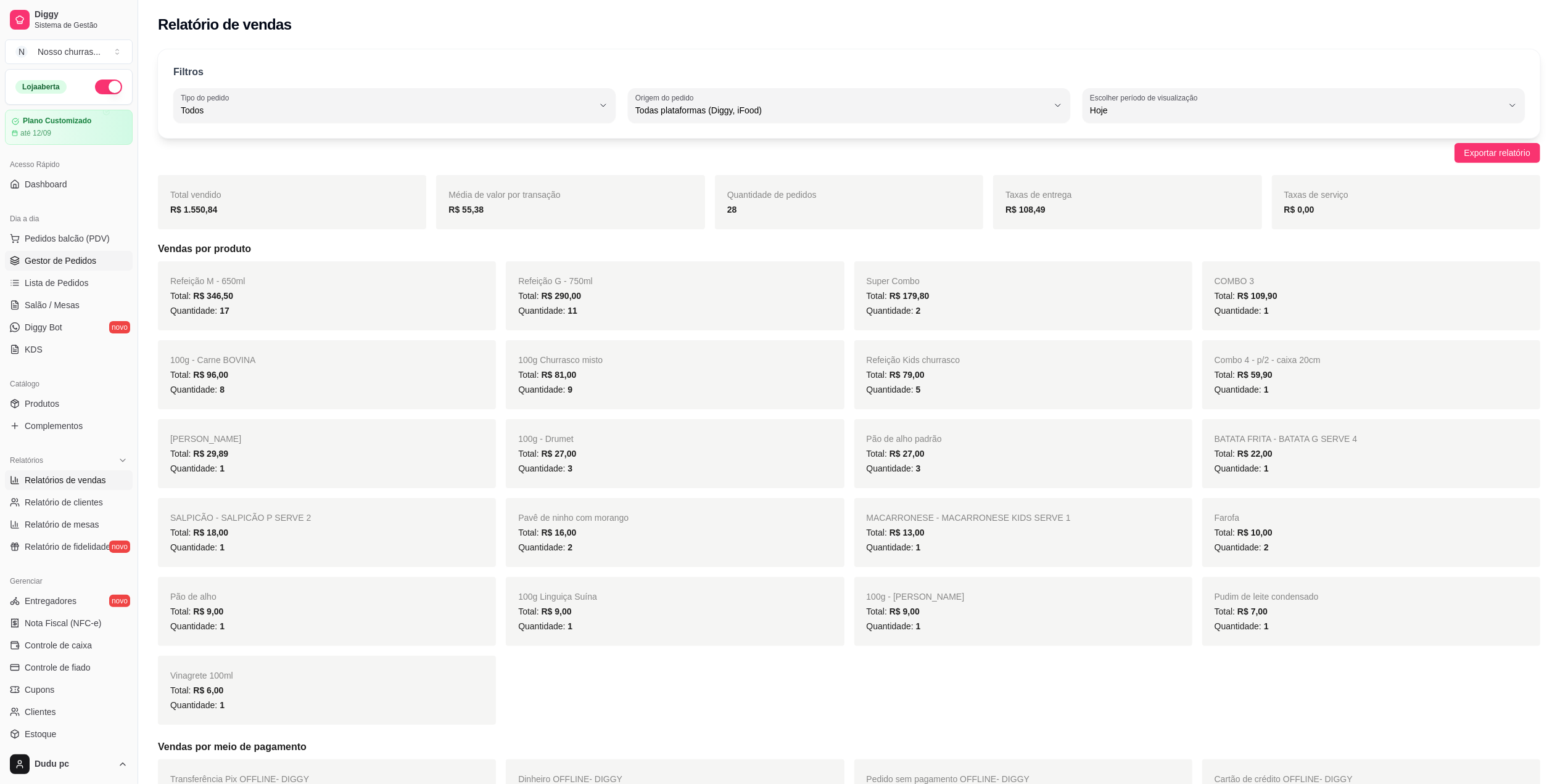
click at [82, 262] on span "Gestor de Pedidos" at bounding box center [60, 261] width 72 height 13
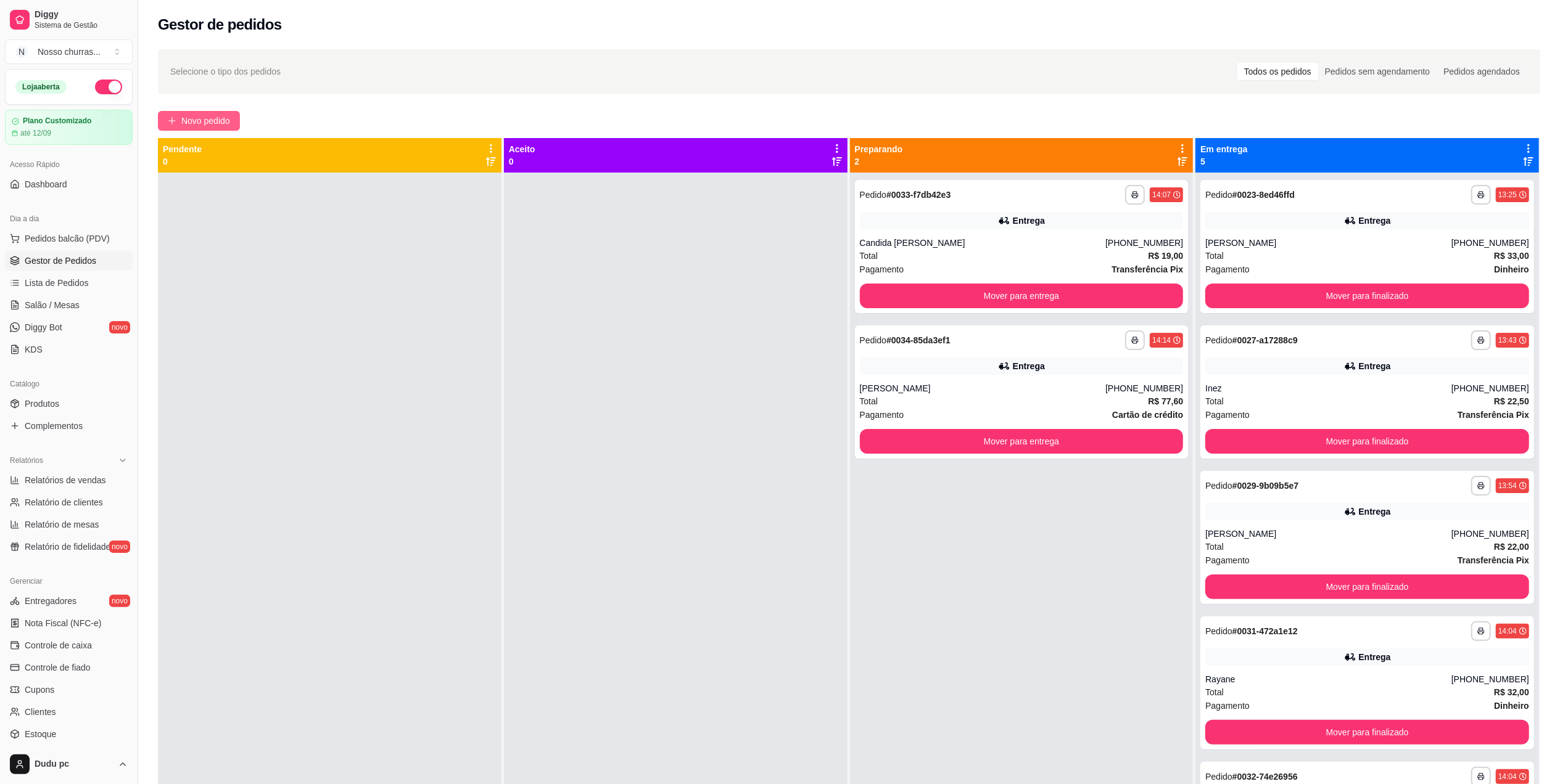
click at [232, 119] on button "Novo pedido" at bounding box center [199, 120] width 82 height 20
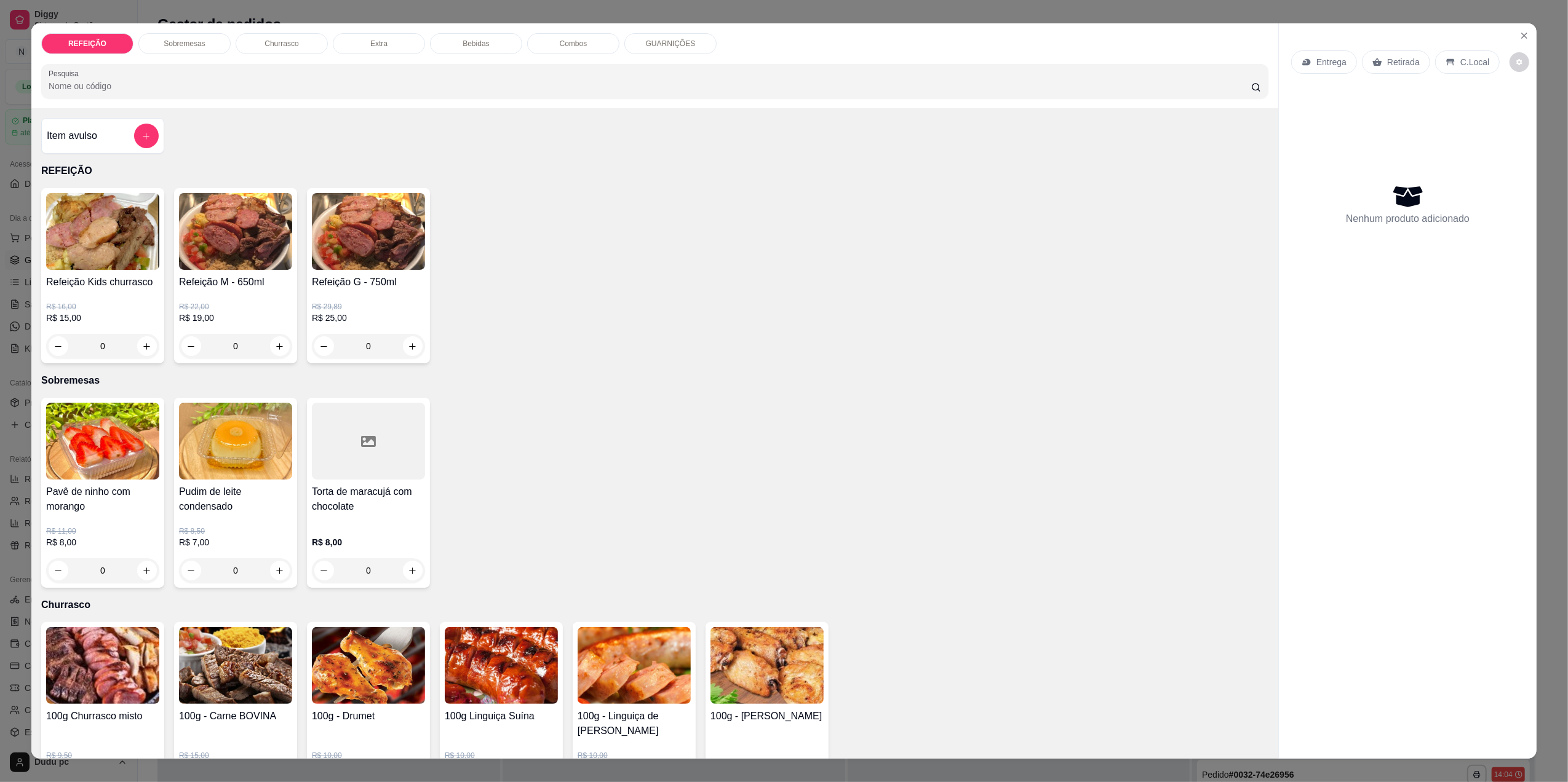
click at [140, 345] on div "0" at bounding box center [103, 346] width 113 height 24
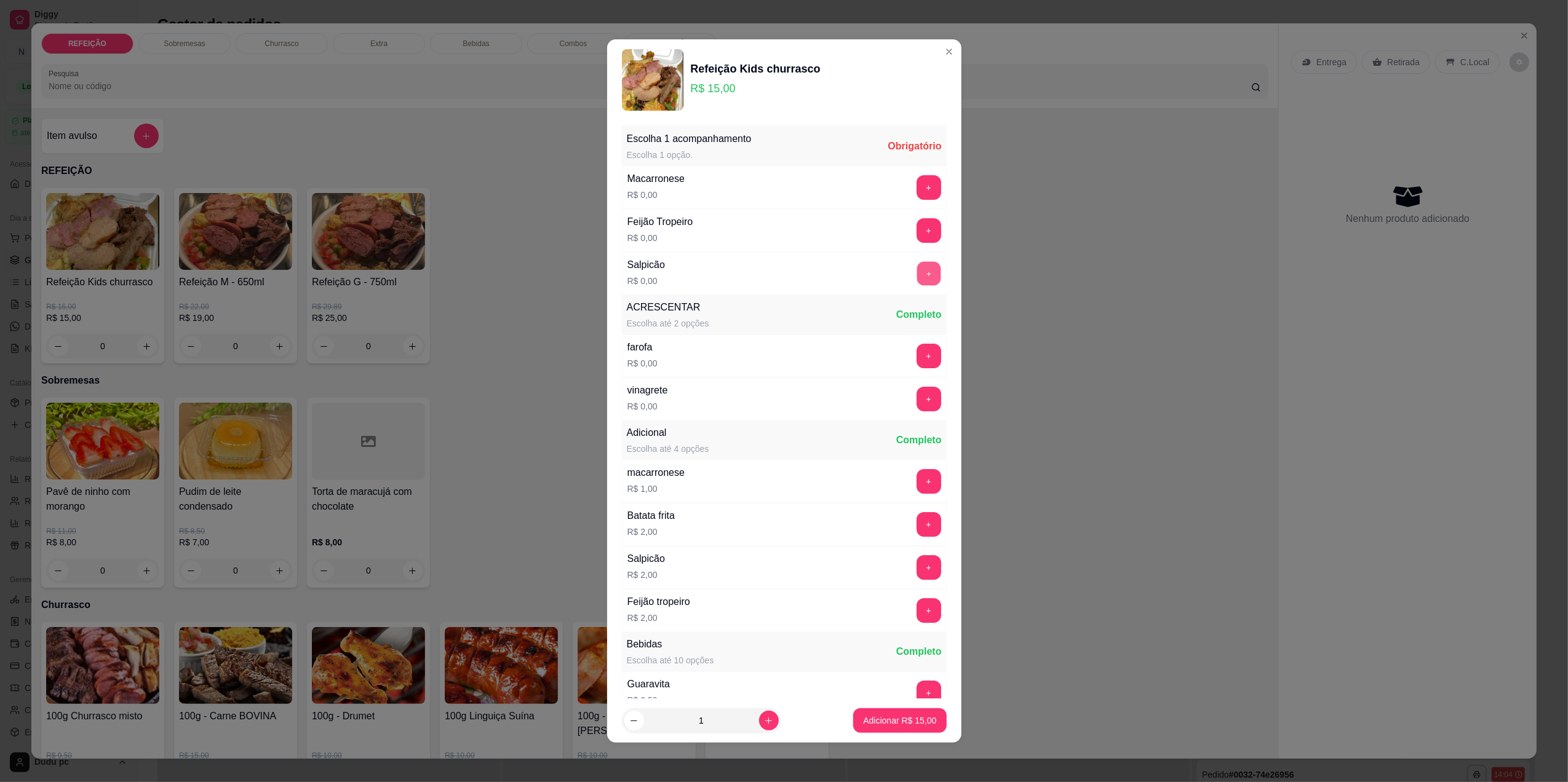
click at [917, 270] on button "+" at bounding box center [929, 273] width 24 height 24
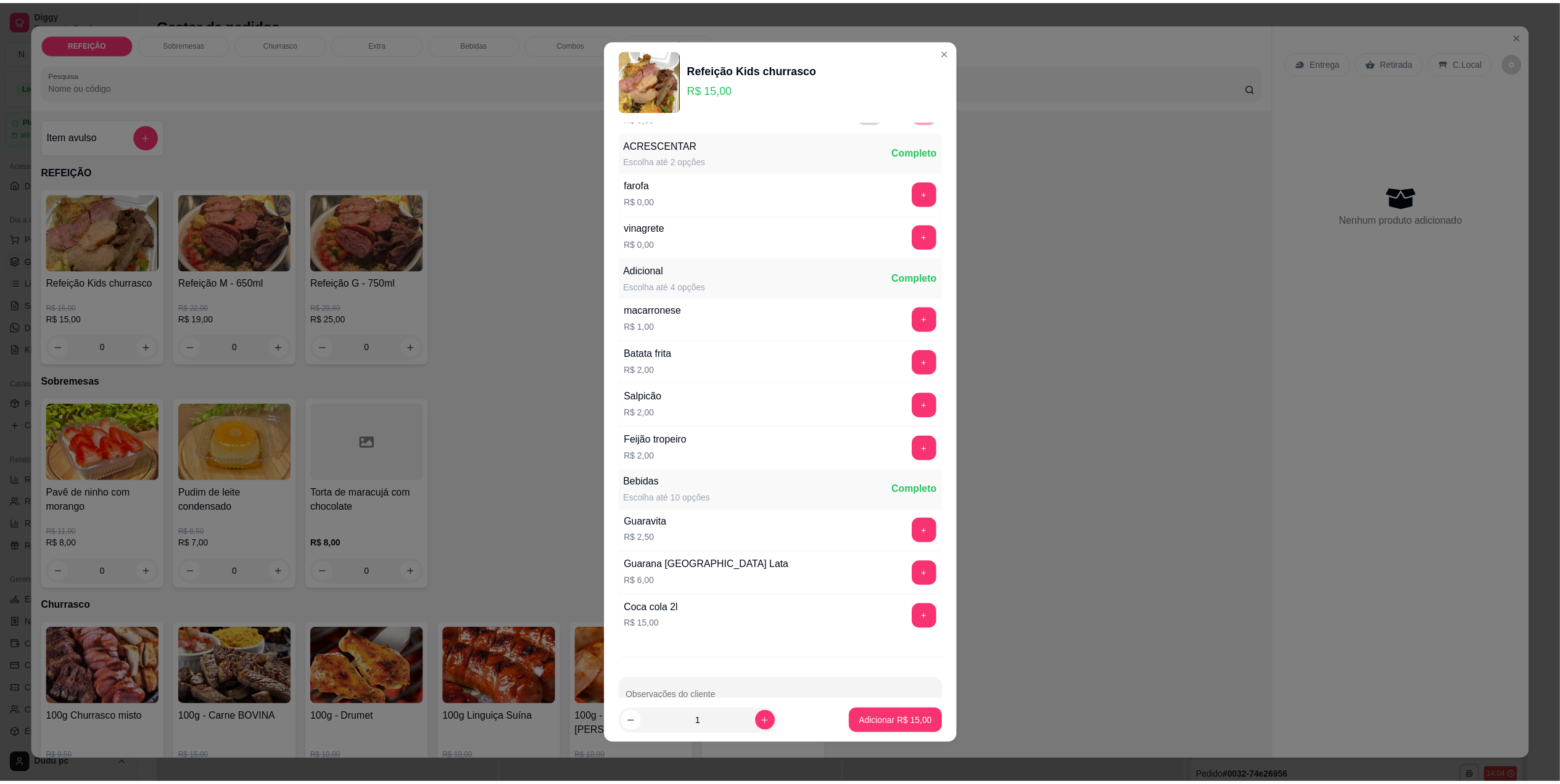
scroll to position [177, 0]
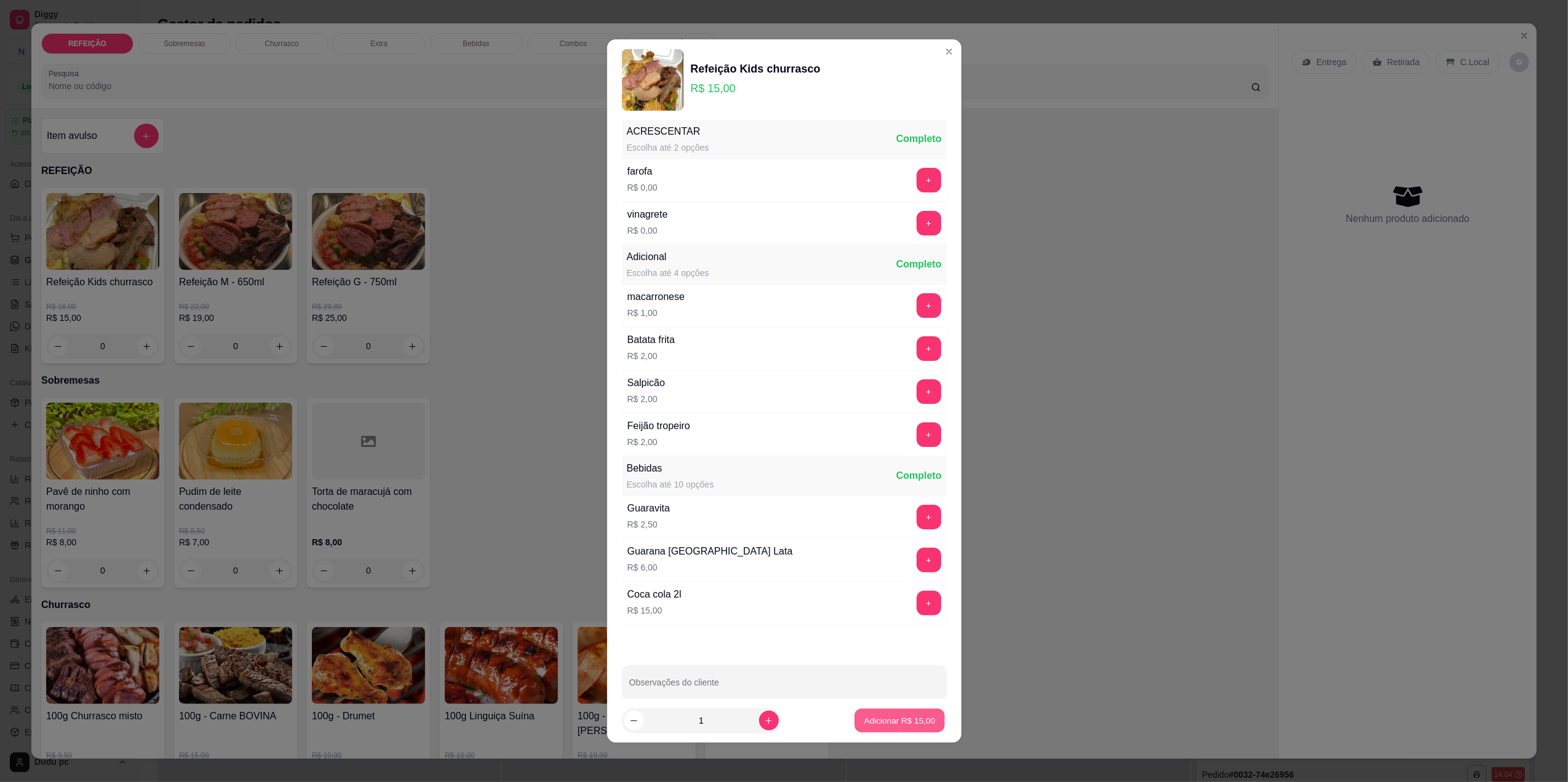
click at [898, 715] on p "Adicionar R$ 15,00" at bounding box center [900, 721] width 71 height 12
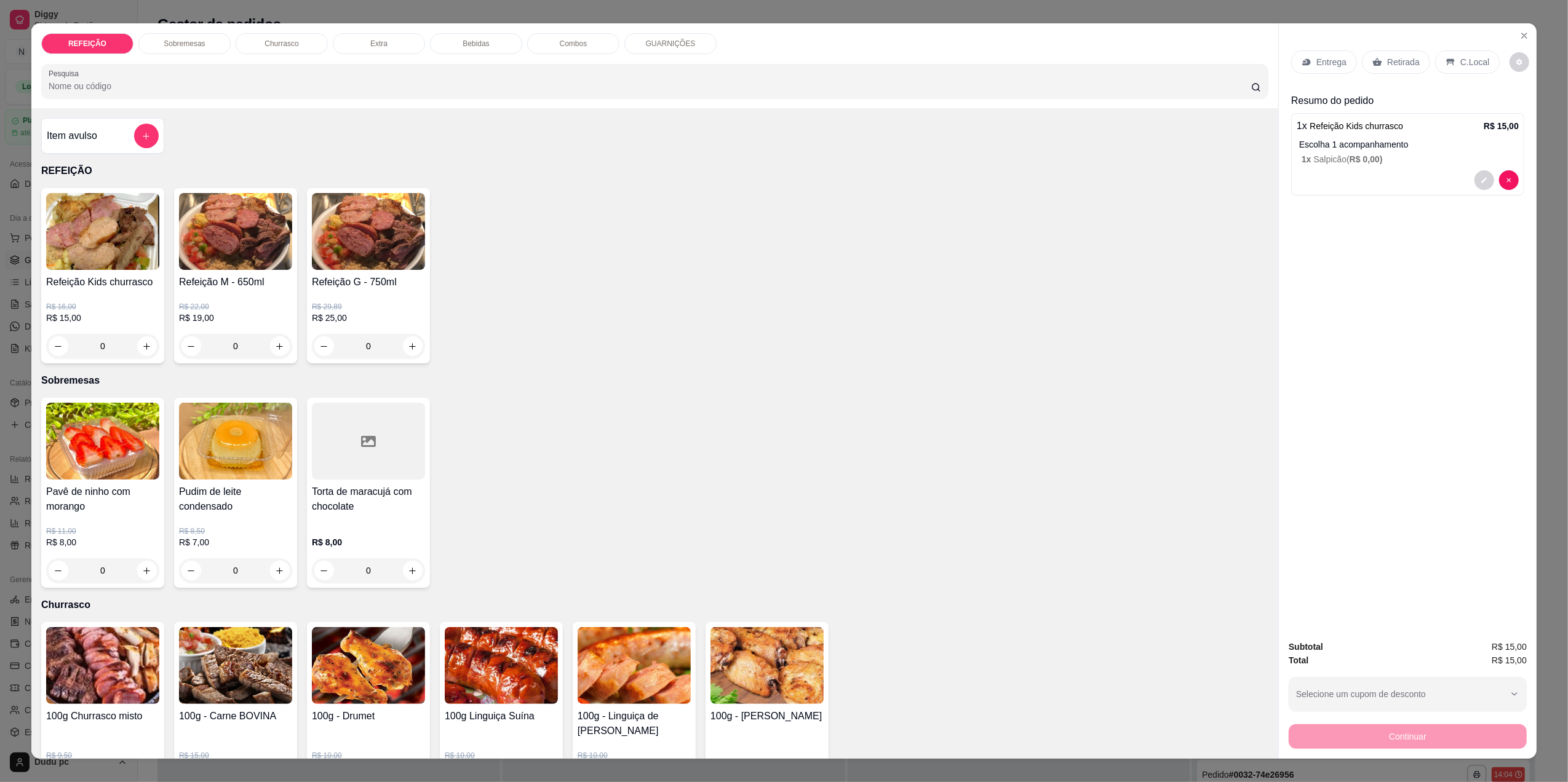
click at [898, 715] on div "100g Churrasco misto R$ 9,50 R$ 9,00 0 100g - Carne BOVINA R$ 15,00 R$ 12,00 0 …" at bounding box center [655, 717] width 1227 height 190
click at [1336, 62] on p "Entrega" at bounding box center [1331, 62] width 30 height 13
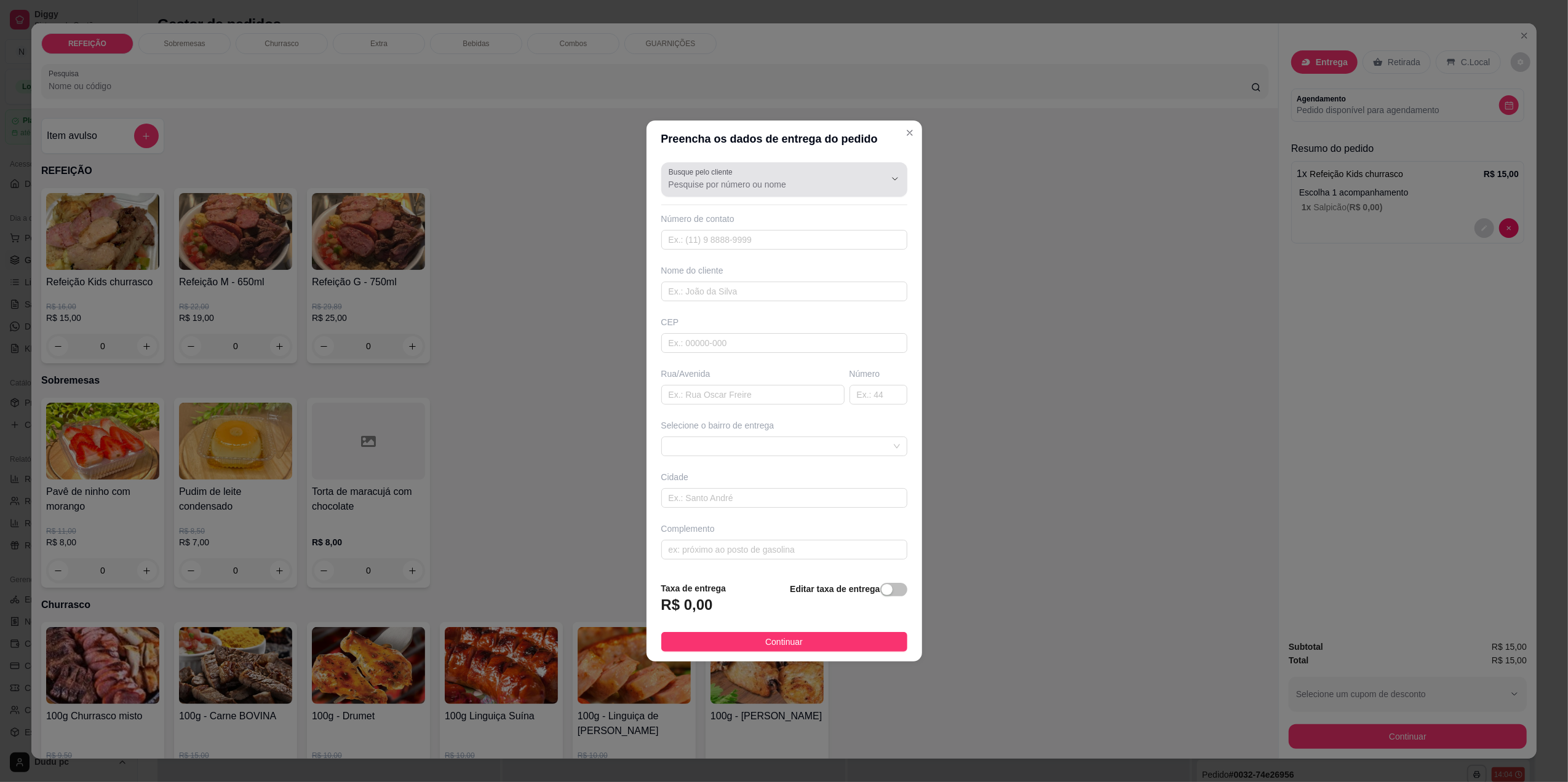
click at [790, 173] on div at bounding box center [784, 179] width 231 height 24
click at [782, 217] on span "[PERSON_NAME]" at bounding box center [771, 213] width 201 height 13
type input "[PERSON_NAME]"
type input "21965444112"
type input "[PERSON_NAME]"
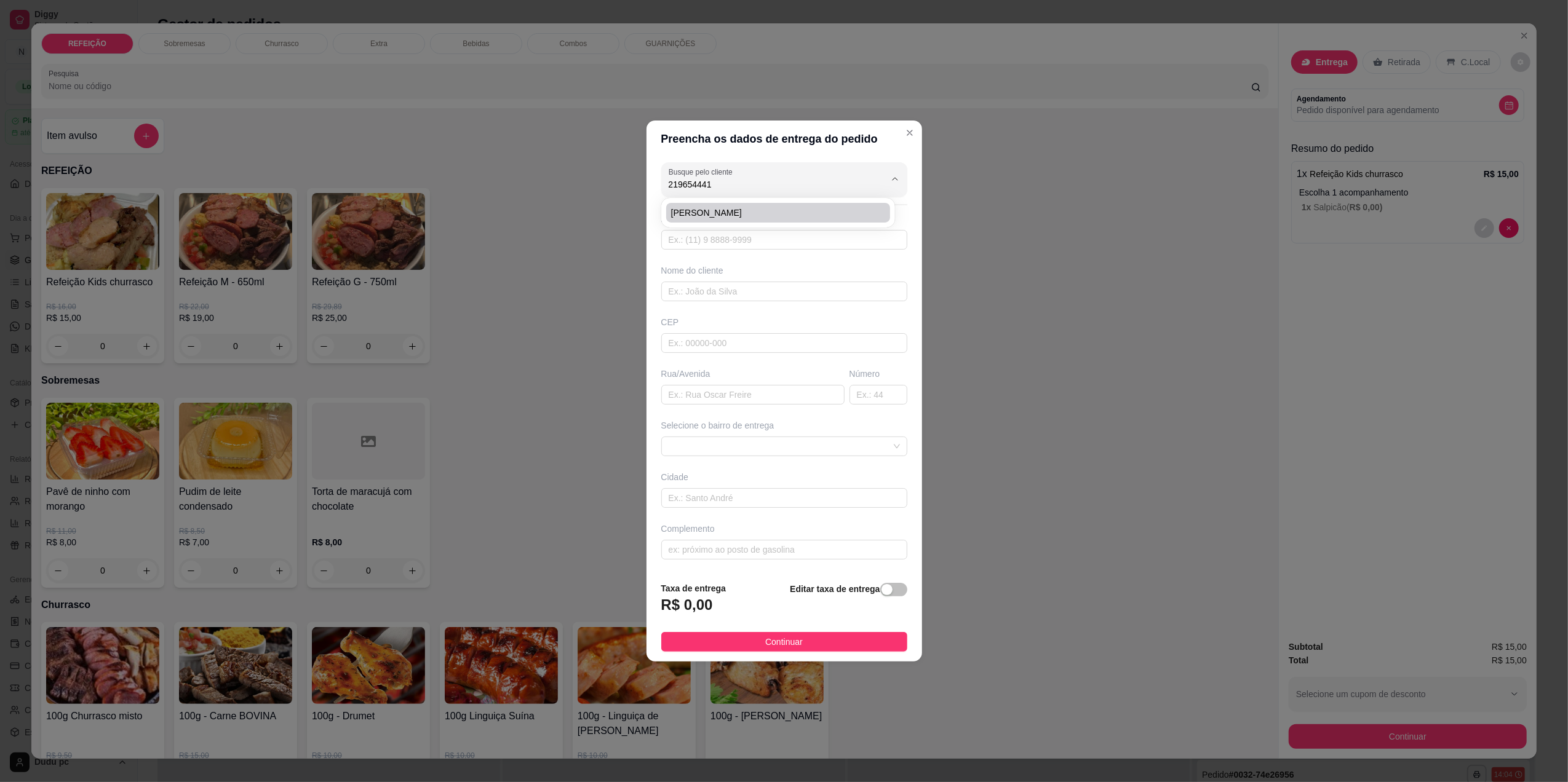
type input "26052090"
type input "[GEOGRAPHIC_DATA]"
type input "324"
type input "[GEOGRAPHIC_DATA]"
type input "Casa (fundos)"
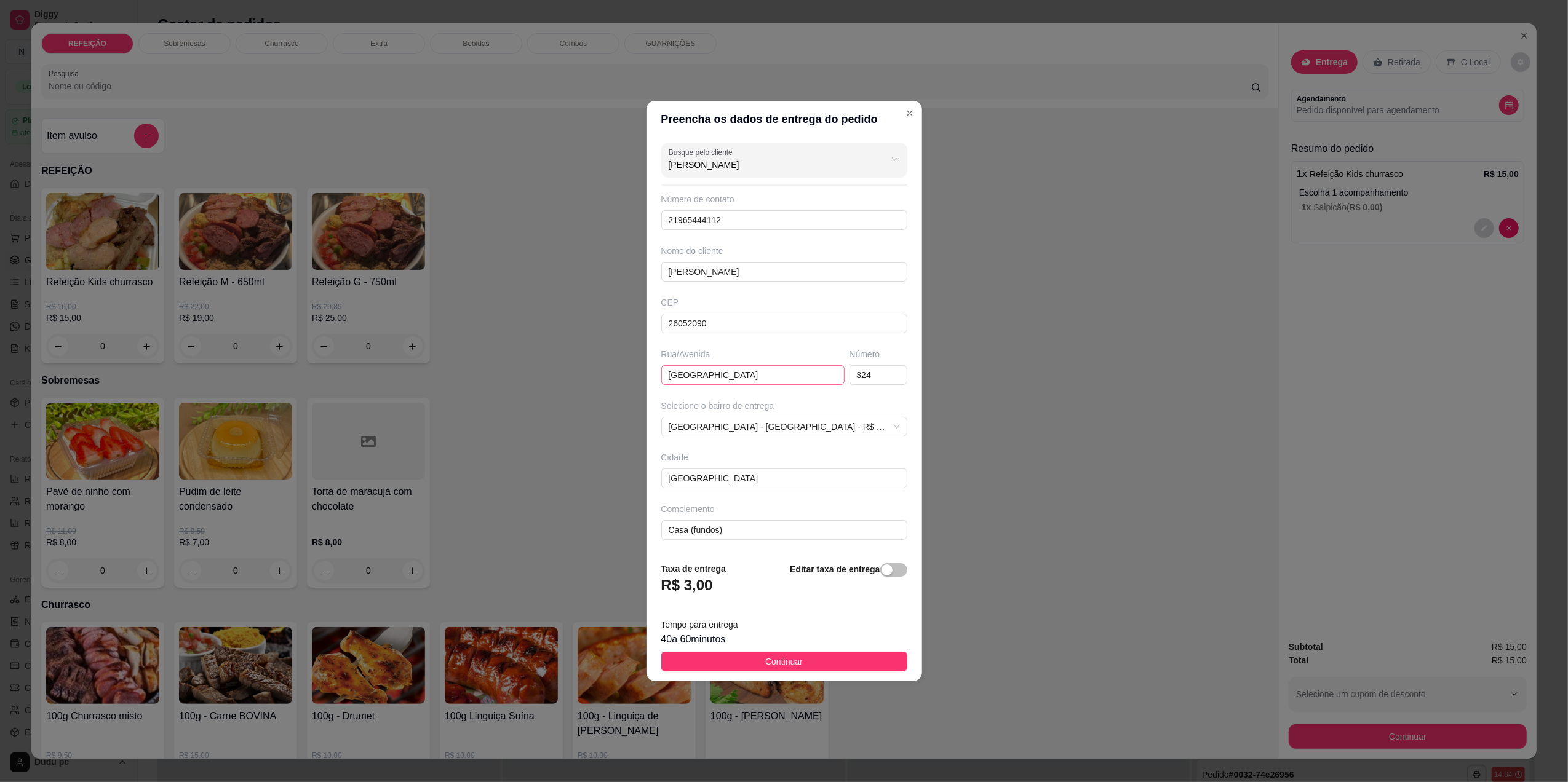
type input "[PERSON_NAME]"
click at [788, 374] on input "[GEOGRAPHIC_DATA]" at bounding box center [753, 375] width 183 height 20
type input "[GEOGRAPHIC_DATA][PERSON_NAME]"
click at [864, 373] on input "324" at bounding box center [878, 375] width 58 height 20
type input "302"
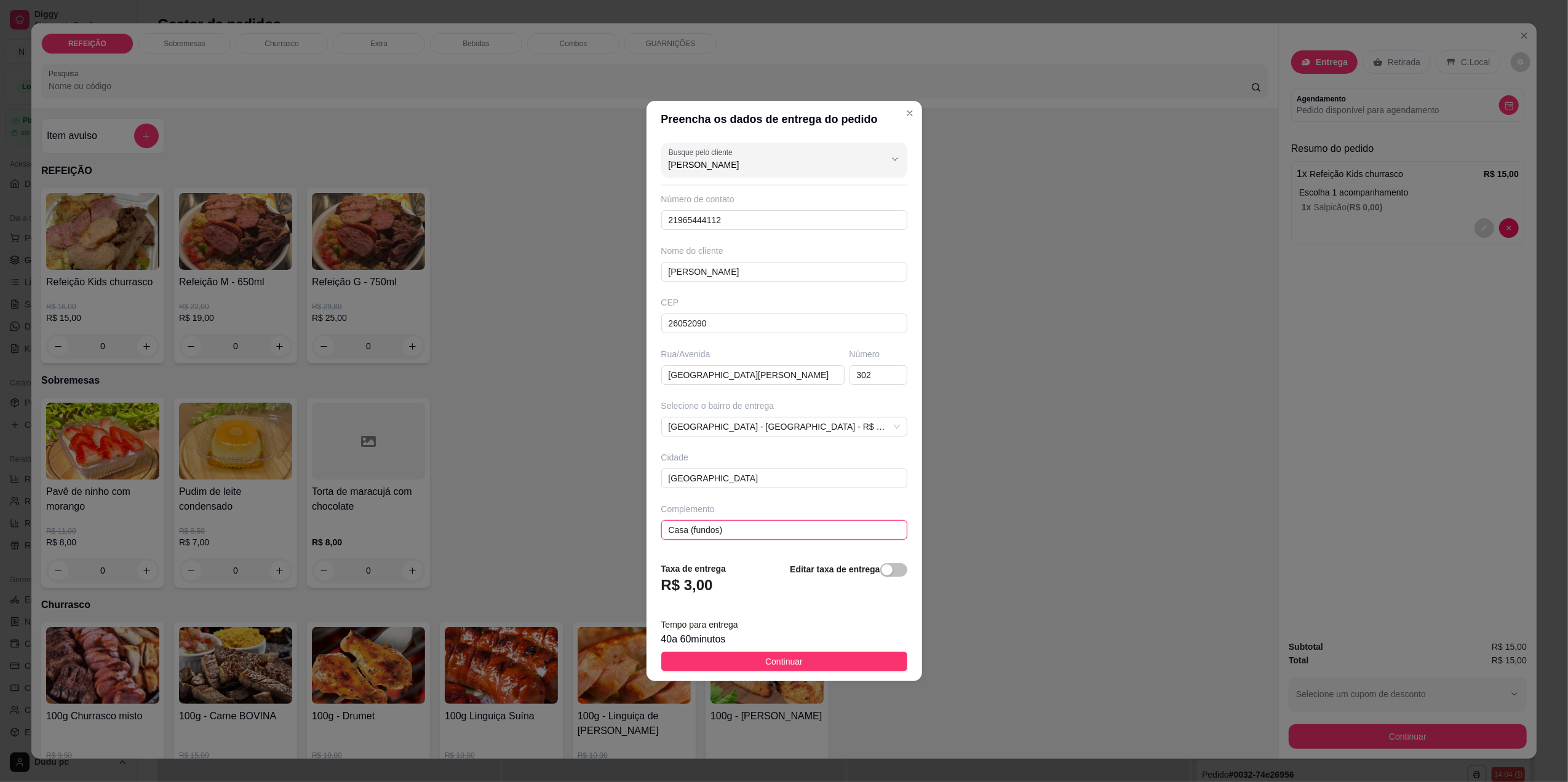
click at [807, 527] on input "Casa (fundos)" at bounding box center [784, 530] width 246 height 20
type input "CaRIOCAS"
click at [802, 665] on button "Continuar" at bounding box center [784, 661] width 246 height 20
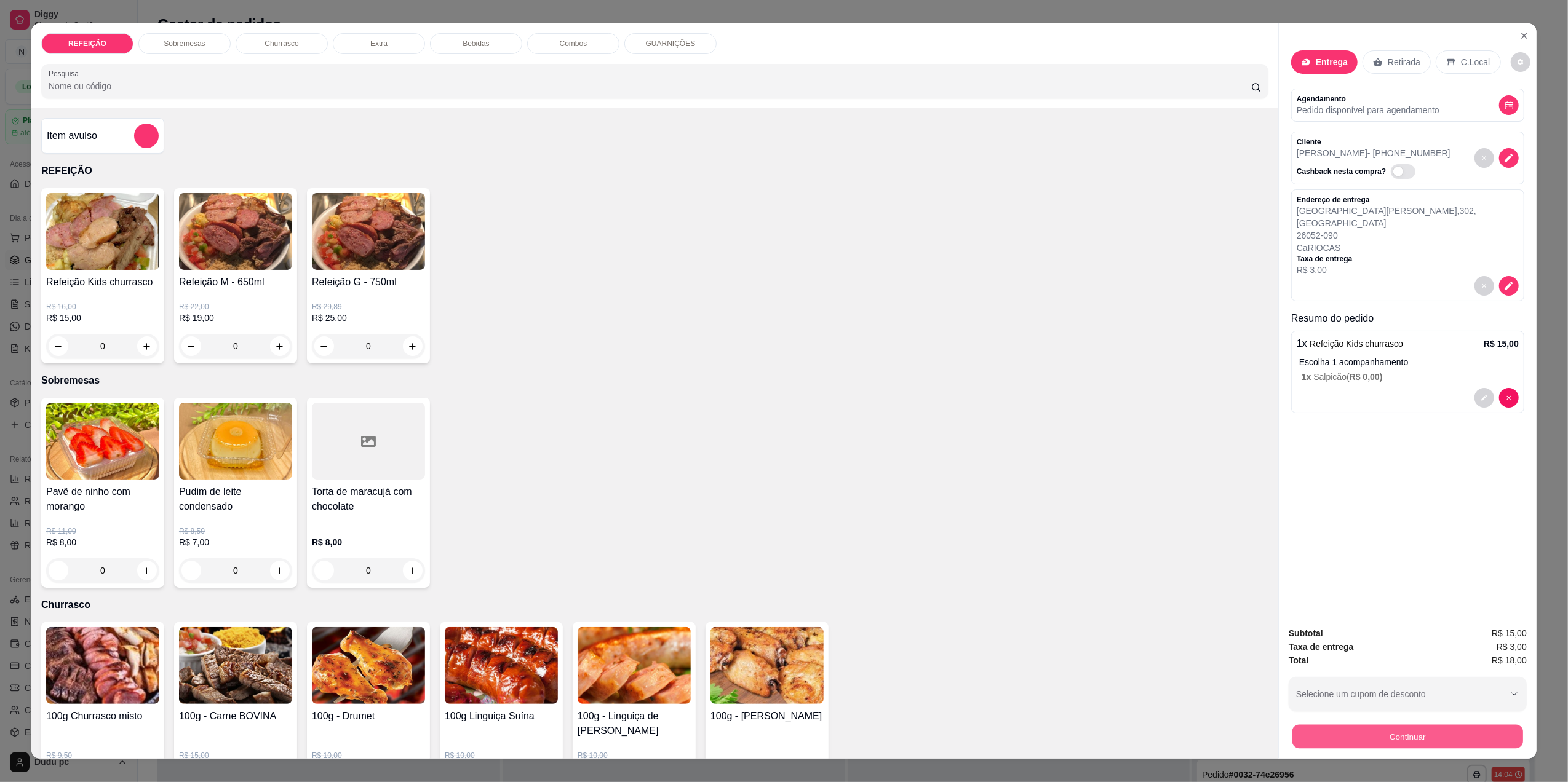
click at [1314, 733] on button "Continuar" at bounding box center [1407, 737] width 230 height 24
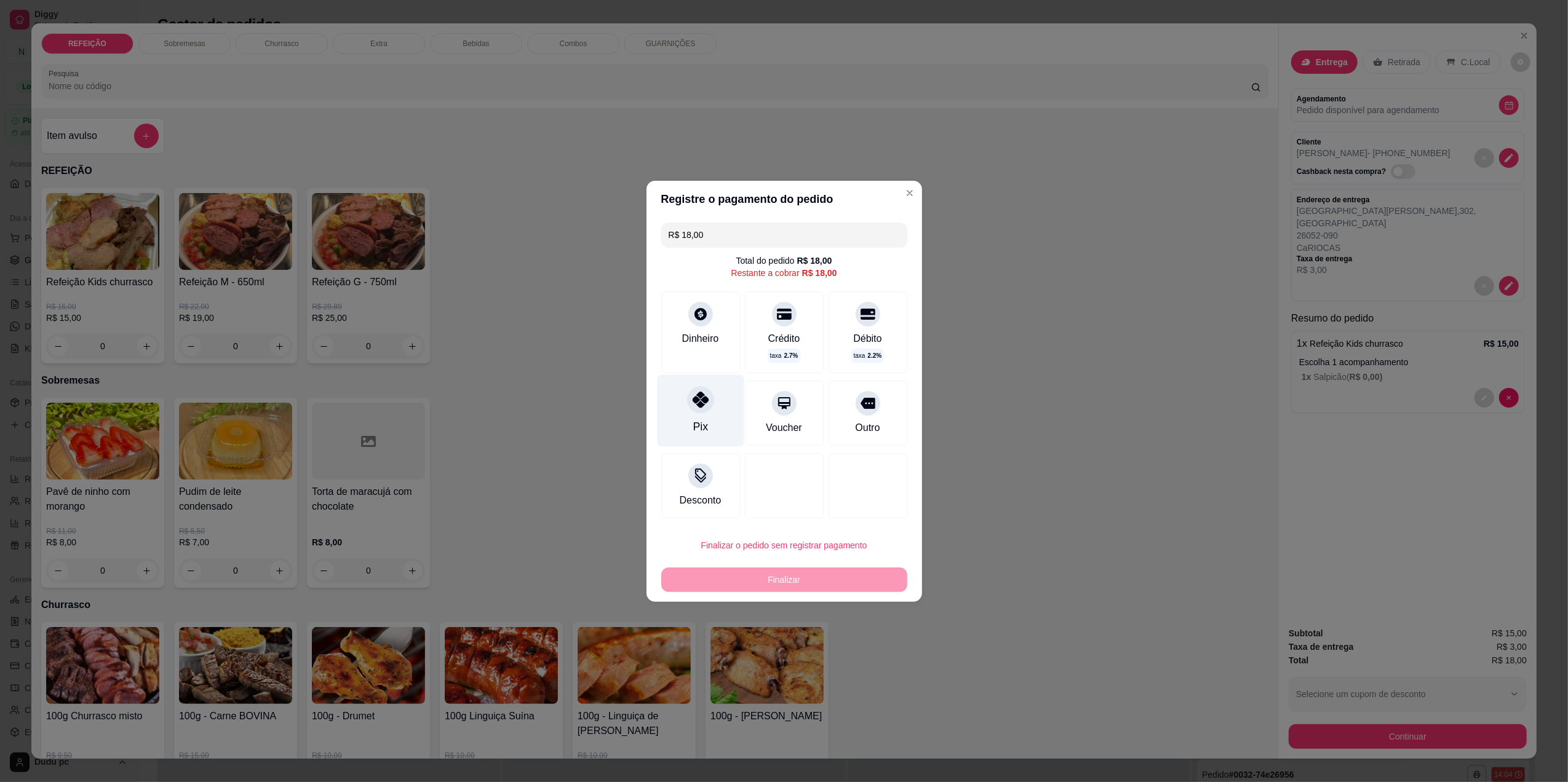
click at [693, 408] on div at bounding box center [701, 400] width 27 height 27
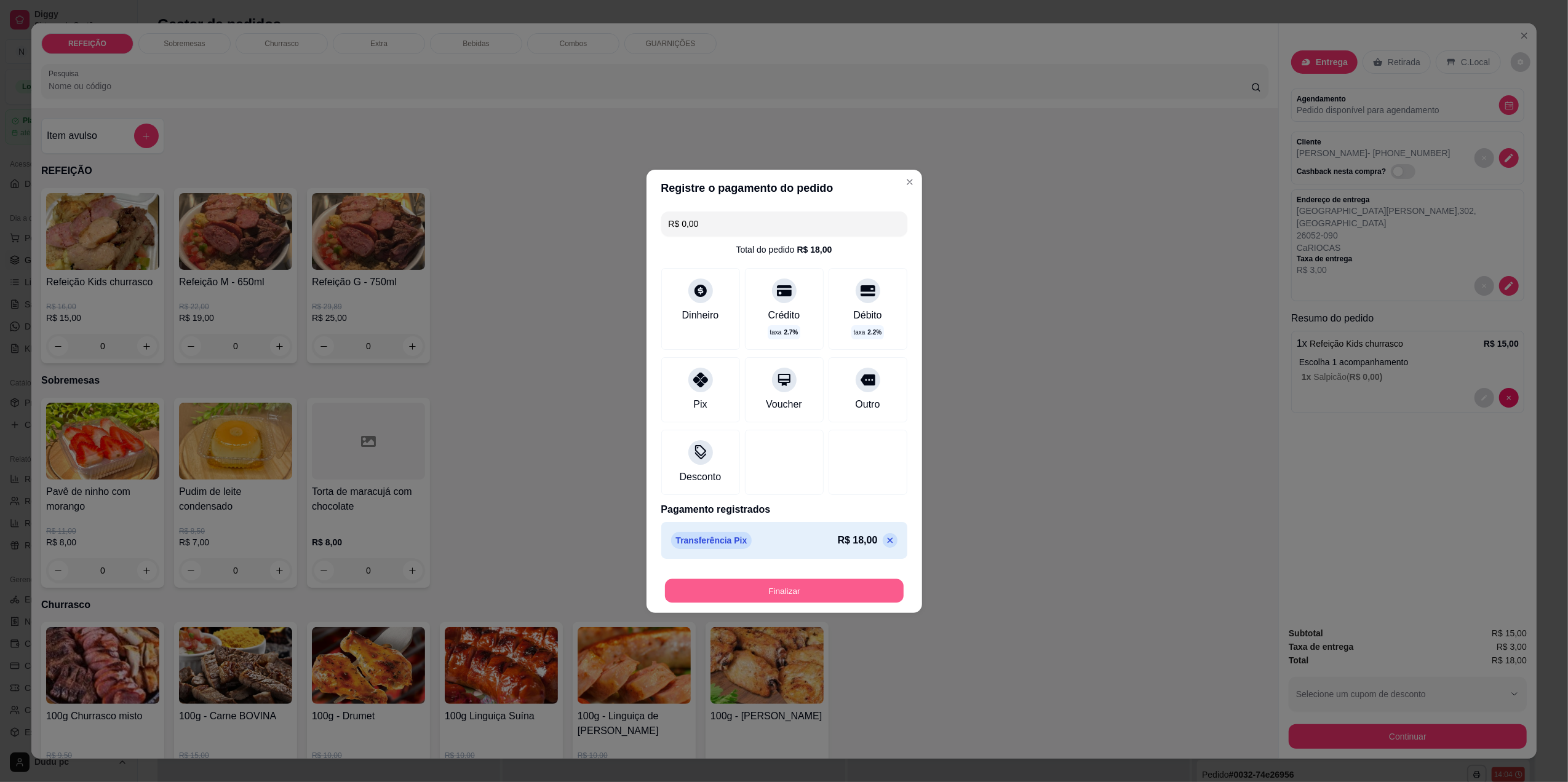
click at [741, 596] on button "Finalizar" at bounding box center [784, 591] width 239 height 24
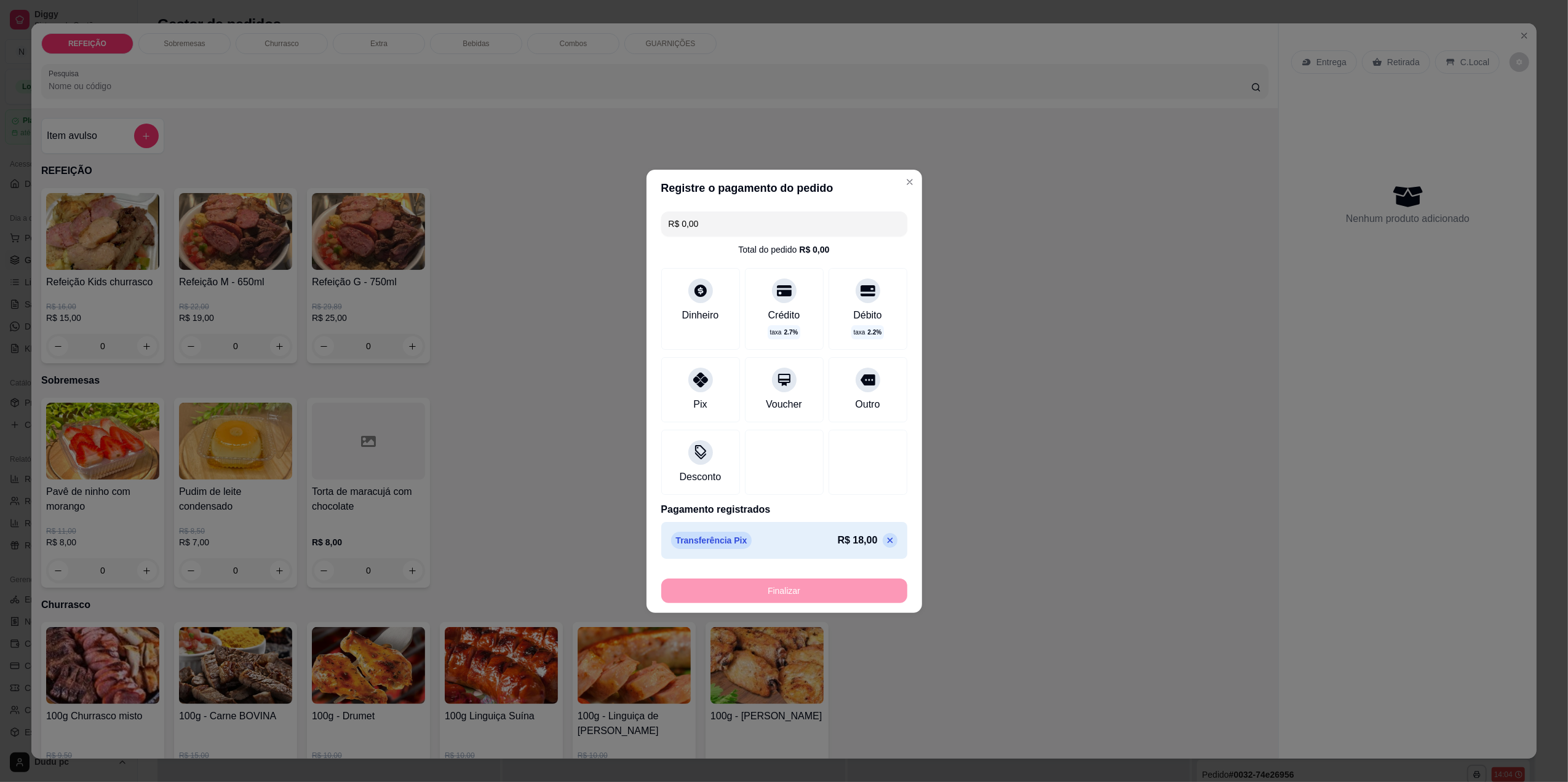
type input "-R$ 18,00"
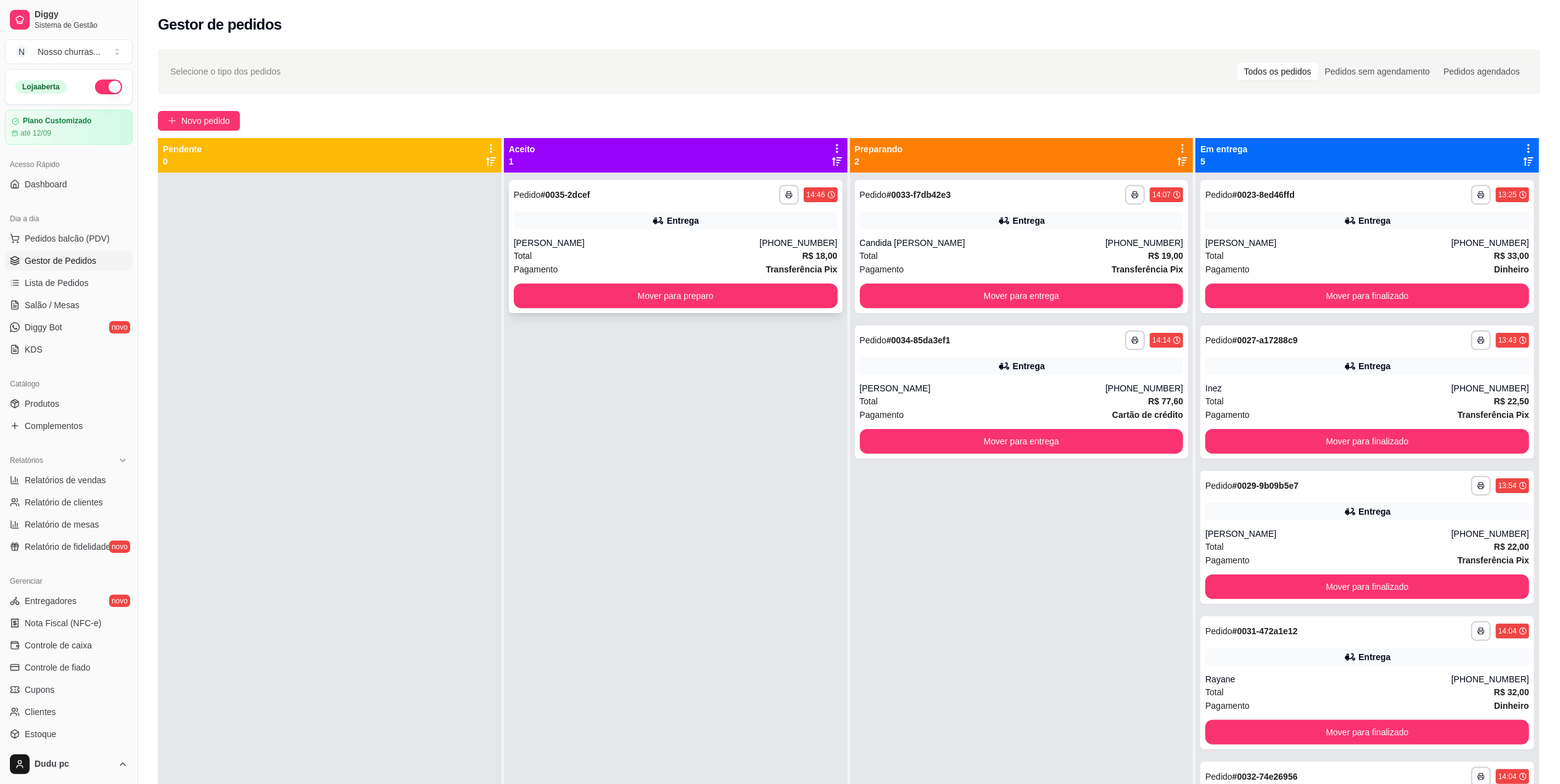
click at [678, 223] on div "Entrega" at bounding box center [683, 221] width 32 height 13
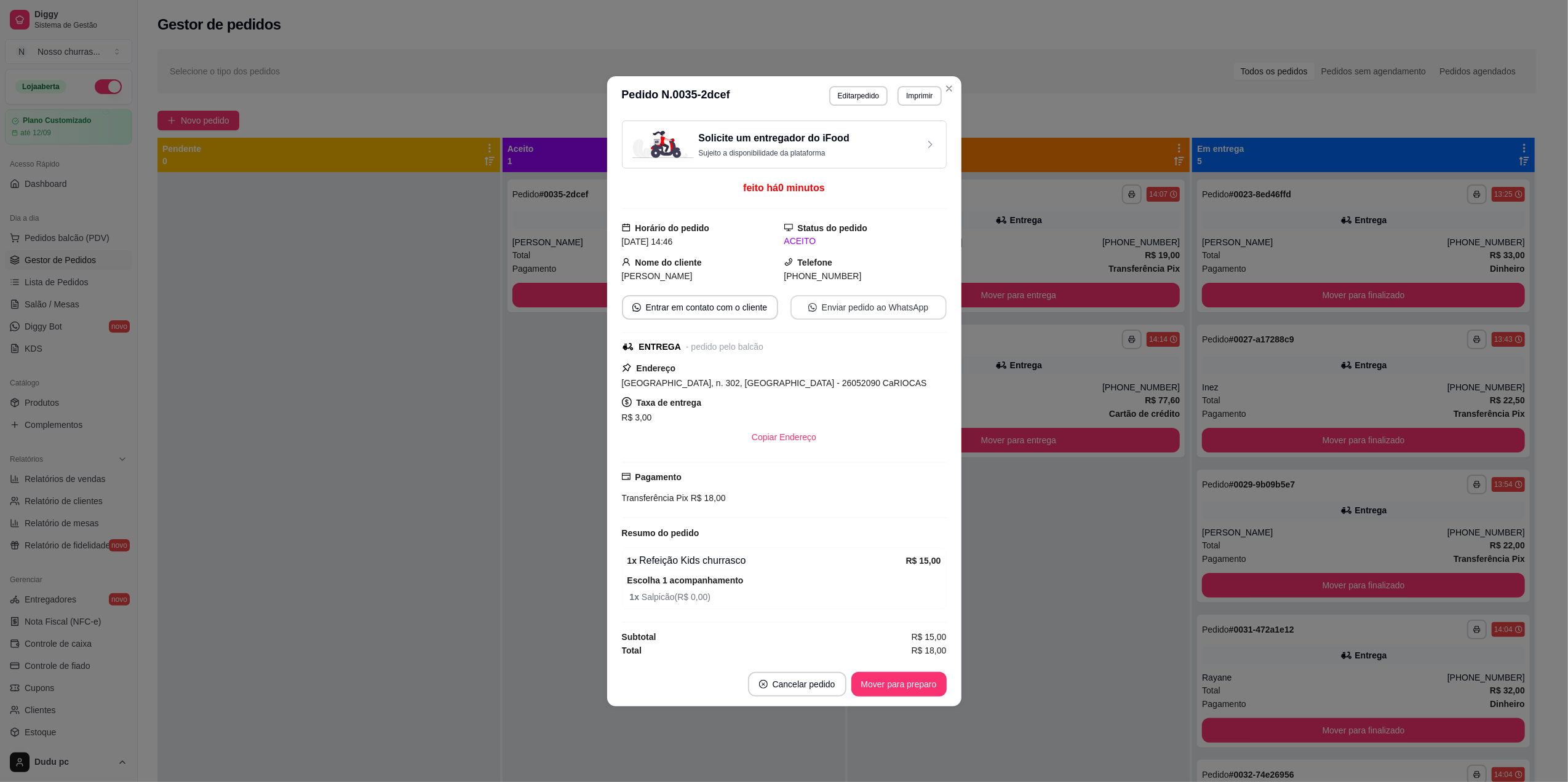
click at [820, 296] on button "Enviar pedido ao WhatsApp" at bounding box center [868, 307] width 156 height 24
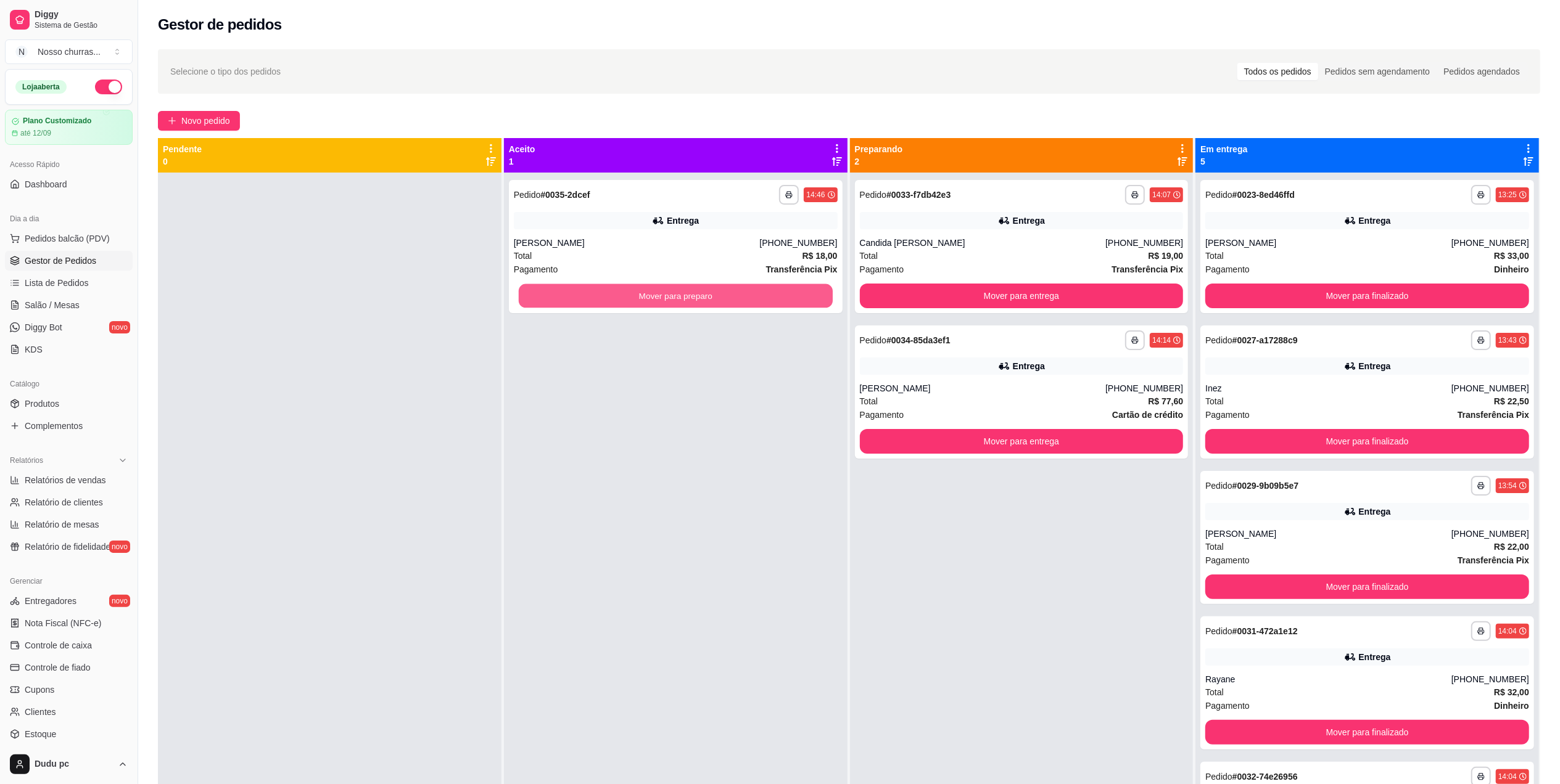
click at [567, 299] on button "Mover para preparo" at bounding box center [676, 296] width 314 height 24
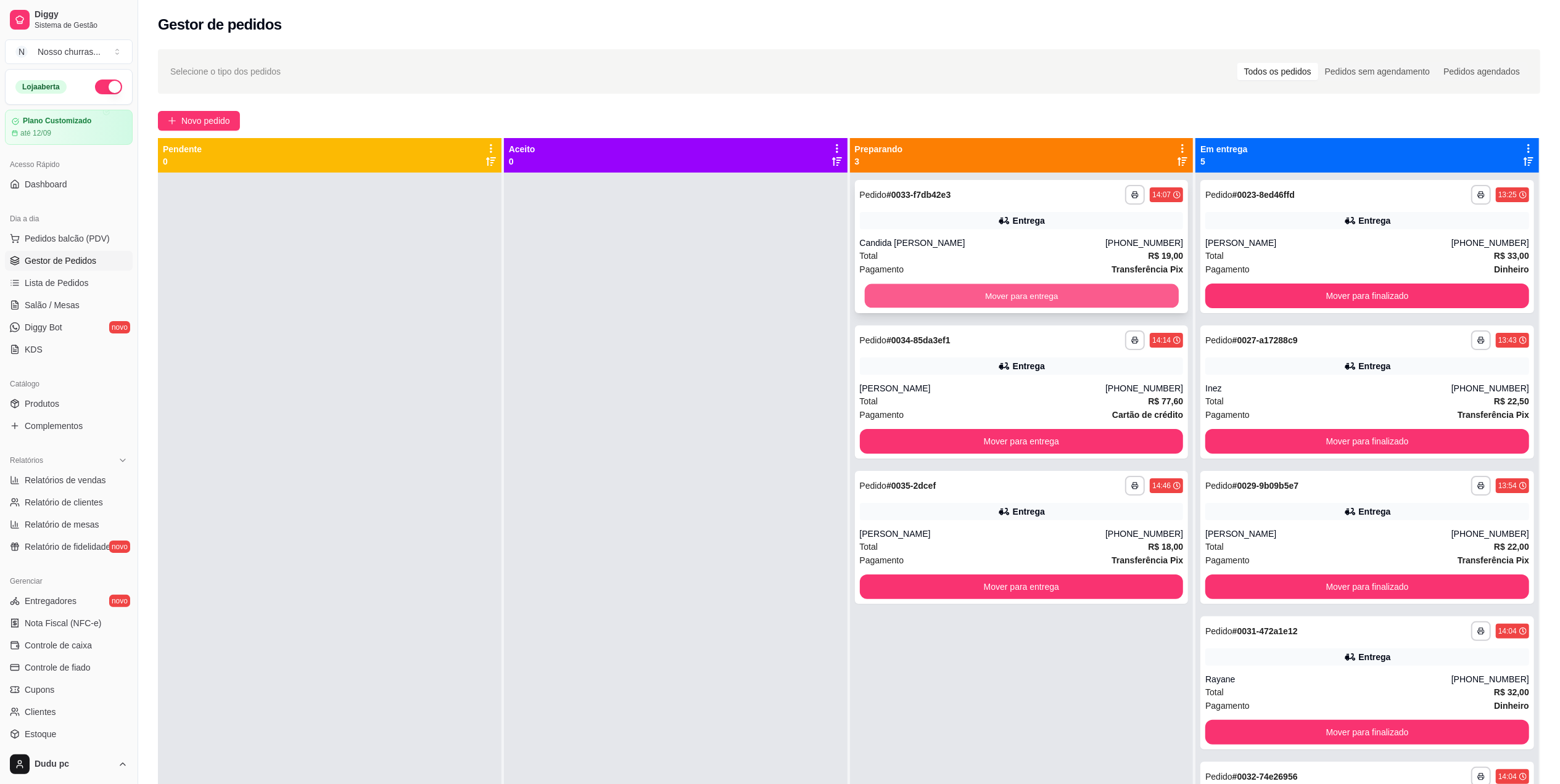
click at [971, 291] on button "Mover para entrega" at bounding box center [1022, 296] width 314 height 24
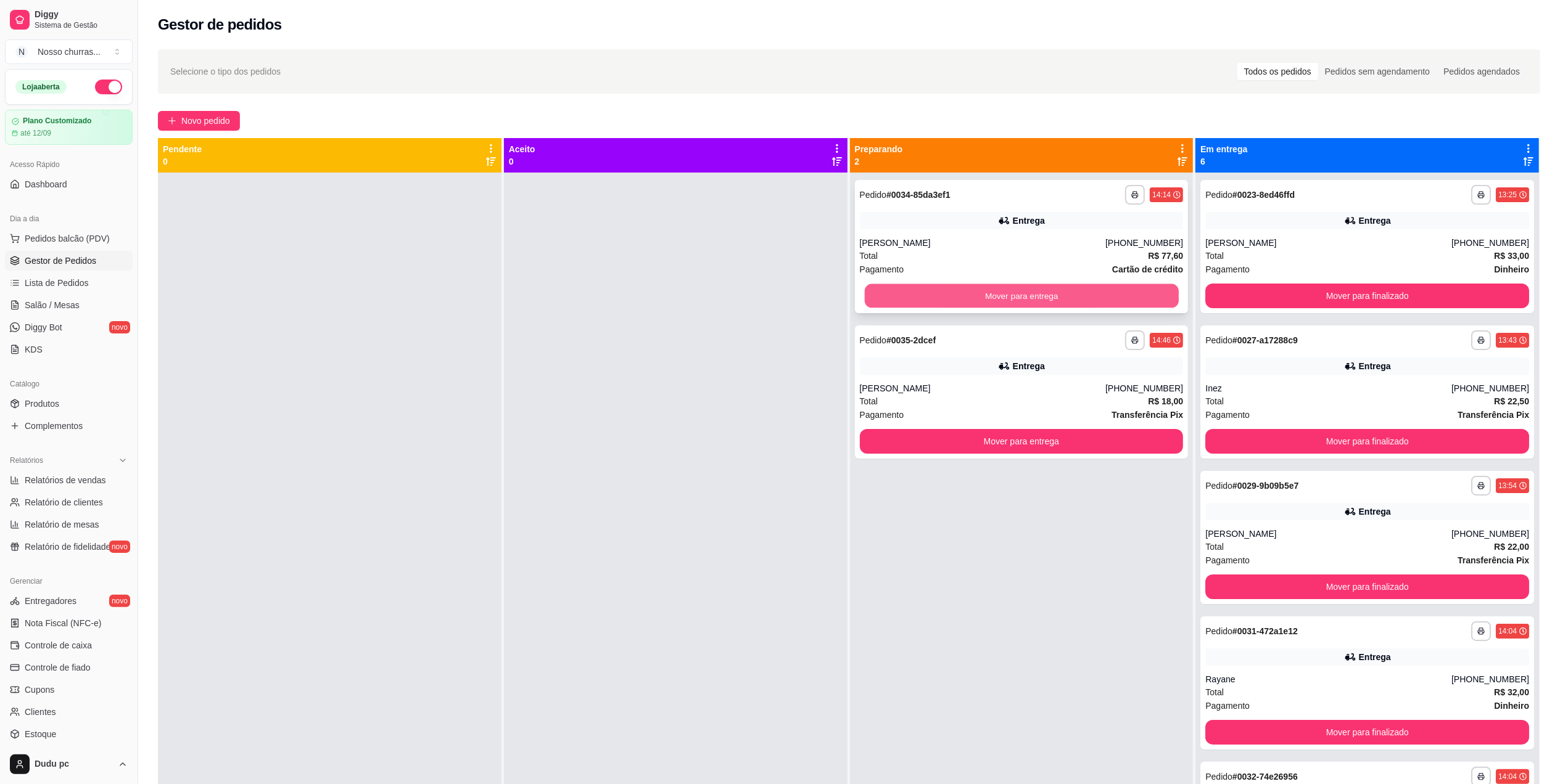
click at [971, 296] on button "Mover para entrega" at bounding box center [1022, 296] width 314 height 24
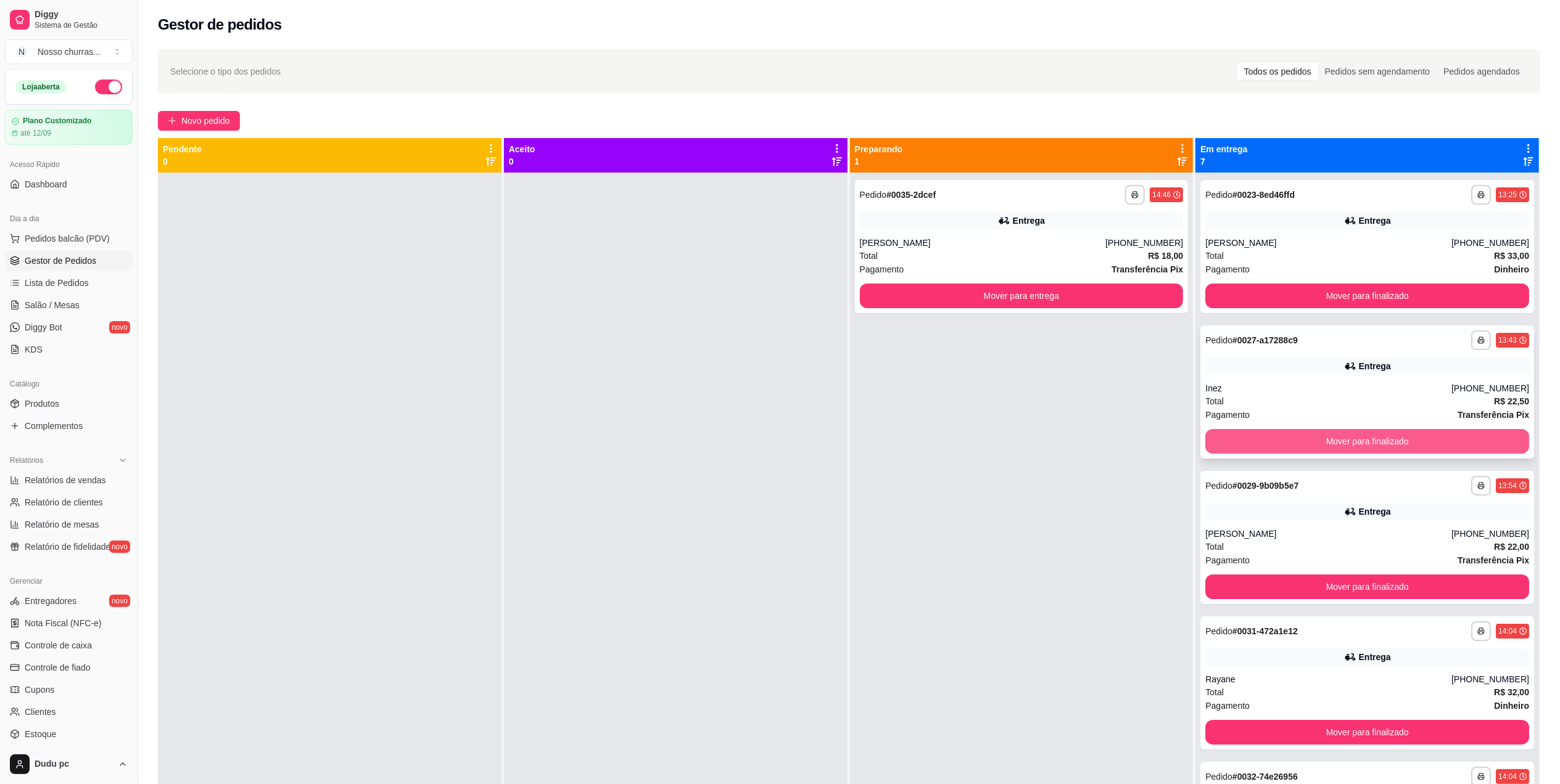
click at [1314, 446] on button "Mover para finalizado" at bounding box center [1367, 441] width 324 height 24
click at [1314, 446] on button "Mover para finalizado" at bounding box center [1367, 441] width 314 height 24
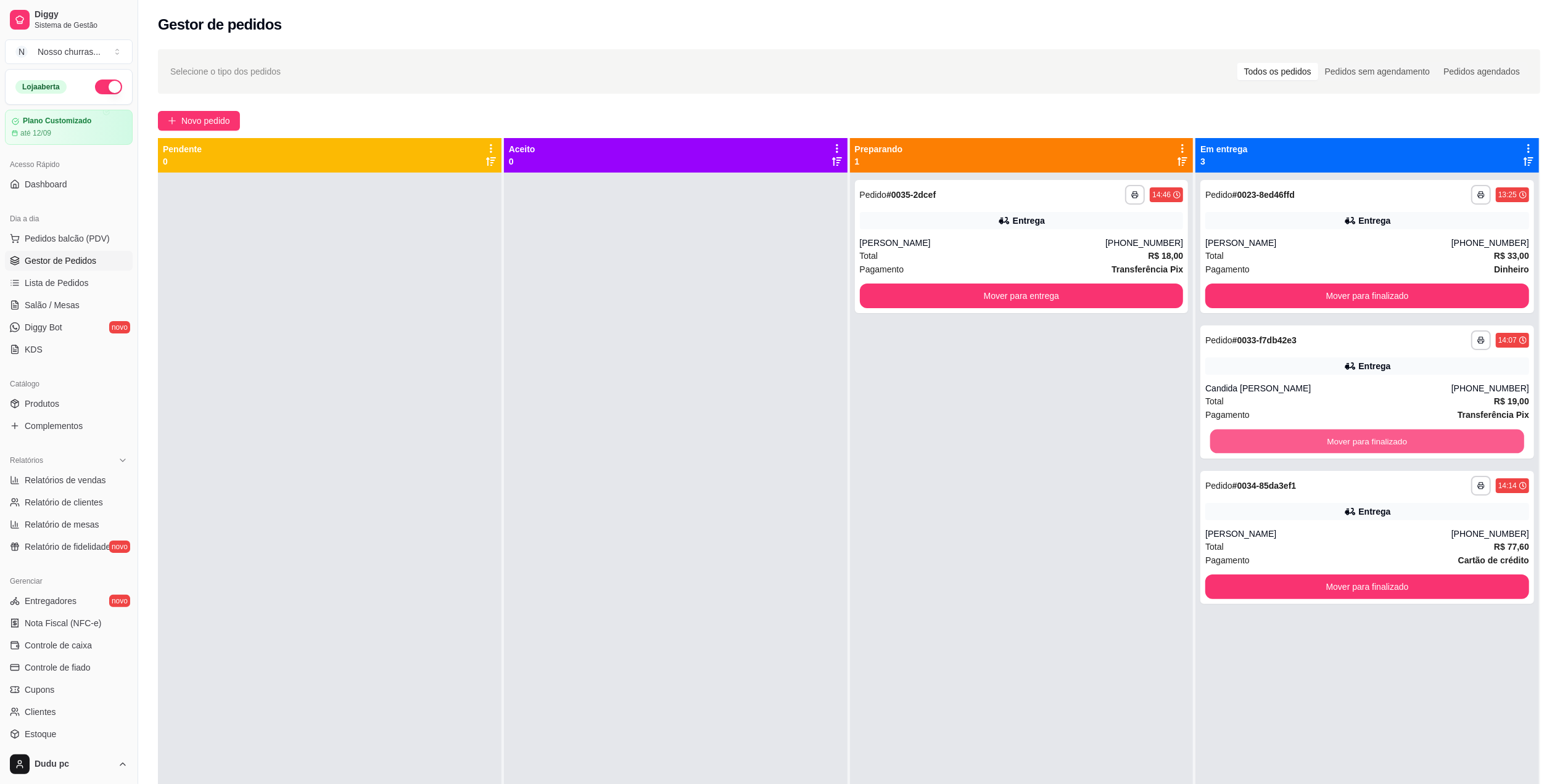
click at [1314, 446] on button "Mover para finalizado" at bounding box center [1367, 441] width 314 height 24
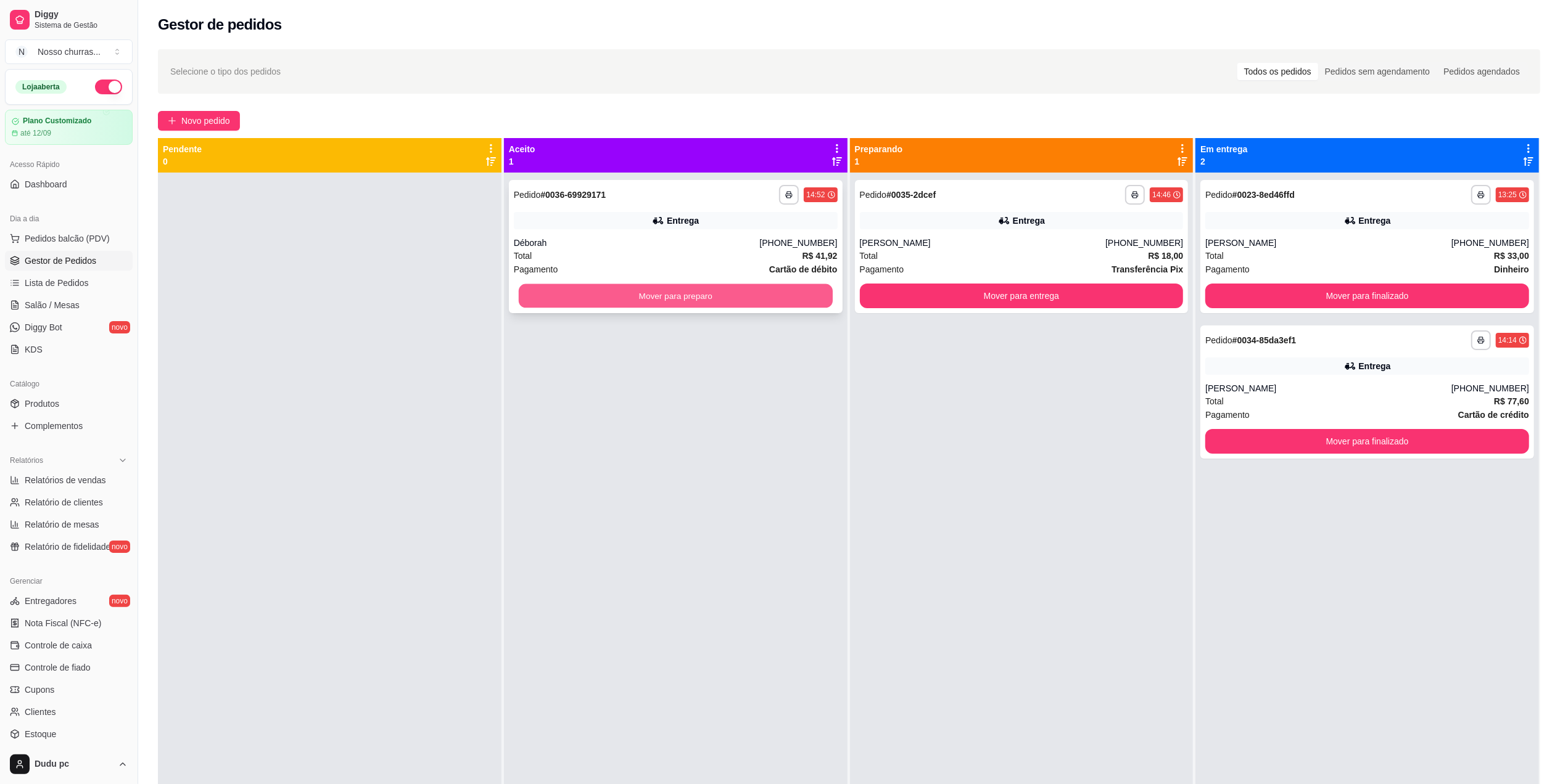
click at [739, 302] on button "Mover para preparo" at bounding box center [676, 296] width 314 height 24
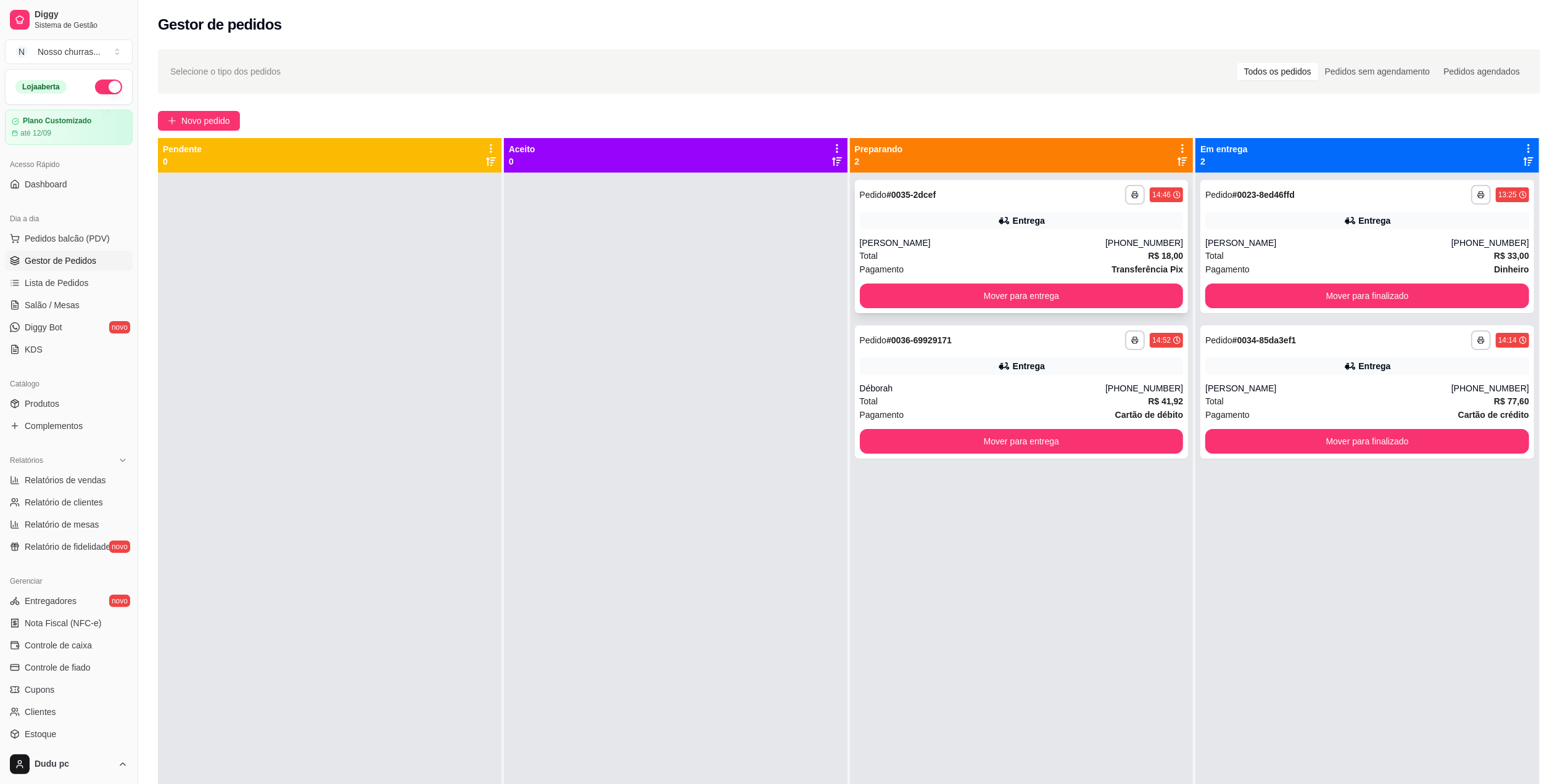
click at [1084, 240] on div "[PERSON_NAME]" at bounding box center [982, 243] width 246 height 13
click at [1054, 401] on div "Total R$ 41,92" at bounding box center [1022, 401] width 324 height 13
click at [85, 286] on span "Lista de Pedidos" at bounding box center [57, 283] width 64 height 13
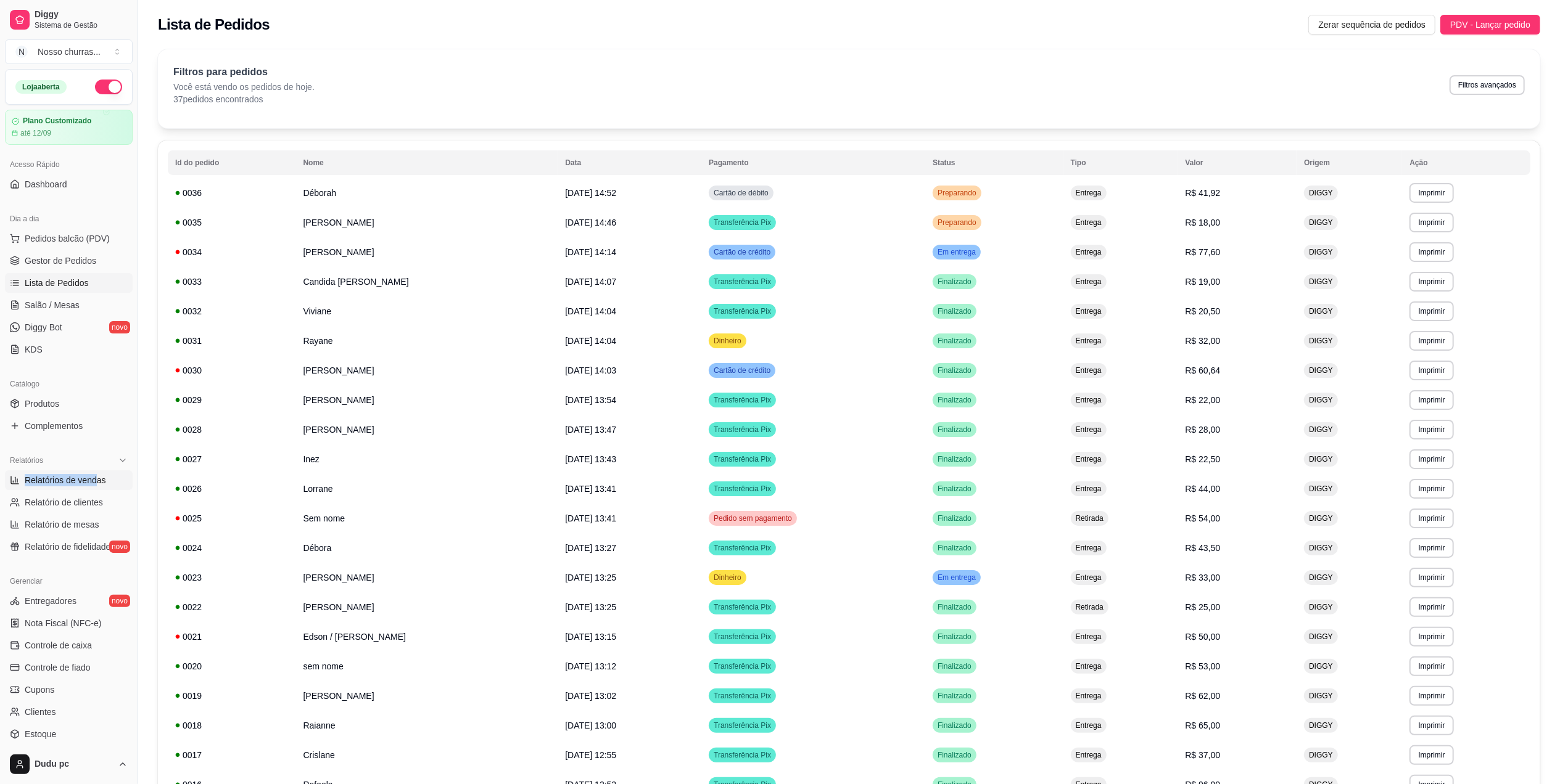
drag, startPoint x: 94, startPoint y: 470, endPoint x: 94, endPoint y: 483, distance: 13.0
click at [94, 483] on div "Relatórios Relatórios de vendas Relatório de clientes Relatório de mesas Relató…" at bounding box center [68, 504] width 127 height 106
click at [94, 483] on span "Relatórios de vendas" at bounding box center [65, 481] width 82 height 13
select select "ALL"
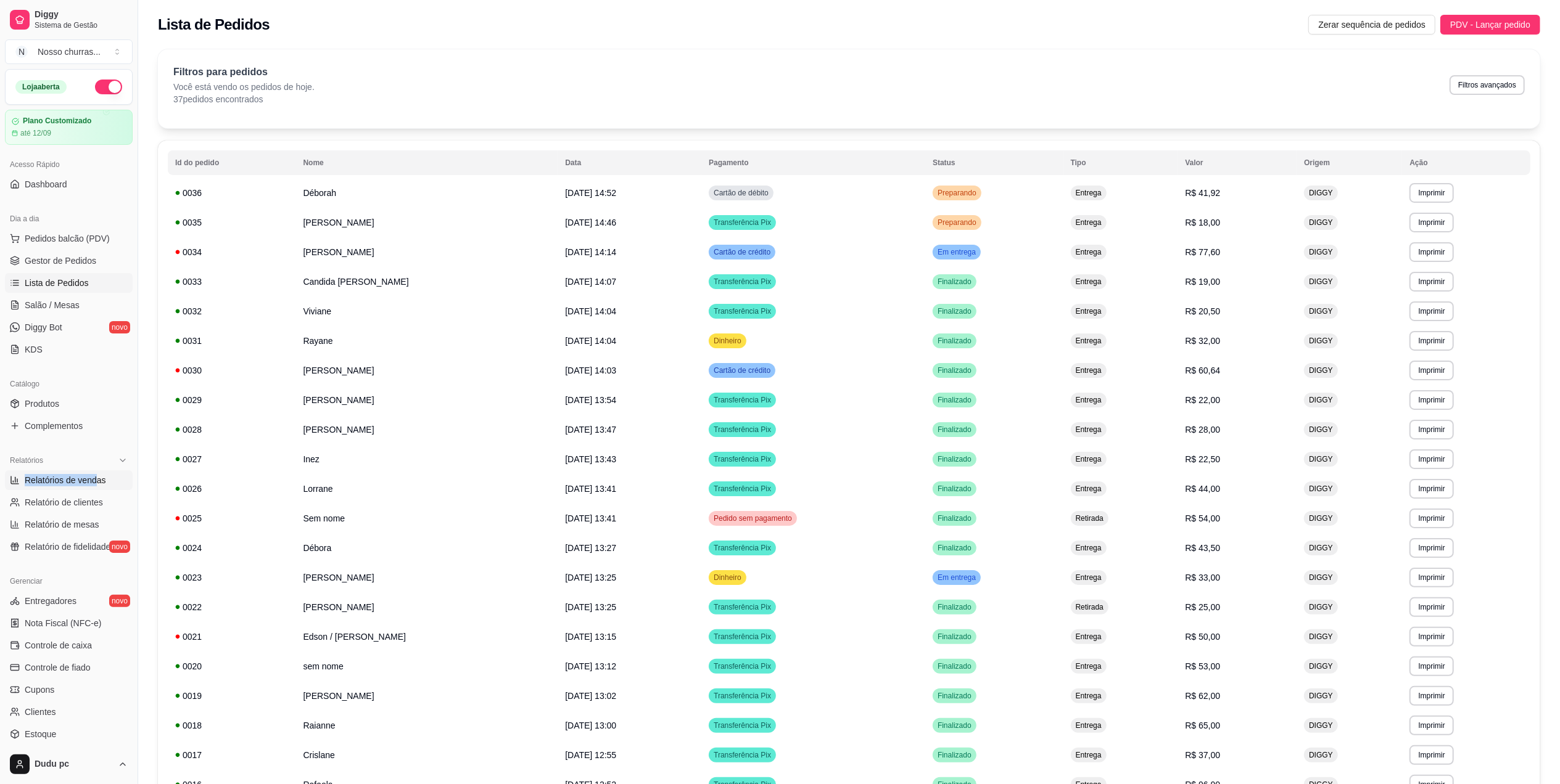
select select "0"
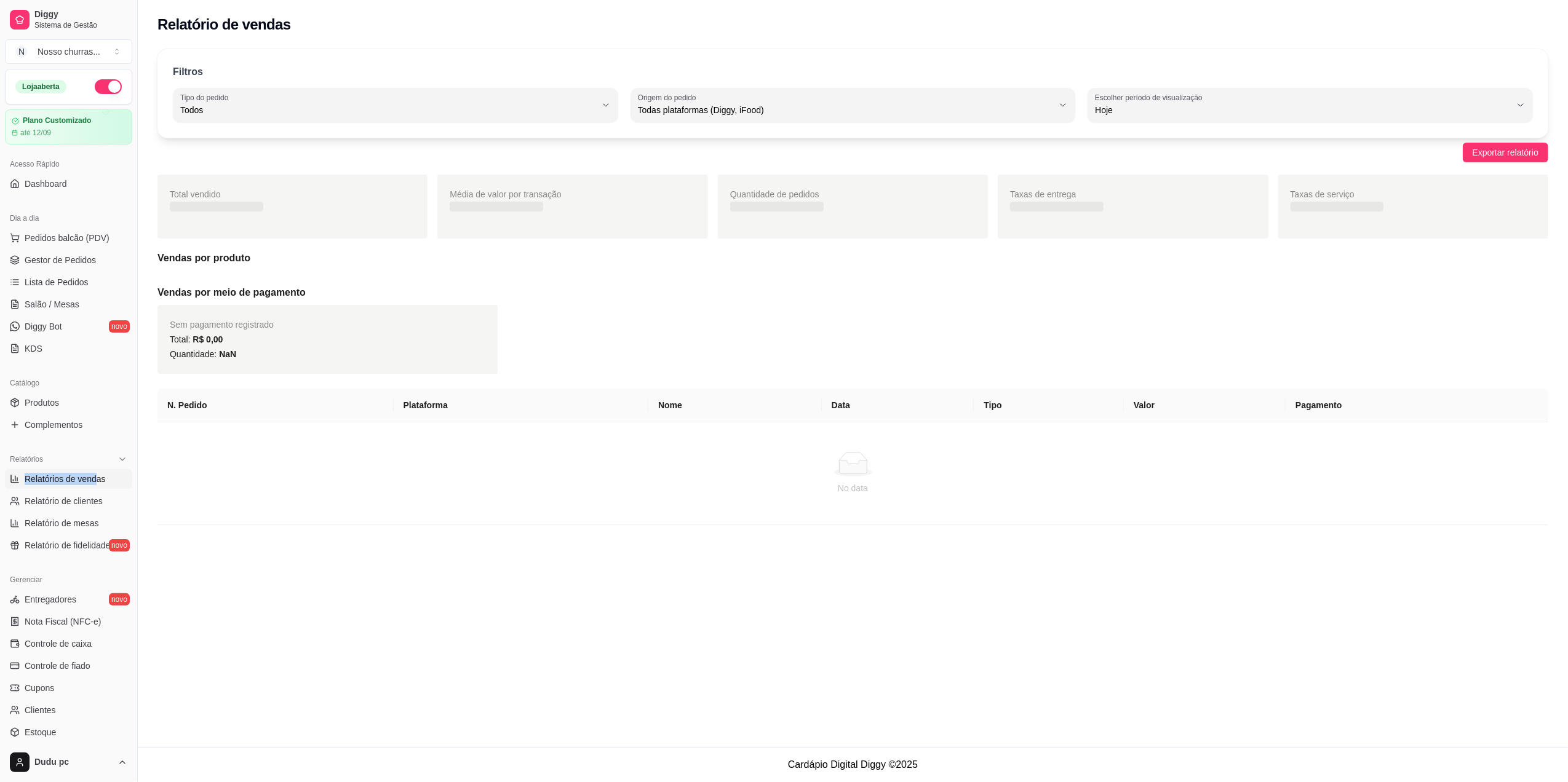
click at [93, 482] on span "Relatórios de vendas" at bounding box center [65, 480] width 81 height 13
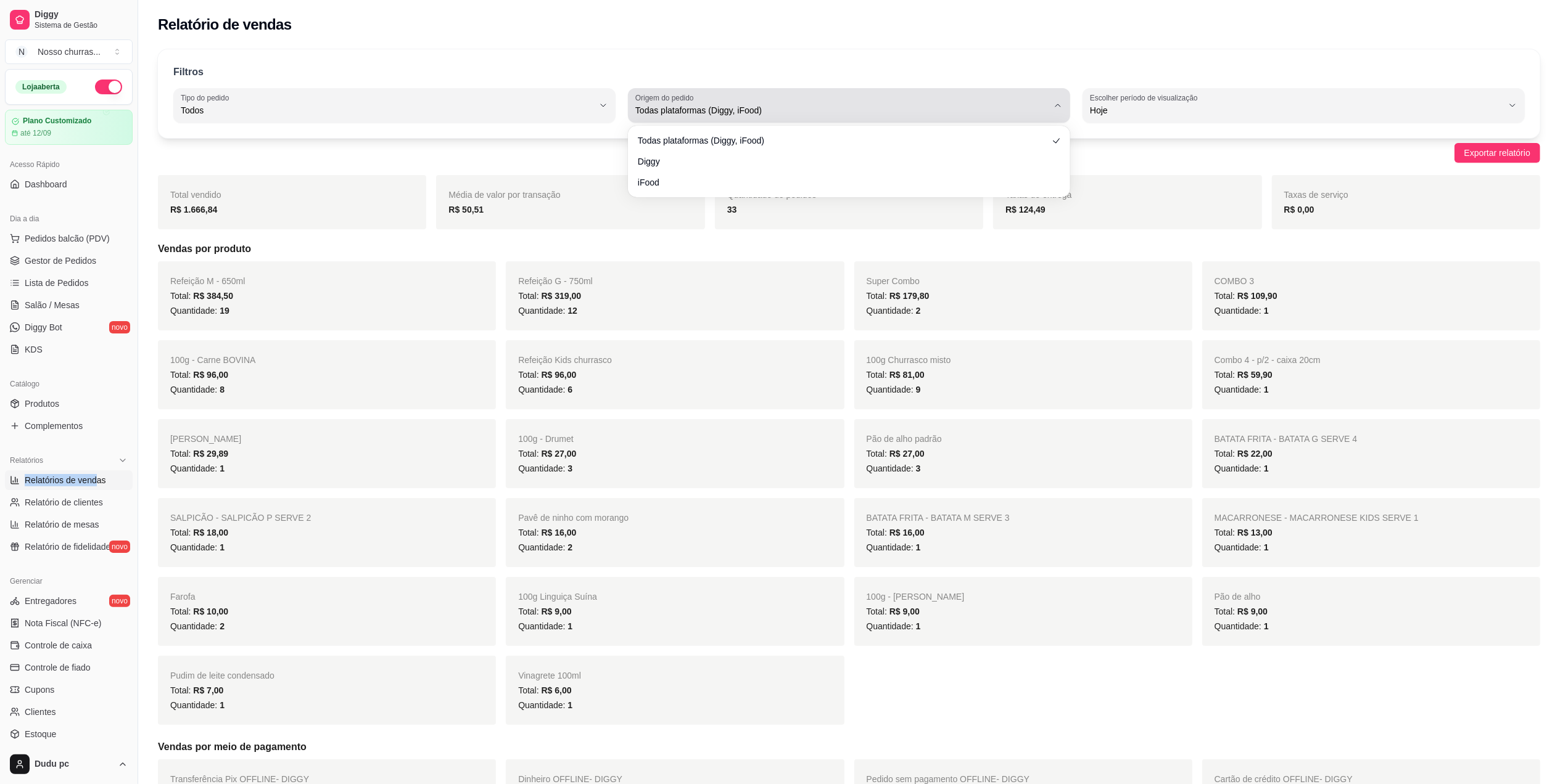
click at [958, 112] on span "Todas plataformas (Diggy, iFood)" at bounding box center [842, 111] width 413 height 13
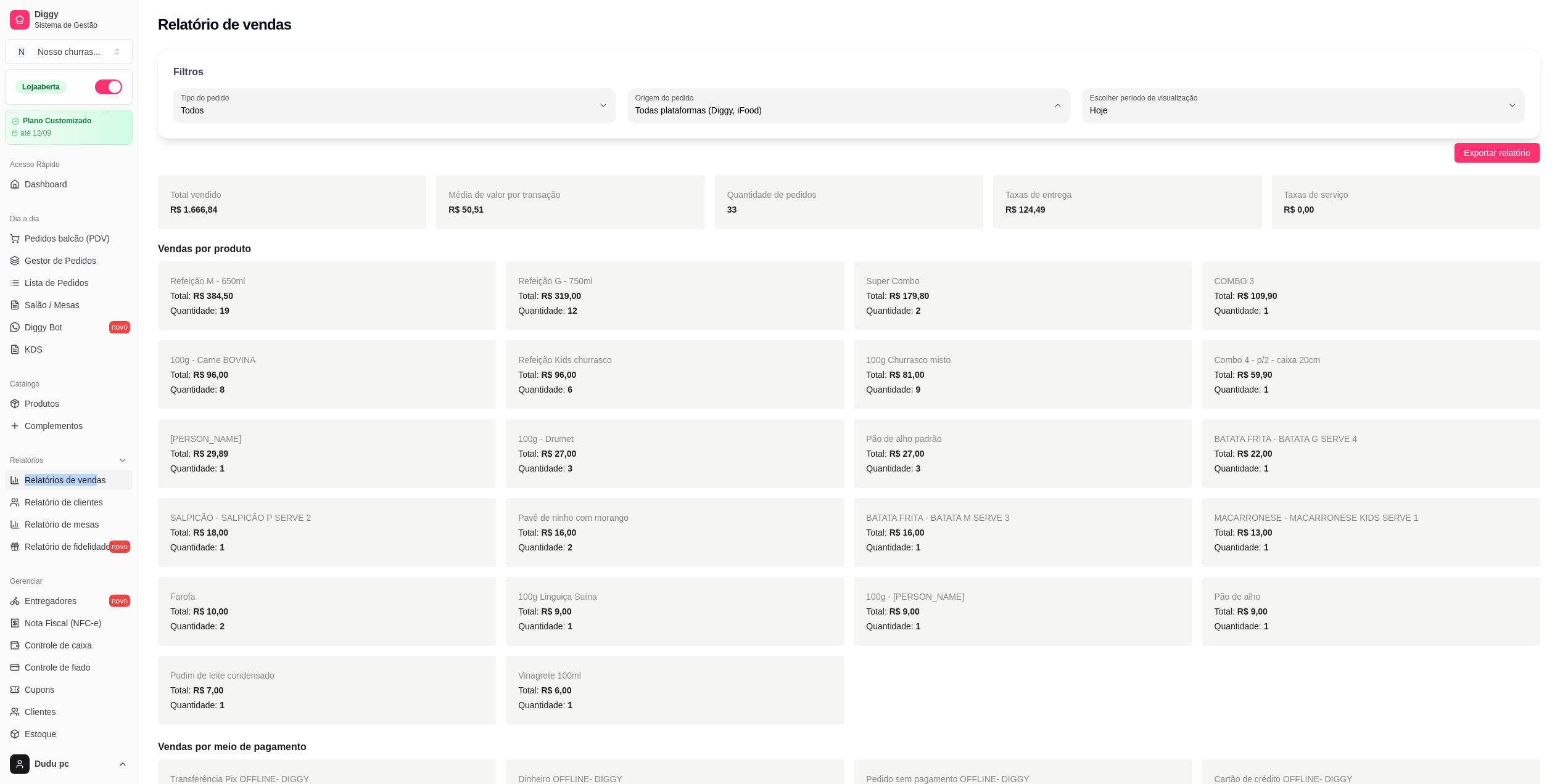
click at [874, 185] on span "iFood" at bounding box center [843, 180] width 394 height 12
type input "IFOOD"
select select "IFOOD"
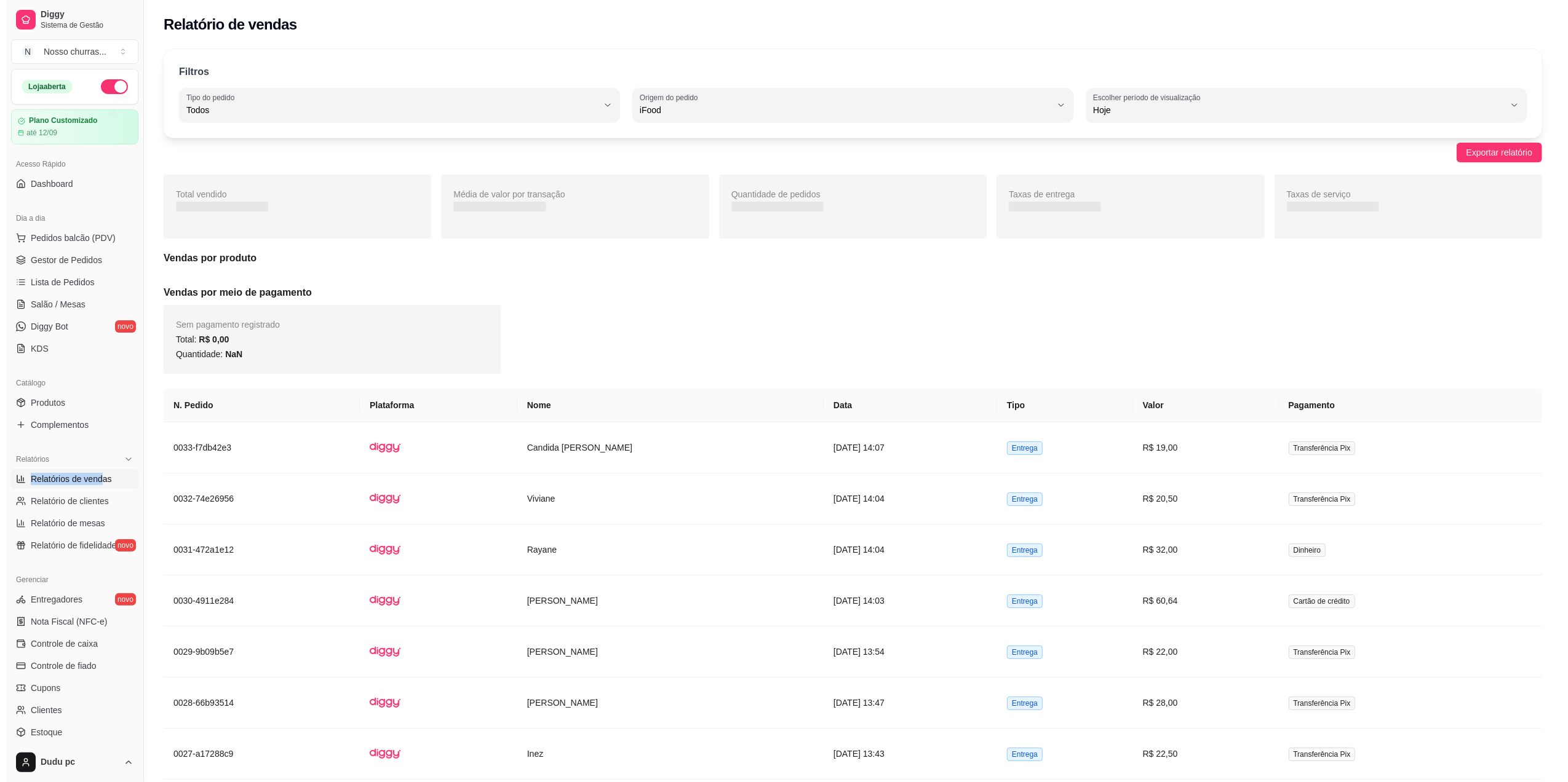
scroll to position [11, 0]
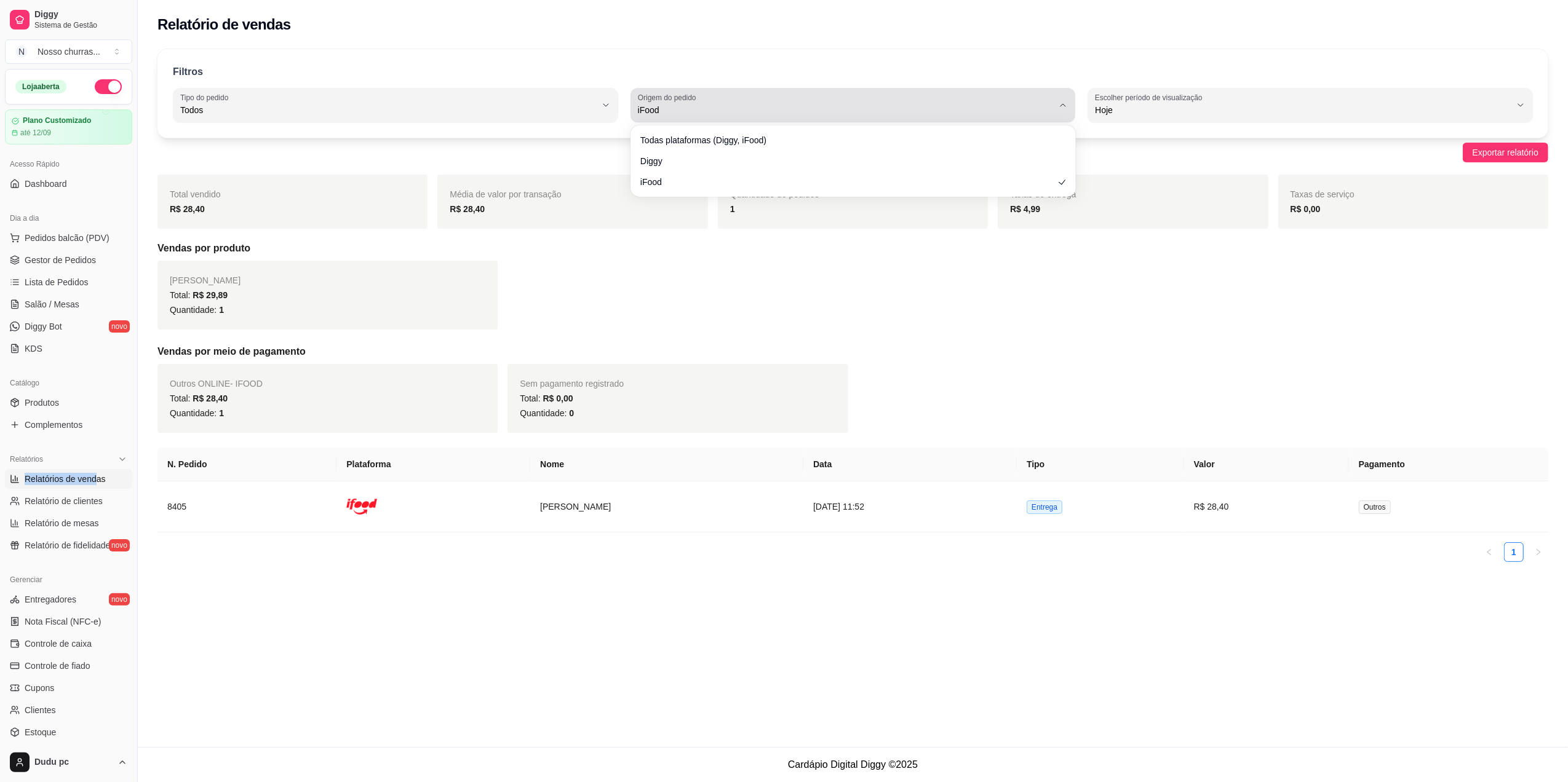
click at [856, 94] on div "iFood" at bounding box center [846, 105] width 416 height 24
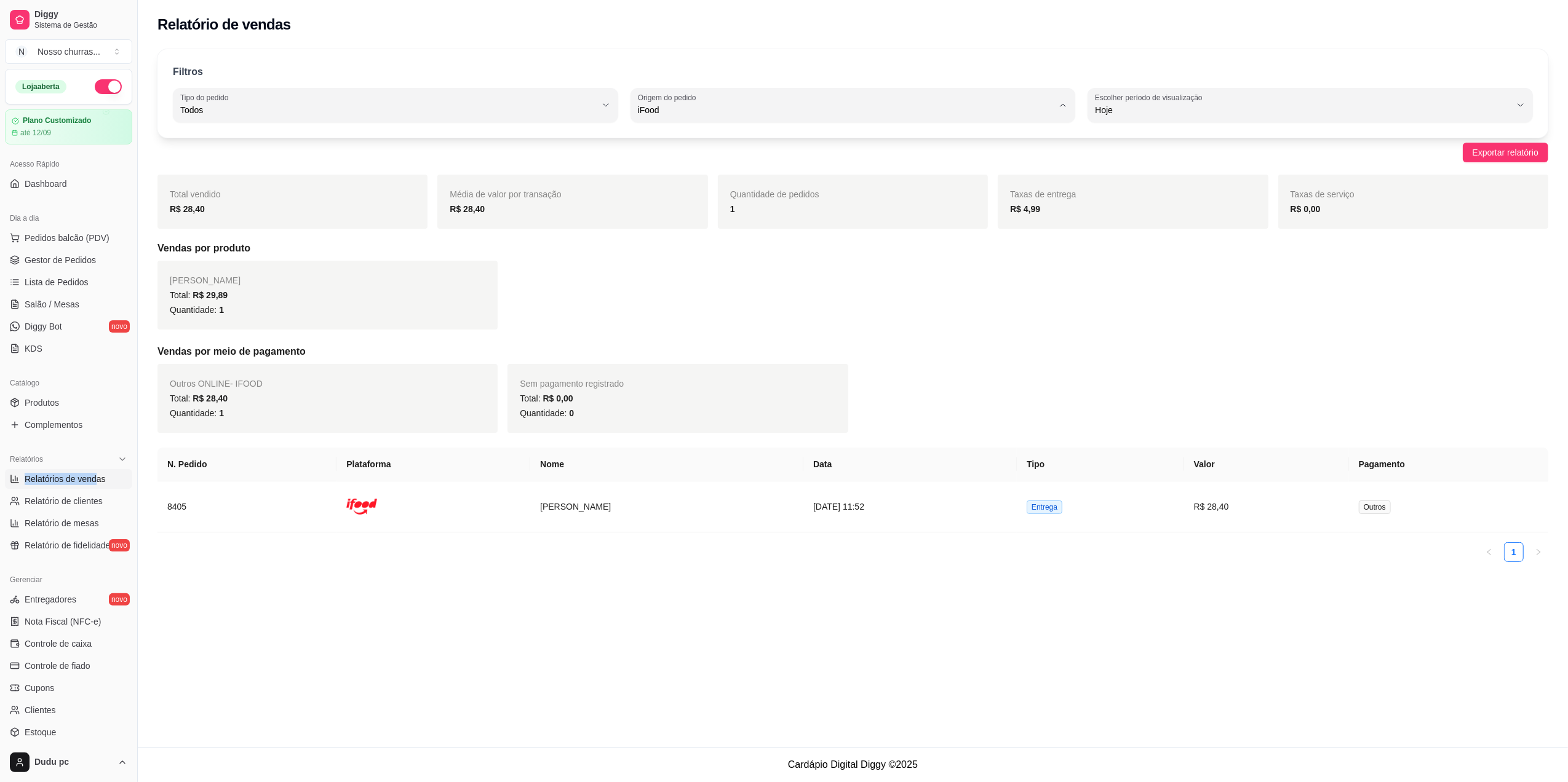
click at [850, 136] on span "Todas plataformas (Diggy, iFood)" at bounding box center [847, 139] width 397 height 12
type input "ALL"
select select "ALL"
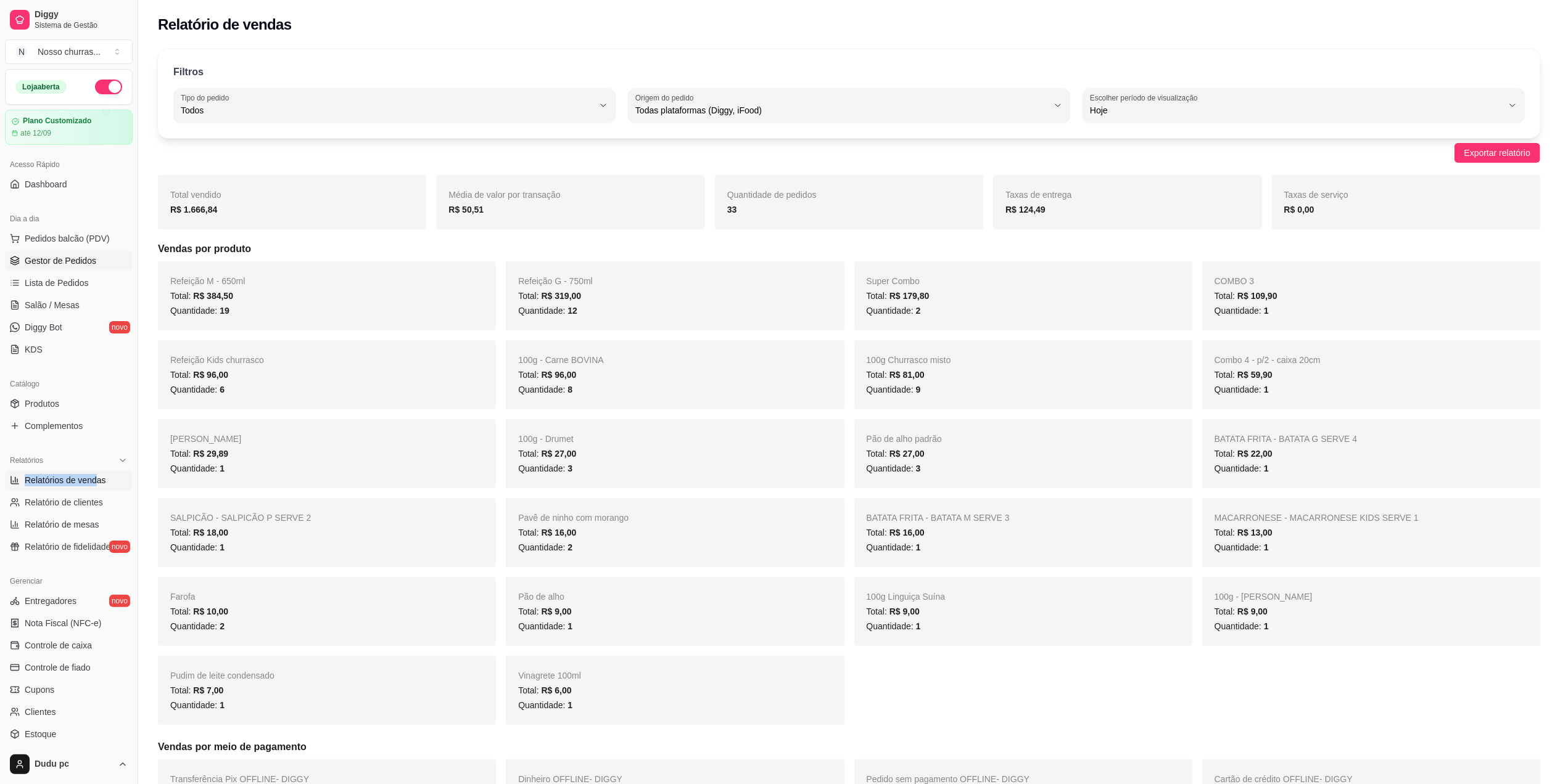
click at [54, 266] on span "Gestor de Pedidos" at bounding box center [60, 261] width 72 height 13
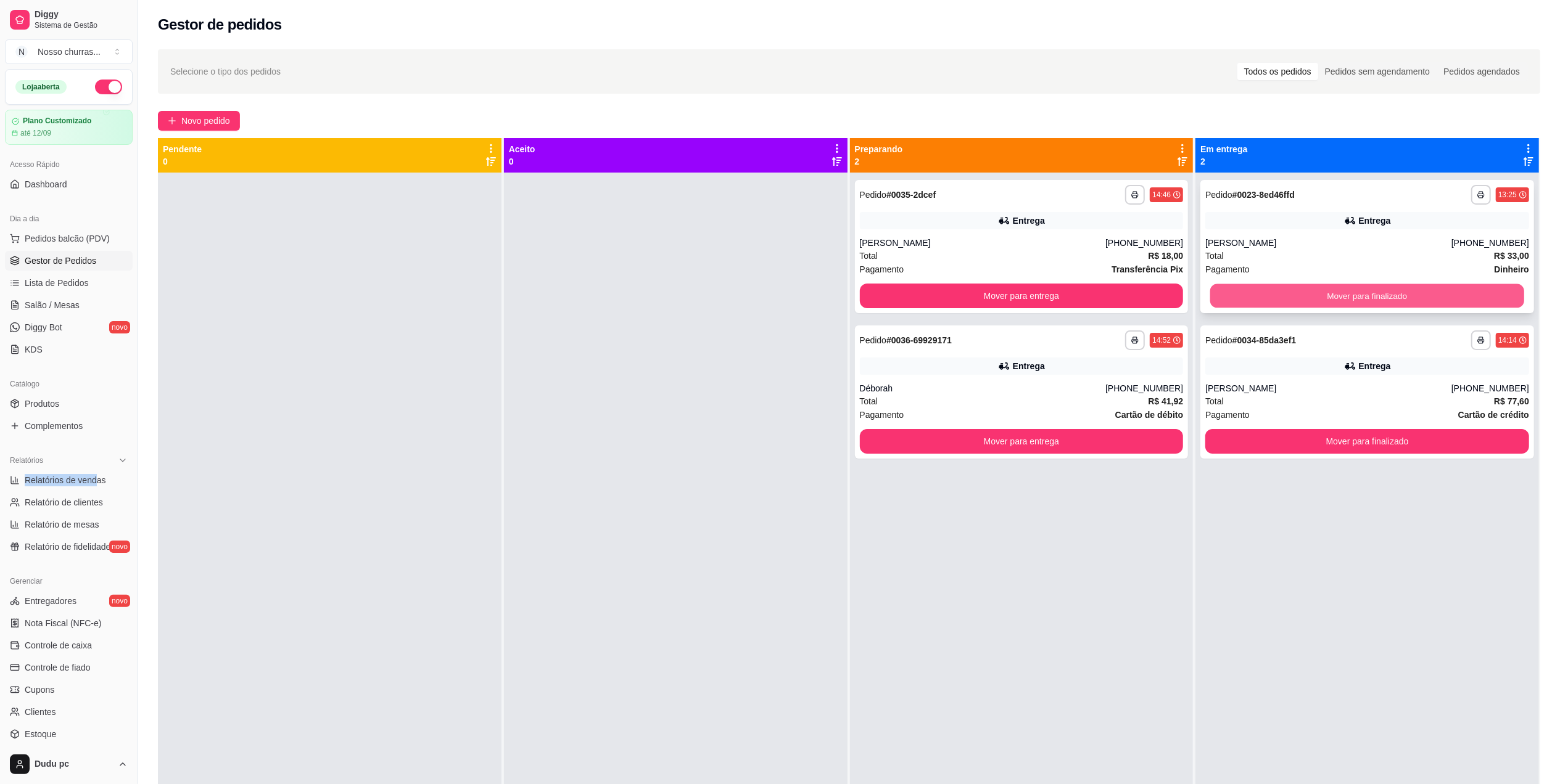
click at [1284, 299] on button "Mover para finalizado" at bounding box center [1367, 296] width 314 height 24
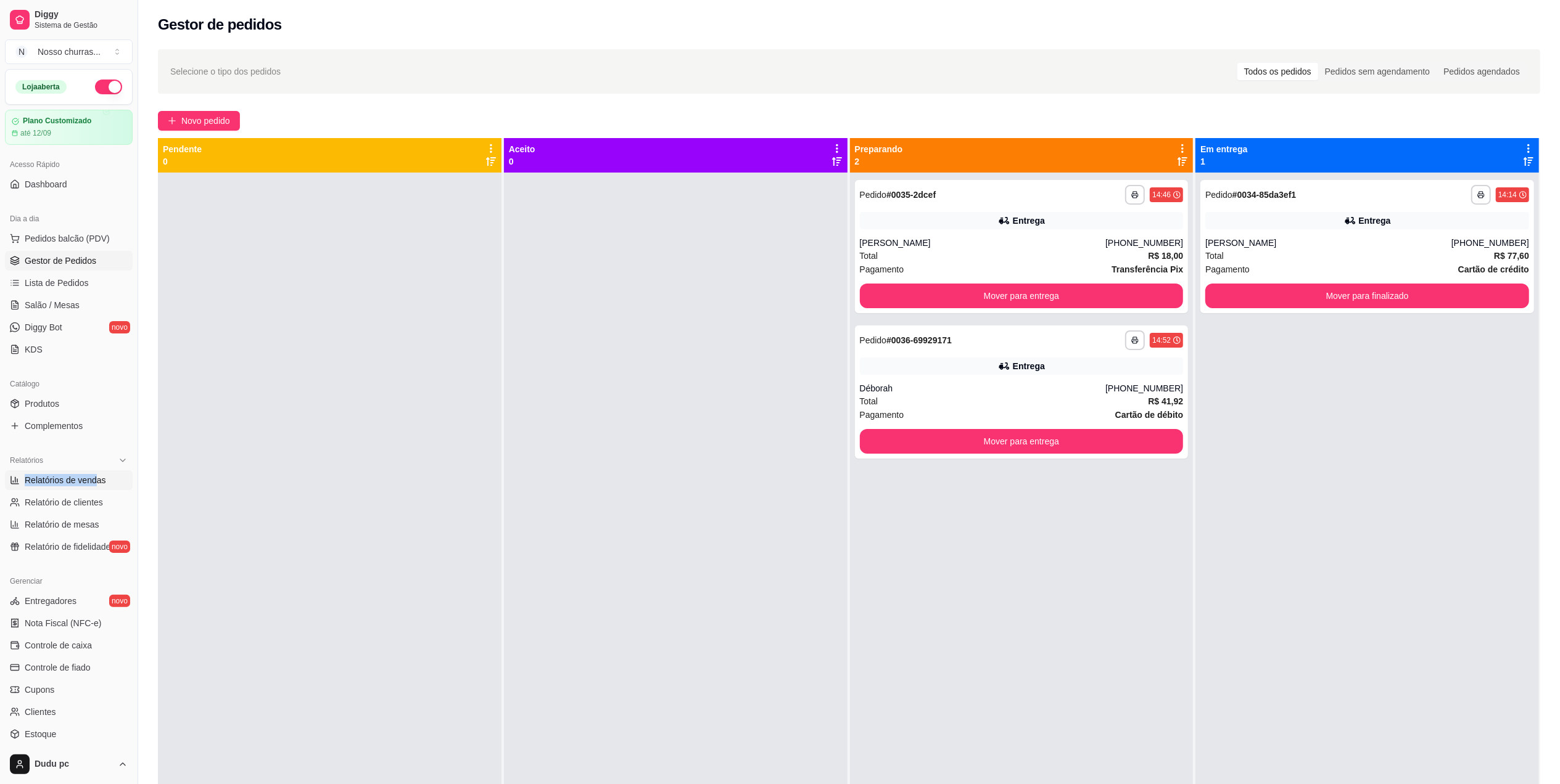
click at [87, 482] on span "Relatórios de vendas" at bounding box center [65, 481] width 82 height 13
select select "ALL"
select select "0"
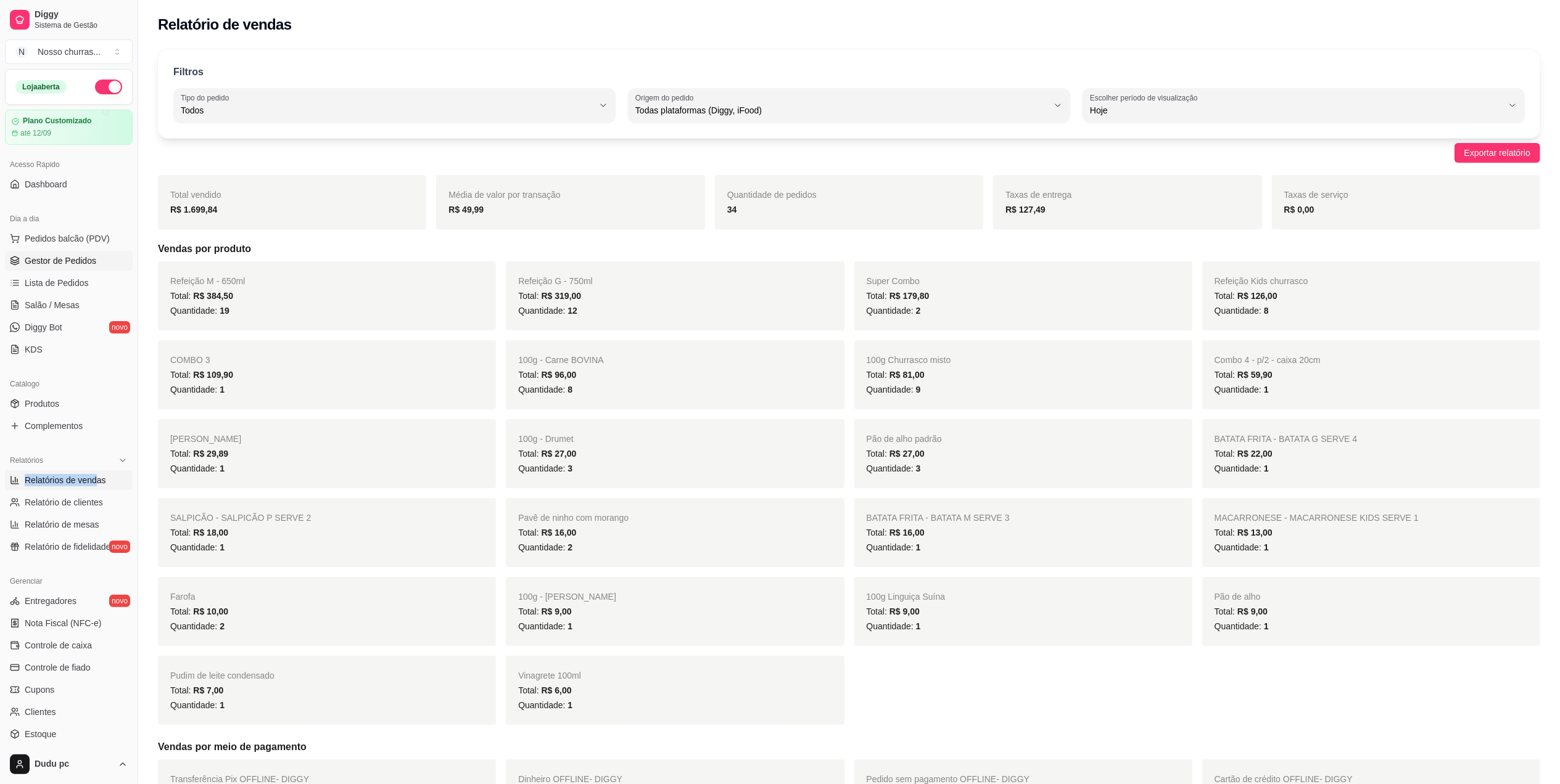
click at [64, 262] on span "Gestor de Pedidos" at bounding box center [60, 261] width 72 height 13
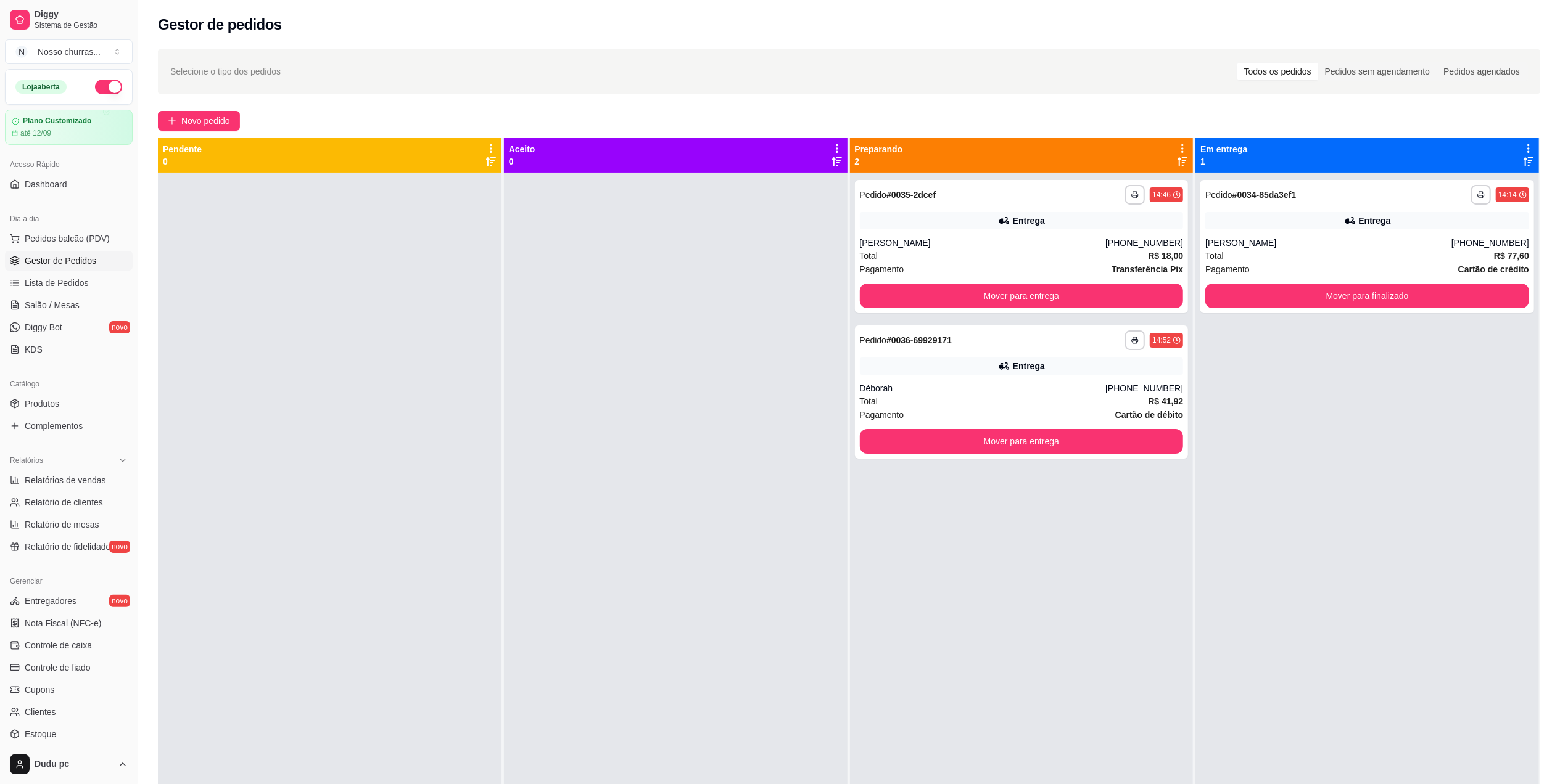
click at [612, 281] on div at bounding box center [675, 565] width 343 height 784
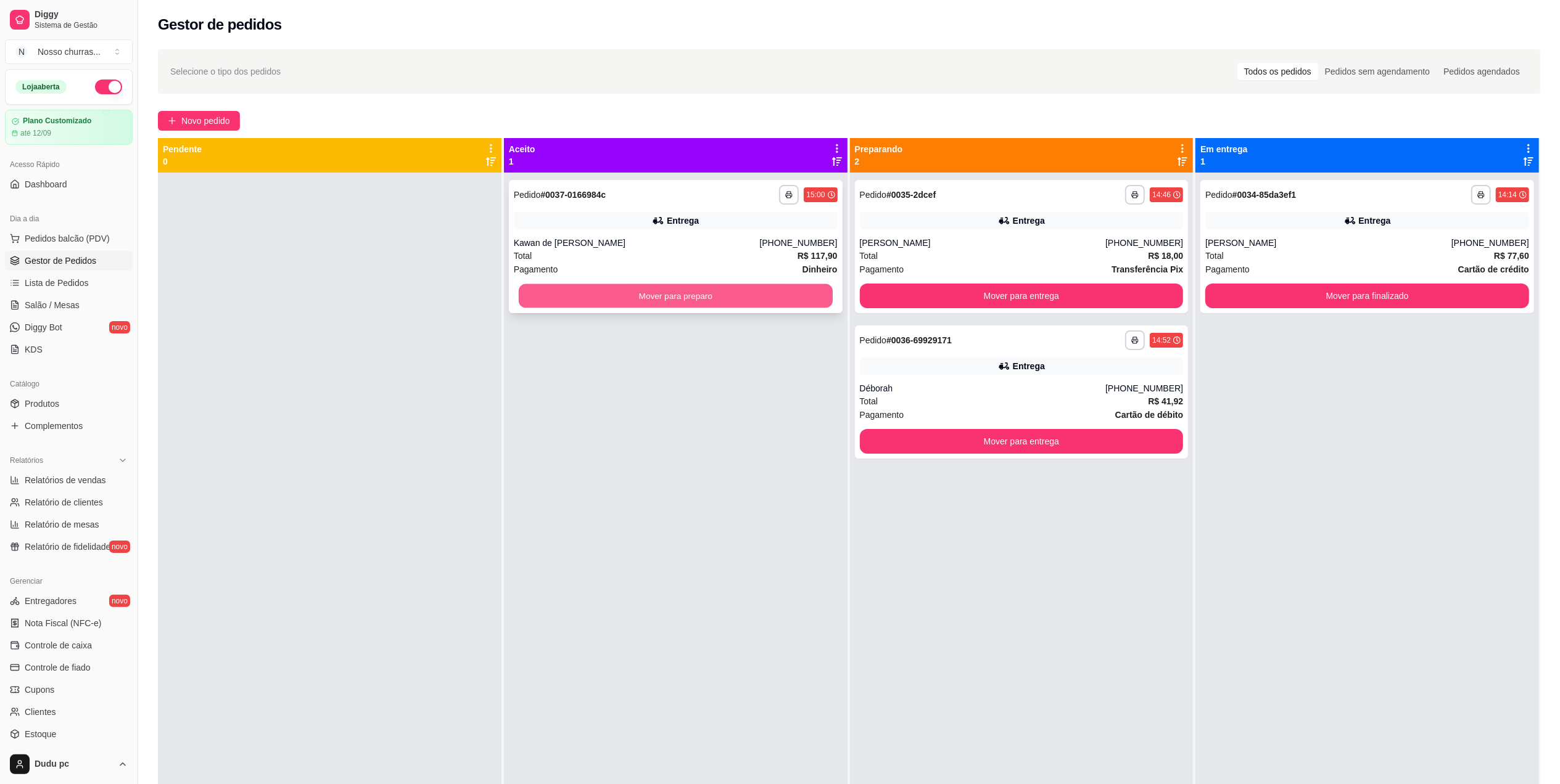
click at [621, 299] on button "Mover para preparo" at bounding box center [676, 296] width 314 height 24
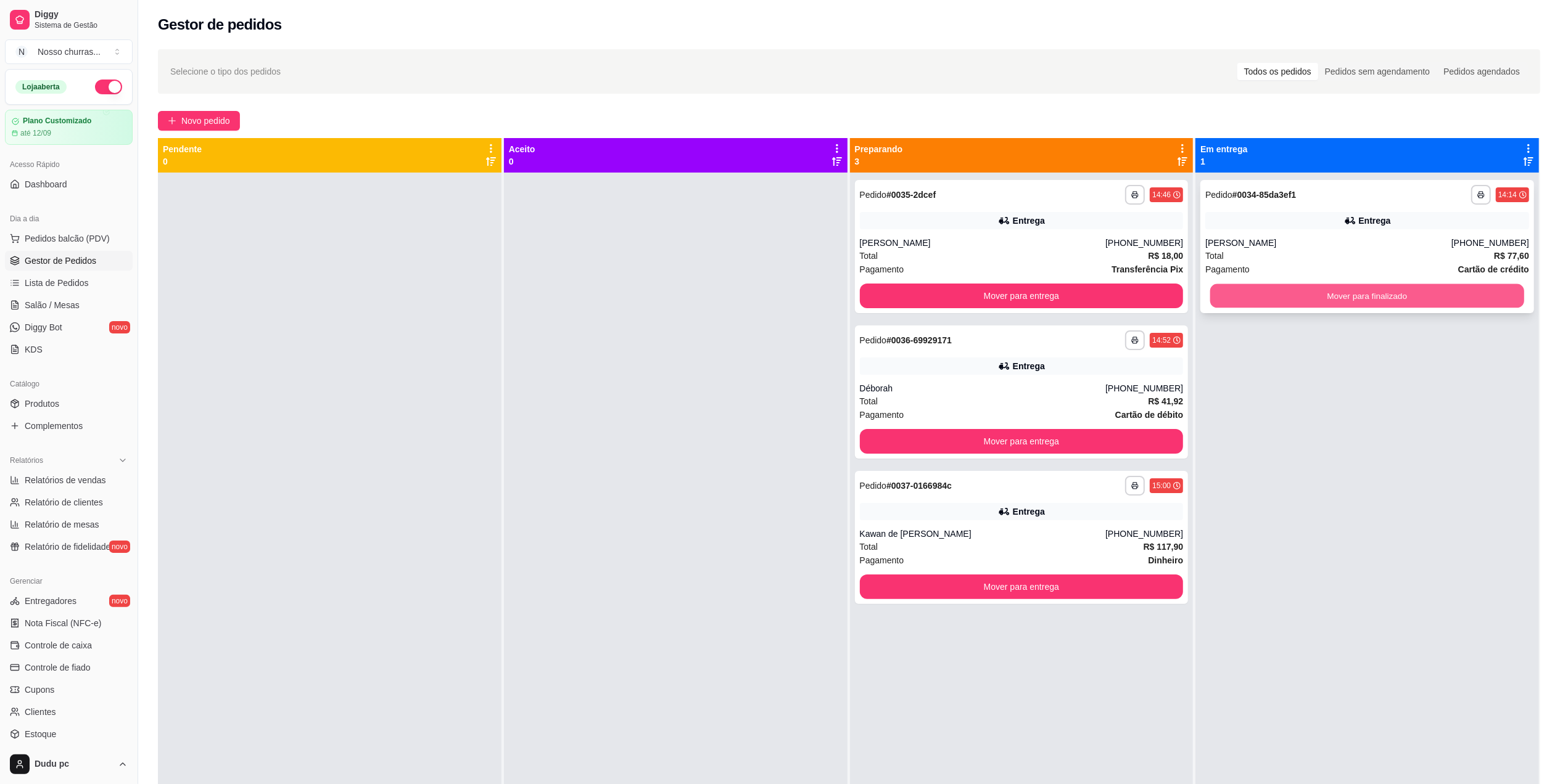
click at [1228, 291] on button "Mover para finalizado" at bounding box center [1367, 296] width 314 height 24
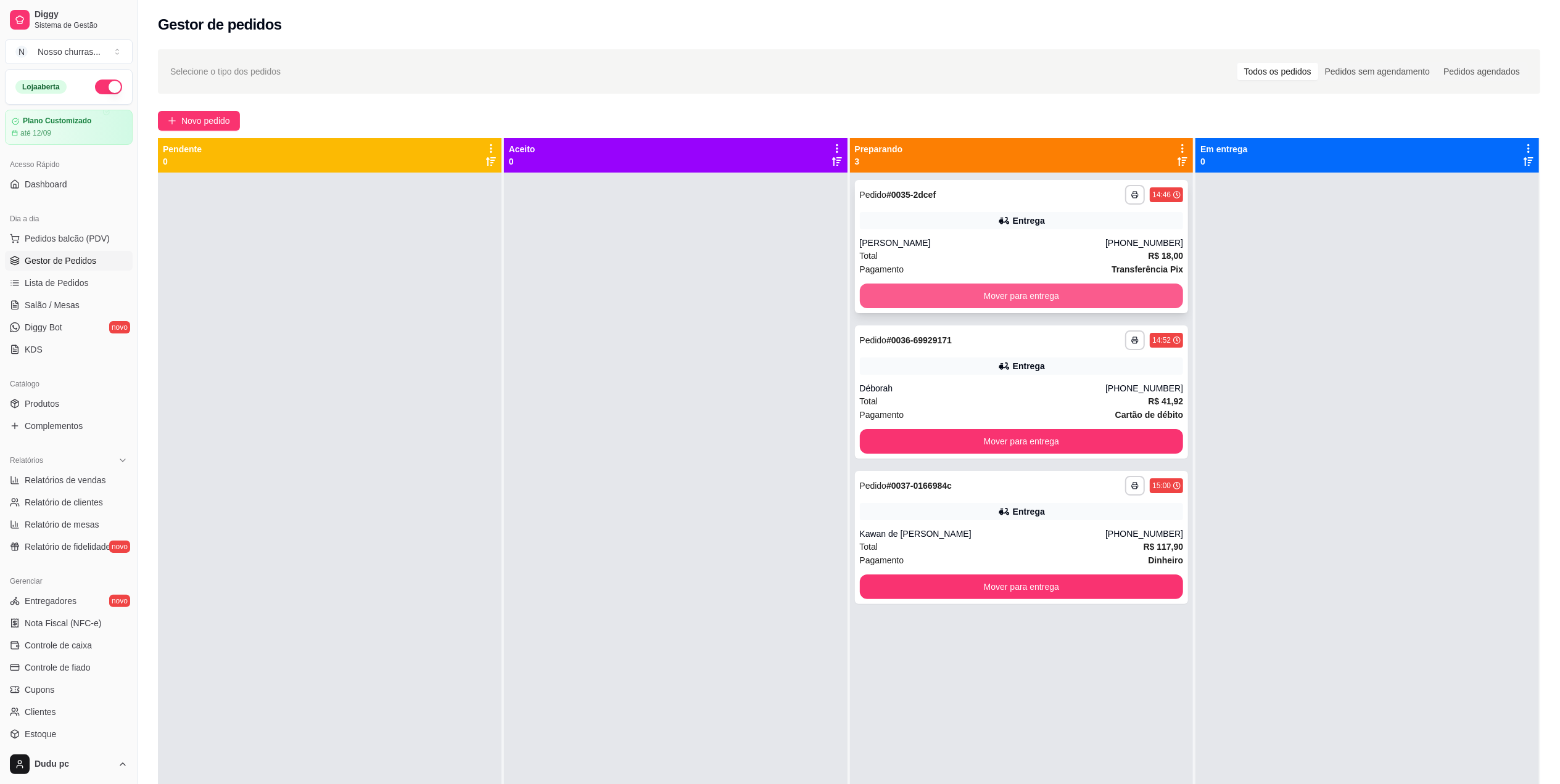
click at [1153, 289] on button "Mover para entrega" at bounding box center [1022, 295] width 324 height 24
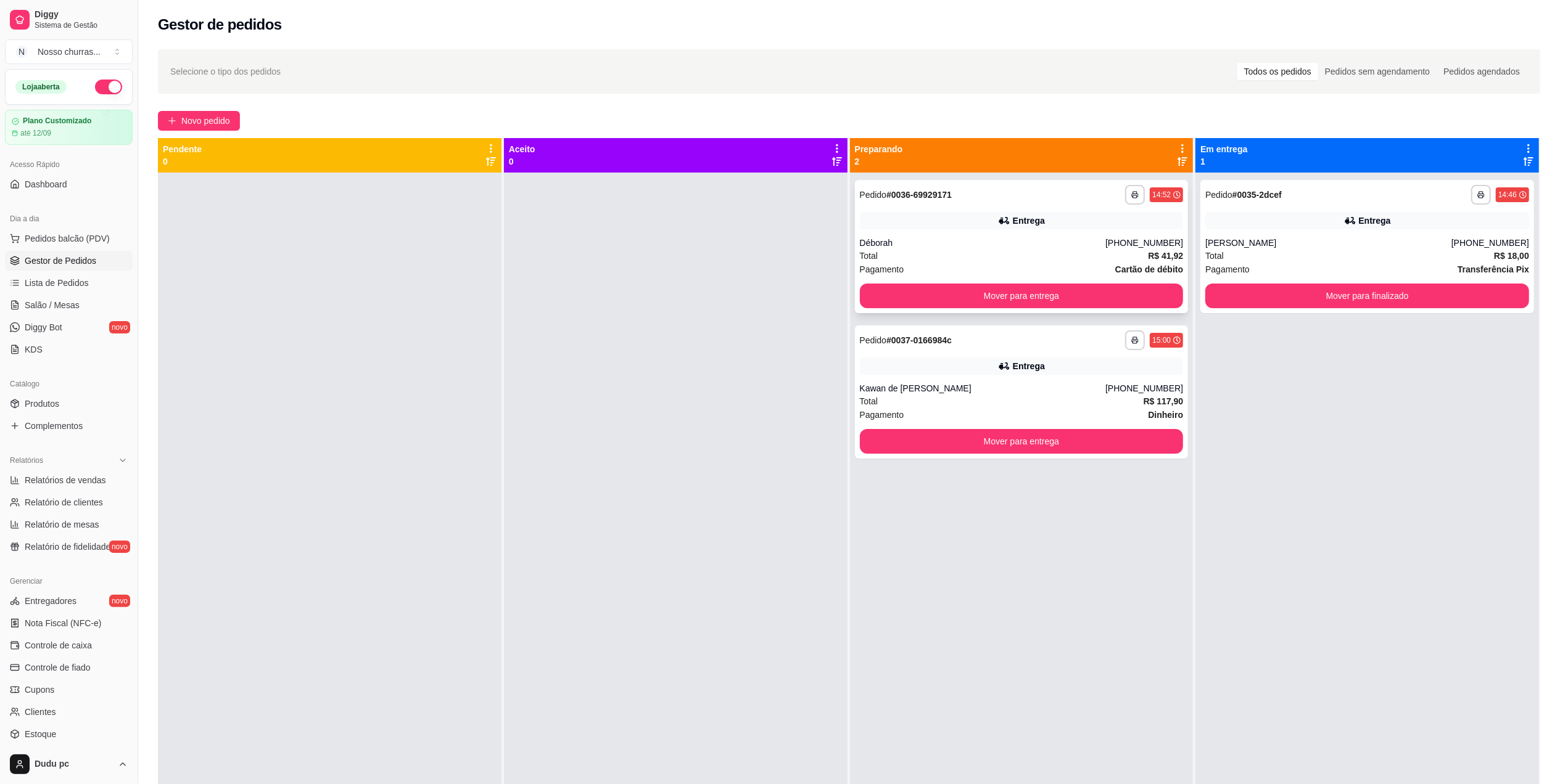
click at [1124, 231] on div "**********" at bounding box center [1022, 247] width 334 height 134
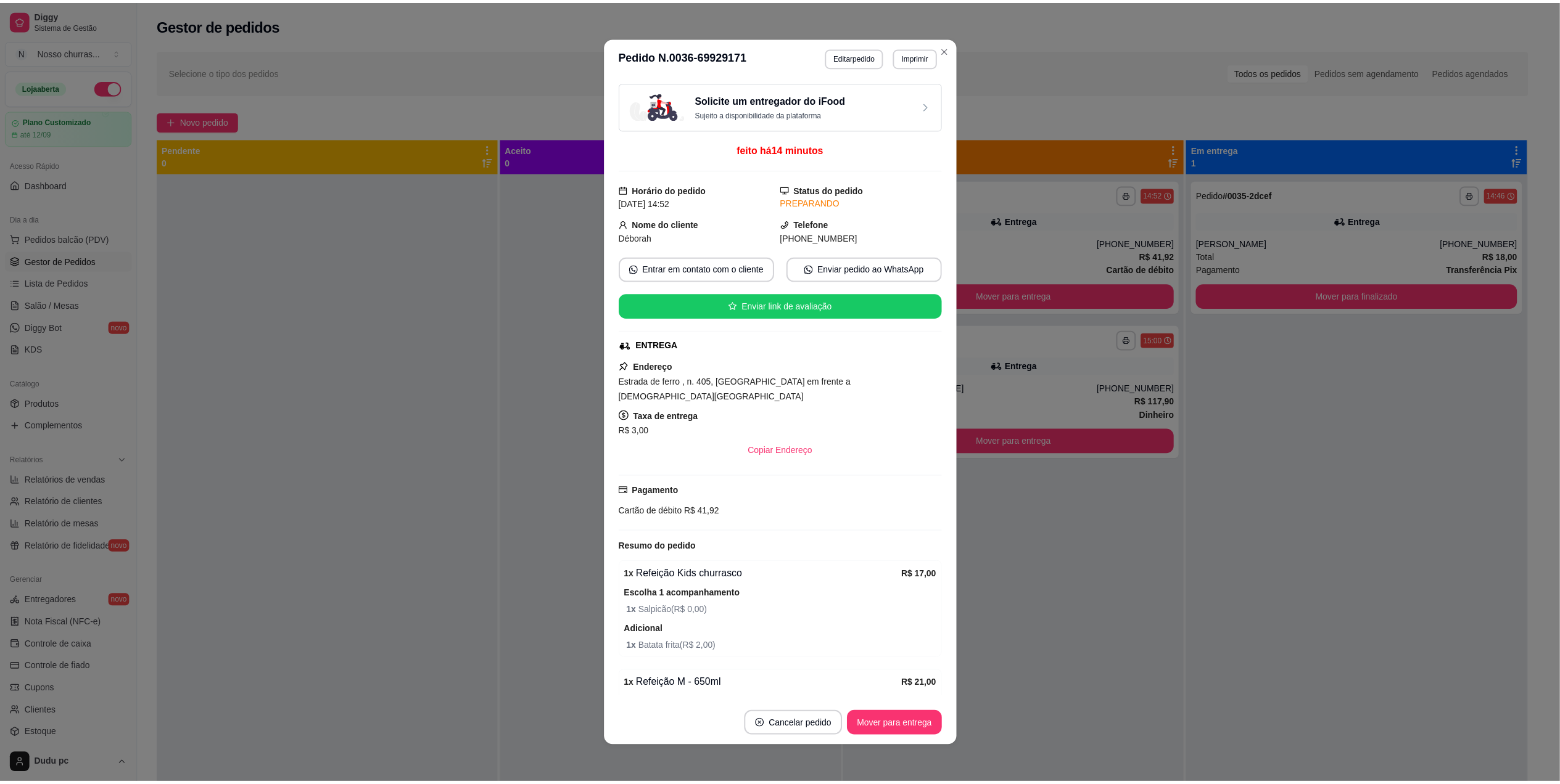
scroll to position [128, 0]
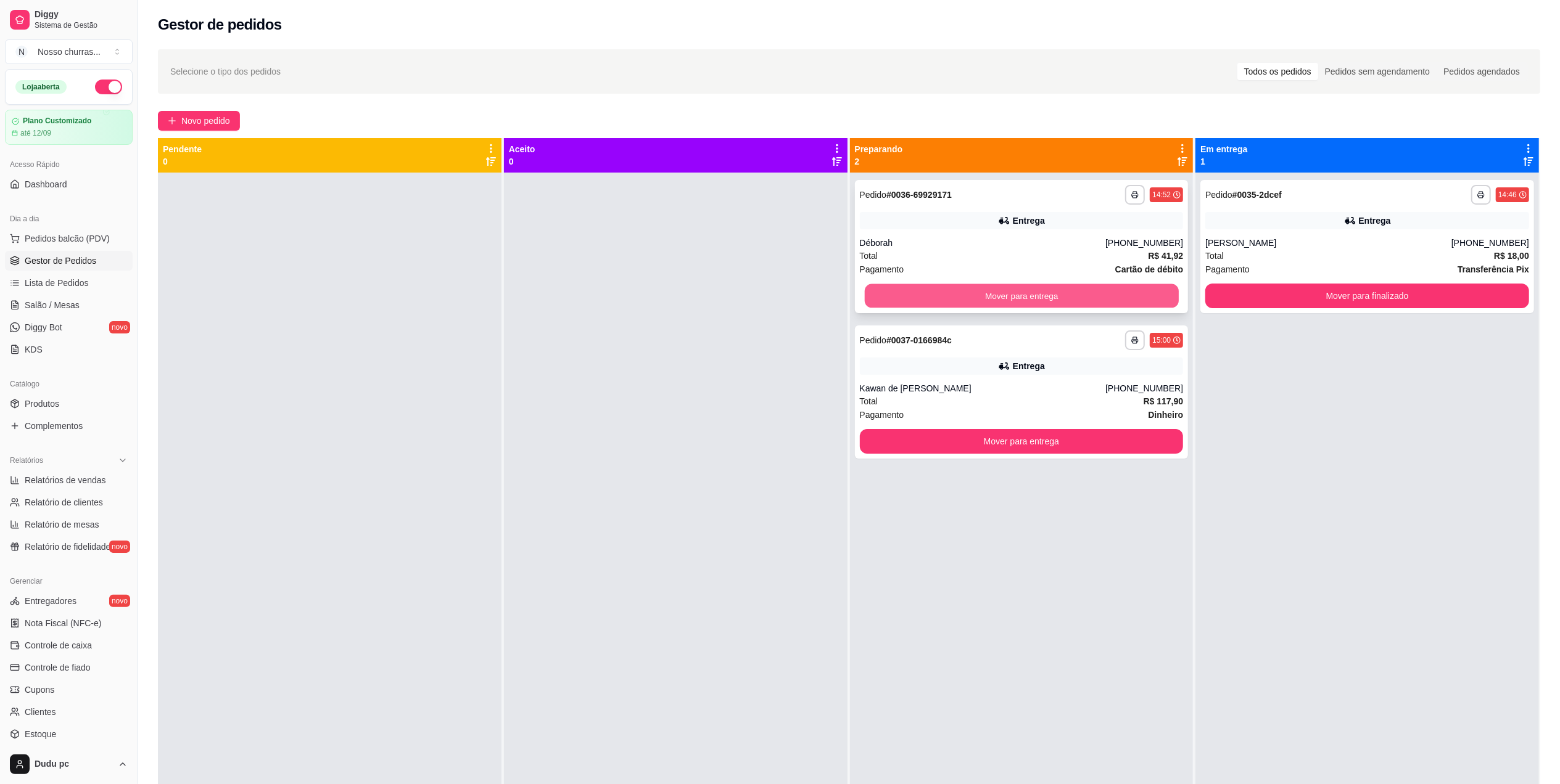
click at [951, 294] on button "Mover para entrega" at bounding box center [1022, 296] width 314 height 24
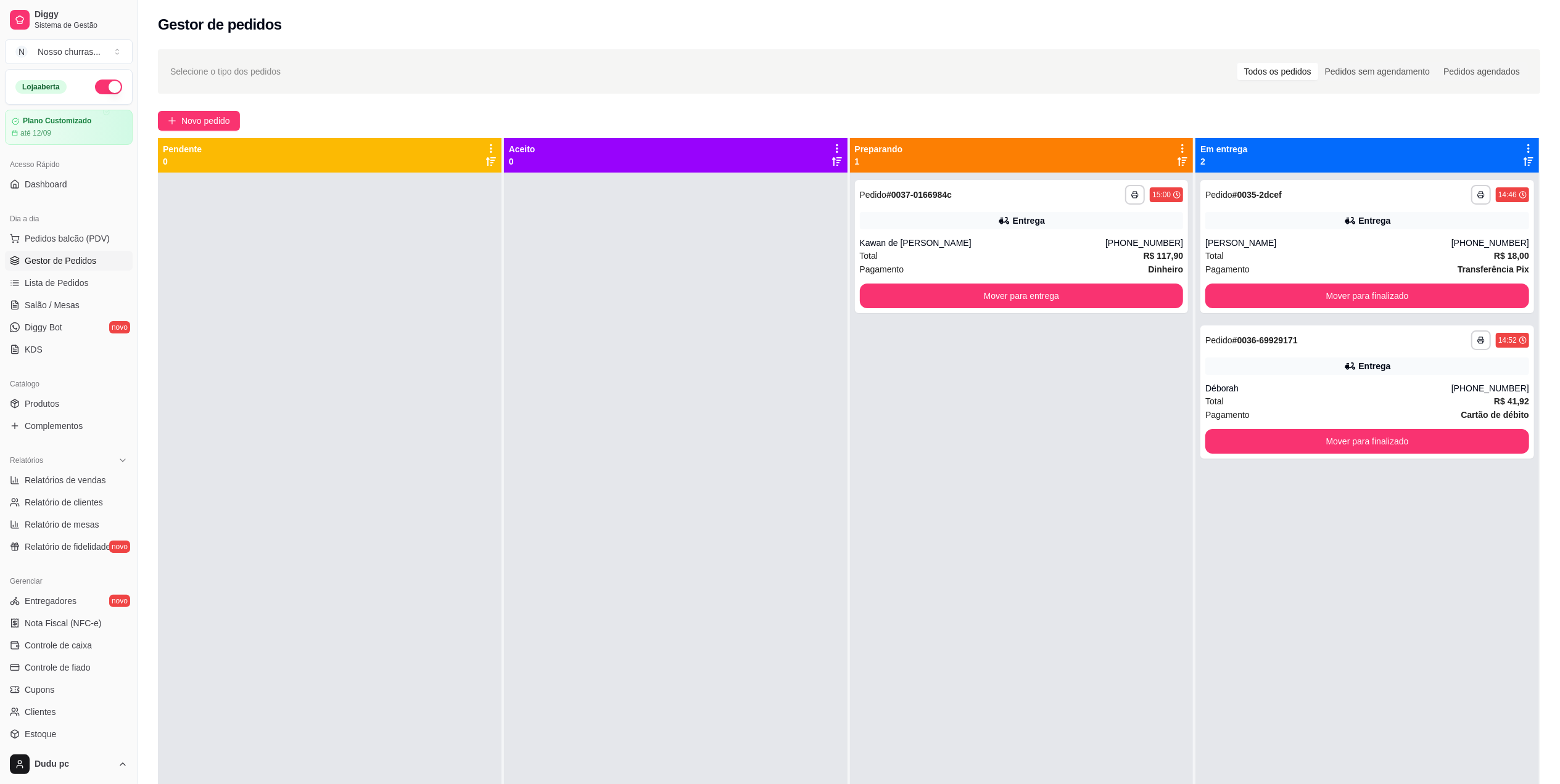
click at [688, 299] on div at bounding box center [675, 565] width 343 height 784
click at [85, 482] on span "Relatórios de vendas" at bounding box center [65, 481] width 82 height 13
select select "ALL"
select select "0"
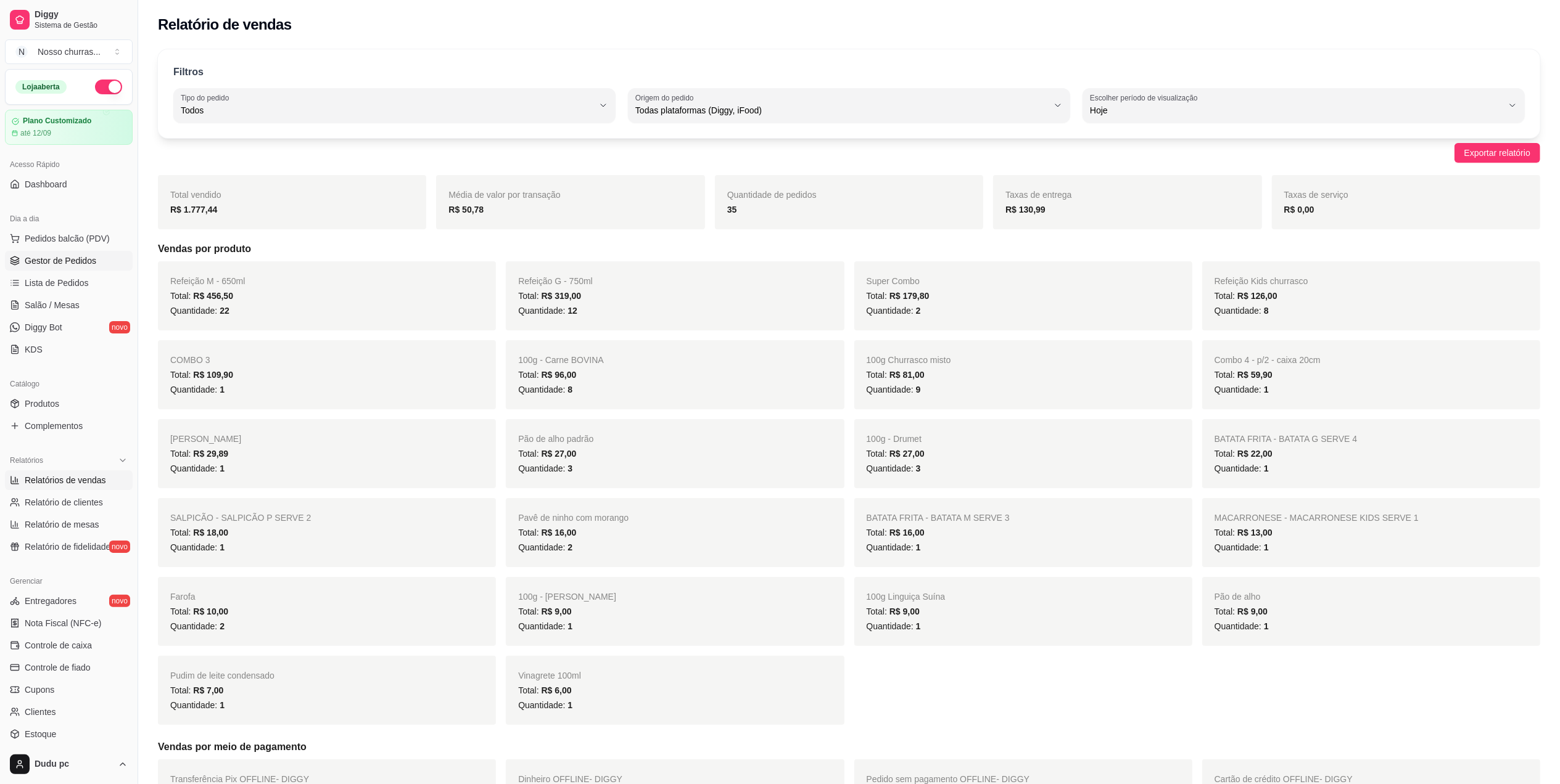
click at [60, 269] on link "Gestor de Pedidos" at bounding box center [68, 260] width 127 height 20
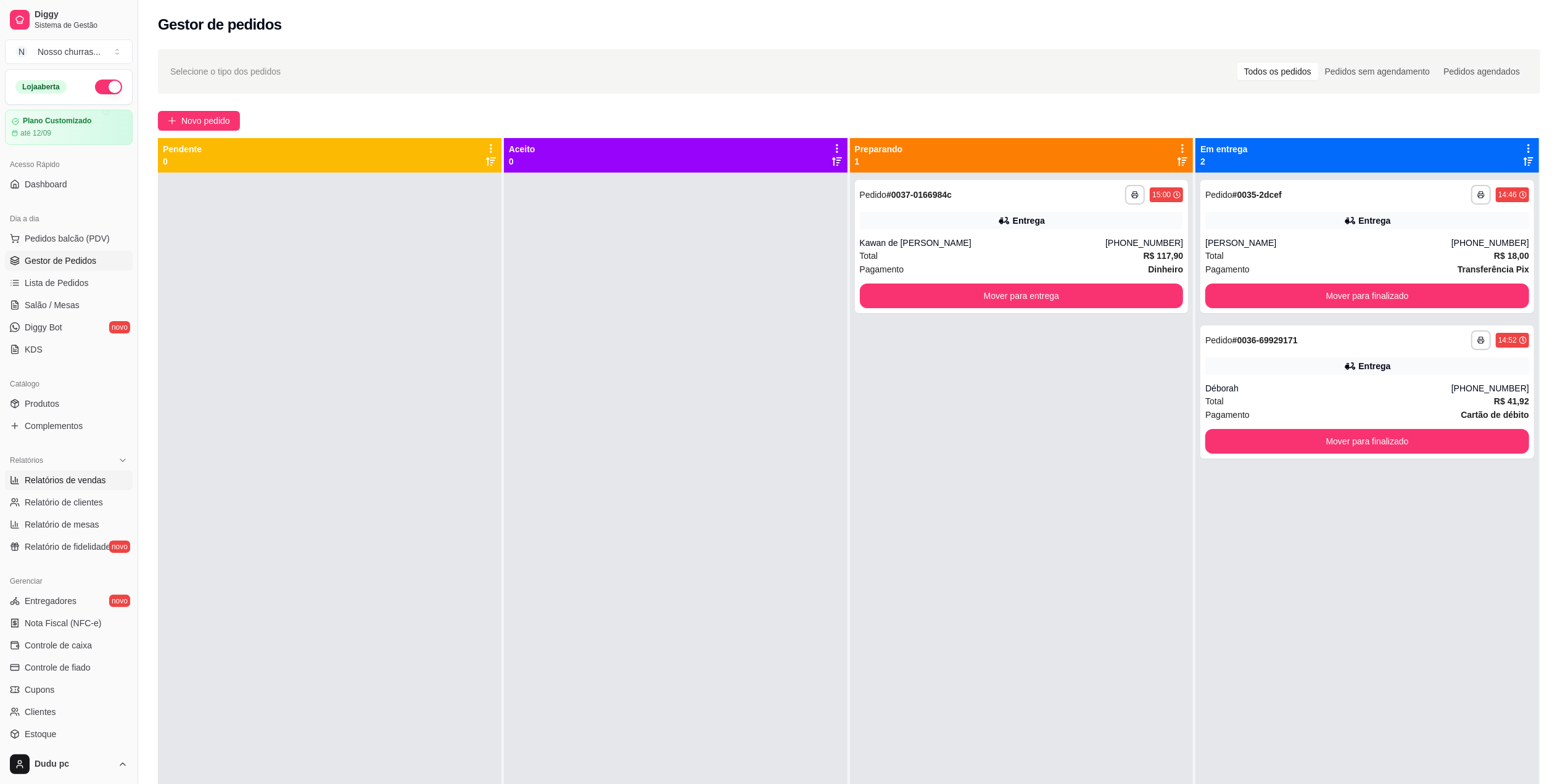
click at [79, 480] on span "Relatórios de vendas" at bounding box center [65, 481] width 82 height 13
select select "ALL"
select select "0"
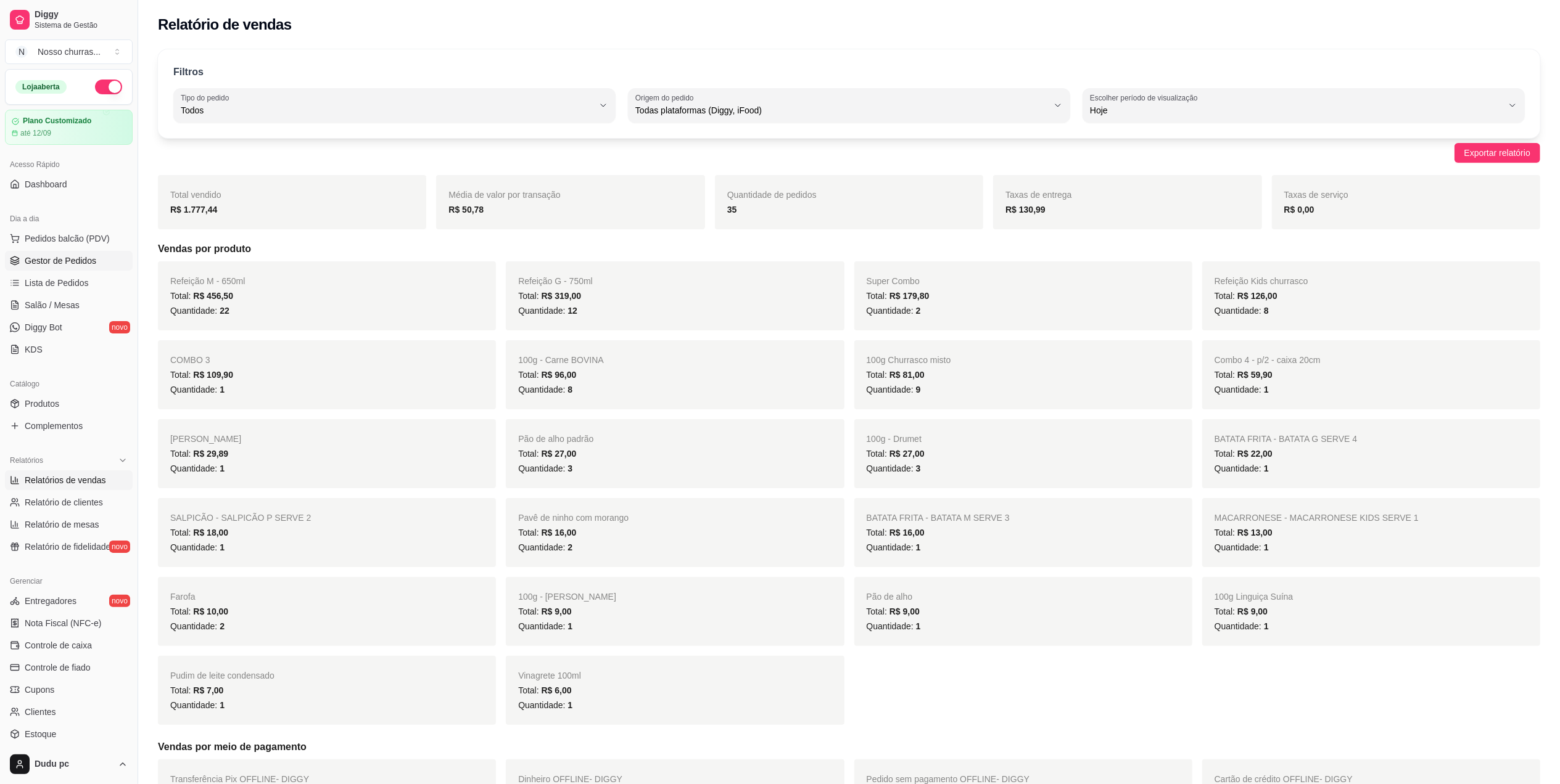
click at [53, 271] on link "Gestor de Pedidos" at bounding box center [68, 260] width 127 height 20
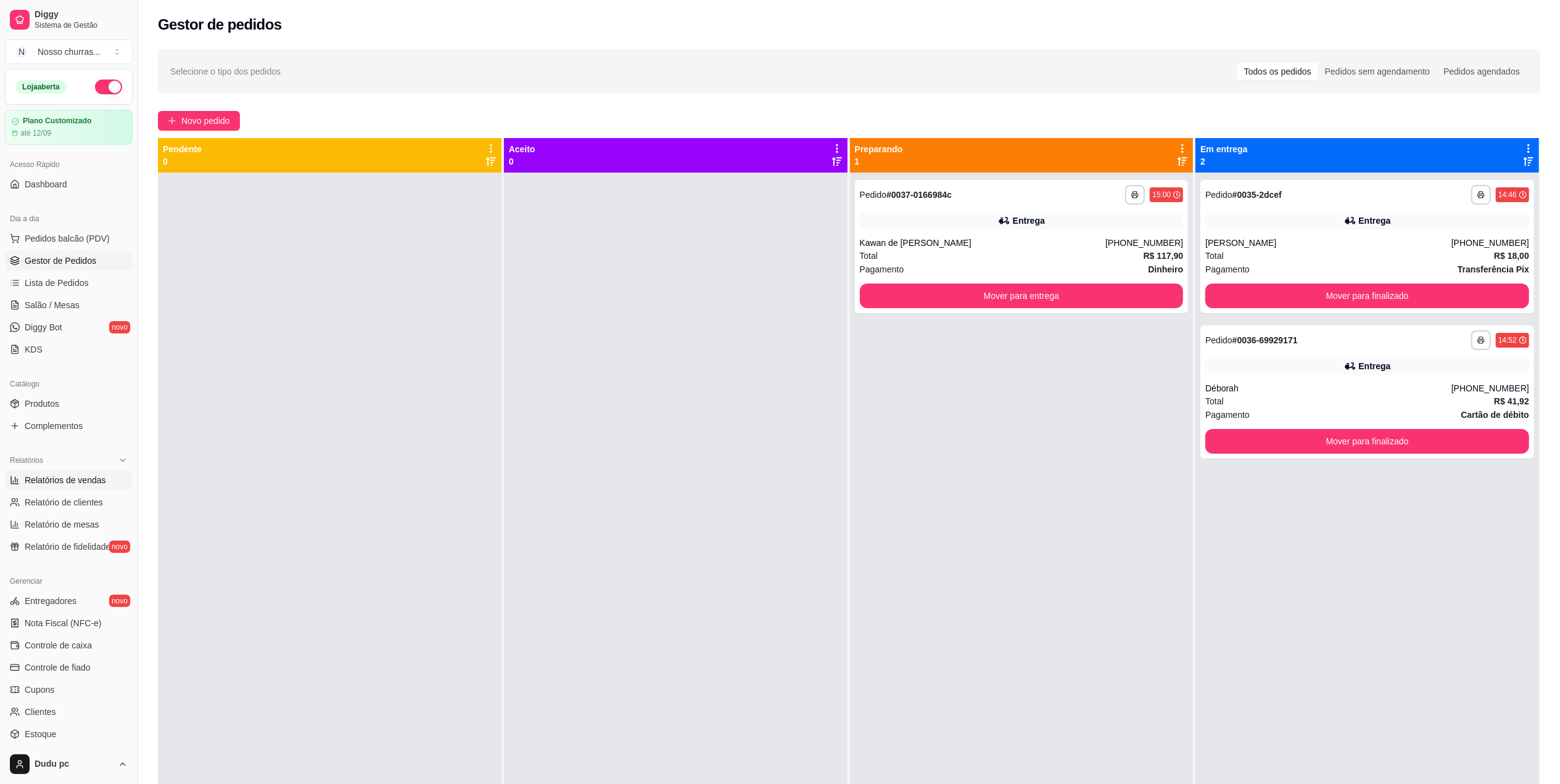
click at [62, 484] on span "Relatórios de vendas" at bounding box center [65, 481] width 82 height 13
select select "ALL"
select select "0"
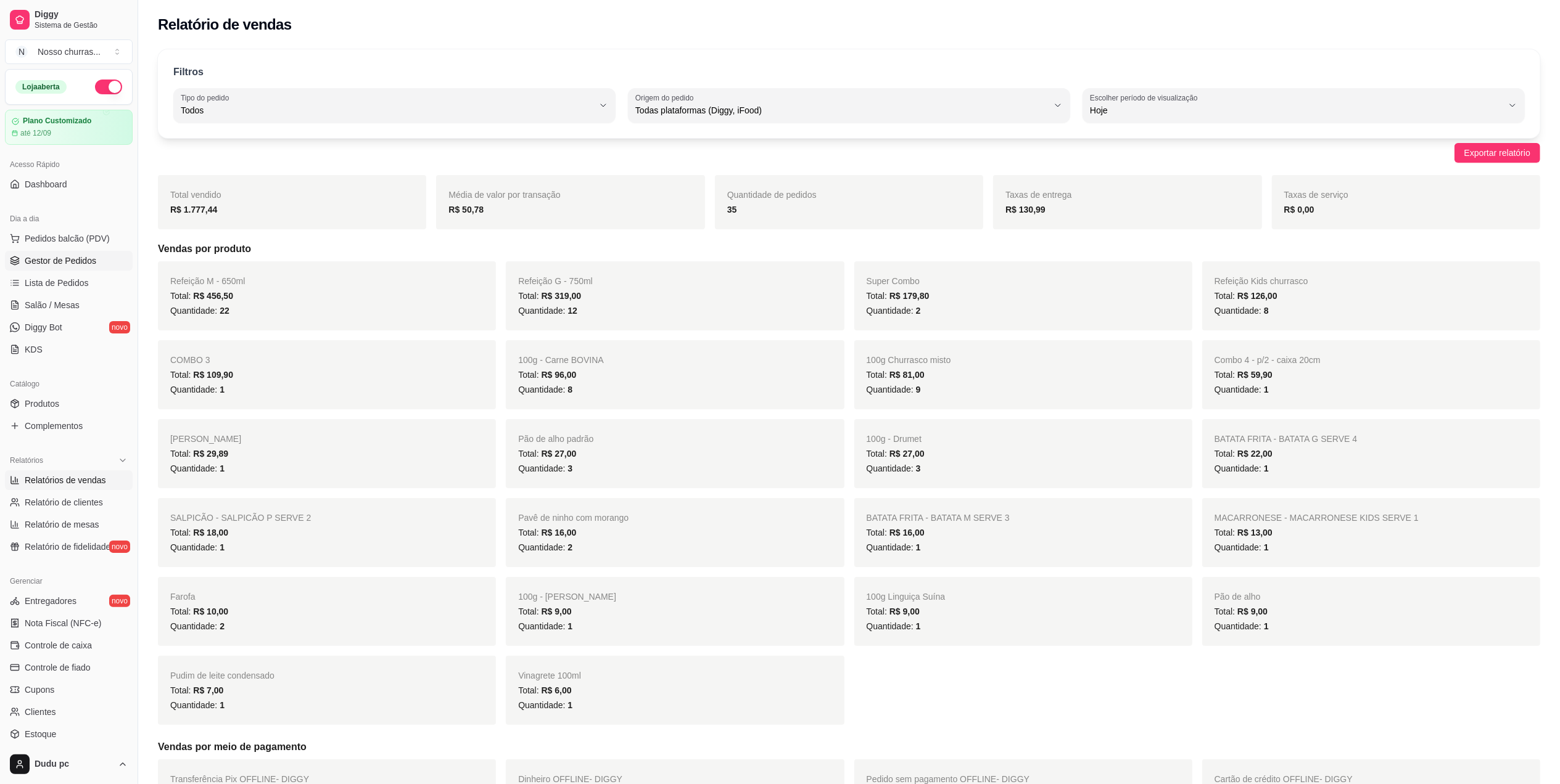
click at [62, 257] on span "Gestor de Pedidos" at bounding box center [60, 261] width 72 height 13
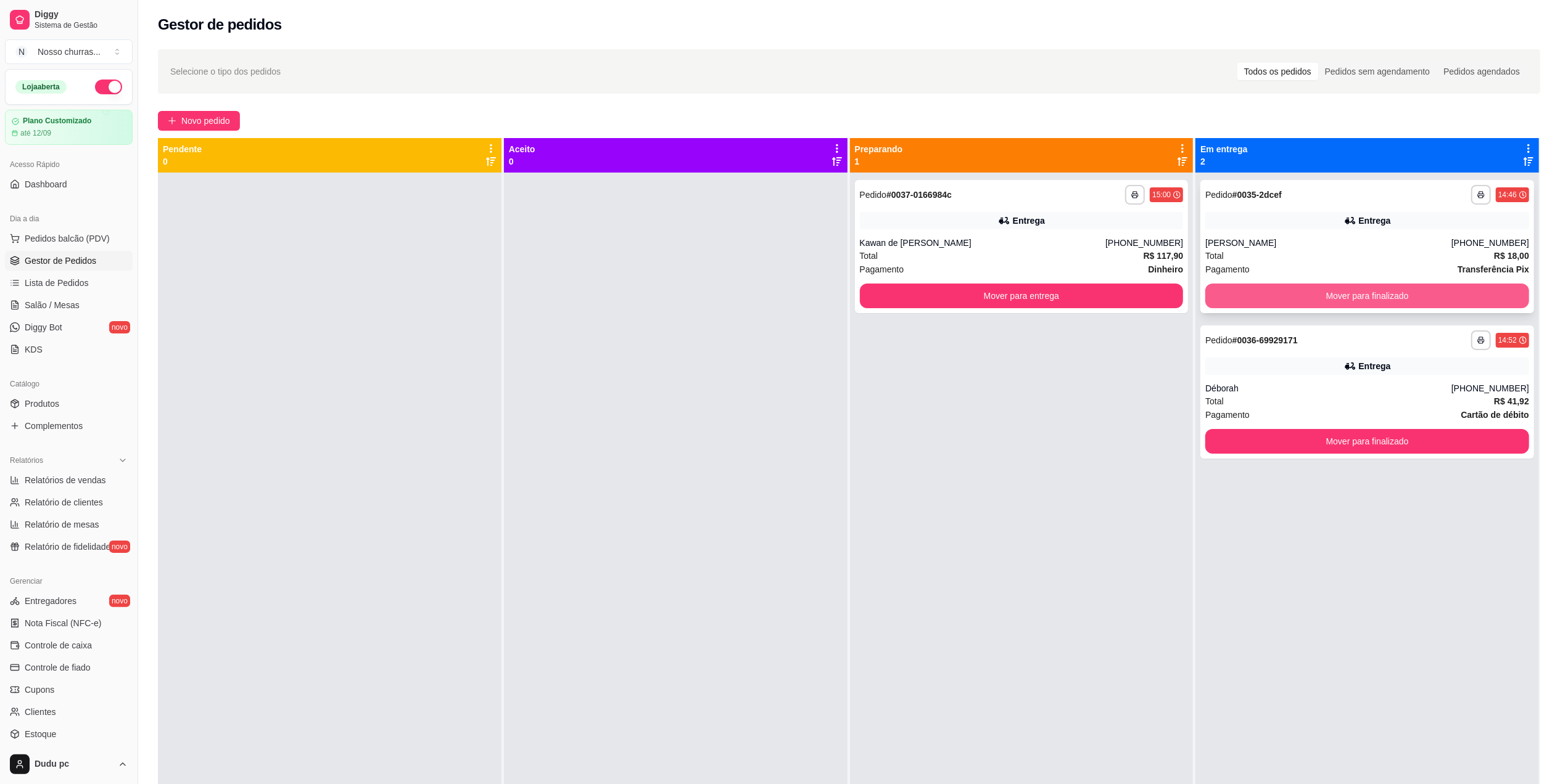
click at [1249, 299] on button "Mover para finalizado" at bounding box center [1367, 295] width 324 height 24
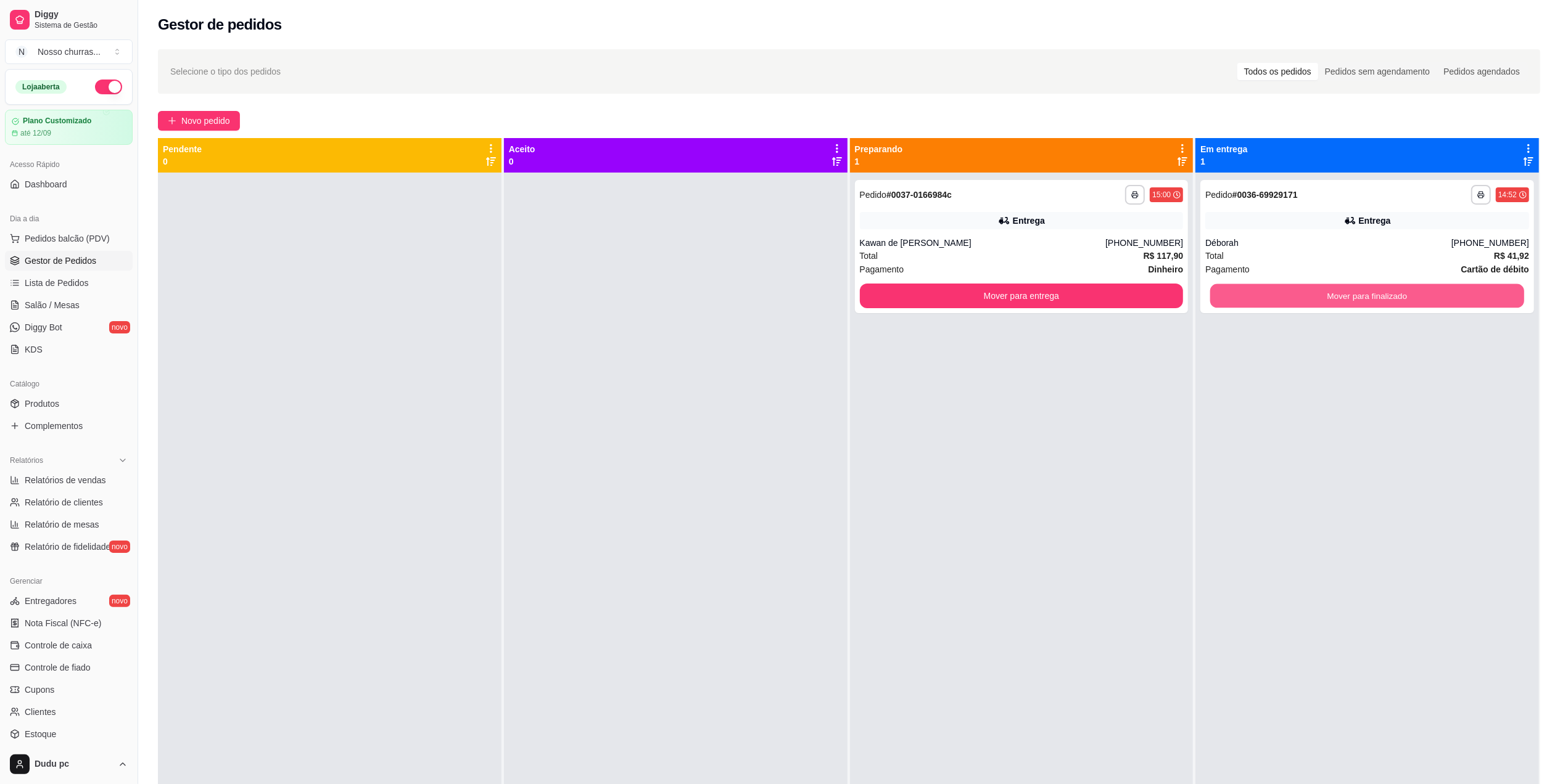
click at [1249, 299] on button "Mover para finalizado" at bounding box center [1367, 296] width 314 height 24
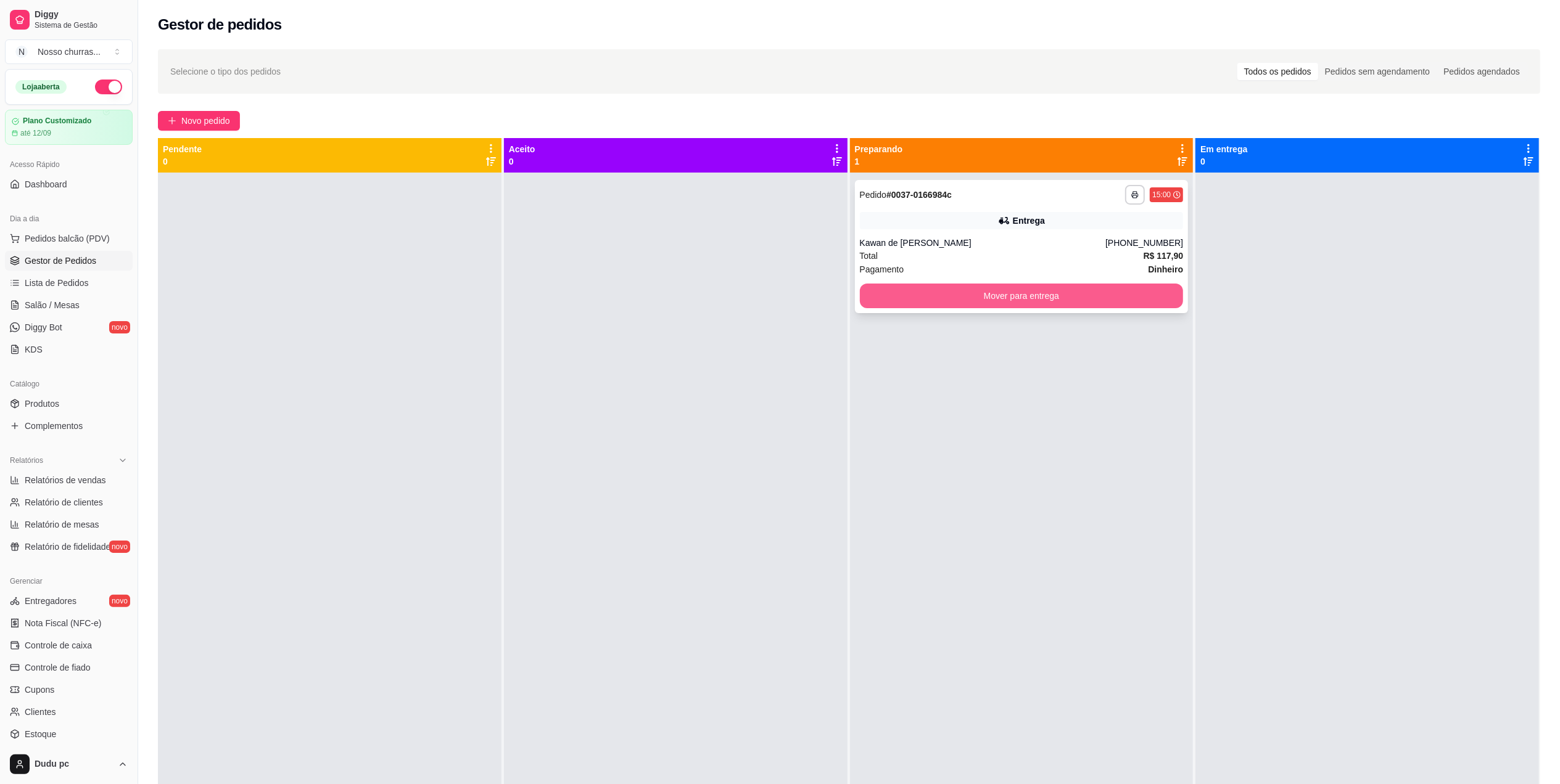
click at [1146, 301] on button "Mover para entrega" at bounding box center [1022, 295] width 324 height 24
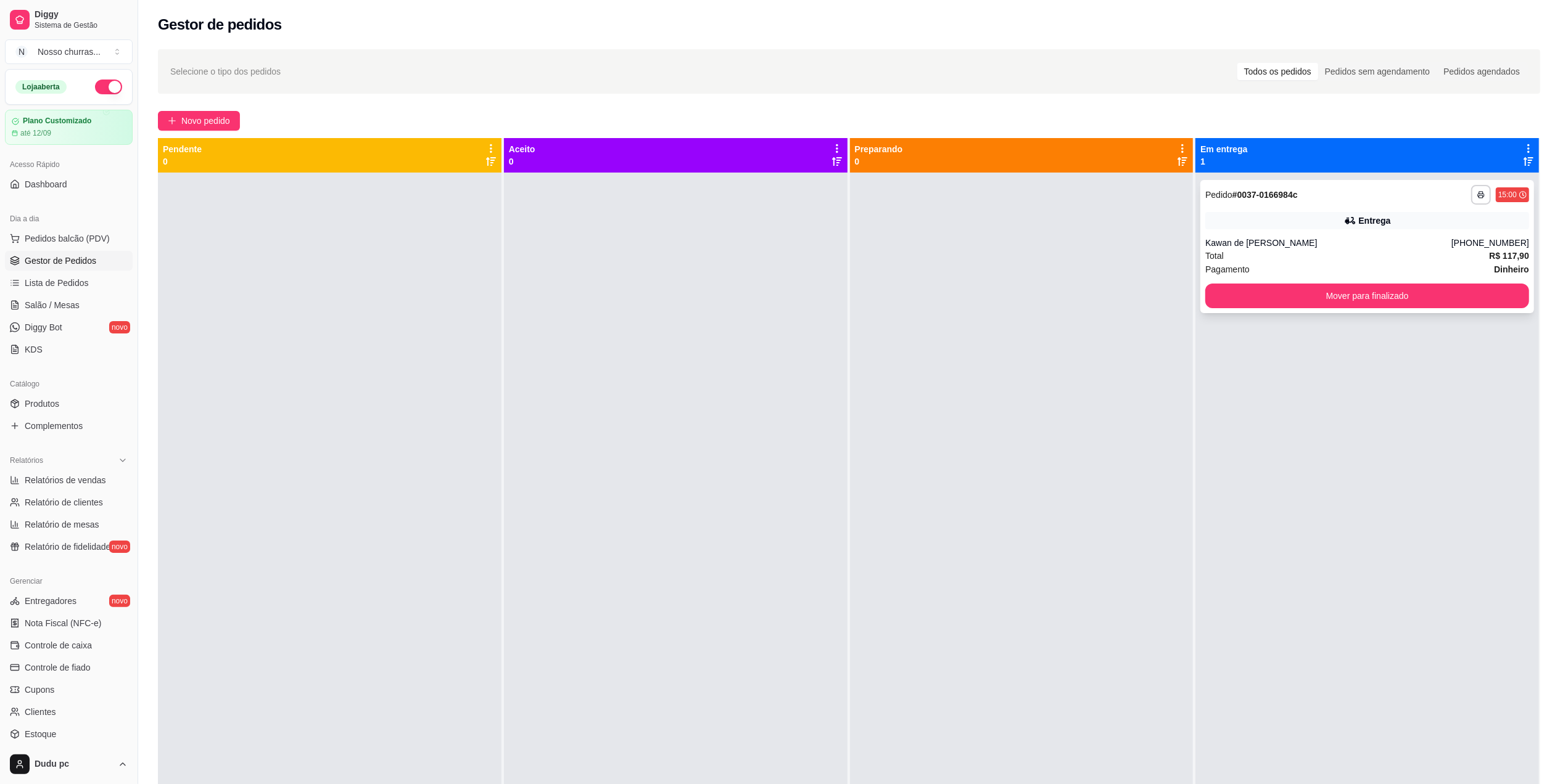
click at [1379, 201] on div "**********" at bounding box center [1367, 194] width 324 height 20
click at [1371, 296] on button "Mover para finalizado" at bounding box center [1367, 296] width 314 height 24
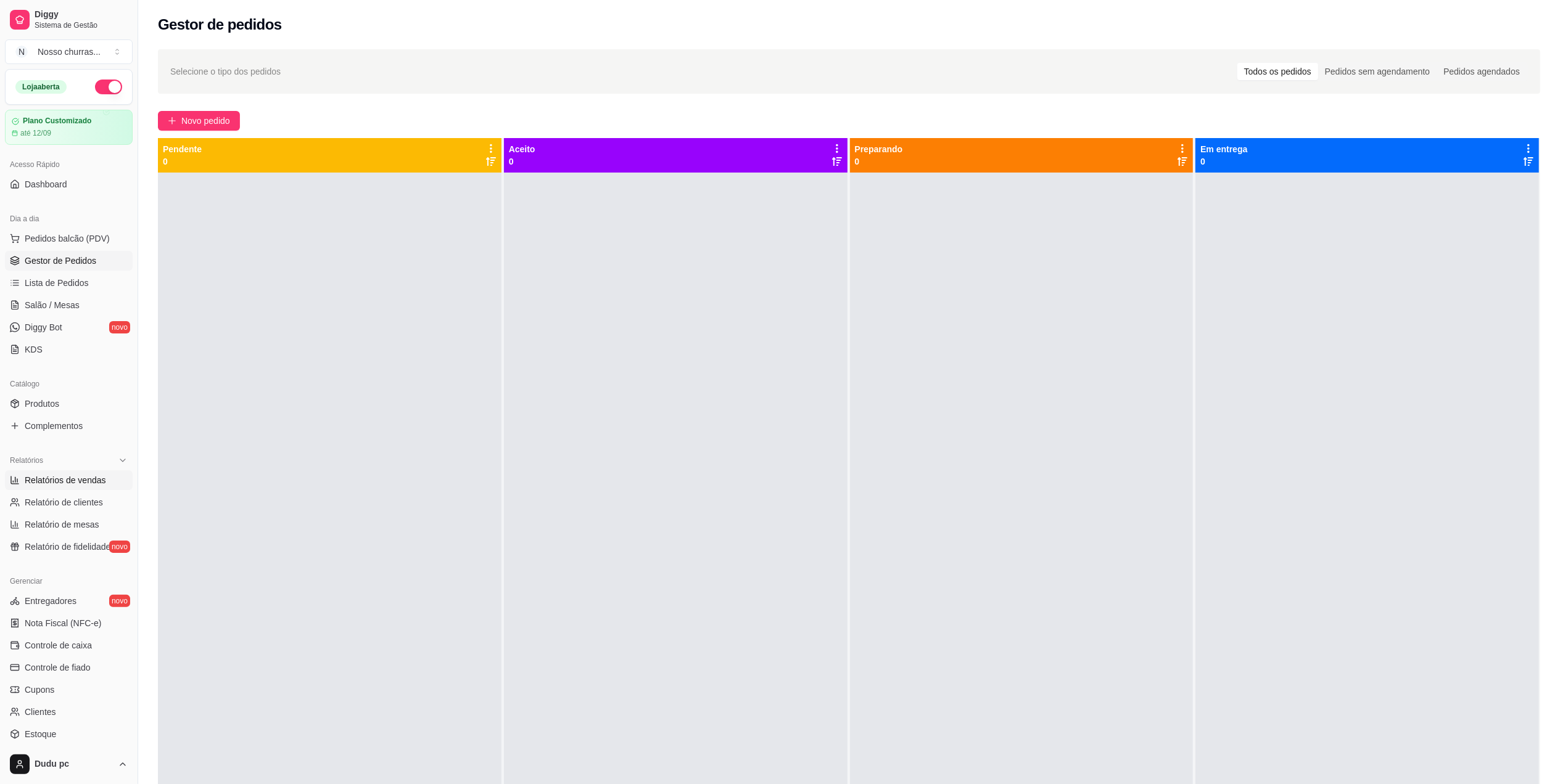
click at [48, 474] on link "Relatórios de vendas" at bounding box center [68, 480] width 127 height 20
select select "ALL"
select select "0"
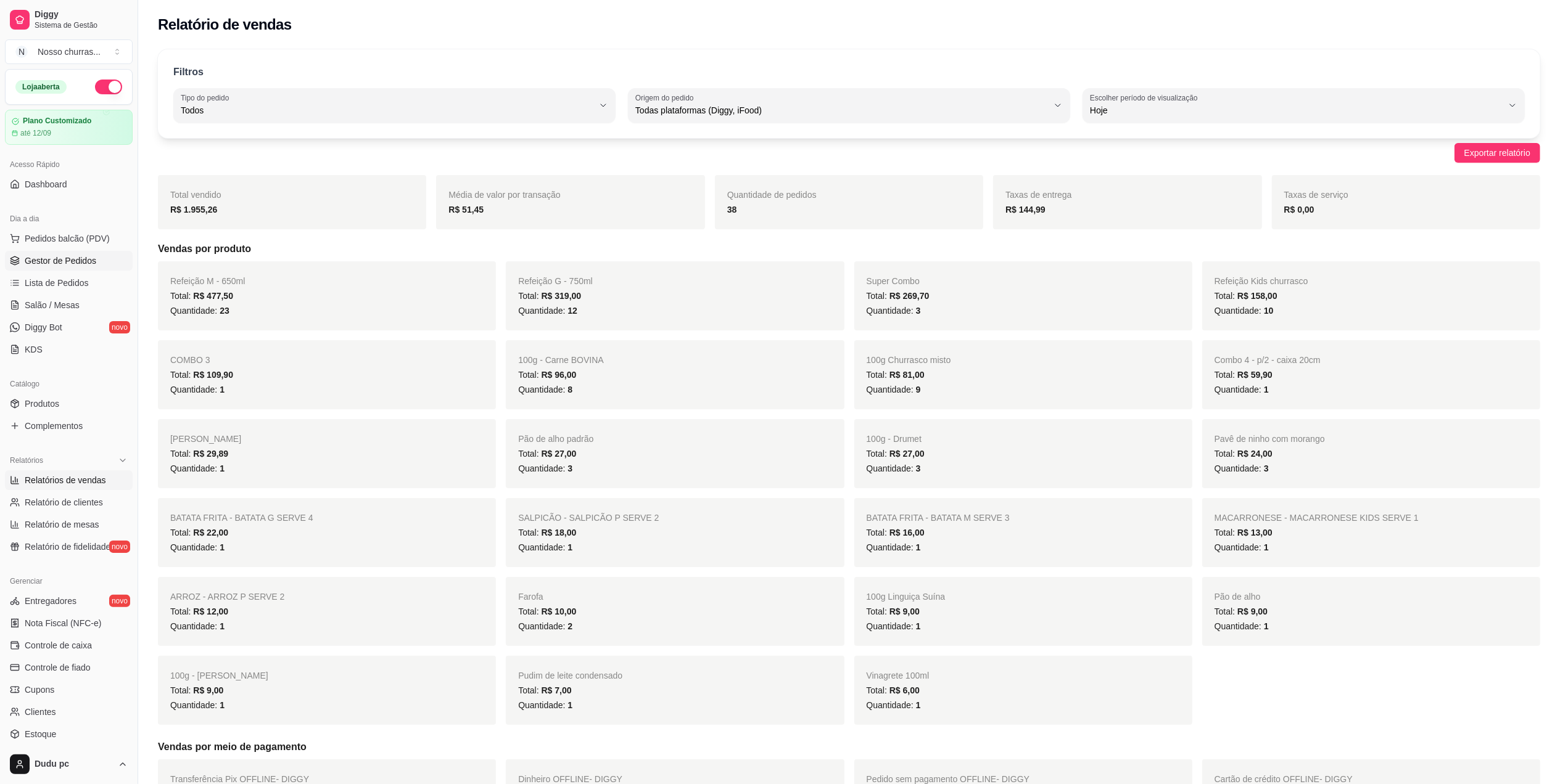
click at [83, 264] on span "Gestor de Pedidos" at bounding box center [60, 261] width 72 height 13
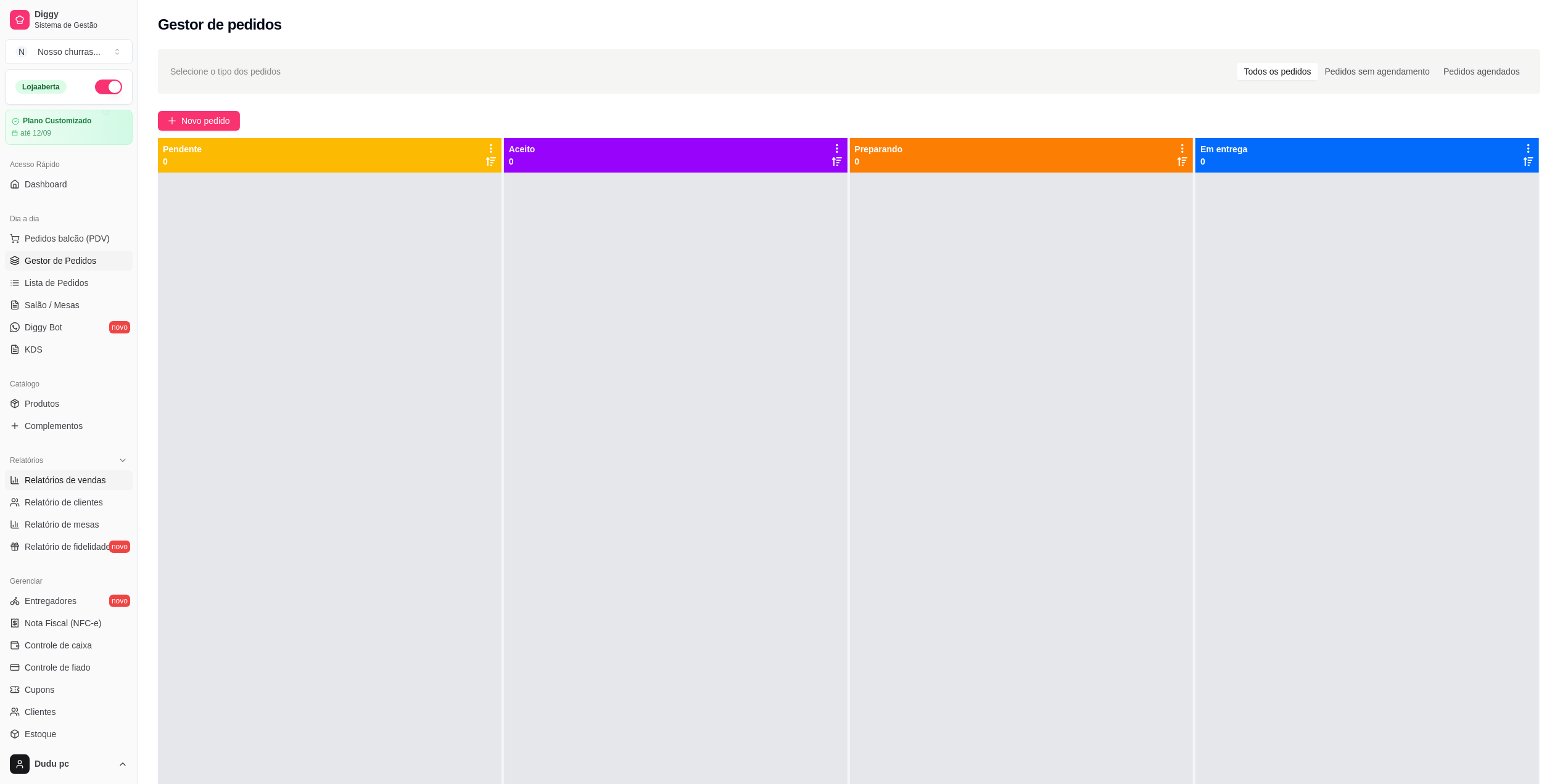
click at [61, 478] on span "Relatórios de vendas" at bounding box center [65, 481] width 82 height 13
select select "ALL"
select select "0"
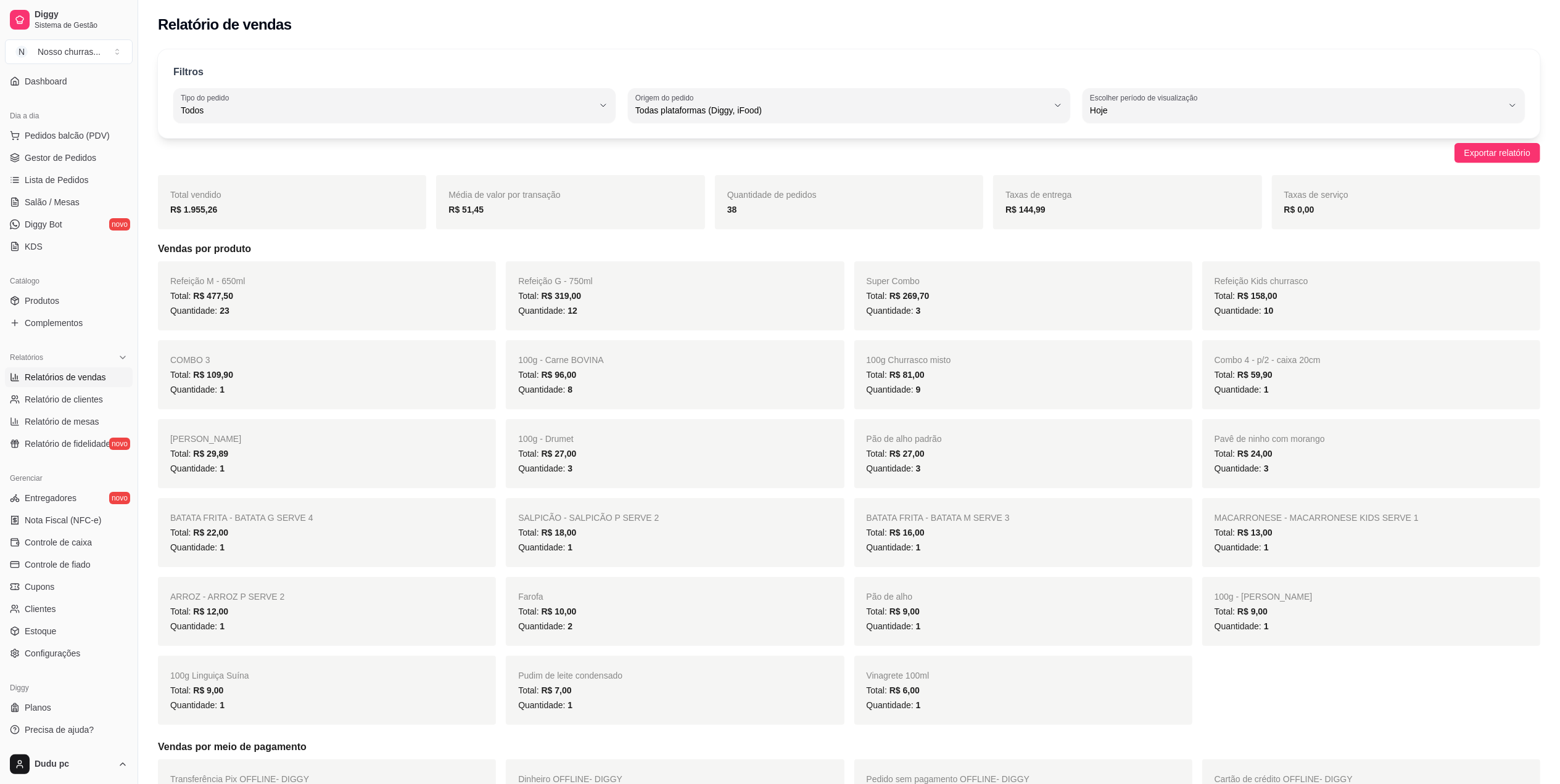
click at [890, 328] on div "Super Combo Total: R$ 269,70 Quantidade: 3" at bounding box center [1023, 296] width 338 height 69
